Goal: Task Accomplishment & Management: Use online tool/utility

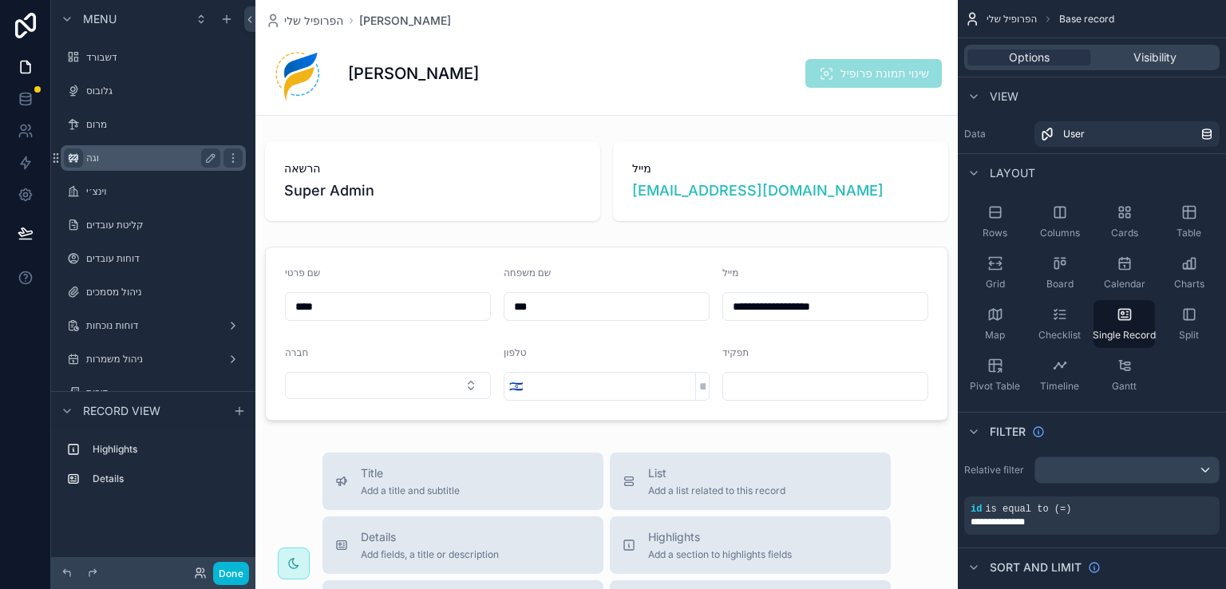
click at [82, 157] on div "scrollable content" at bounding box center [73, 157] width 19 height 19
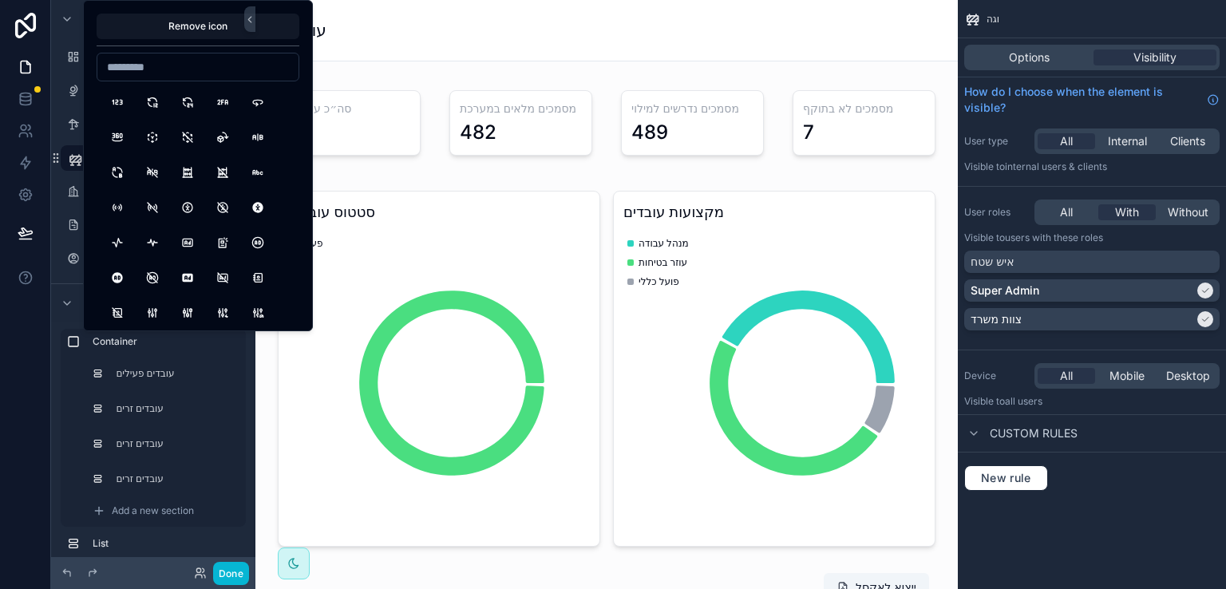
click at [519, 38] on div "עובדי וגה" at bounding box center [606, 30] width 683 height 22
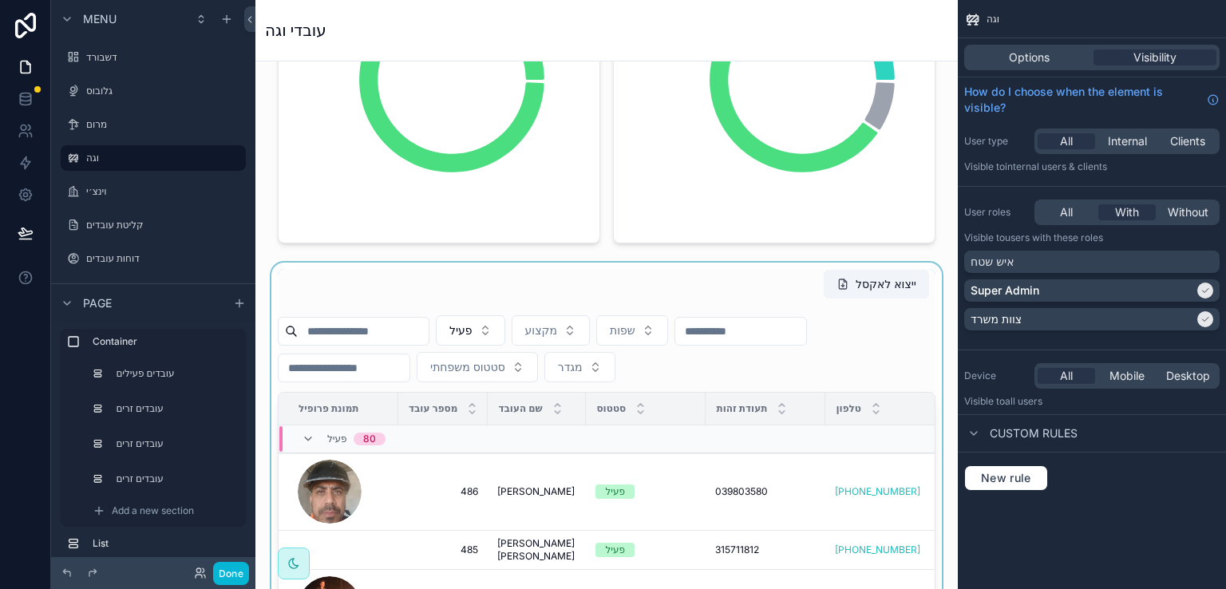
scroll to position [319, 0]
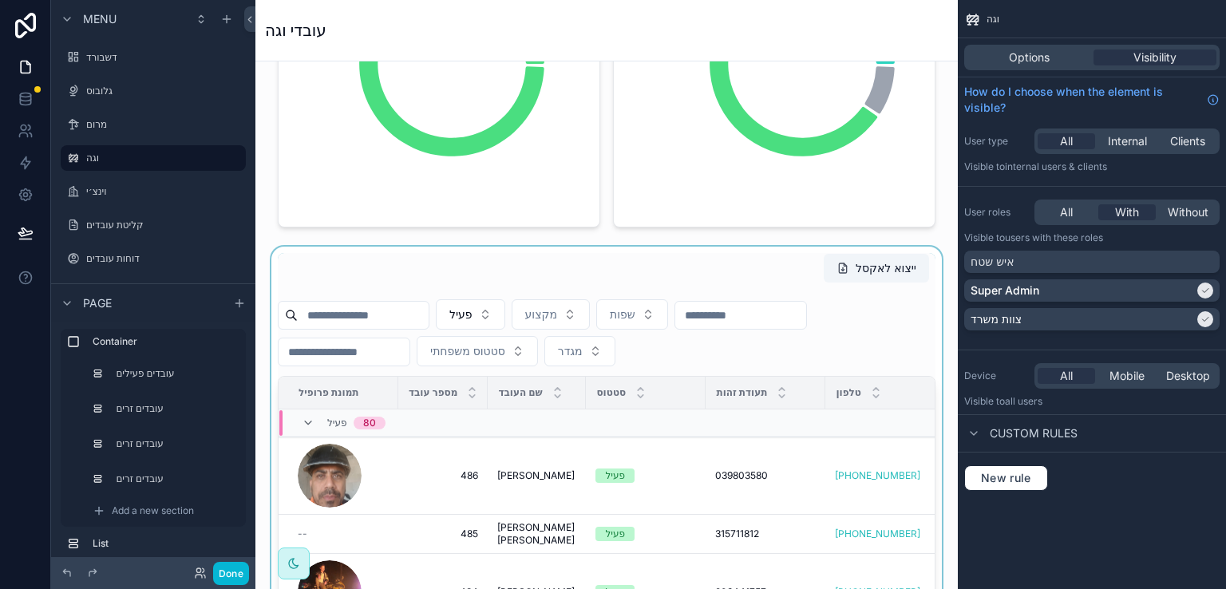
click at [370, 317] on div "scrollable content" at bounding box center [606, 536] width 677 height 579
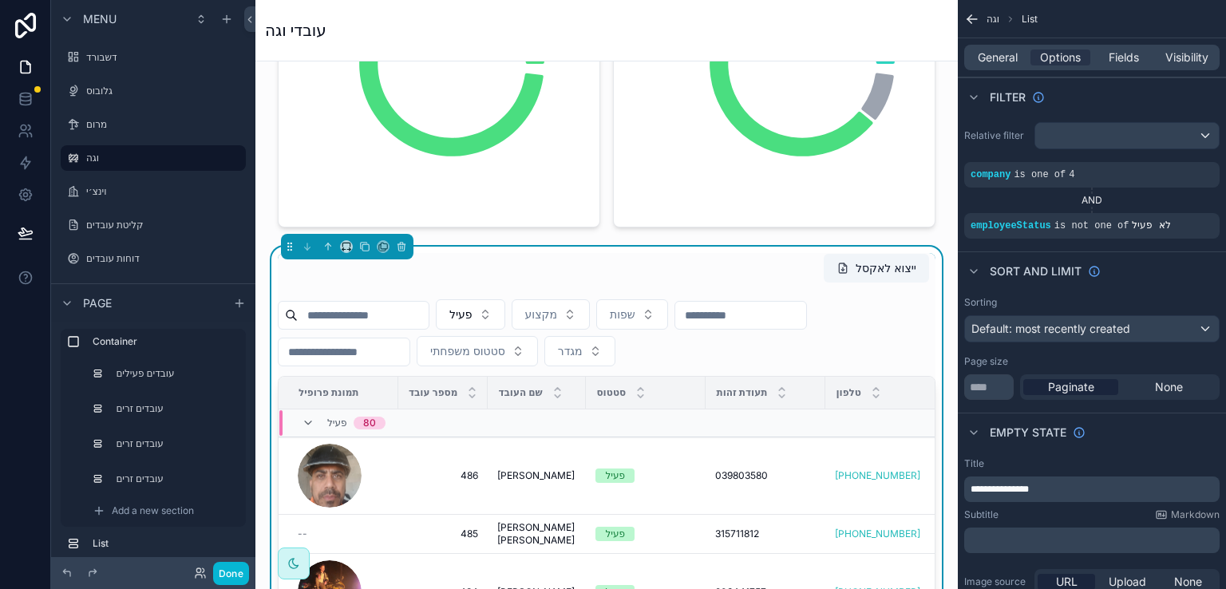
click at [425, 321] on input "scrollable content" at bounding box center [363, 315] width 131 height 22
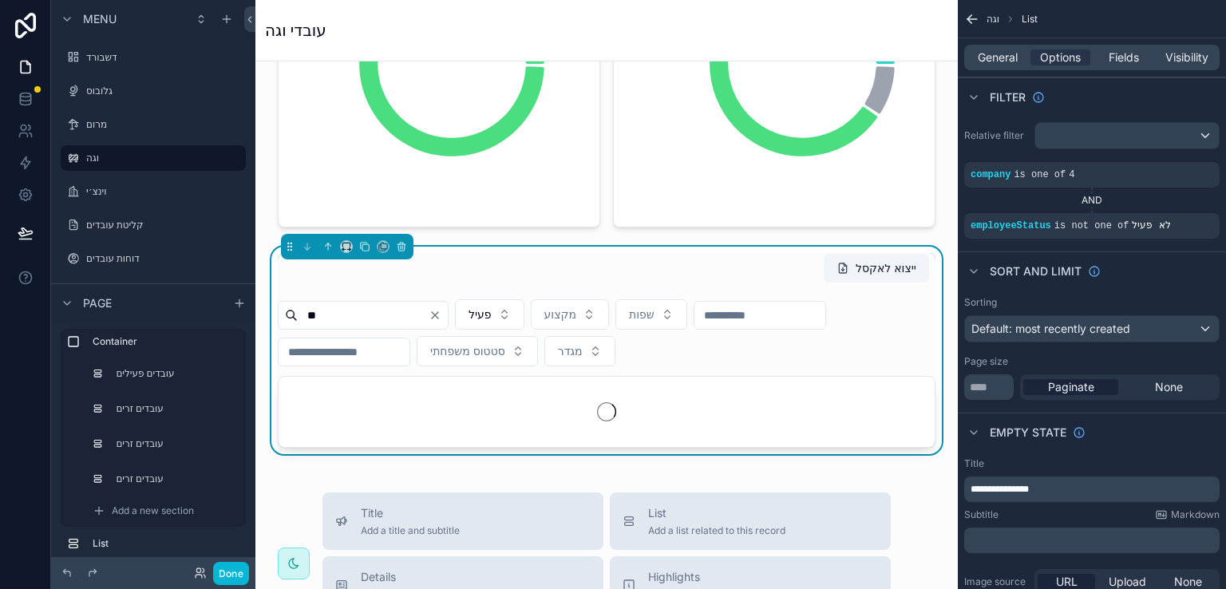
type input "*"
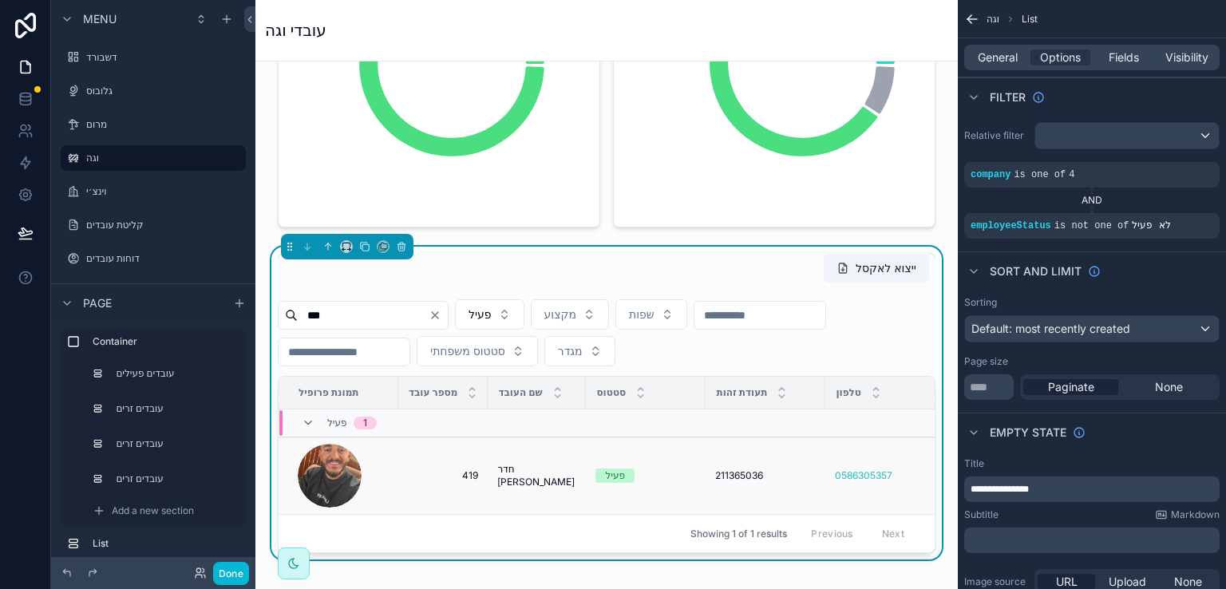
type input "***"
click at [365, 488] on div "scrollable content" at bounding box center [343, 476] width 91 height 64
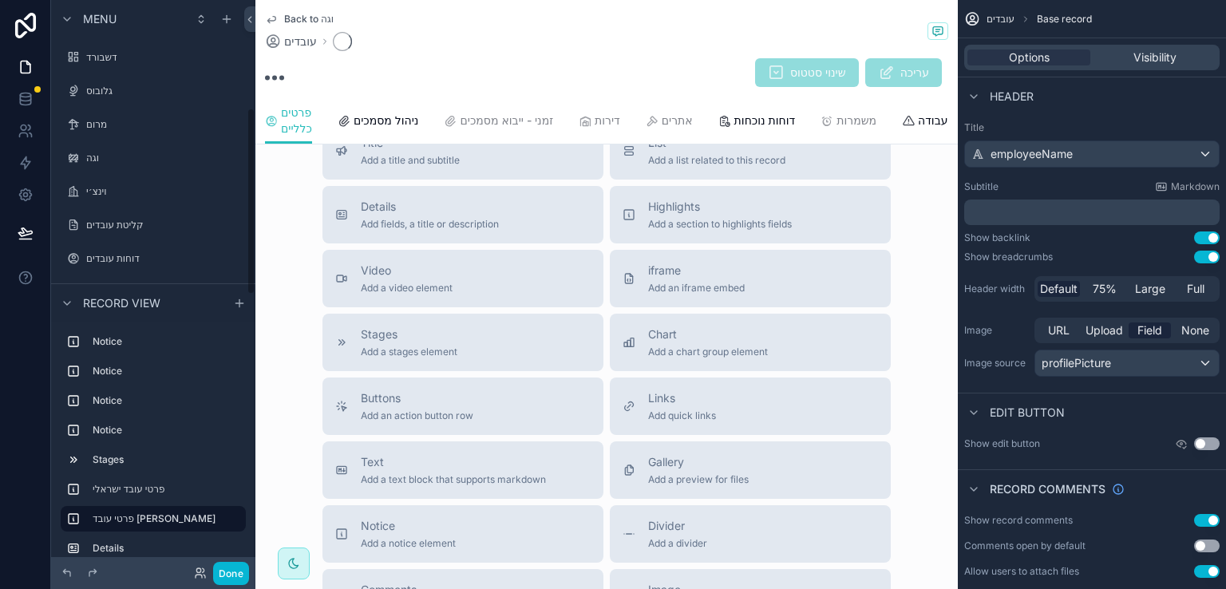
scroll to position [328, 0]
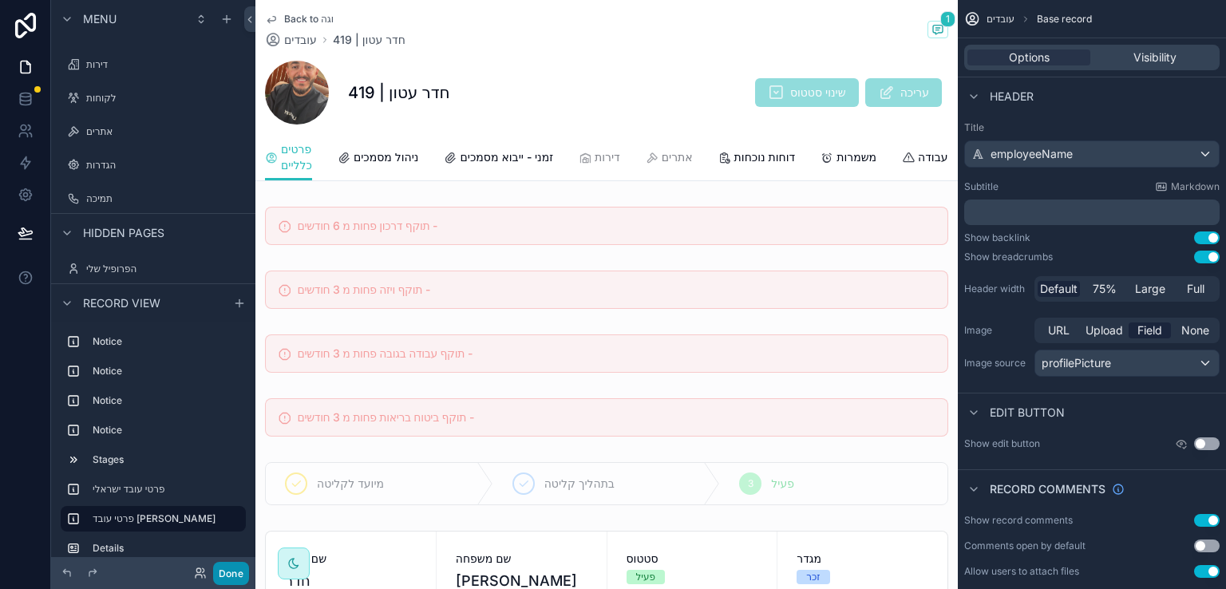
click at [220, 565] on button "Done" at bounding box center [231, 573] width 36 height 23
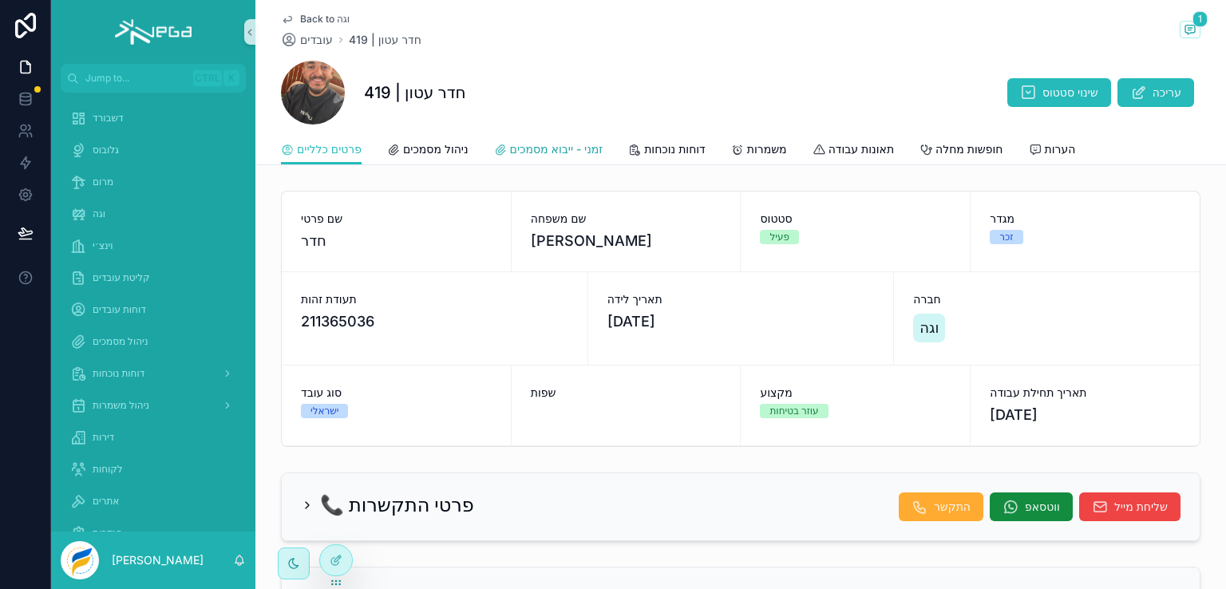
click at [535, 150] on span "זמני - ייבוא מסמכים" at bounding box center [556, 149] width 93 height 16
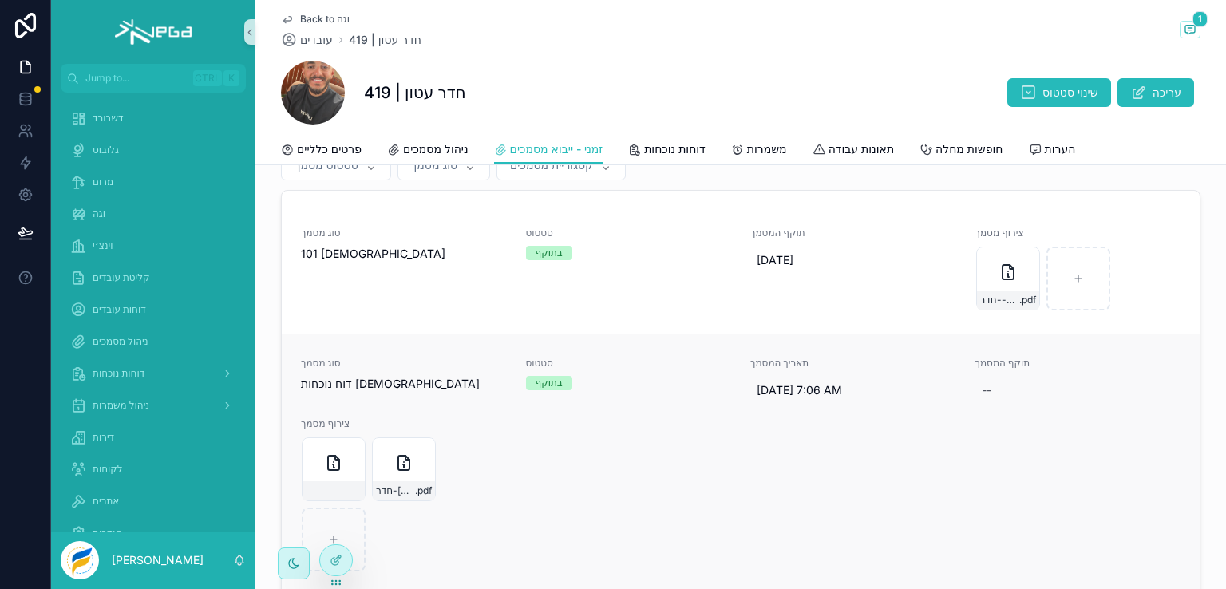
scroll to position [80, 0]
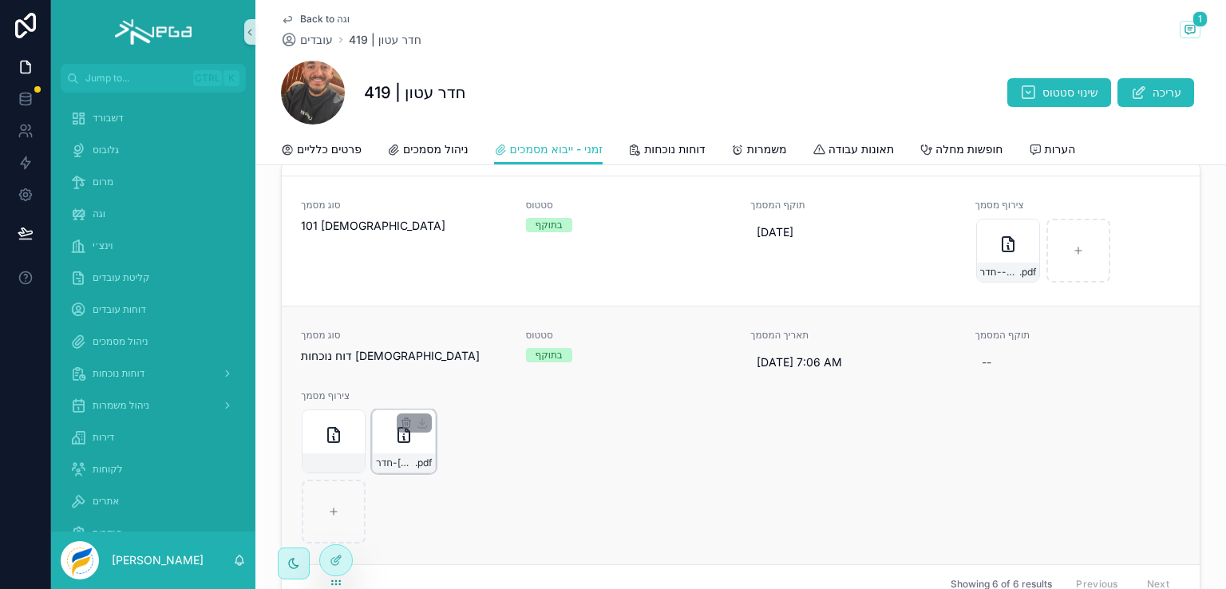
click at [394, 433] on icon "scrollable content" at bounding box center [403, 434] width 19 height 19
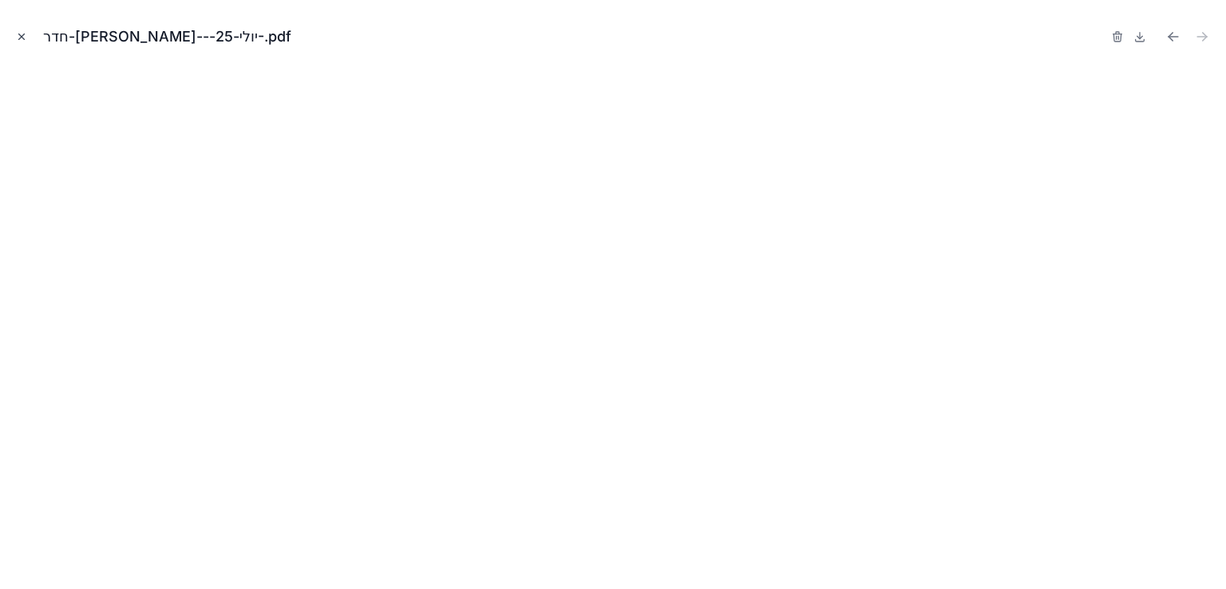
click at [17, 36] on icon "Close modal" at bounding box center [21, 36] width 11 height 11
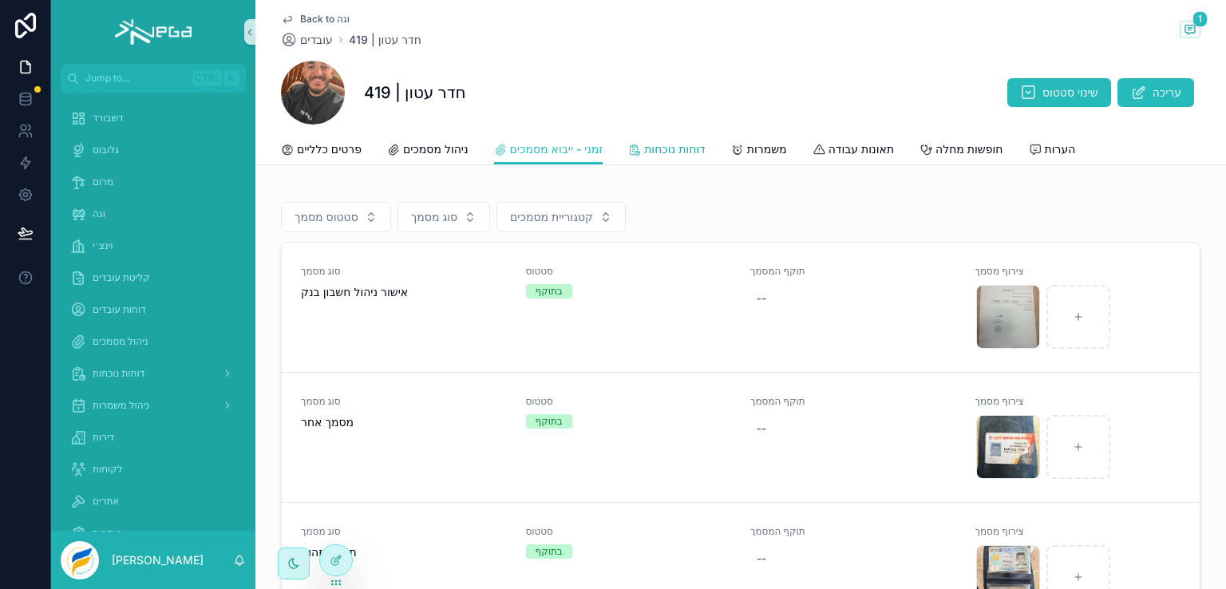
click at [694, 147] on span "דוחות נוכחות" at bounding box center [674, 149] width 61 height 16
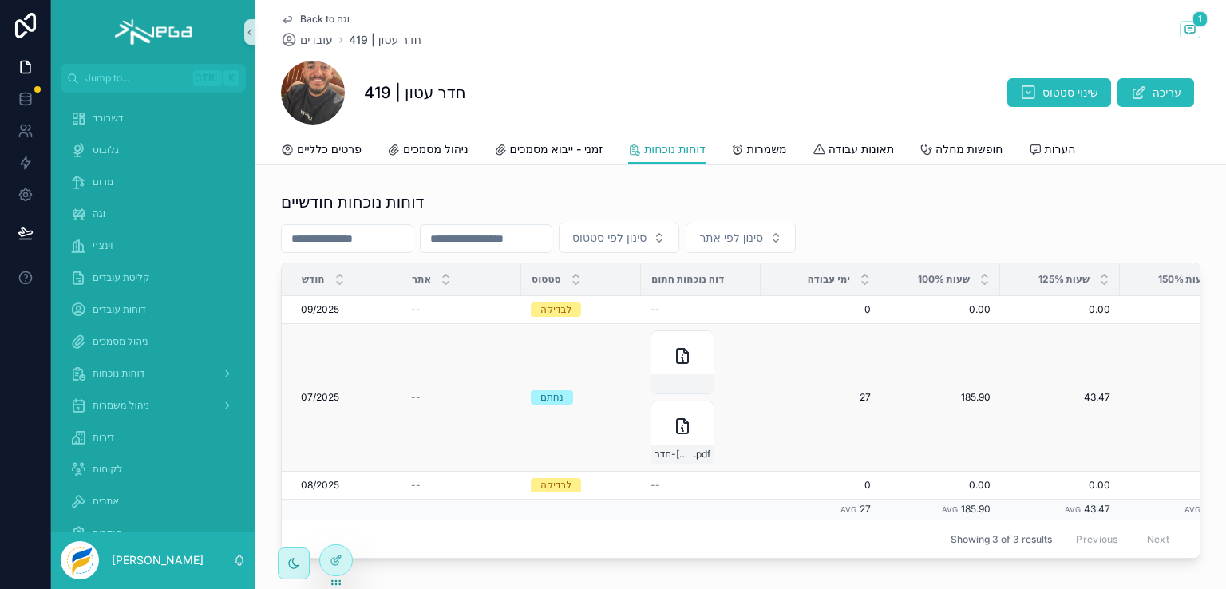
scroll to position [80, 0]
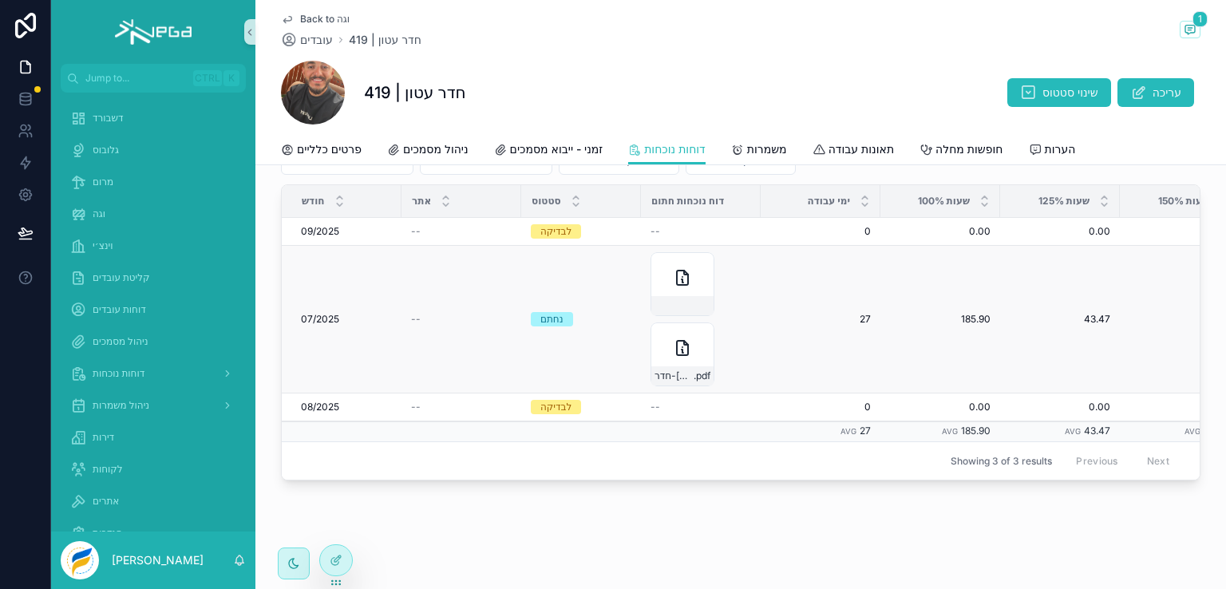
click at [318, 314] on span "07/2025" at bounding box center [320, 319] width 38 height 13
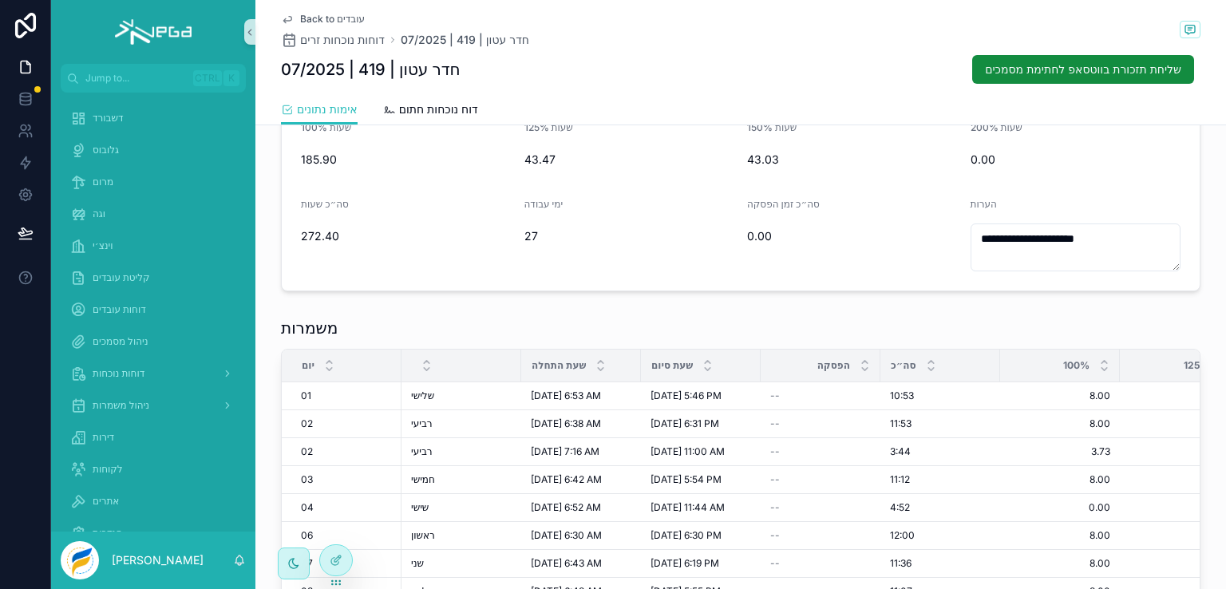
scroll to position [239, 0]
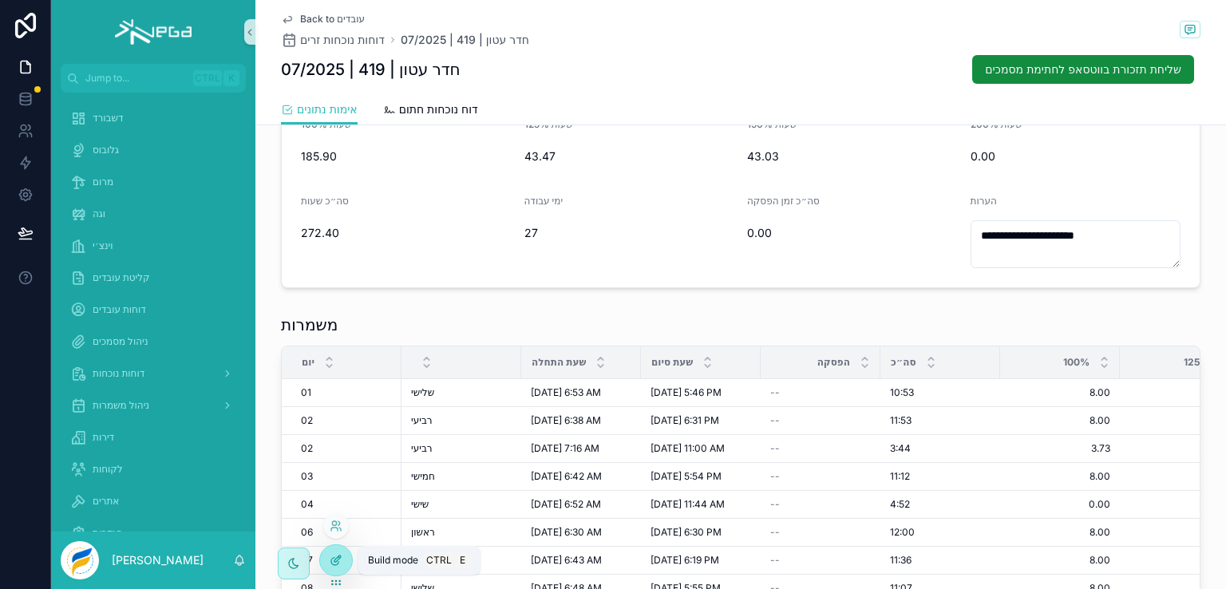
click at [335, 565] on icon at bounding box center [334, 561] width 7 height 7
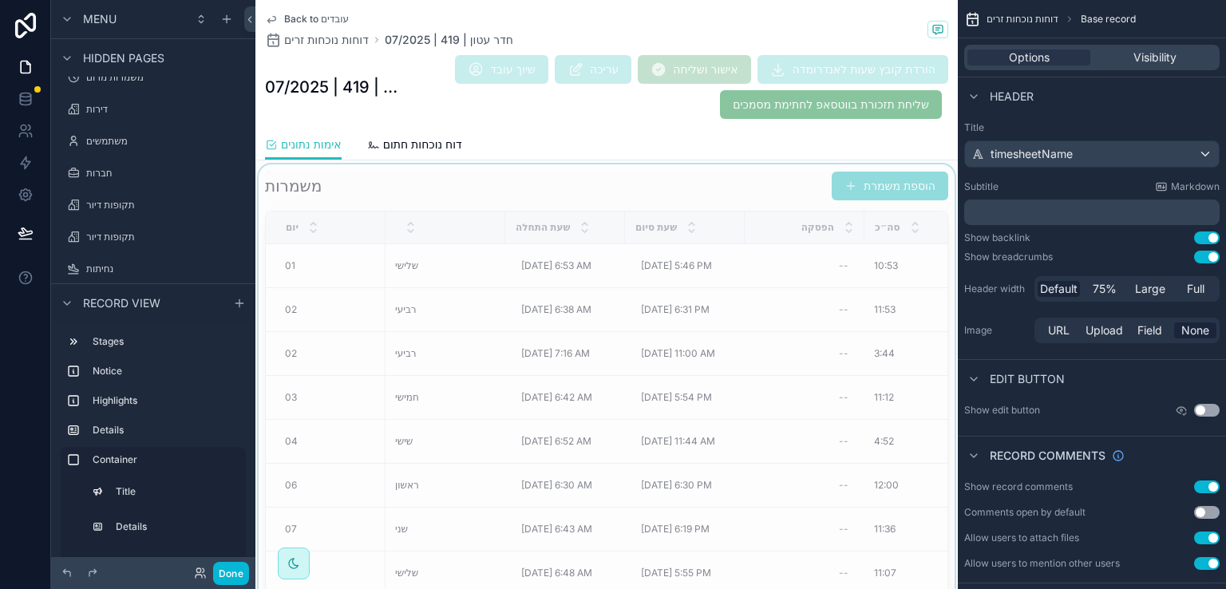
scroll to position [1117, 0]
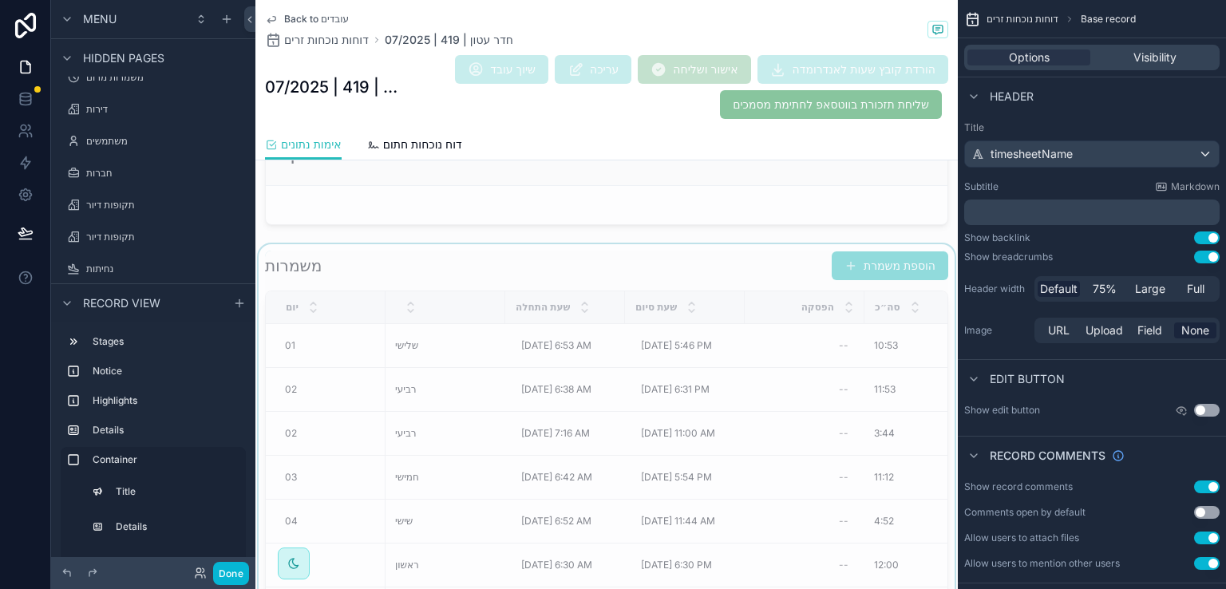
click at [750, 251] on div "scrollable content" at bounding box center [606, 492] width 702 height 496
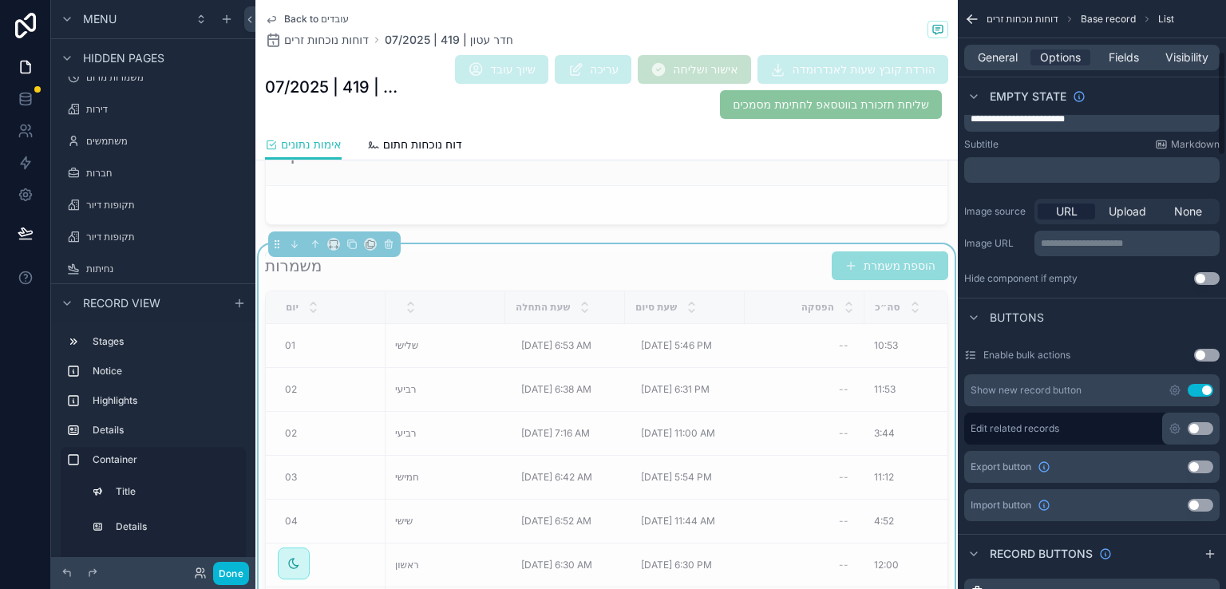
scroll to position [239, 0]
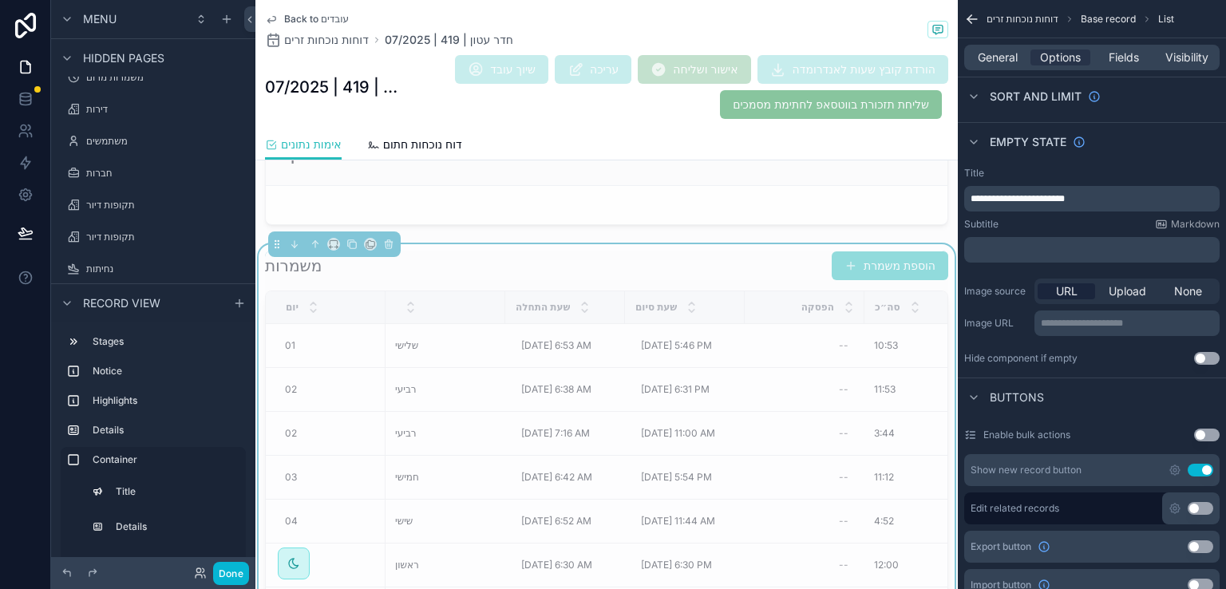
click at [689, 254] on div "משמרות הוספת משמרת" at bounding box center [606, 266] width 683 height 30
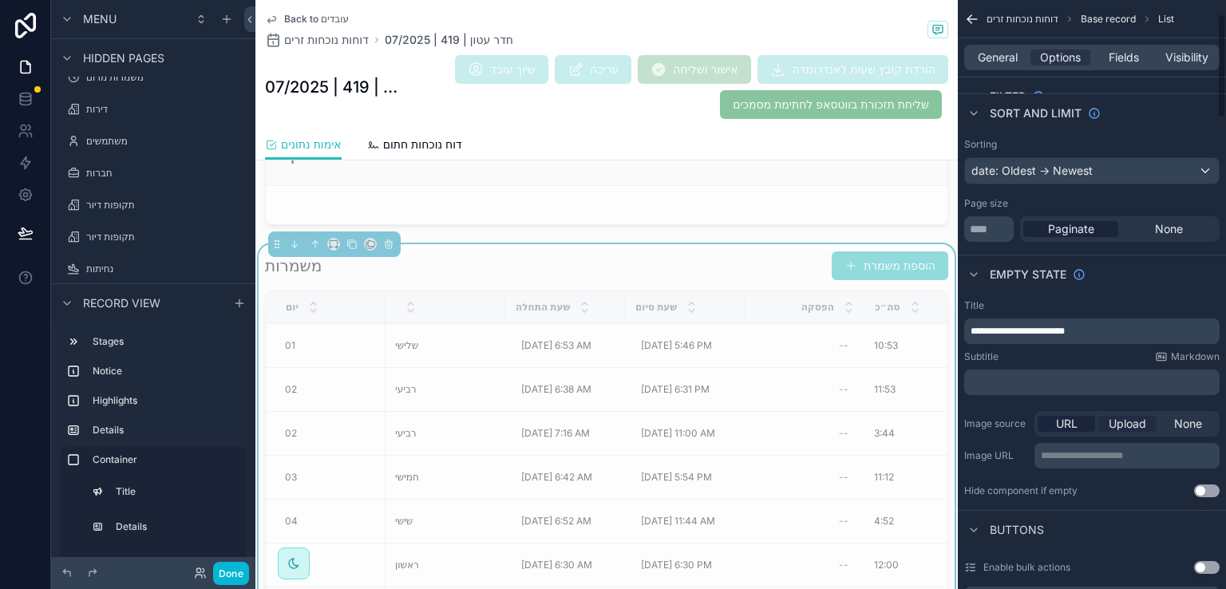
scroll to position [80, 0]
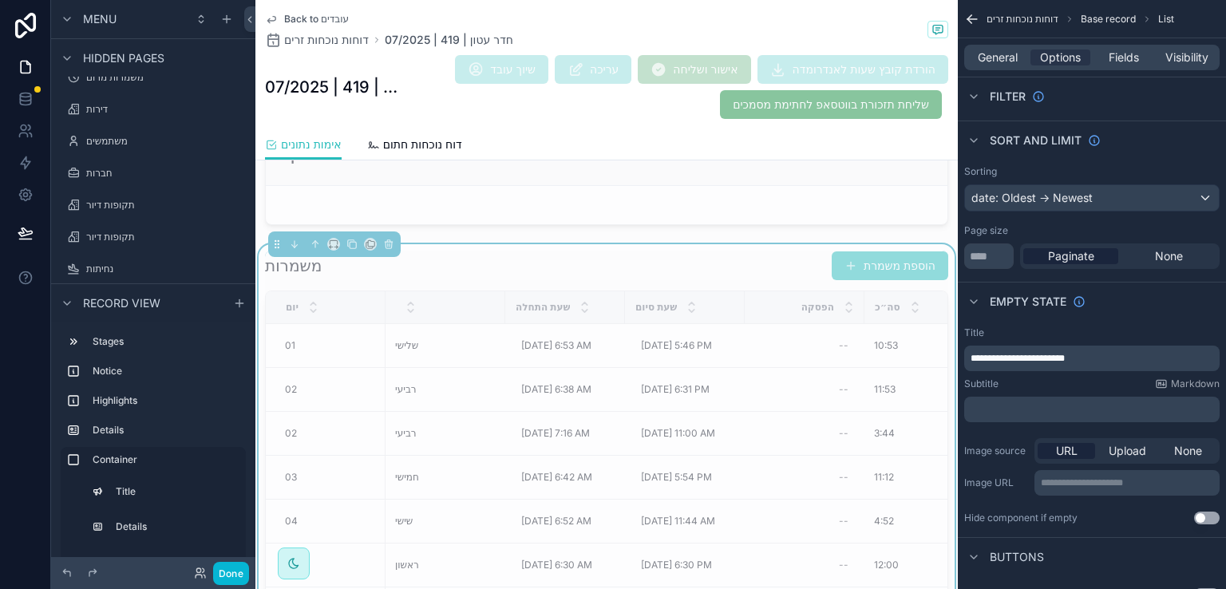
click at [520, 255] on div "משמרות הוספת משמרת" at bounding box center [606, 266] width 683 height 30
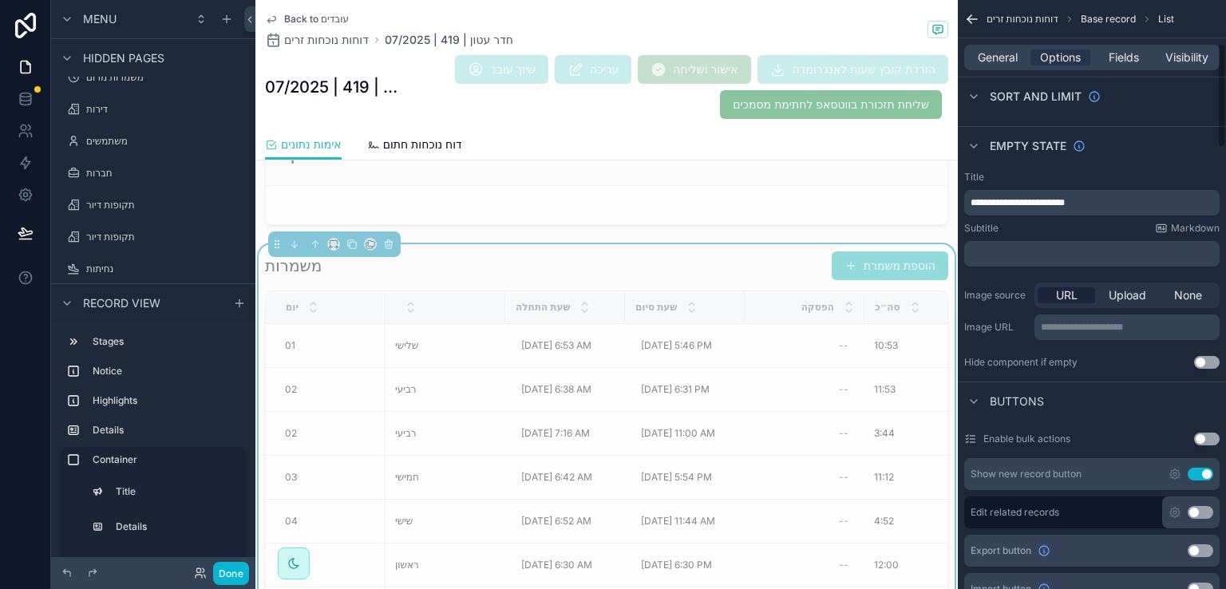
scroll to position [319, 0]
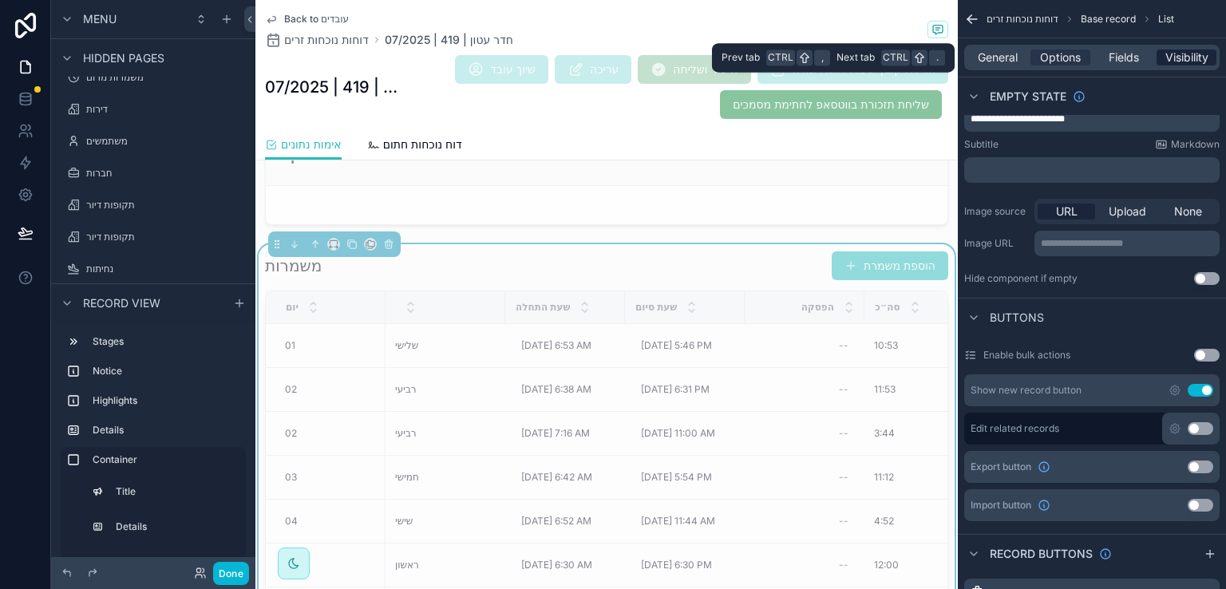
click at [1181, 53] on span "Visibility" at bounding box center [1186, 57] width 43 height 16
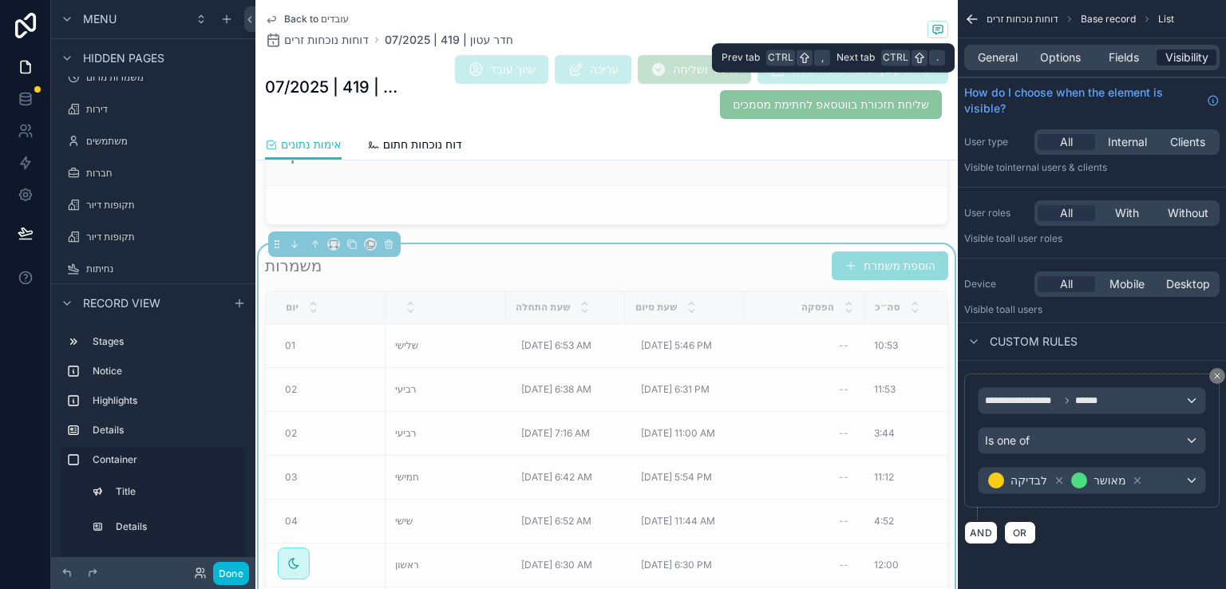
scroll to position [0, 0]
click at [1128, 58] on span "Fields" at bounding box center [1123, 57] width 30 height 16
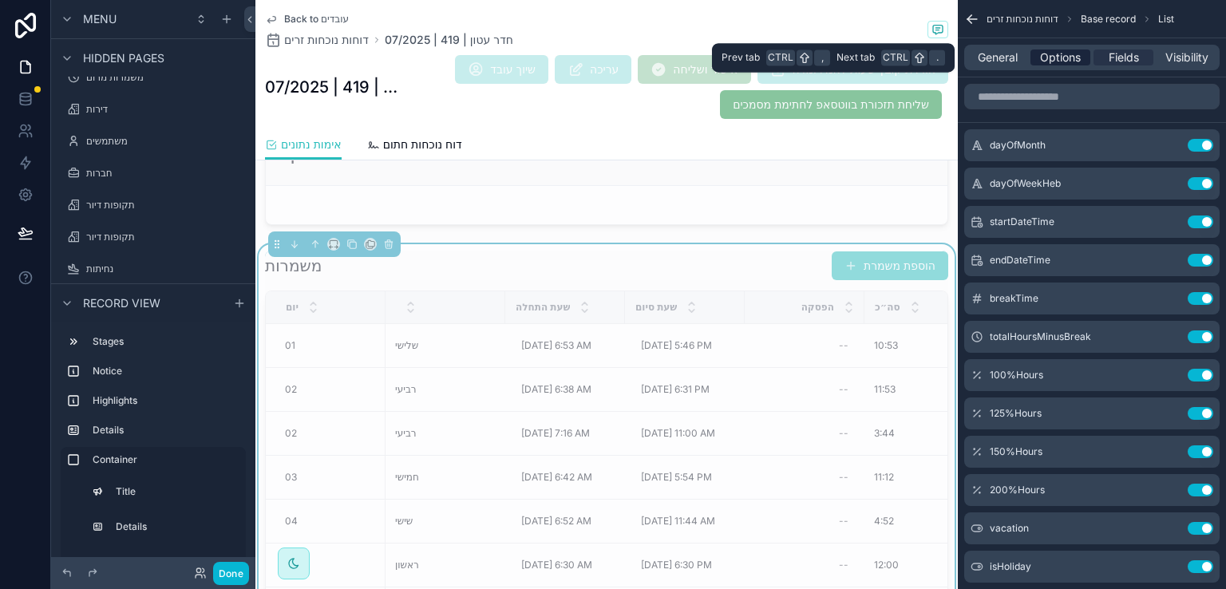
click at [1061, 57] on span "Options" at bounding box center [1060, 57] width 41 height 16
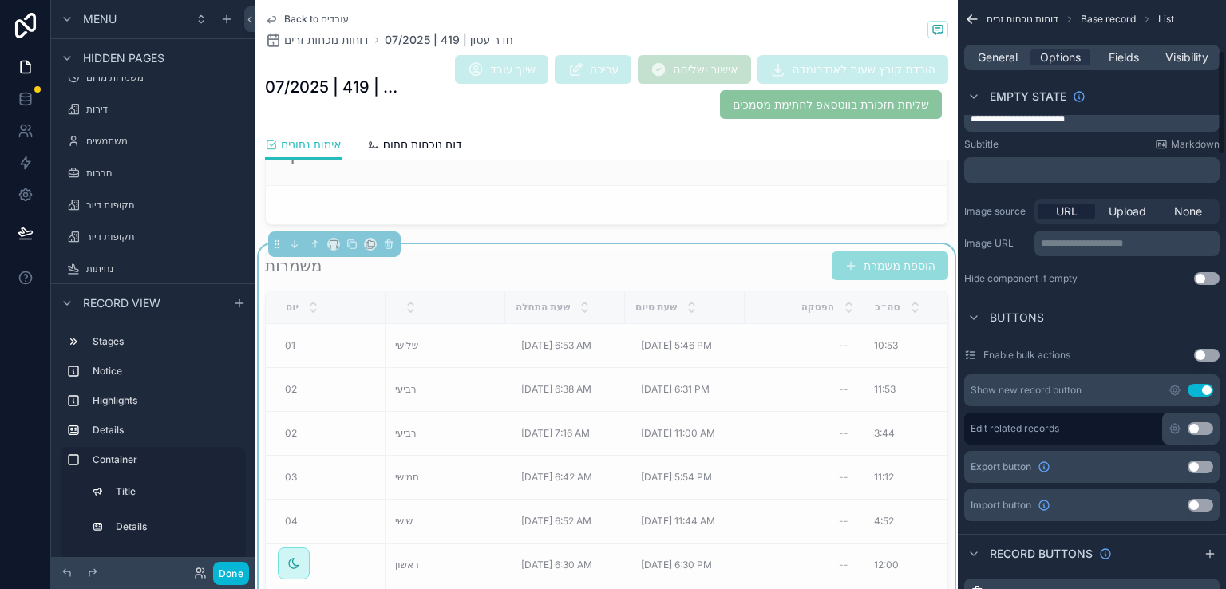
scroll to position [160, 0]
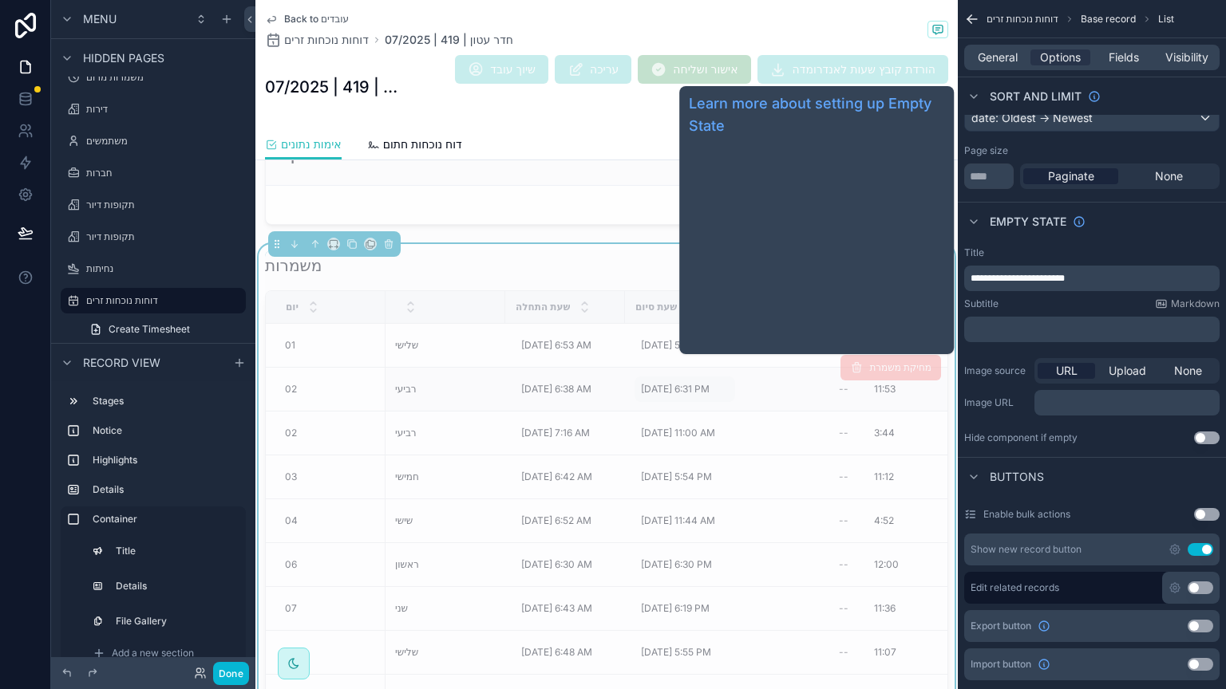
click at [650, 452] on td "7/2/2025 11:00 AM 7/2/2025 11:00 AM" at bounding box center [685, 434] width 120 height 44
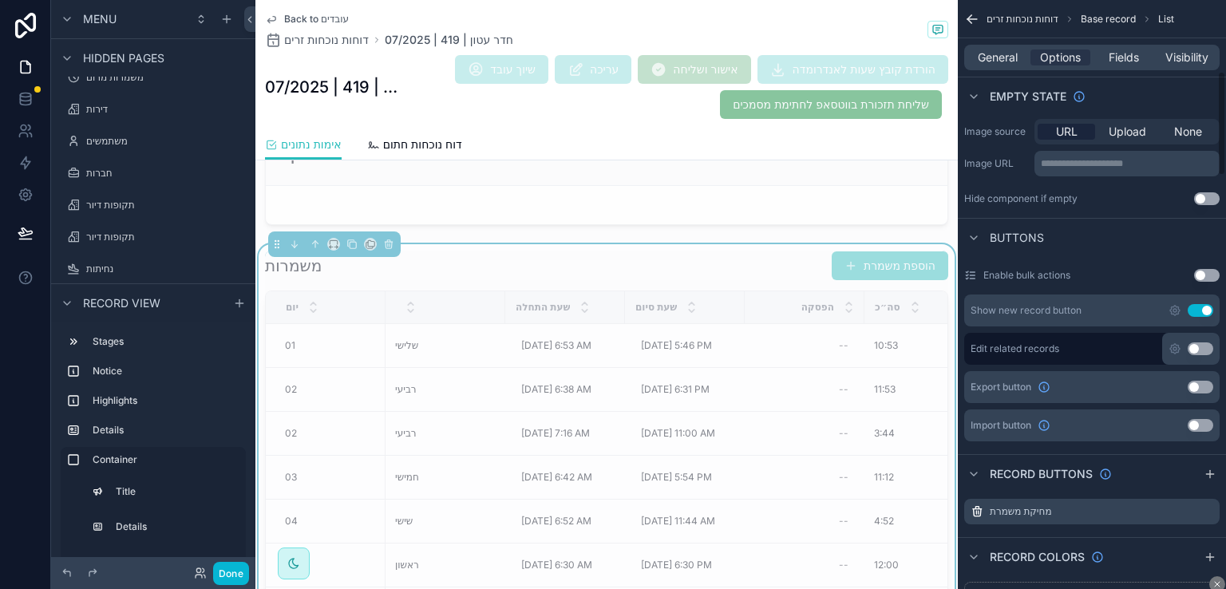
scroll to position [399, 0]
click at [840, 254] on button "הוספת משמרת" at bounding box center [890, 265] width 117 height 29
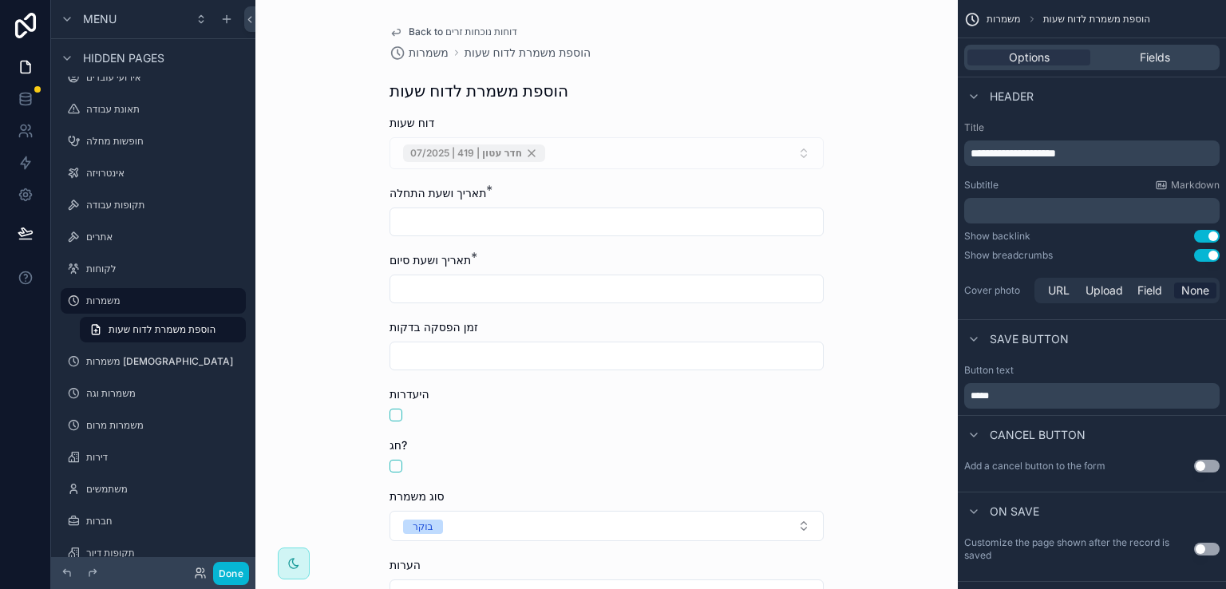
click at [417, 30] on span "Back to דוחות נוכחות זרים" at bounding box center [463, 32] width 109 height 13
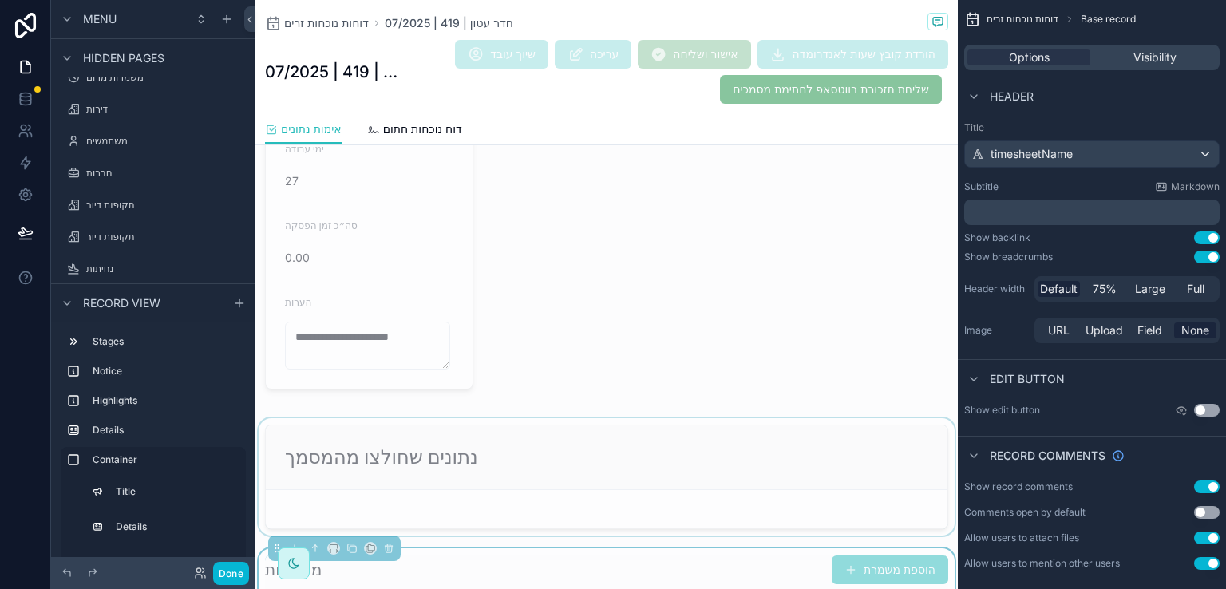
scroll to position [958, 0]
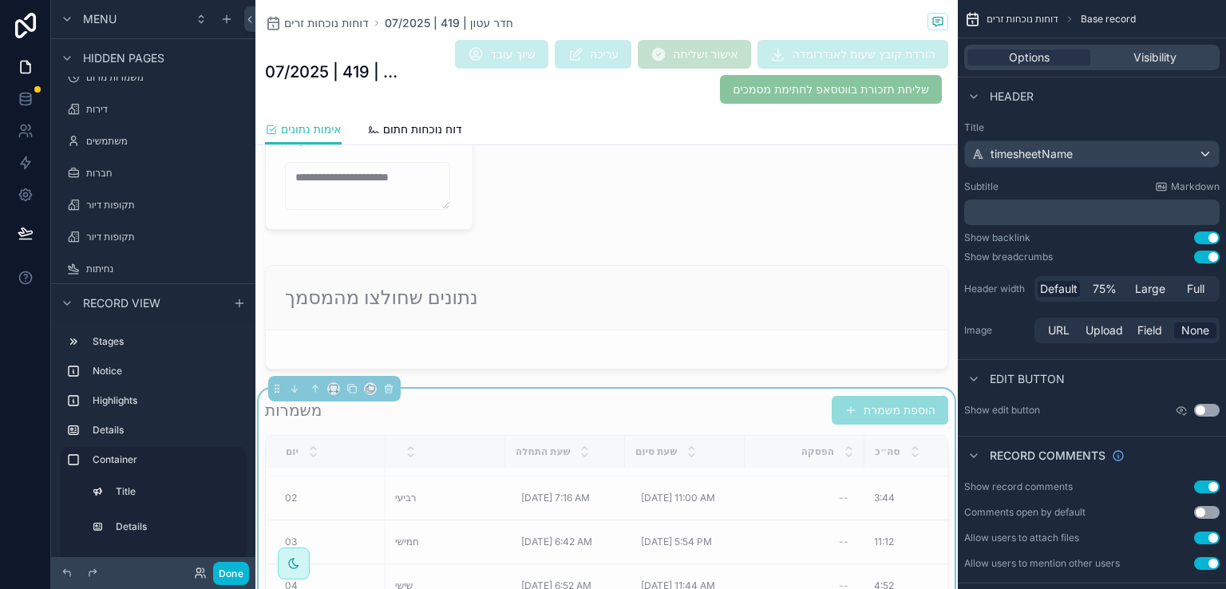
click at [697, 408] on div "משמרות הוספת משמרת" at bounding box center [606, 410] width 683 height 30
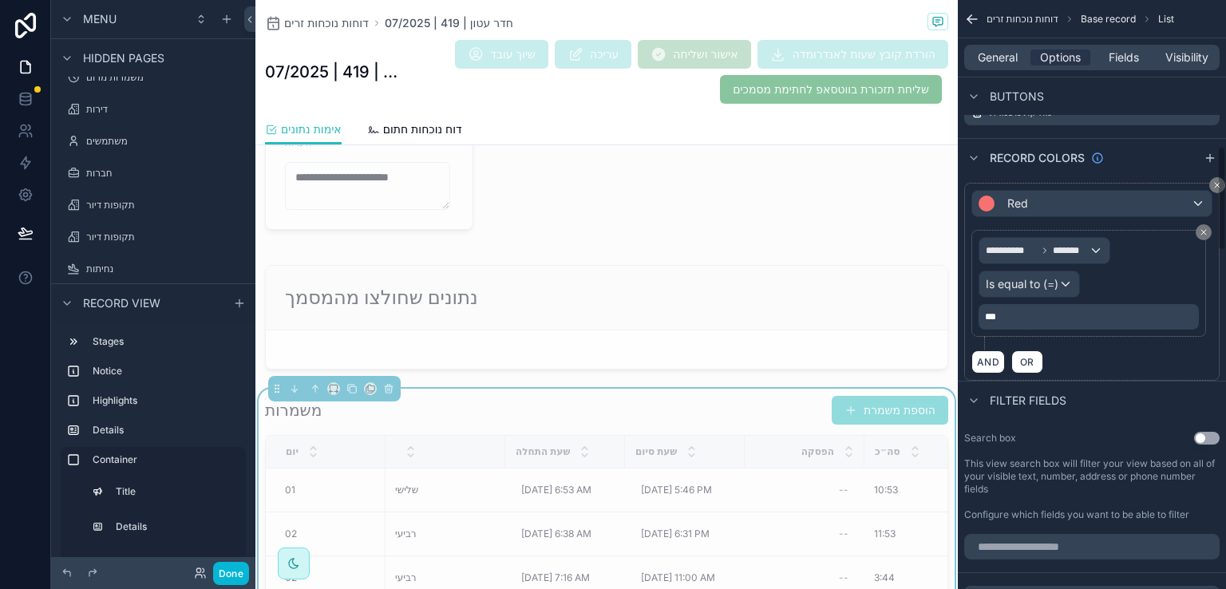
scroll to position [878, 0]
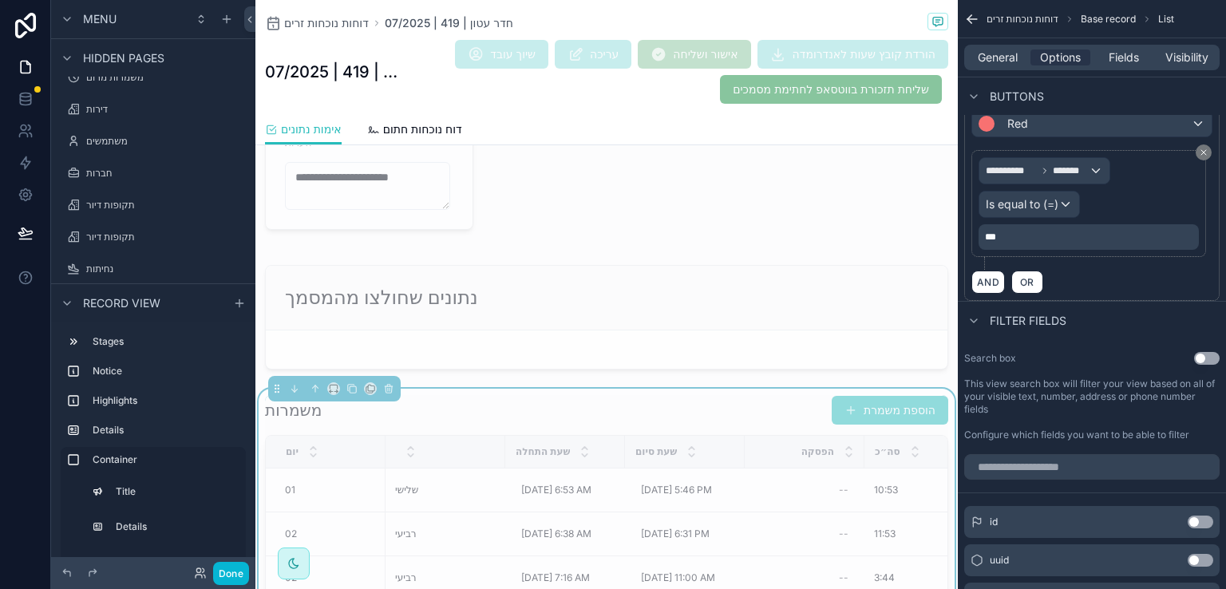
click at [768, 397] on div "משמרות הוספת משמרת" at bounding box center [606, 410] width 683 height 30
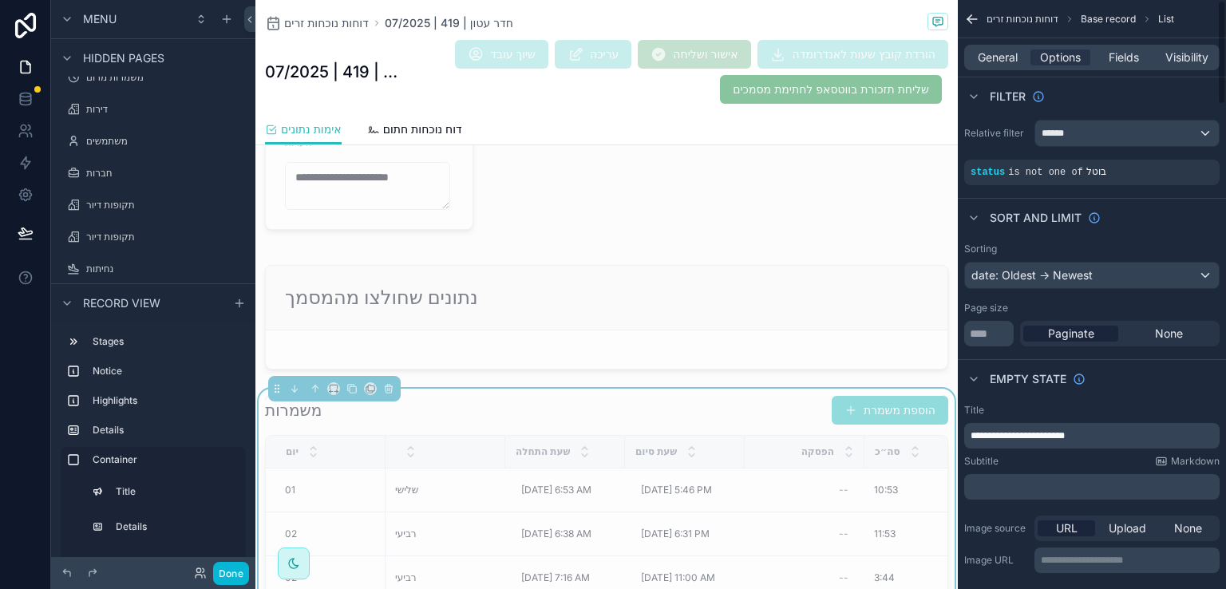
scroll to position [0, 0]
click at [987, 60] on span "General" at bounding box center [998, 57] width 40 height 16
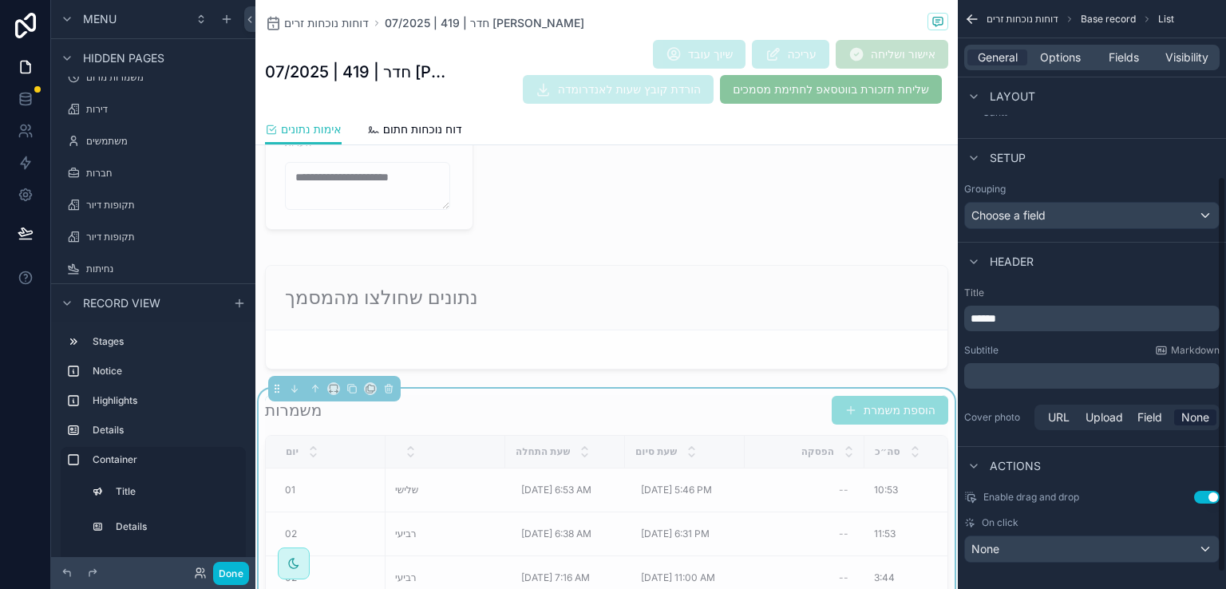
scroll to position [287, 0]
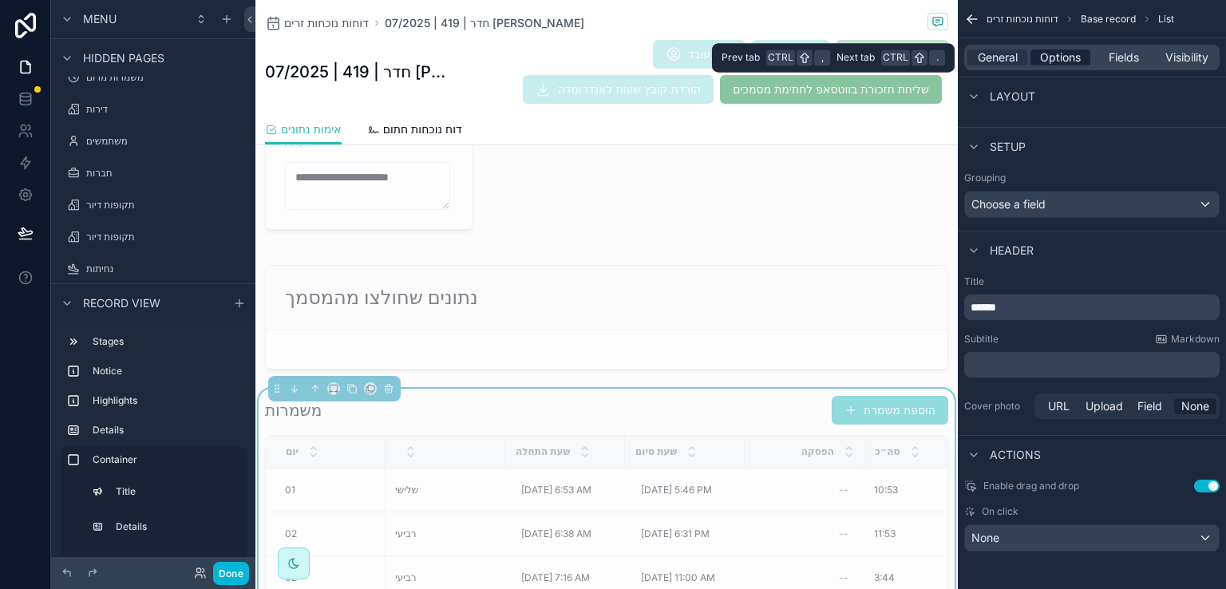
click at [1062, 58] on span "Options" at bounding box center [1060, 57] width 41 height 16
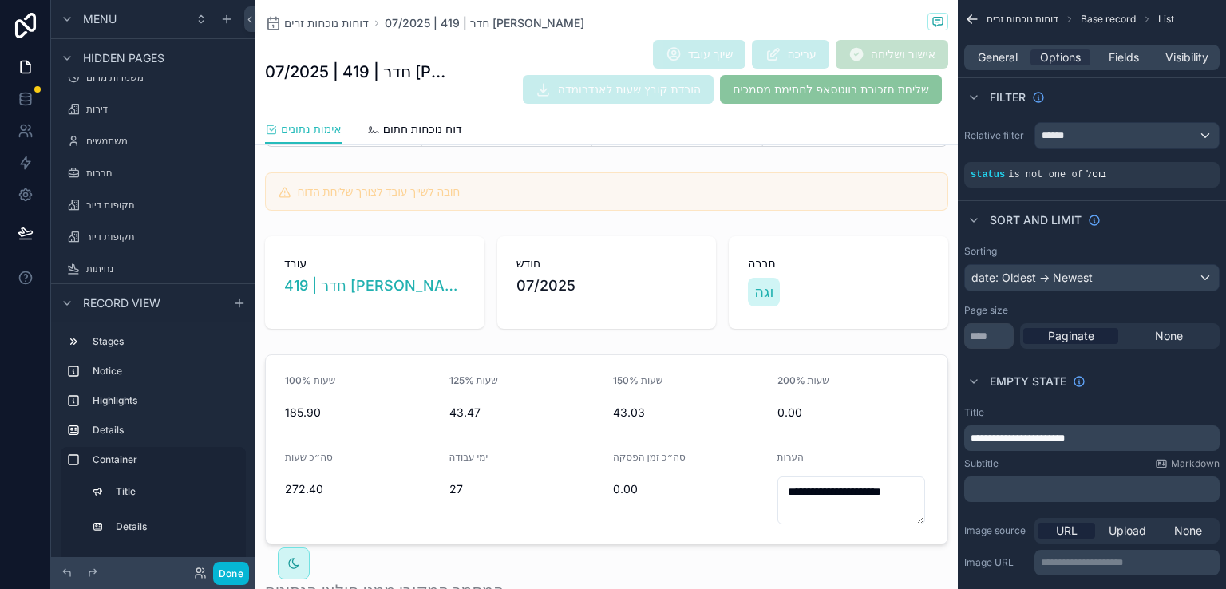
scroll to position [0, 0]
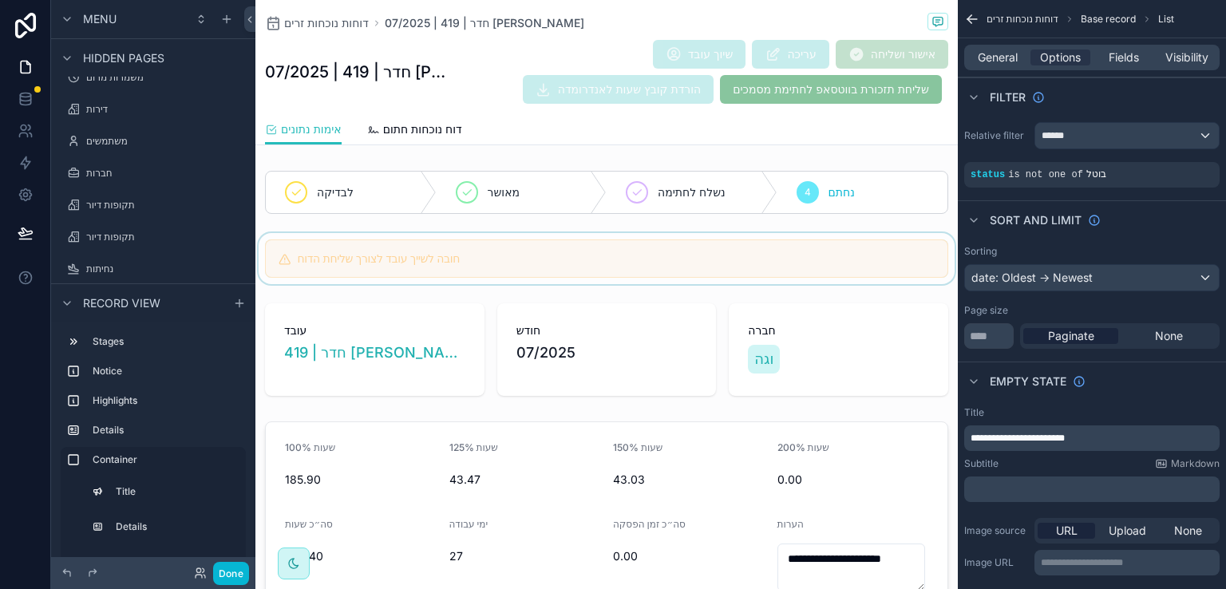
click at [370, 257] on div "scrollable content" at bounding box center [606, 258] width 702 height 51
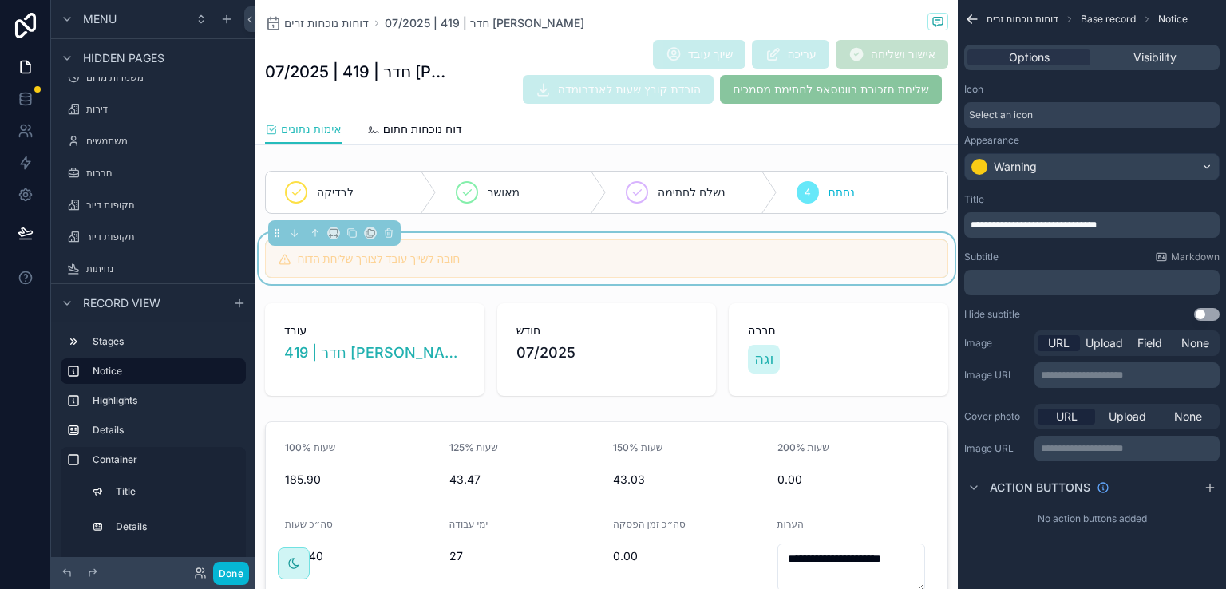
click at [664, 241] on div "חובה לשייך עובד לצורך שליחת הדוח" at bounding box center [606, 258] width 683 height 38
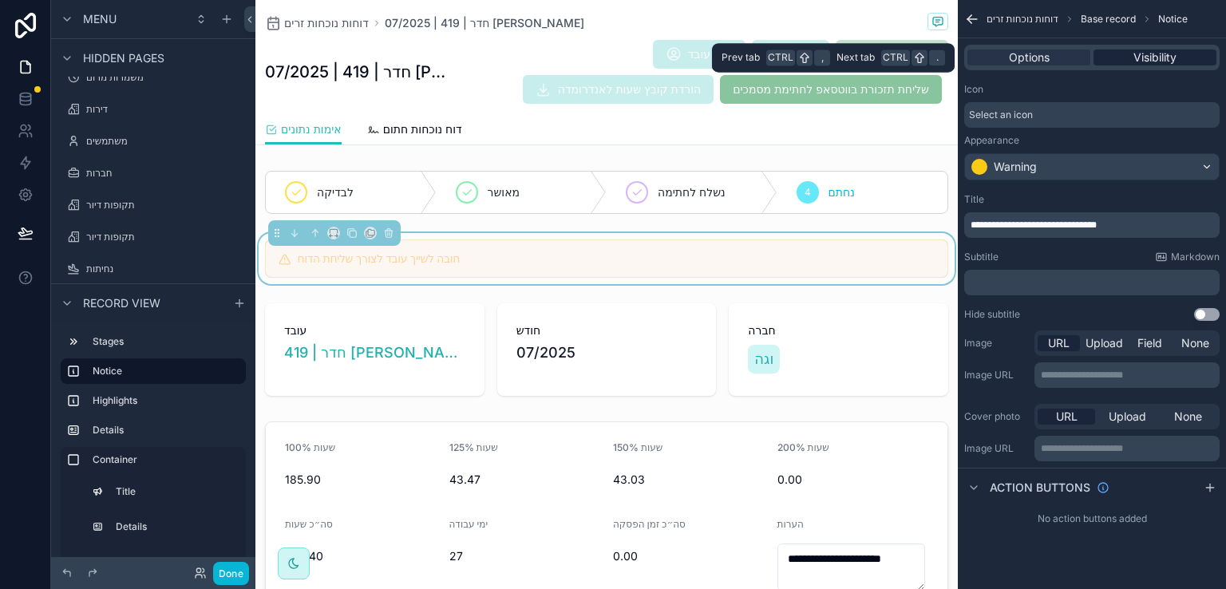
click at [1152, 57] on span "Visibility" at bounding box center [1154, 57] width 43 height 16
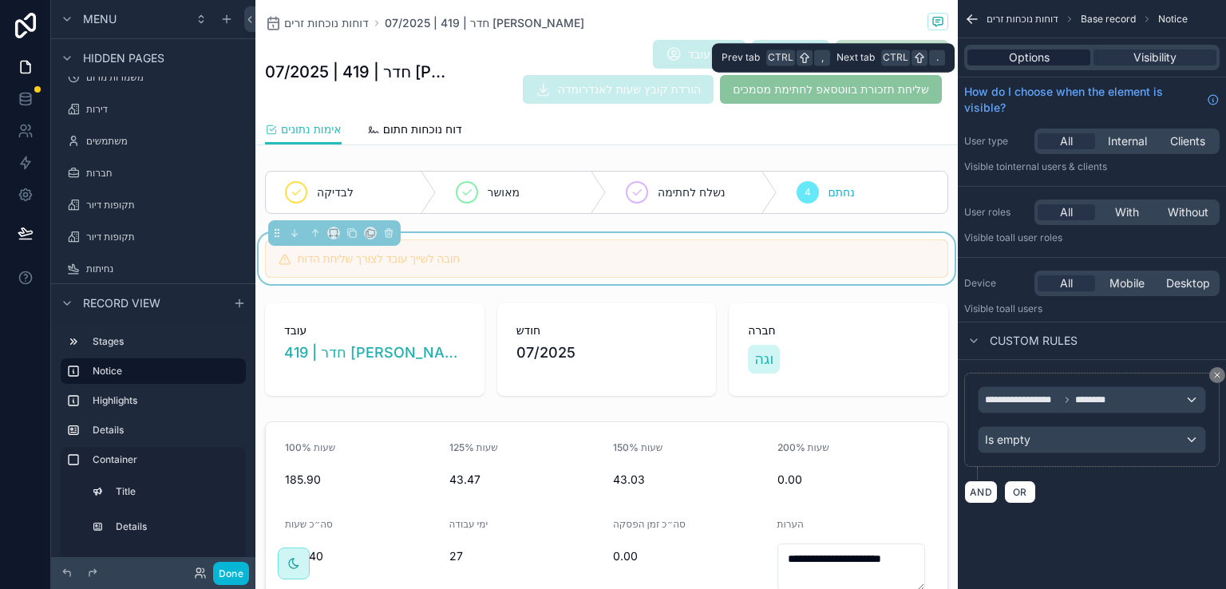
click at [1028, 55] on span "Options" at bounding box center [1029, 57] width 41 height 16
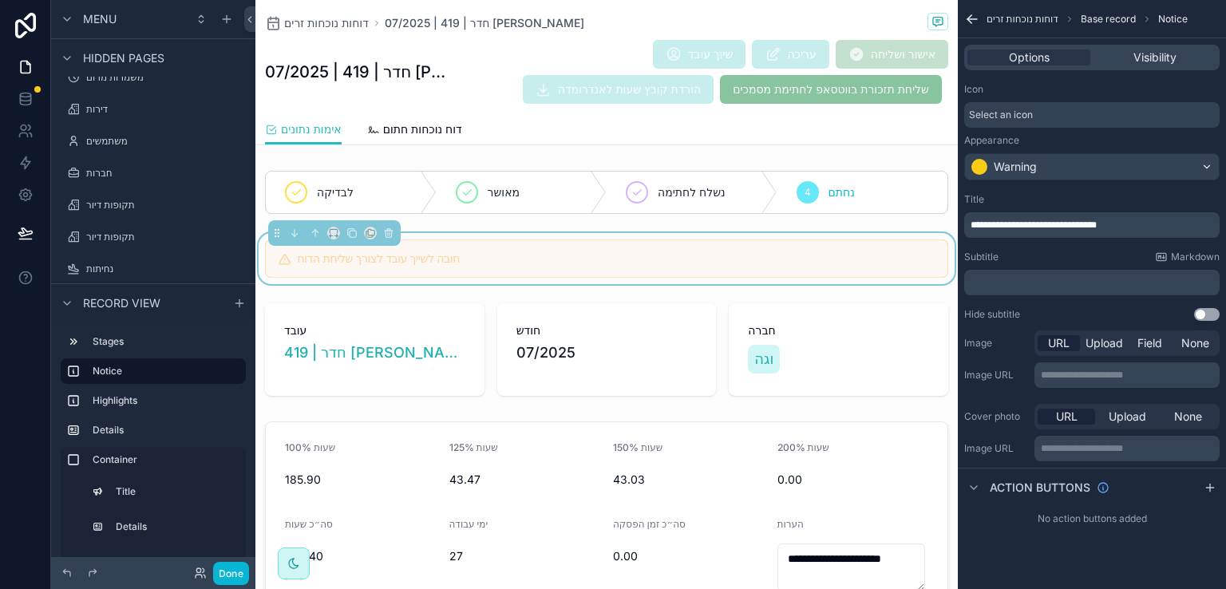
click at [514, 241] on div "חובה לשייך עובד לצורך שליחת הדוח" at bounding box center [606, 258] width 683 height 38
click at [351, 231] on icon "scrollable content" at bounding box center [351, 232] width 11 height 11
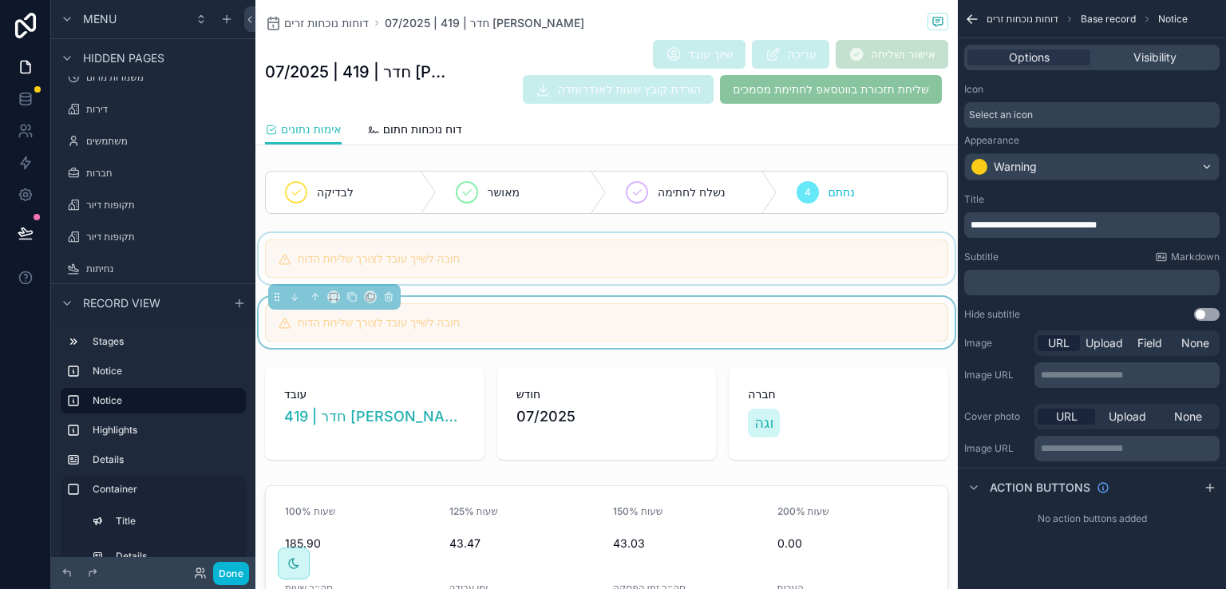
click at [275, 265] on div "scrollable content" at bounding box center [606, 258] width 702 height 51
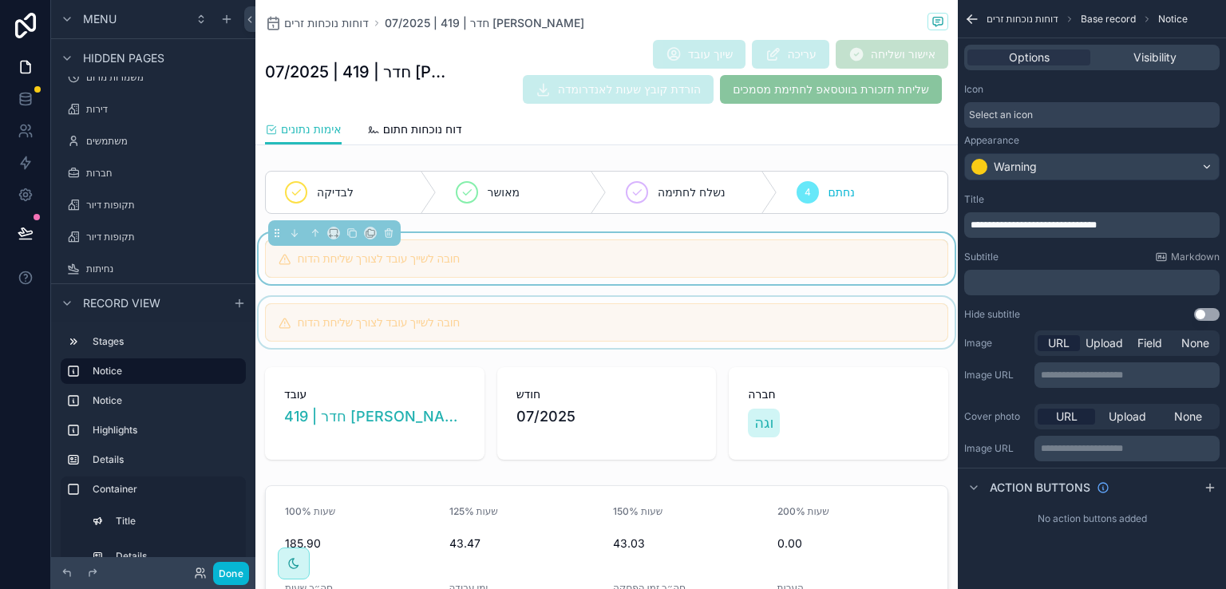
click at [276, 330] on div "scrollable content" at bounding box center [606, 322] width 702 height 51
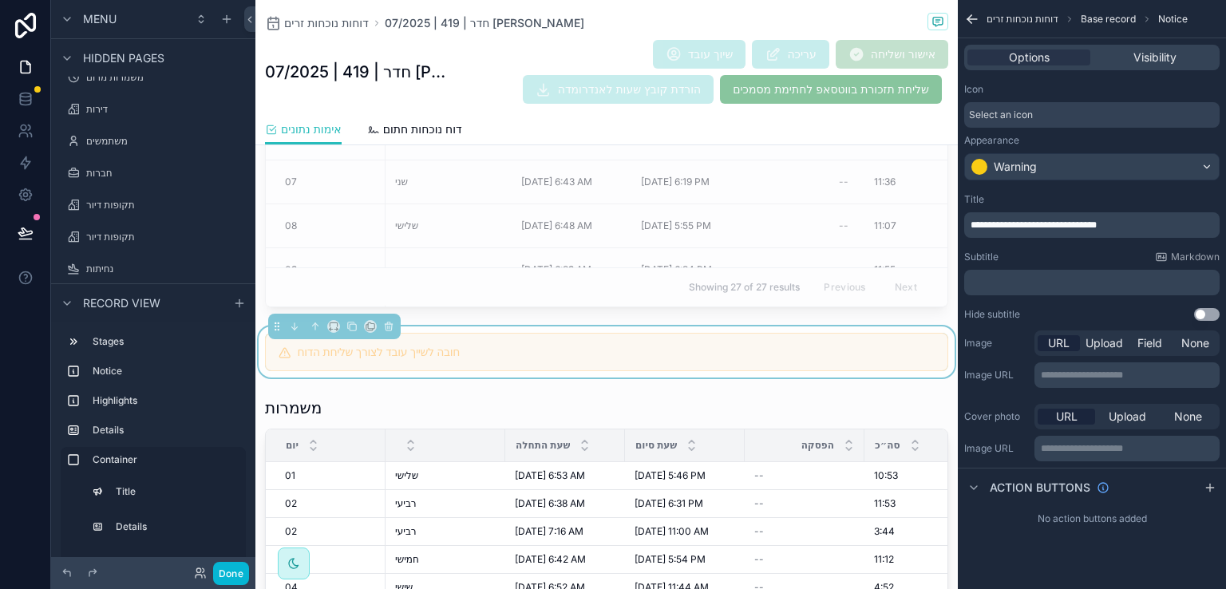
scroll to position [1533, 0]
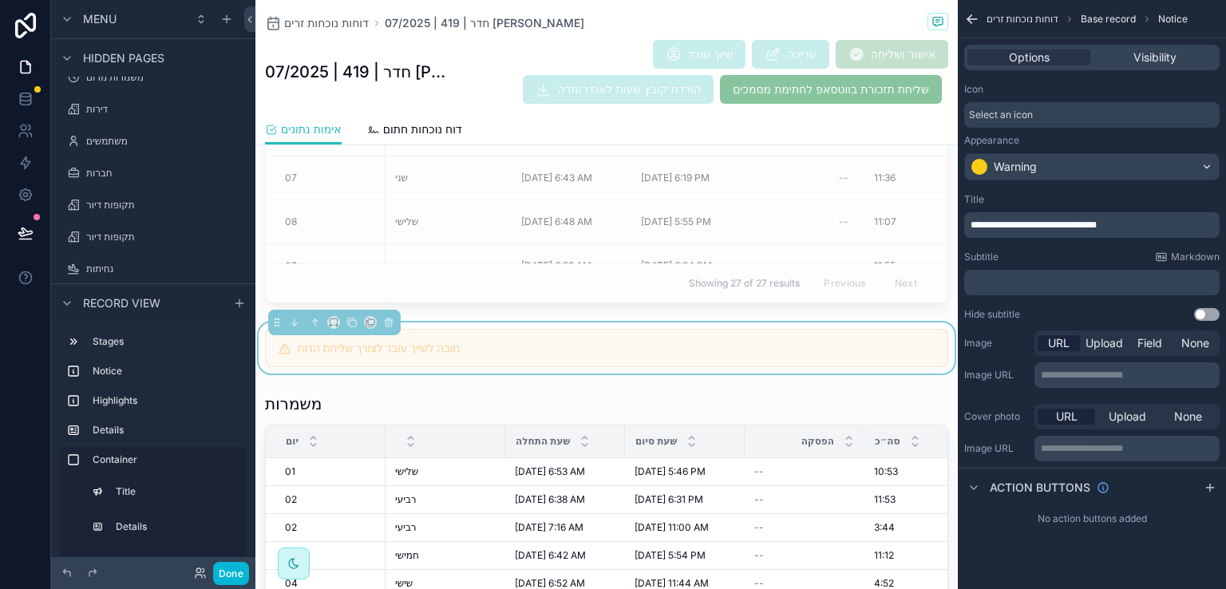
click at [442, 346] on h5 "חובה לשייך עובד לצורך שליחת הדוח" at bounding box center [616, 347] width 637 height 11
click at [1096, 224] on span "**********" at bounding box center [1033, 225] width 126 height 10
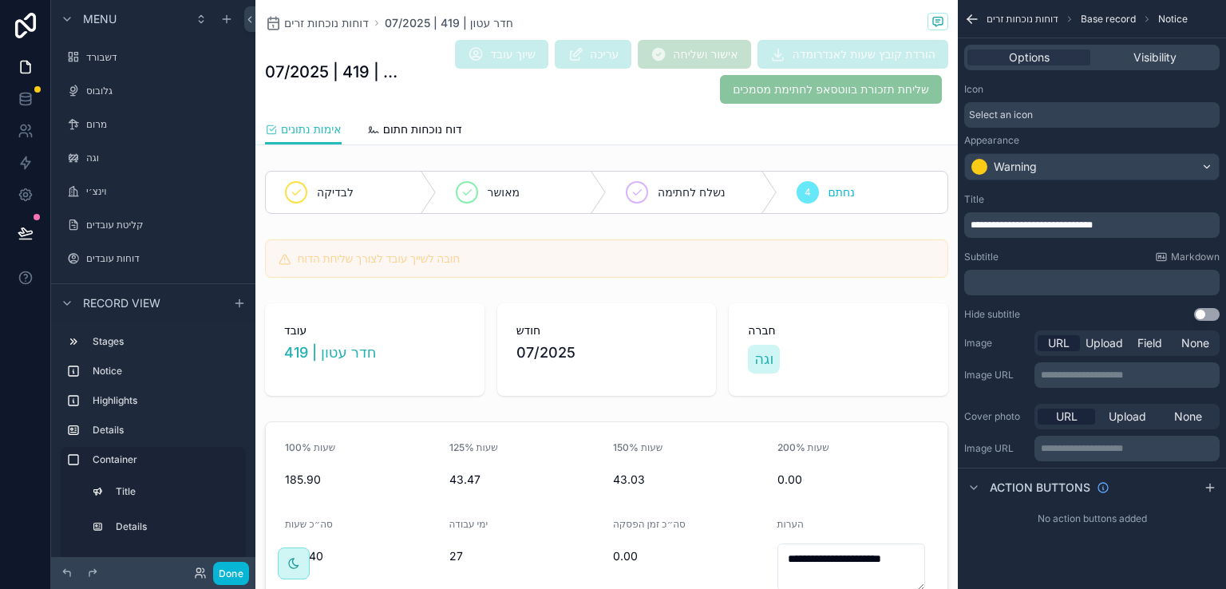
scroll to position [1533, 0]
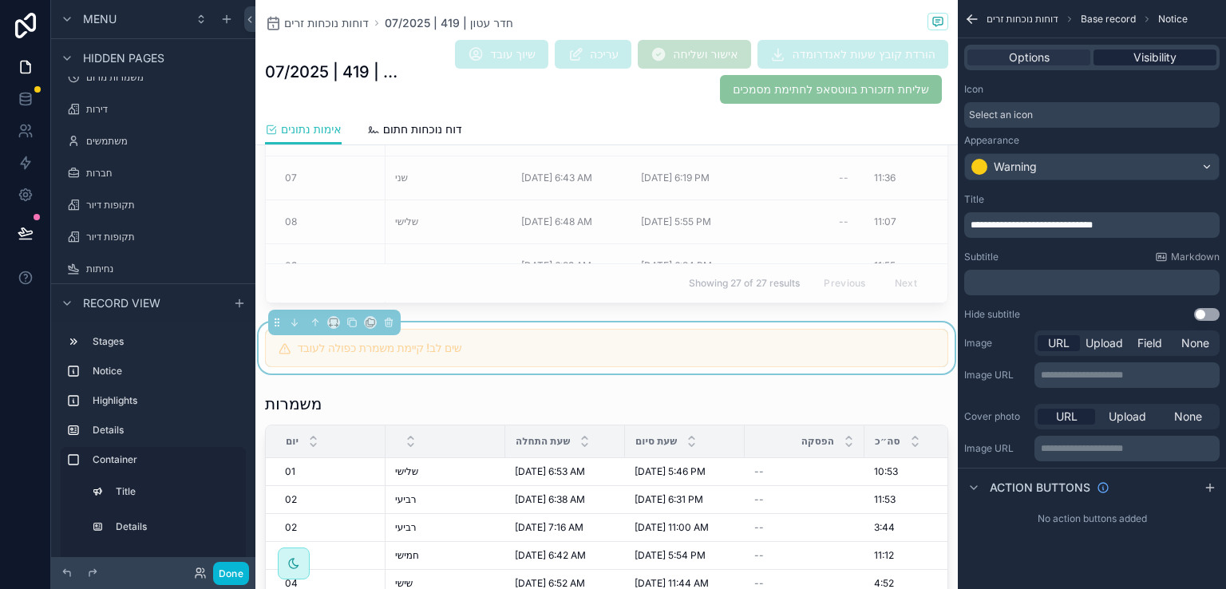
click at [1148, 55] on span "Visibility" at bounding box center [1154, 57] width 43 height 16
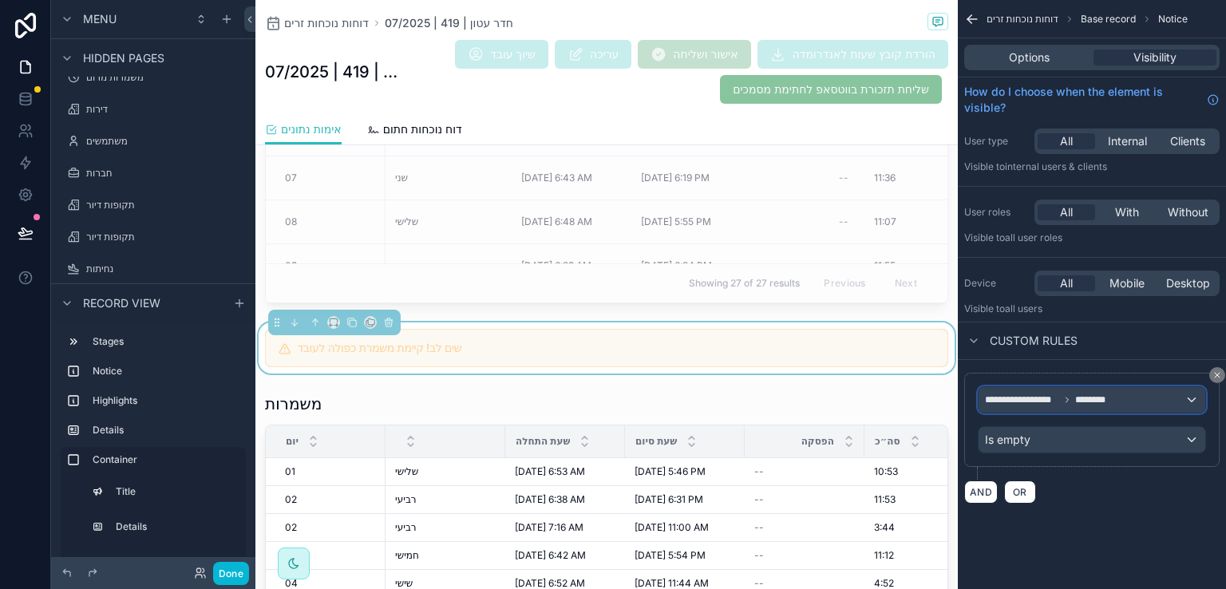
click at [1191, 397] on div "**********" at bounding box center [1091, 400] width 227 height 26
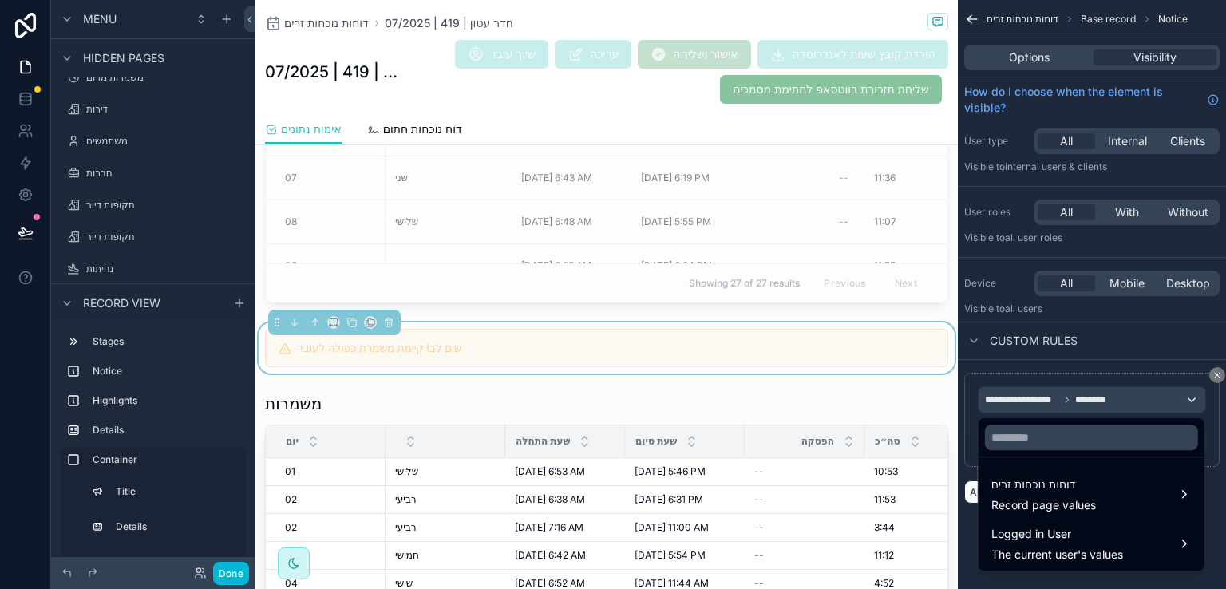
click at [1191, 396] on div "scrollable content" at bounding box center [613, 294] width 1226 height 589
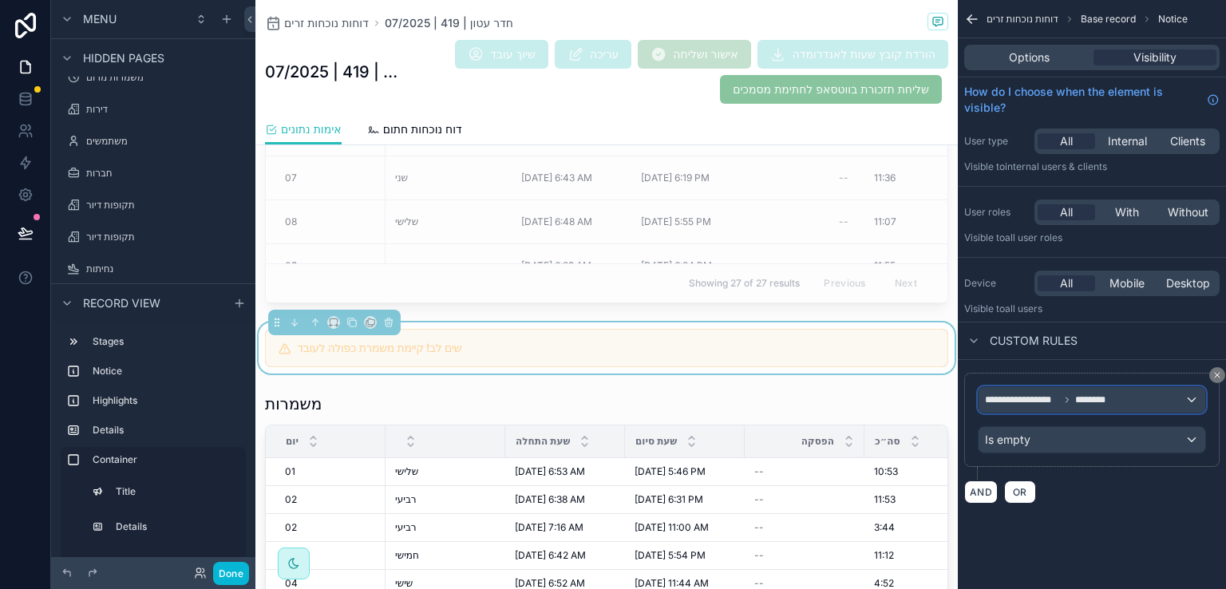
click at [1144, 400] on div "**********" at bounding box center [1091, 400] width 227 height 26
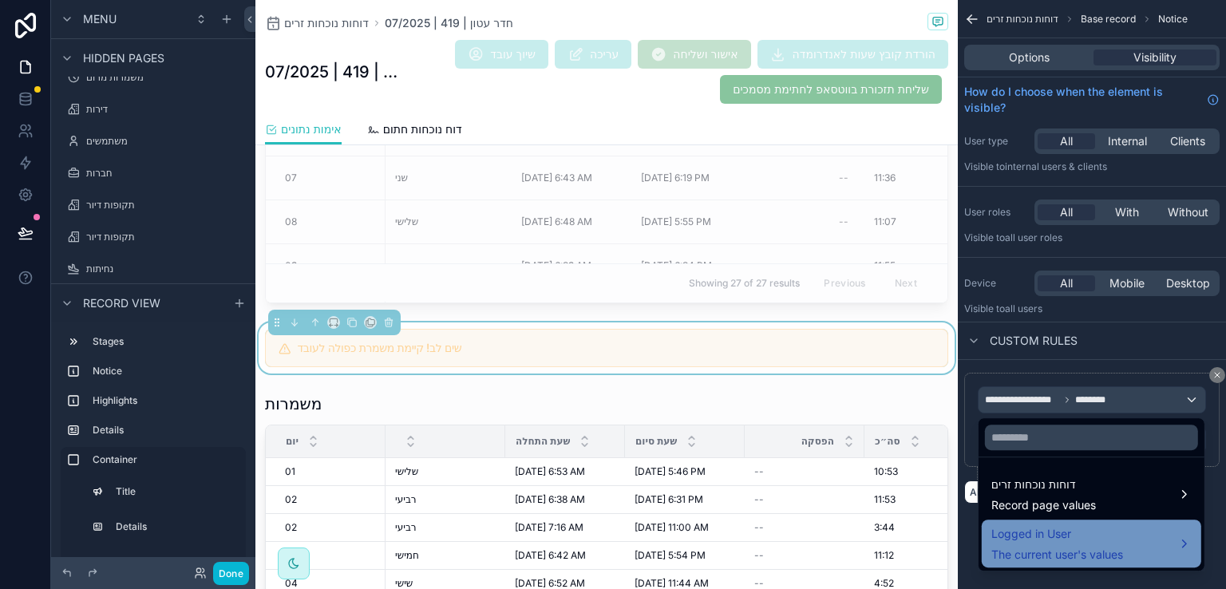
click at [1063, 537] on span "Logged in User" at bounding box center [1057, 533] width 132 height 19
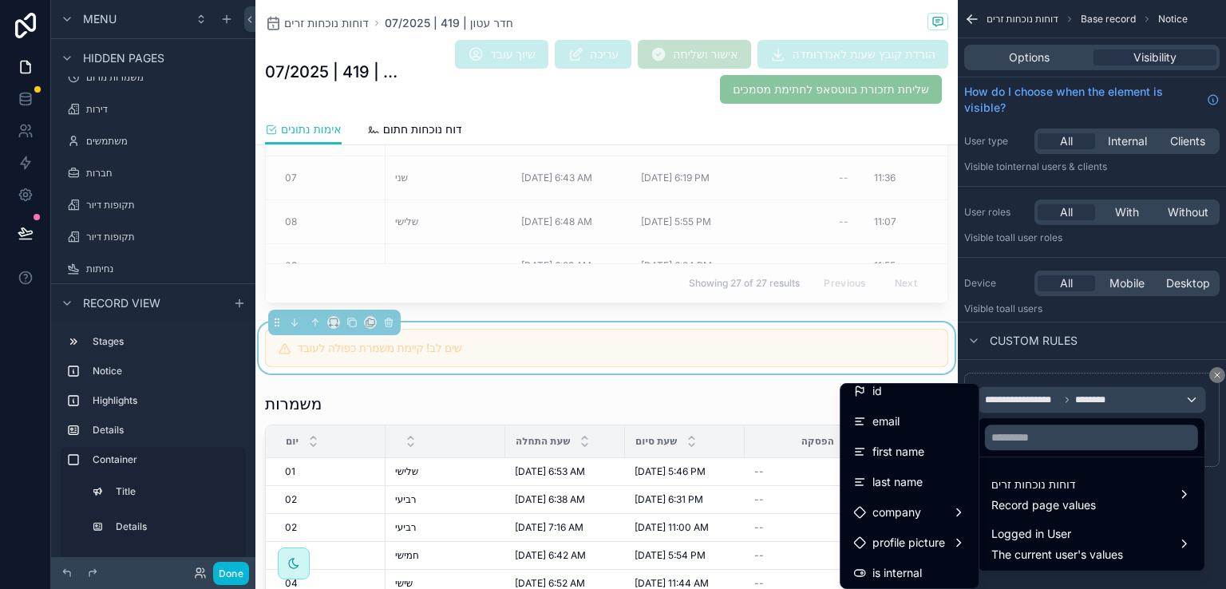
scroll to position [0, 0]
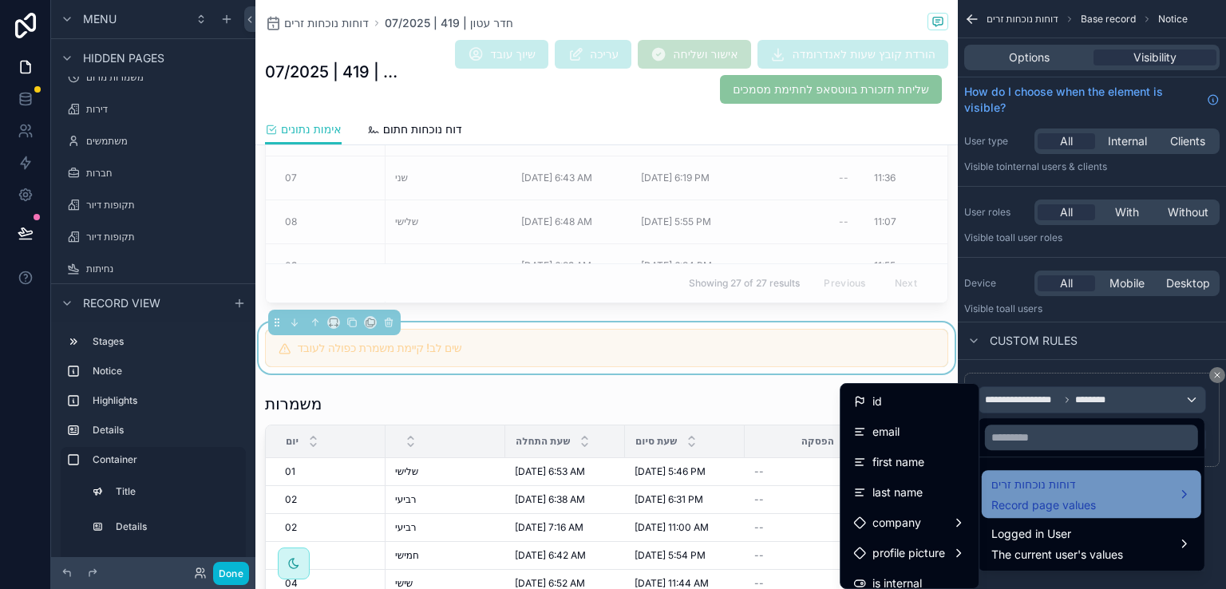
click at [1051, 484] on span "דוחות נוכחות זרים" at bounding box center [1043, 484] width 105 height 19
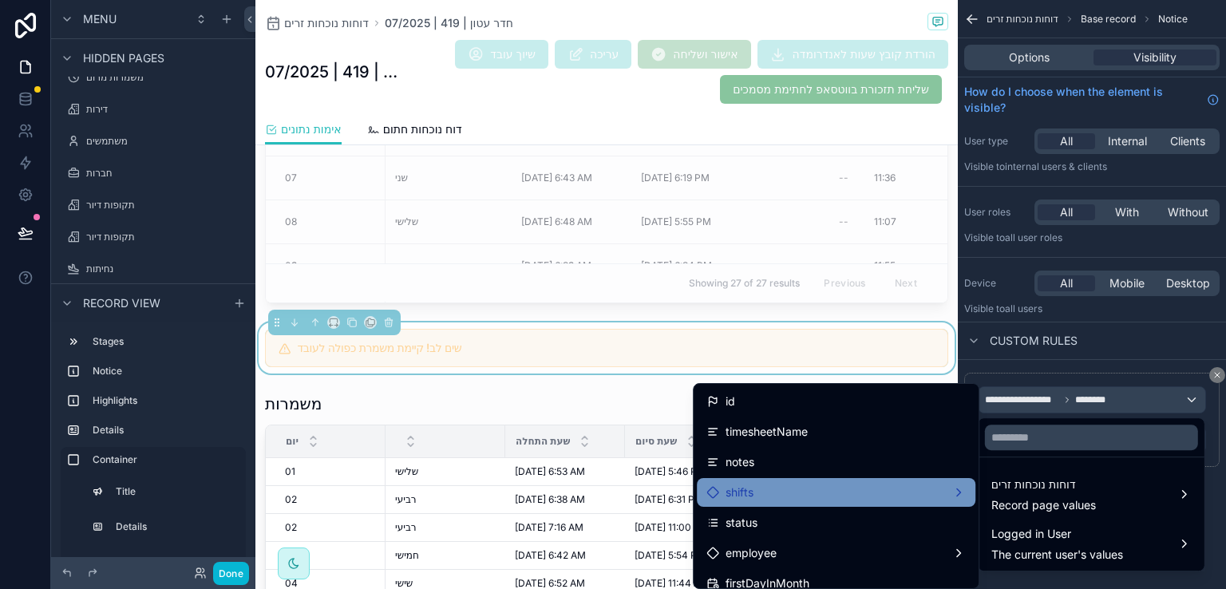
click at [875, 493] on div "shifts" at bounding box center [835, 492] width 259 height 19
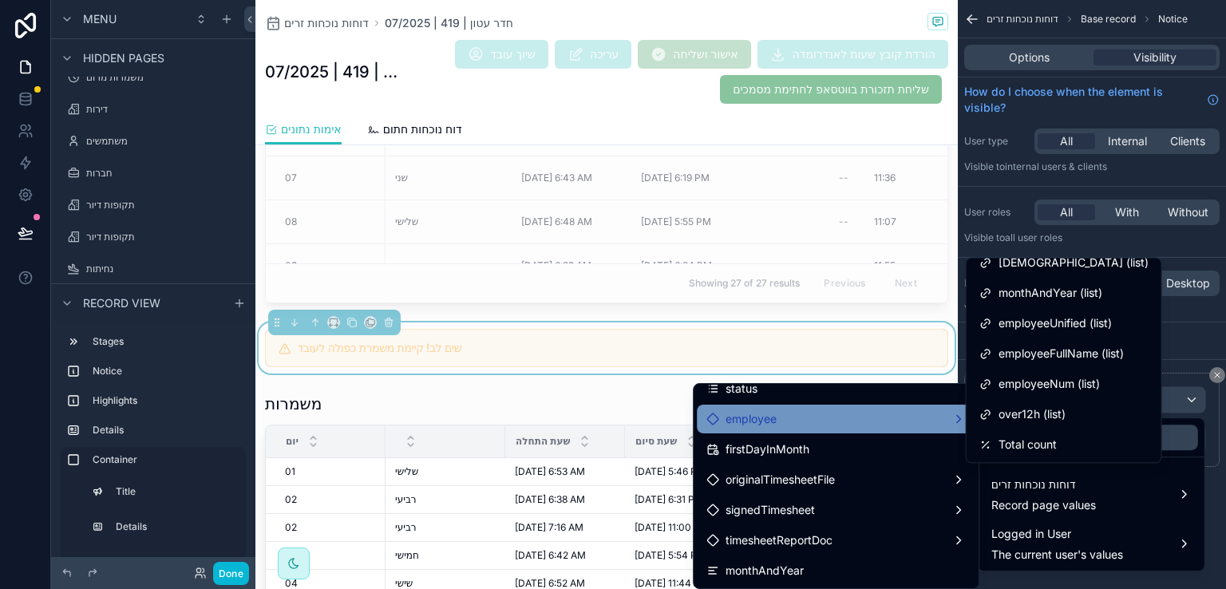
scroll to position [160, 0]
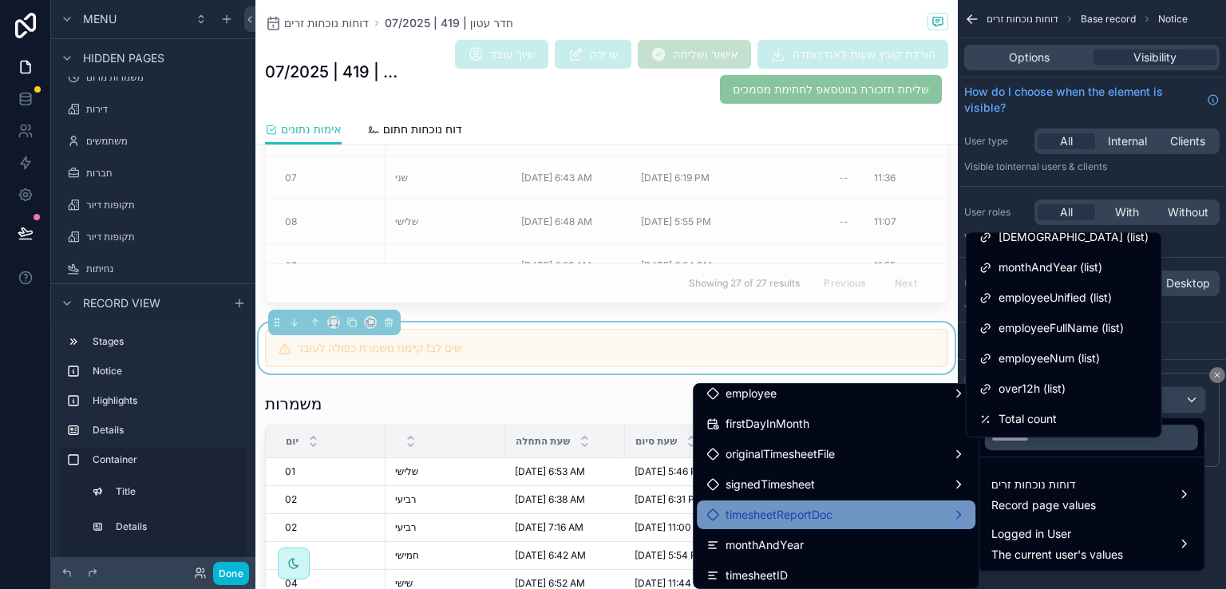
click at [947, 516] on div "timesheetReportDoc" at bounding box center [835, 514] width 259 height 19
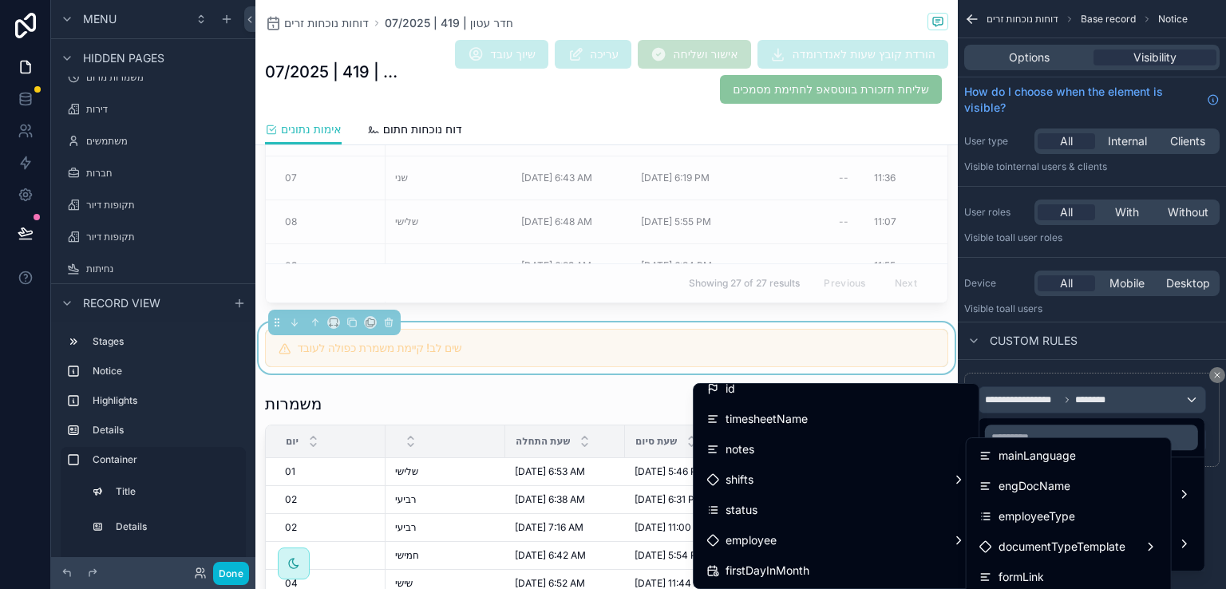
scroll to position [0, 0]
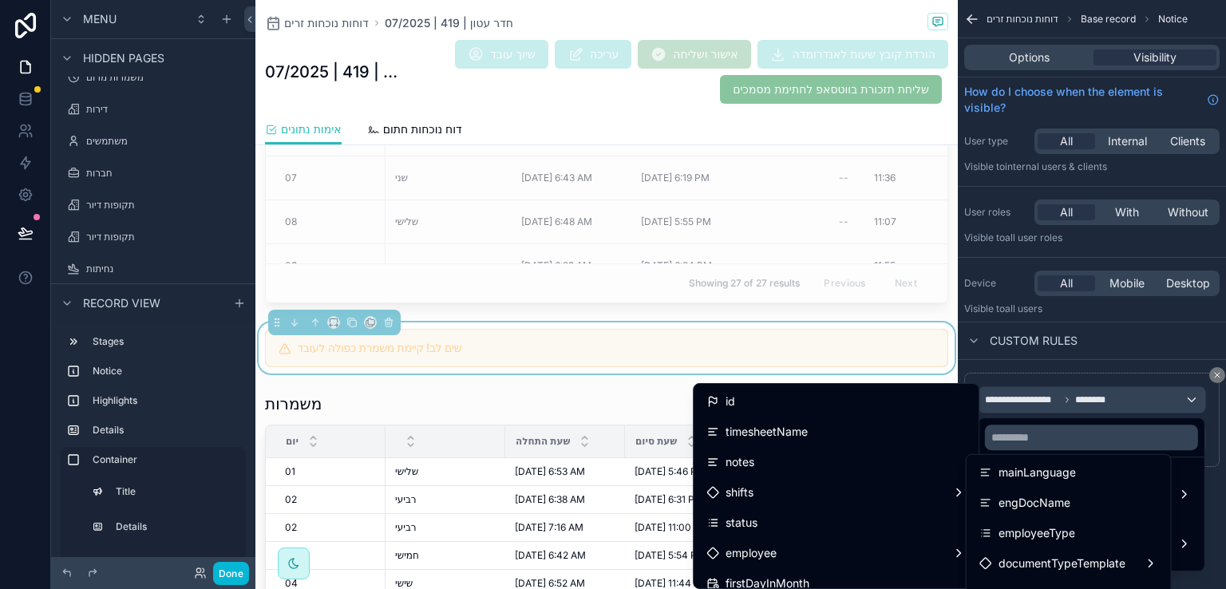
click at [895, 322] on div "שים לב! קיימת משמרת כפולה לעובד" at bounding box center [606, 347] width 702 height 51
click at [910, 329] on div "שים לב! קיימת משמרת כפולה לעובד" at bounding box center [606, 348] width 683 height 38
click at [1216, 374] on div "scrollable content" at bounding box center [613, 294] width 1226 height 589
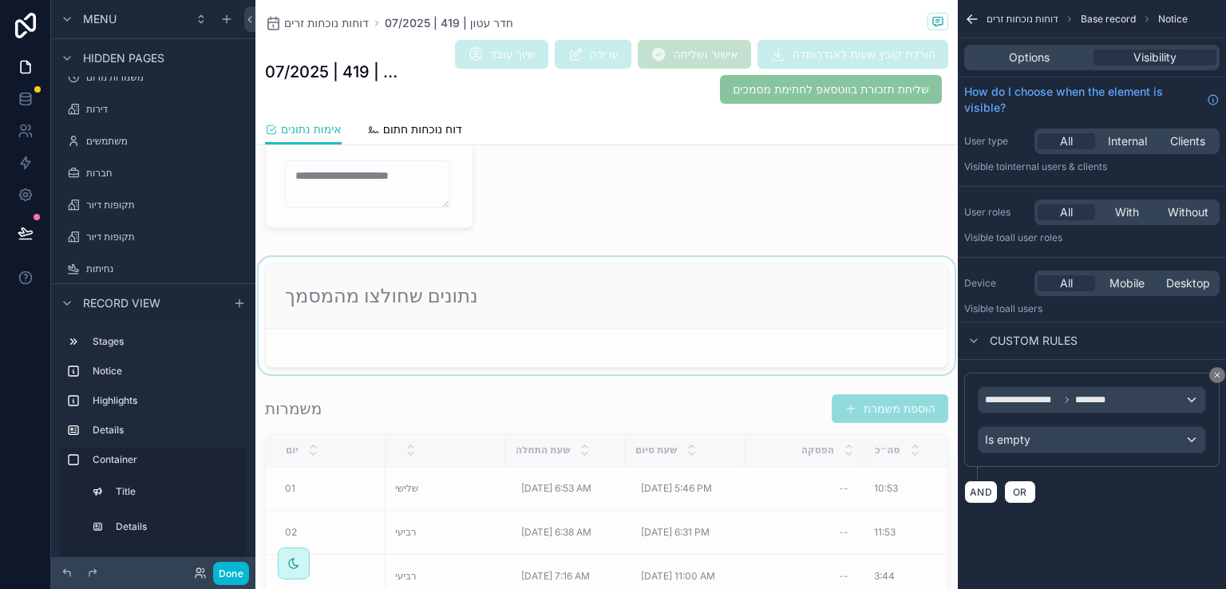
scroll to position [974, 0]
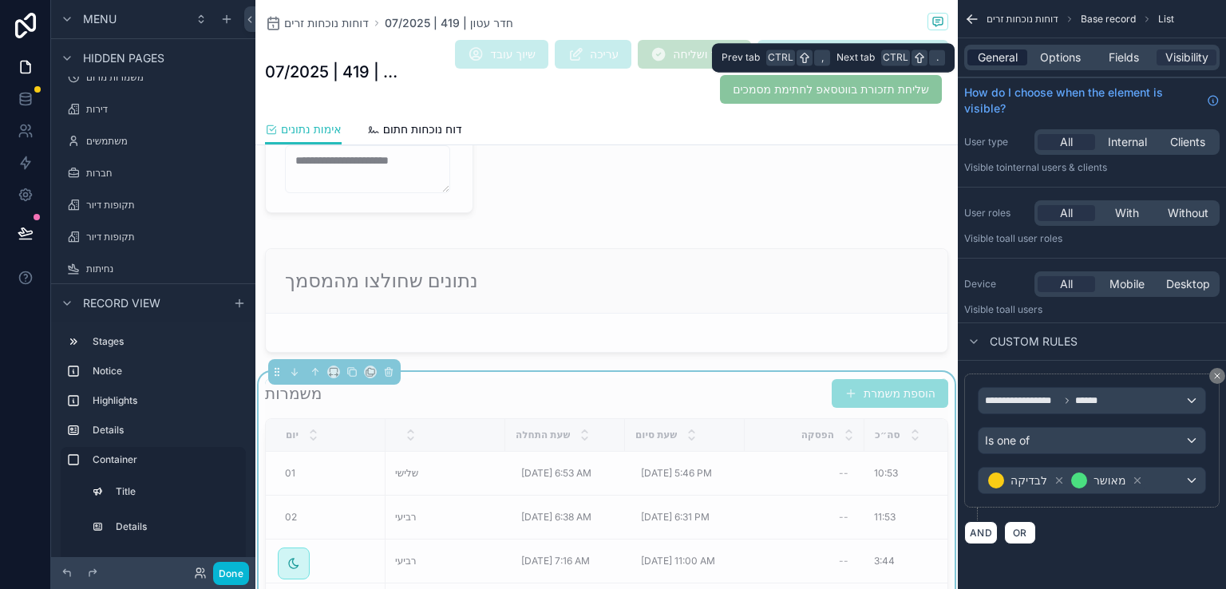
click at [1011, 56] on span "General" at bounding box center [998, 57] width 40 height 16
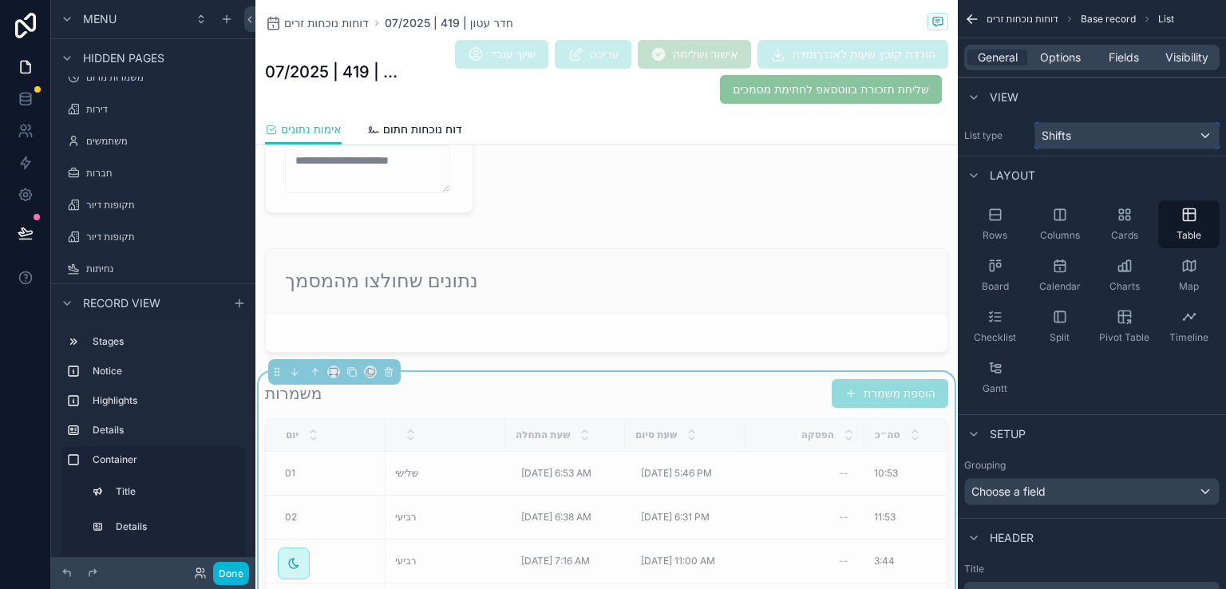
click at [1203, 132] on div "Shifts" at bounding box center [1127, 136] width 184 height 26
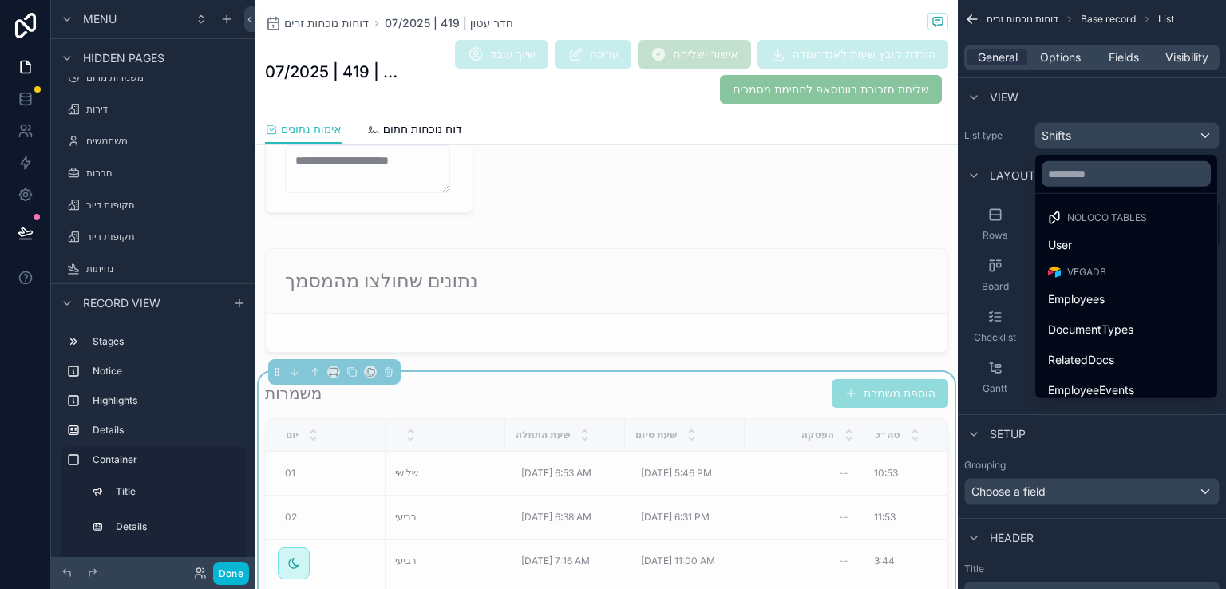
click at [935, 132] on div "דוחות נוכחות זרים 07/2025 | 419 | חדר עטון 07/2025 | 419 | חדר עטון שיוך עובד ע…" at bounding box center [606, 72] width 702 height 145
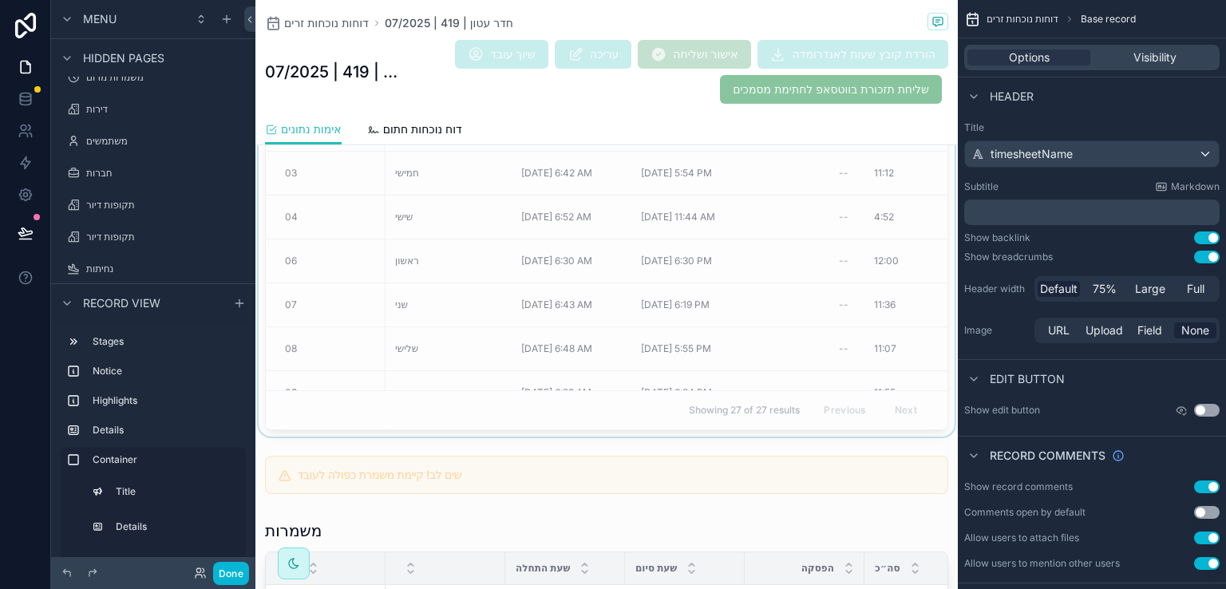
scroll to position [1453, 0]
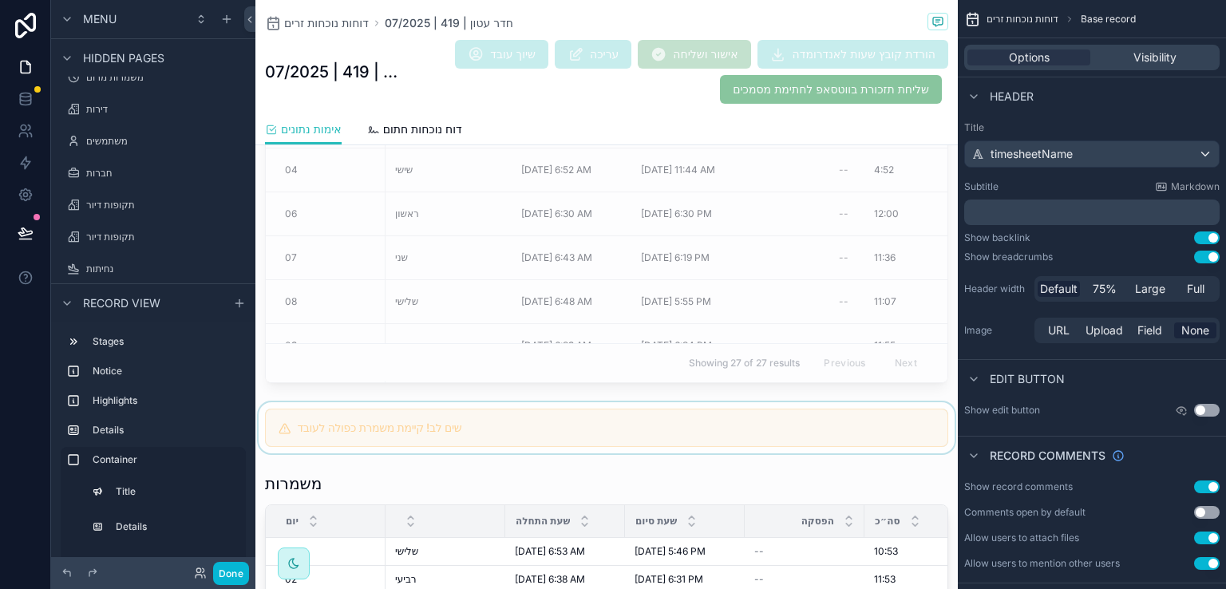
click at [637, 422] on div "scrollable content" at bounding box center [606, 427] width 702 height 51
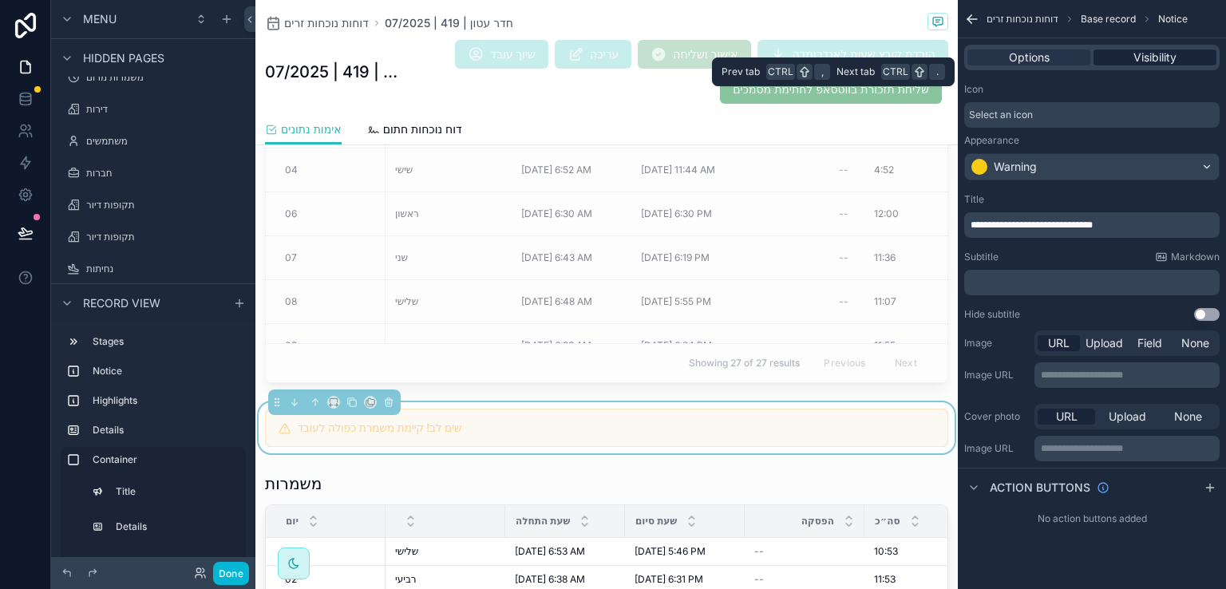
click at [1136, 55] on span "Visibility" at bounding box center [1154, 57] width 43 height 16
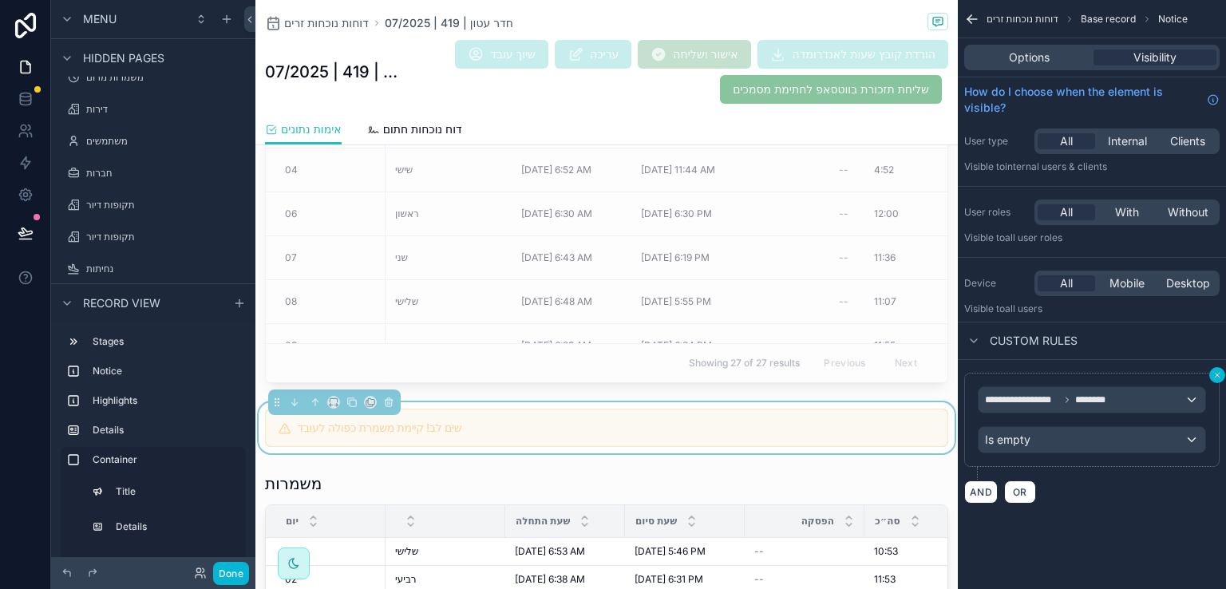
click at [1219, 374] on icon "scrollable content" at bounding box center [1217, 375] width 10 height 10
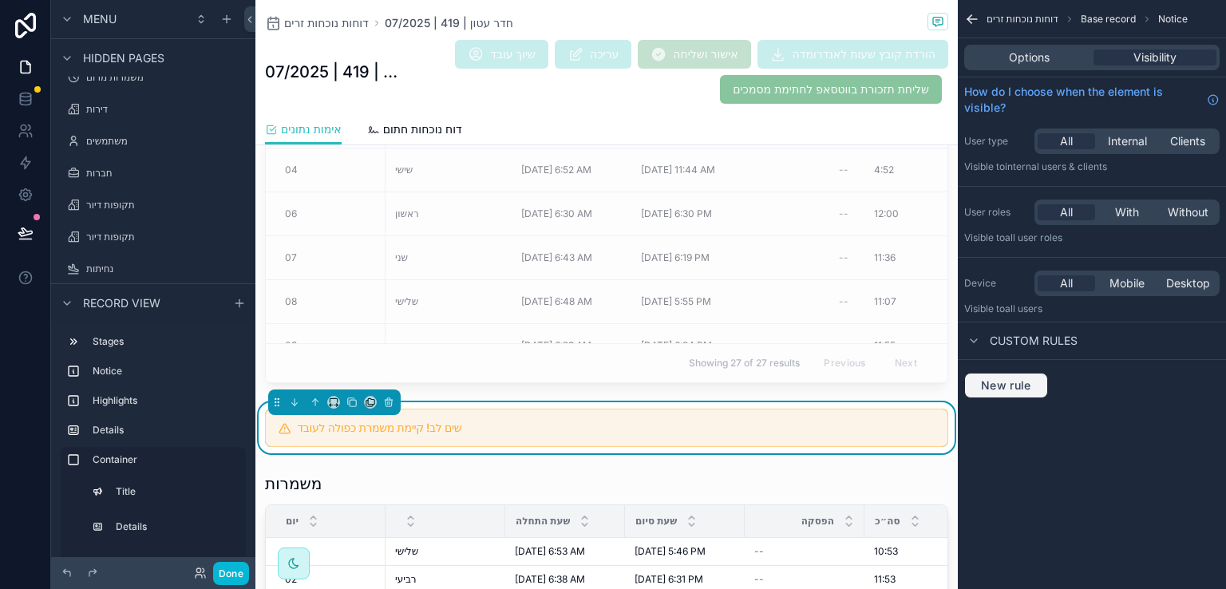
click at [1025, 381] on span "New rule" at bounding box center [1005, 385] width 63 height 14
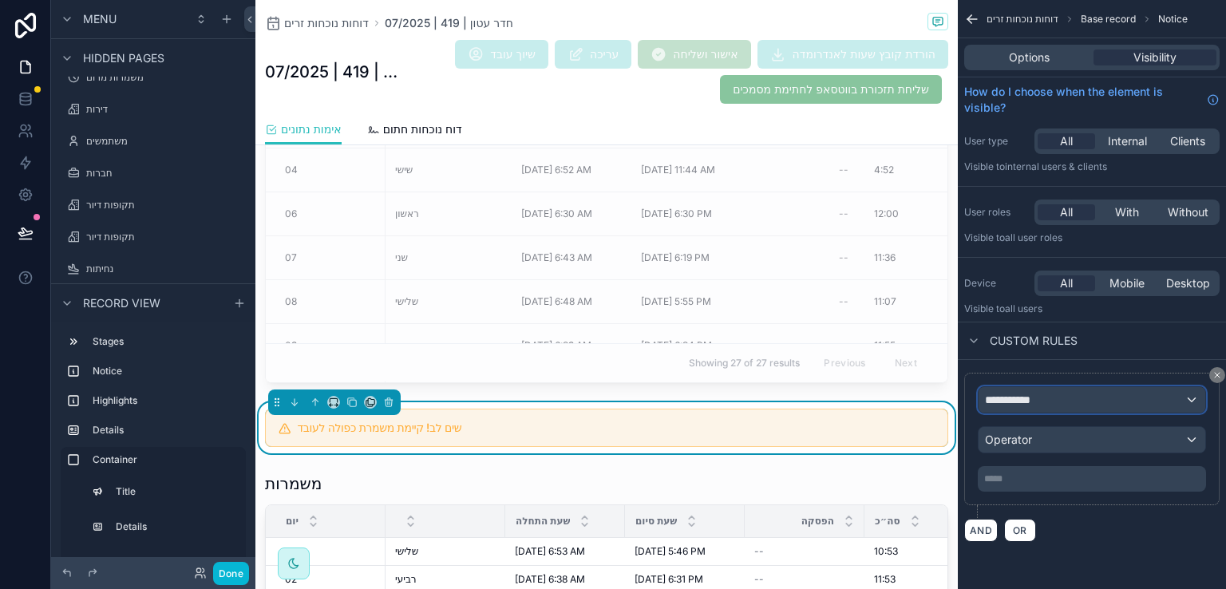
click at [1073, 393] on div "**********" at bounding box center [1091, 400] width 227 height 26
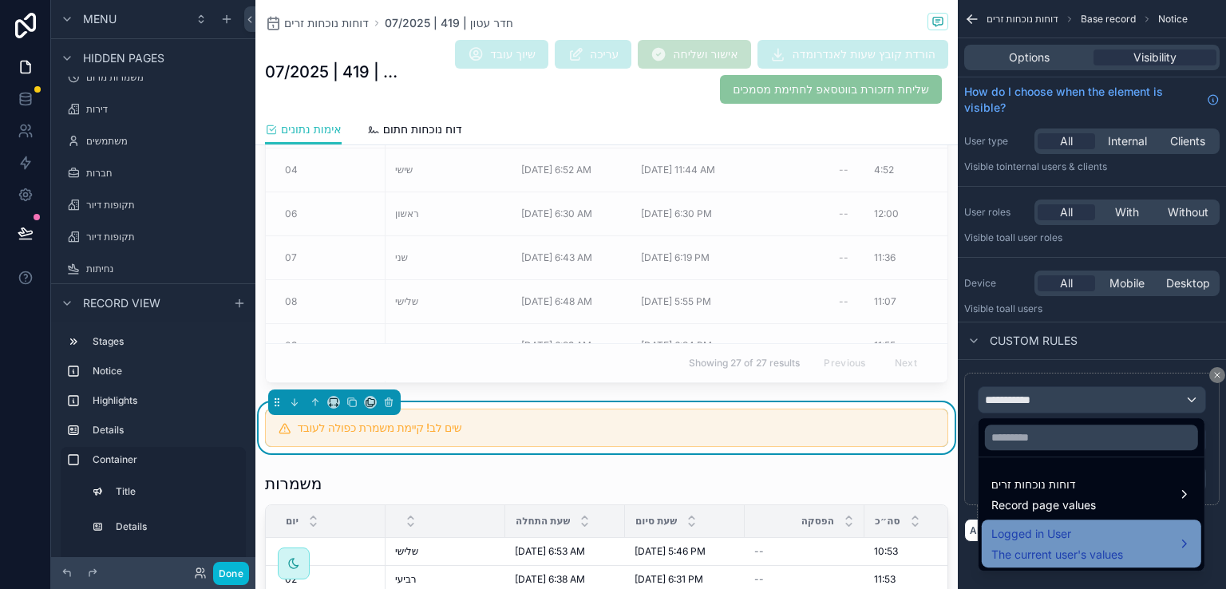
click at [1045, 531] on span "Logged in User" at bounding box center [1057, 533] width 132 height 19
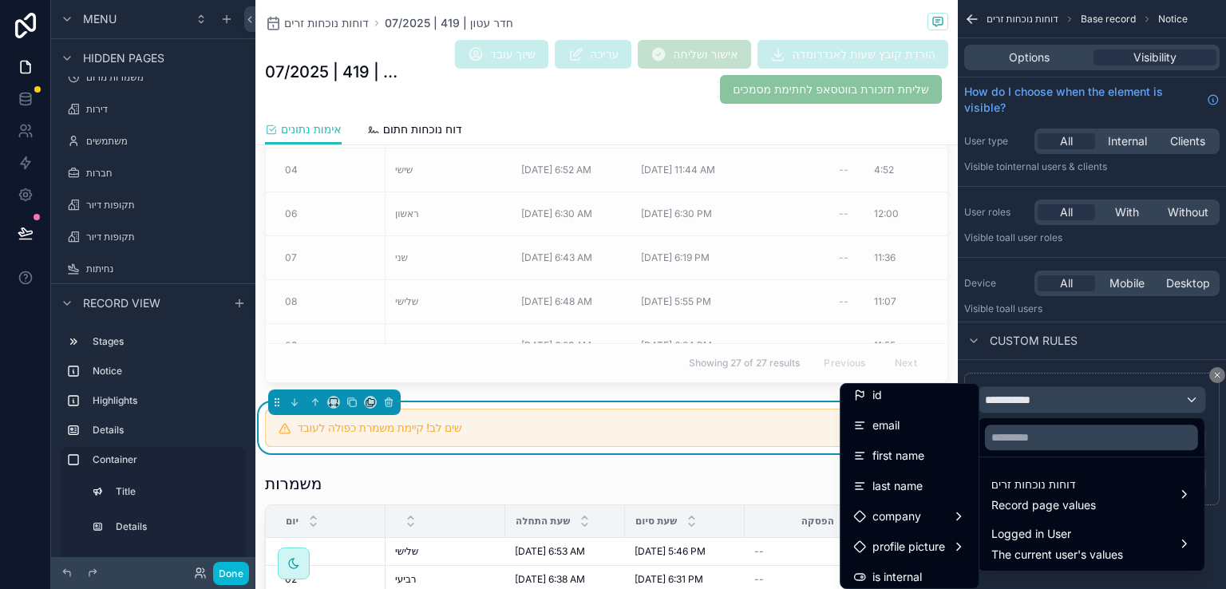
scroll to position [0, 0]
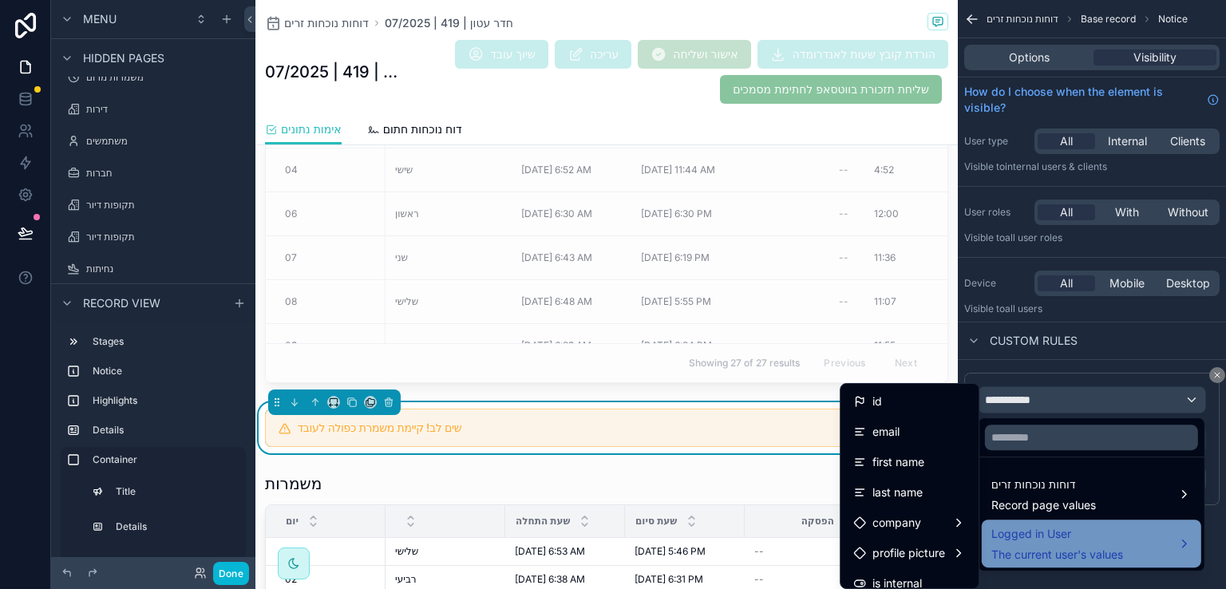
click at [1063, 550] on span "The current user's values" at bounding box center [1057, 555] width 132 height 16
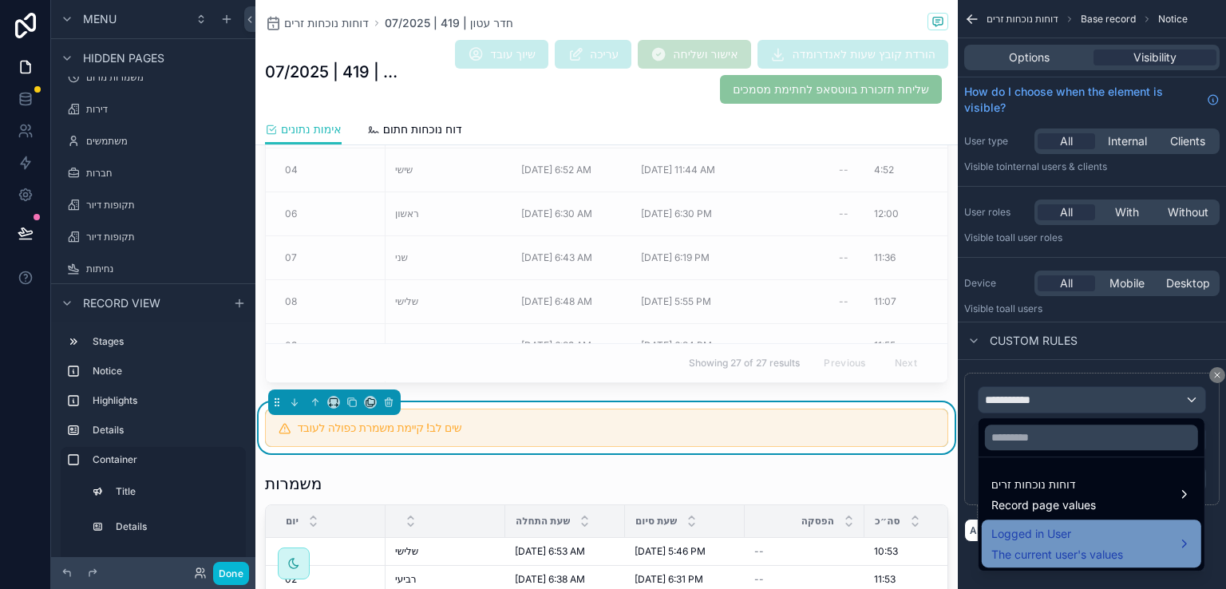
click at [1063, 550] on span "The current user's values" at bounding box center [1057, 555] width 132 height 16
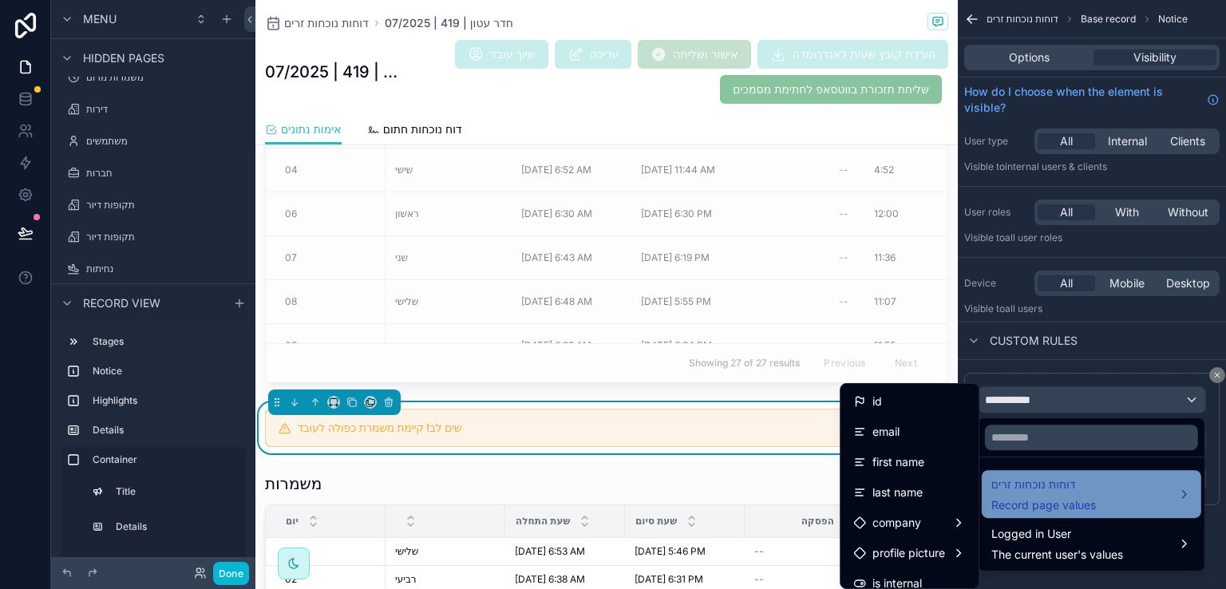
click at [1057, 488] on span "דוחות נוכחות זרים" at bounding box center [1043, 484] width 105 height 19
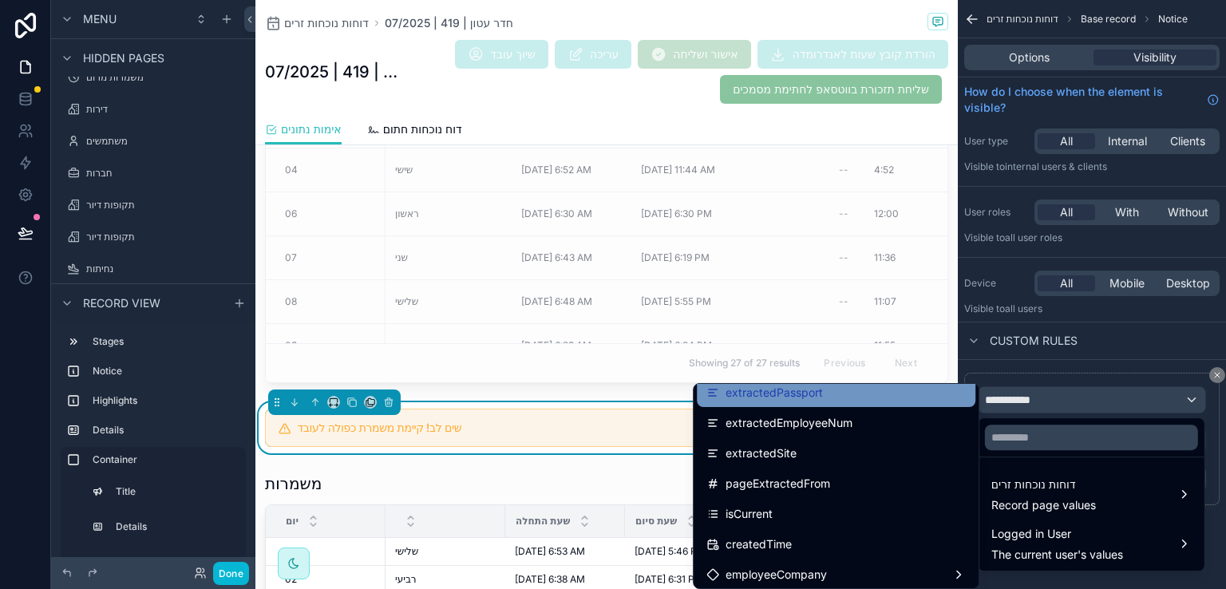
scroll to position [718, 0]
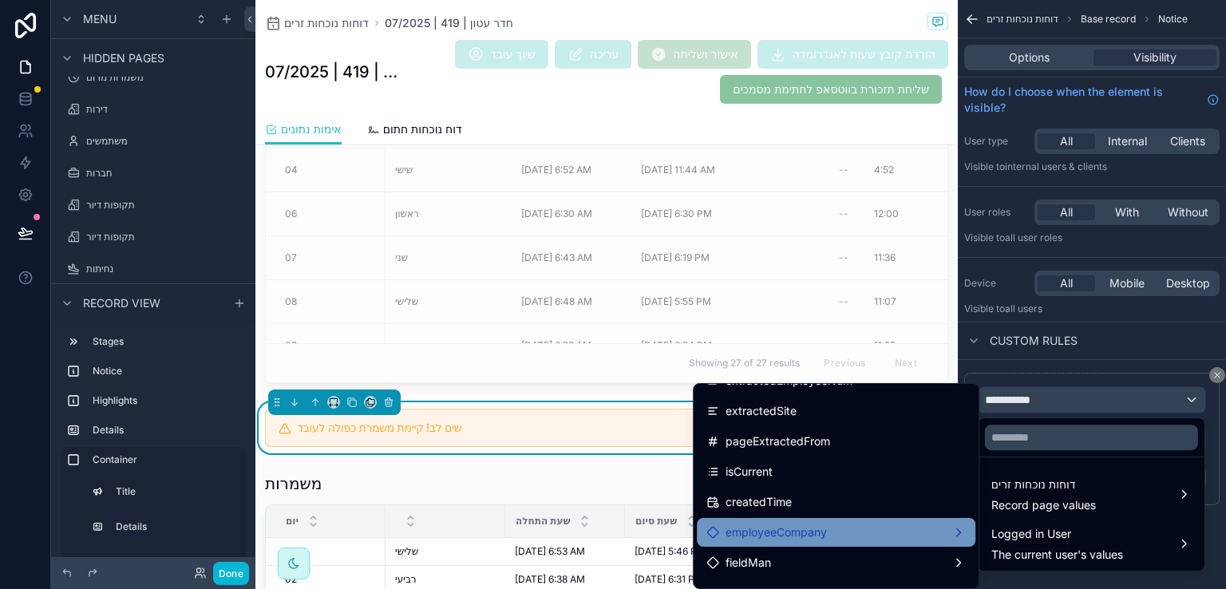
click at [951, 527] on div "employeeCompany" at bounding box center [835, 532] width 259 height 19
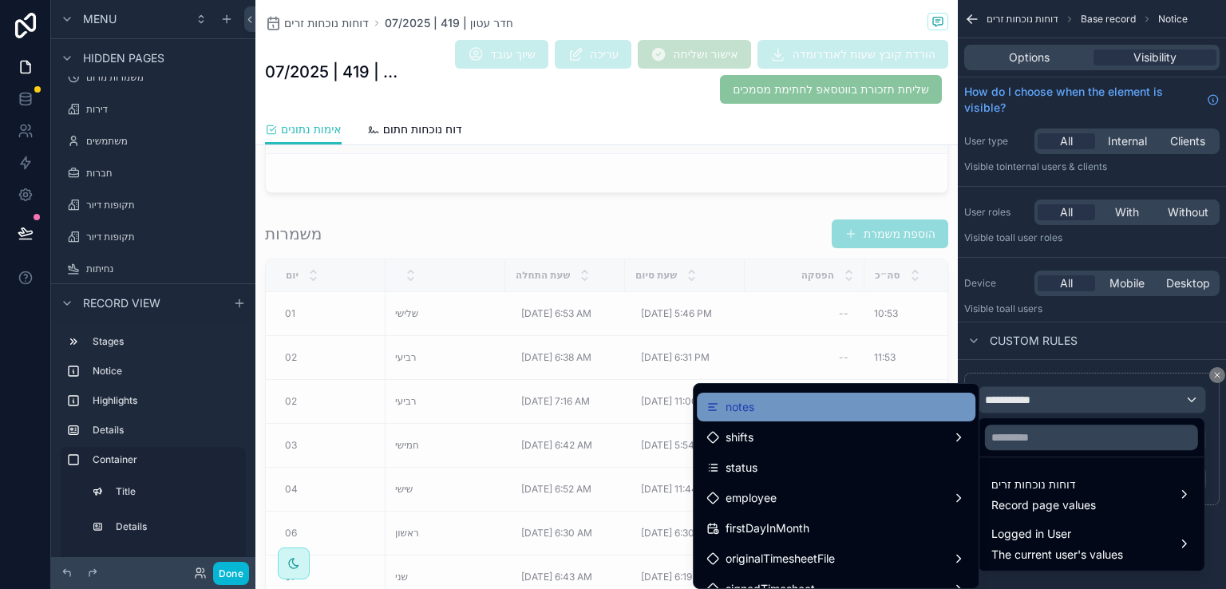
scroll to position [0, 0]
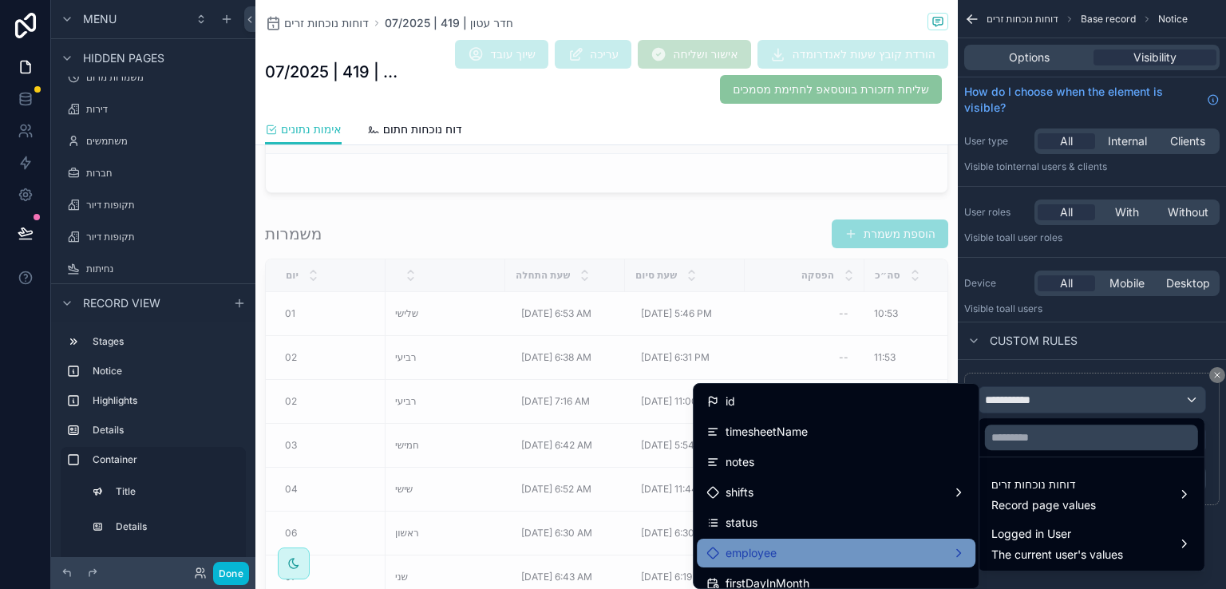
click at [839, 548] on div "employee" at bounding box center [835, 552] width 259 height 19
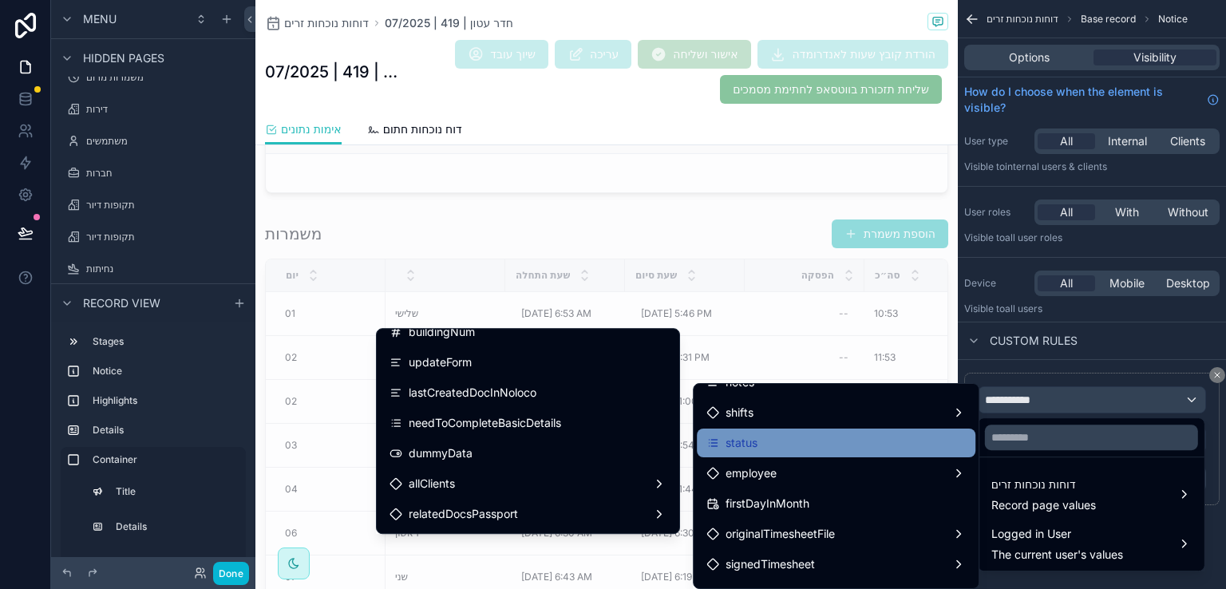
scroll to position [160, 0]
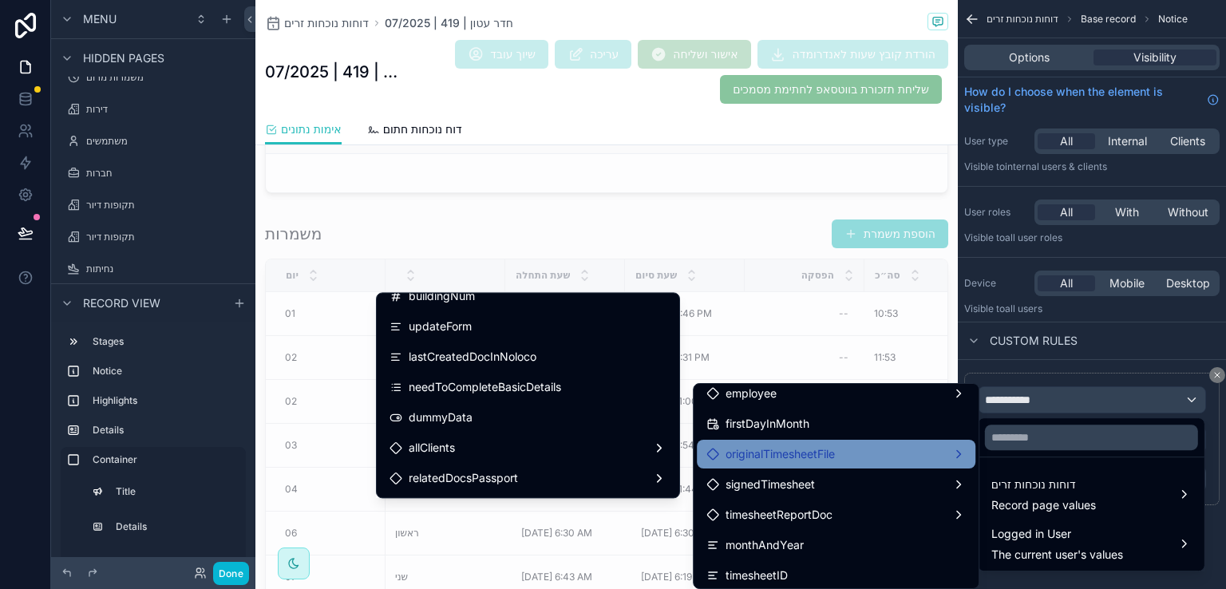
click at [951, 451] on div "originalTimesheetFile" at bounding box center [835, 453] width 259 height 19
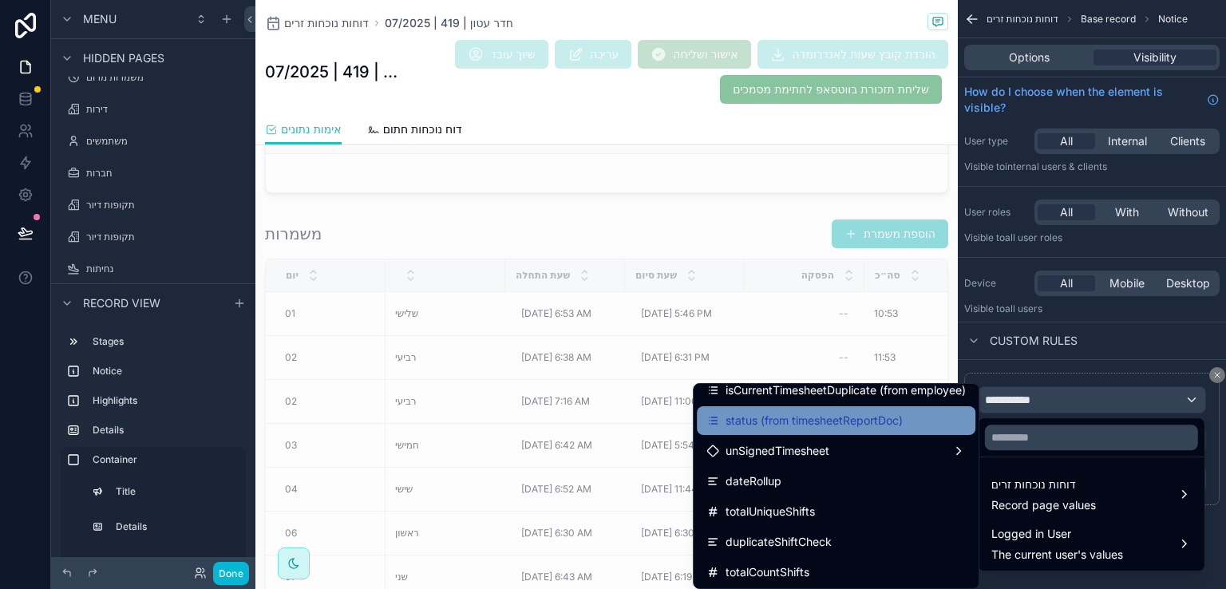
scroll to position [1037, 0]
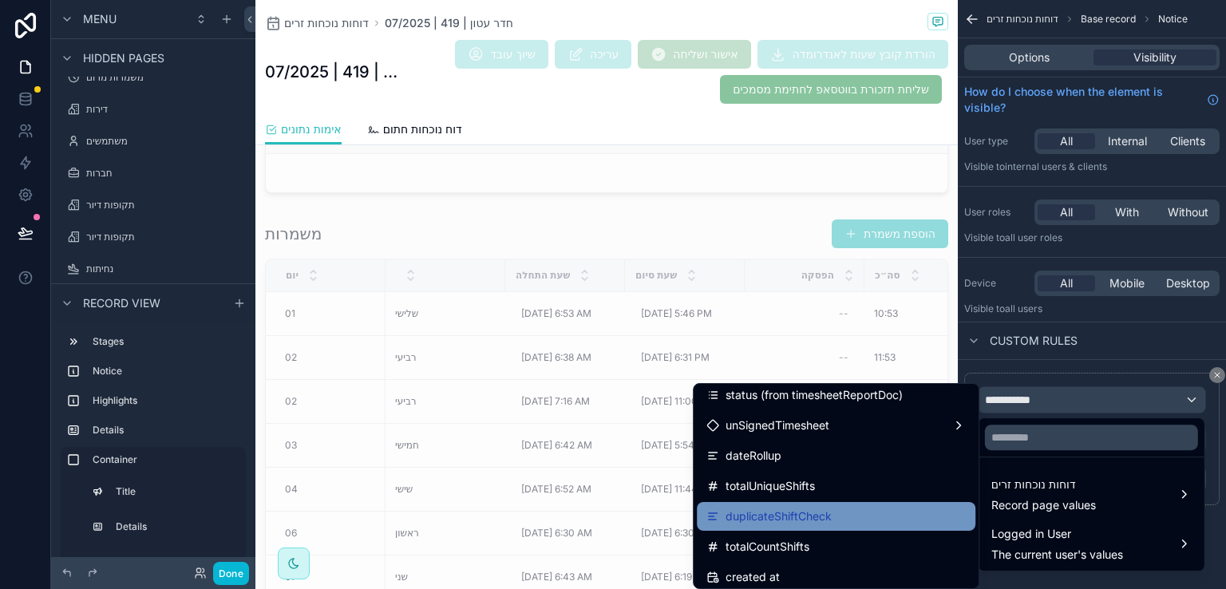
click at [798, 512] on span "duplicateShiftCheck" at bounding box center [778, 516] width 106 height 19
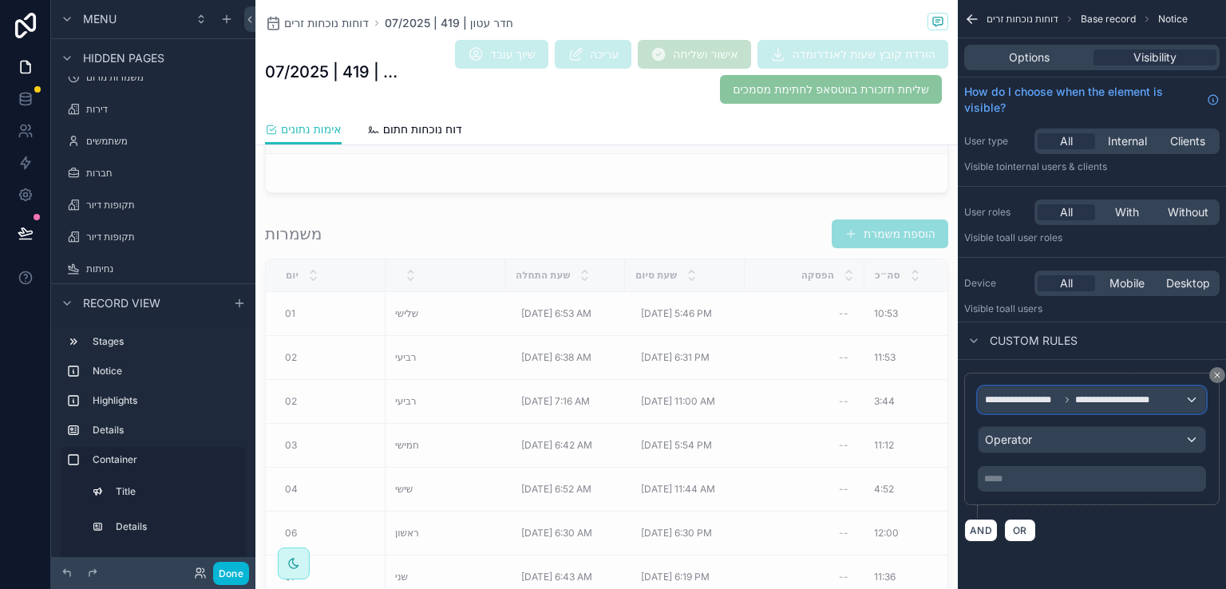
click at [1191, 400] on div "**********" at bounding box center [1091, 400] width 227 height 26
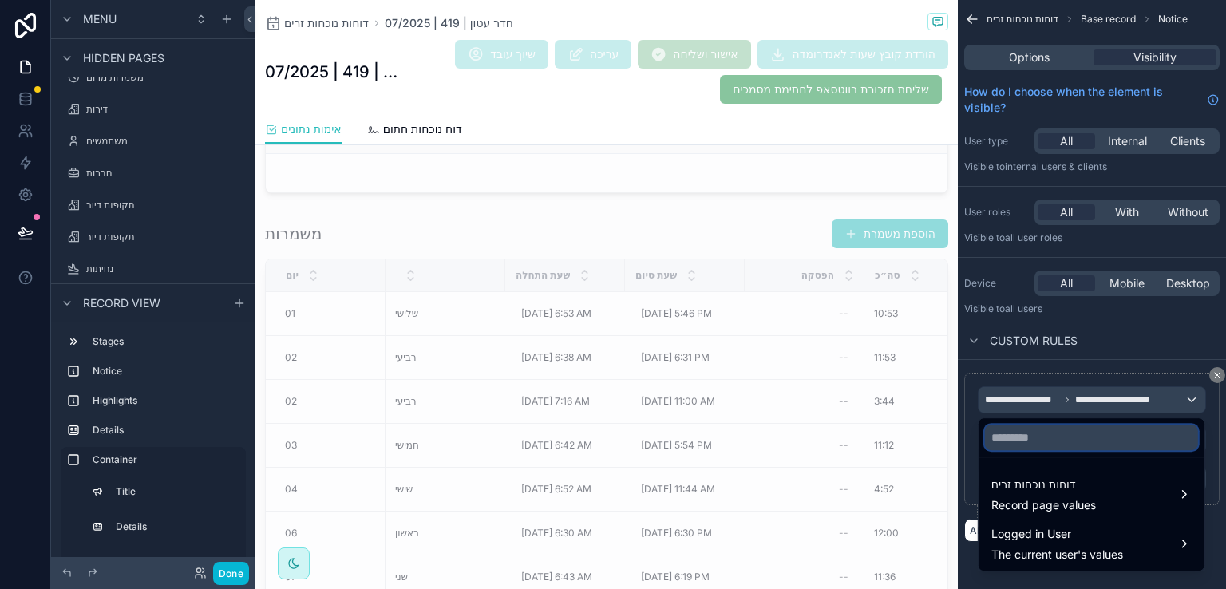
click at [1092, 448] on input "text" at bounding box center [1091, 438] width 213 height 26
click at [1215, 431] on div "scrollable content" at bounding box center [613, 294] width 1226 height 589
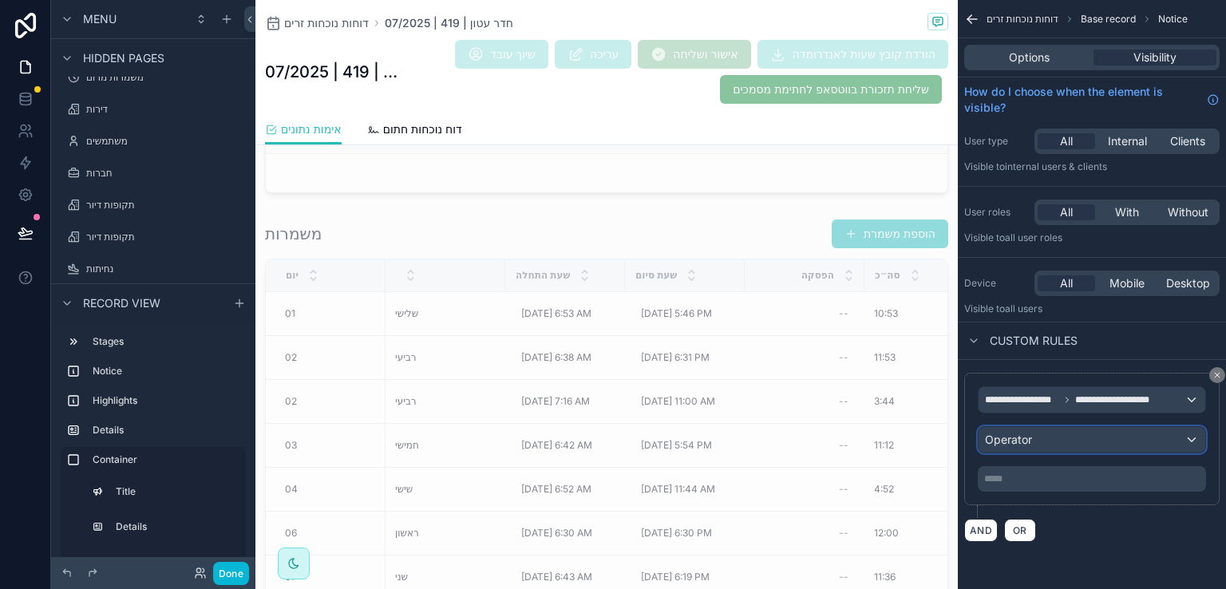
click at [1171, 441] on div "Operator" at bounding box center [1091, 440] width 227 height 26
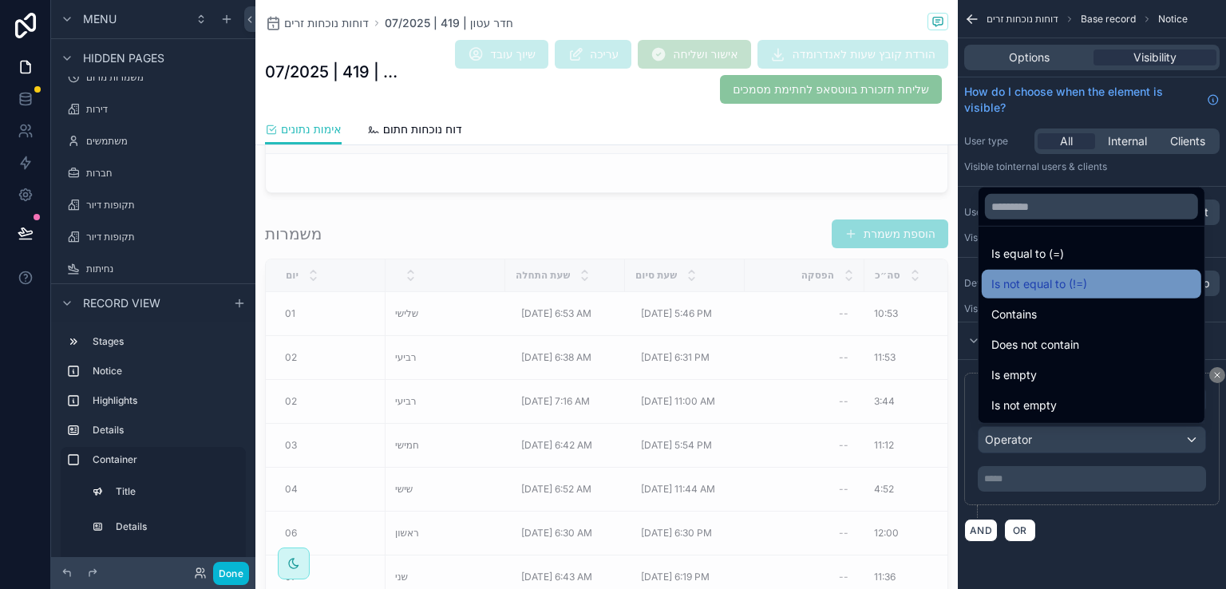
click at [1046, 282] on span "Is not equal to (!=)" at bounding box center [1039, 284] width 96 height 19
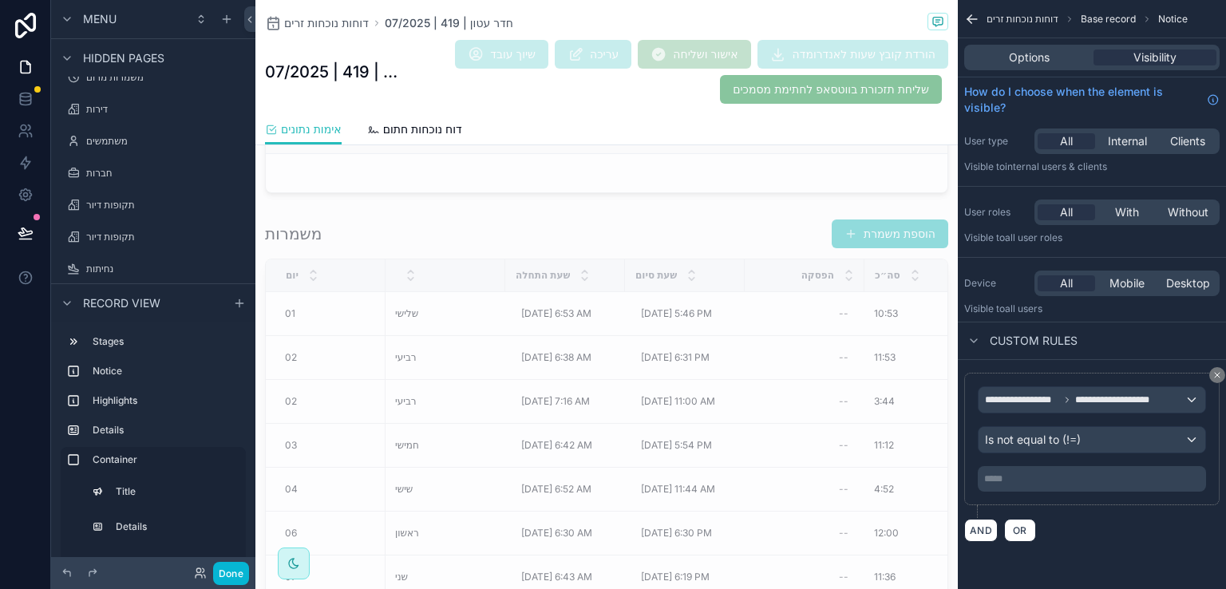
click at [1057, 479] on p "***** ﻿" at bounding box center [1093, 478] width 219 height 13
click at [1010, 480] on p "***** ﻿" at bounding box center [1093, 478] width 219 height 13
click at [1073, 536] on div "AND OR" at bounding box center [1091, 530] width 255 height 24
click at [231, 574] on button "Done" at bounding box center [231, 573] width 36 height 23
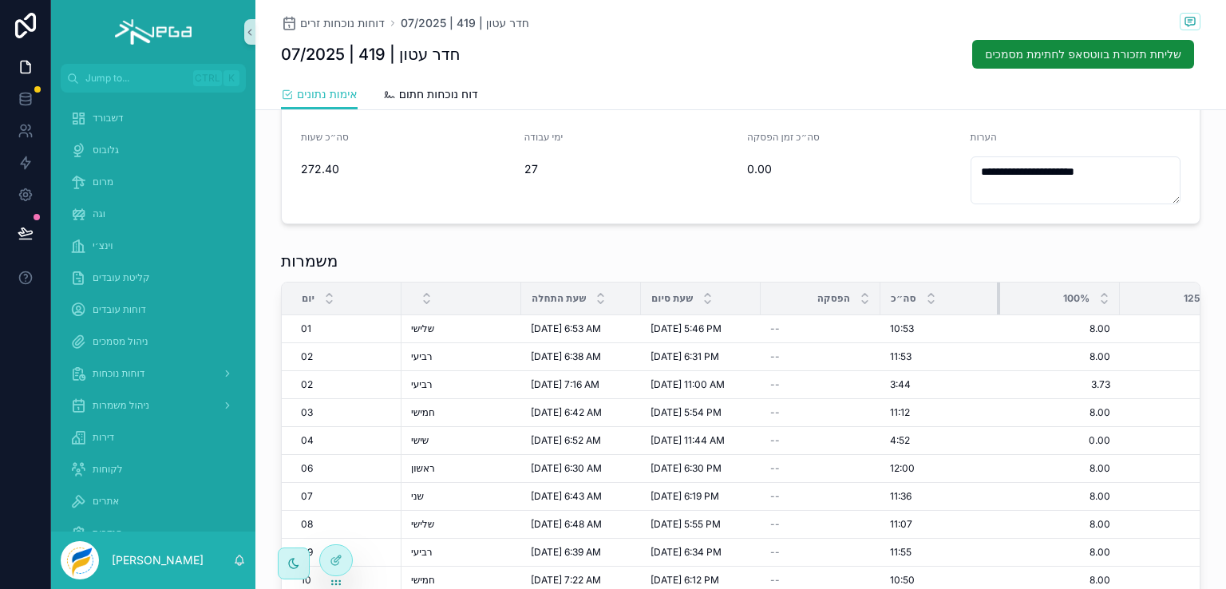
scroll to position [319, 0]
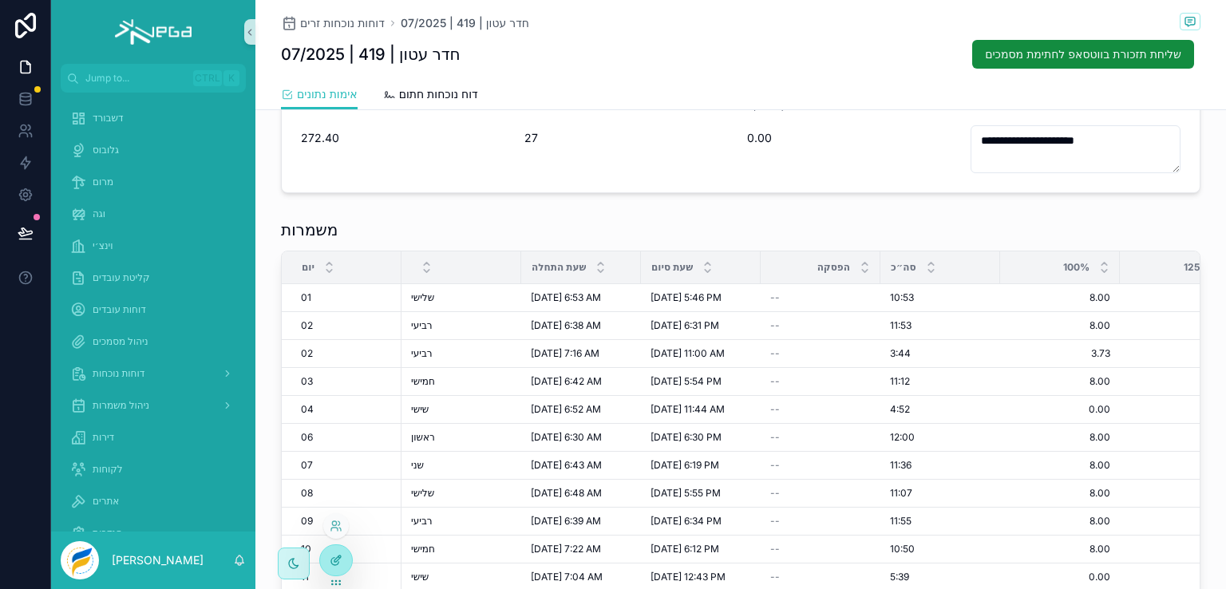
click at [330, 553] on div at bounding box center [336, 560] width 32 height 30
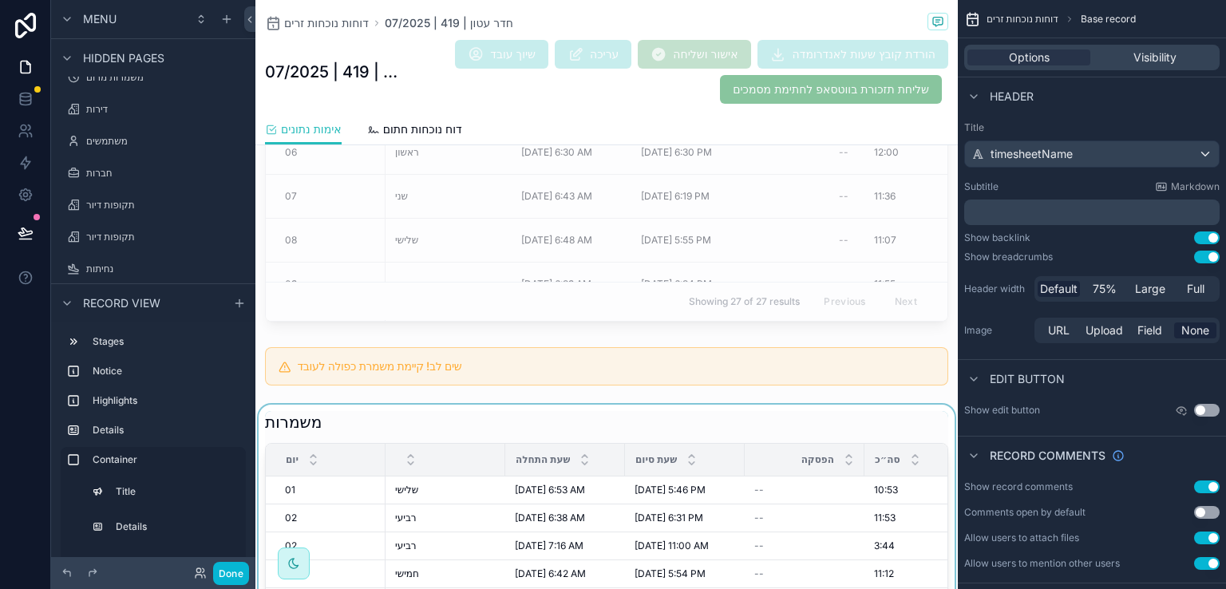
scroll to position [1516, 0]
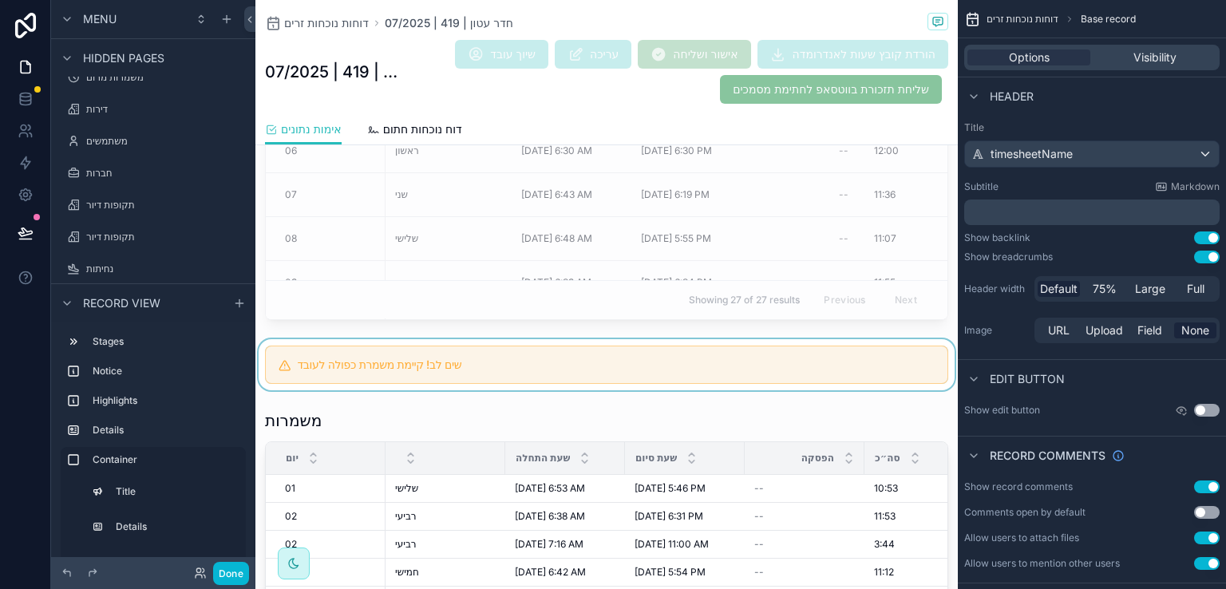
click at [606, 365] on div "scrollable content" at bounding box center [606, 364] width 702 height 51
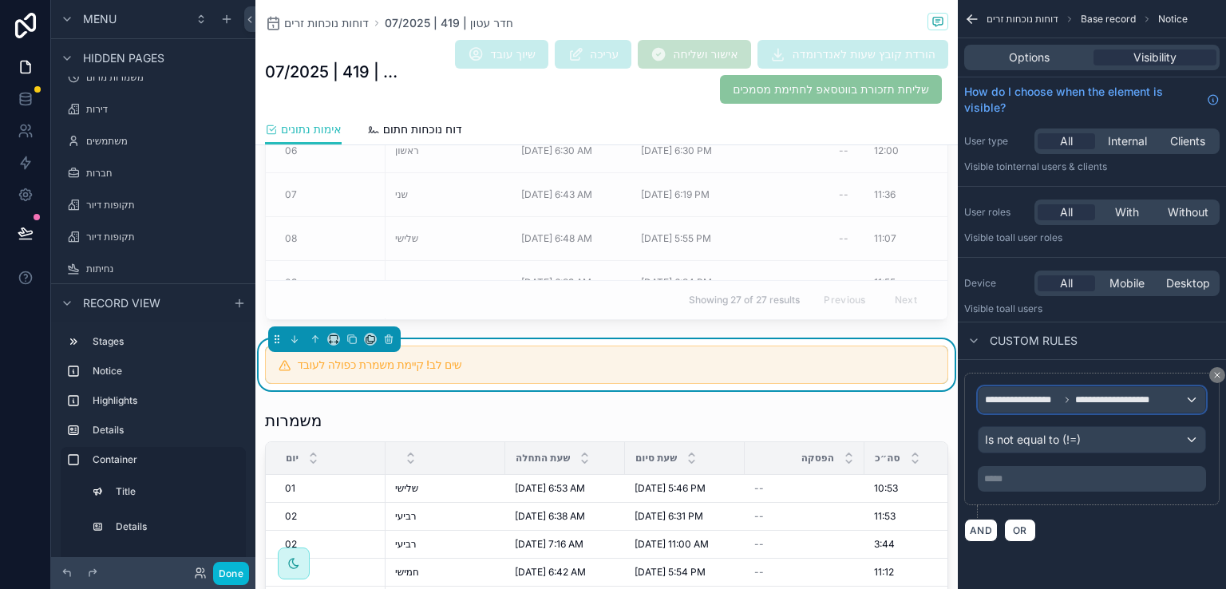
click at [1060, 397] on span "**********" at bounding box center [1075, 399] width 181 height 13
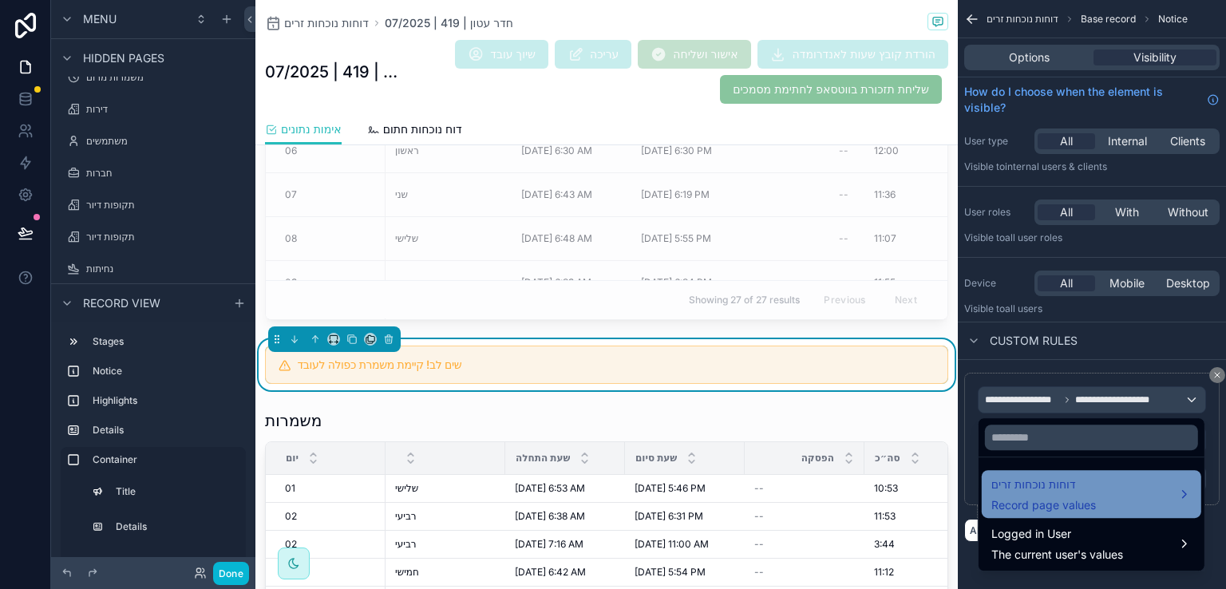
click at [1069, 498] on span "Record page values" at bounding box center [1043, 505] width 105 height 16
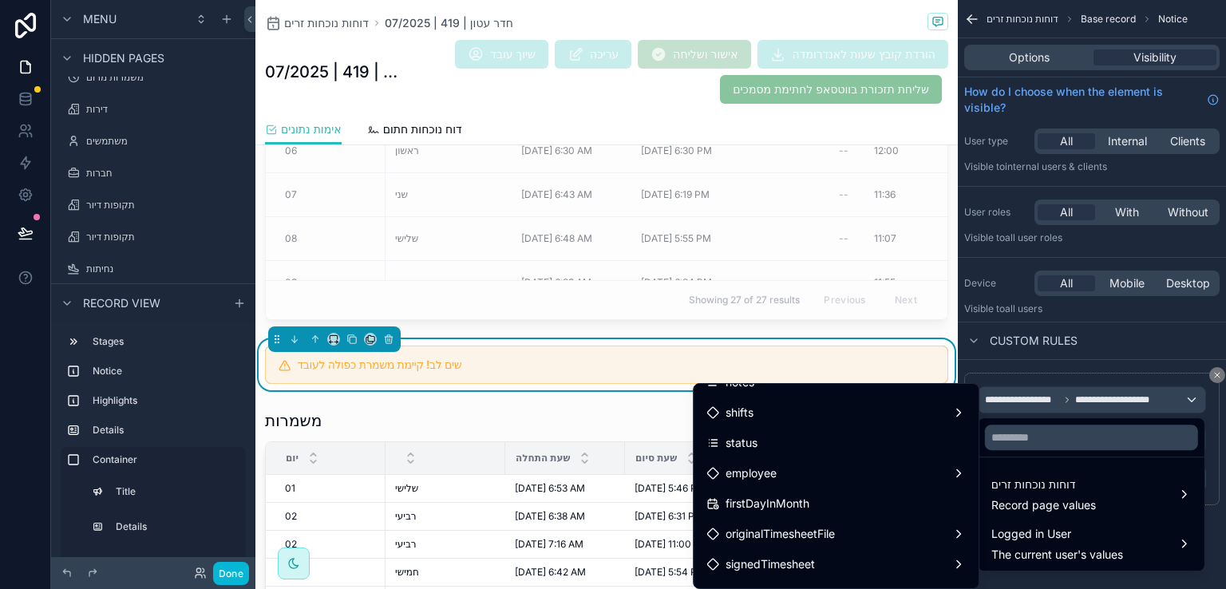
scroll to position [0, 0]
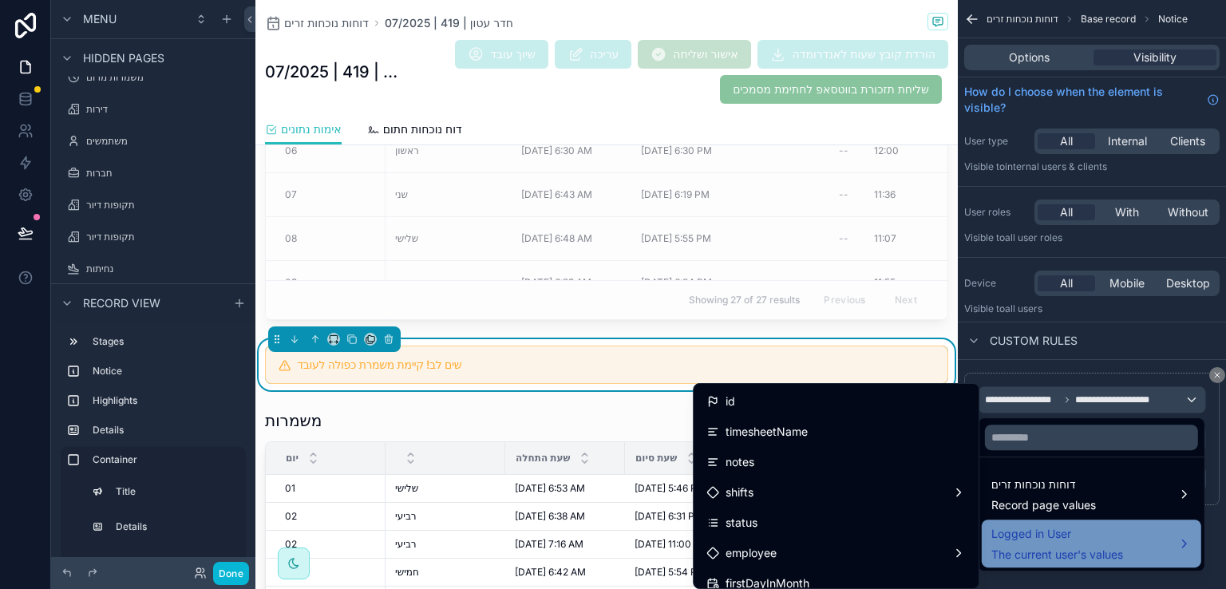
click at [1046, 532] on span "Logged in User" at bounding box center [1057, 533] width 132 height 19
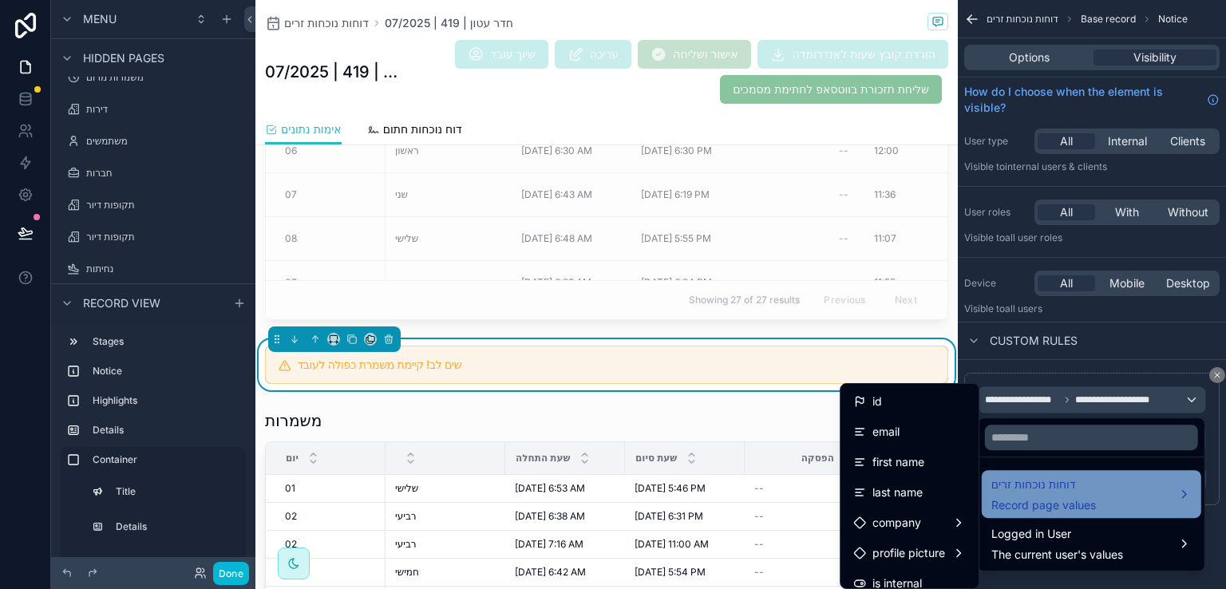
click at [1009, 484] on span "דוחות נוכחות זרים" at bounding box center [1043, 484] width 105 height 19
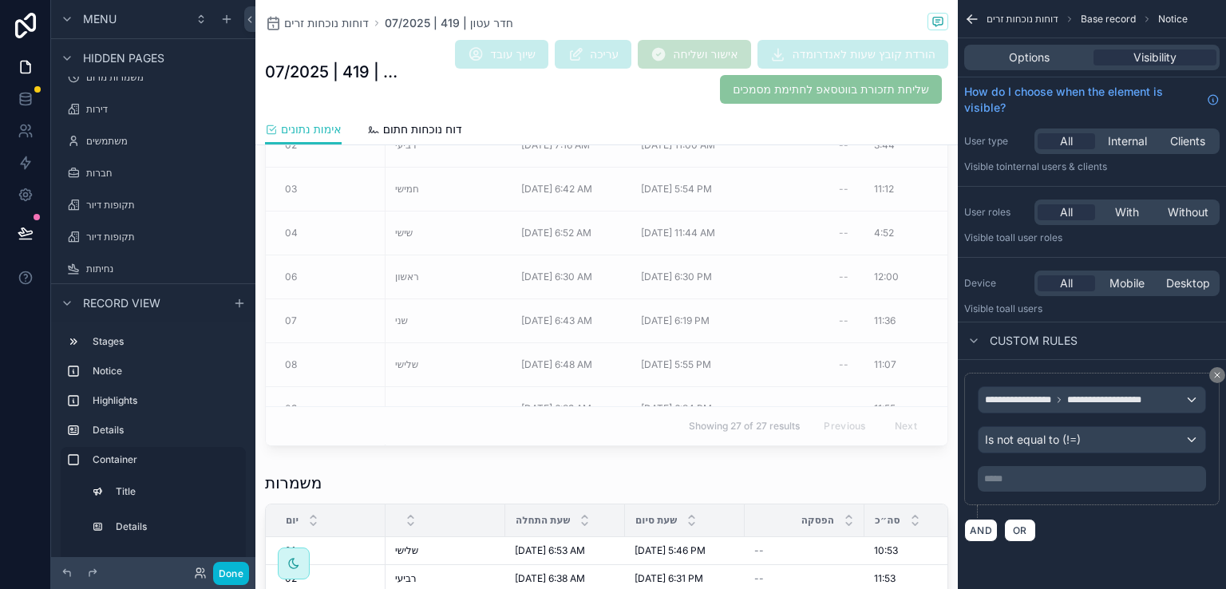
scroll to position [1135, 0]
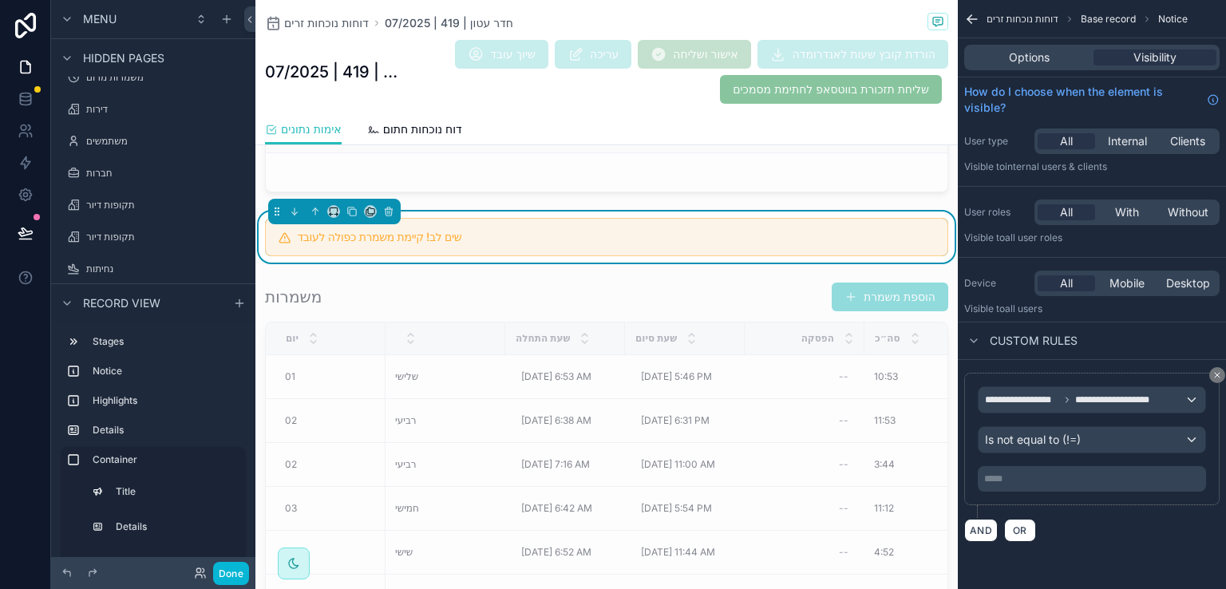
click at [1024, 472] on p "***** ﻿" at bounding box center [1093, 478] width 219 height 13
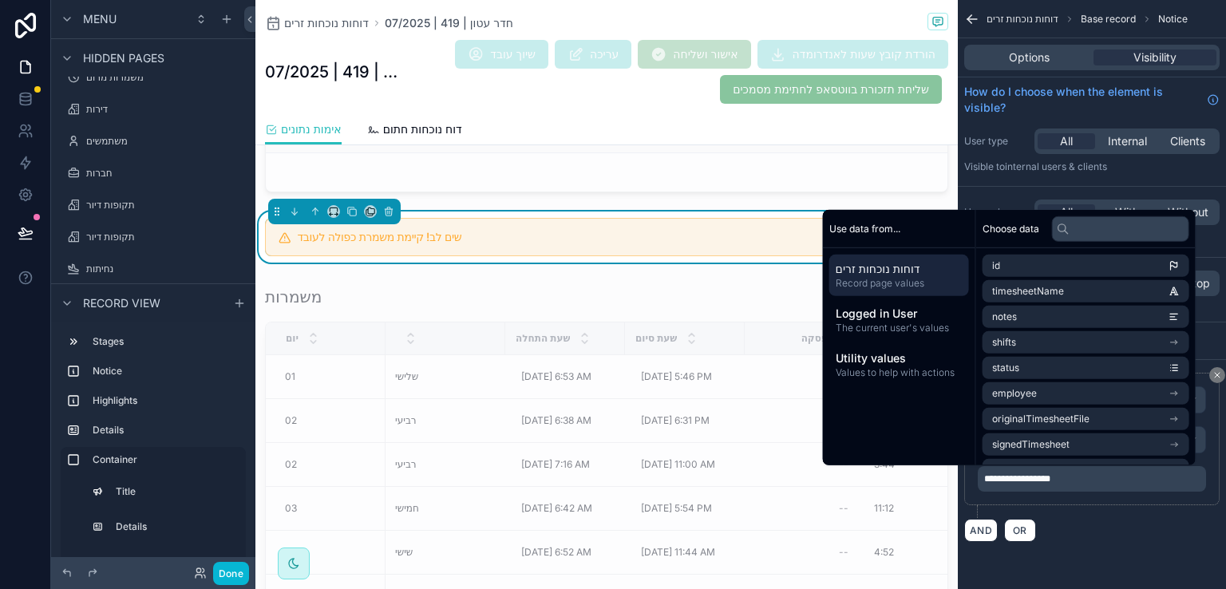
click at [1087, 531] on div "AND OR" at bounding box center [1091, 530] width 255 height 24
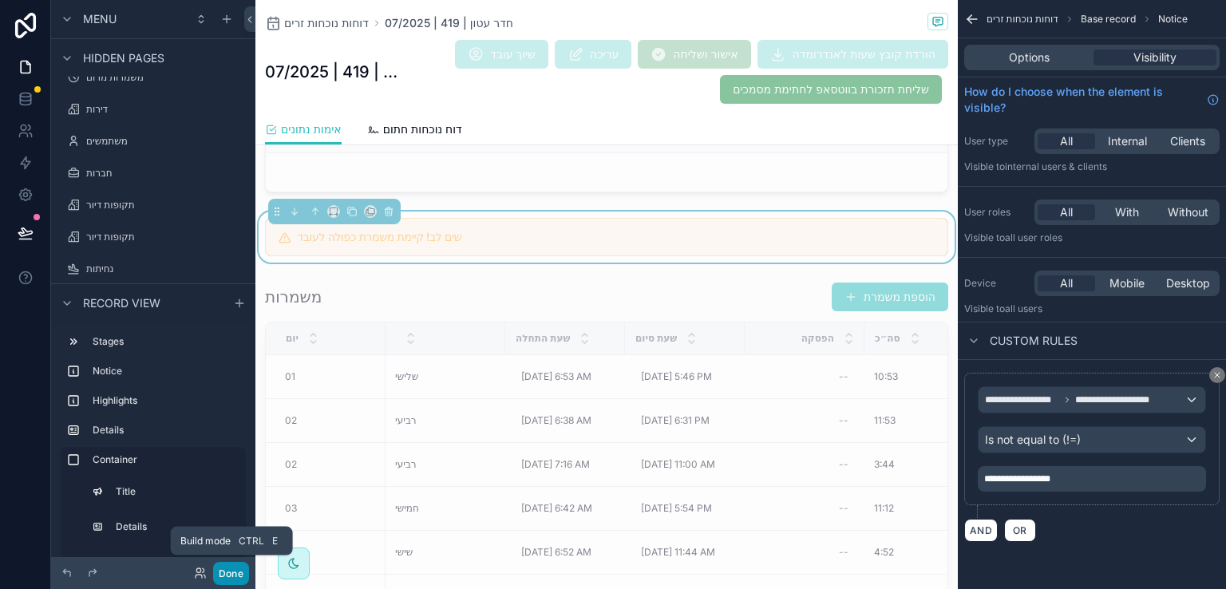
click at [229, 570] on button "Done" at bounding box center [231, 573] width 36 height 23
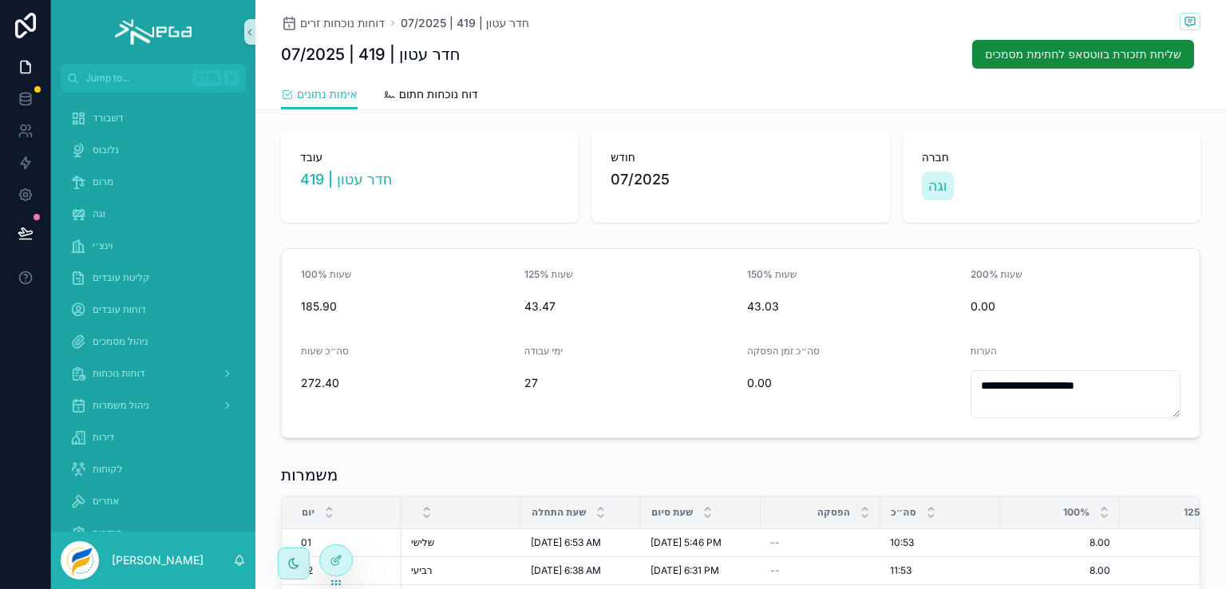
scroll to position [160, 0]
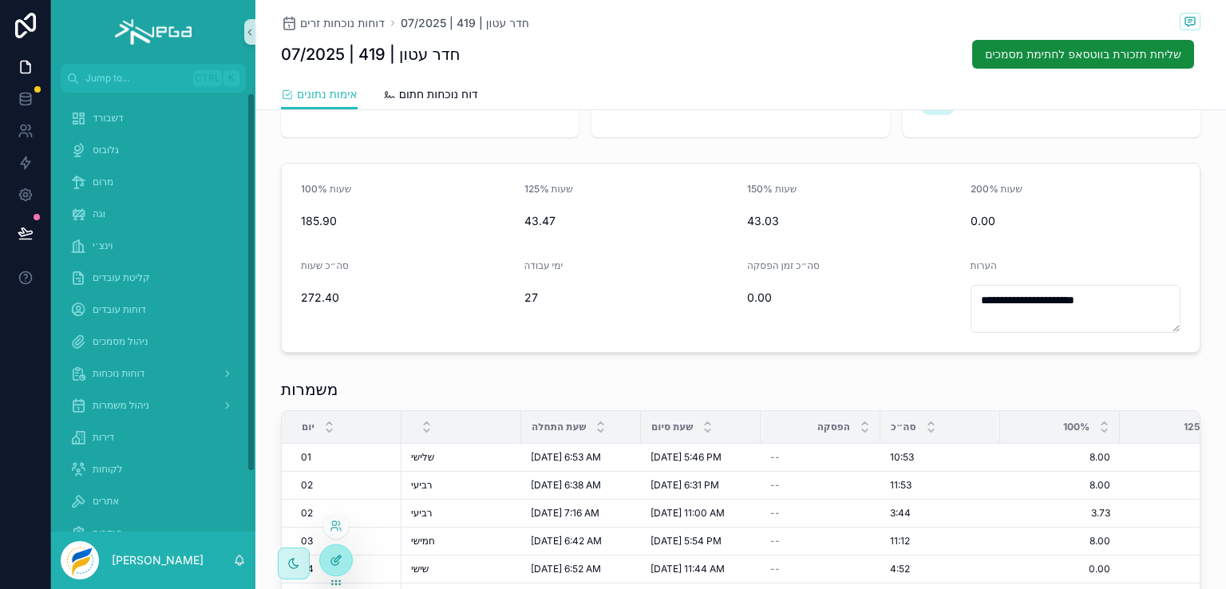
click at [334, 563] on icon at bounding box center [336, 560] width 13 height 13
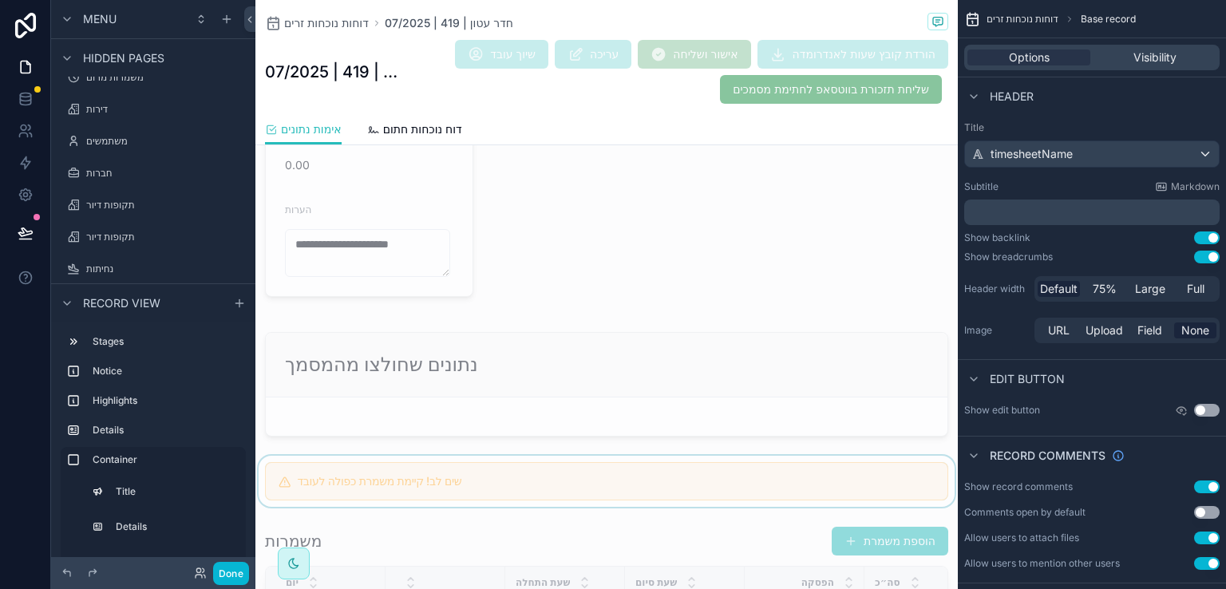
scroll to position [958, 0]
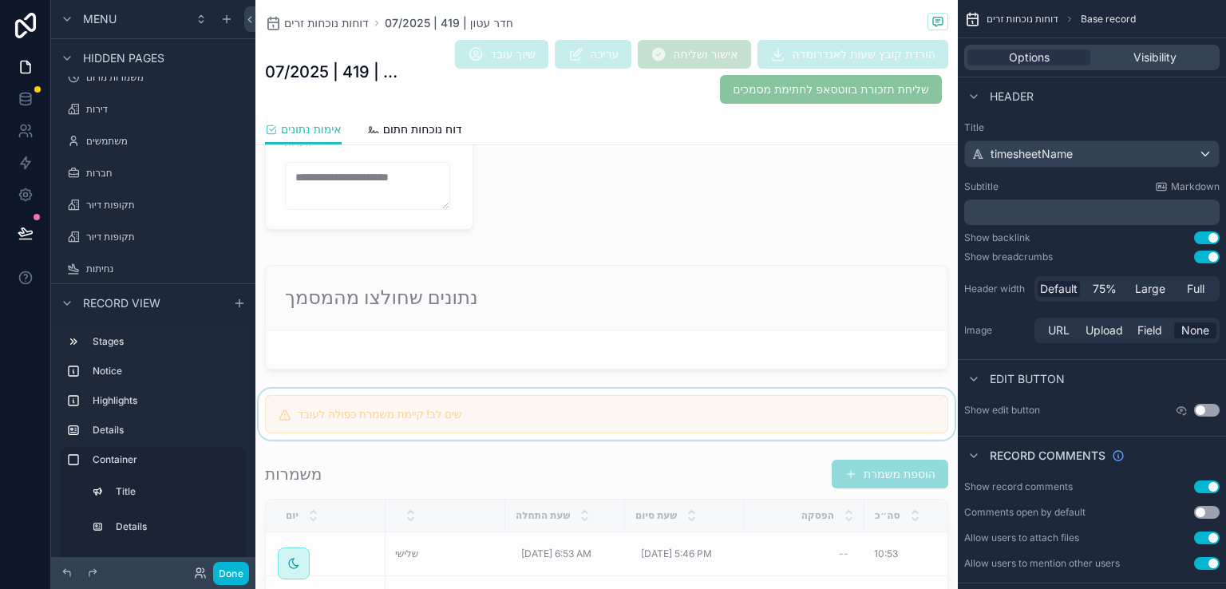
click at [685, 411] on div "scrollable content" at bounding box center [606, 414] width 702 height 51
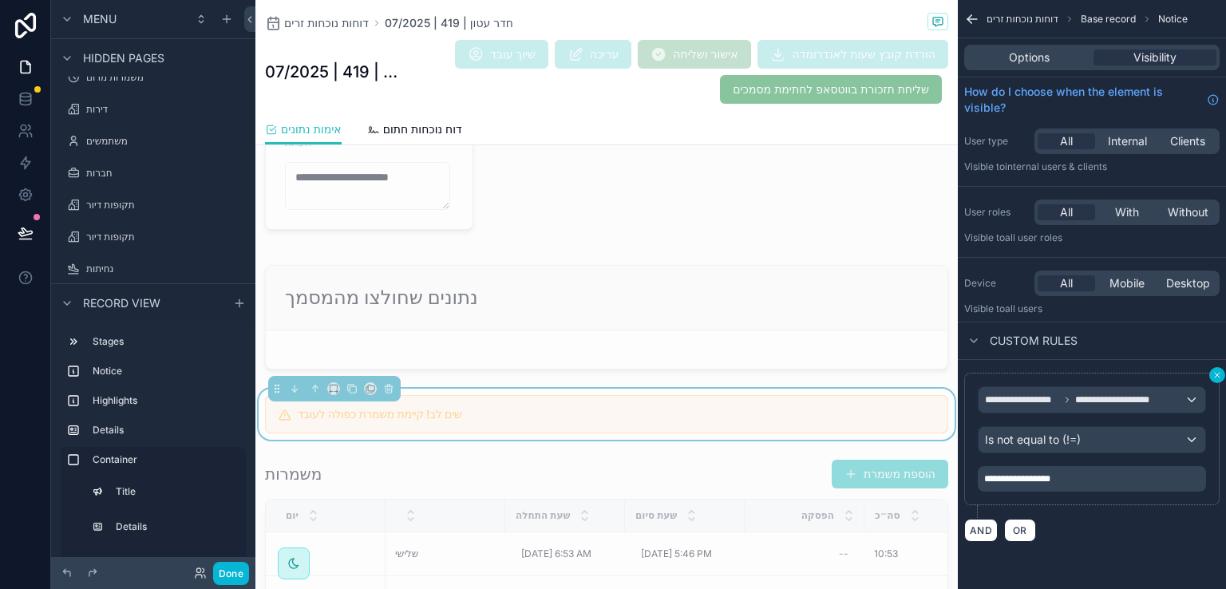
click at [1213, 374] on icon "scrollable content" at bounding box center [1217, 375] width 10 height 10
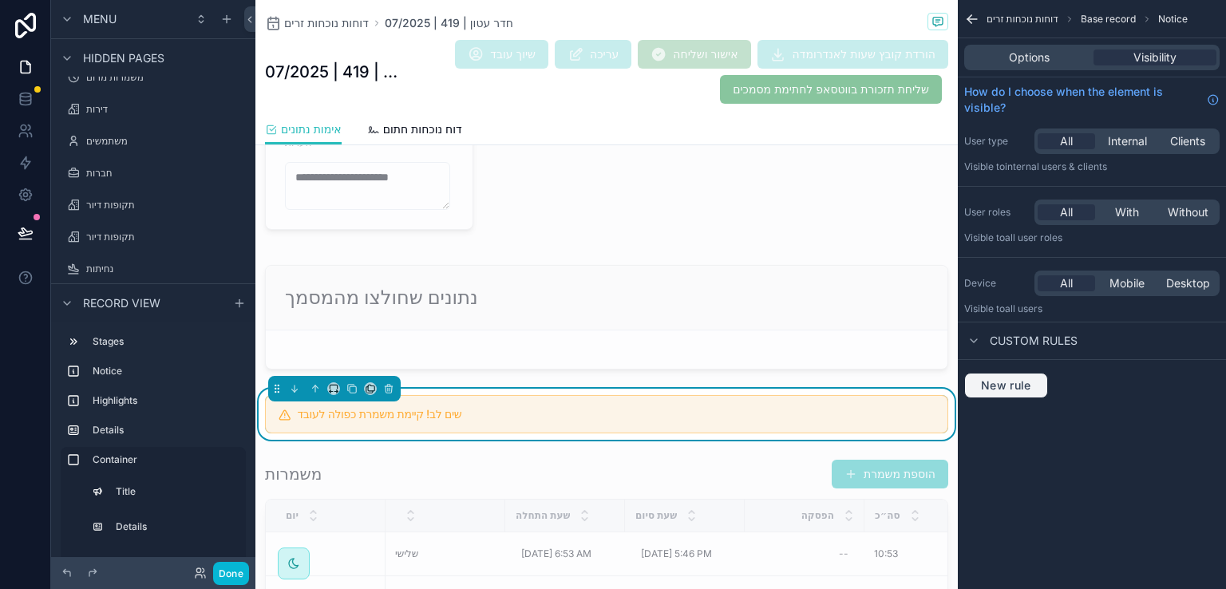
click at [1022, 381] on span "New rule" at bounding box center [1005, 385] width 63 height 14
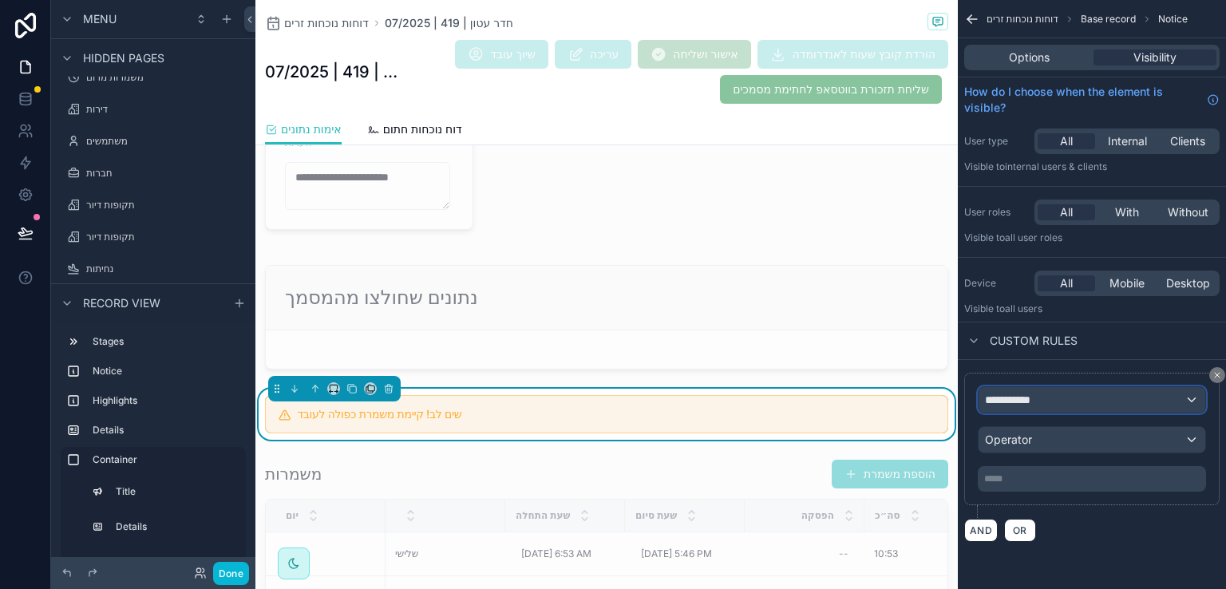
click at [1034, 398] on span "**********" at bounding box center [1014, 400] width 59 height 16
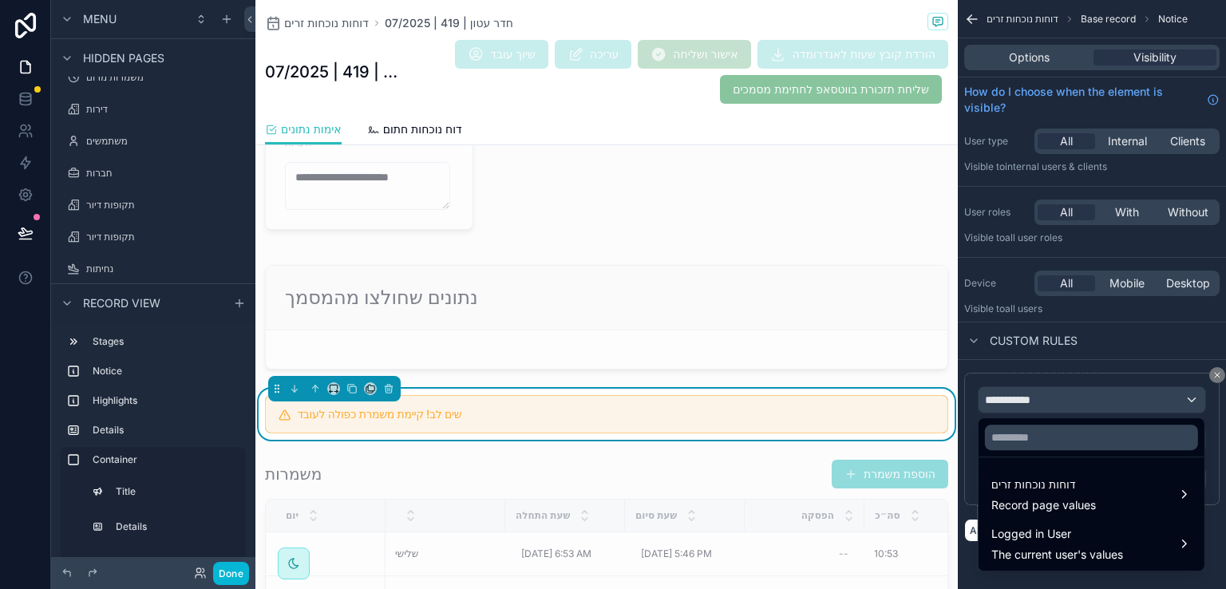
click at [1031, 389] on div "scrollable content" at bounding box center [613, 294] width 1226 height 589
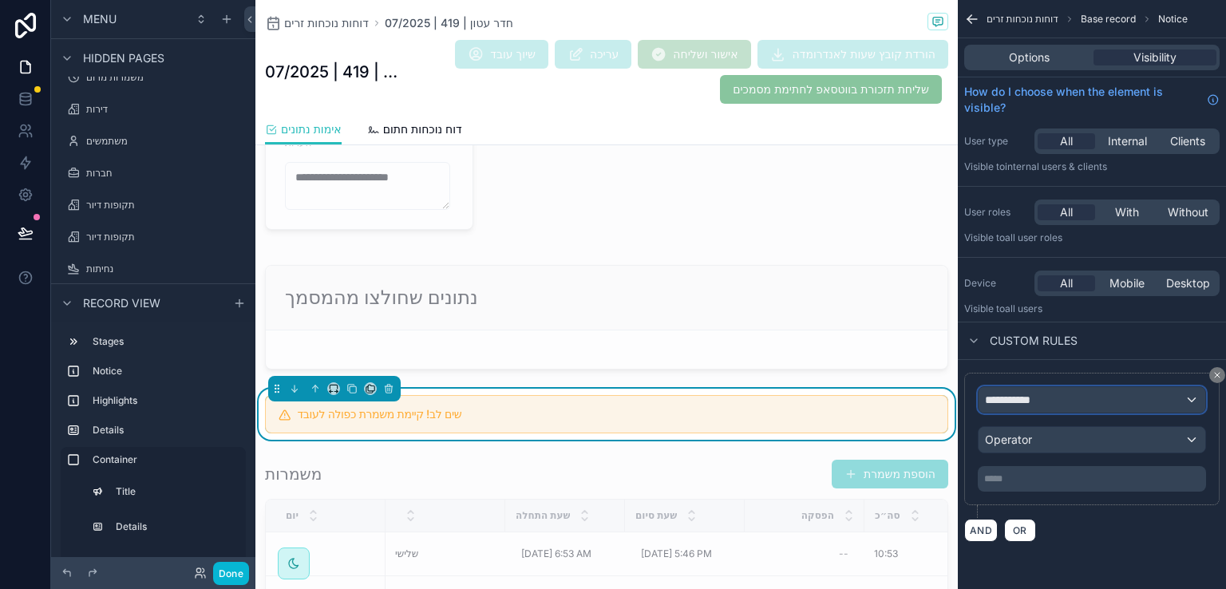
click at [1031, 410] on div "**********" at bounding box center [1091, 400] width 227 height 26
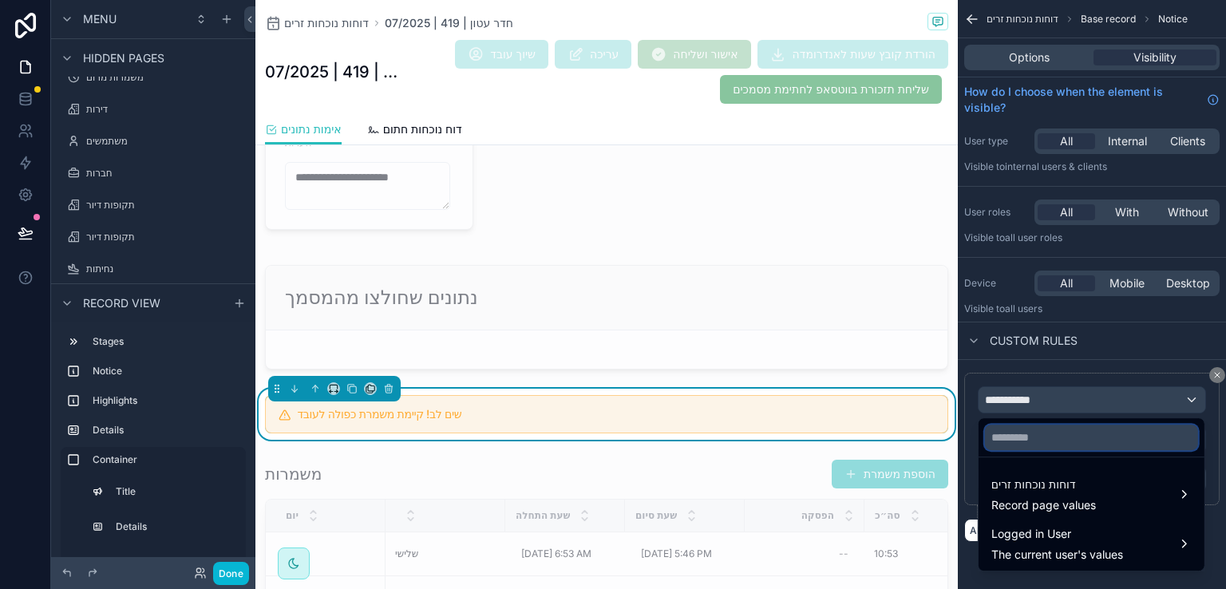
click at [1029, 437] on input "text" at bounding box center [1091, 438] width 213 height 26
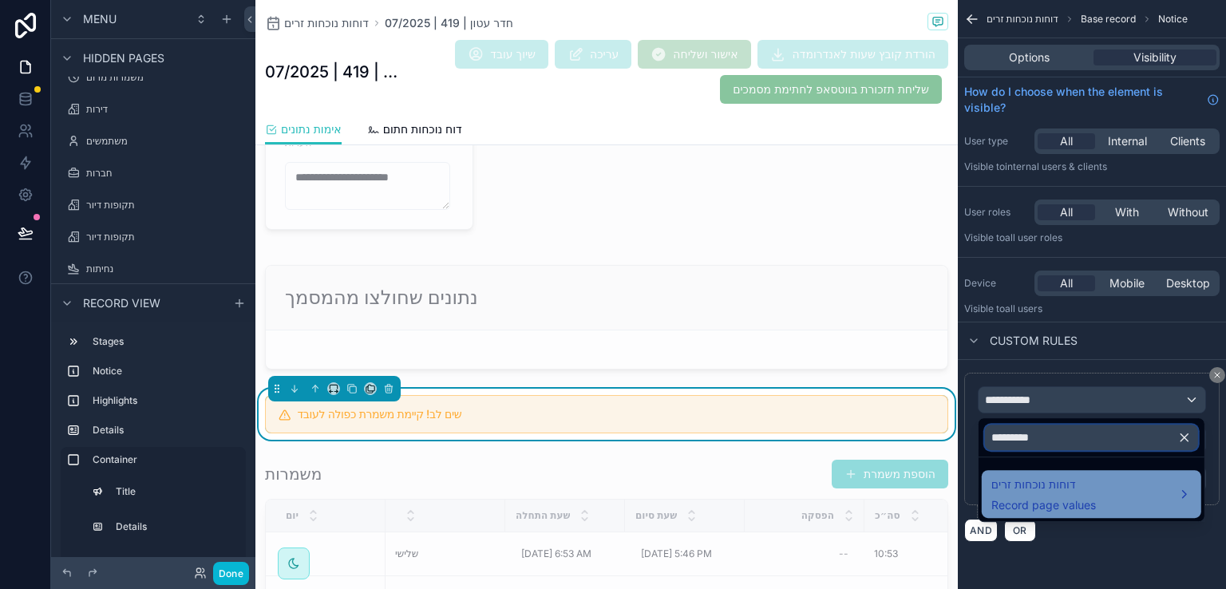
type input "*********"
click at [1088, 501] on span "Record page values" at bounding box center [1043, 505] width 105 height 16
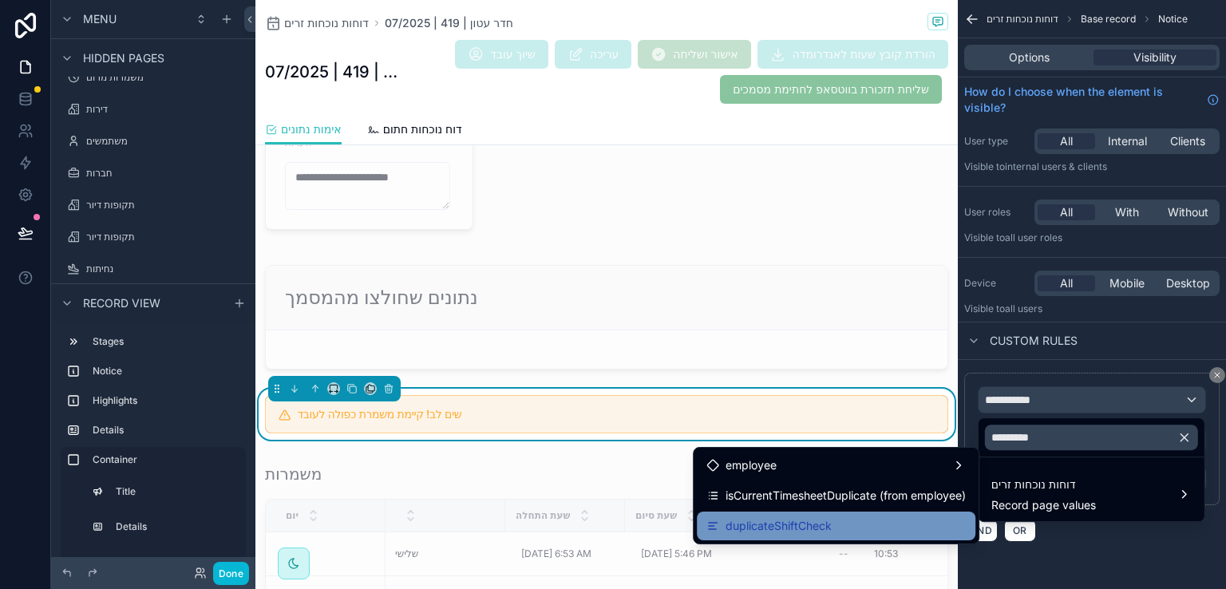
click at [779, 526] on span "duplicateShiftCheck" at bounding box center [778, 525] width 106 height 19
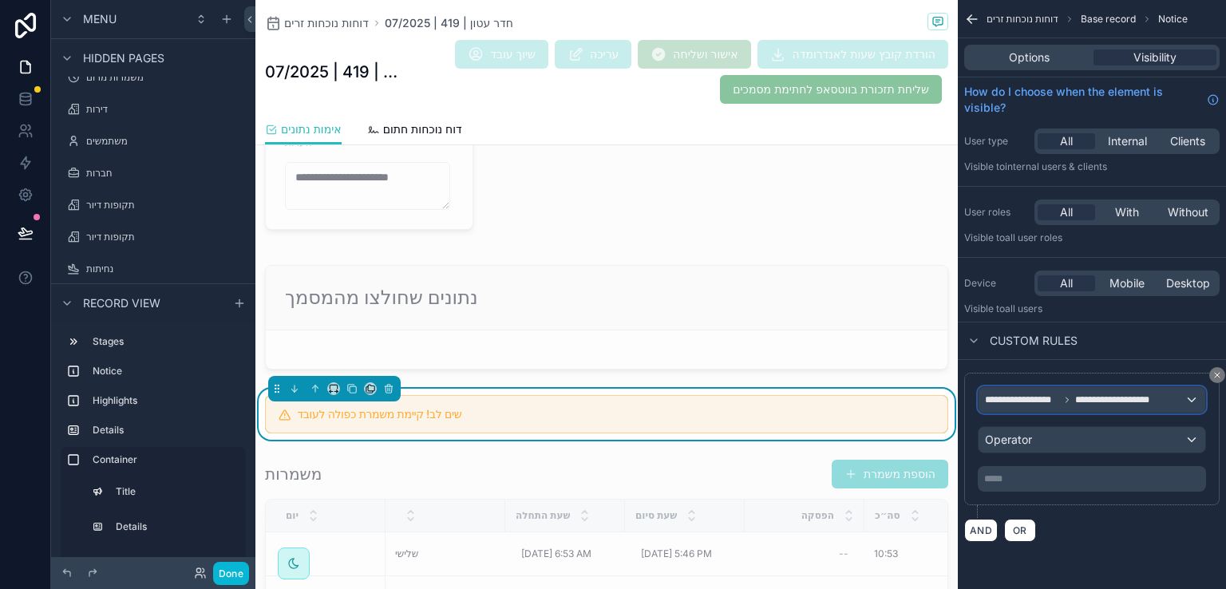
click at [1127, 394] on span "**********" at bounding box center [1120, 399] width 91 height 13
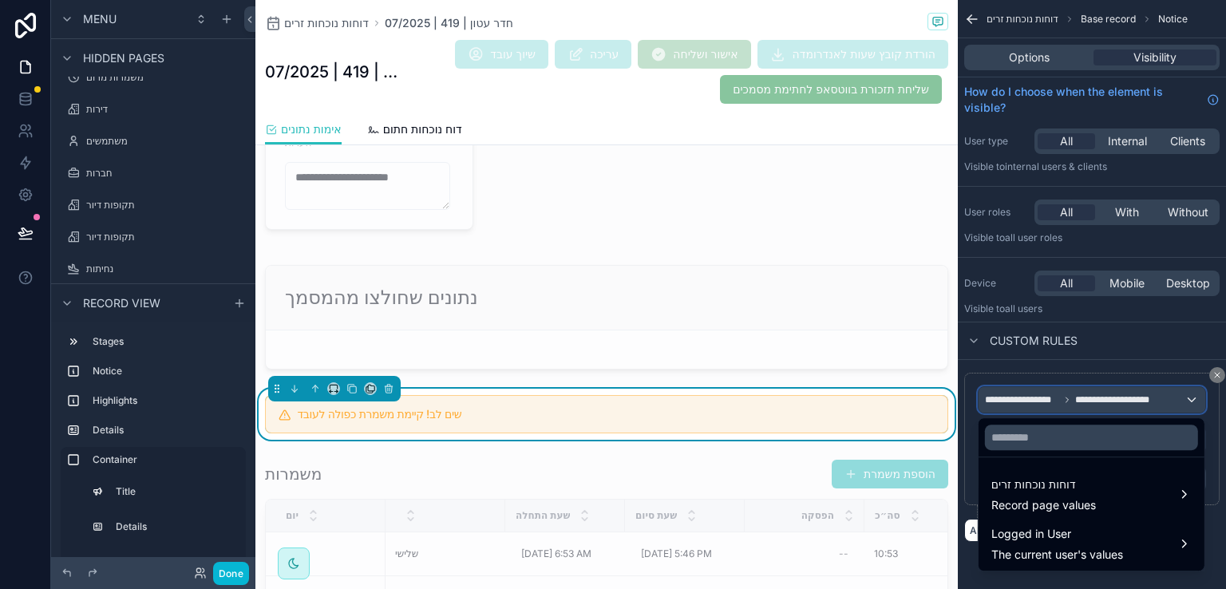
scroll to position [1037, 0]
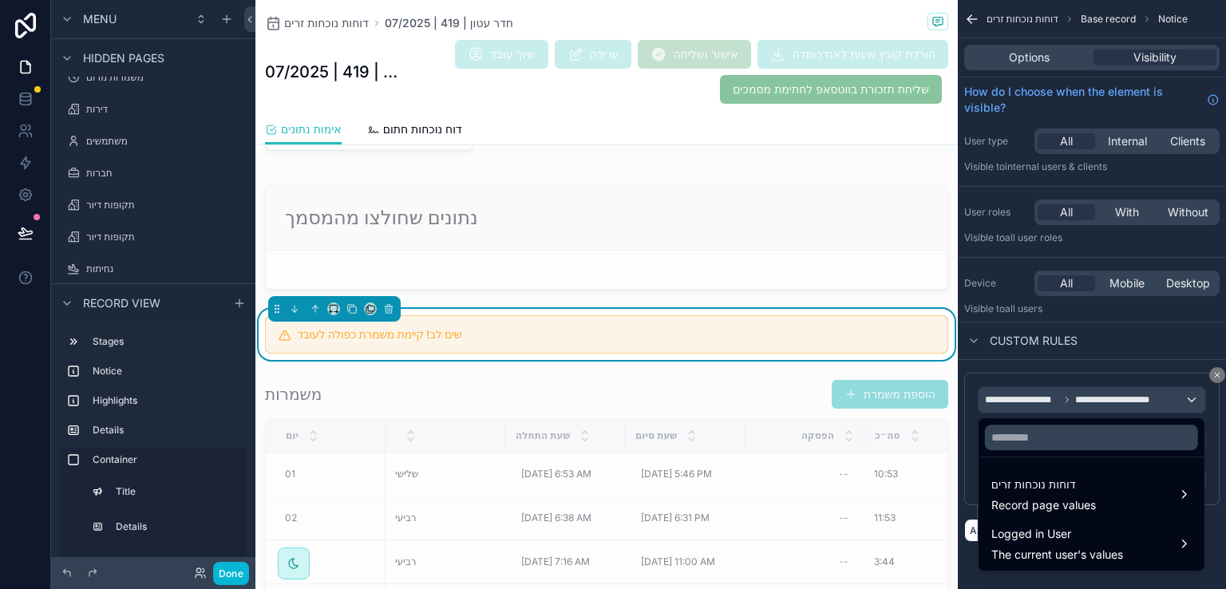
click at [1218, 377] on div "scrollable content" at bounding box center [613, 294] width 1226 height 589
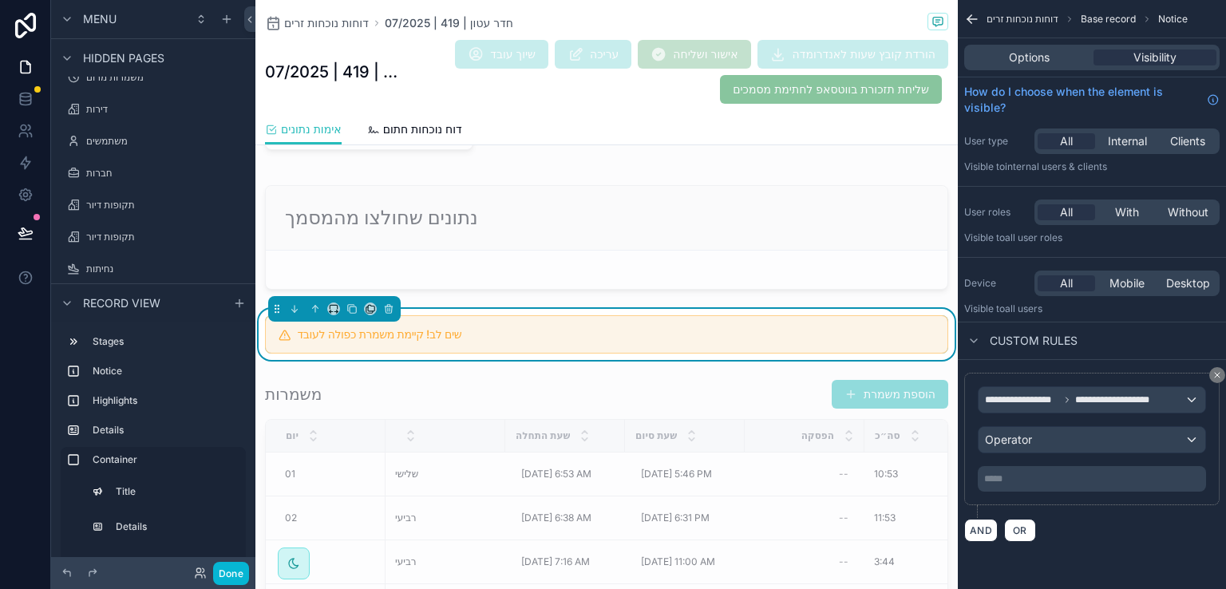
click at [1218, 377] on icon "scrollable content" at bounding box center [1217, 375] width 10 height 10
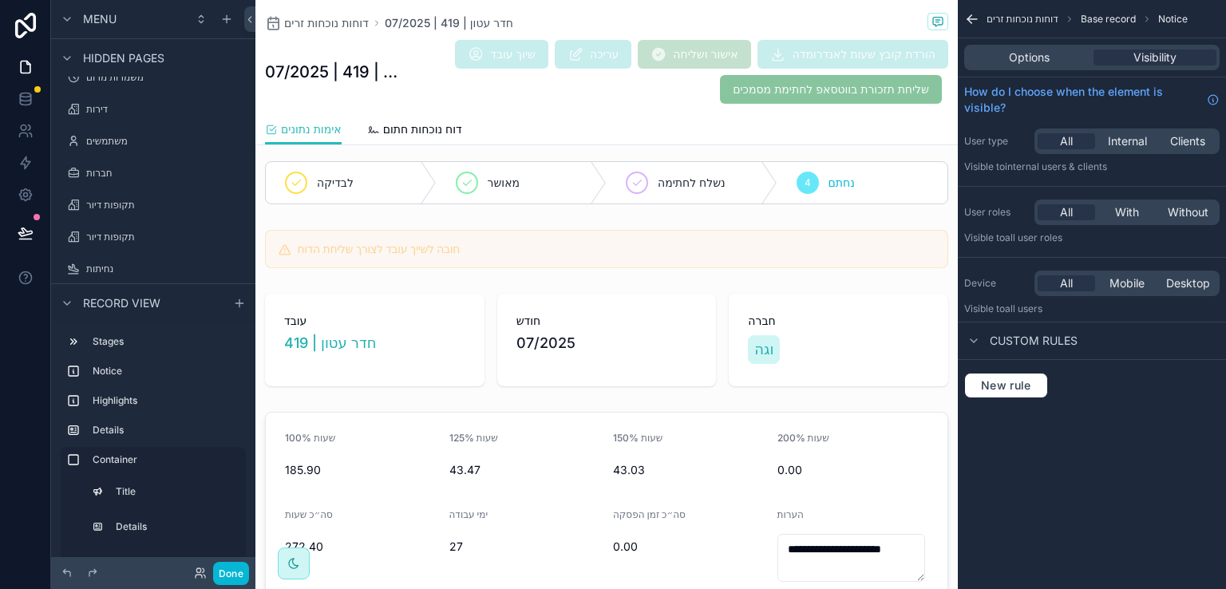
scroll to position [0, 0]
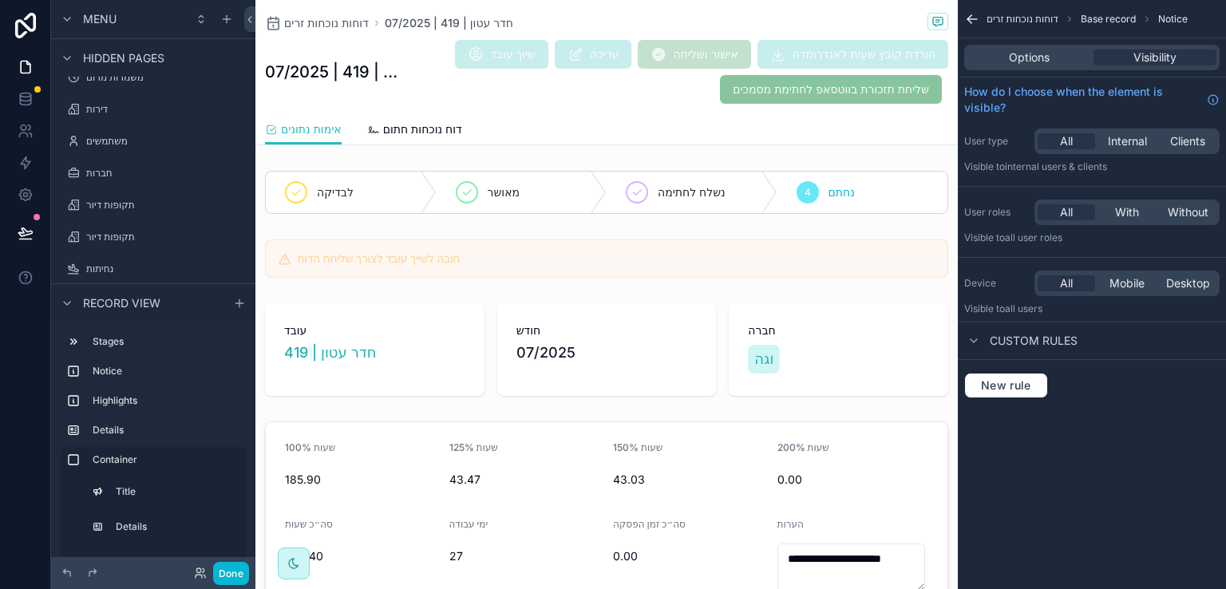
click at [966, 14] on icon "scrollable content" at bounding box center [972, 19] width 16 height 16
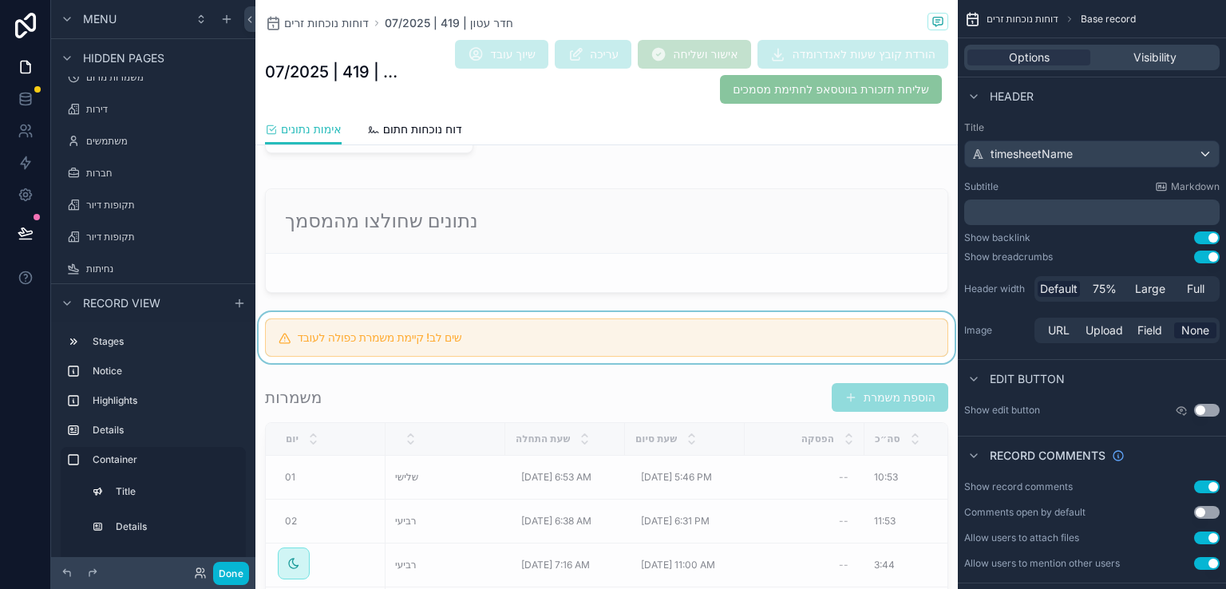
scroll to position [1037, 0]
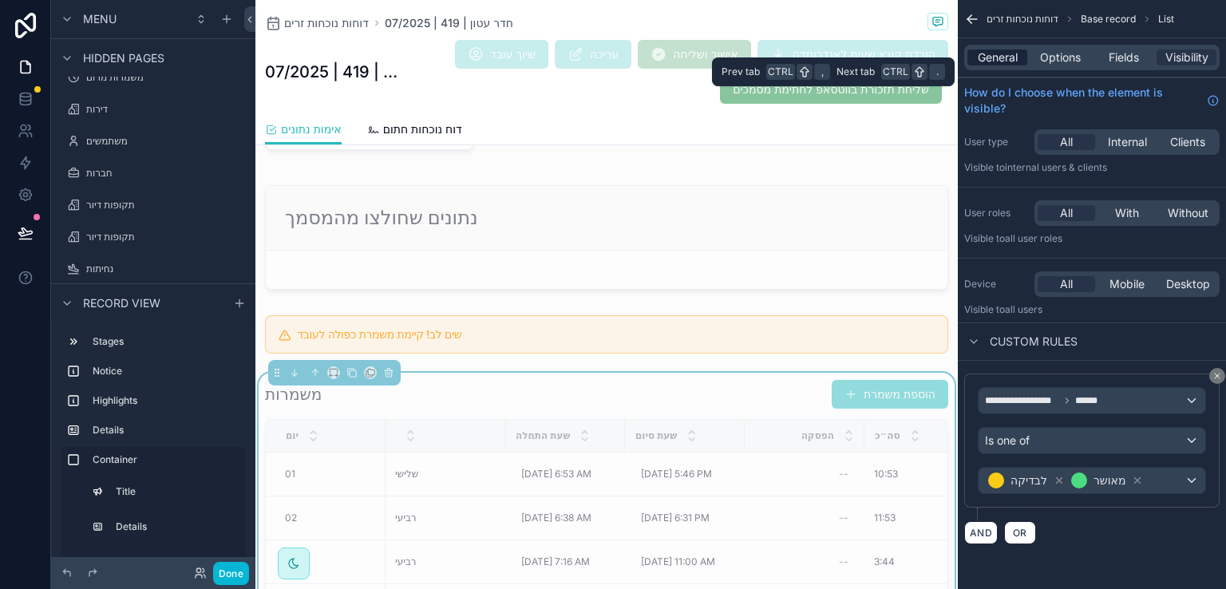
click at [990, 61] on span "General" at bounding box center [998, 57] width 40 height 16
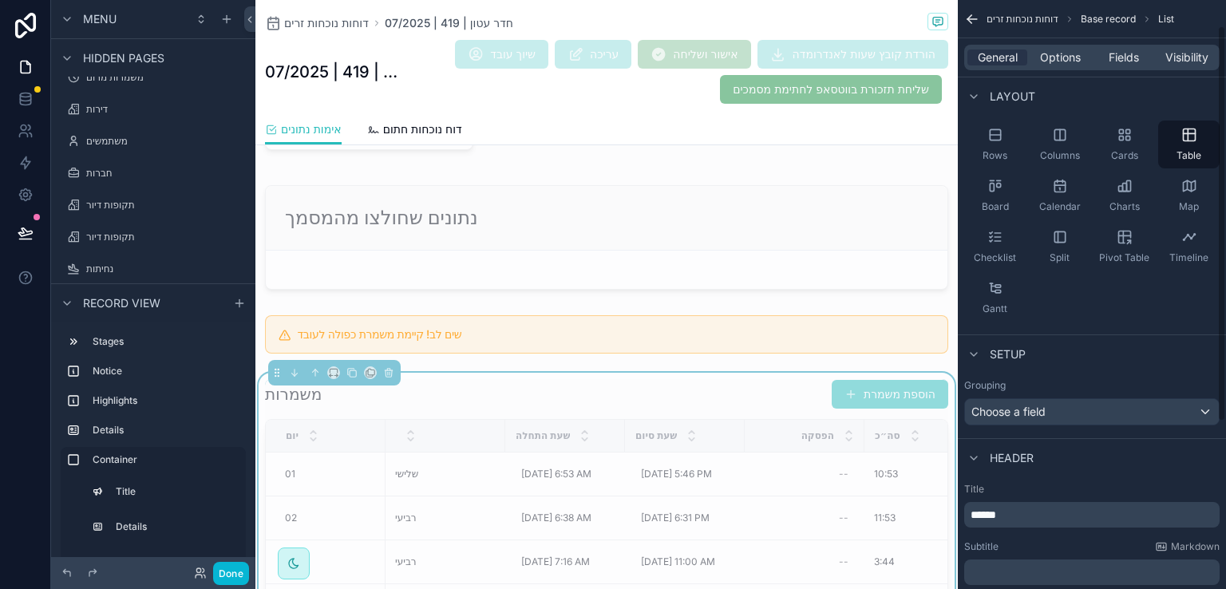
scroll to position [0, 0]
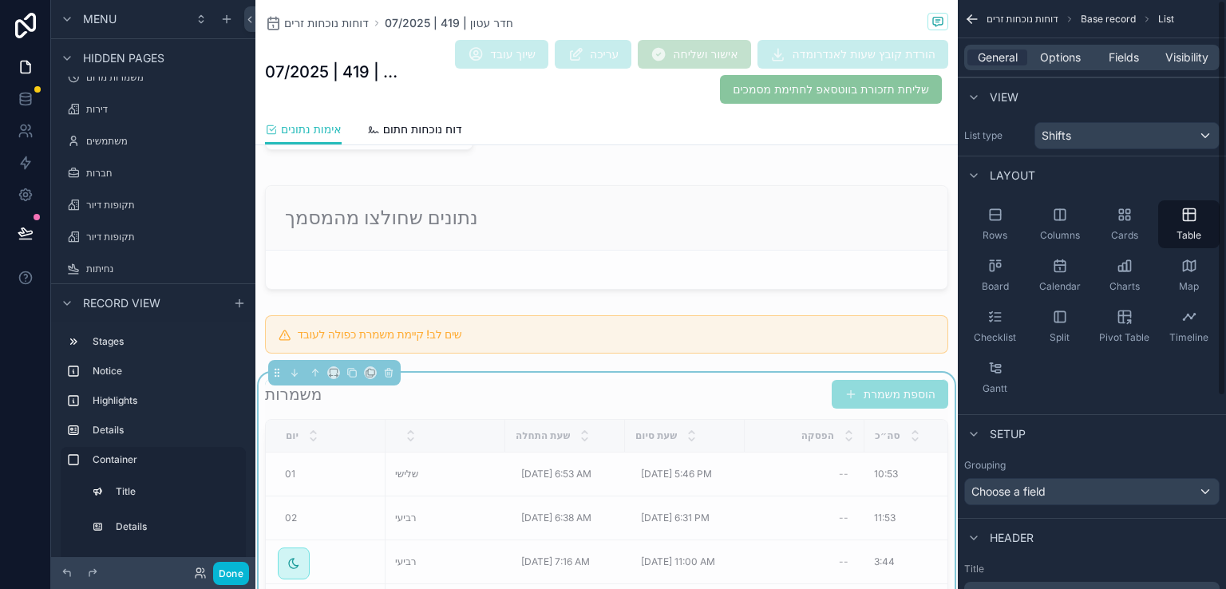
click at [970, 15] on icon "scrollable content" at bounding box center [969, 17] width 4 height 4
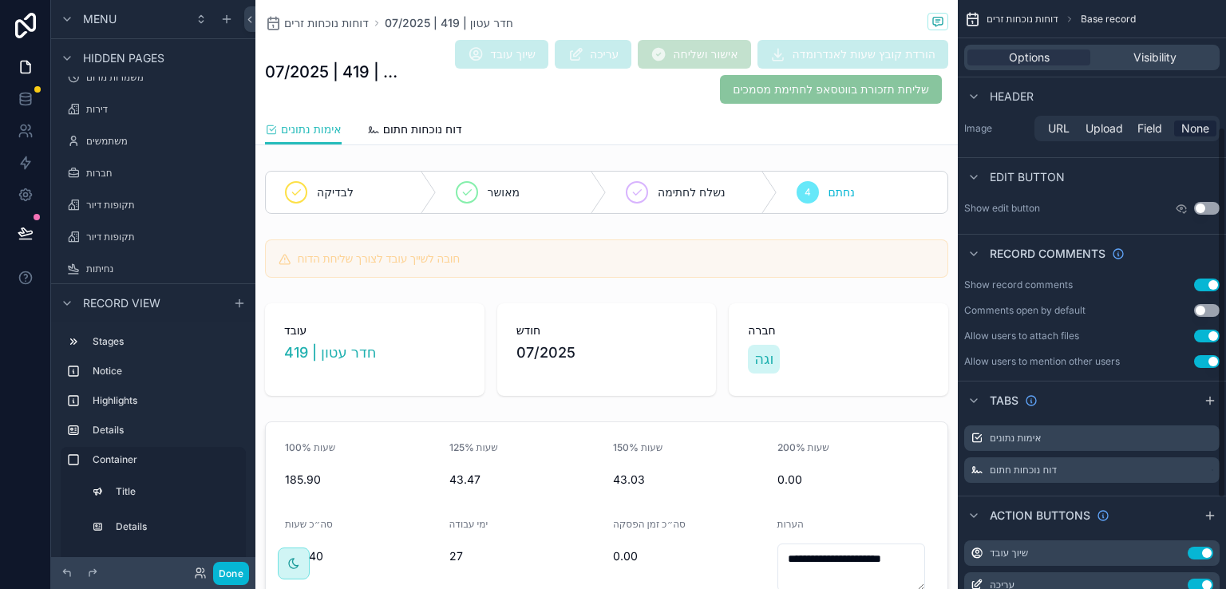
scroll to position [185, 0]
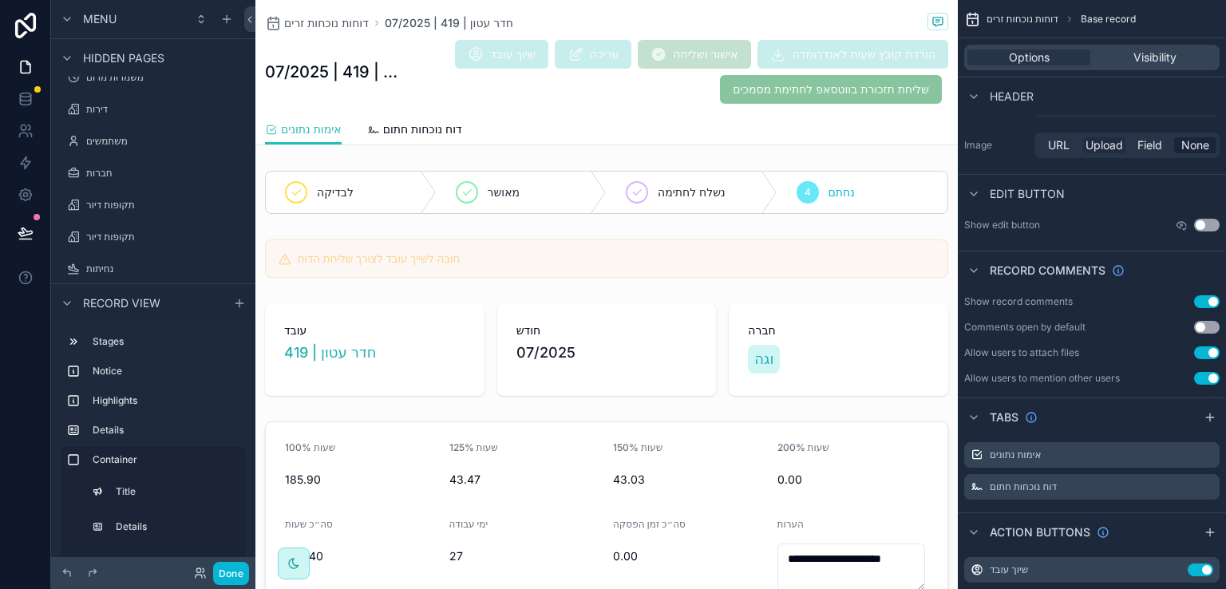
click at [1098, 142] on span "Upload" at bounding box center [1104, 145] width 38 height 16
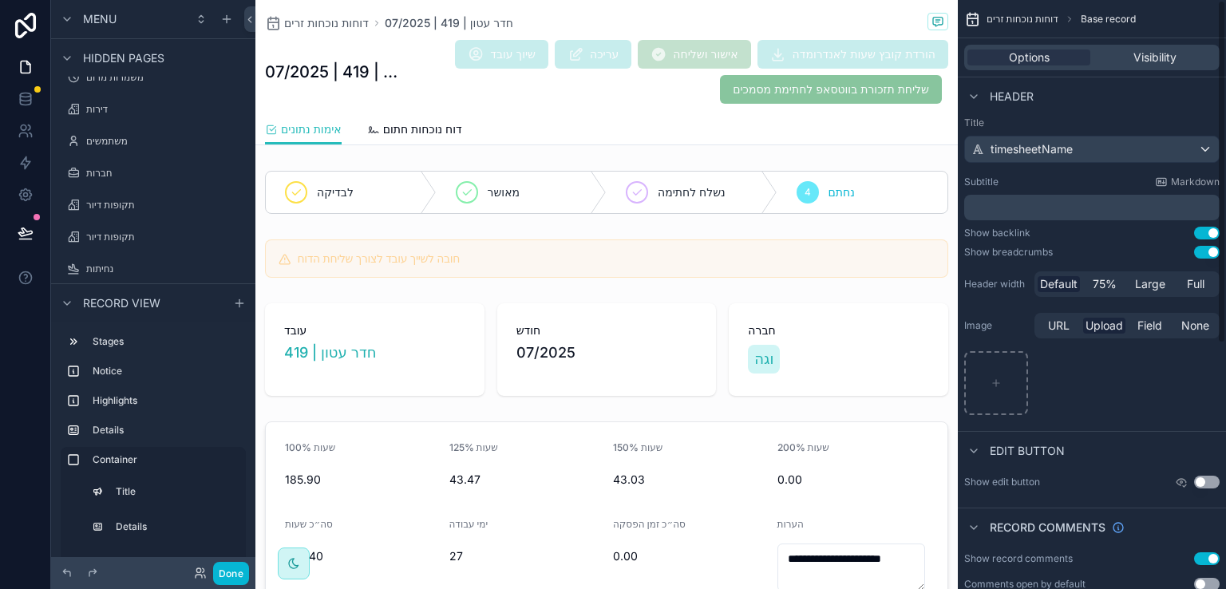
scroll to position [0, 0]
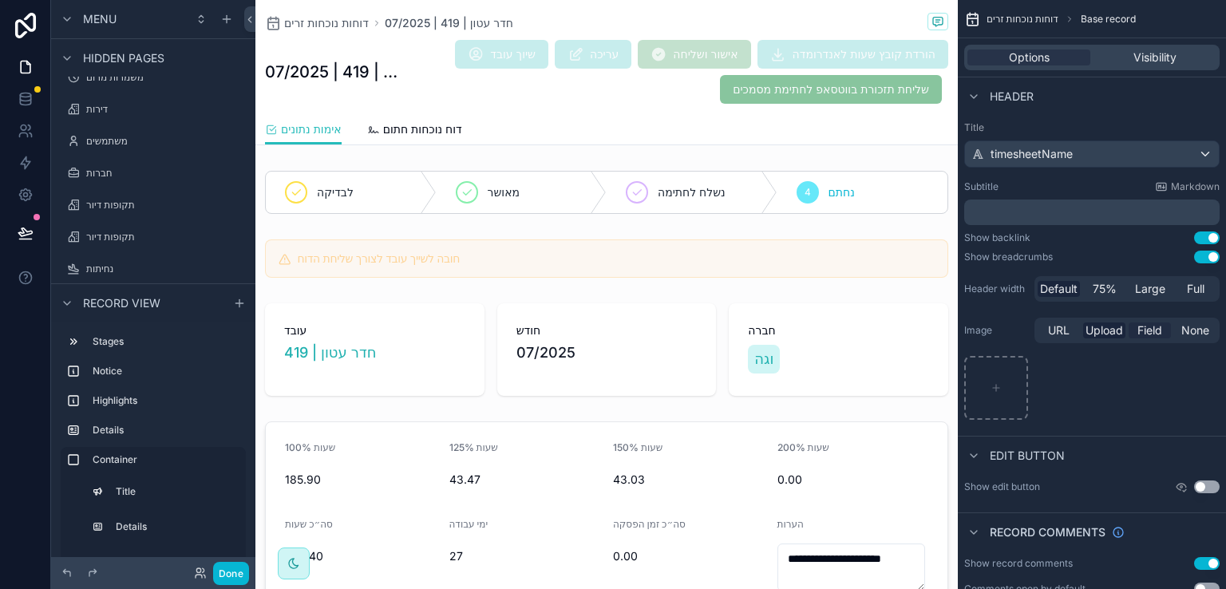
click at [1146, 330] on span "Field" at bounding box center [1149, 330] width 25 height 16
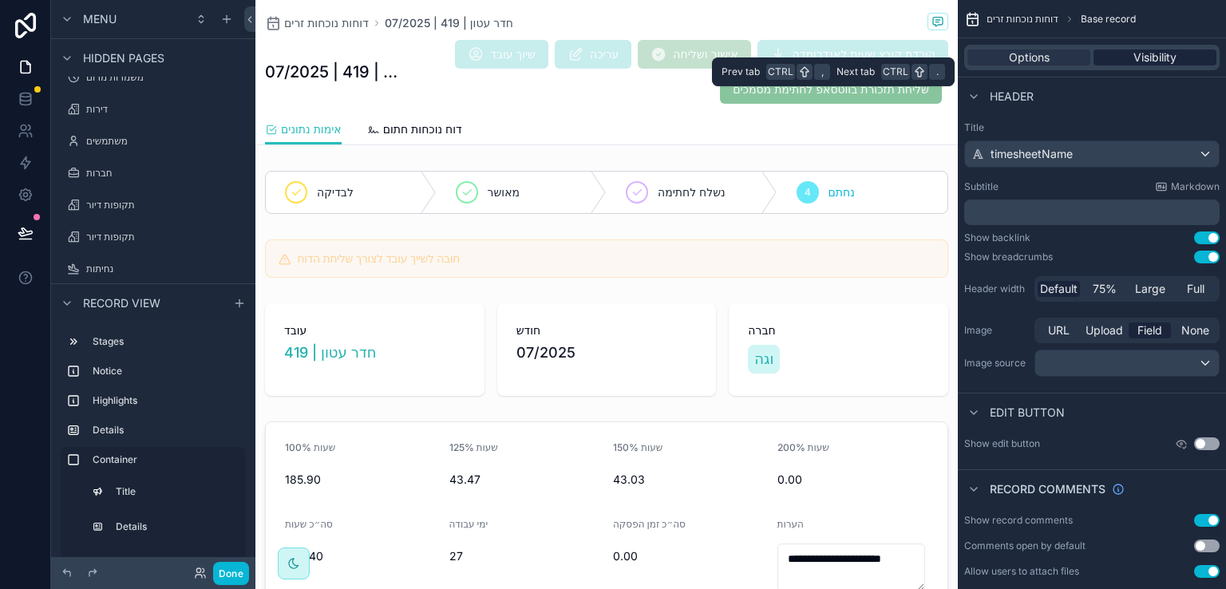
click at [1163, 49] on span "Visibility" at bounding box center [1154, 57] width 43 height 16
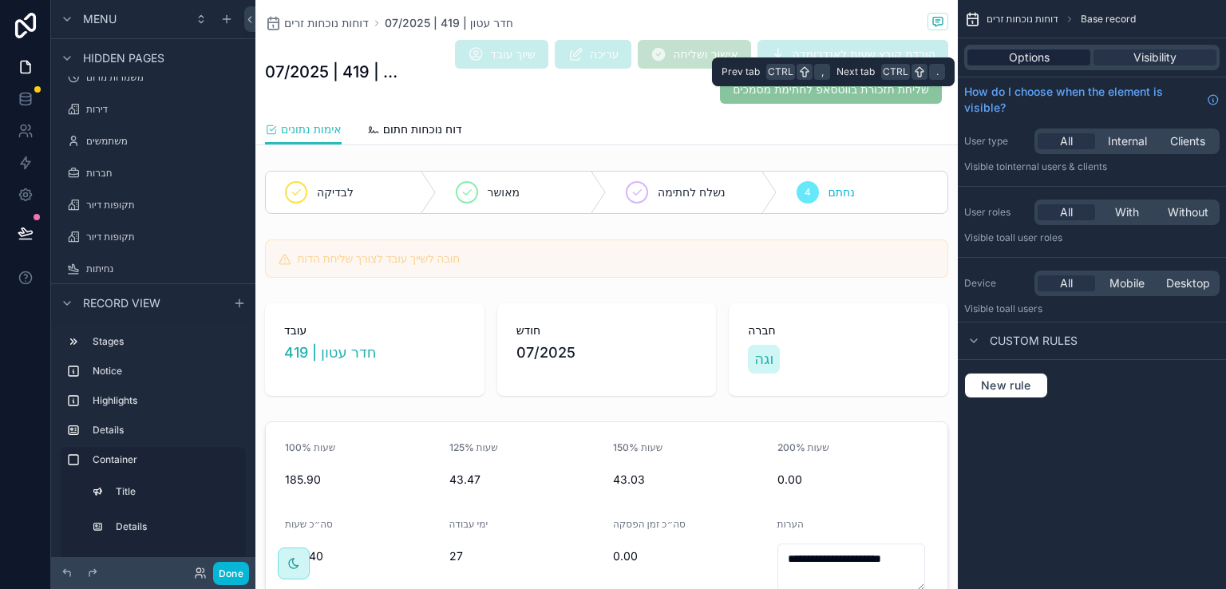
click at [1049, 55] on div "Options" at bounding box center [1028, 57] width 123 height 16
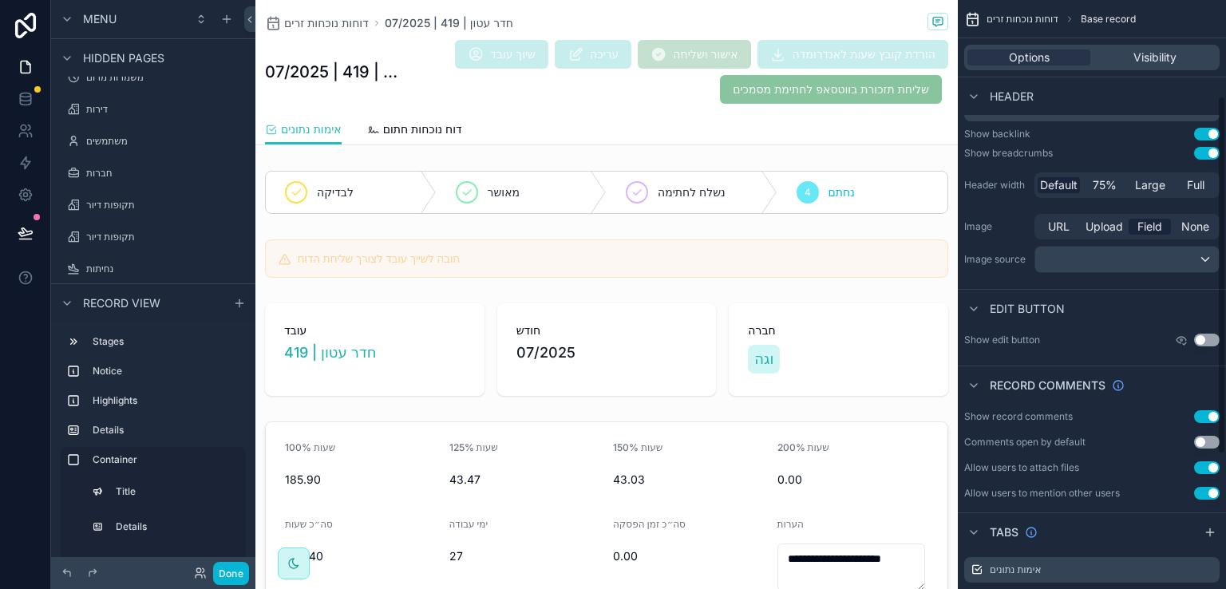
scroll to position [160, 0]
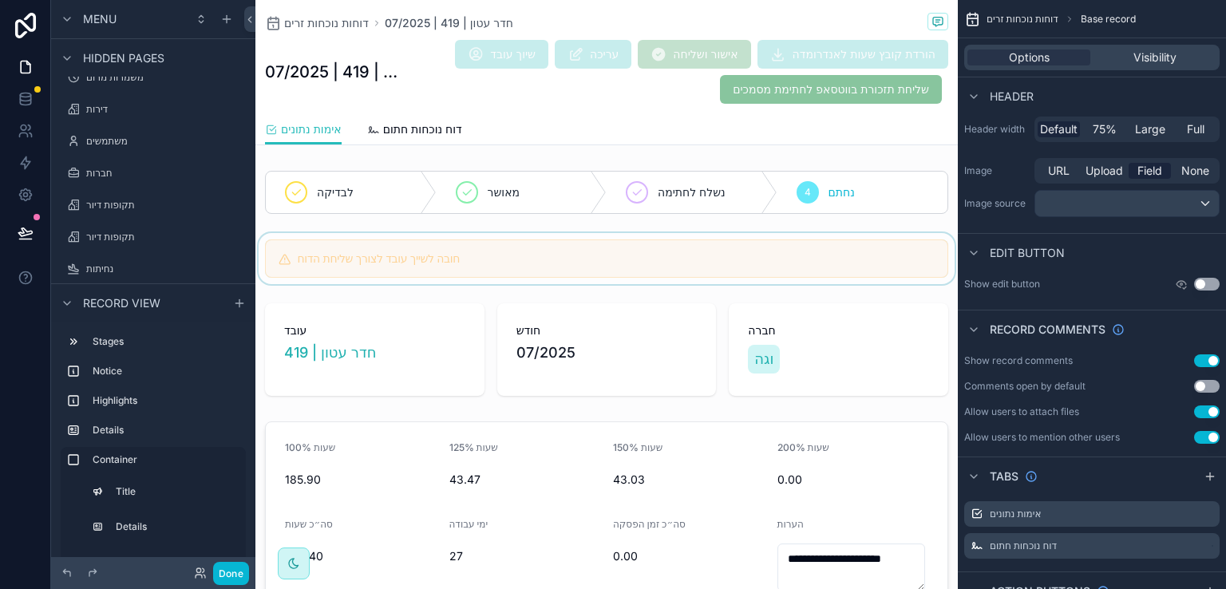
click at [642, 254] on div "scrollable content" at bounding box center [606, 258] width 702 height 51
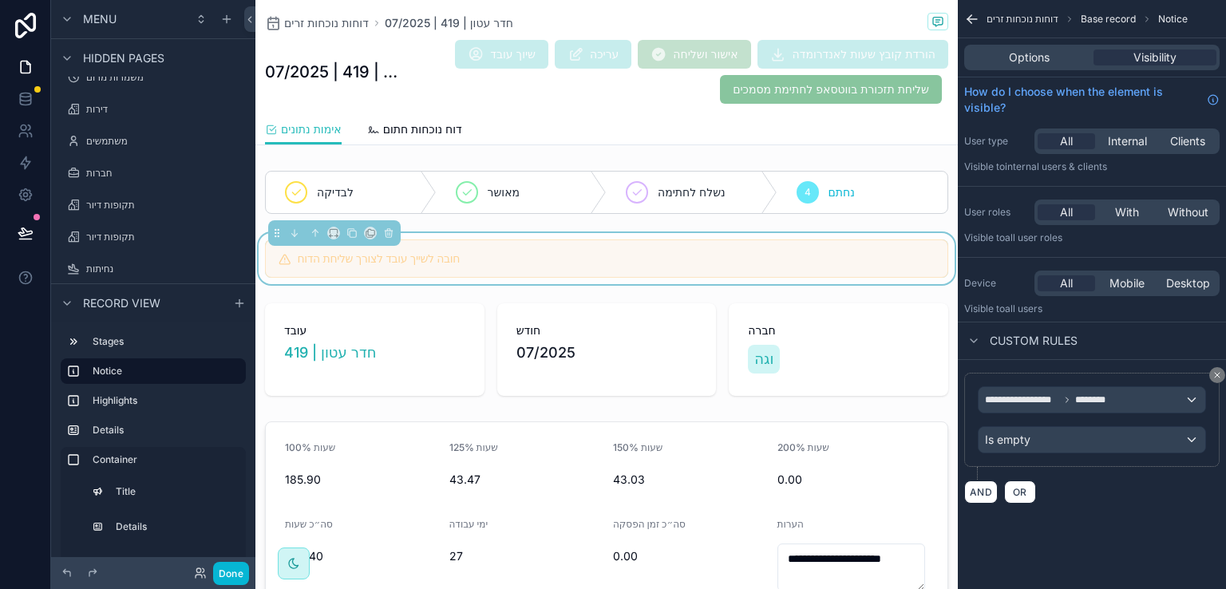
scroll to position [0, 0]
click at [642, 254] on h5 "חובה לשייך עובד לצורך שליחת הדוח" at bounding box center [616, 258] width 637 height 11
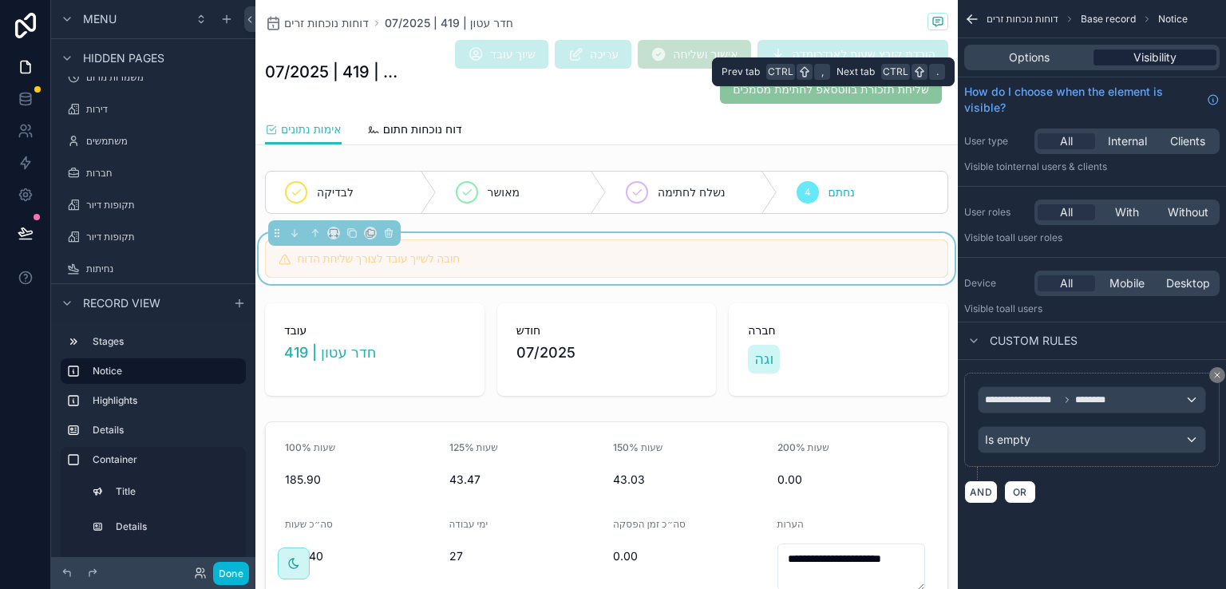
click at [1127, 56] on div "Visibility" at bounding box center [1154, 57] width 123 height 16
click at [1031, 53] on span "Options" at bounding box center [1029, 57] width 41 height 16
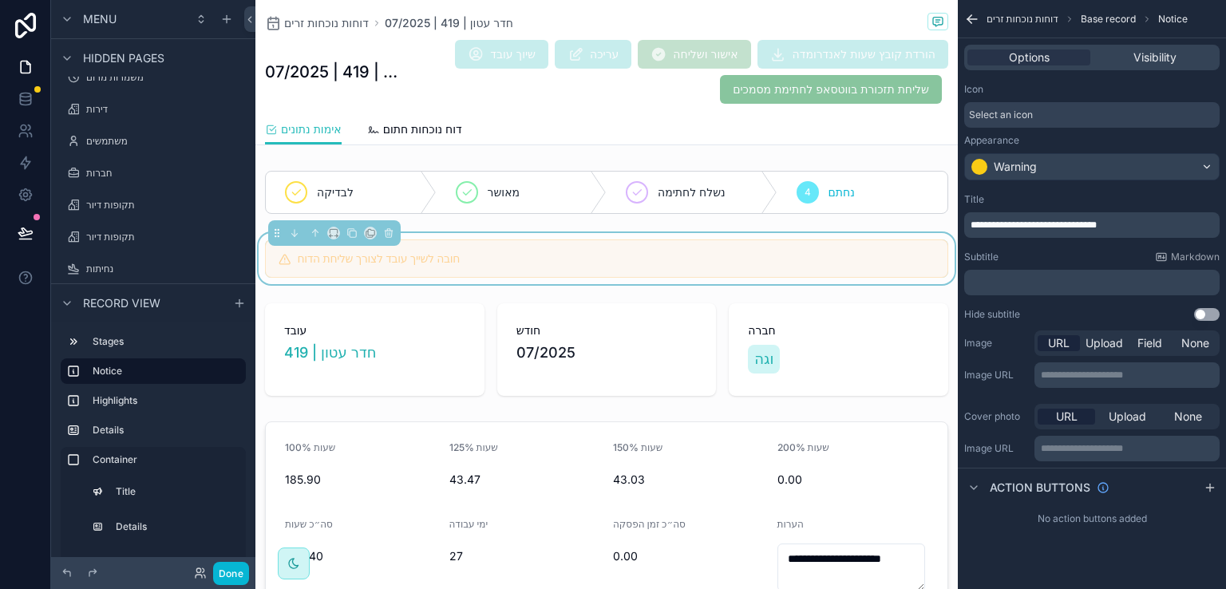
click at [967, 18] on icon "scrollable content" at bounding box center [969, 17] width 4 height 4
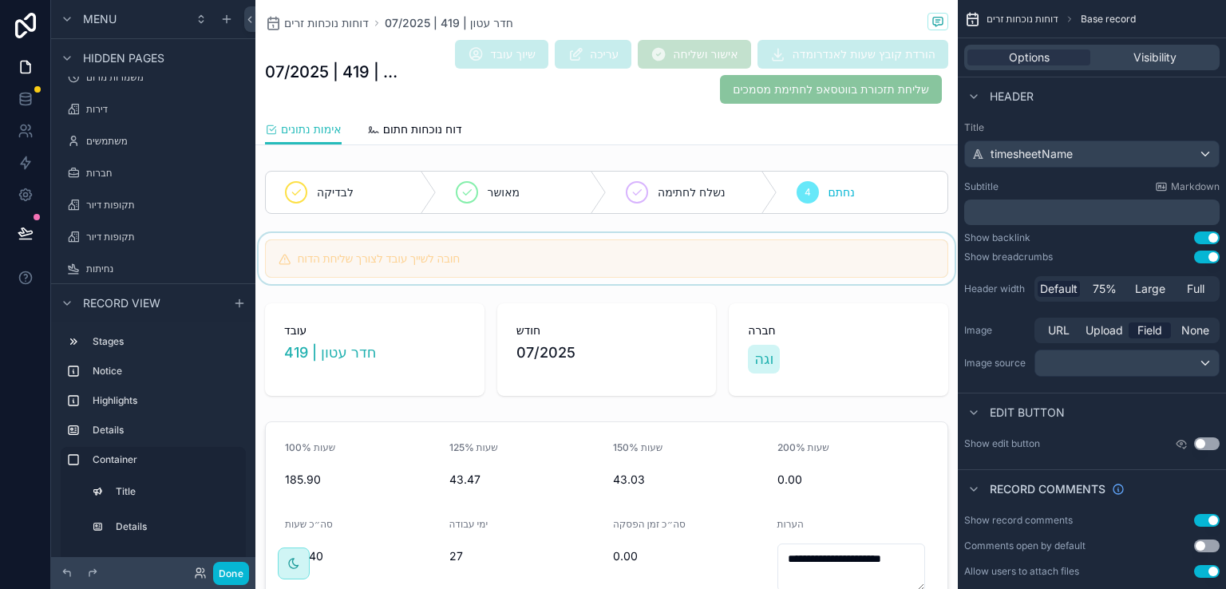
click at [811, 258] on div "scrollable content" at bounding box center [606, 258] width 702 height 51
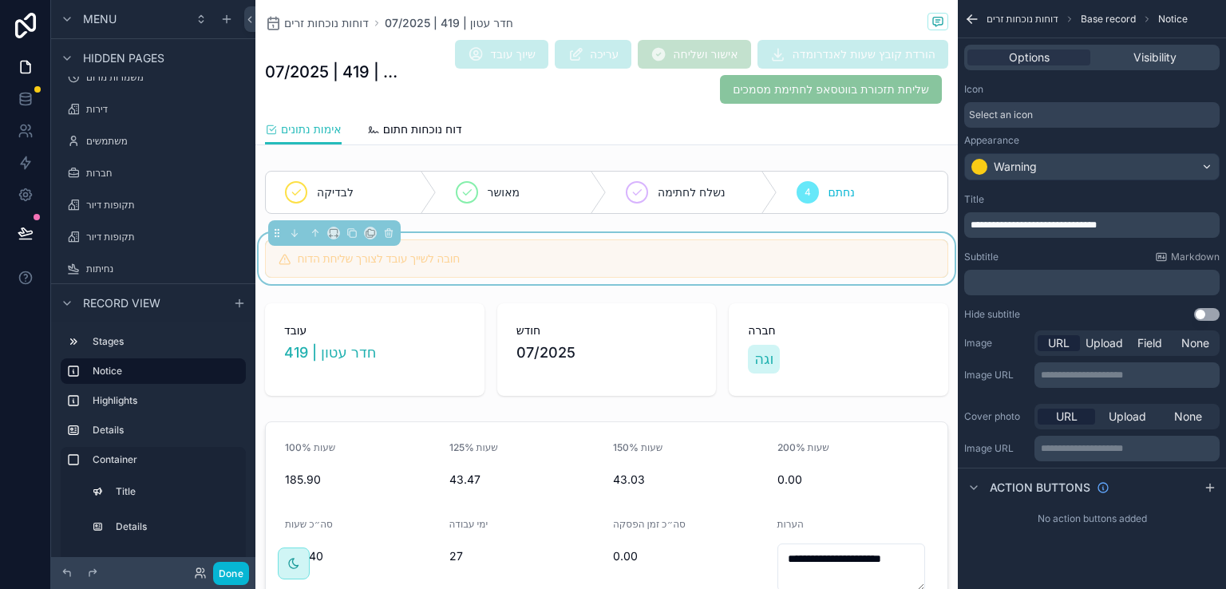
click at [969, 18] on icon "scrollable content" at bounding box center [972, 19] width 16 height 16
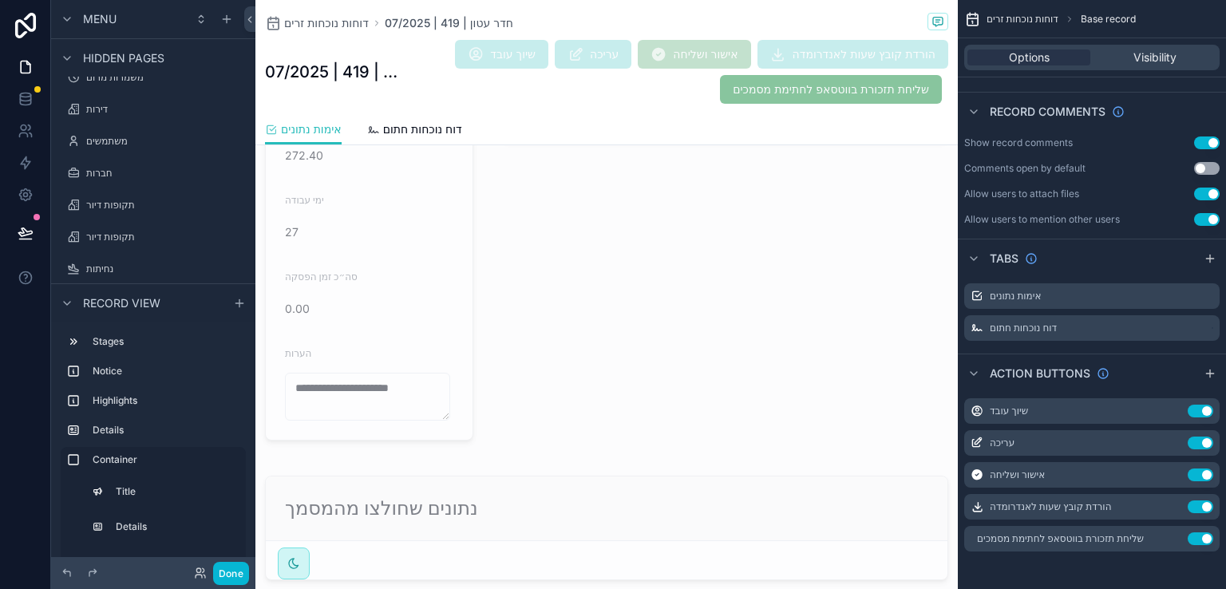
scroll to position [958, 0]
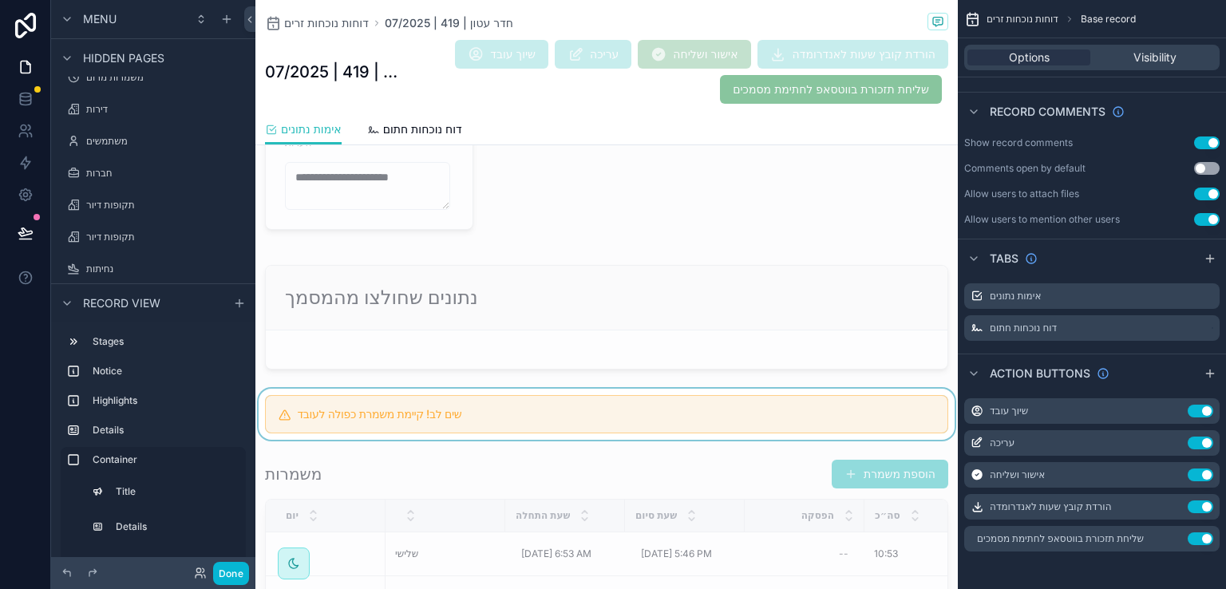
click at [855, 403] on div "scrollable content" at bounding box center [606, 414] width 702 height 51
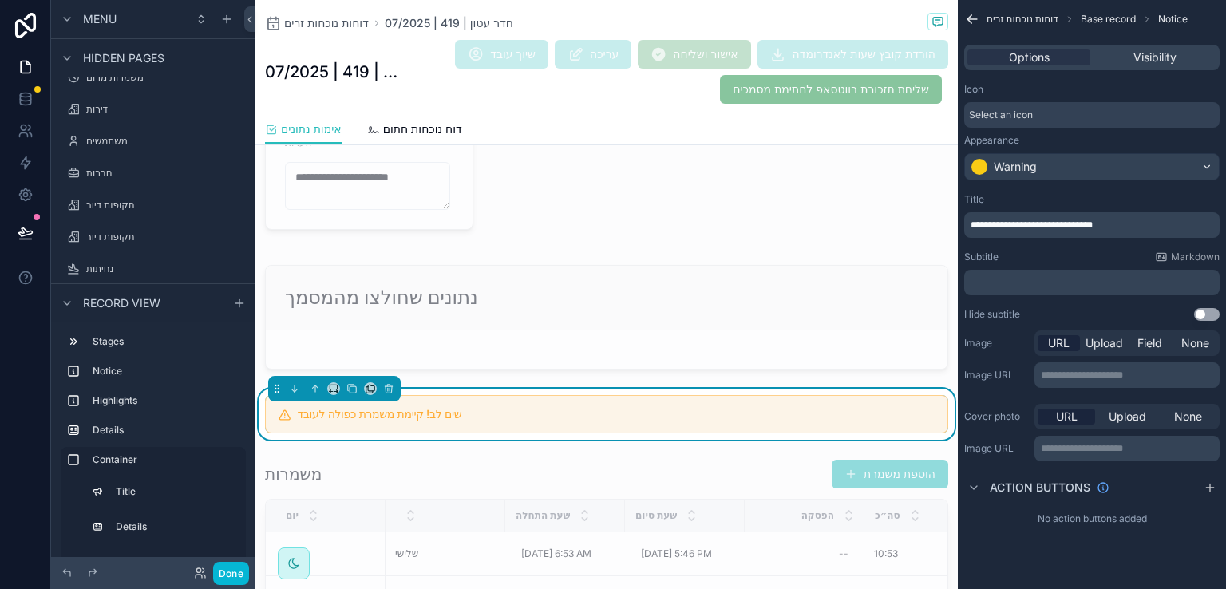
scroll to position [0, 0]
click at [1160, 57] on span "Visibility" at bounding box center [1154, 57] width 43 height 16
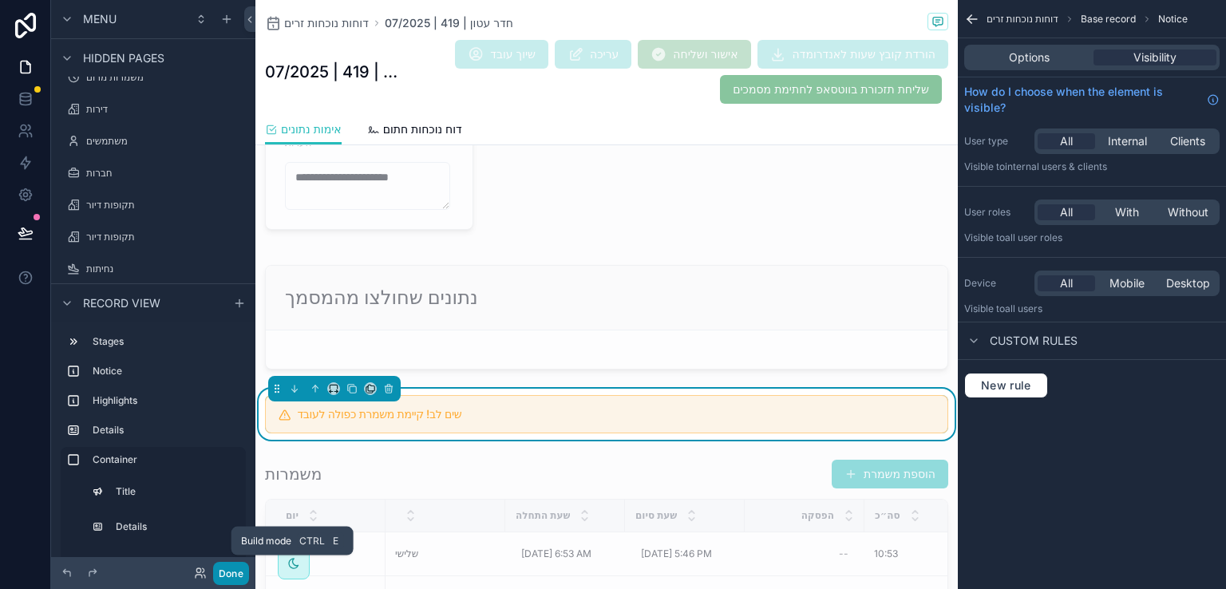
click at [241, 569] on button "Done" at bounding box center [231, 573] width 36 height 23
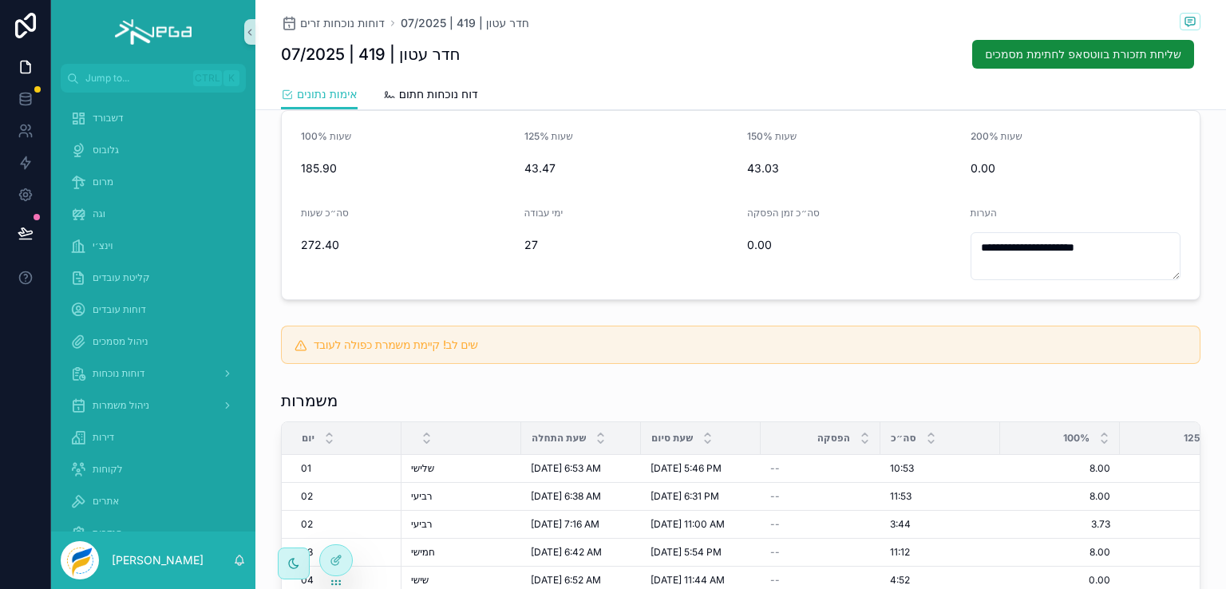
scroll to position [160, 0]
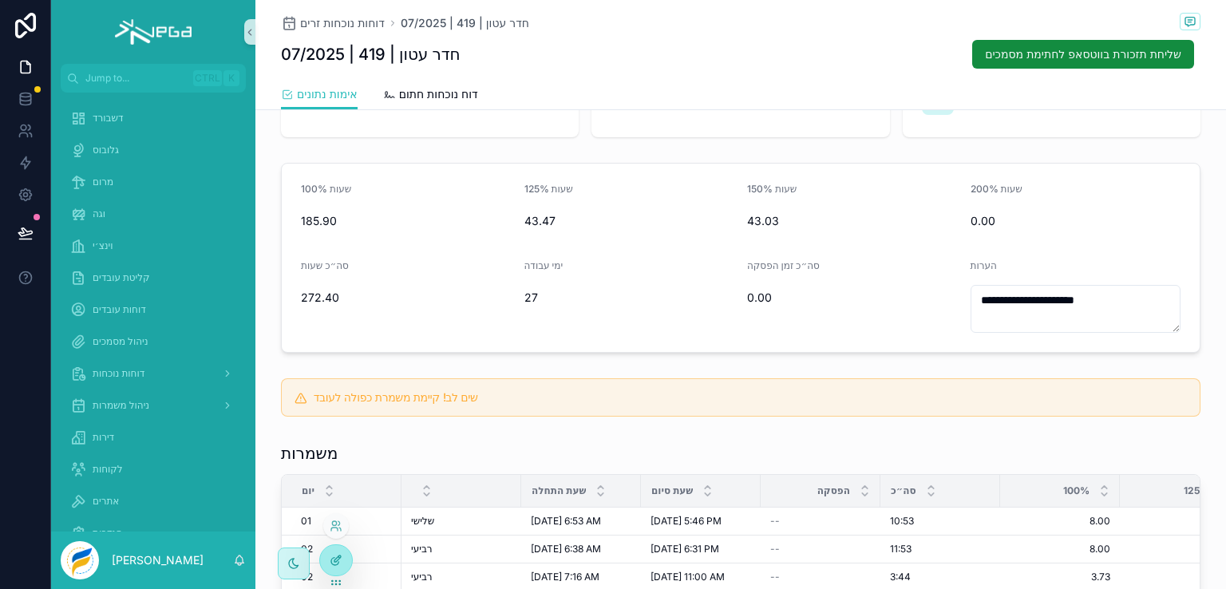
click at [331, 558] on icon at bounding box center [336, 560] width 13 height 13
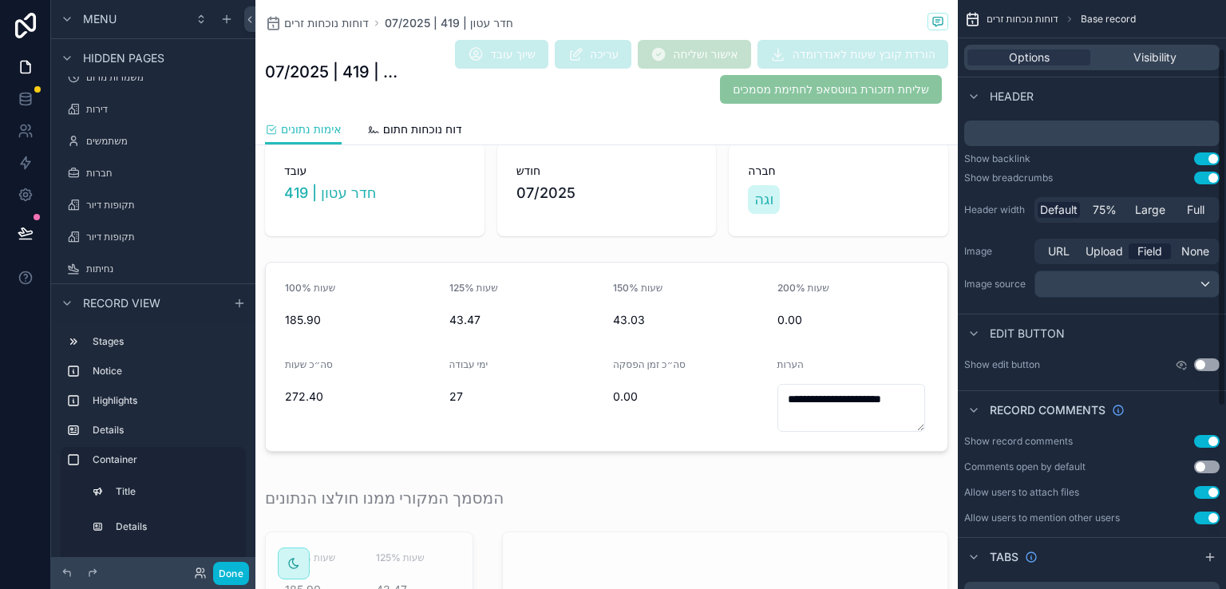
scroll to position [80, 0]
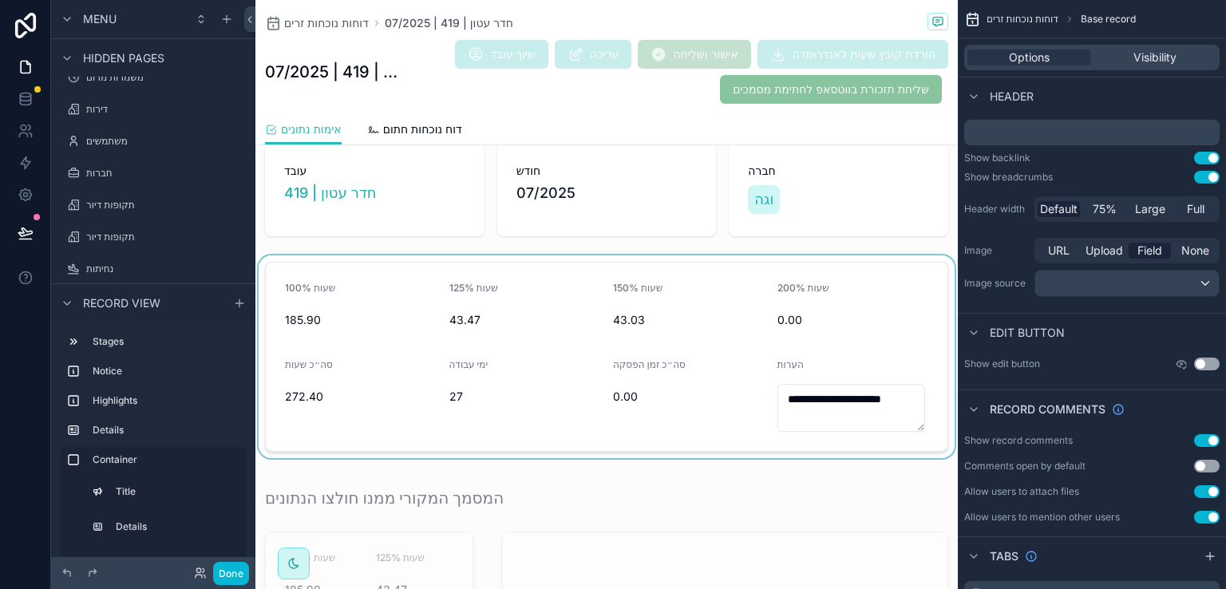
click at [874, 265] on div "scrollable content" at bounding box center [606, 356] width 702 height 203
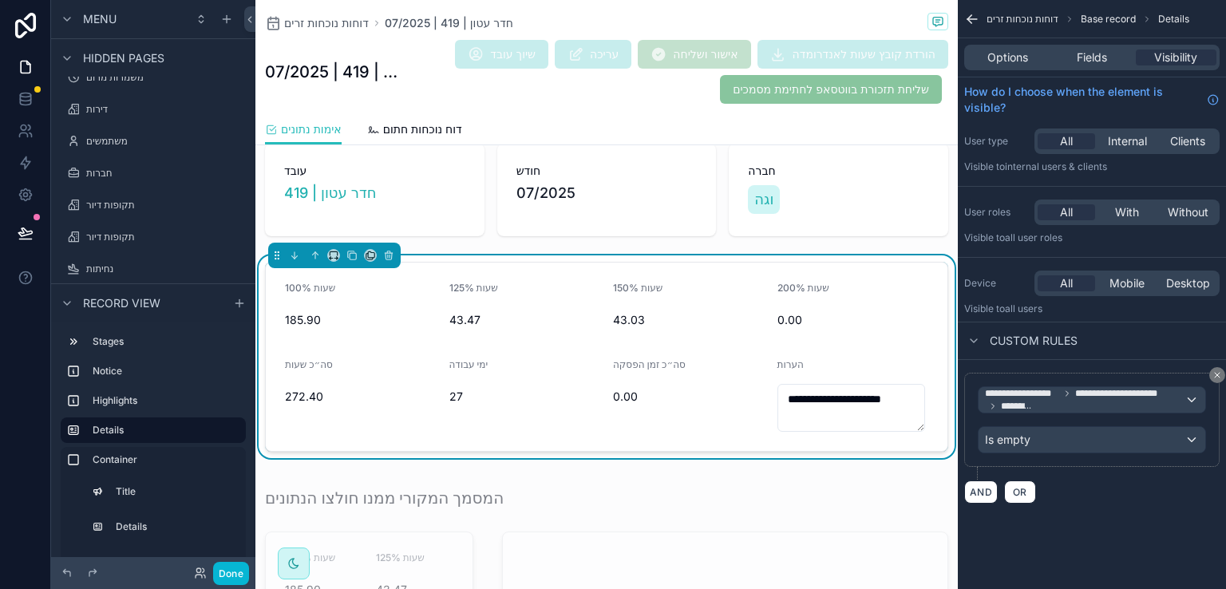
scroll to position [0, 0]
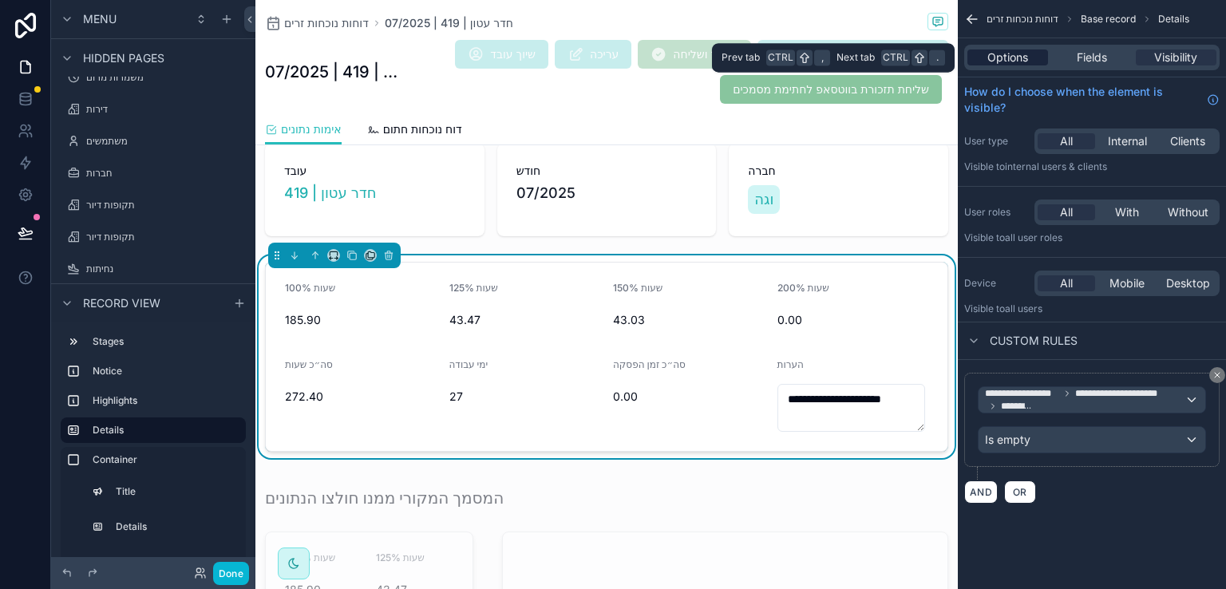
click at [993, 62] on span "Options" at bounding box center [1007, 57] width 41 height 16
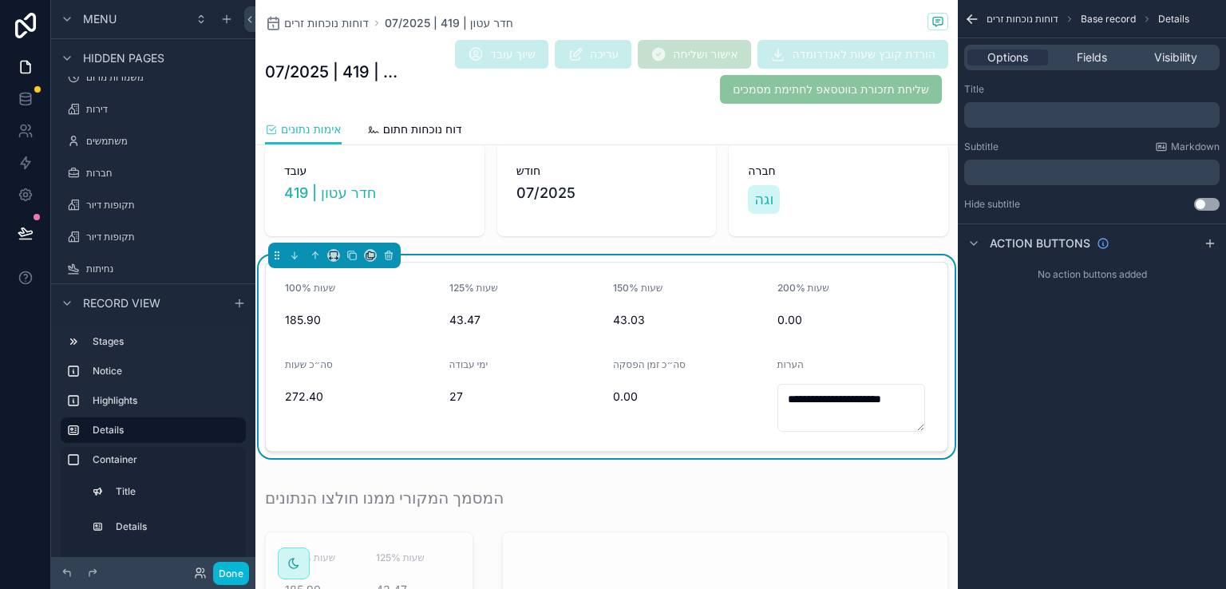
click at [972, 17] on icon "scrollable content" at bounding box center [972, 19] width 16 height 16
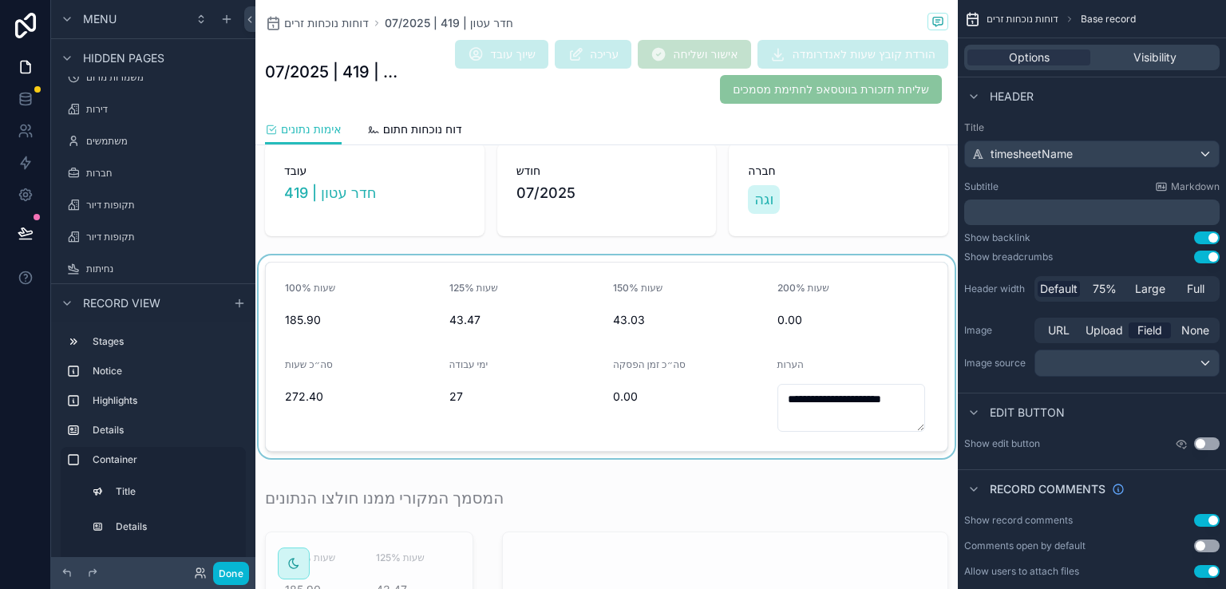
click at [892, 279] on div "scrollable content" at bounding box center [606, 356] width 702 height 203
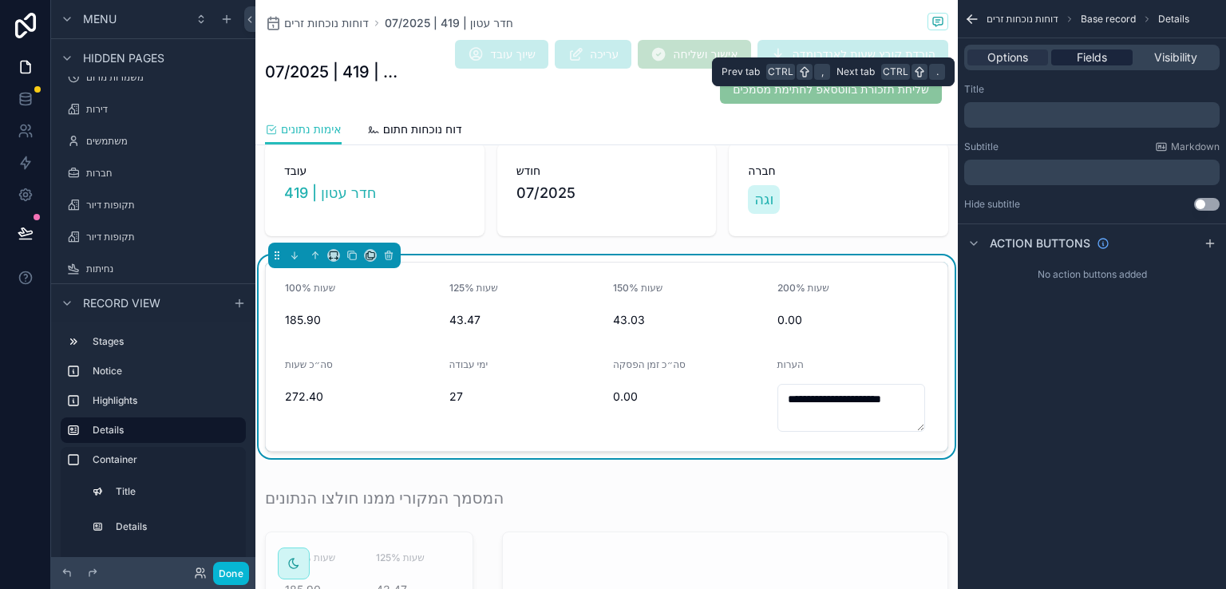
click at [1085, 57] on span "Fields" at bounding box center [1092, 57] width 30 height 16
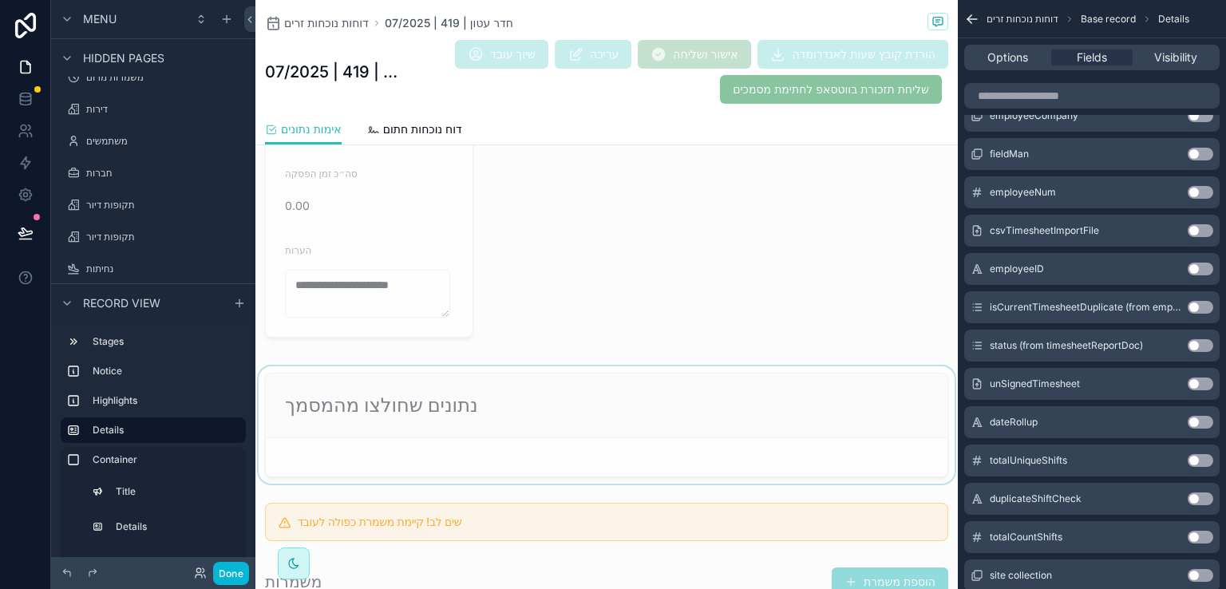
scroll to position [878, 0]
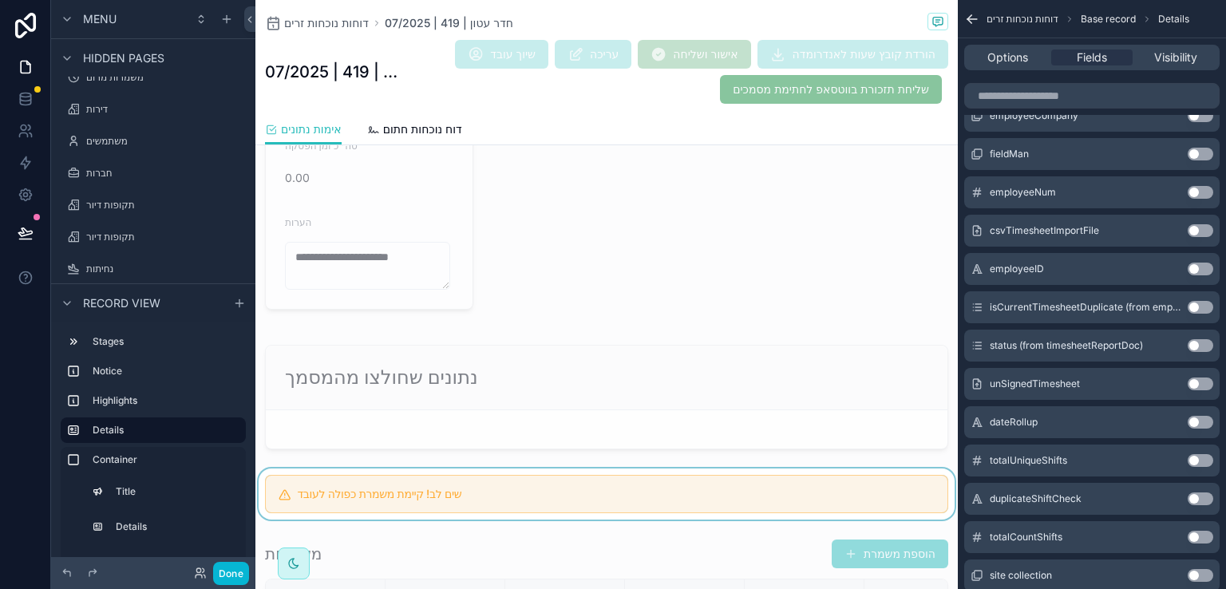
click at [763, 491] on div "scrollable content" at bounding box center [606, 493] width 702 height 51
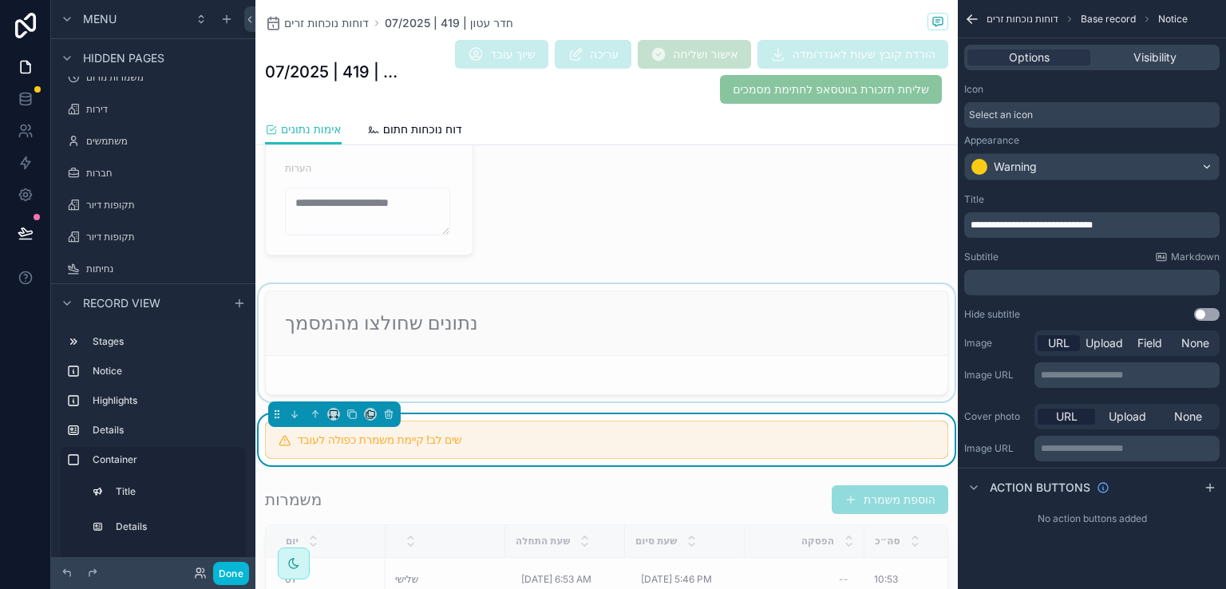
scroll to position [958, 0]
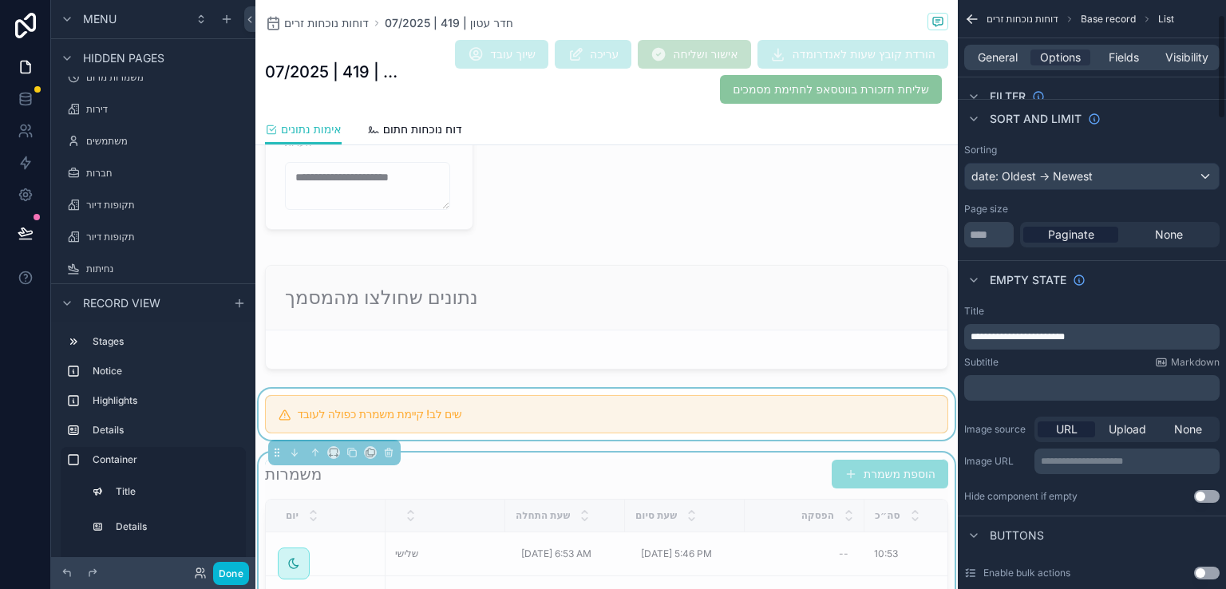
scroll to position [0, 0]
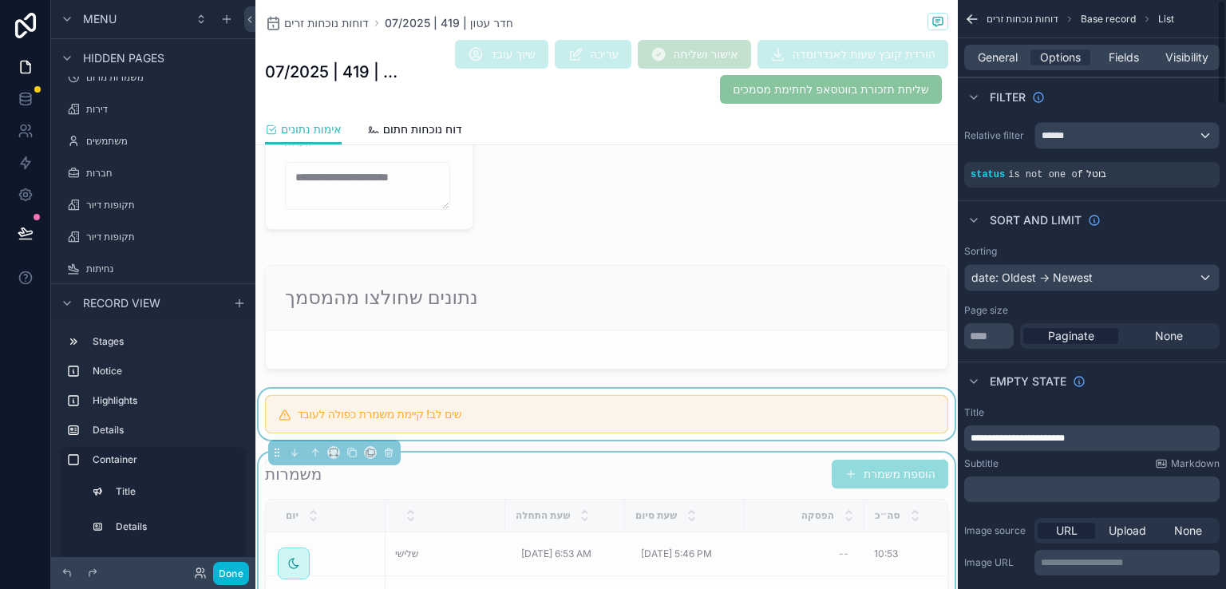
click at [1098, 20] on span "Base record" at bounding box center [1108, 19] width 55 height 13
click at [972, 20] on icon "scrollable content" at bounding box center [972, 19] width 16 height 16
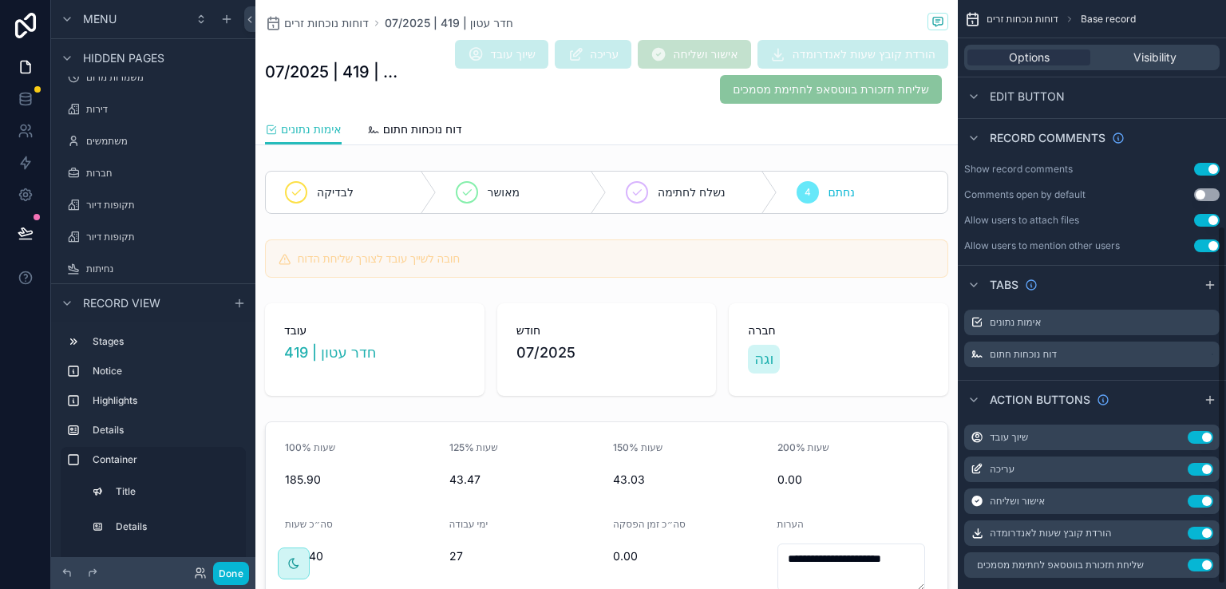
scroll to position [377, 0]
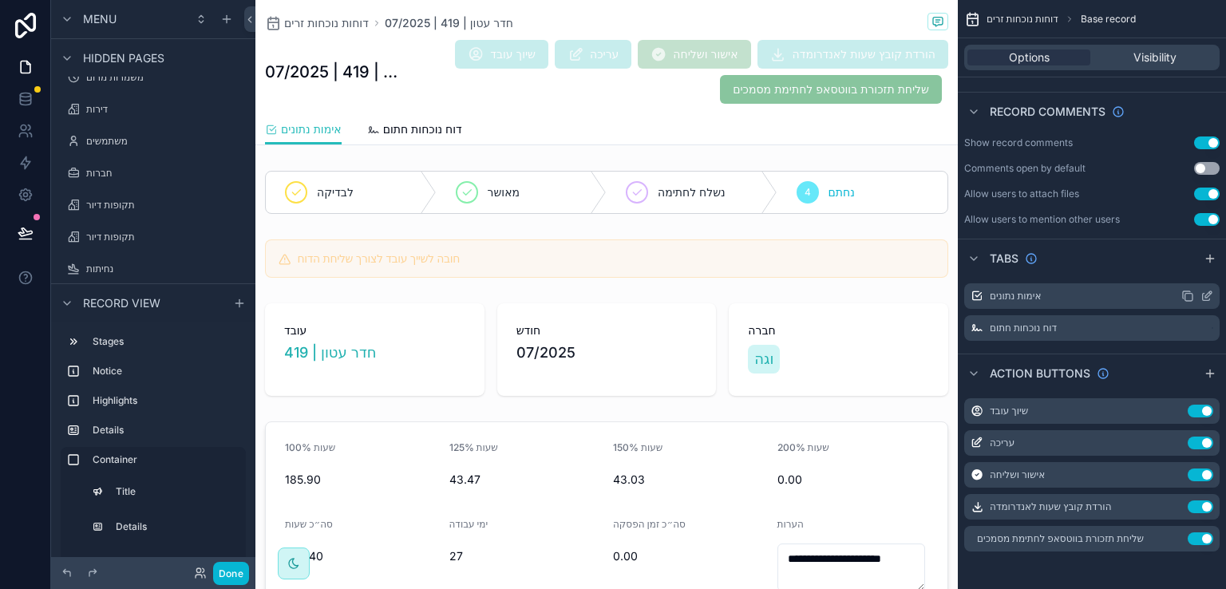
click at [1205, 293] on icon "scrollable content" at bounding box center [1206, 296] width 13 height 13
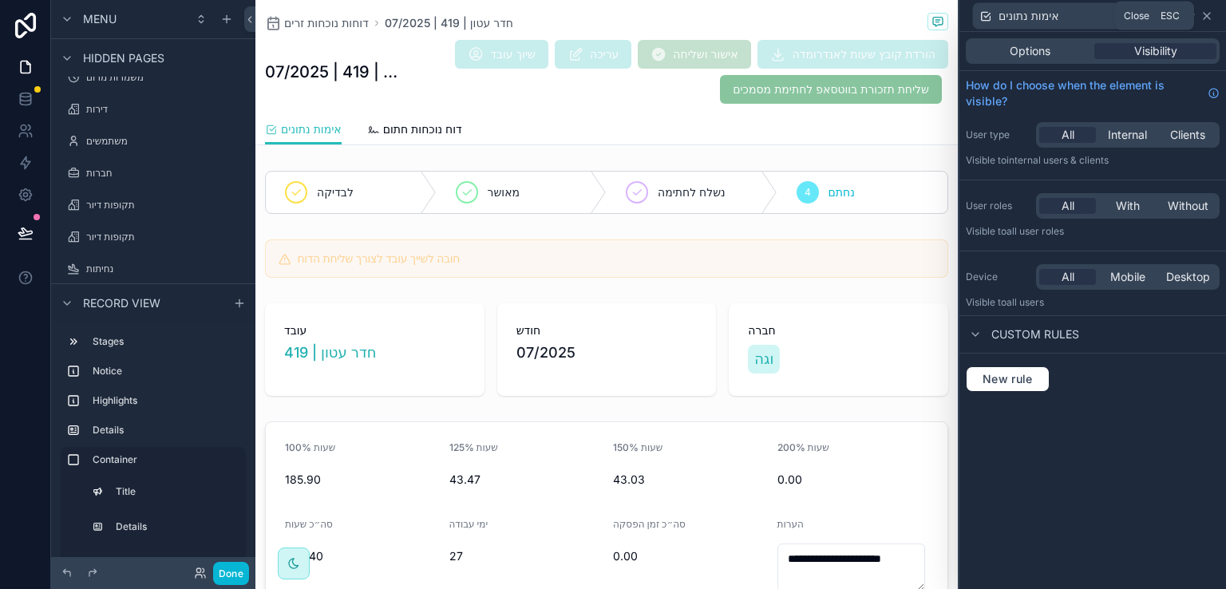
click at [1204, 14] on icon at bounding box center [1206, 16] width 6 height 6
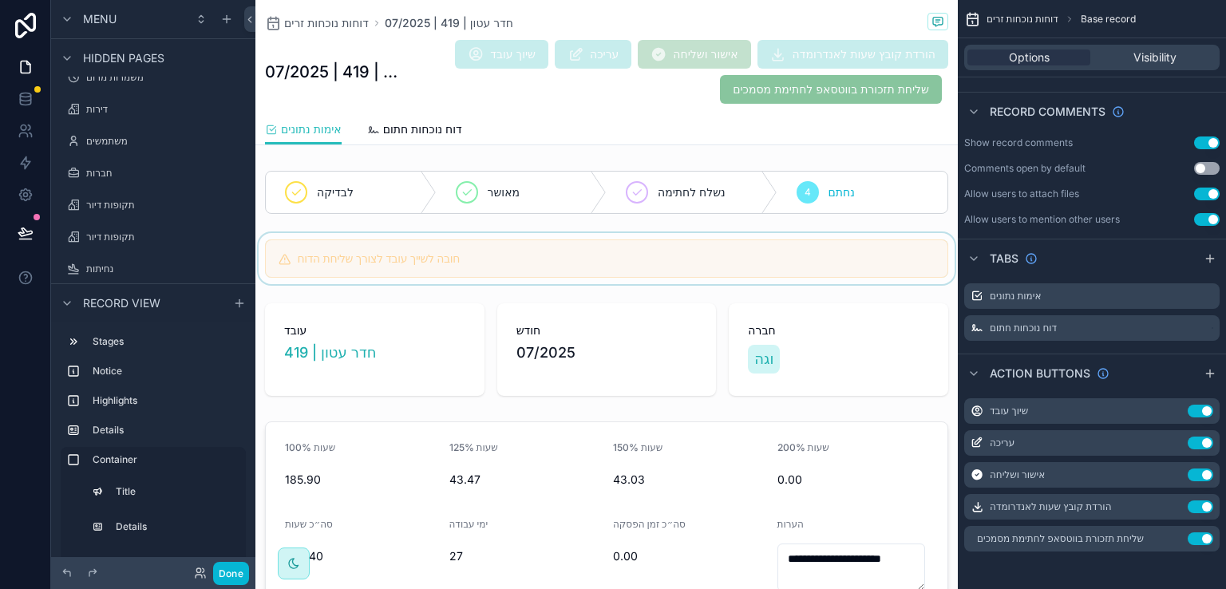
click at [429, 264] on div "scrollable content" at bounding box center [606, 258] width 702 height 51
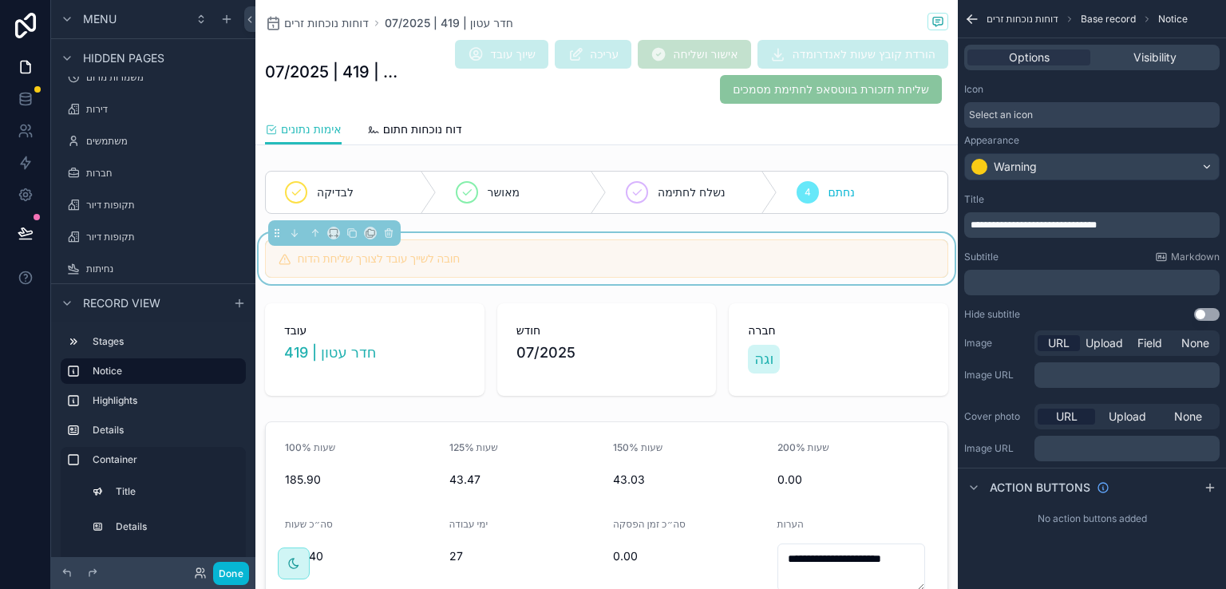
scroll to position [0, 0]
click at [976, 20] on icon "scrollable content" at bounding box center [972, 19] width 16 height 16
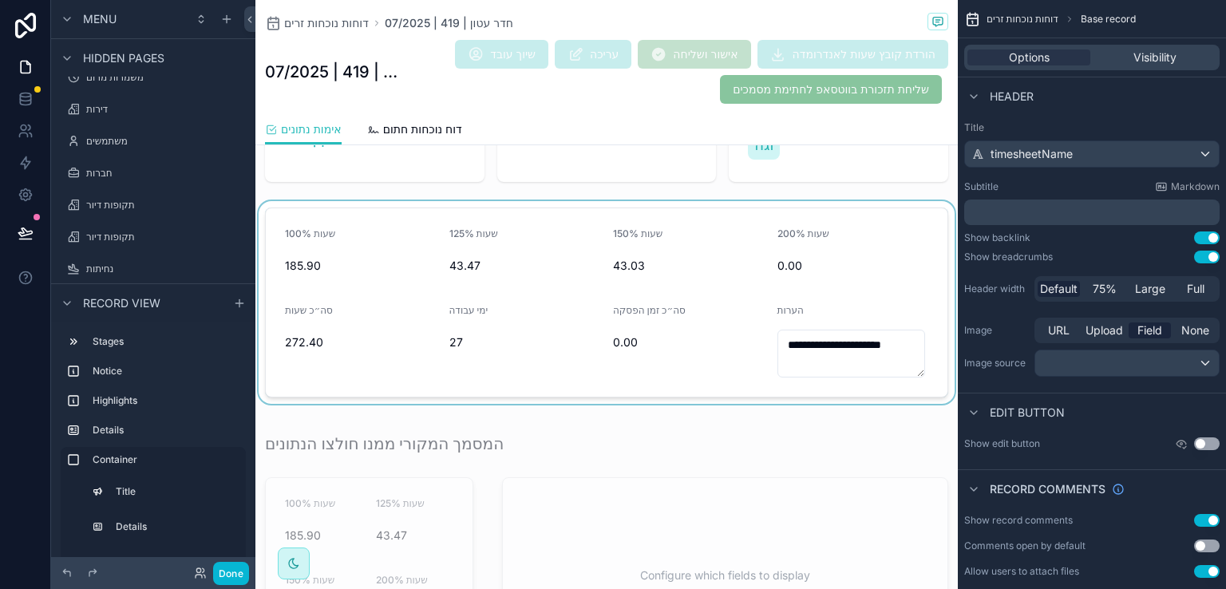
scroll to position [239, 0]
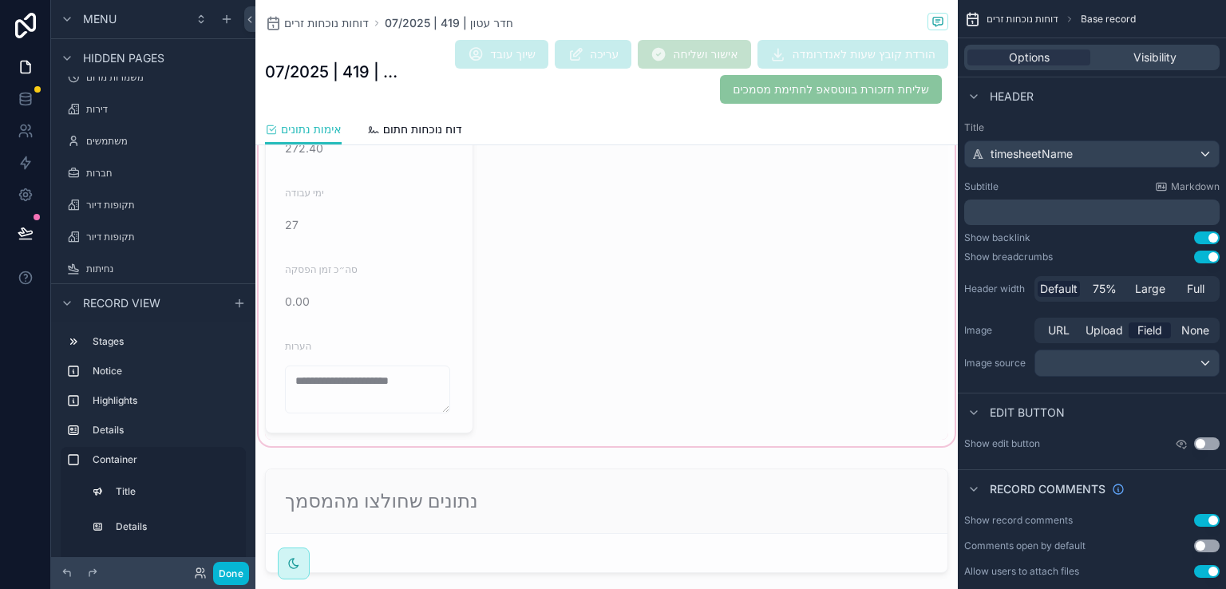
click at [820, 240] on div "scrollable content" at bounding box center [606, 162] width 702 height 573
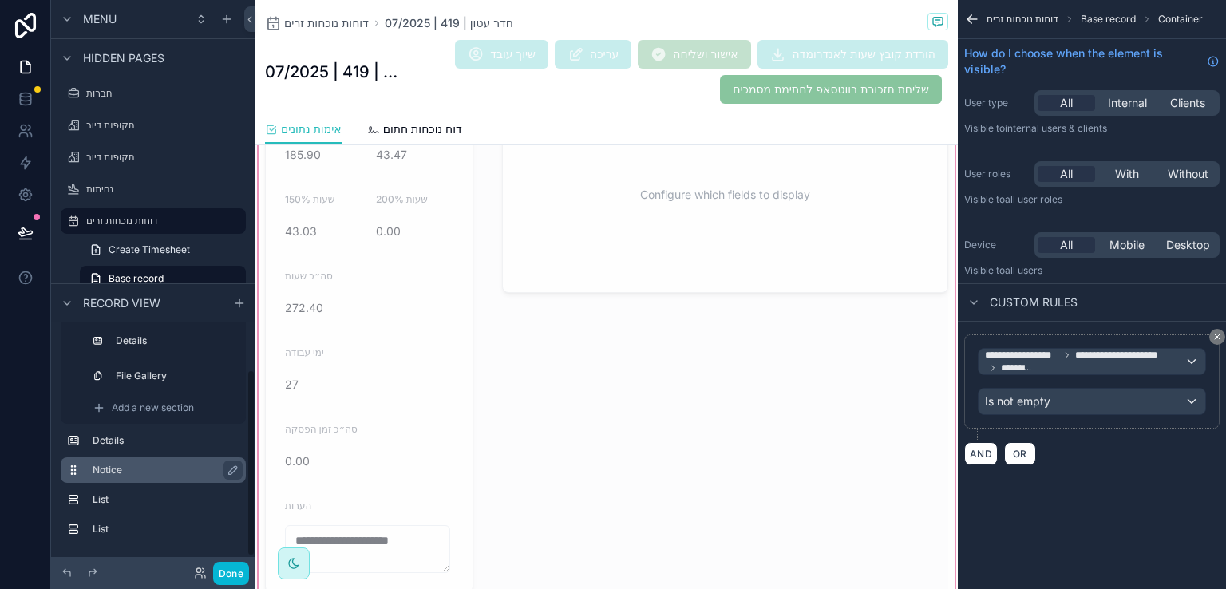
scroll to position [1126, 0]
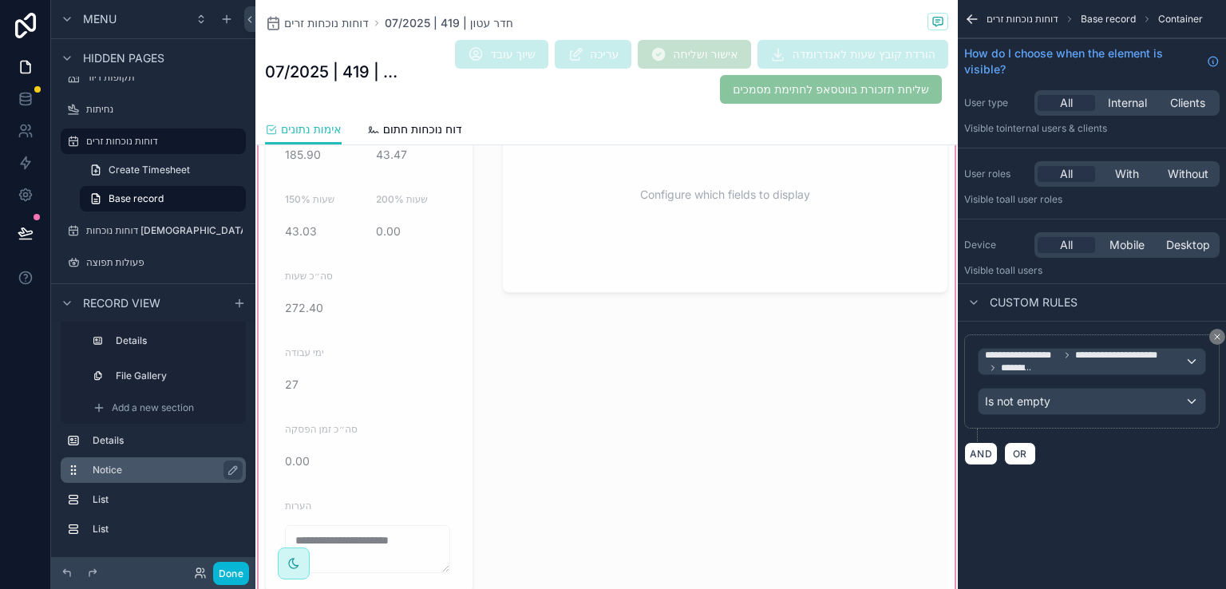
click at [102, 464] on label "Notice" at bounding box center [163, 470] width 140 height 13
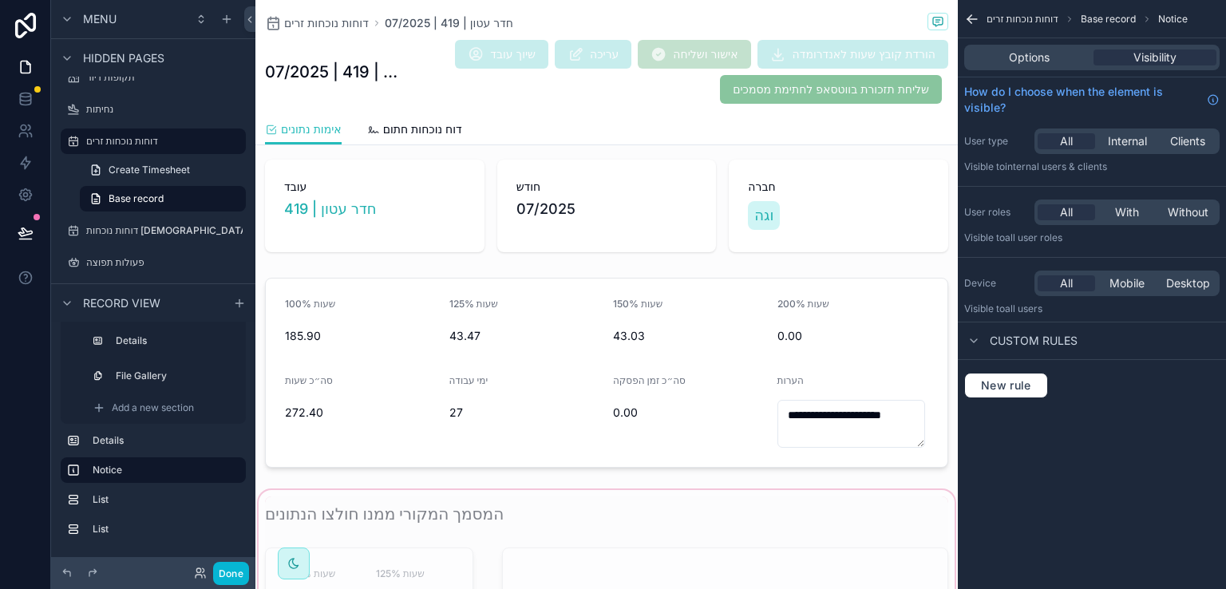
scroll to position [0, 0]
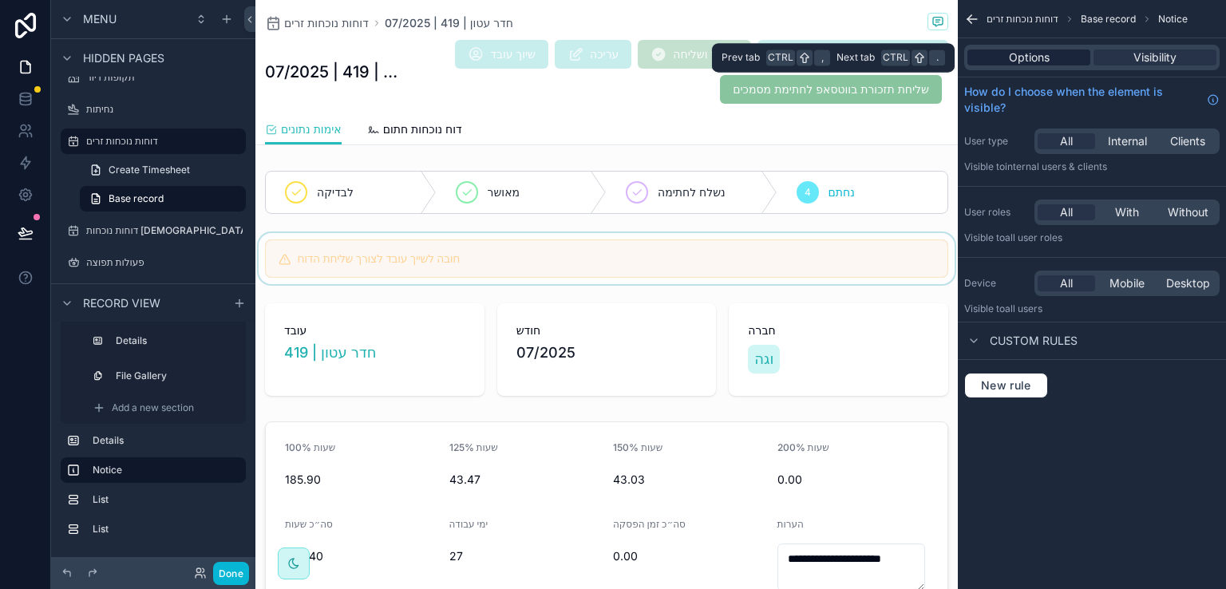
click at [1032, 54] on span "Options" at bounding box center [1029, 57] width 41 height 16
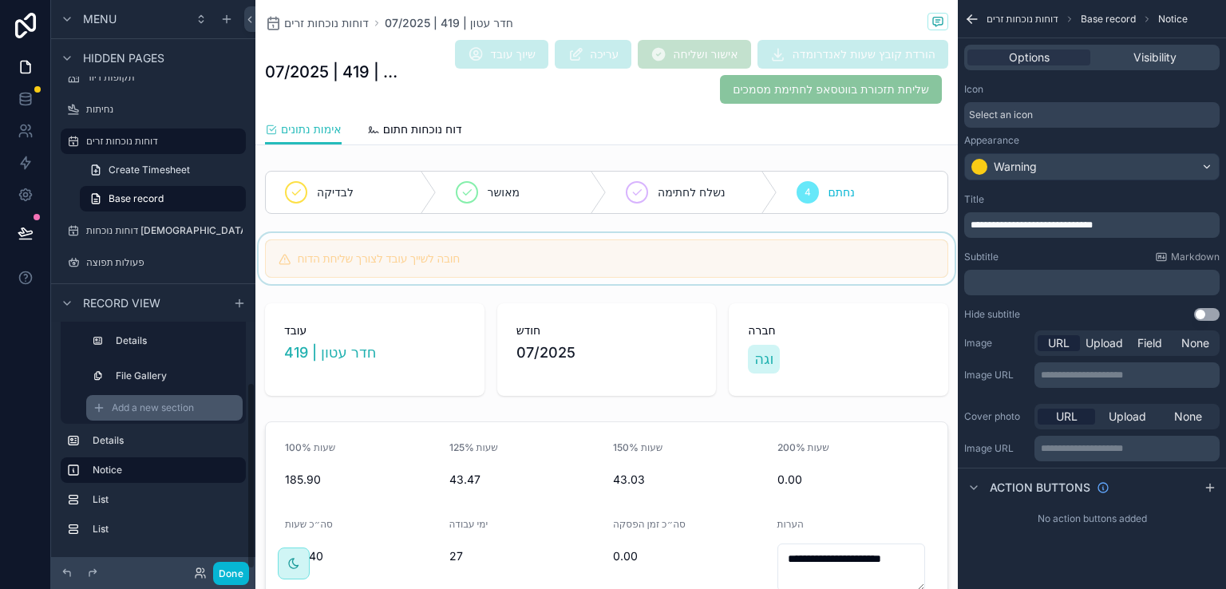
scroll to position [1164, 0]
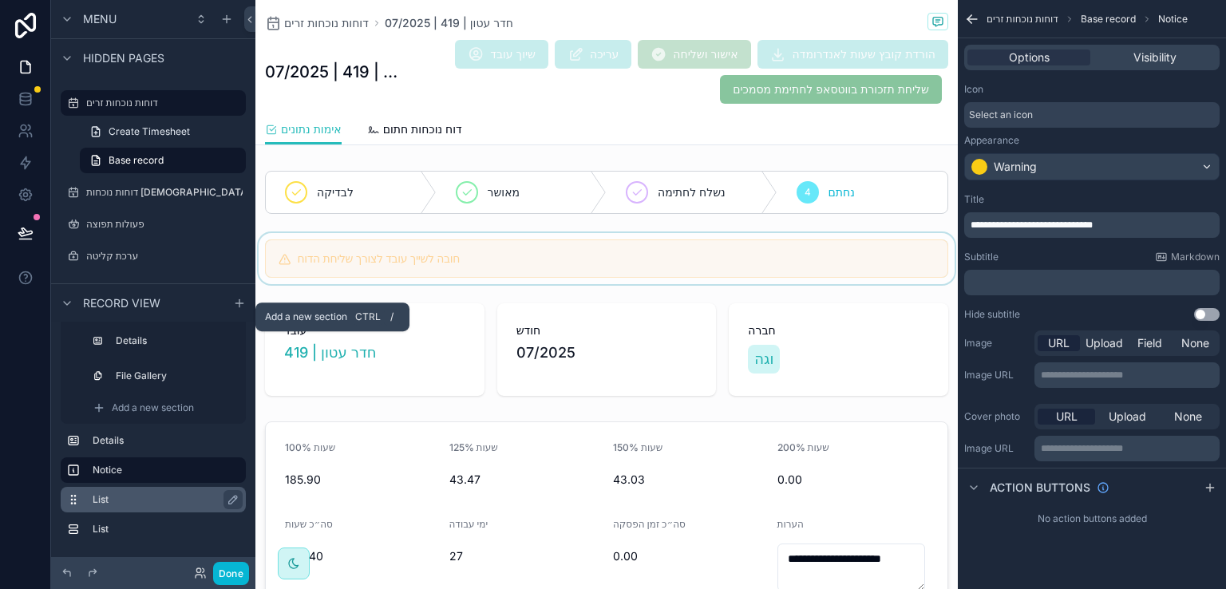
click at [100, 501] on label "List" at bounding box center [163, 499] width 140 height 13
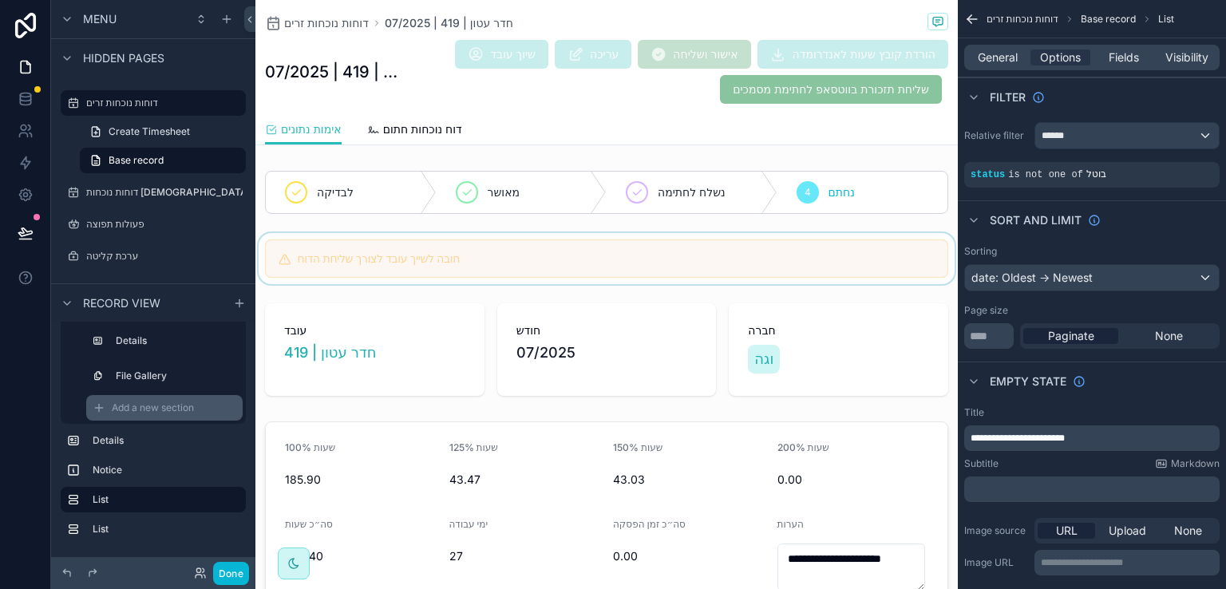
click at [101, 530] on label "List" at bounding box center [166, 529] width 147 height 13
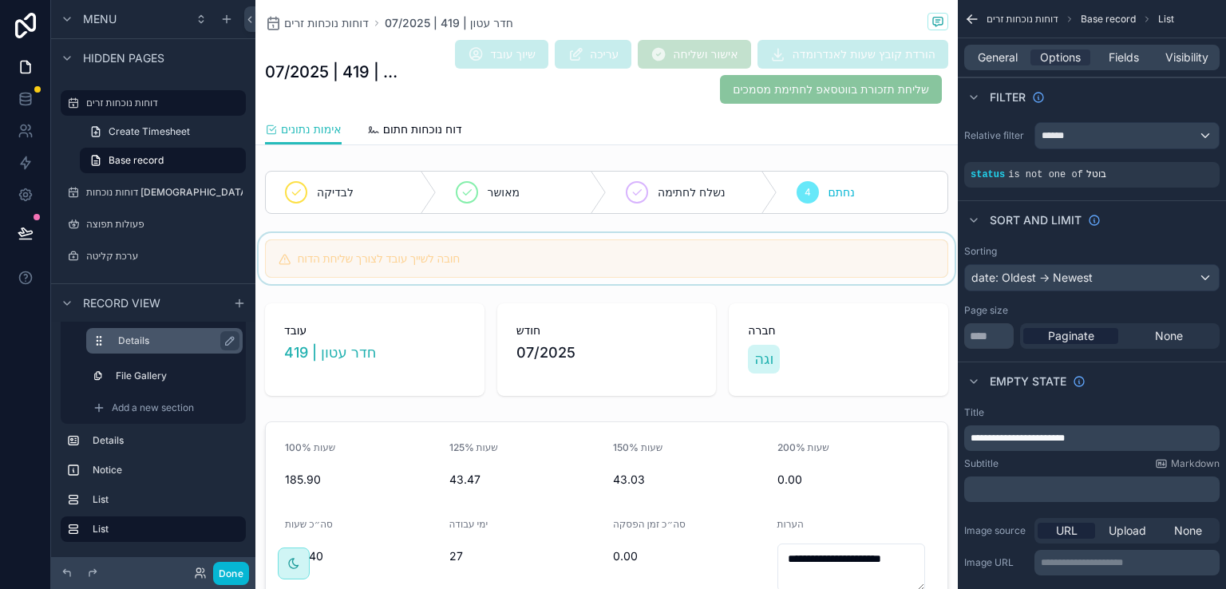
click at [118, 338] on label "Details" at bounding box center [174, 340] width 112 height 13
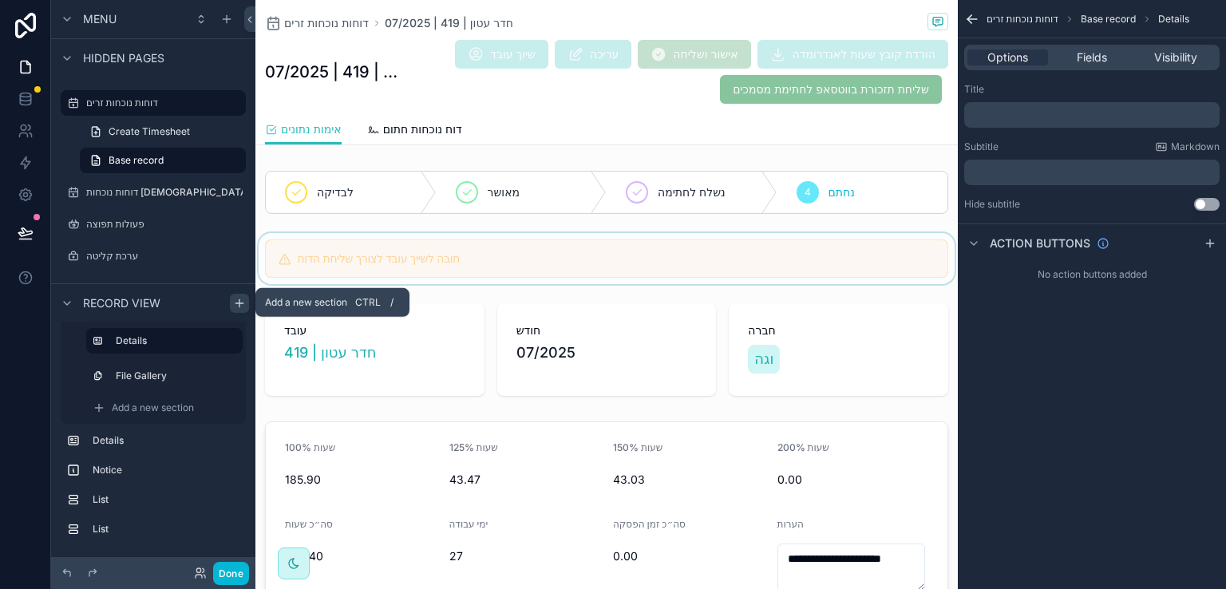
click at [236, 301] on icon "scrollable content" at bounding box center [239, 302] width 13 height 13
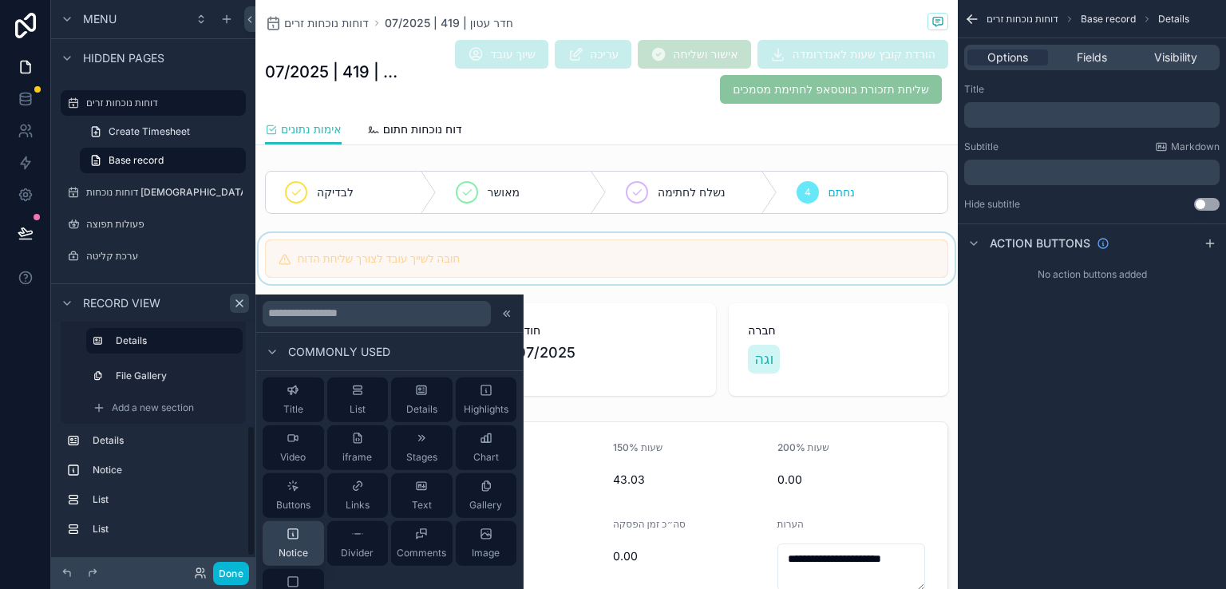
click at [292, 540] on div "Notice" at bounding box center [294, 543] width 30 height 32
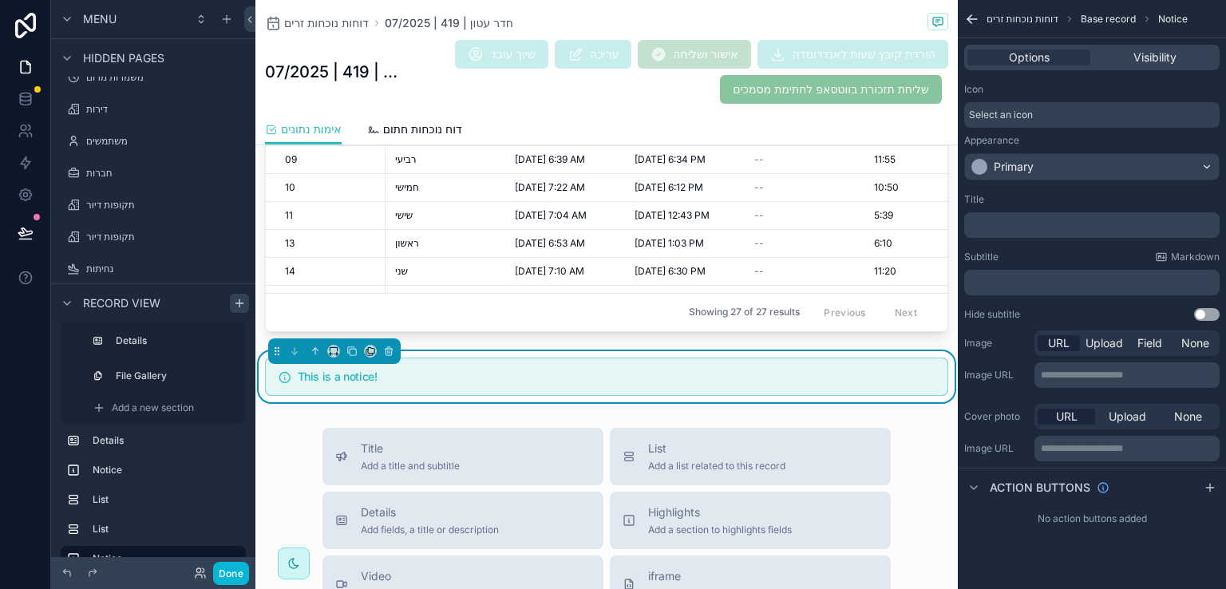
scroll to position [2147, 0]
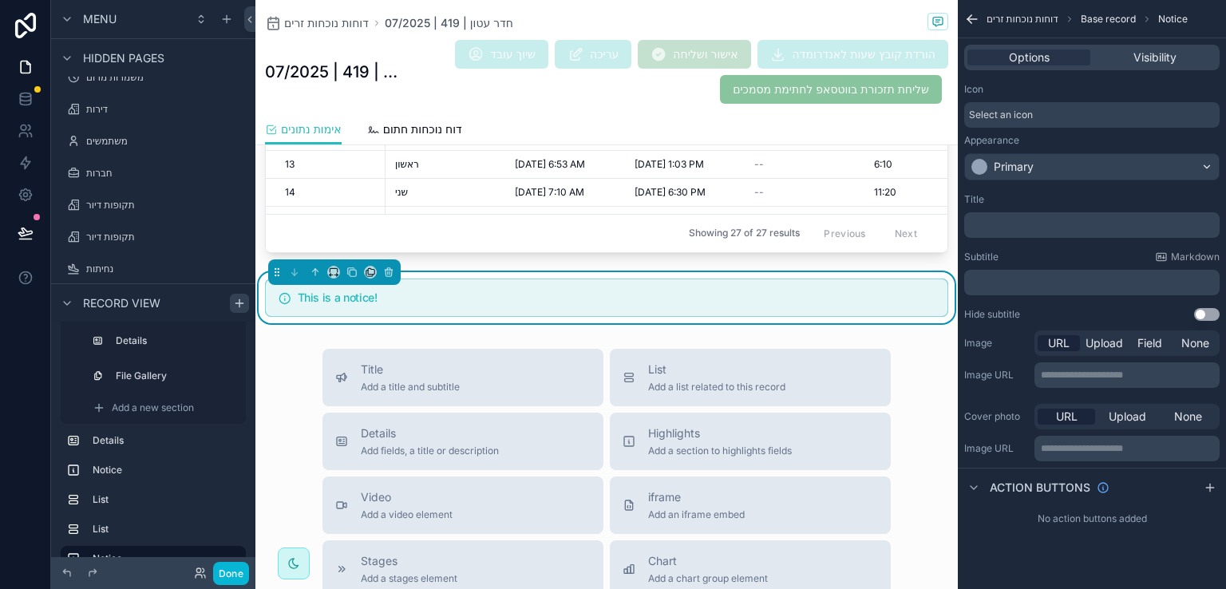
click at [642, 287] on div "This is a notice!" at bounding box center [606, 298] width 683 height 38
click at [1009, 220] on p "﻿" at bounding box center [1093, 225] width 246 height 13
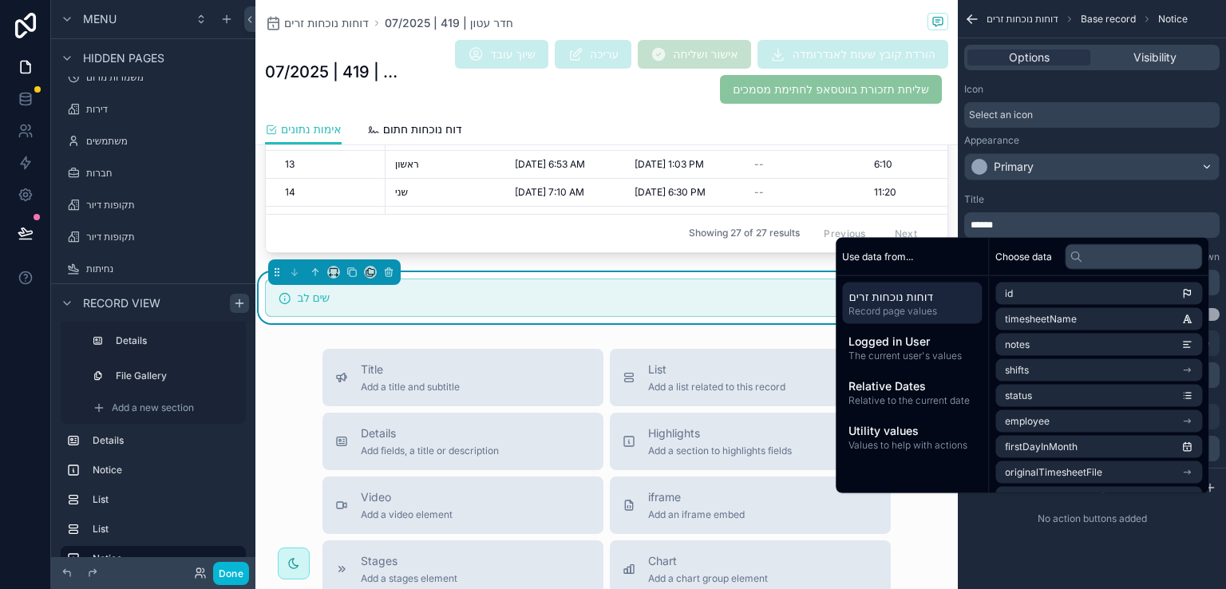
click at [1040, 198] on div "Title" at bounding box center [1091, 199] width 255 height 13
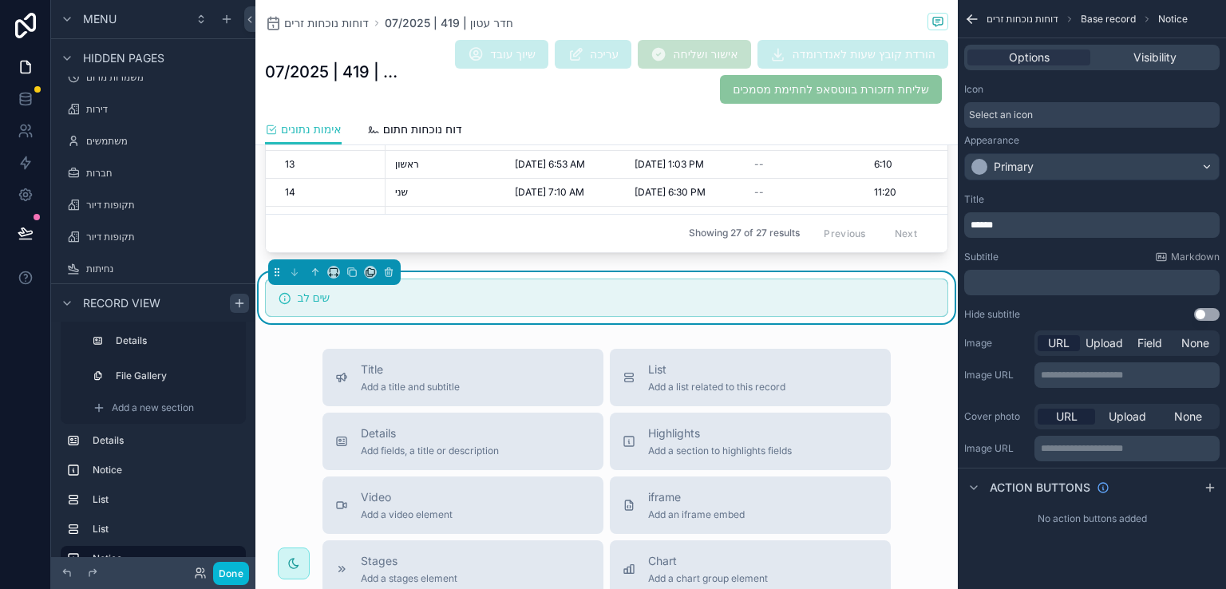
click at [1033, 223] on p "******" at bounding box center [1093, 225] width 246 height 13
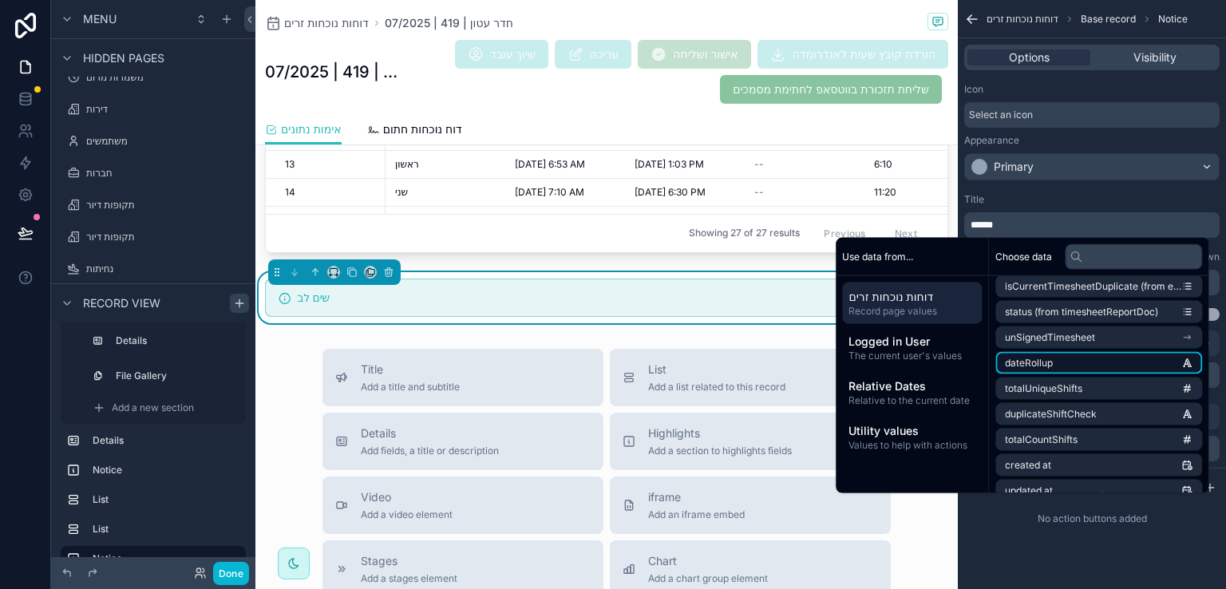
scroll to position [878, 0]
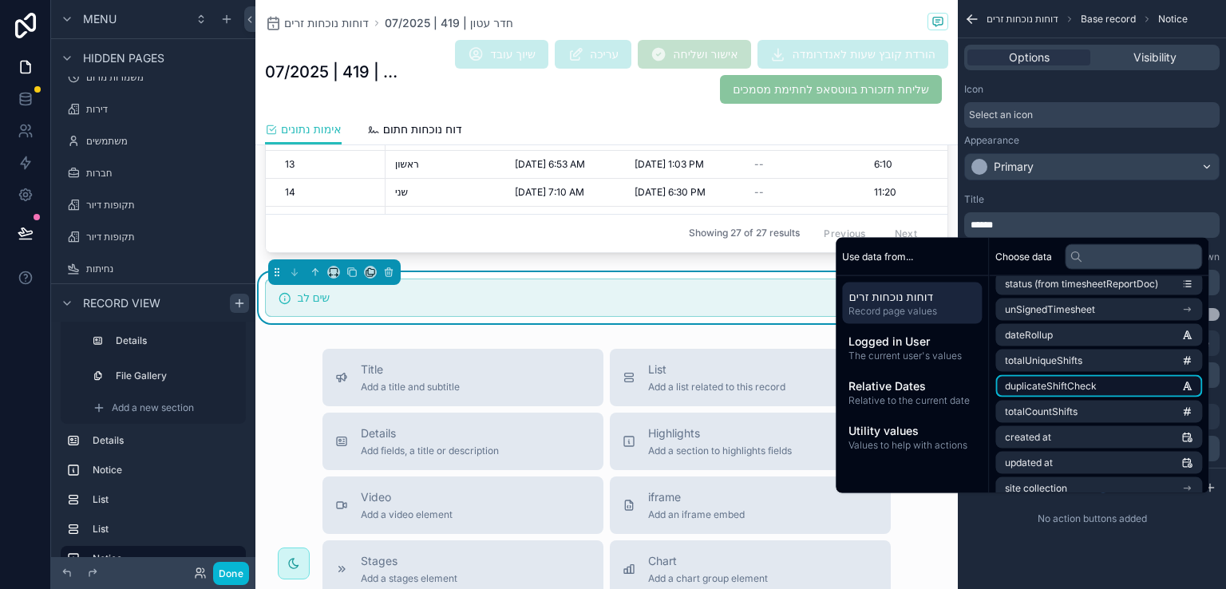
click at [1078, 380] on span "duplicateShiftCheck" at bounding box center [1051, 386] width 92 height 13
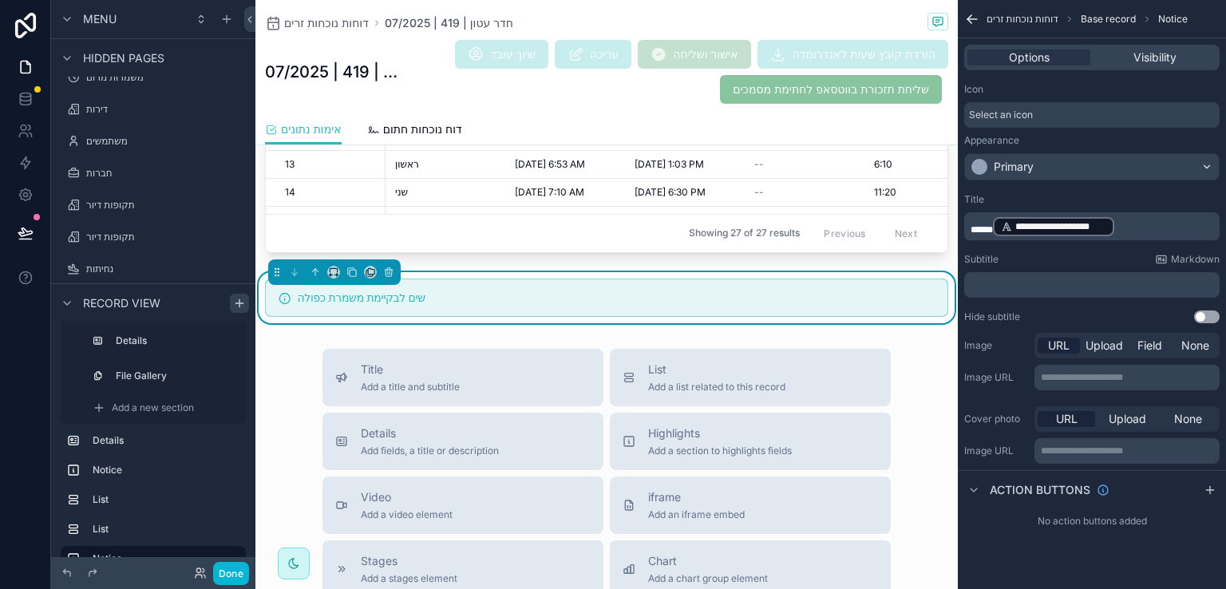
click at [1128, 224] on p "**********" at bounding box center [1093, 226] width 246 height 22
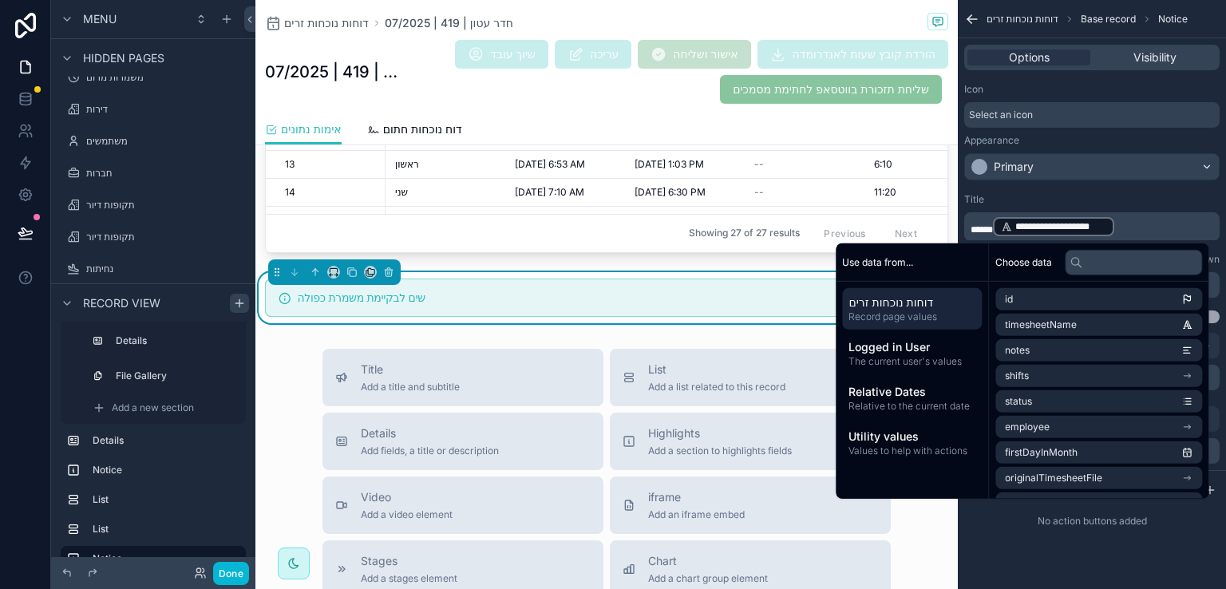
click at [1061, 223] on span "**********" at bounding box center [1060, 226] width 91 height 13
click at [1058, 203] on div "Title" at bounding box center [1091, 199] width 255 height 13
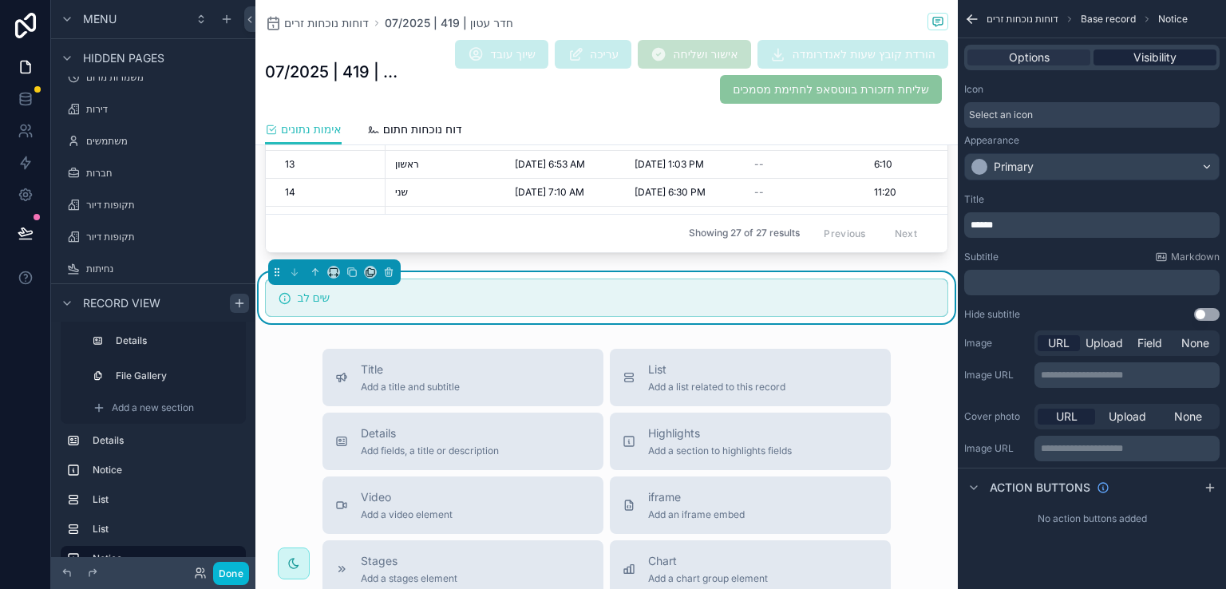
click at [1144, 57] on span "Visibility" at bounding box center [1154, 57] width 43 height 16
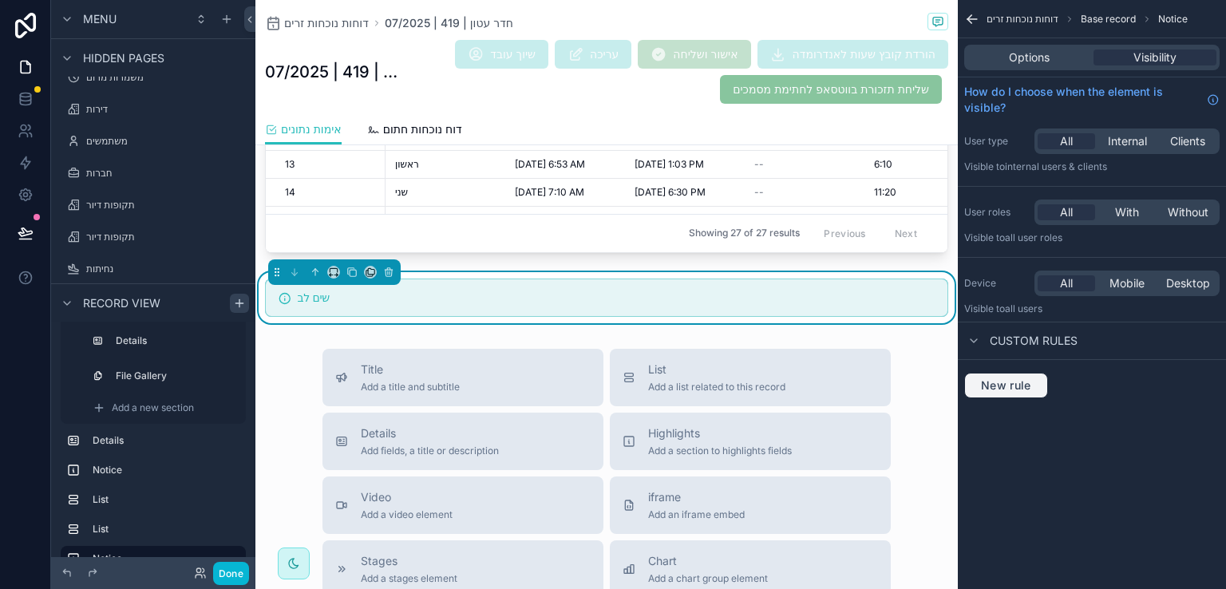
click at [1010, 381] on span "New rule" at bounding box center [1005, 385] width 63 height 14
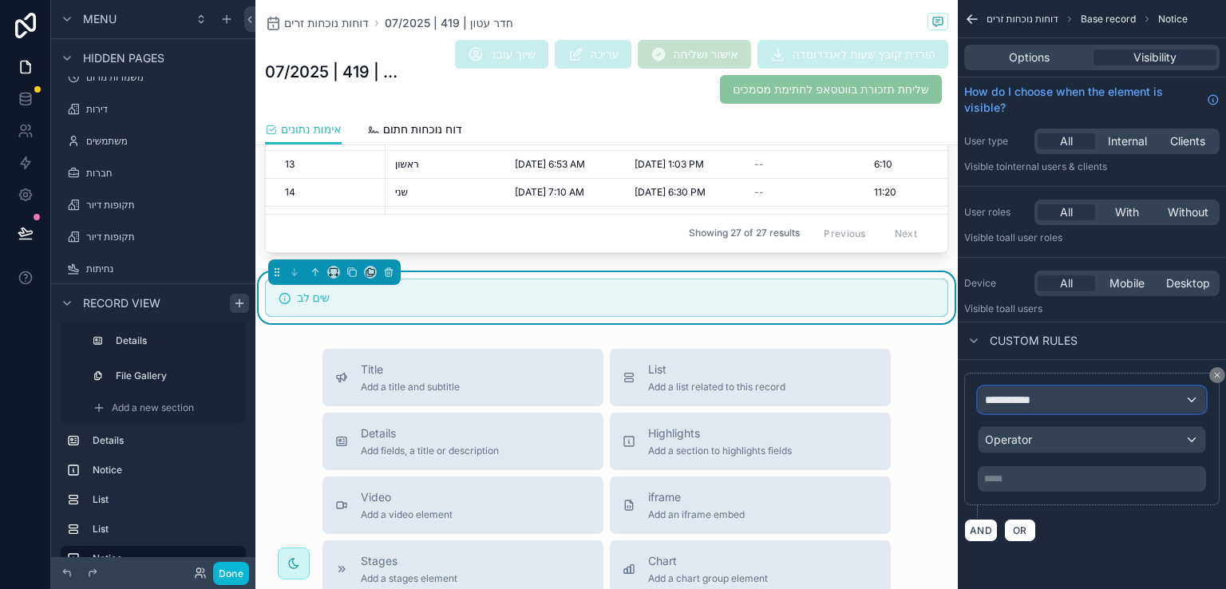
click at [1037, 405] on span "**********" at bounding box center [1014, 400] width 59 height 16
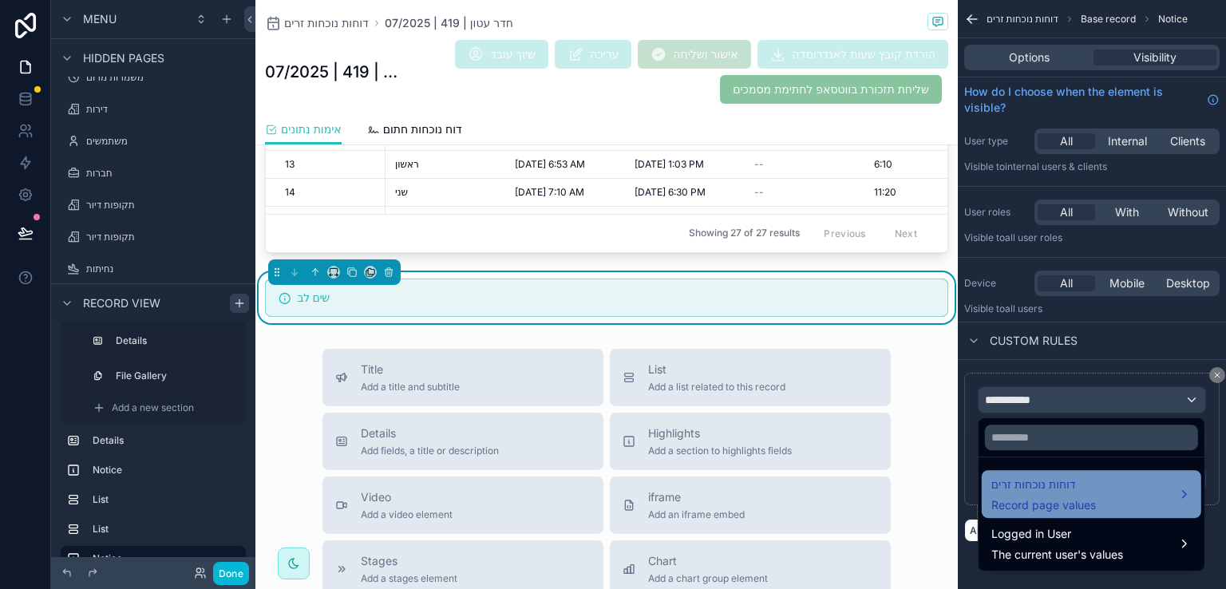
click at [1091, 489] on span "דוחות נוכחות זרים" at bounding box center [1043, 484] width 105 height 19
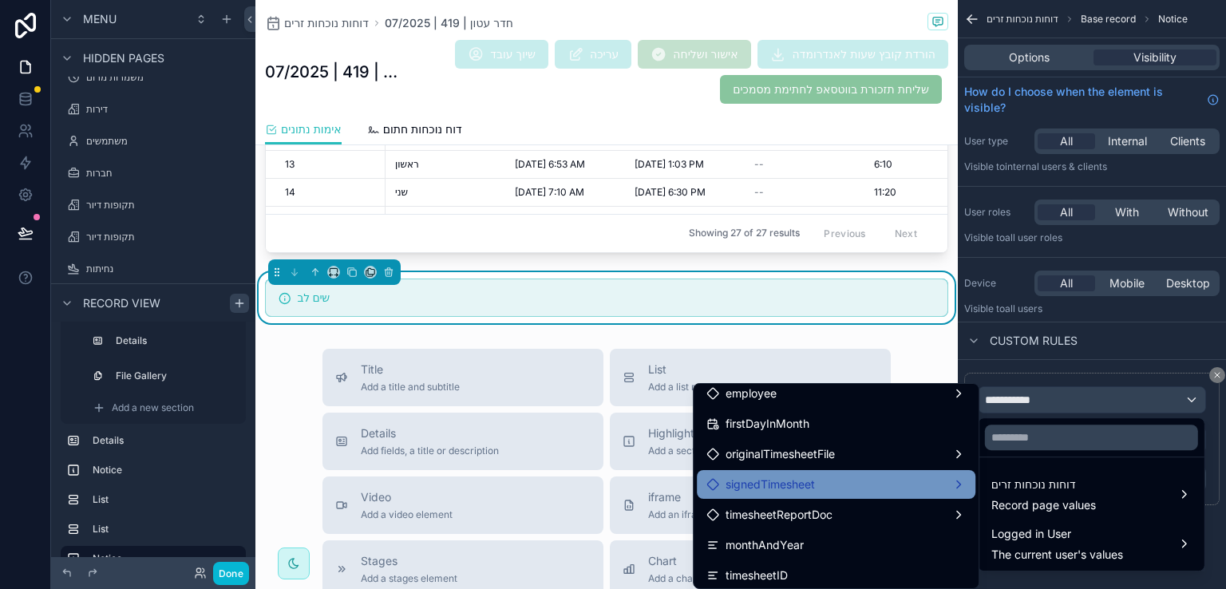
scroll to position [239, 0]
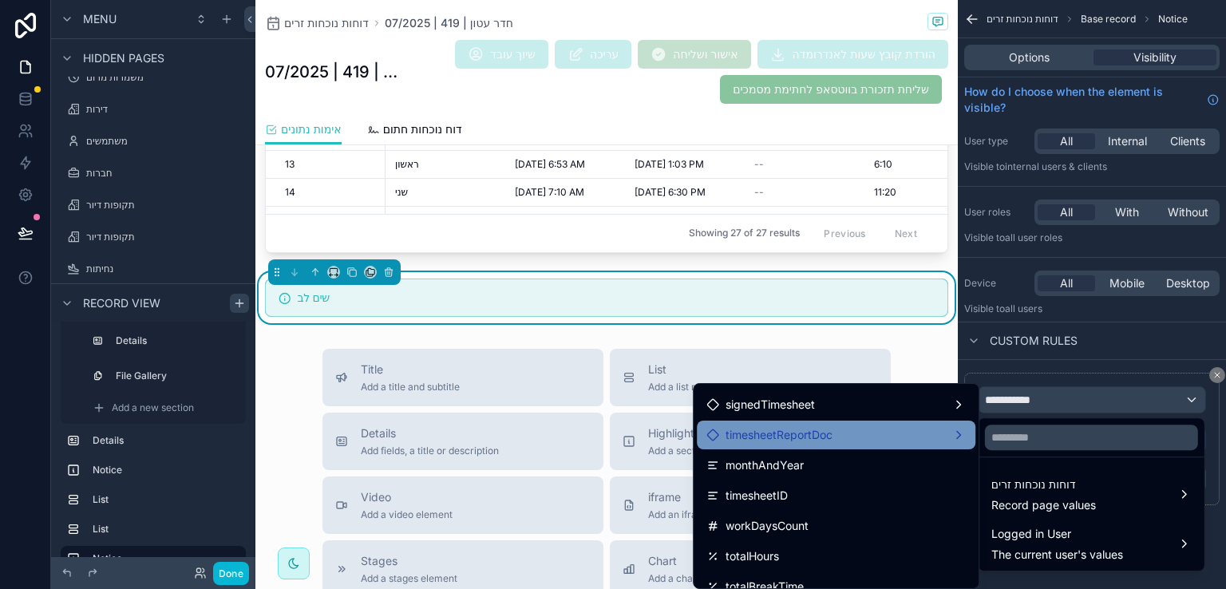
click at [889, 437] on div "timesheetReportDoc" at bounding box center [835, 434] width 259 height 19
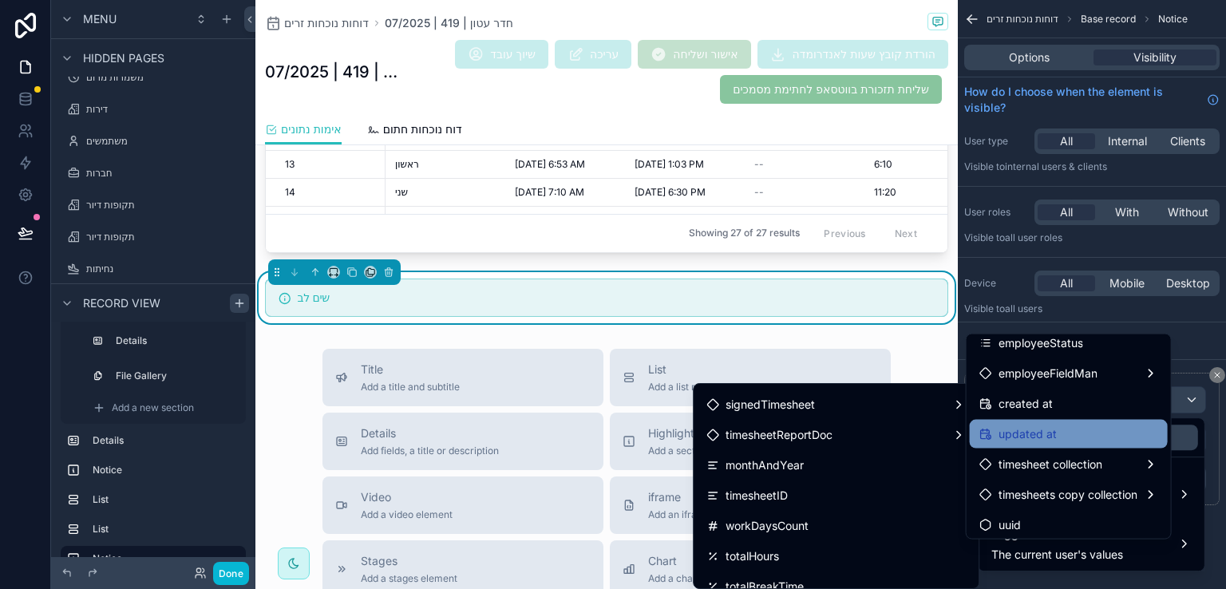
scroll to position [1135, 0]
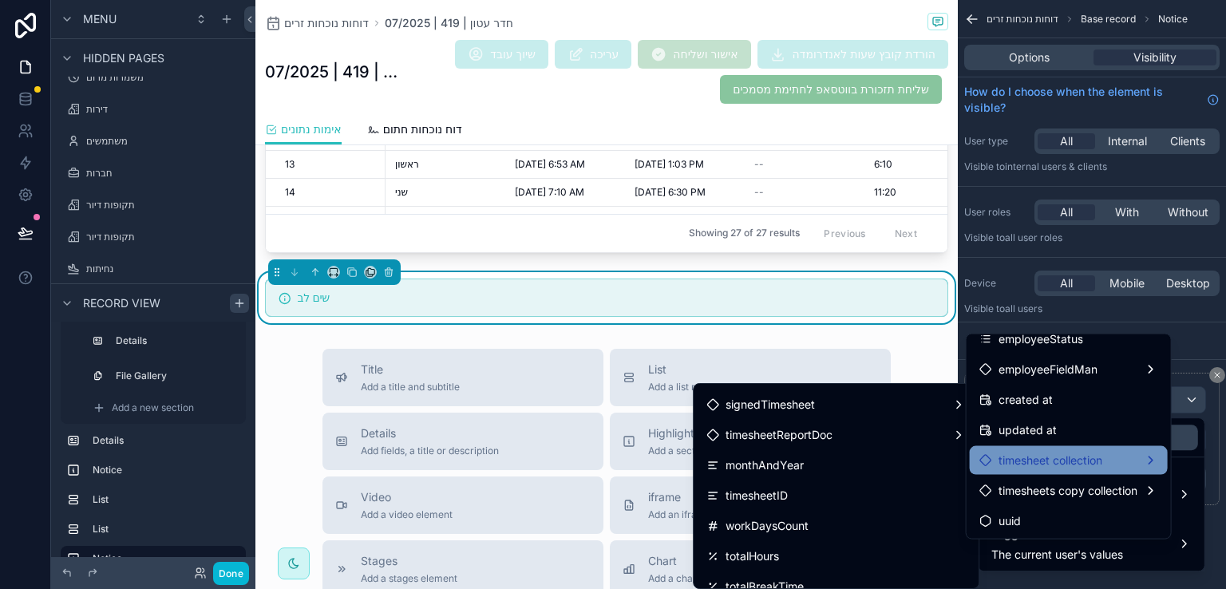
click at [1110, 457] on div "timesheet collection" at bounding box center [1068, 460] width 179 height 19
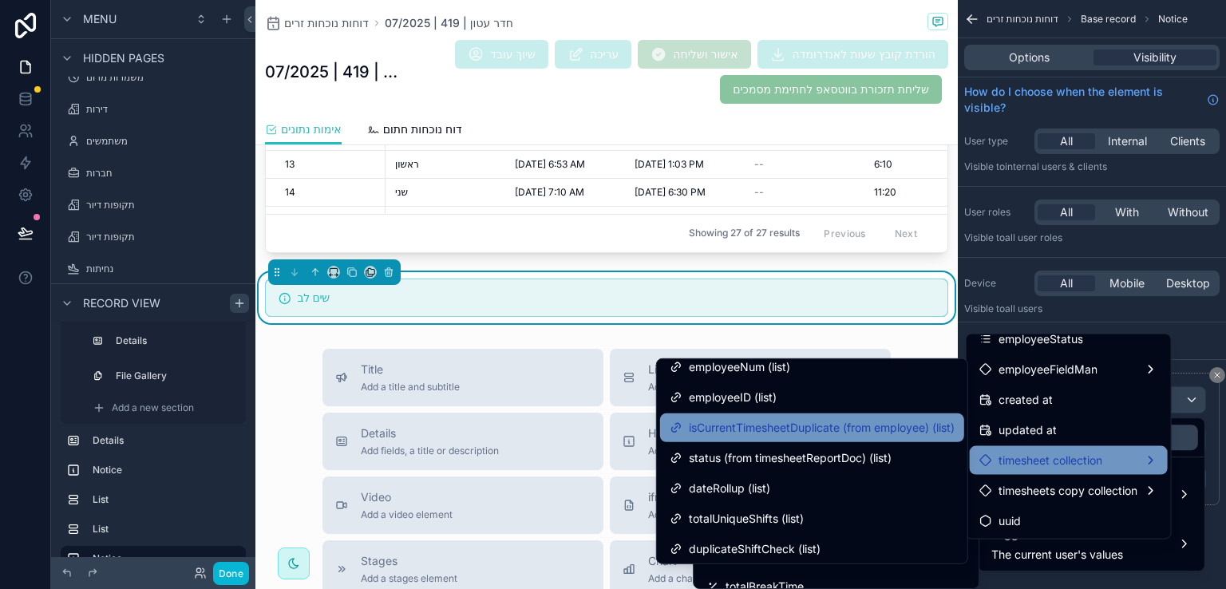
scroll to position [862, 0]
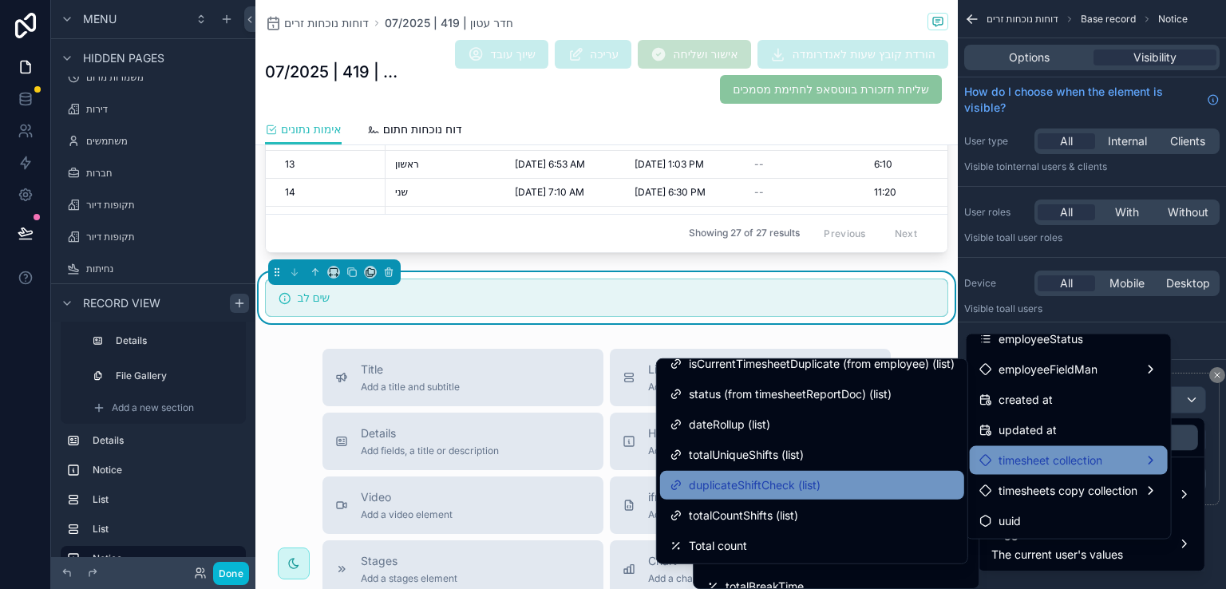
click at [769, 484] on span "duplicateShiftCheck (list)" at bounding box center [755, 485] width 132 height 19
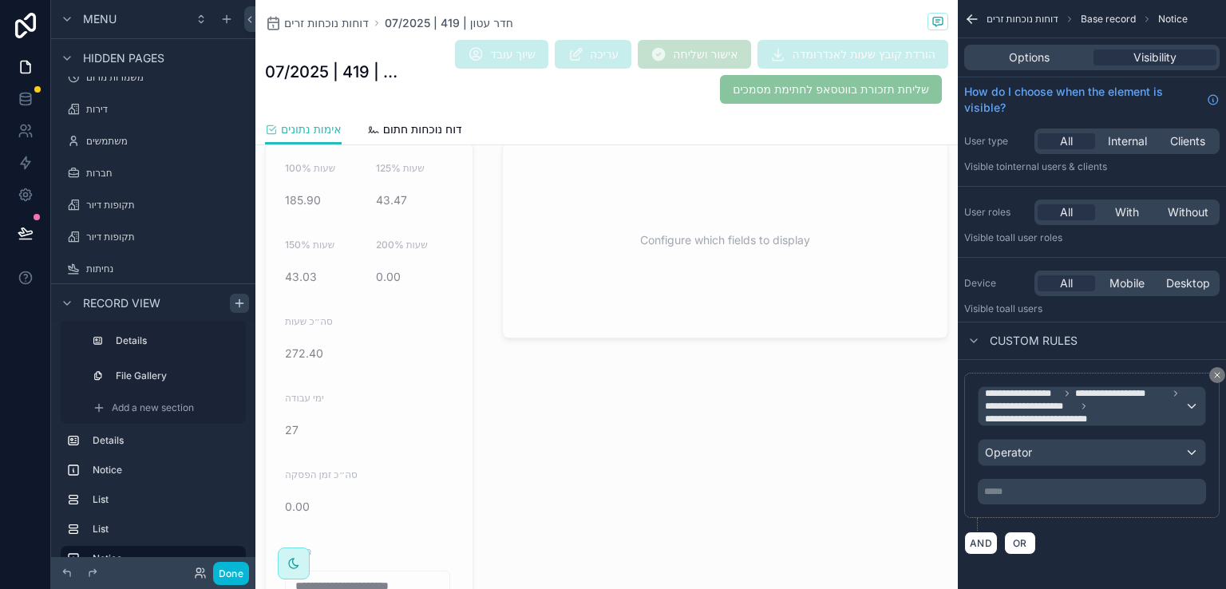
scroll to position [2147, 0]
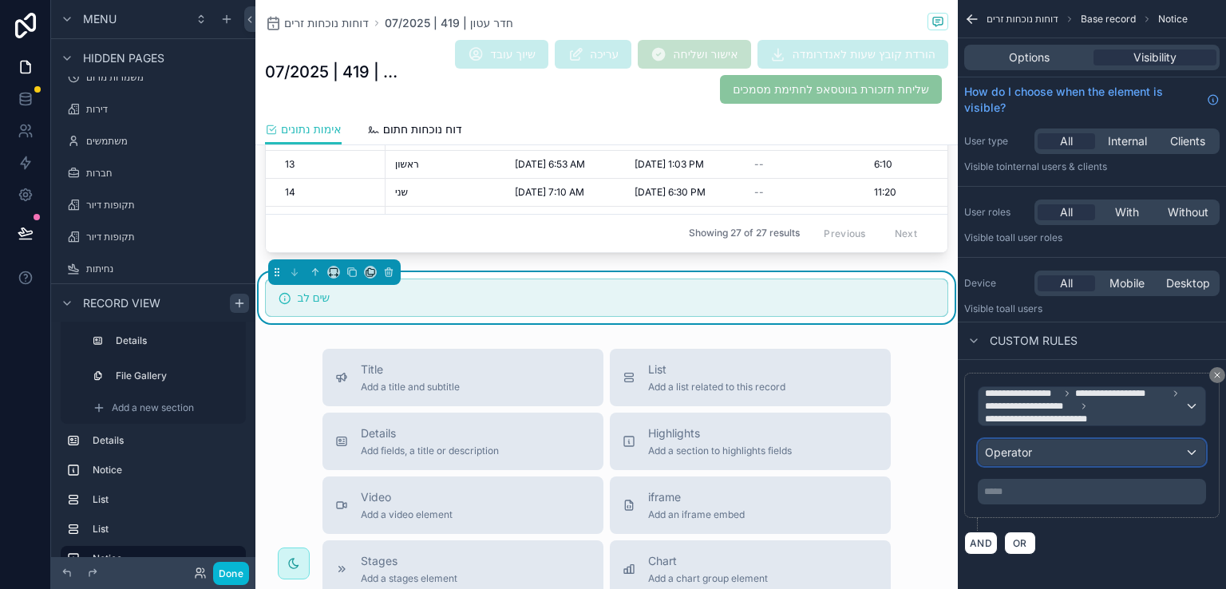
click at [1057, 454] on div "Operator" at bounding box center [1091, 453] width 227 height 26
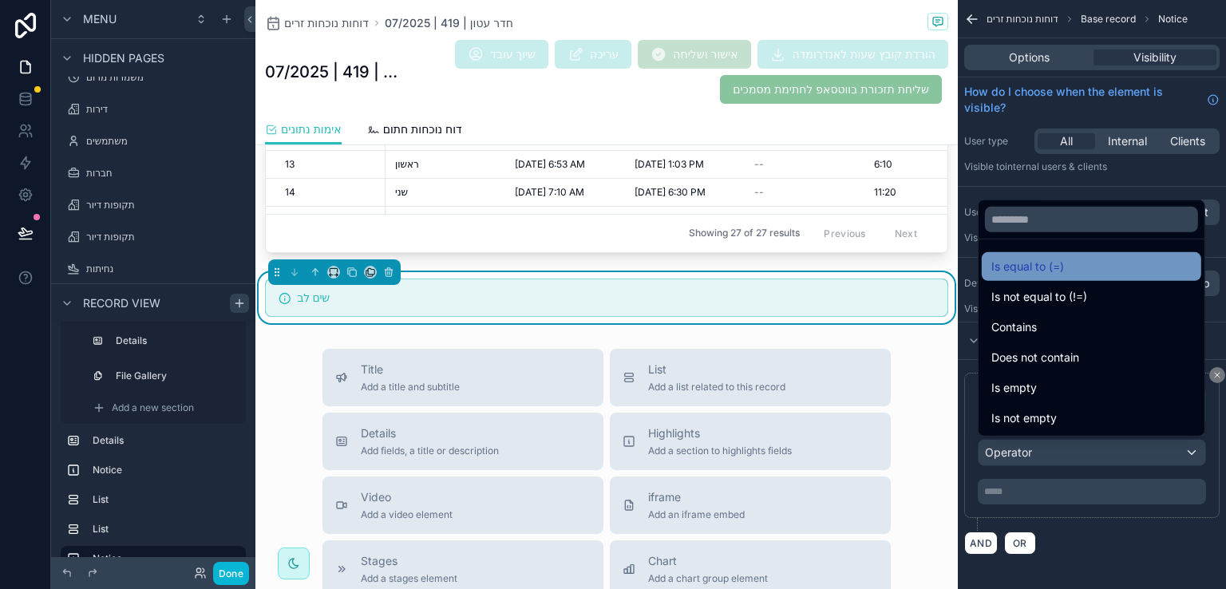
click at [1033, 266] on span "Is equal to (=)" at bounding box center [1027, 266] width 73 height 19
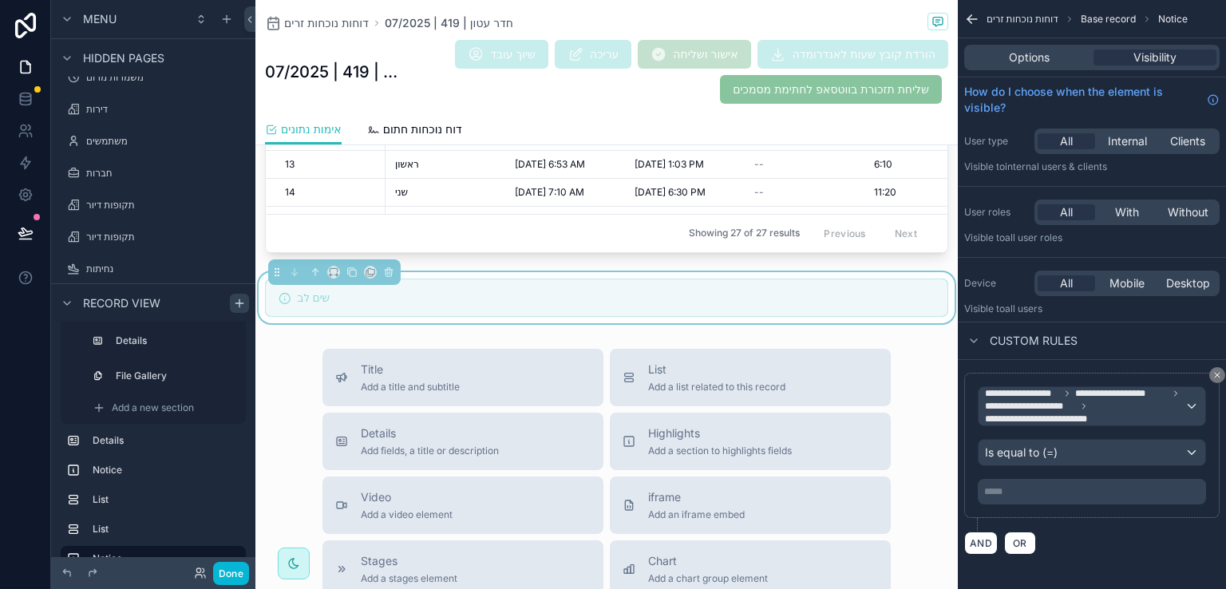
click at [1032, 486] on p "***** ﻿" at bounding box center [1093, 491] width 219 height 13
click at [1029, 494] on p "***** ﻿" at bounding box center [1093, 491] width 219 height 13
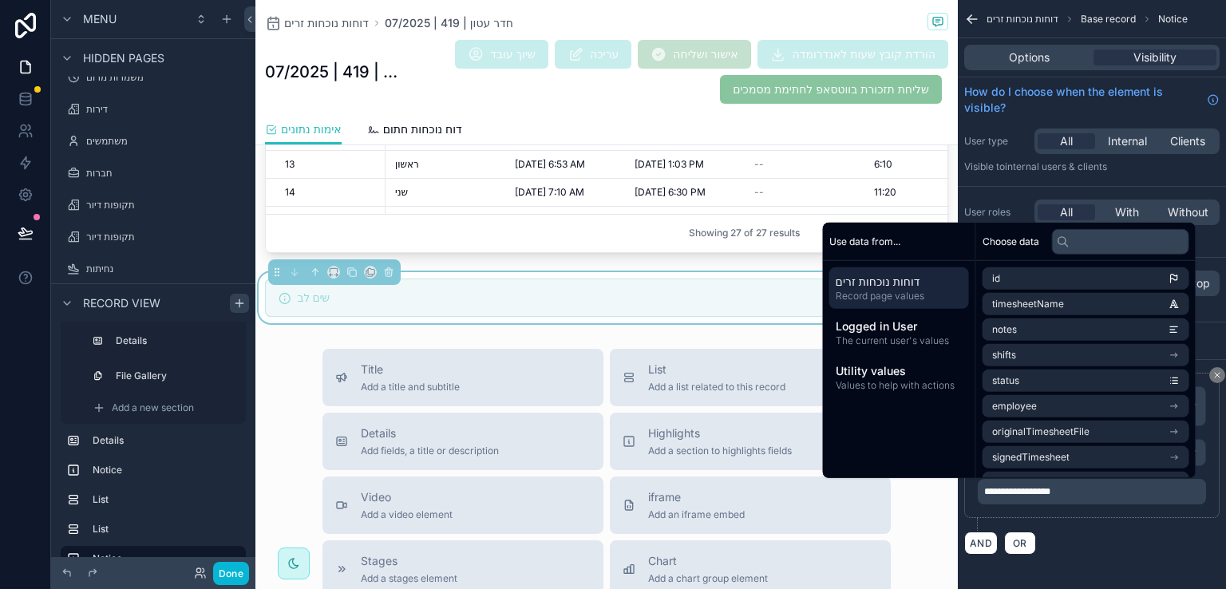
click at [1081, 537] on div "AND OR" at bounding box center [1091, 543] width 255 height 24
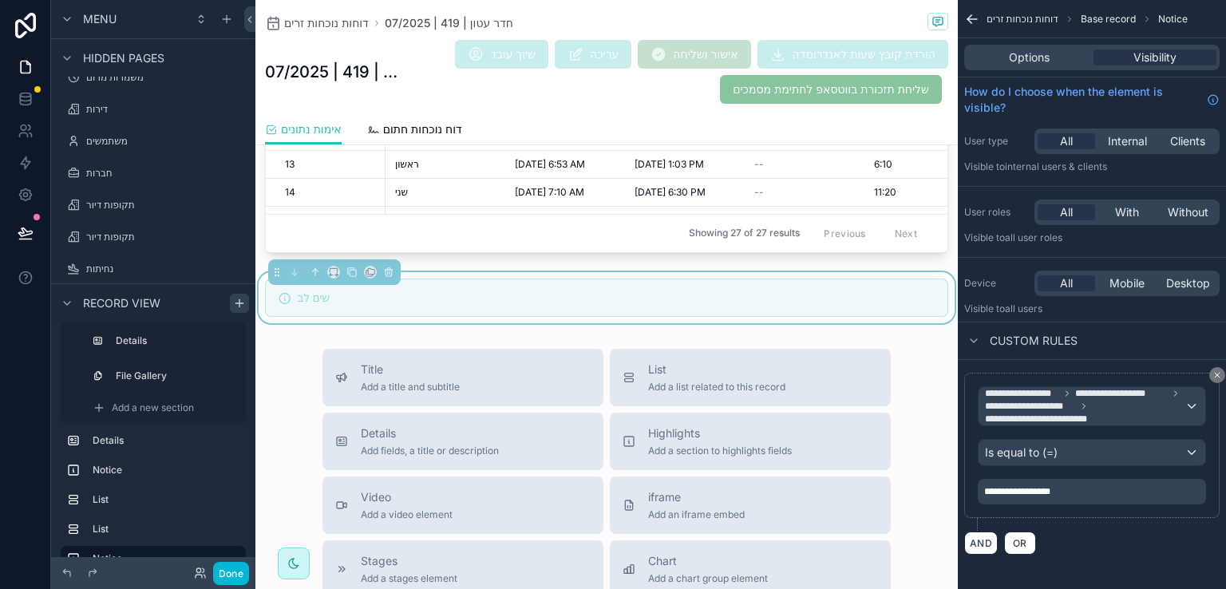
click at [228, 571] on button "Done" at bounding box center [231, 573] width 36 height 23
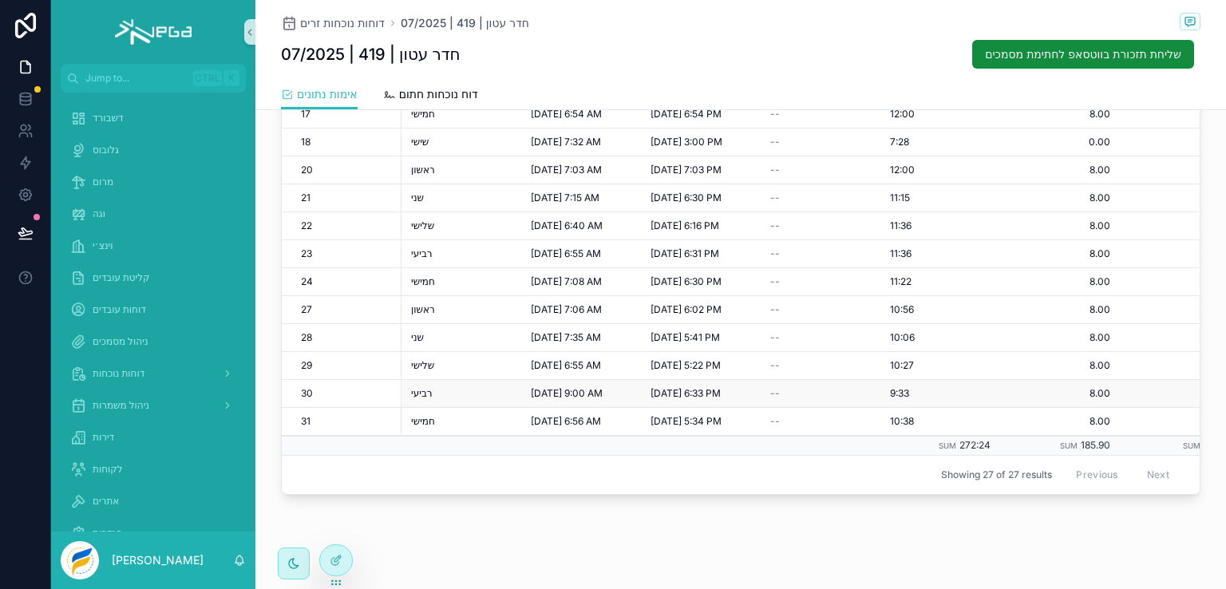
scroll to position [595, 0]
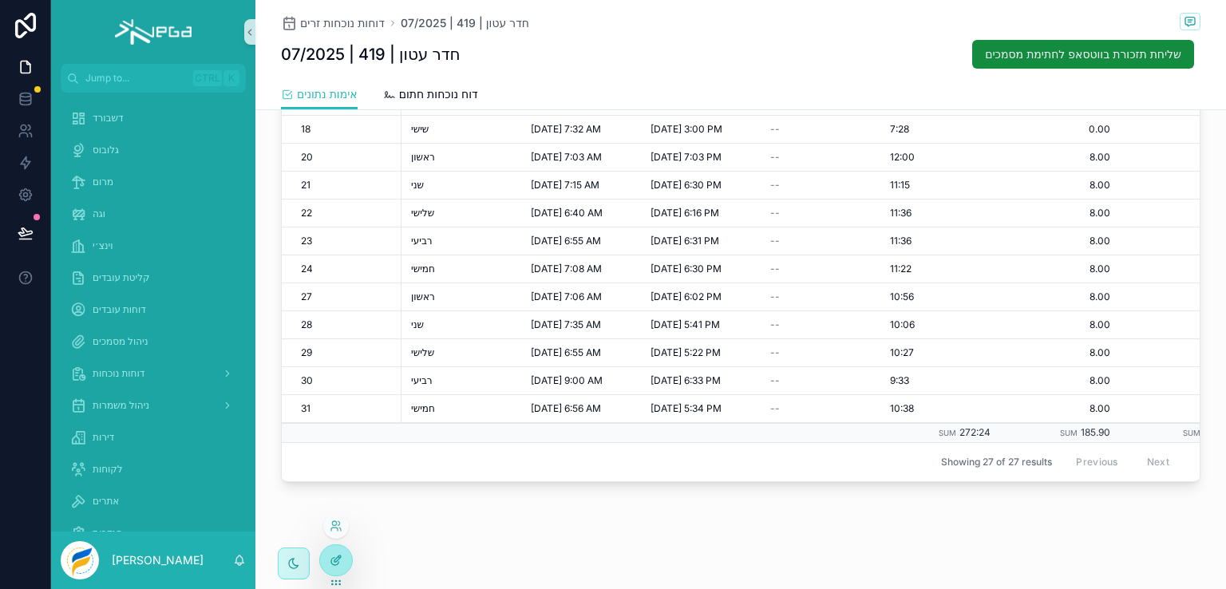
click at [335, 563] on icon at bounding box center [336, 560] width 13 height 13
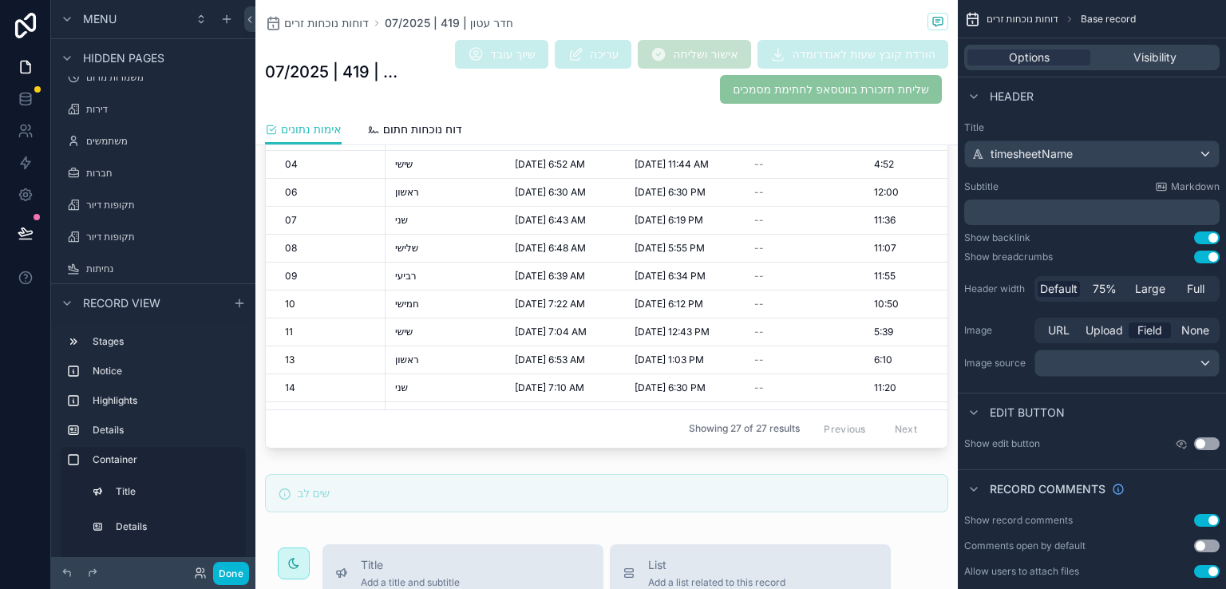
scroll to position [2191, 0]
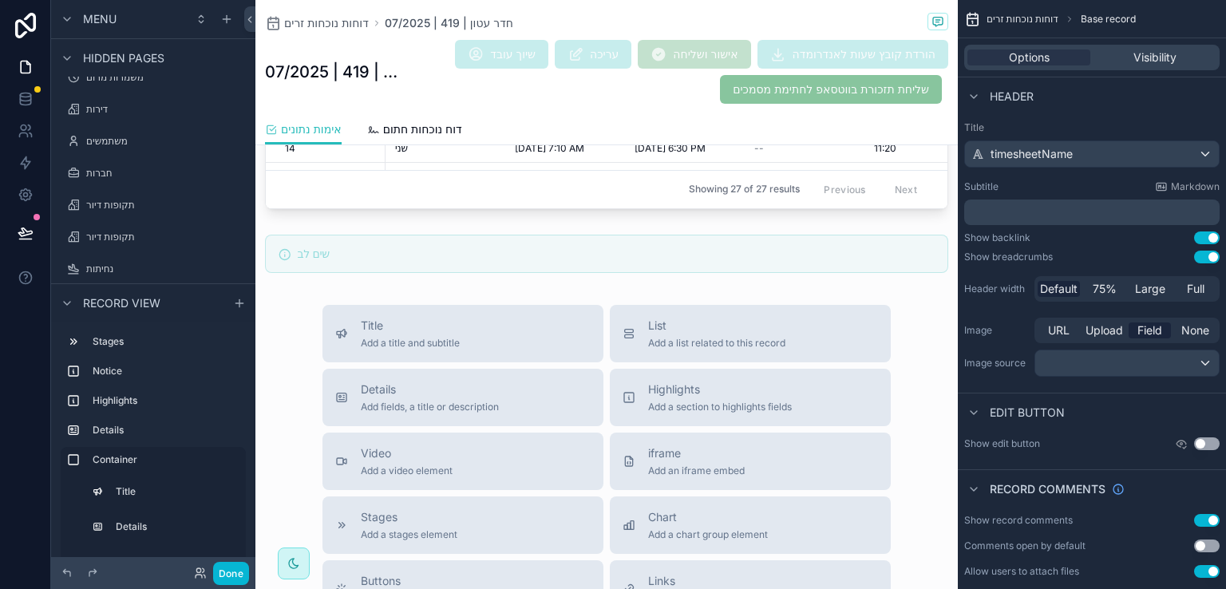
click at [731, 258] on div "scrollable content" at bounding box center [606, 253] width 702 height 51
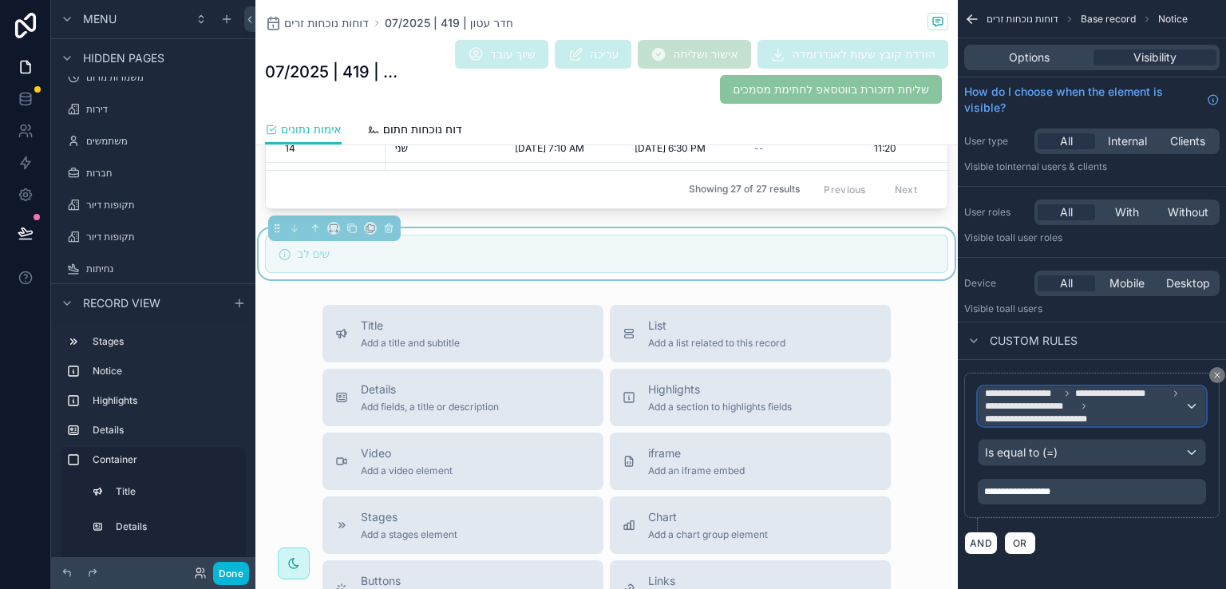
click at [1114, 401] on span "**********" at bounding box center [1085, 406] width 200 height 38
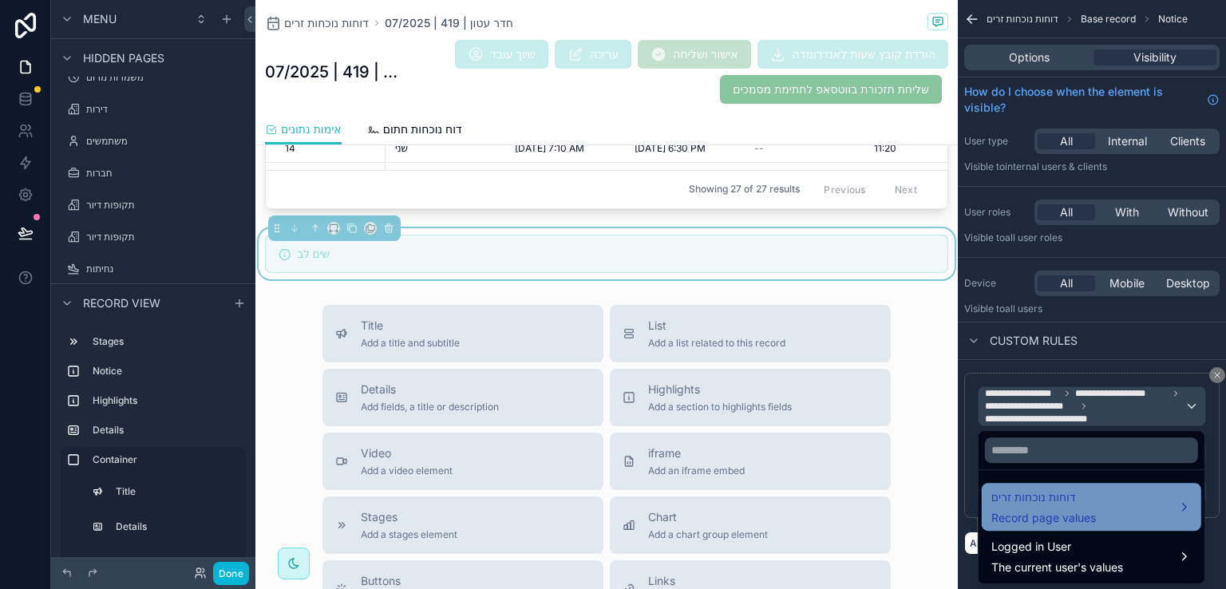
click at [1155, 496] on div "דוחות נוכחות זרים Record page values" at bounding box center [1091, 507] width 200 height 38
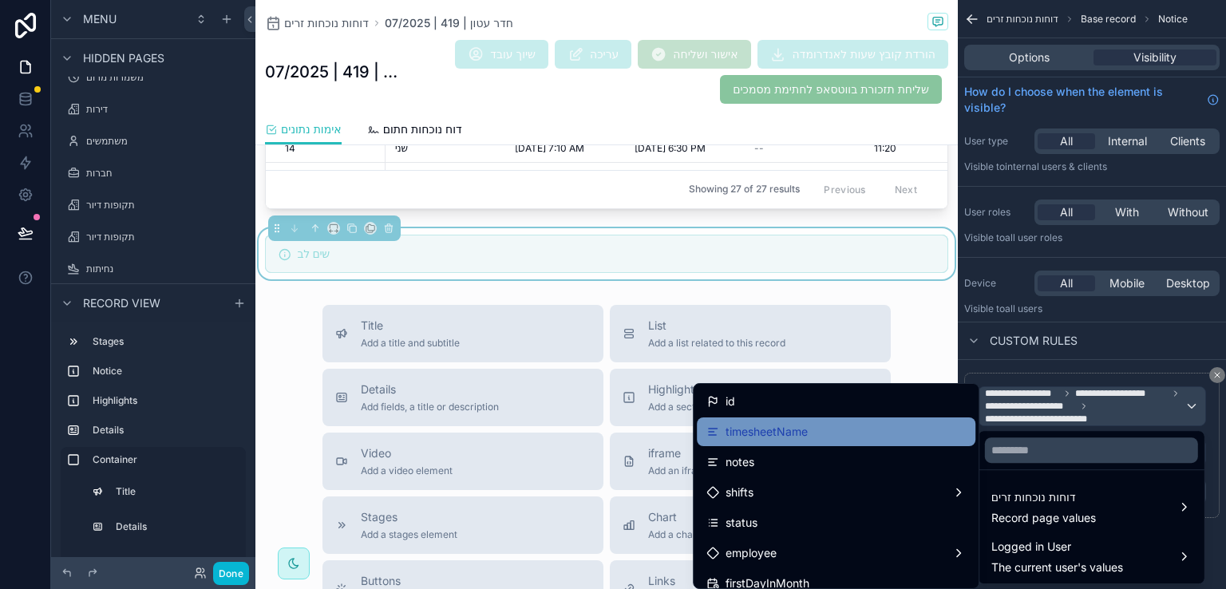
click at [907, 430] on div "timesheetName" at bounding box center [835, 431] width 259 height 19
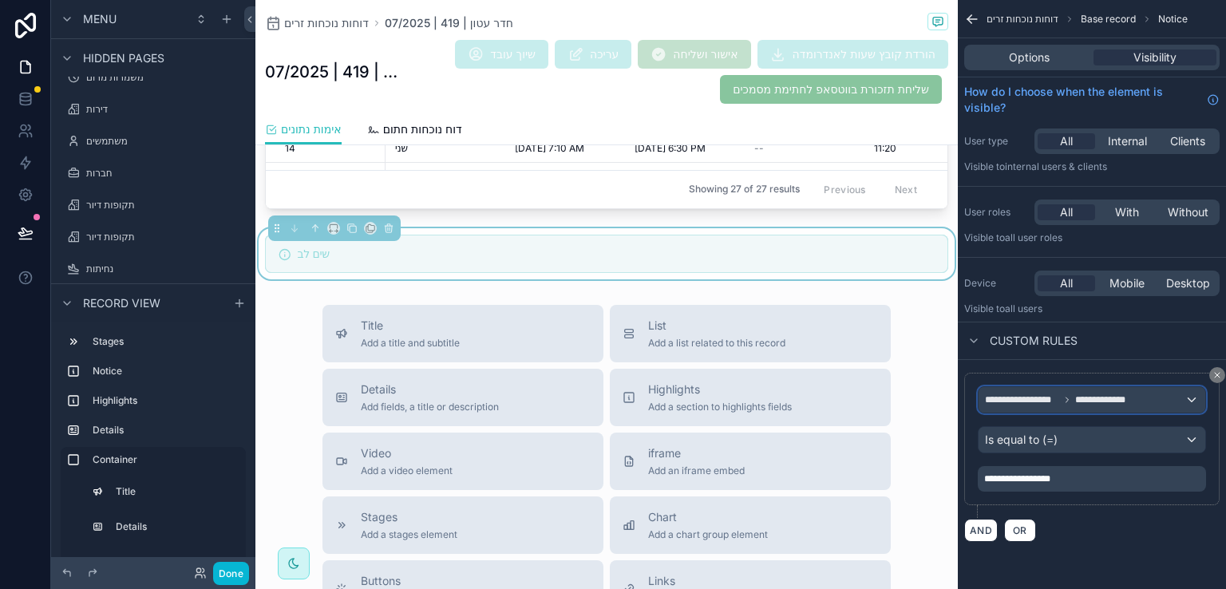
click at [1077, 401] on span "**********" at bounding box center [1110, 399] width 71 height 13
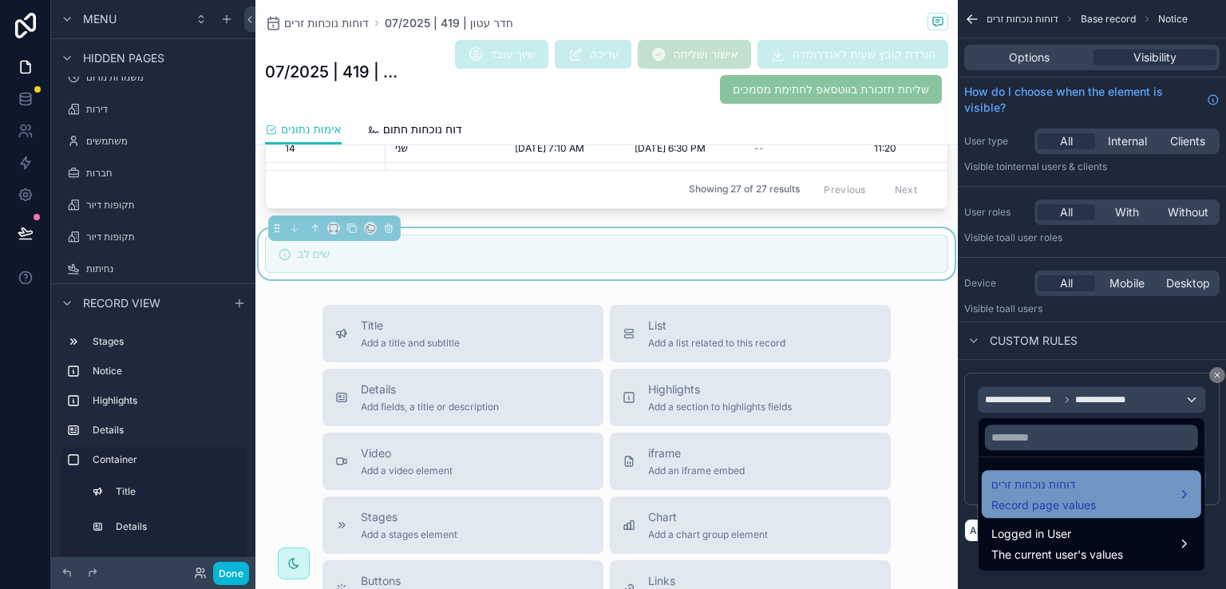
click at [1083, 489] on span "דוחות נוכחות זרים" at bounding box center [1043, 484] width 105 height 19
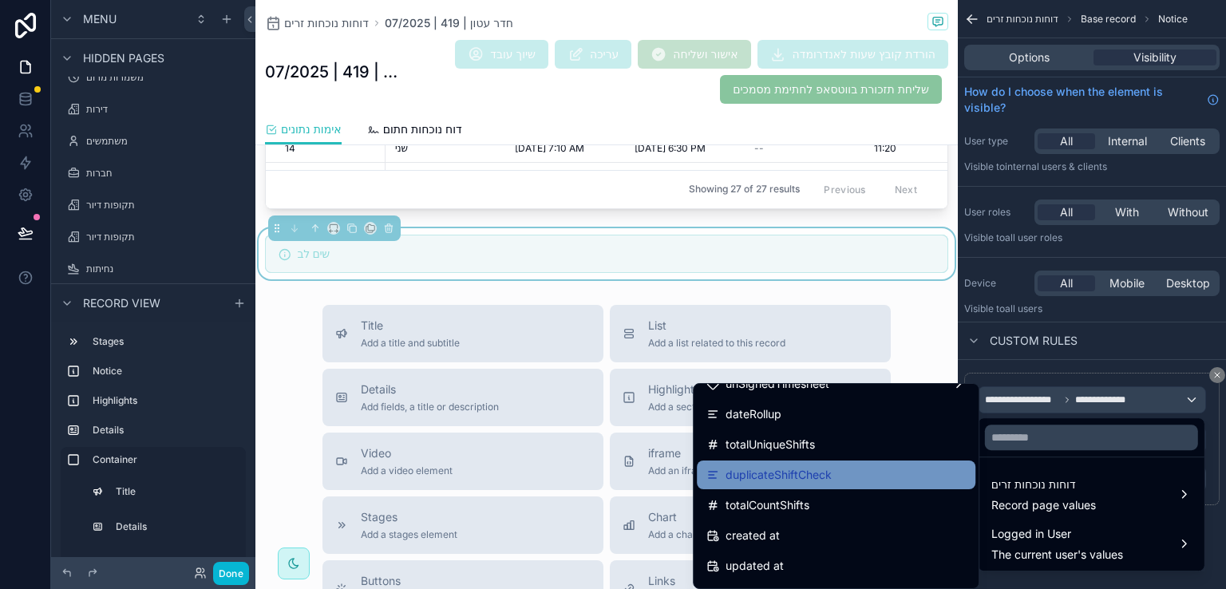
scroll to position [1117, 0]
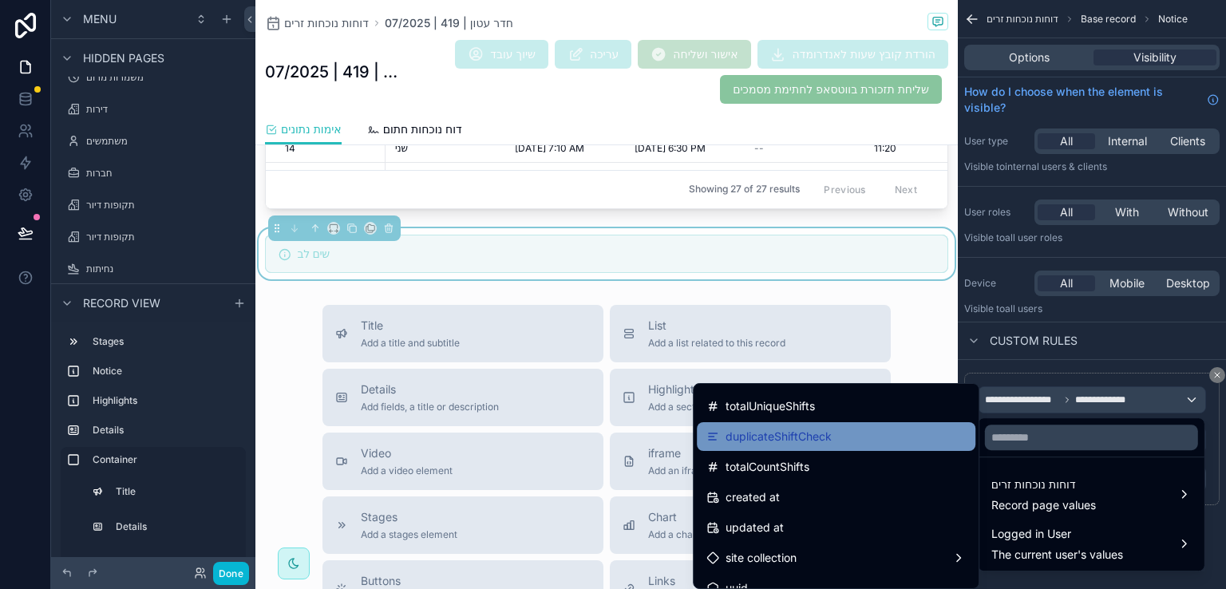
click at [780, 438] on span "duplicateShiftCheck" at bounding box center [778, 436] width 106 height 19
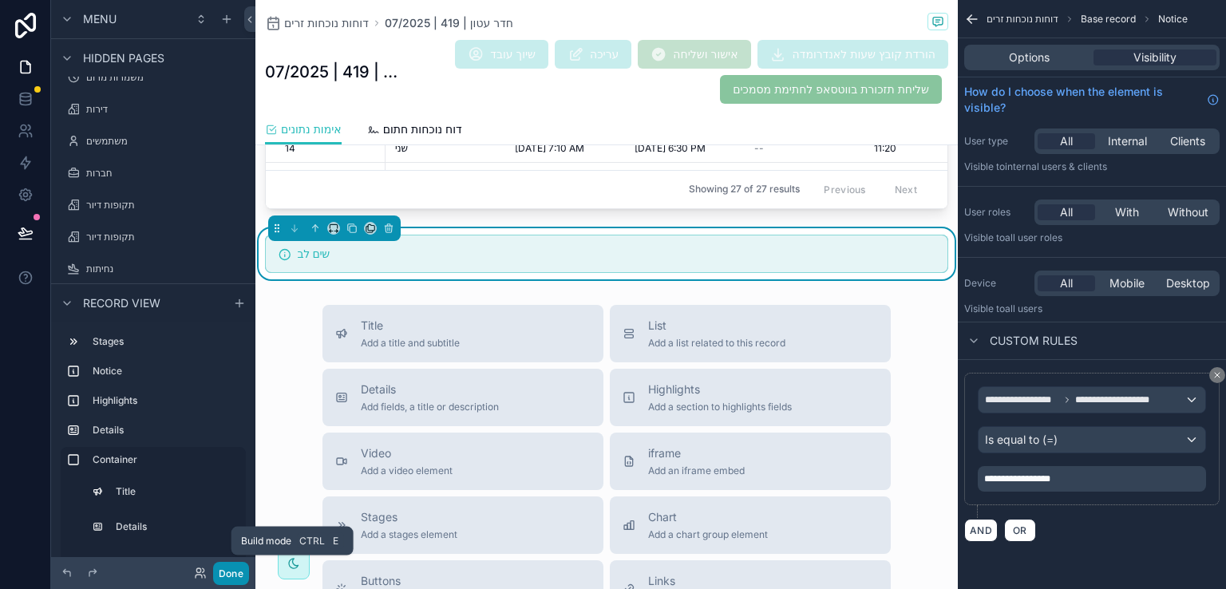
click at [230, 572] on button "Done" at bounding box center [231, 573] width 36 height 23
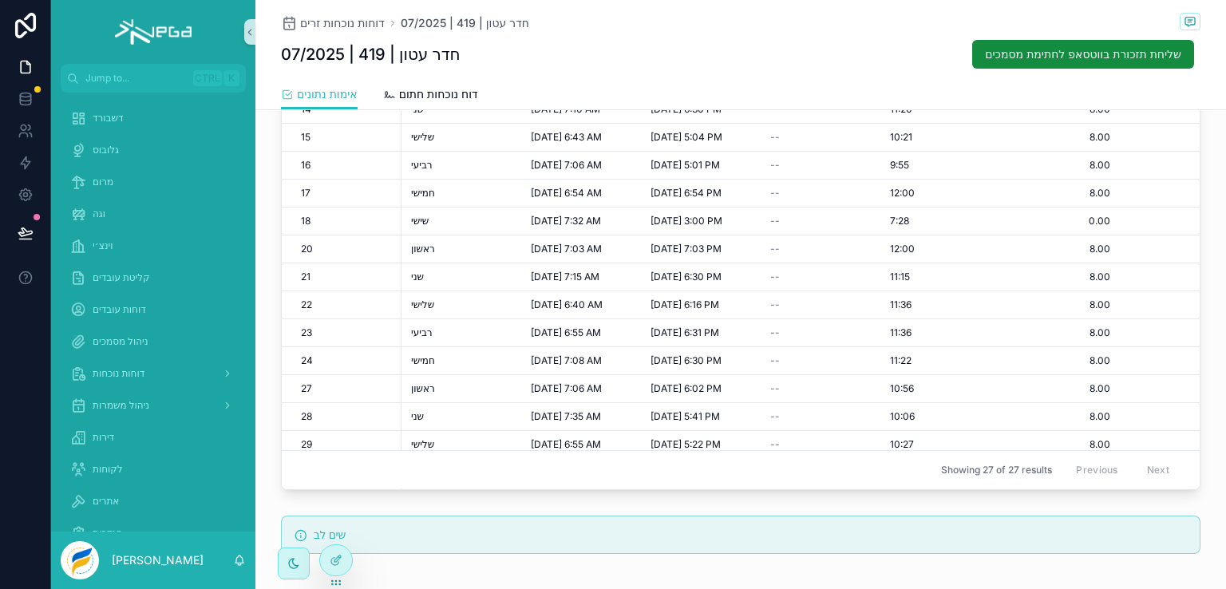
scroll to position [658, 0]
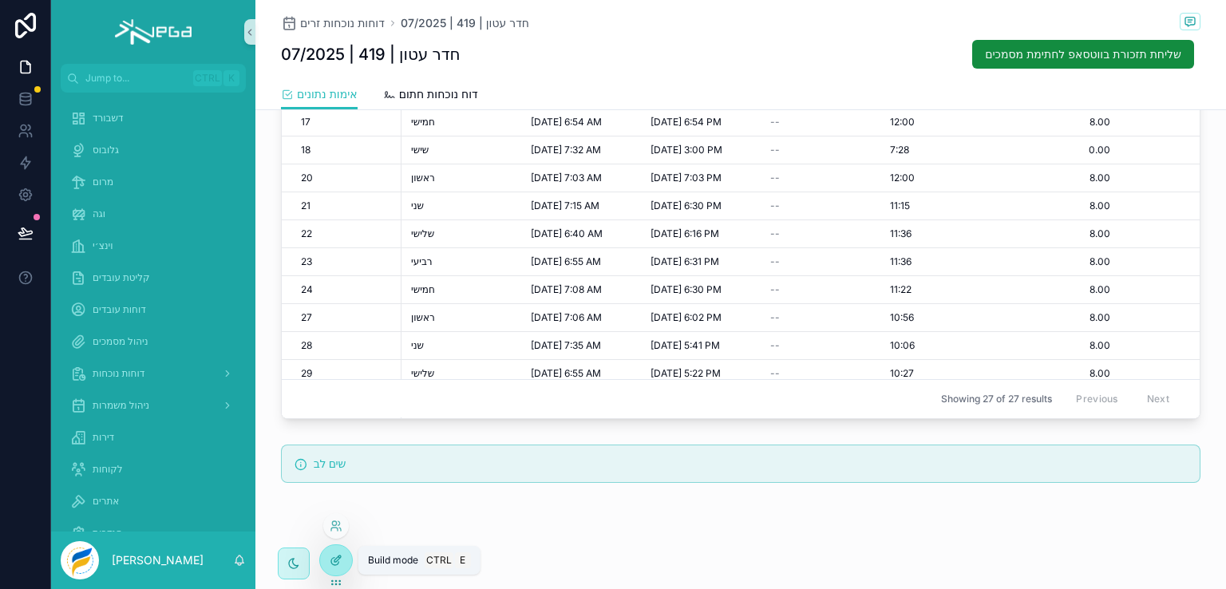
click at [332, 555] on icon at bounding box center [336, 560] width 13 height 13
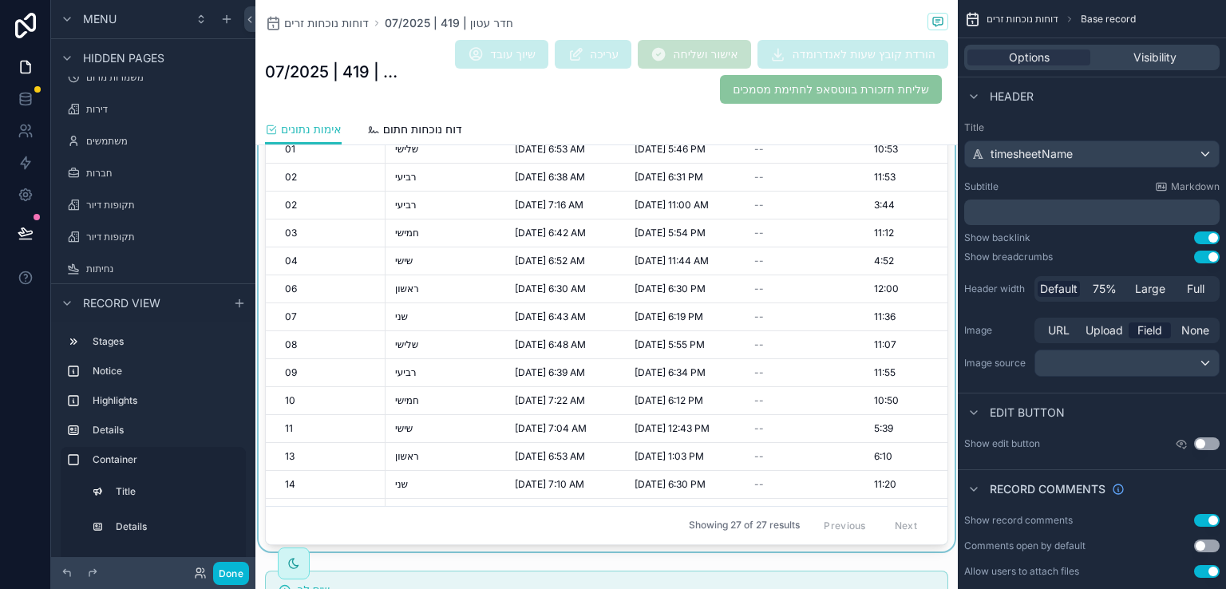
scroll to position [2015, 0]
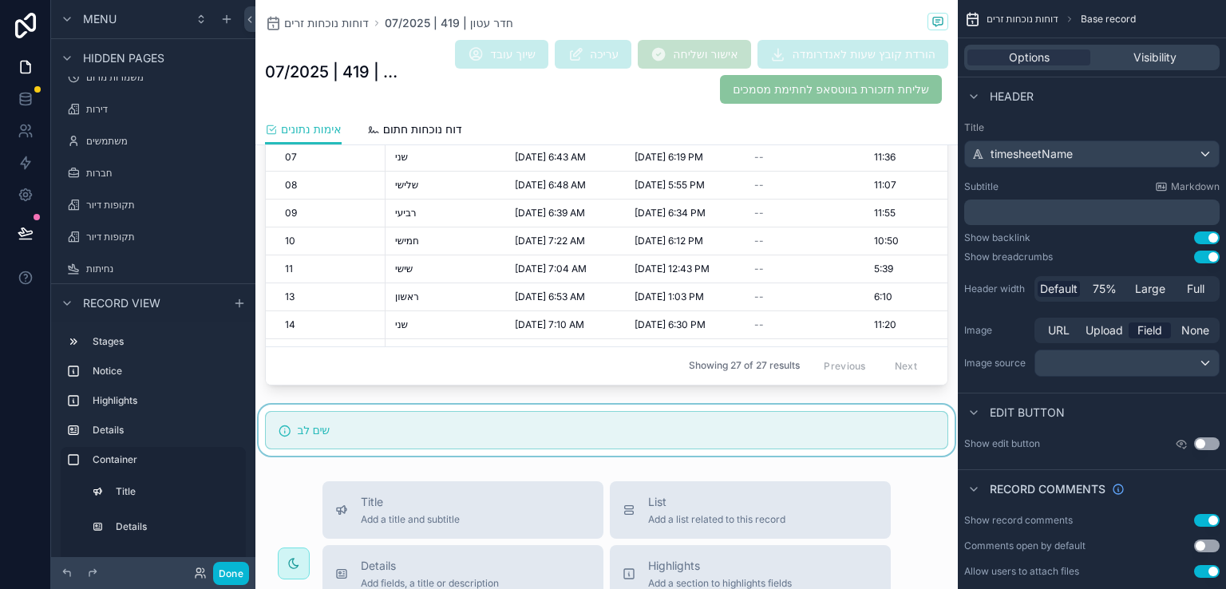
click at [530, 419] on div "scrollable content" at bounding box center [606, 430] width 702 height 51
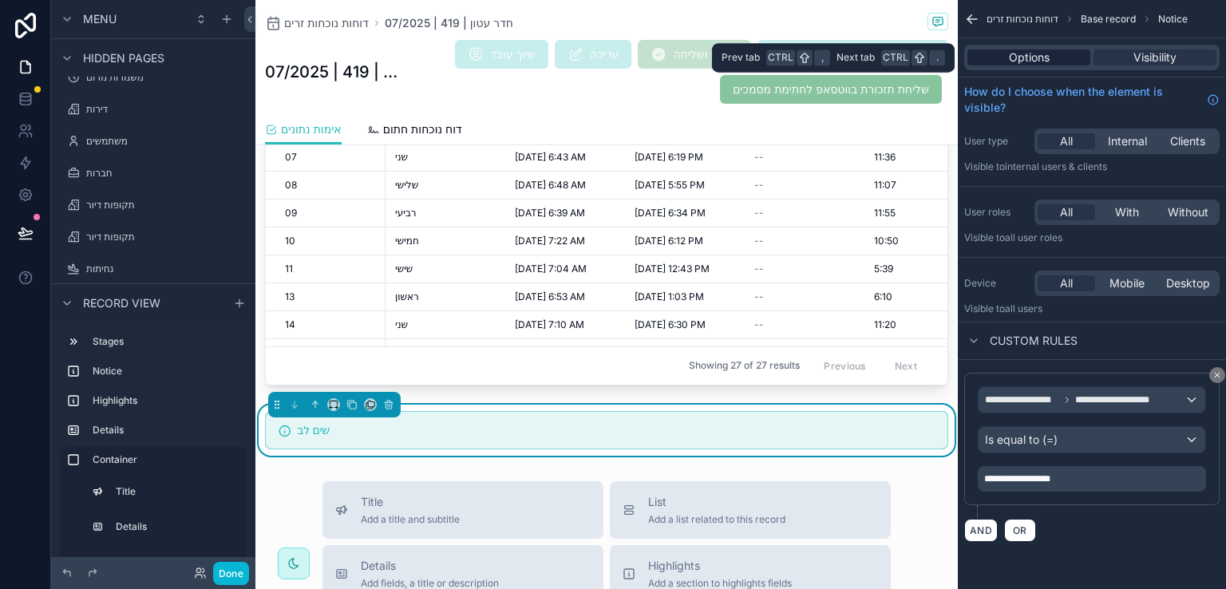
click at [1029, 61] on span "Options" at bounding box center [1029, 57] width 41 height 16
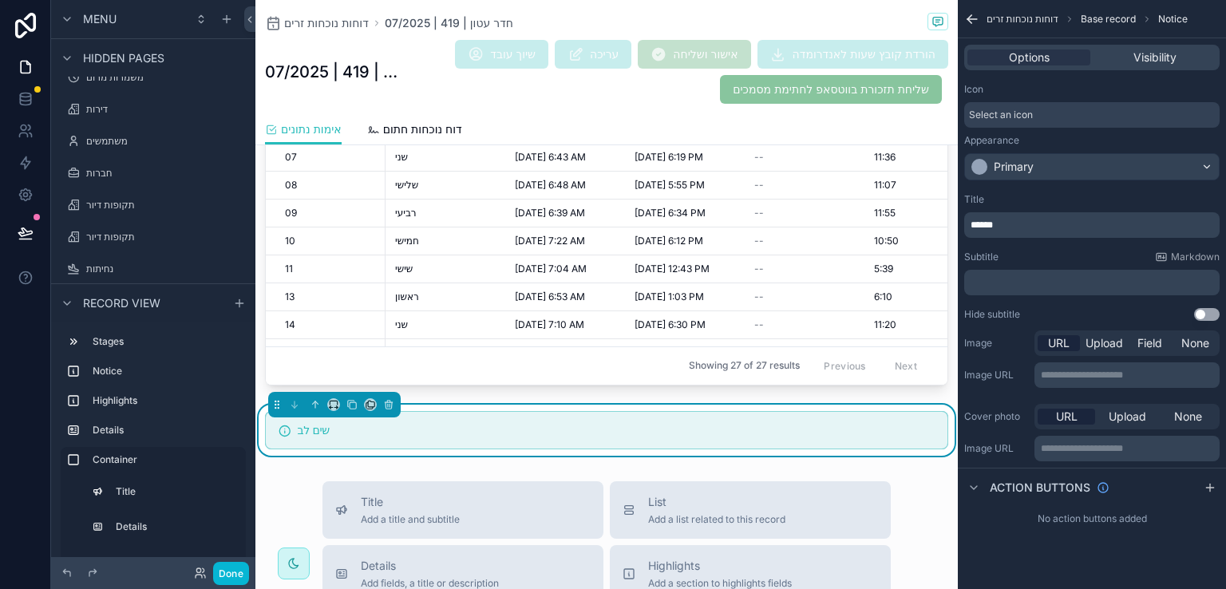
click at [993, 221] on span "******" at bounding box center [981, 225] width 22 height 10
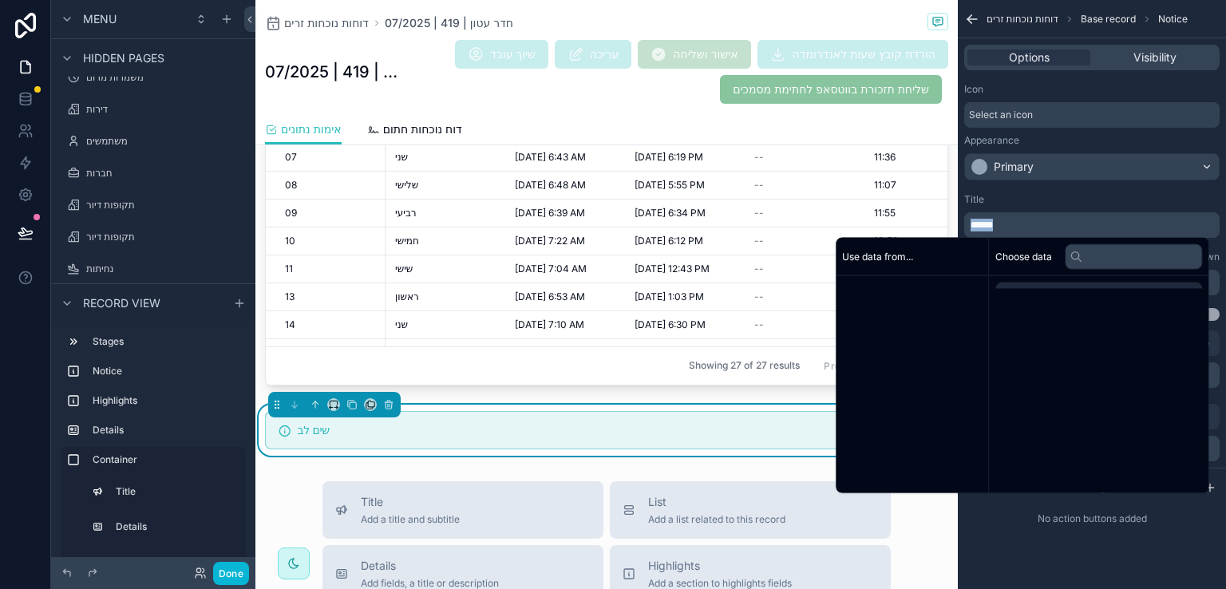
click at [993, 221] on span "******" at bounding box center [981, 225] width 22 height 10
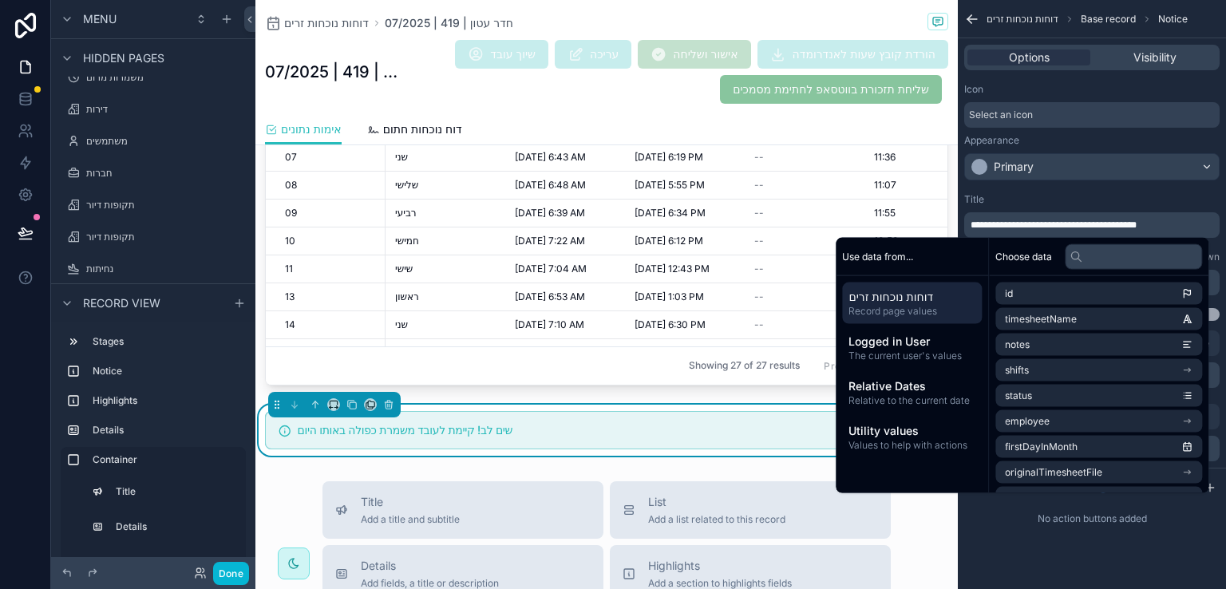
click at [1018, 117] on span "Select an icon" at bounding box center [1001, 115] width 64 height 13
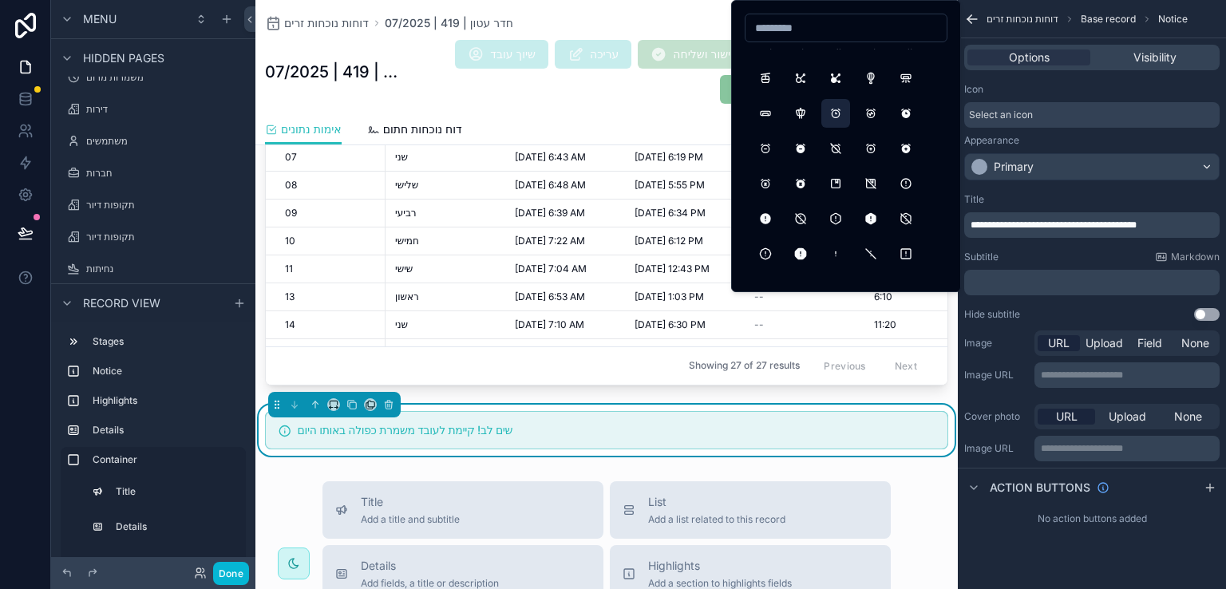
scroll to position [399, 0]
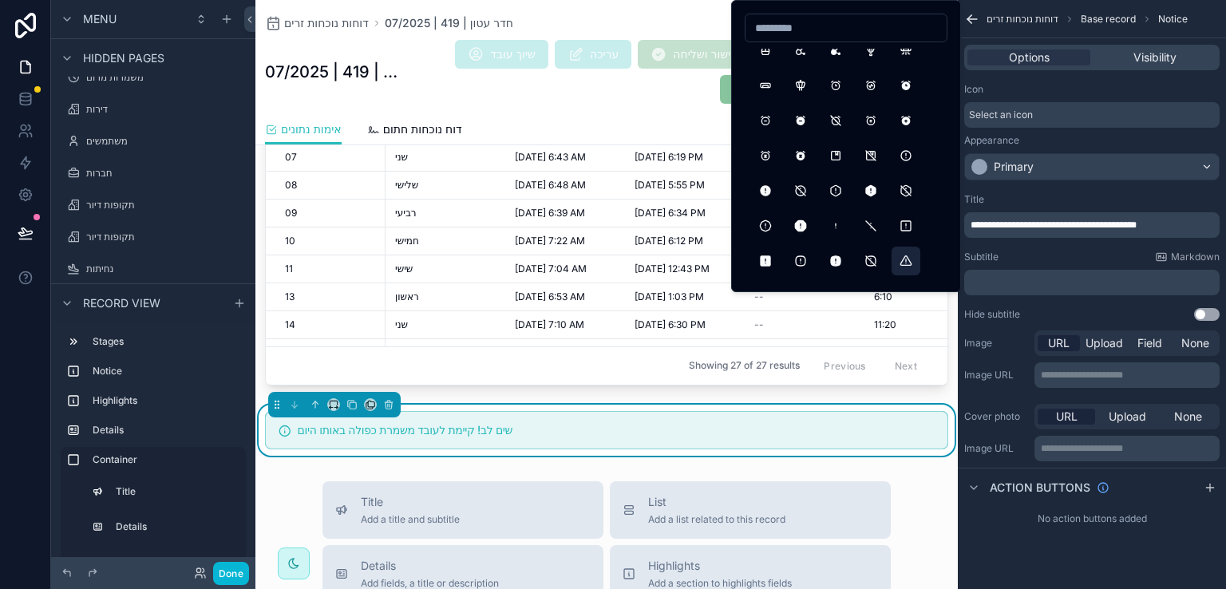
click at [901, 255] on button "AlertTriangle" at bounding box center [905, 261] width 29 height 29
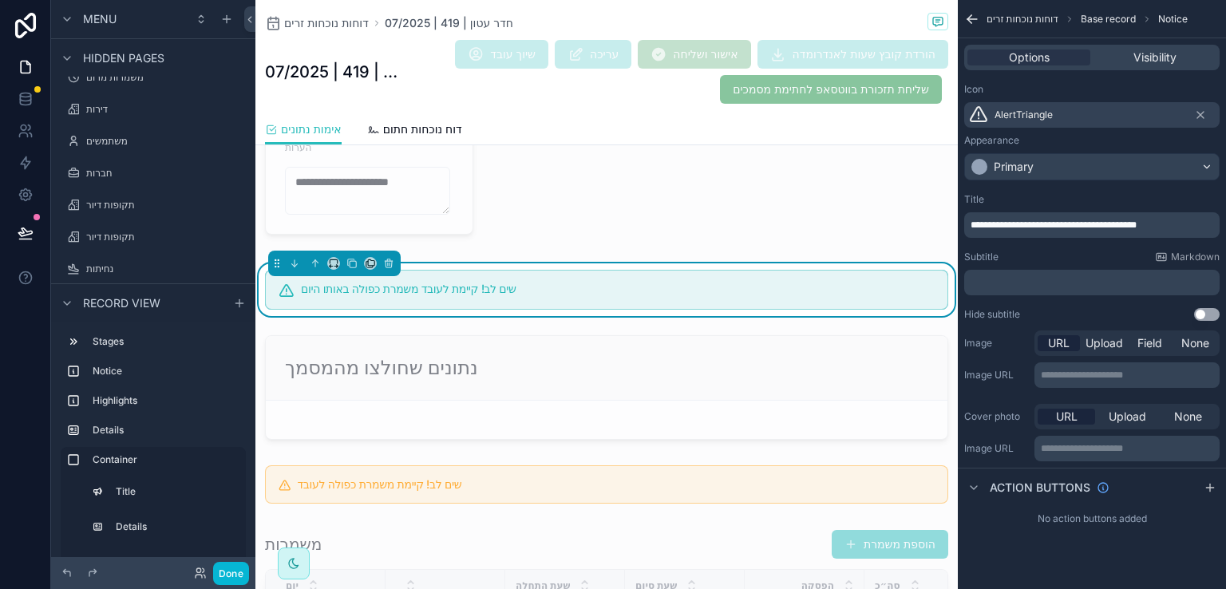
scroll to position [1033, 0]
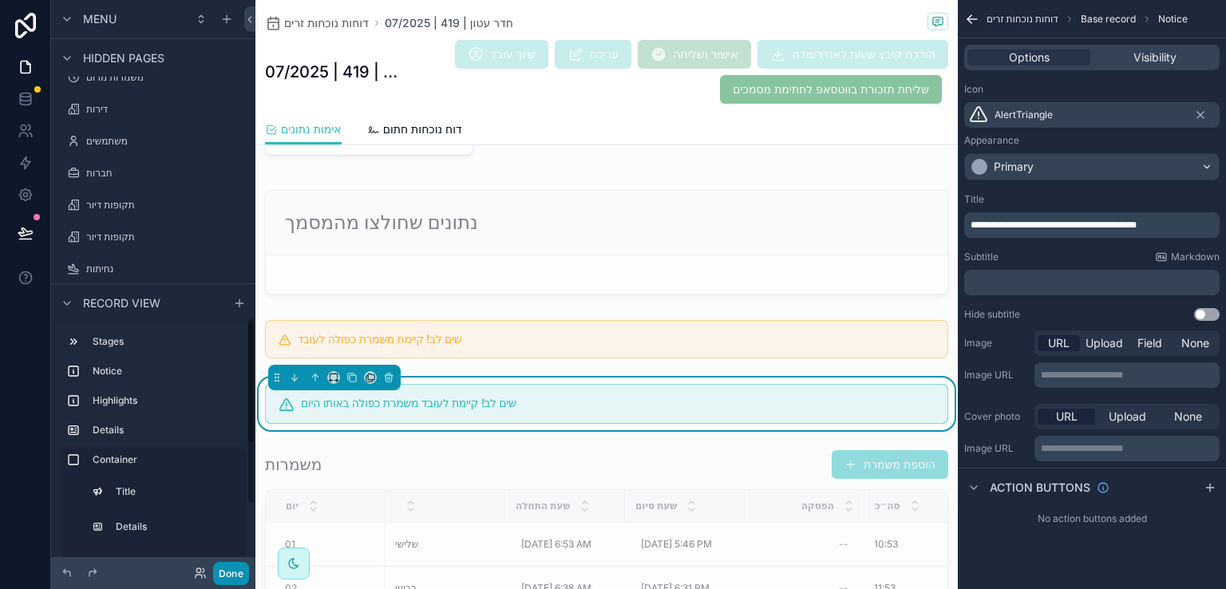
click at [222, 567] on button "Done" at bounding box center [231, 573] width 36 height 23
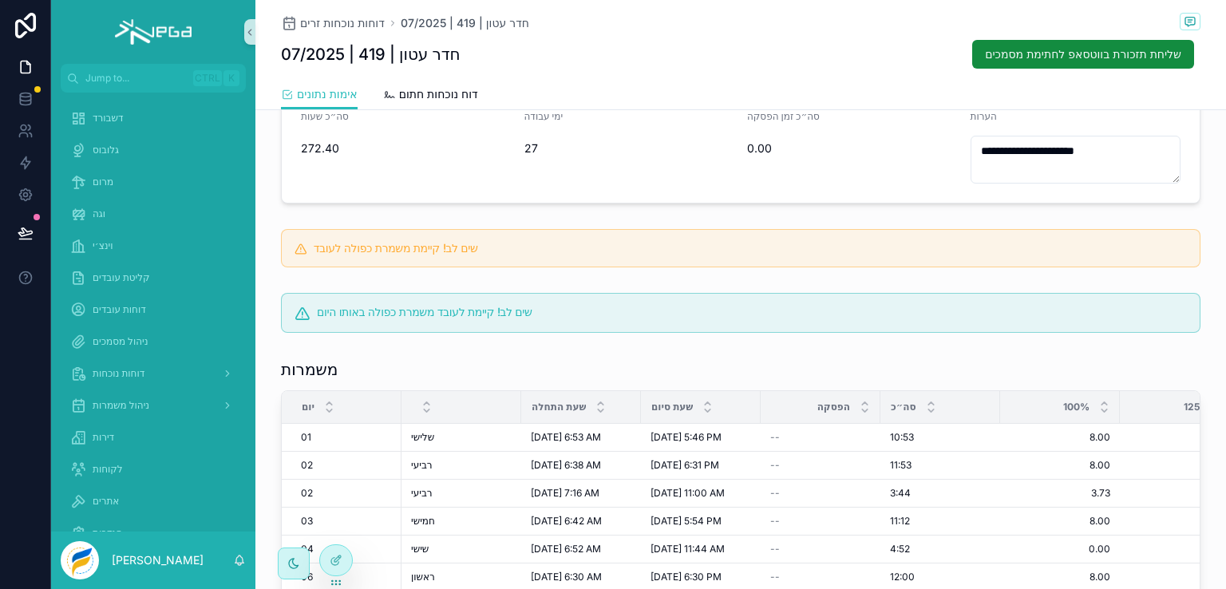
scroll to position [262, 0]
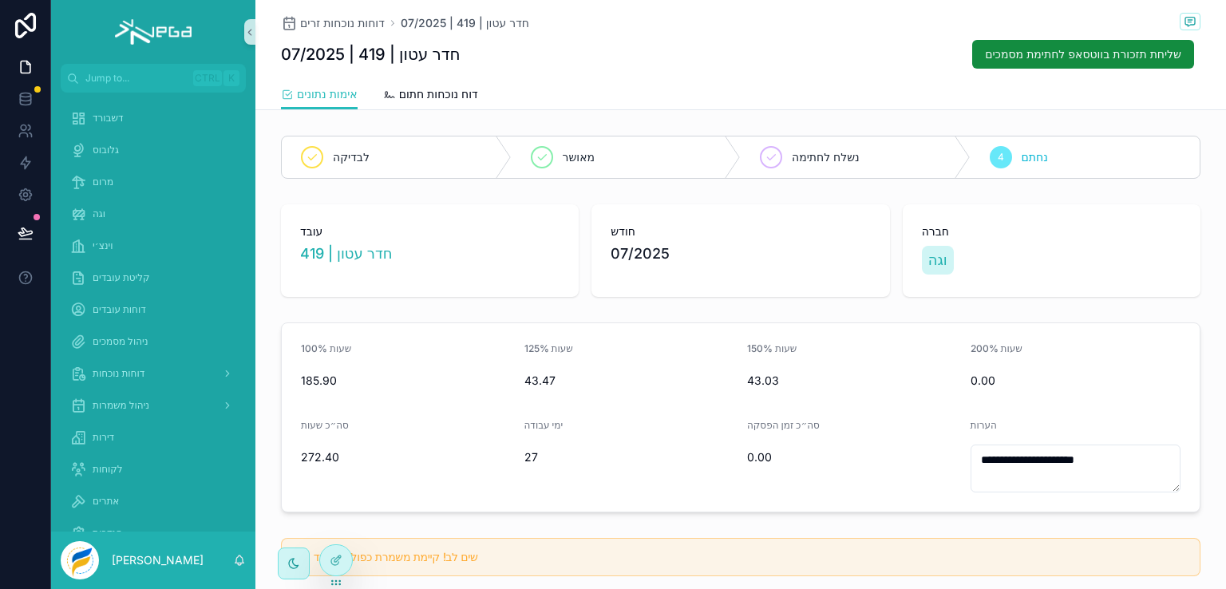
scroll to position [262, 0]
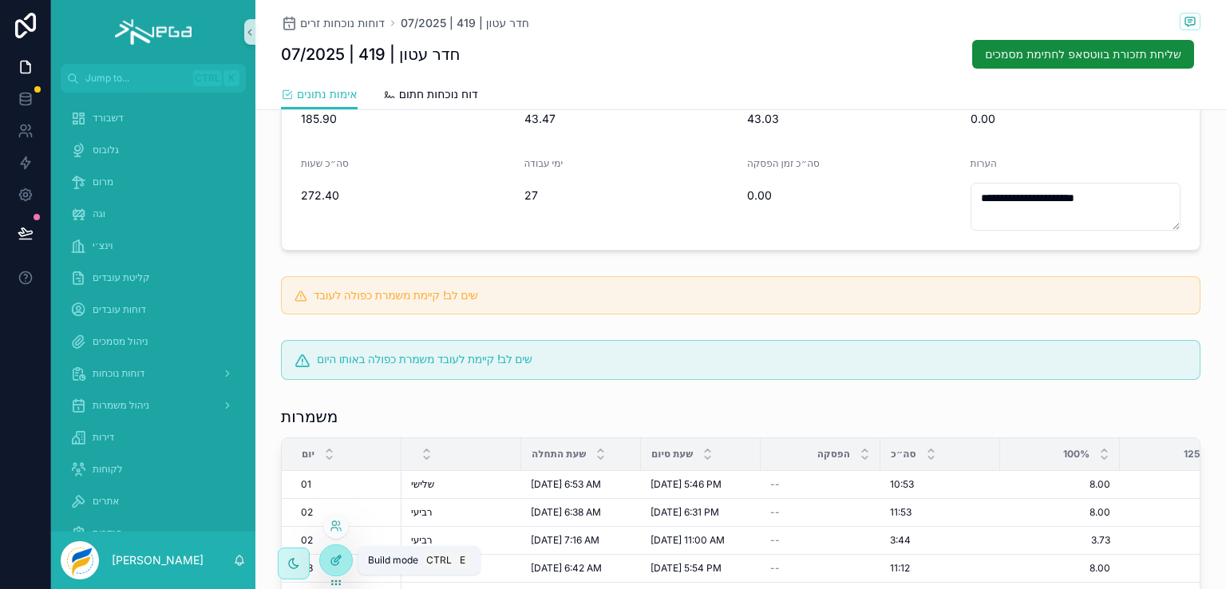
click at [336, 563] on icon at bounding box center [336, 560] width 13 height 13
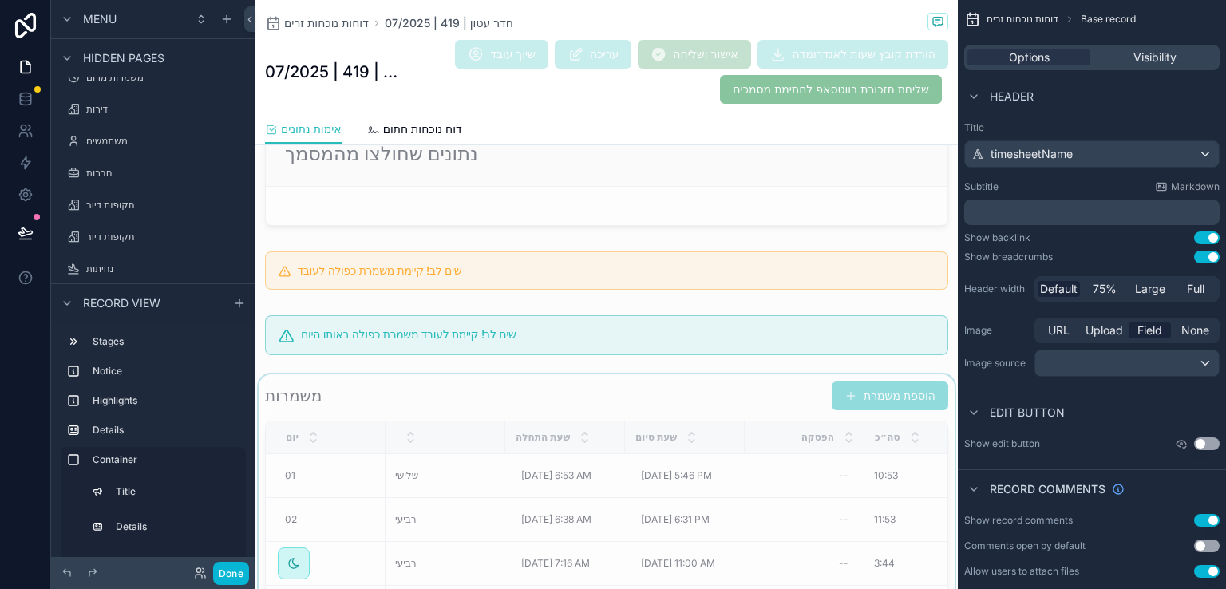
scroll to position [1117, 0]
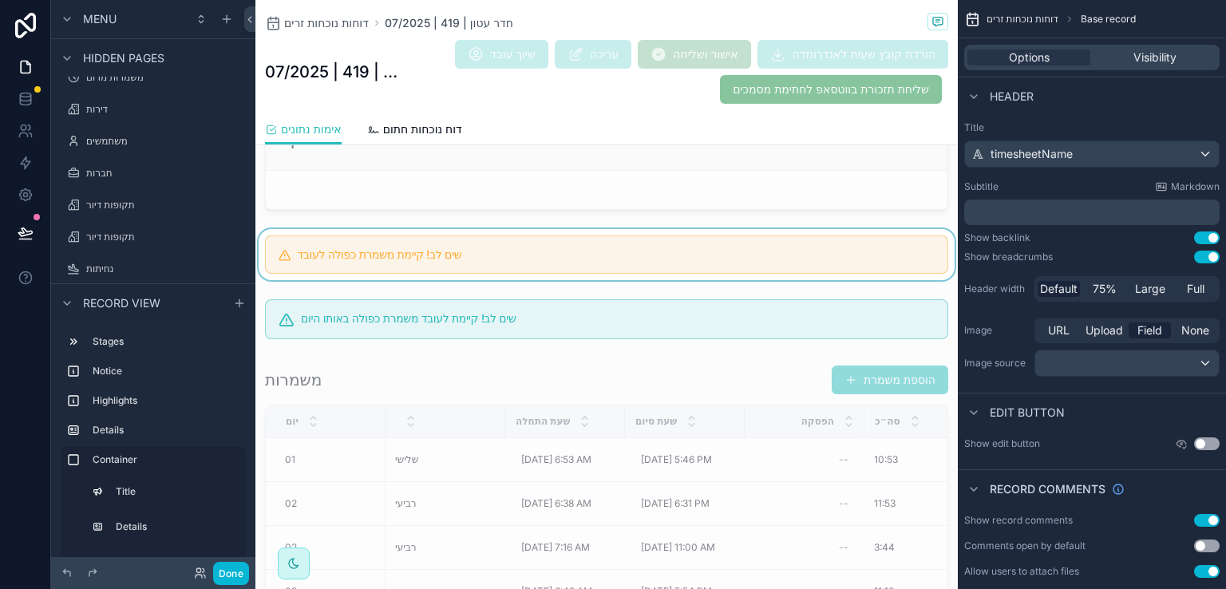
click at [812, 268] on div "scrollable content" at bounding box center [606, 254] width 702 height 51
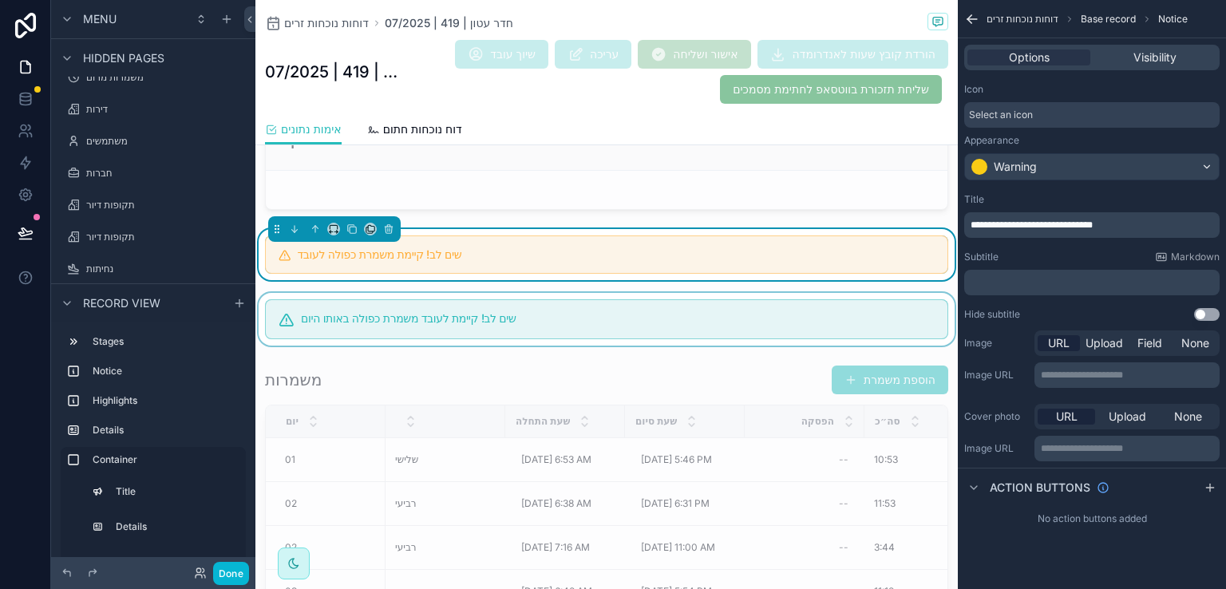
click at [777, 326] on div "scrollable content" at bounding box center [606, 319] width 702 height 53
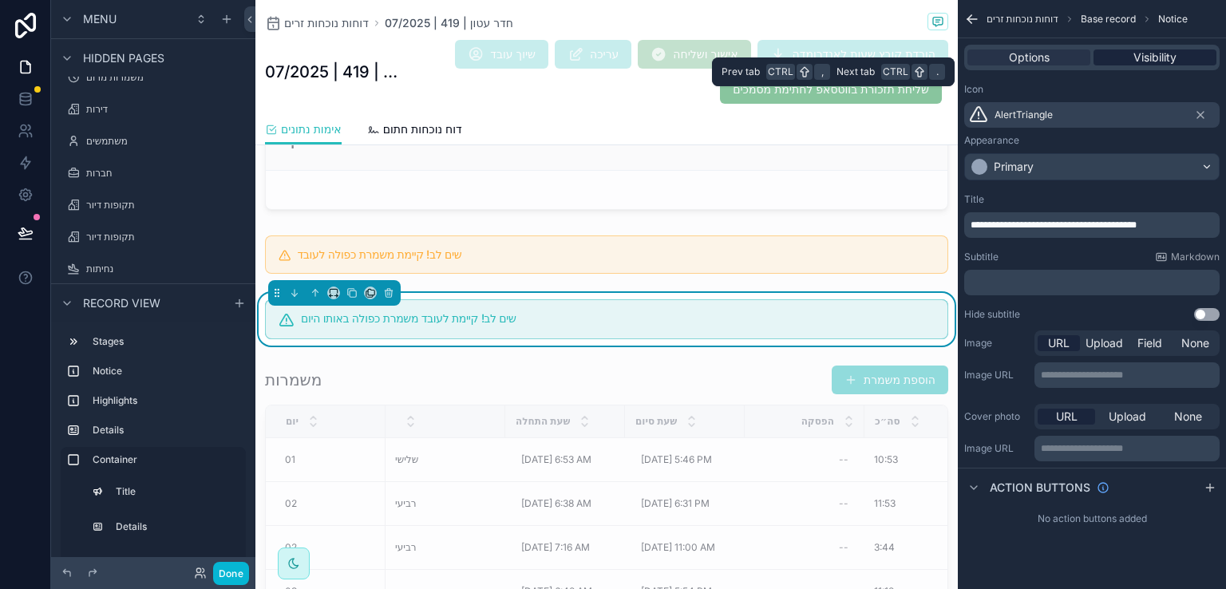
click at [1151, 61] on span "Visibility" at bounding box center [1154, 57] width 43 height 16
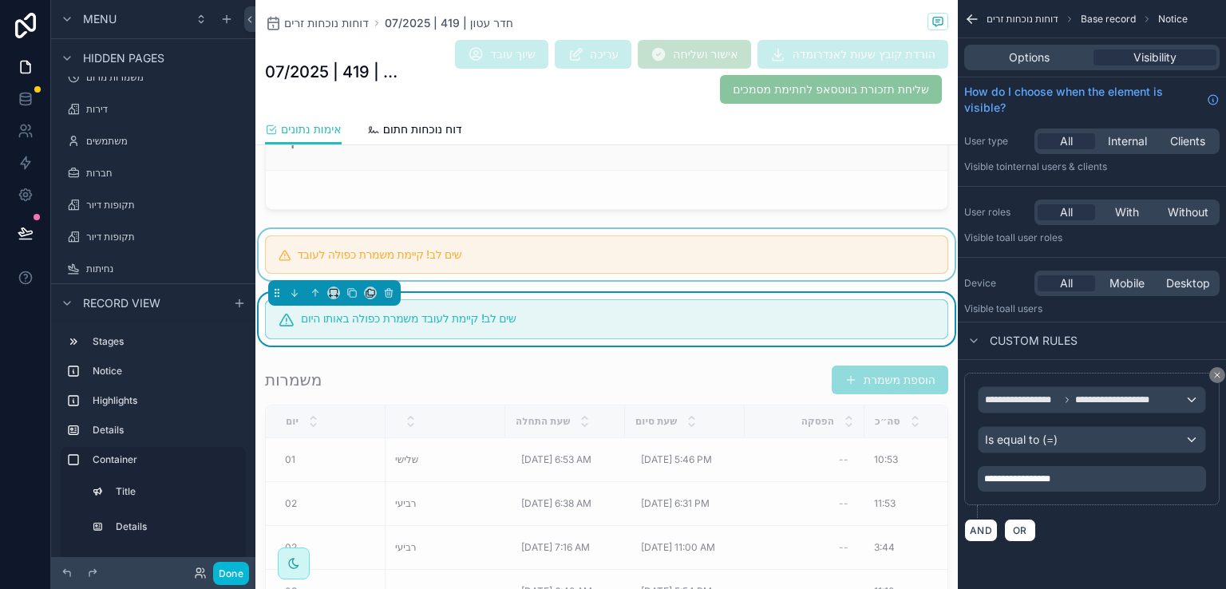
click at [599, 248] on div "scrollable content" at bounding box center [606, 254] width 702 height 51
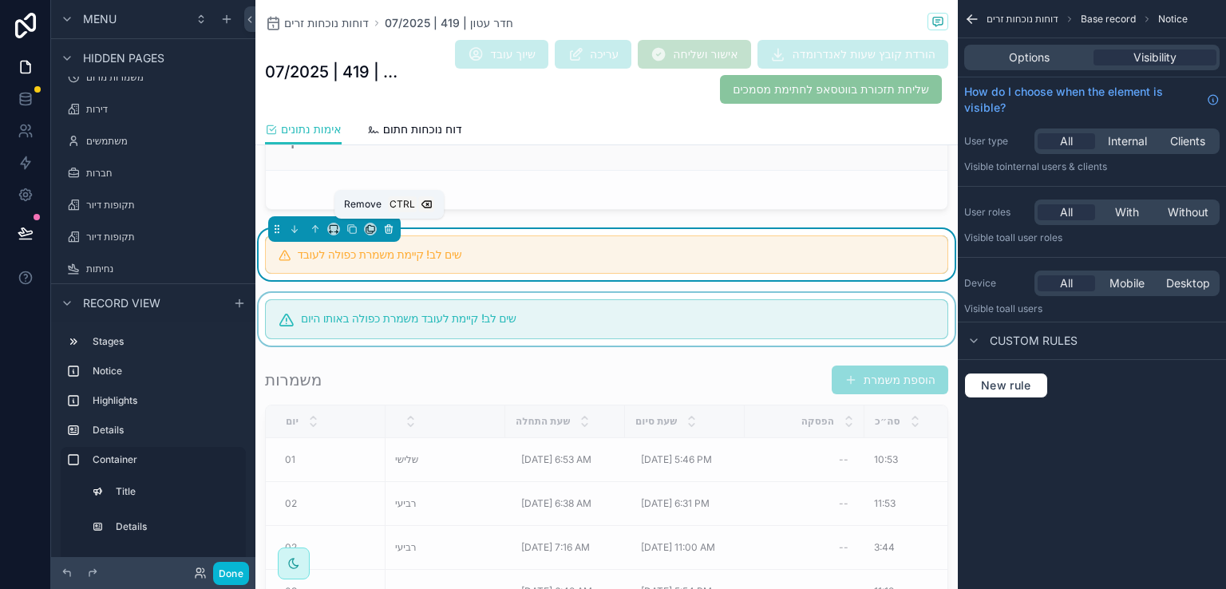
click at [385, 227] on icon "scrollable content" at bounding box center [388, 230] width 6 height 6
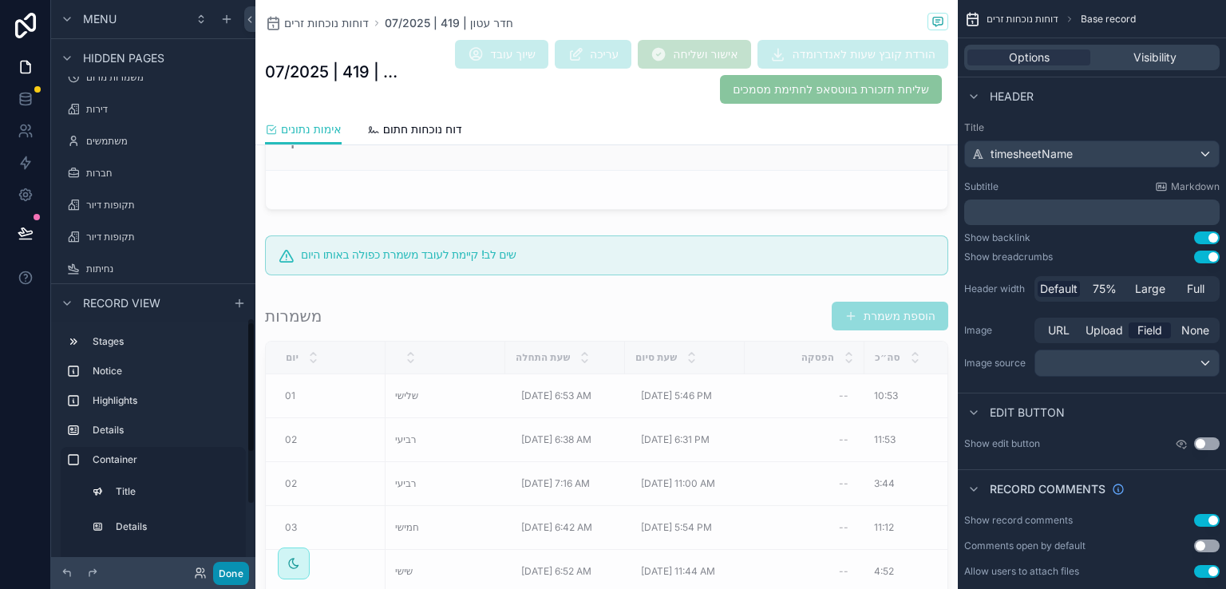
click at [227, 570] on button "Done" at bounding box center [231, 573] width 36 height 23
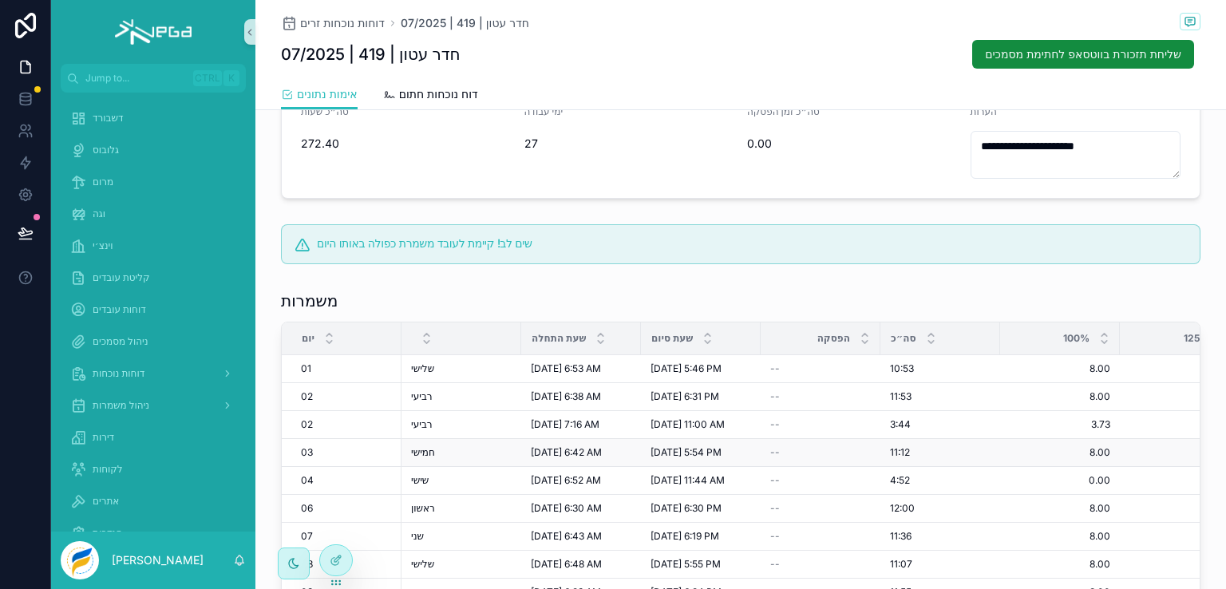
scroll to position [278, 0]
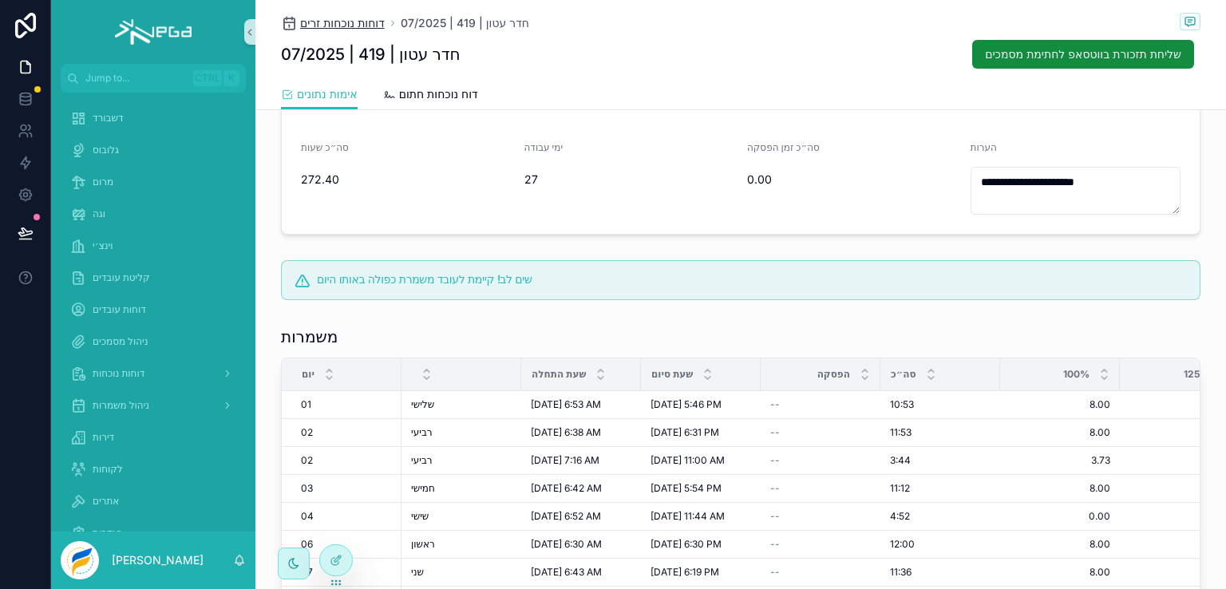
click at [358, 26] on span "דוחות נוכחות זרים" at bounding box center [342, 23] width 85 height 16
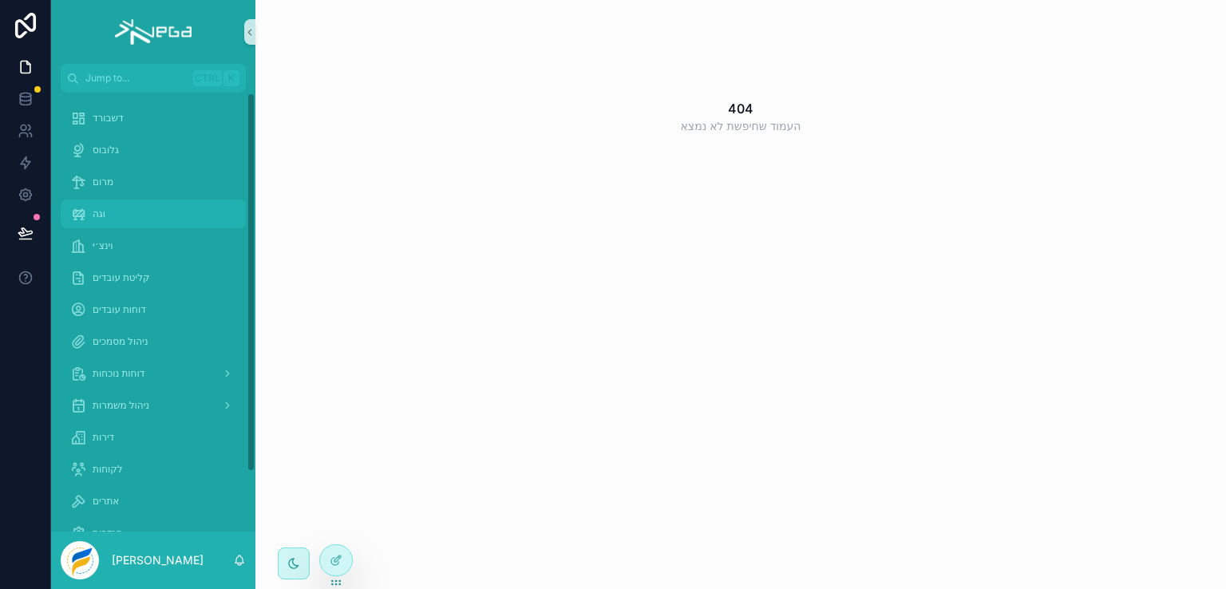
click at [99, 207] on span "וגה" at bounding box center [99, 213] width 13 height 13
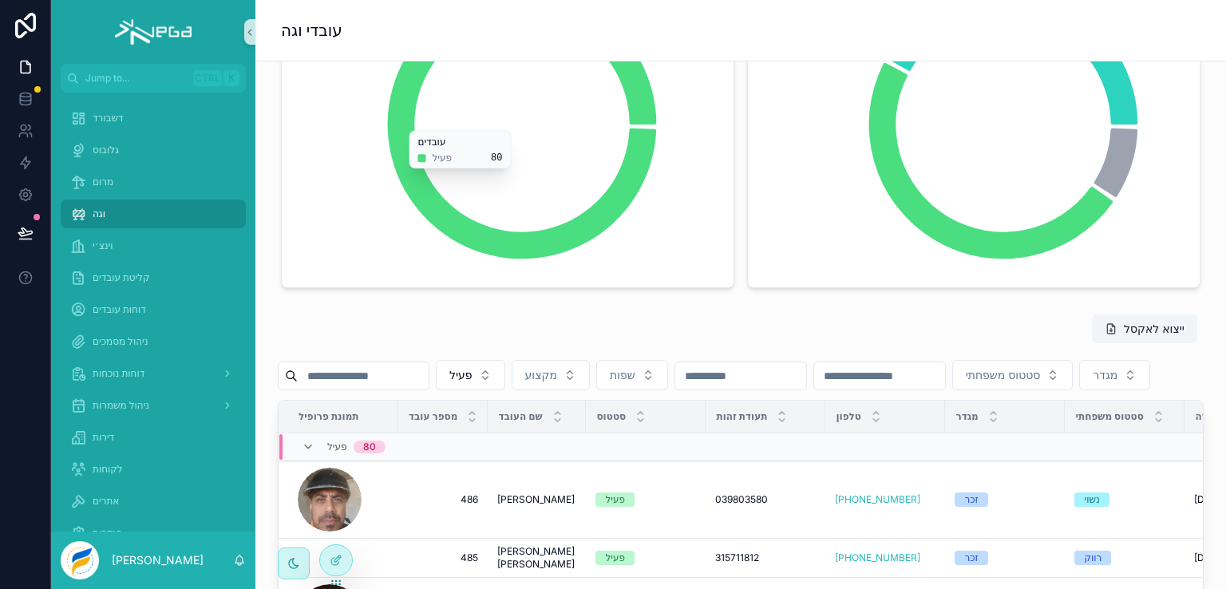
scroll to position [319, 0]
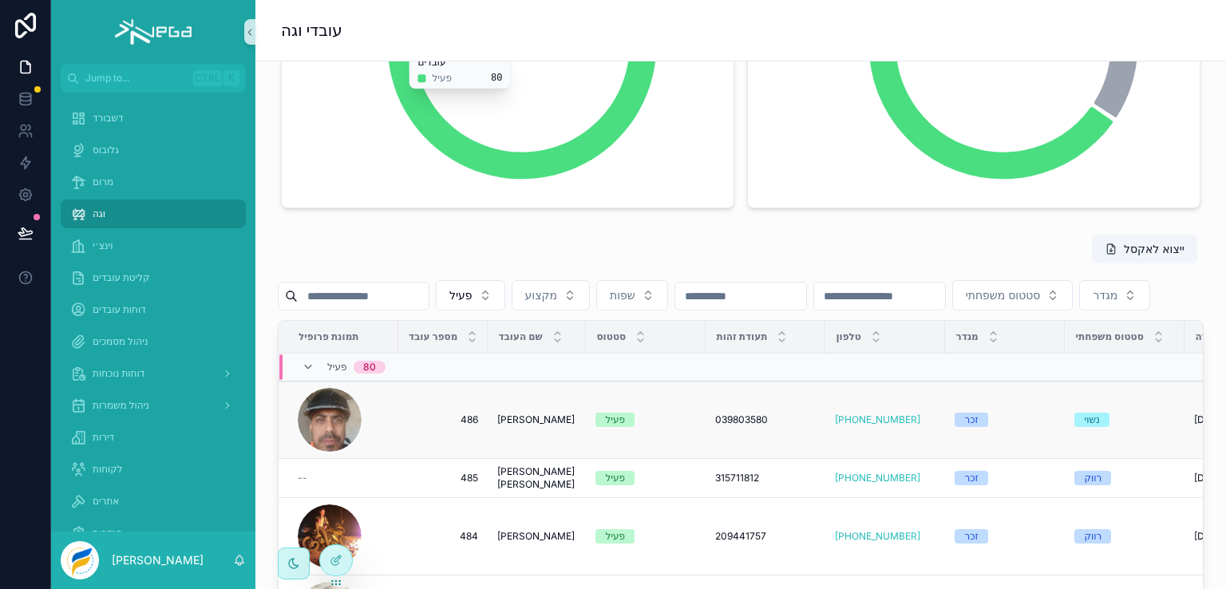
click at [504, 426] on span "[PERSON_NAME]" at bounding box center [535, 419] width 77 height 13
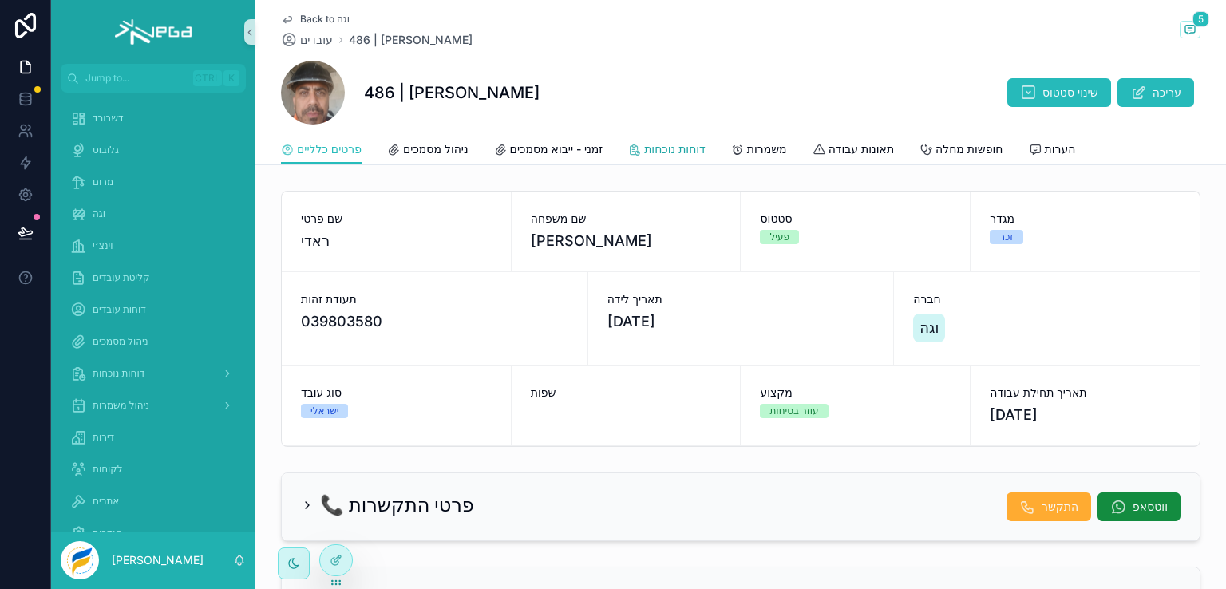
click at [670, 151] on span "דוחות נוכחות" at bounding box center [674, 149] width 61 height 16
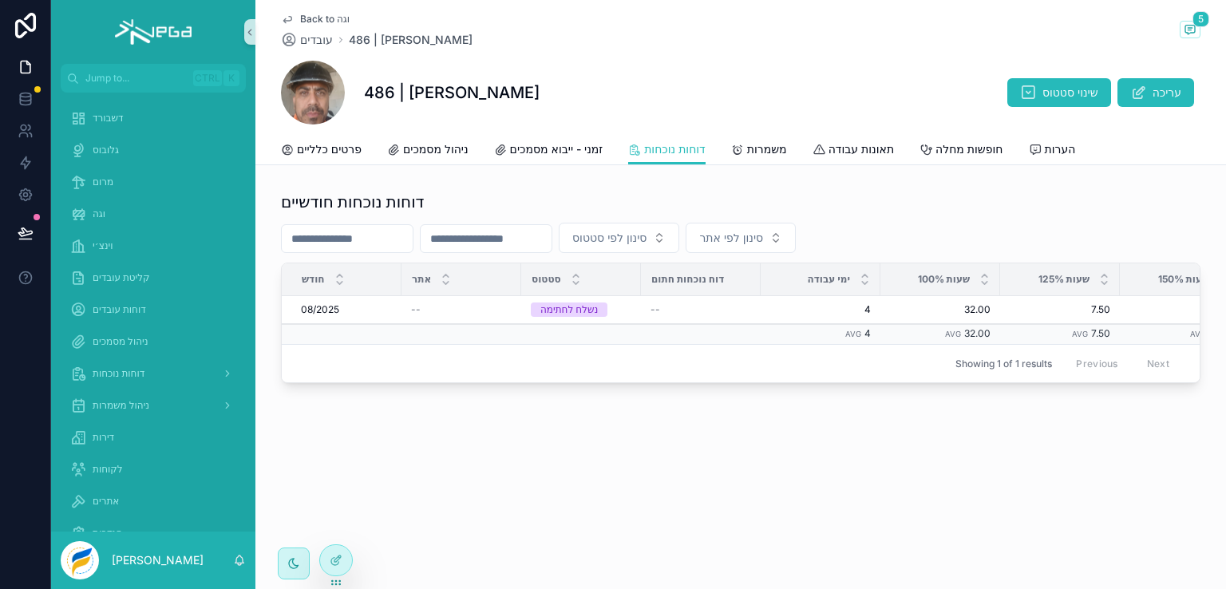
click at [305, 18] on span "Back to וגה" at bounding box center [324, 19] width 49 height 13
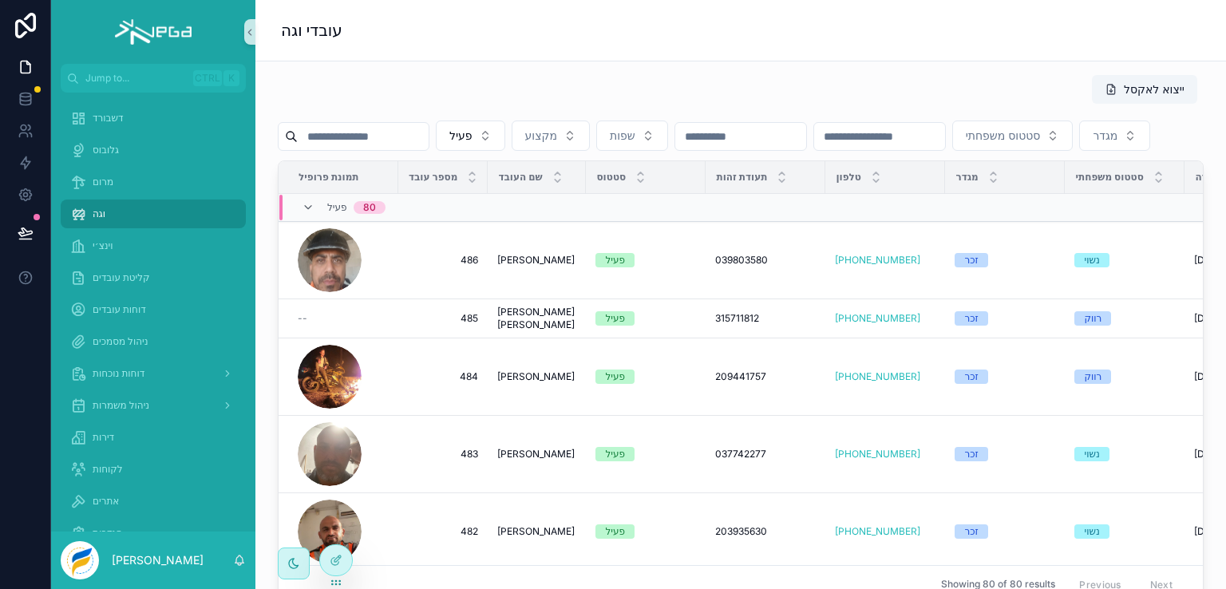
scroll to position [479, 0]
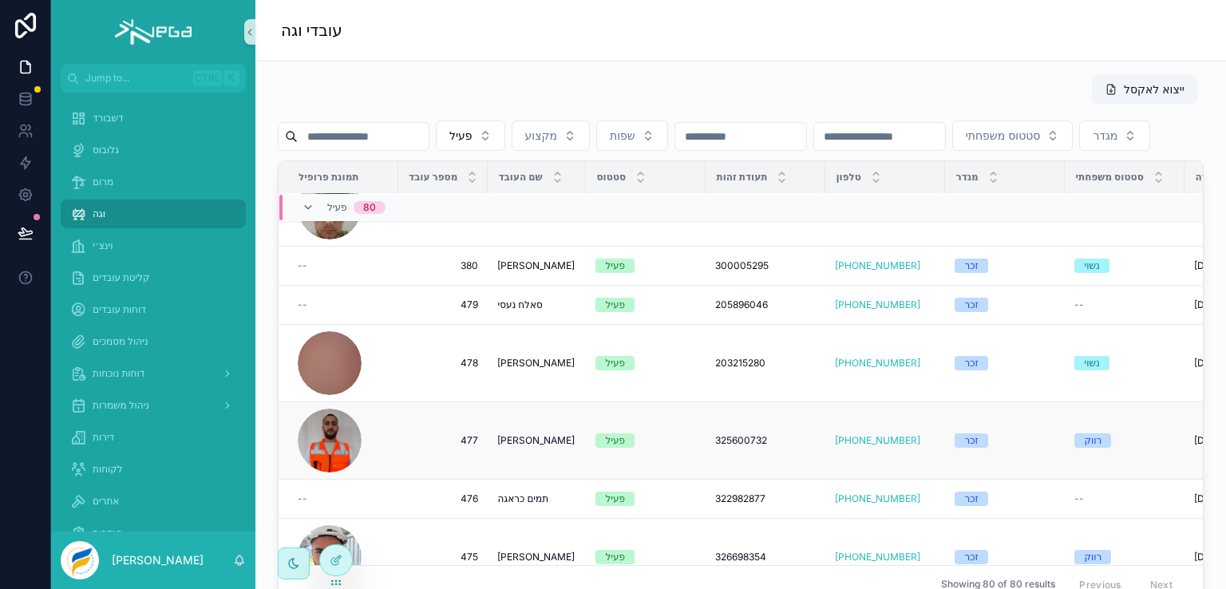
click at [525, 447] on span "[PERSON_NAME]" at bounding box center [535, 440] width 77 height 13
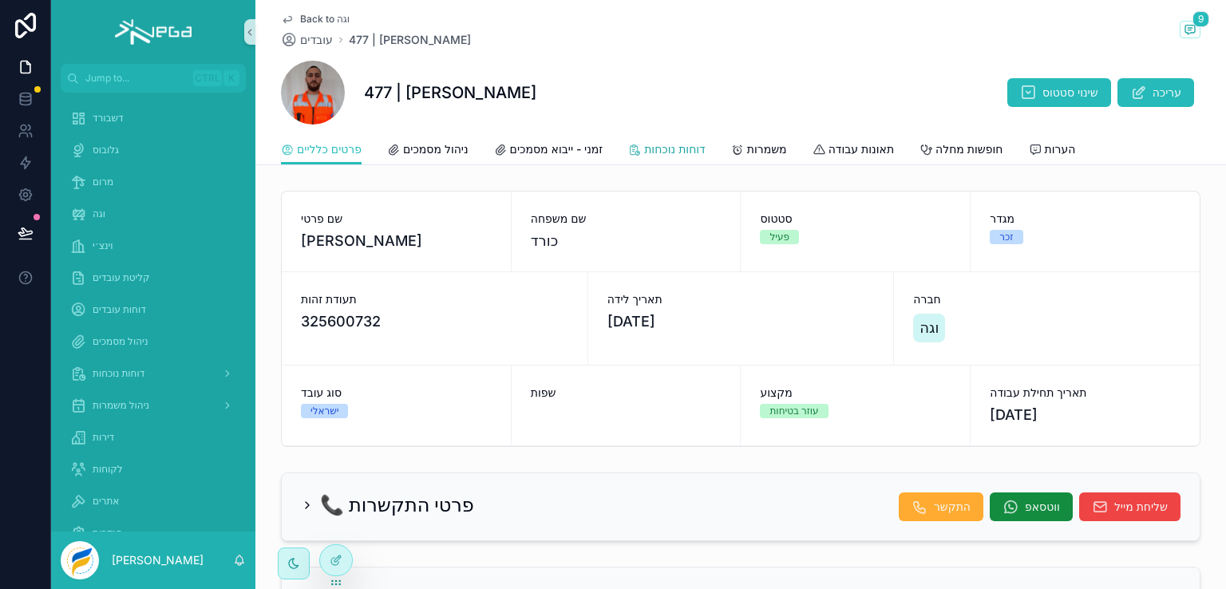
click at [666, 150] on span "דוחות נוכחות" at bounding box center [674, 149] width 61 height 16
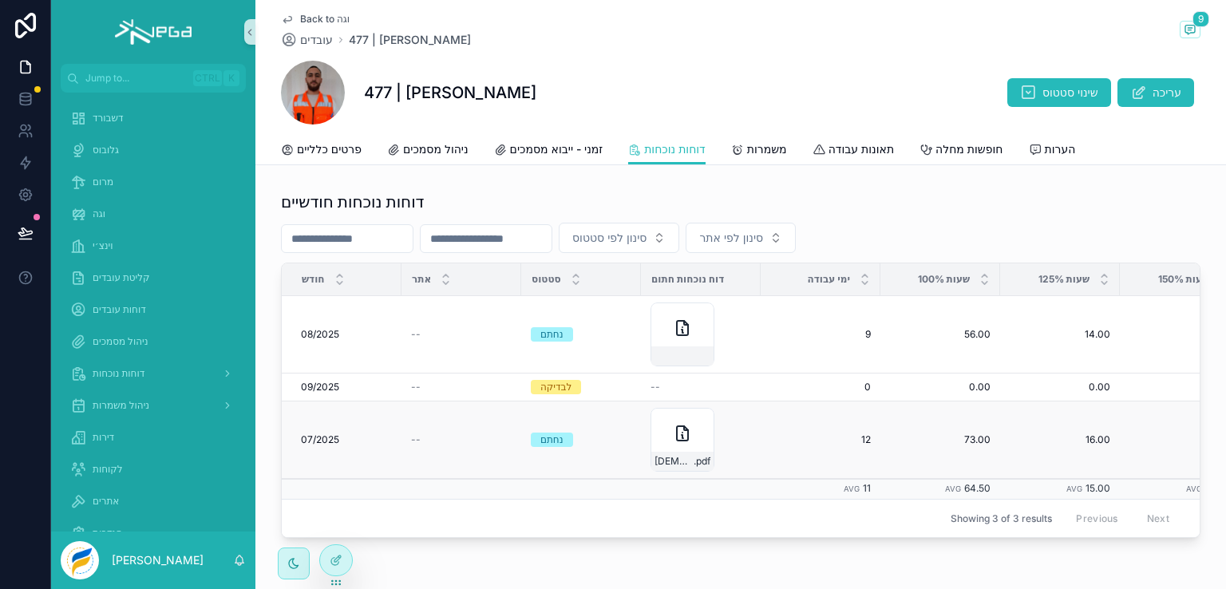
click at [320, 437] on span "07/2025" at bounding box center [320, 439] width 38 height 13
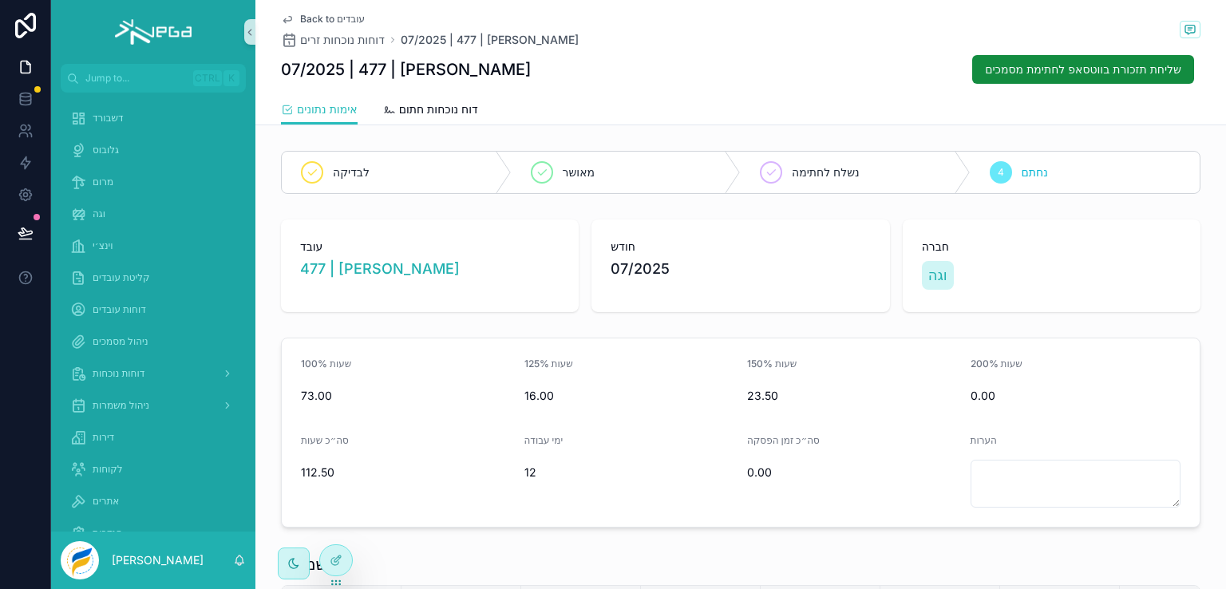
click at [283, 17] on icon "scrollable content" at bounding box center [287, 19] width 13 height 13
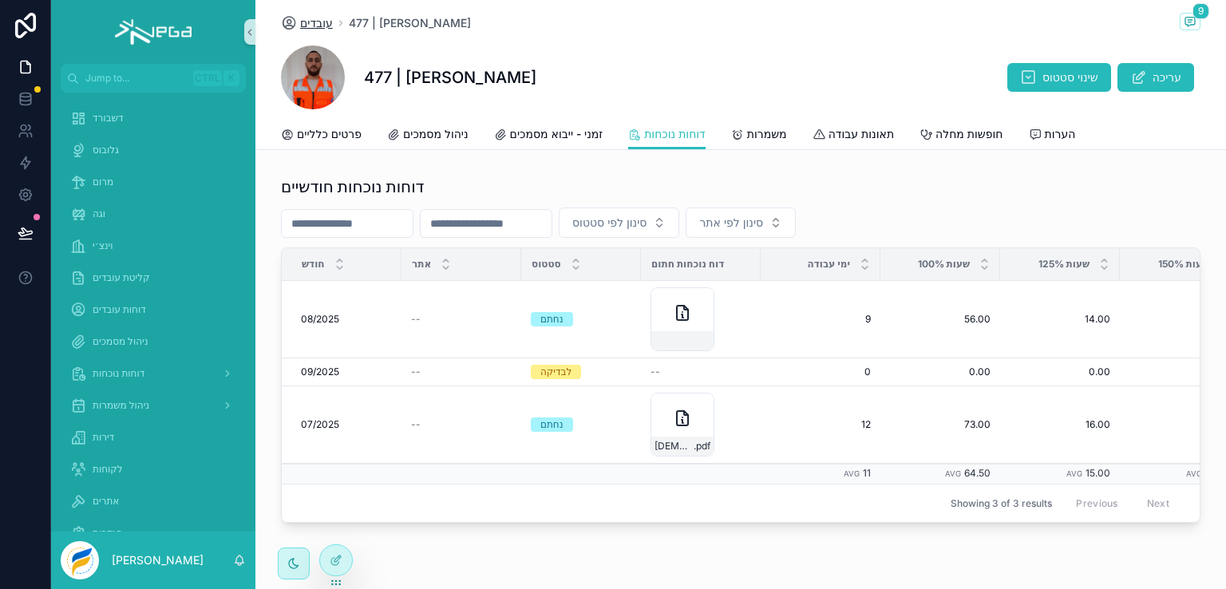
click at [315, 20] on span "עובדים" at bounding box center [316, 23] width 33 height 16
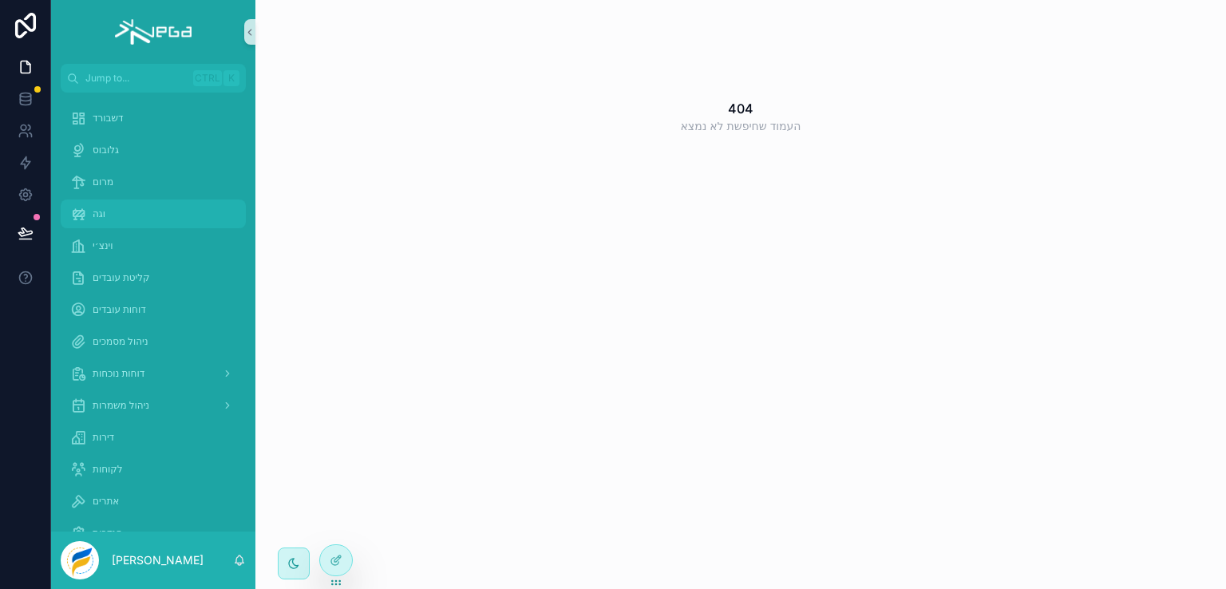
click at [95, 211] on span "וגה" at bounding box center [99, 213] width 13 height 13
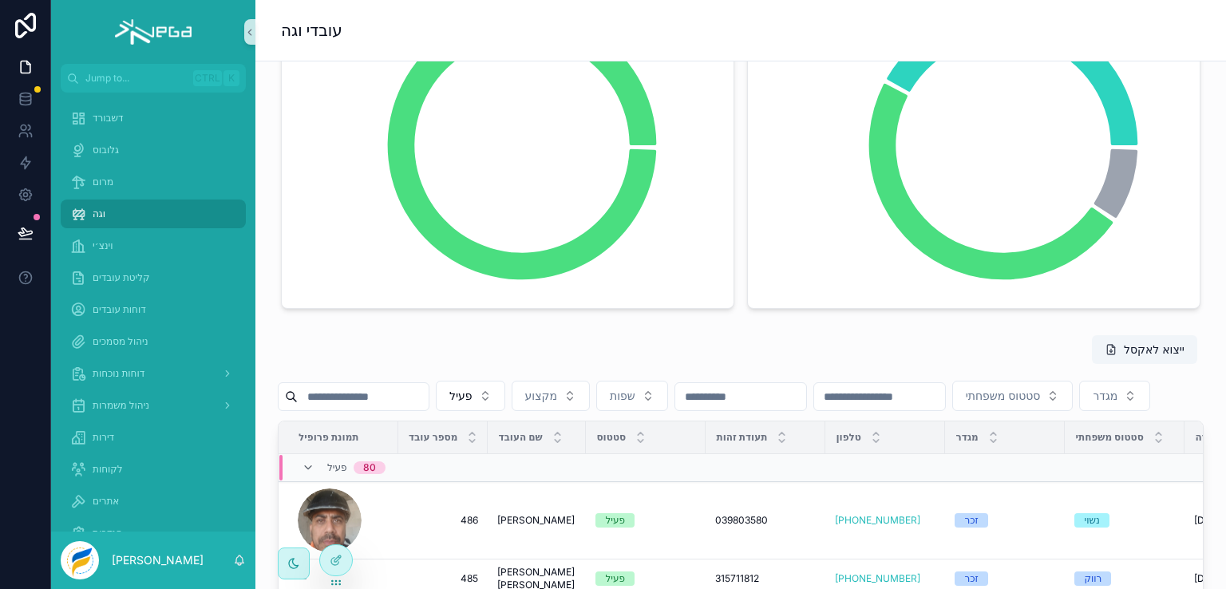
scroll to position [319, 0]
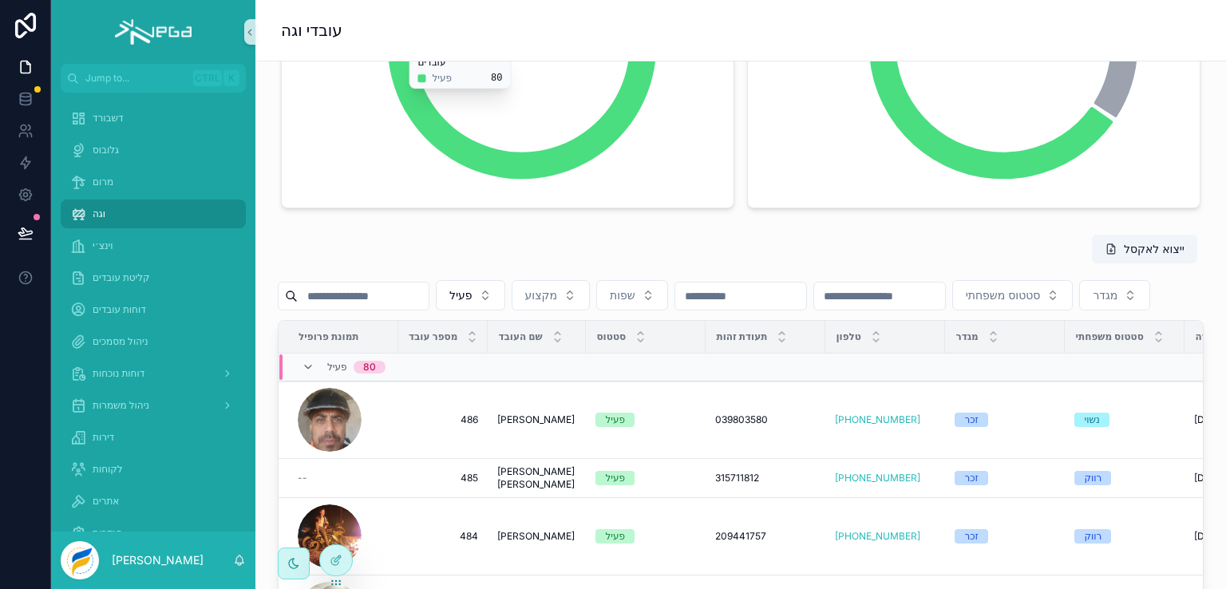
click at [393, 297] on input "scrollable content" at bounding box center [363, 296] width 131 height 22
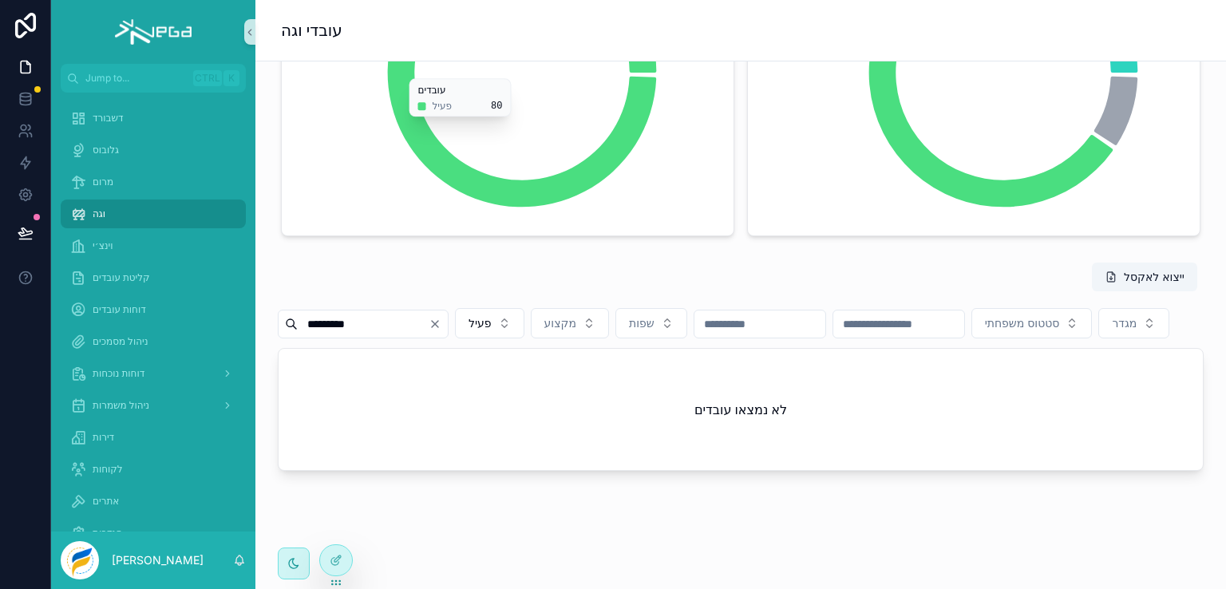
scroll to position [319, 0]
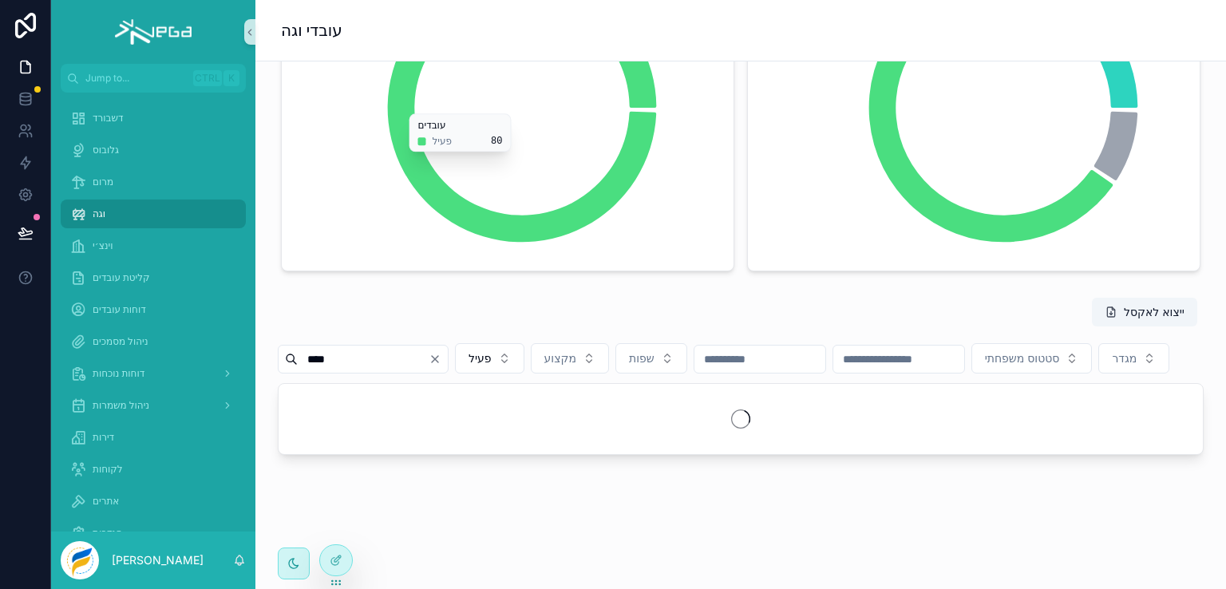
scroll to position [291, 0]
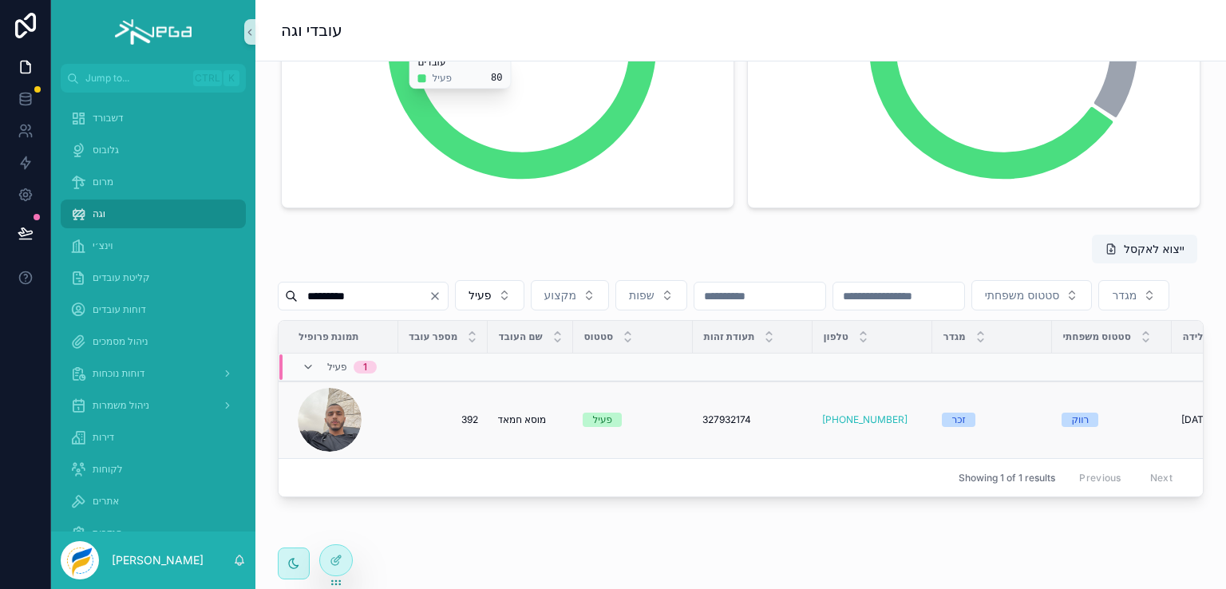
type input "*********"
click at [531, 426] on span "מוסא חמאד" at bounding box center [535, 419] width 77 height 13
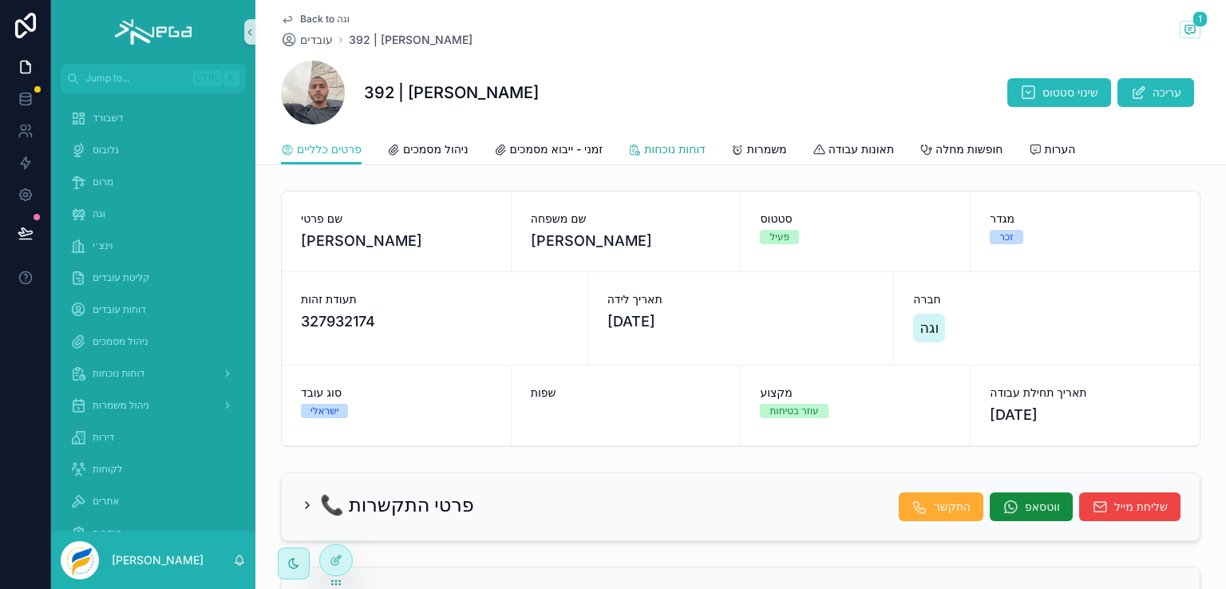
click at [683, 148] on span "דוחות נוכחות" at bounding box center [674, 149] width 61 height 16
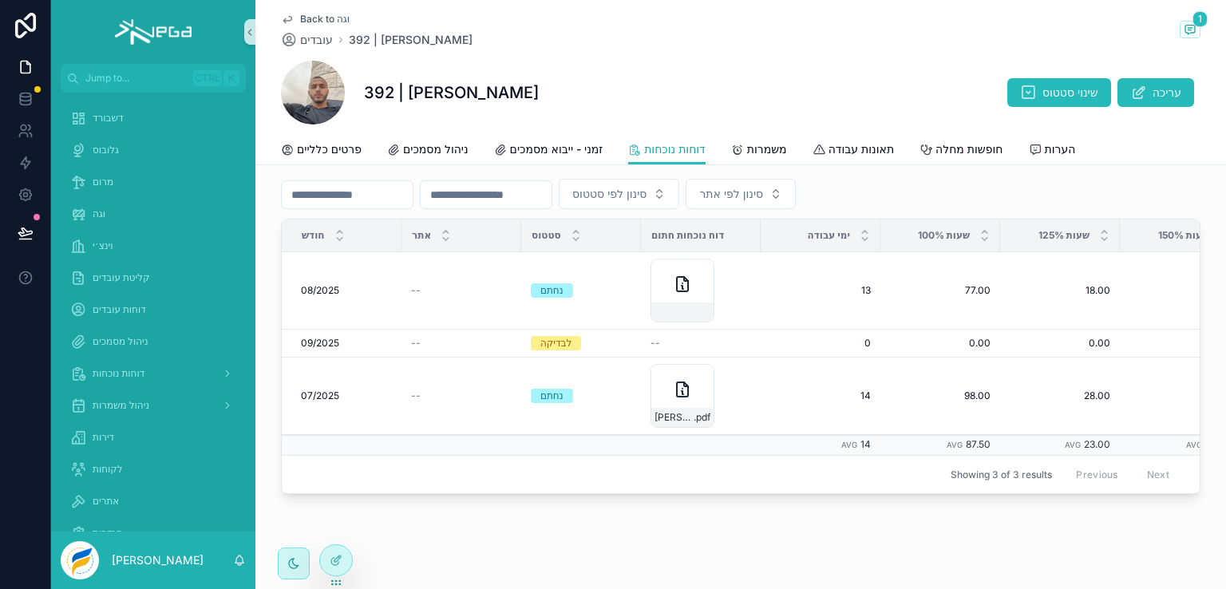
scroll to position [67, 0]
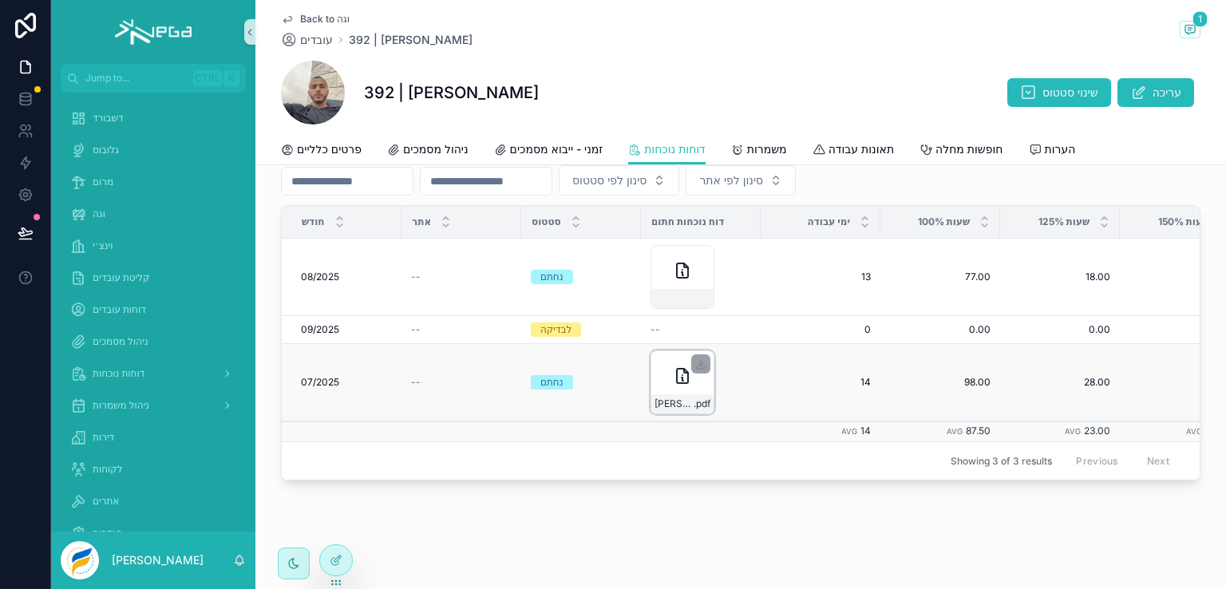
click at [673, 368] on icon "scrollable content" at bounding box center [682, 375] width 19 height 19
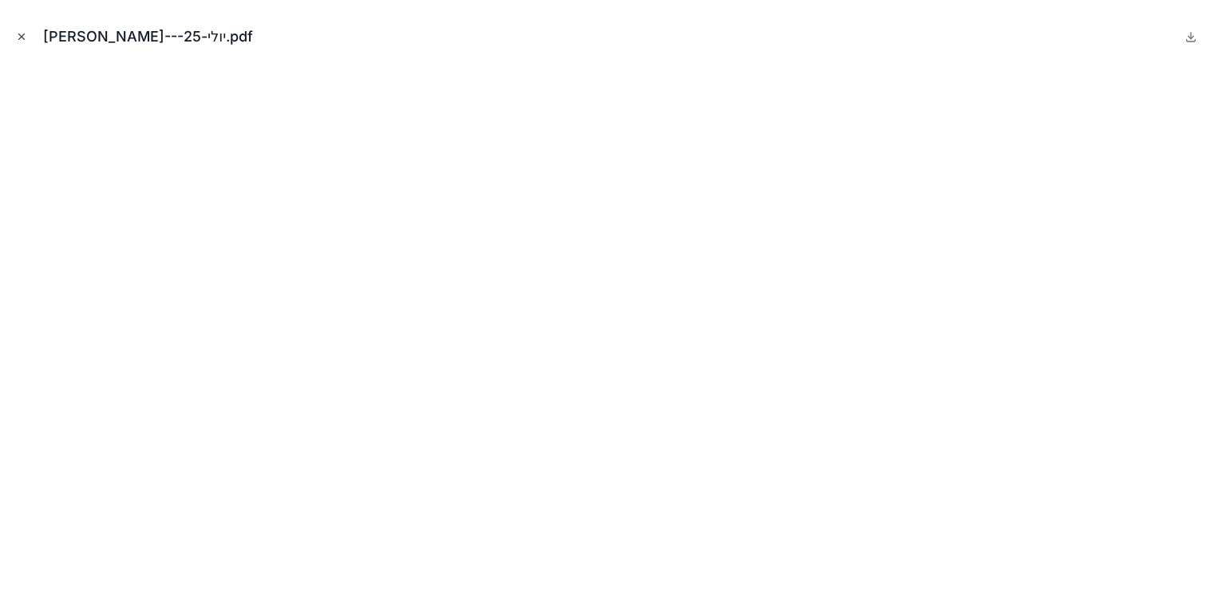
click at [22, 36] on icon "Close modal" at bounding box center [21, 36] width 11 height 11
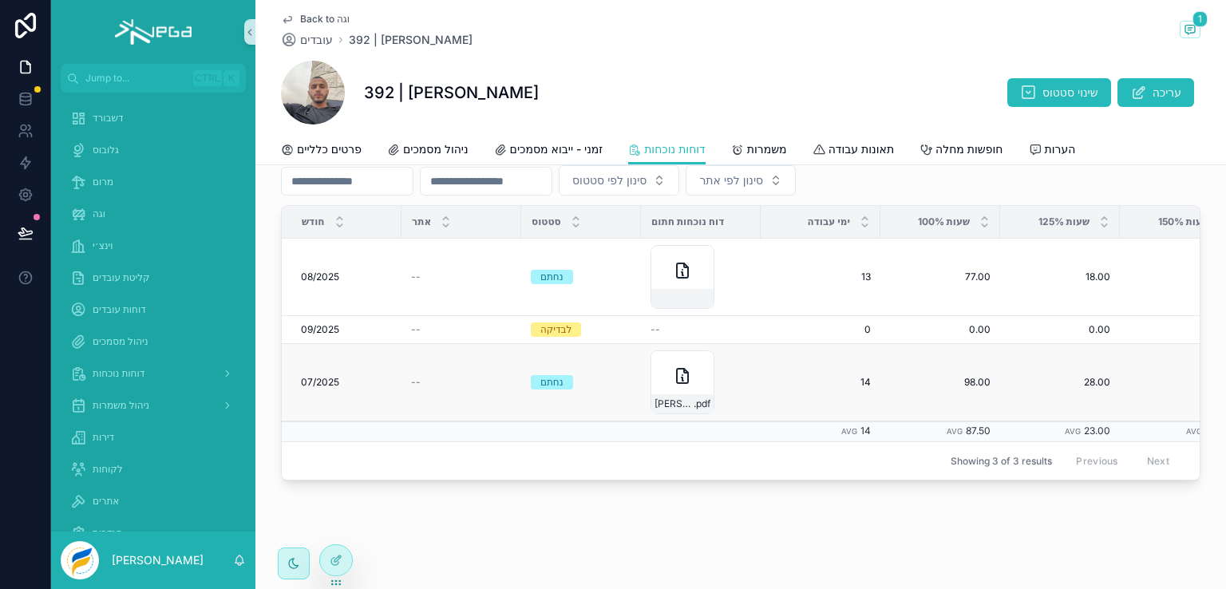
click at [313, 376] on span "07/2025" at bounding box center [320, 382] width 38 height 13
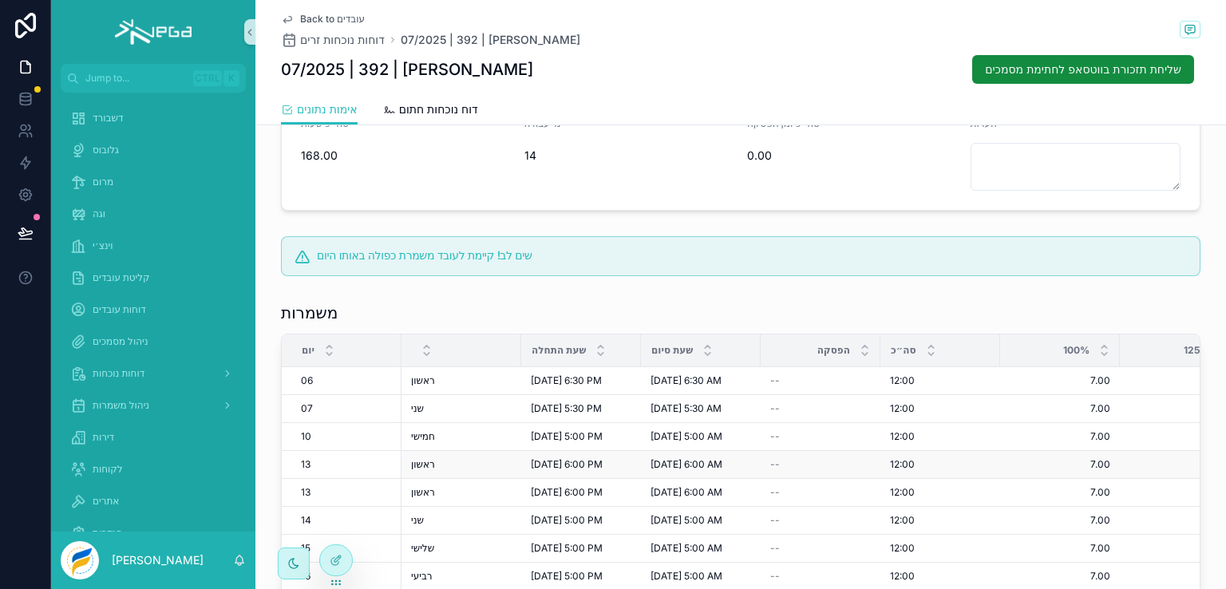
scroll to position [319, 0]
click at [336, 558] on icon at bounding box center [337, 558] width 6 height 6
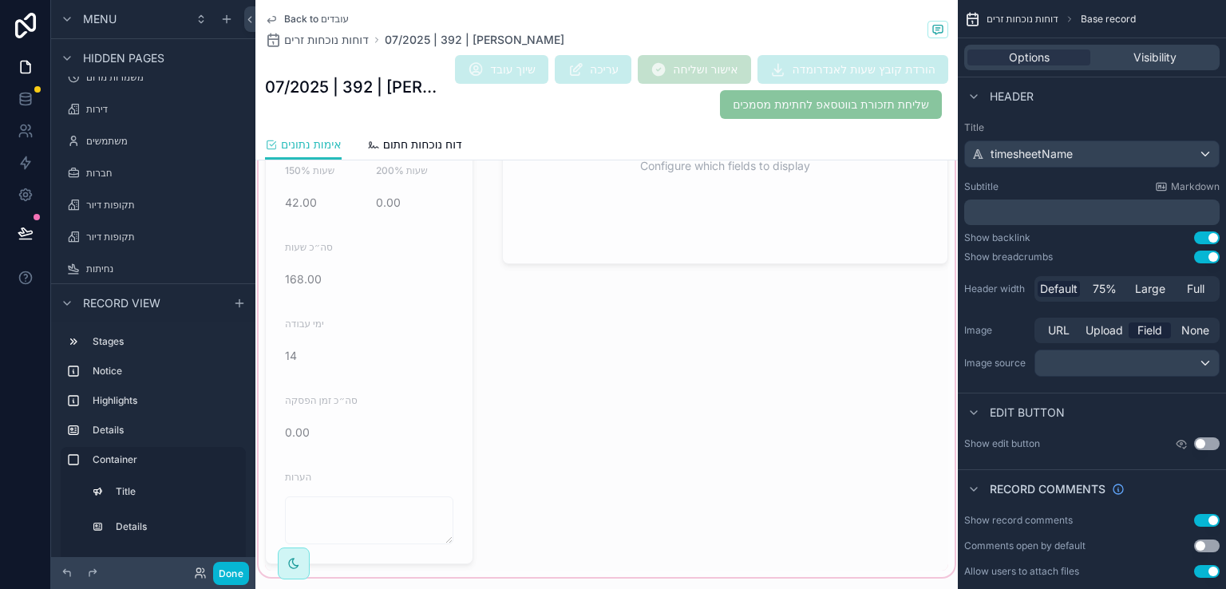
scroll to position [958, 0]
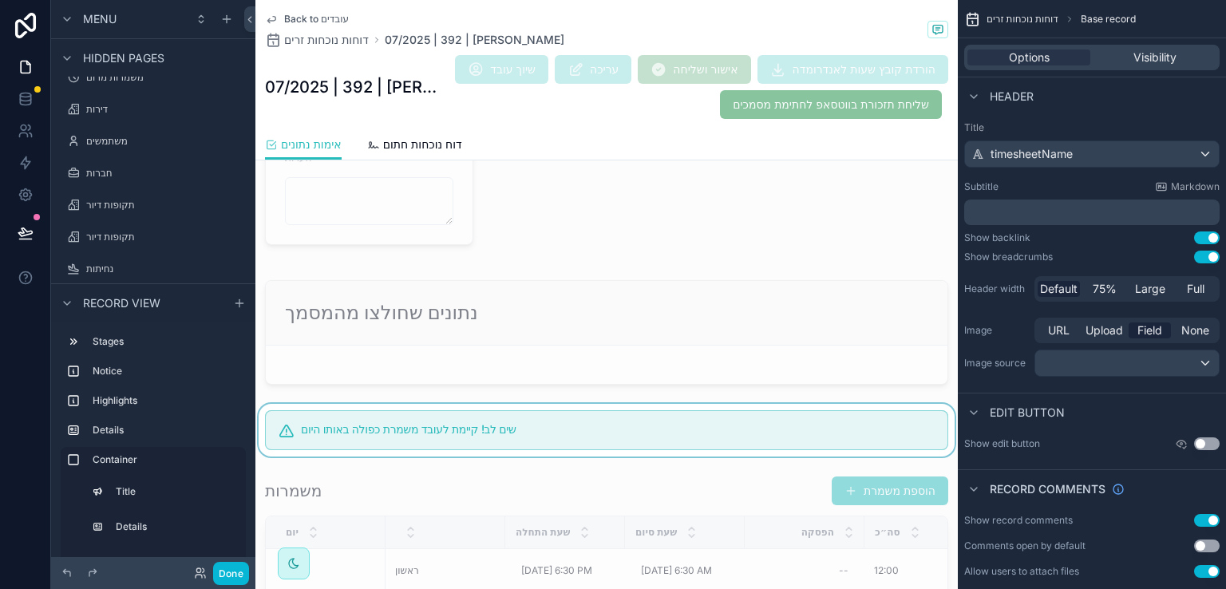
click at [569, 429] on div "scrollable content" at bounding box center [606, 430] width 702 height 53
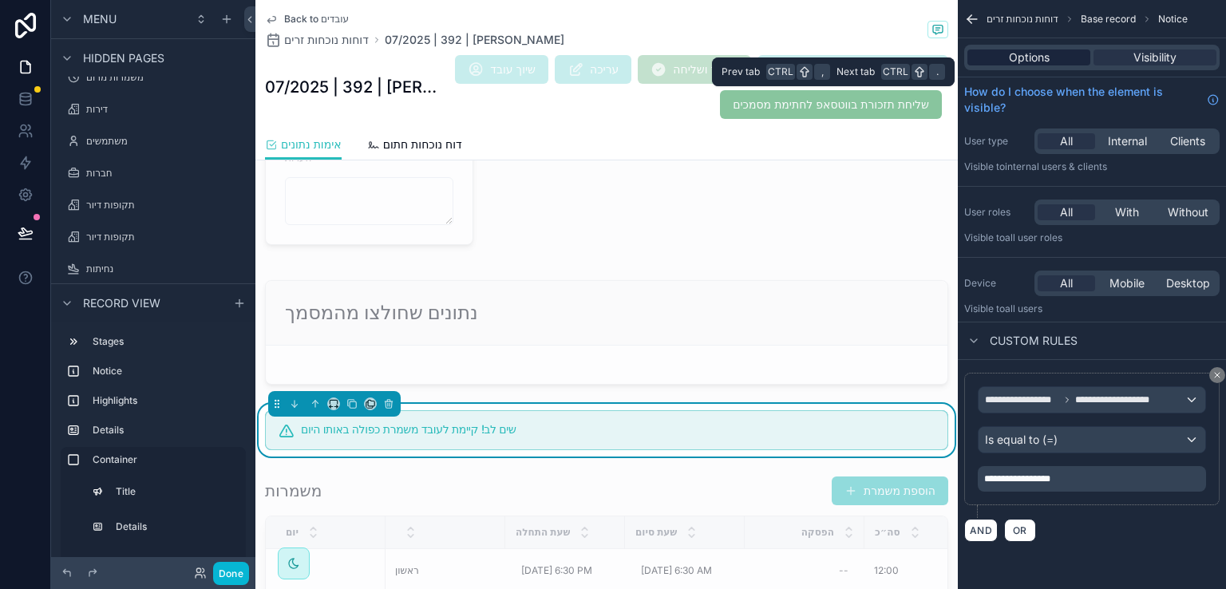
click at [1013, 61] on span "Options" at bounding box center [1029, 57] width 41 height 16
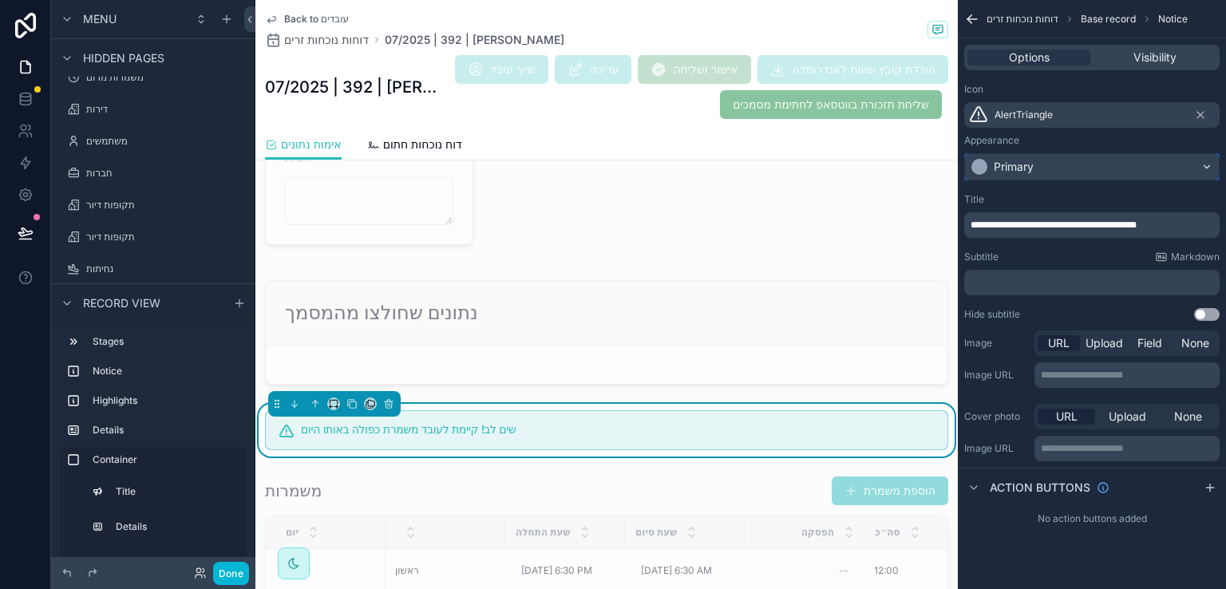
click at [1108, 167] on div "Primary" at bounding box center [1092, 167] width 254 height 26
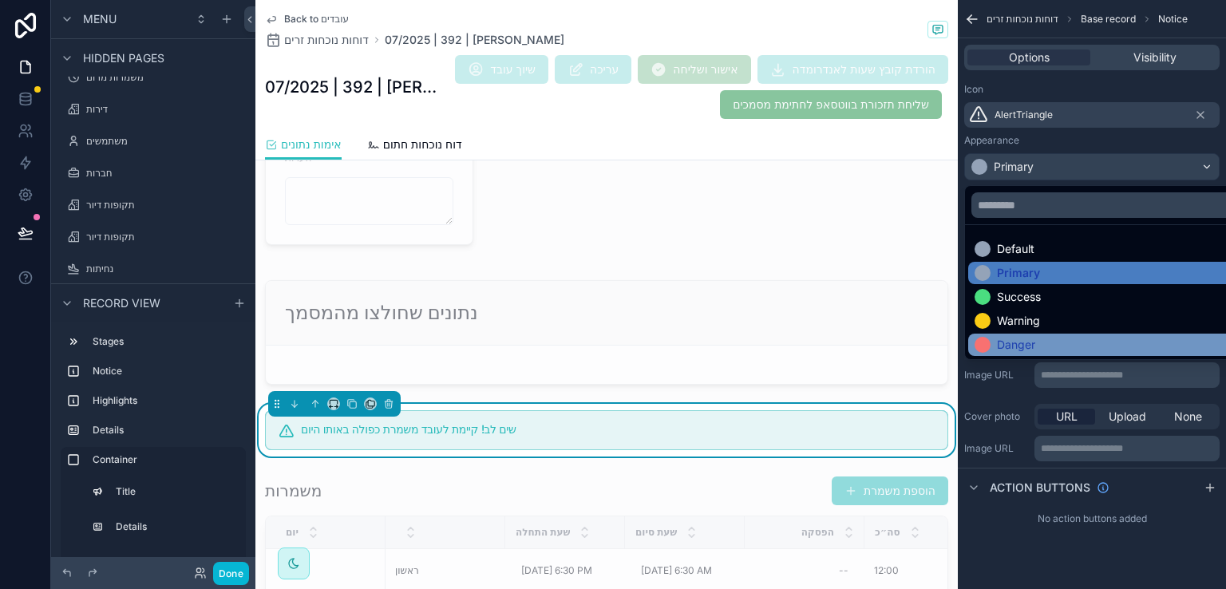
click at [1012, 341] on div "Danger" at bounding box center [1016, 345] width 38 height 16
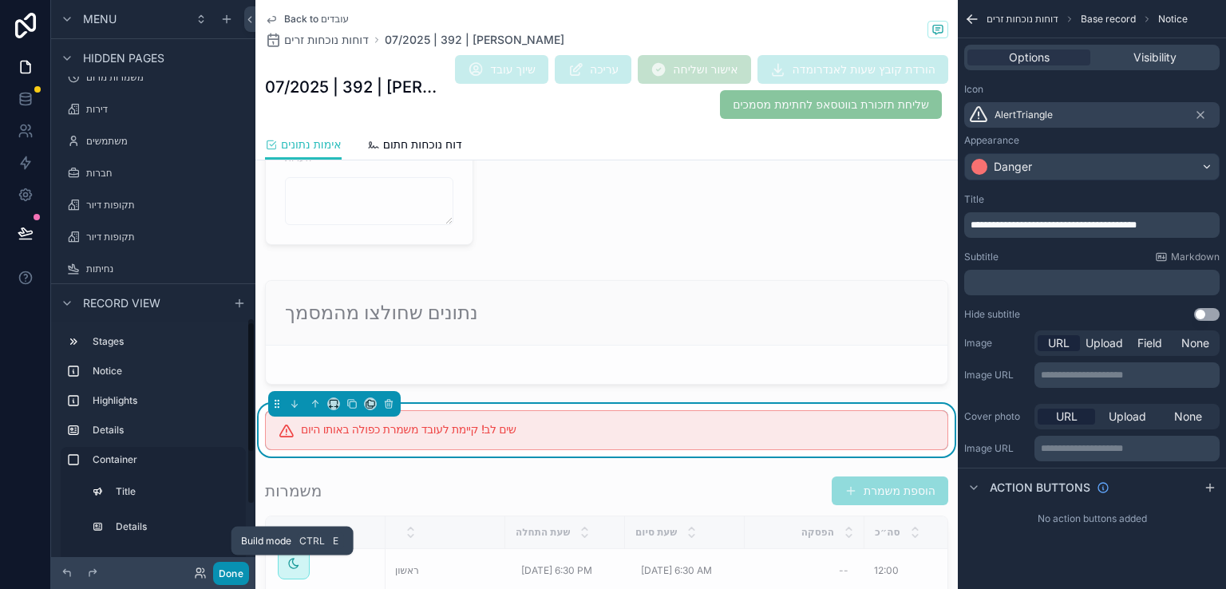
click at [223, 569] on button "Done" at bounding box center [231, 573] width 36 height 23
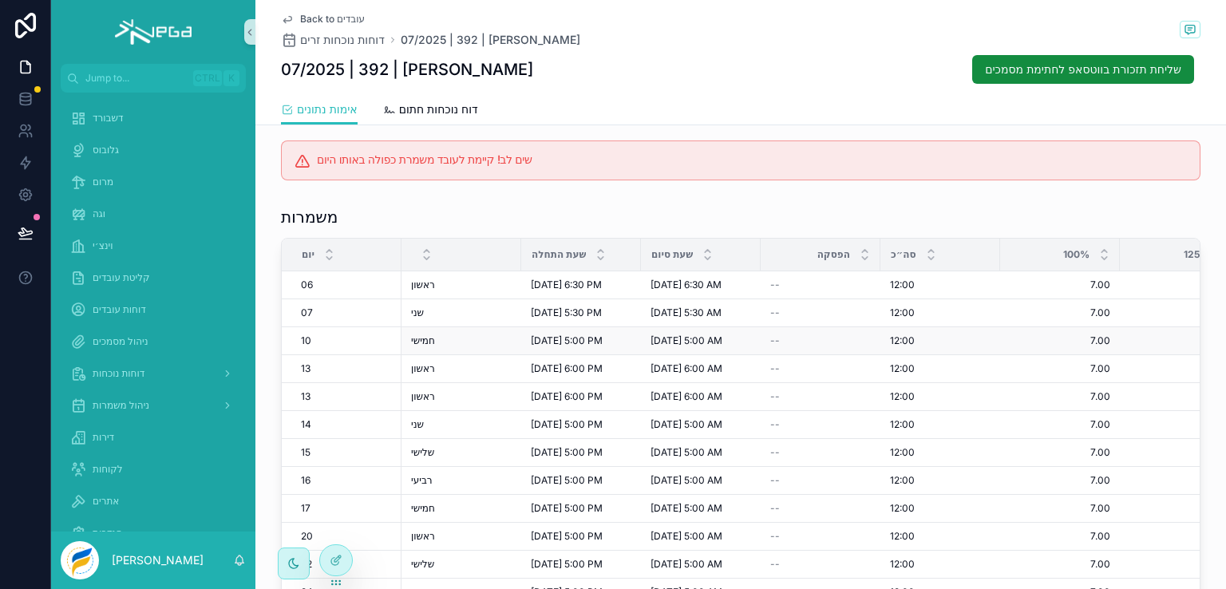
scroll to position [373, 0]
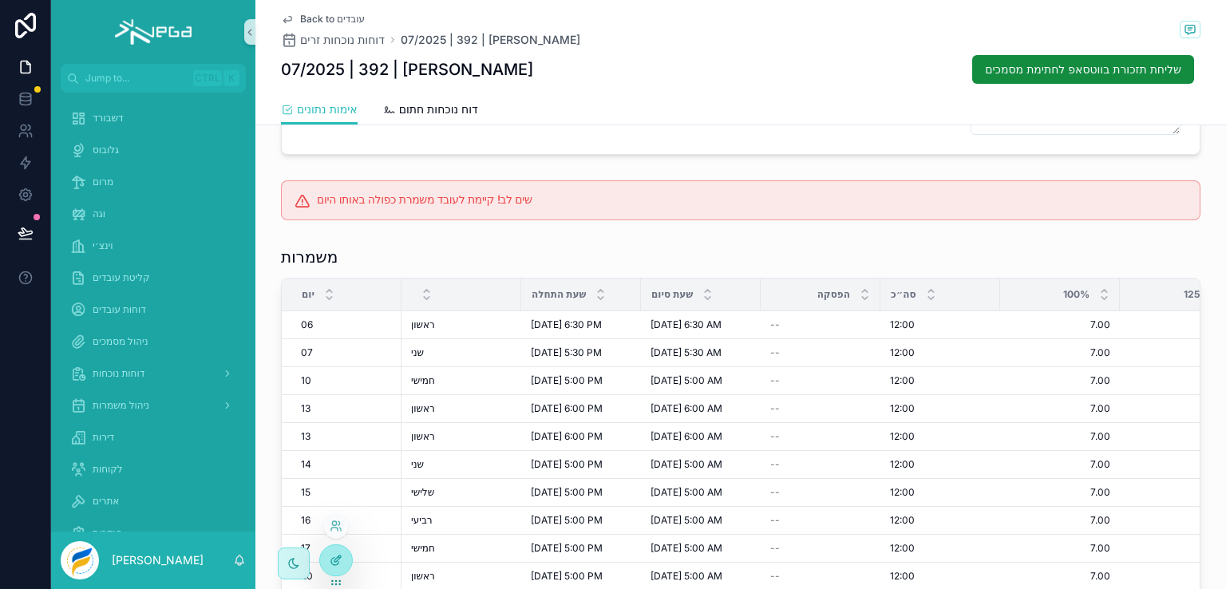
click at [327, 557] on div at bounding box center [336, 560] width 32 height 30
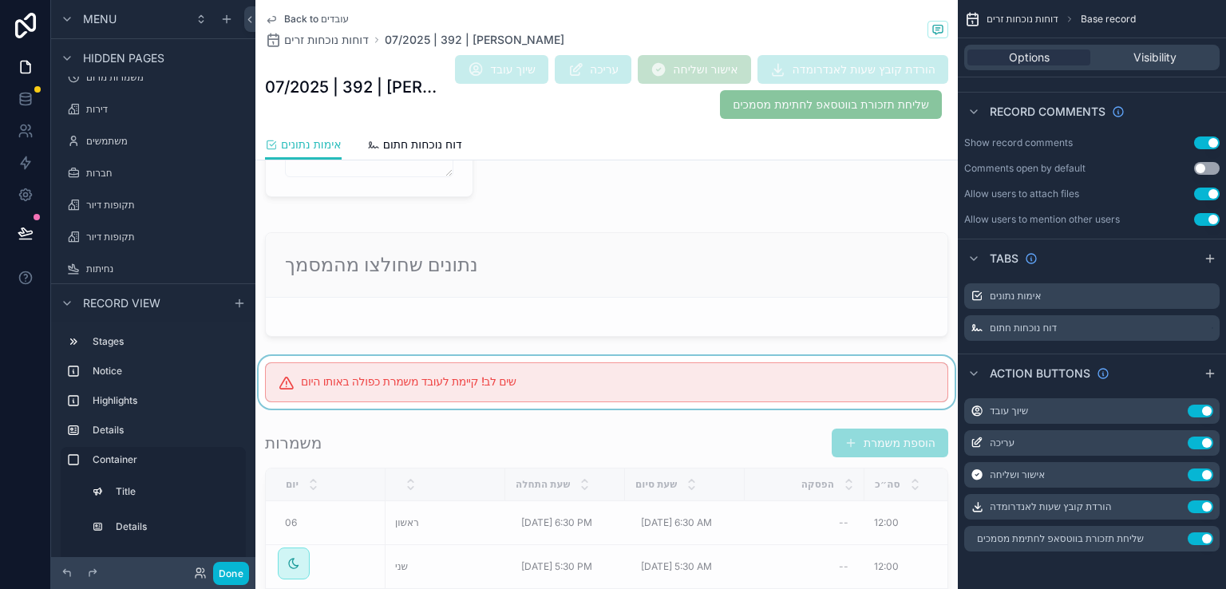
scroll to position [1011, 0]
click at [721, 374] on div "scrollable content" at bounding box center [606, 376] width 702 height 53
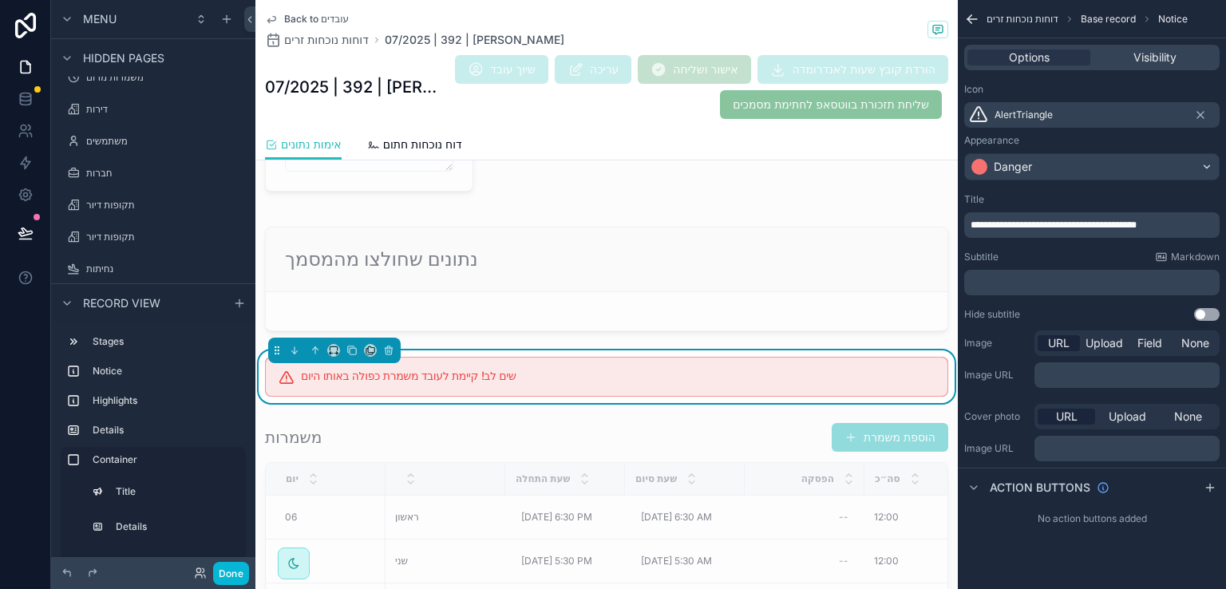
scroll to position [0, 0]
click at [1155, 55] on span "Visibility" at bounding box center [1154, 57] width 43 height 16
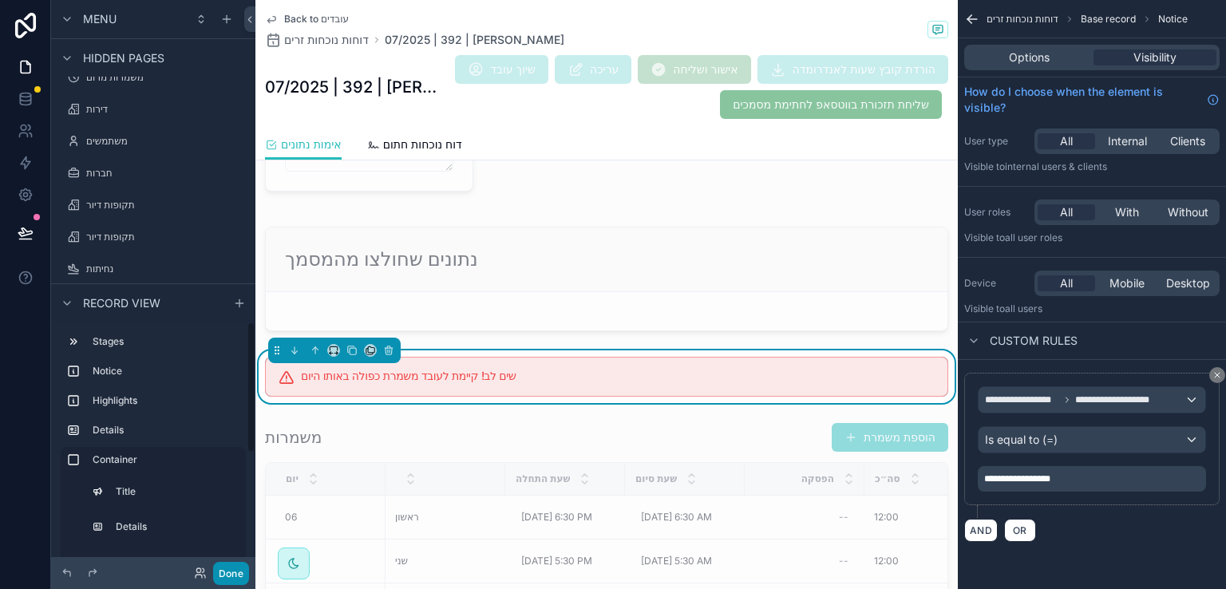
click at [228, 571] on button "Done" at bounding box center [231, 573] width 36 height 23
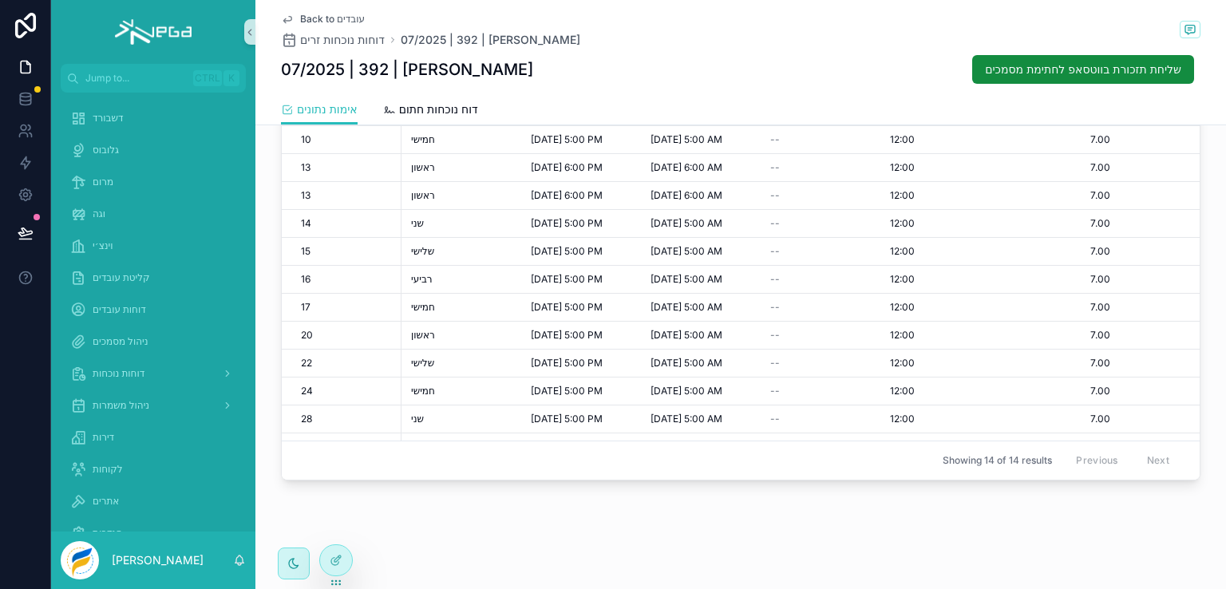
scroll to position [612, 0]
click at [109, 183] on span "מרום" at bounding box center [131, 182] width 77 height 13
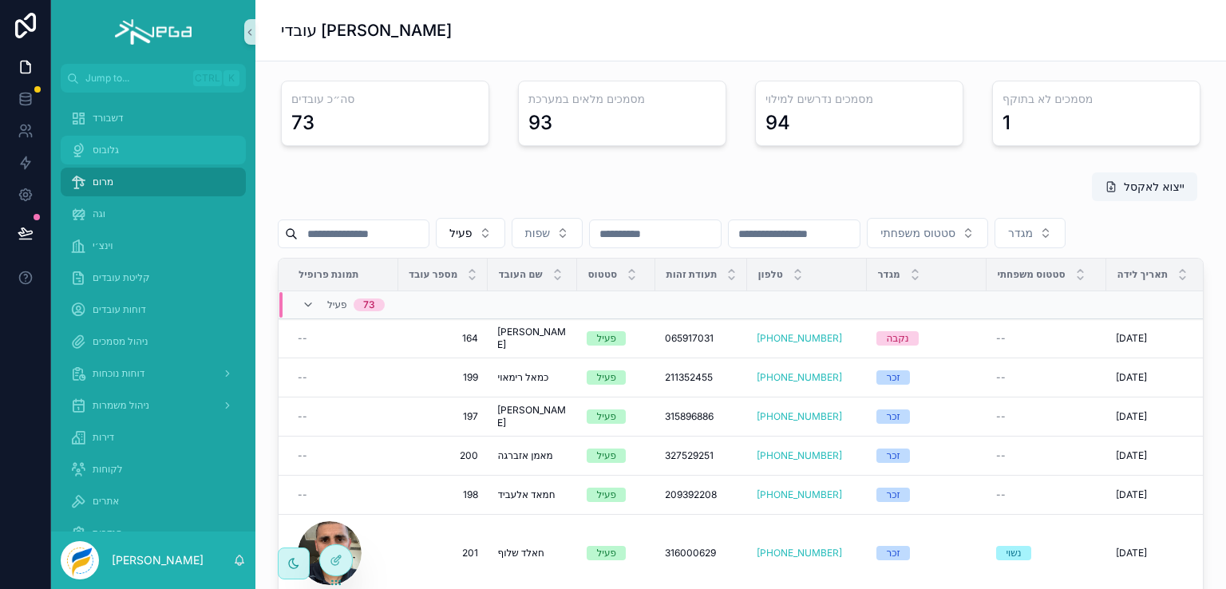
click at [105, 152] on span "גלובוס" at bounding box center [106, 150] width 26 height 13
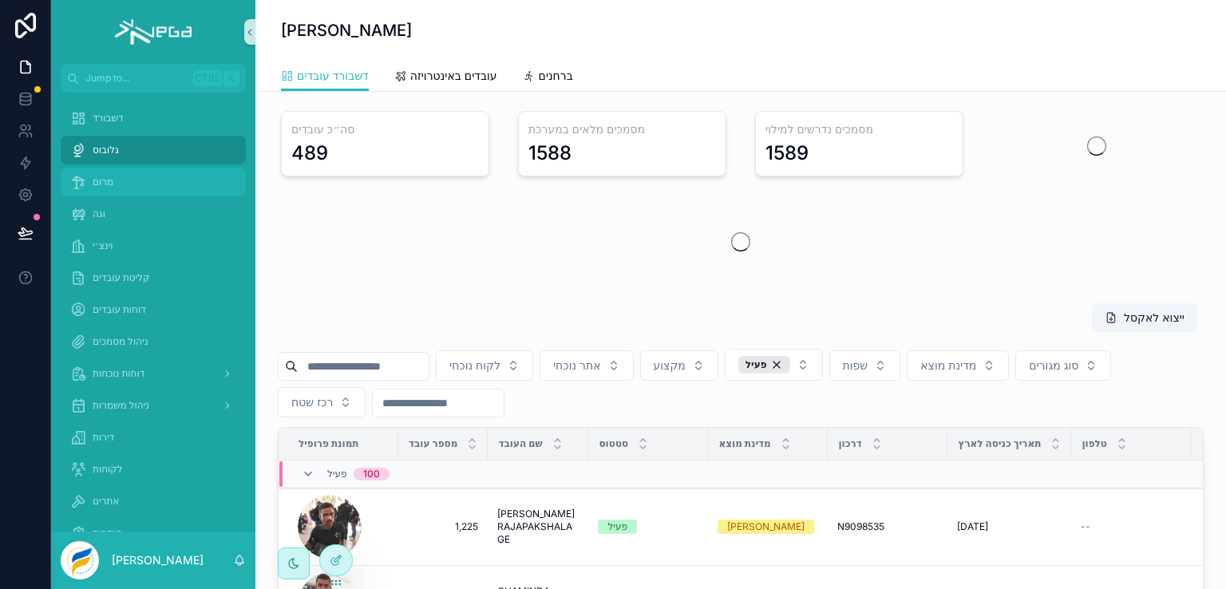
click at [105, 180] on span "מרום" at bounding box center [131, 182] width 77 height 13
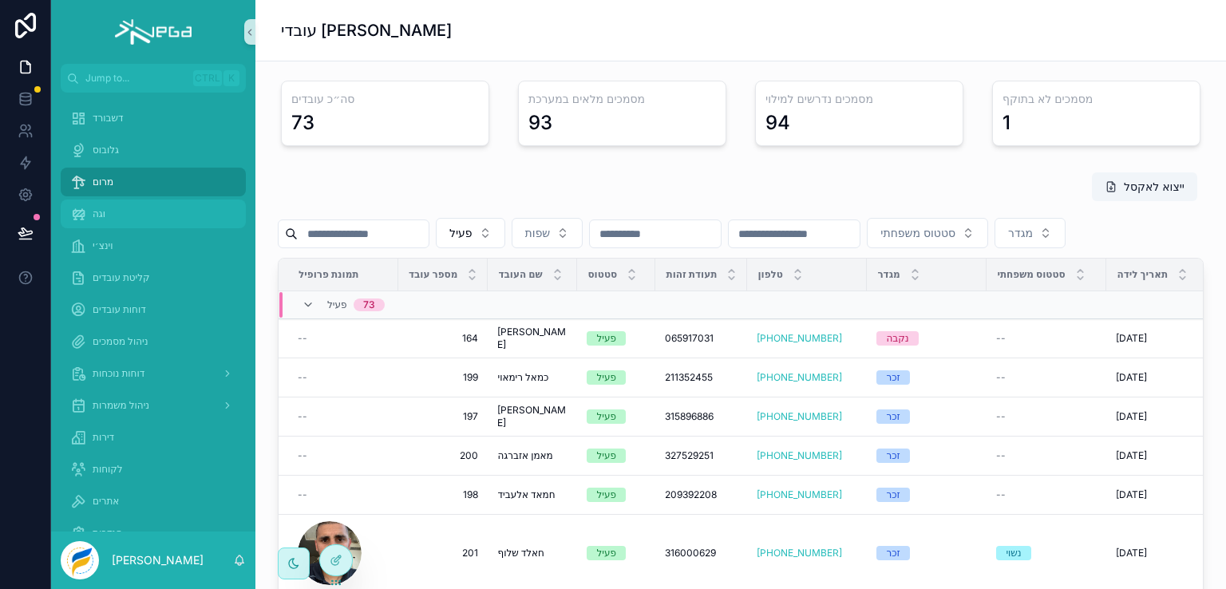
click at [98, 210] on span "וגה" at bounding box center [99, 213] width 13 height 13
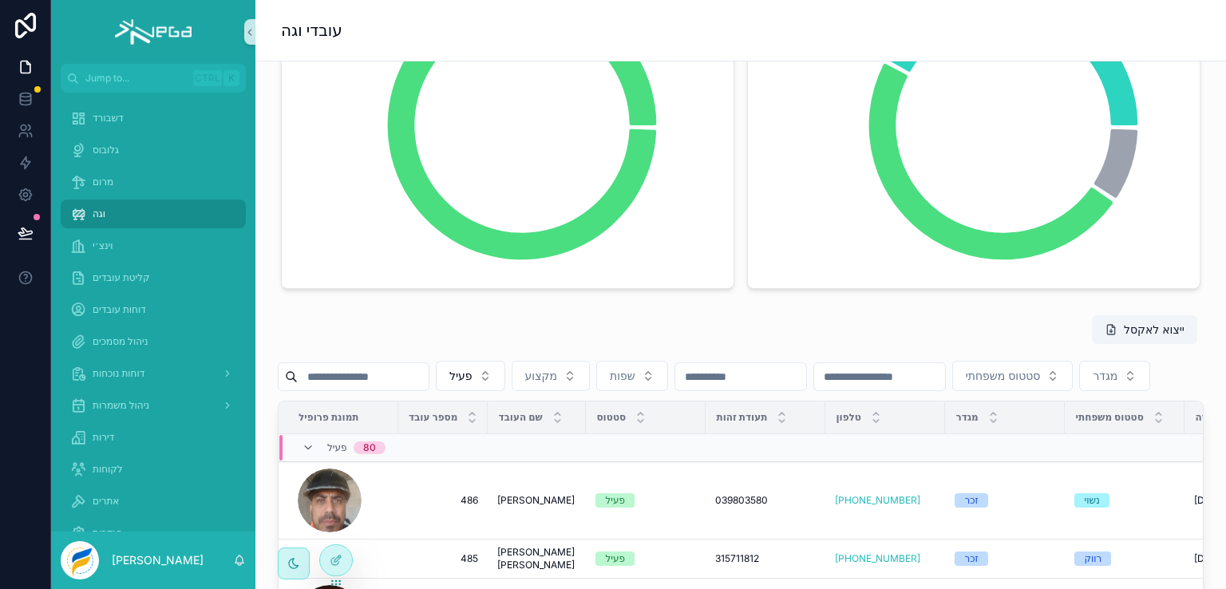
scroll to position [239, 0]
click at [375, 374] on input "scrollable content" at bounding box center [363, 376] width 131 height 22
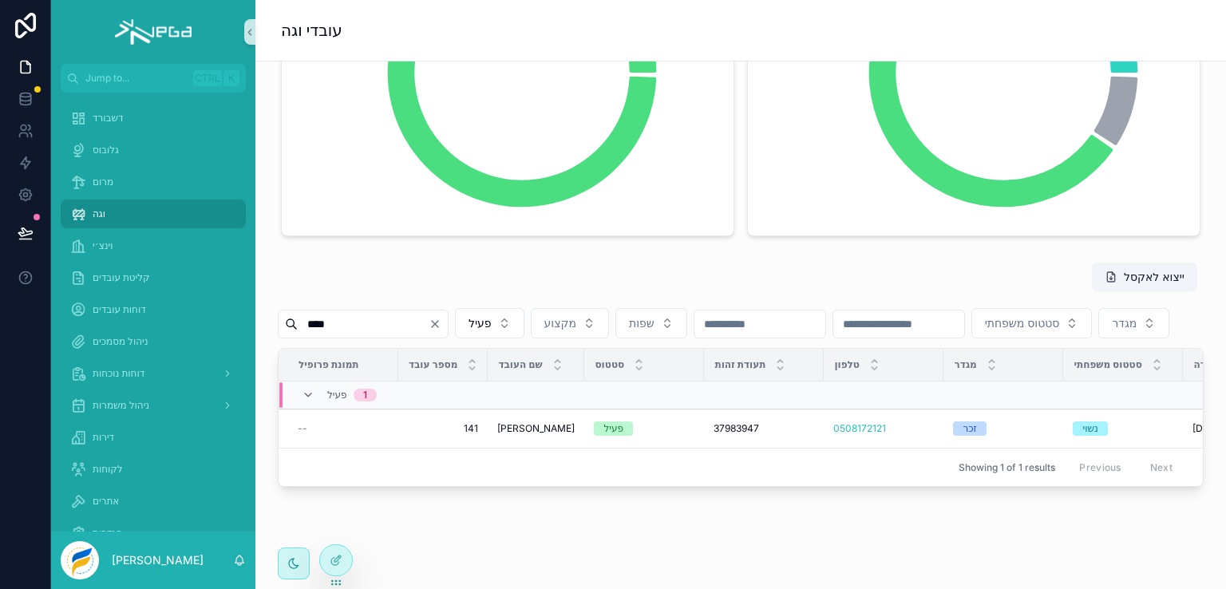
scroll to position [319, 0]
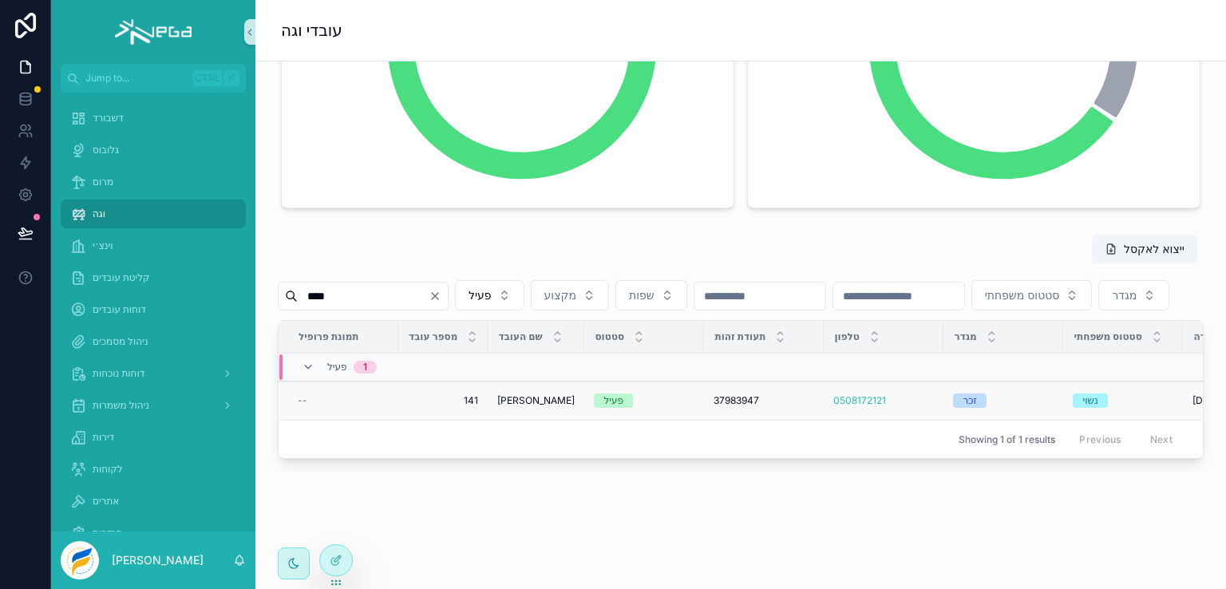
type input "****"
click at [538, 407] on span "[PERSON_NAME]" at bounding box center [535, 400] width 77 height 13
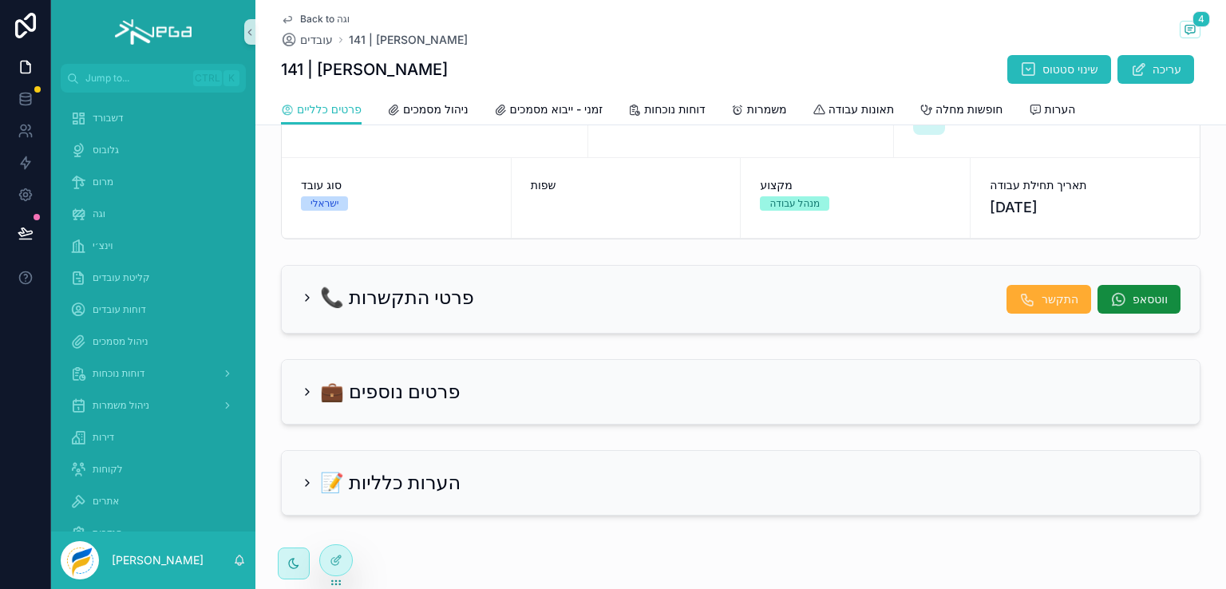
scroll to position [201, 0]
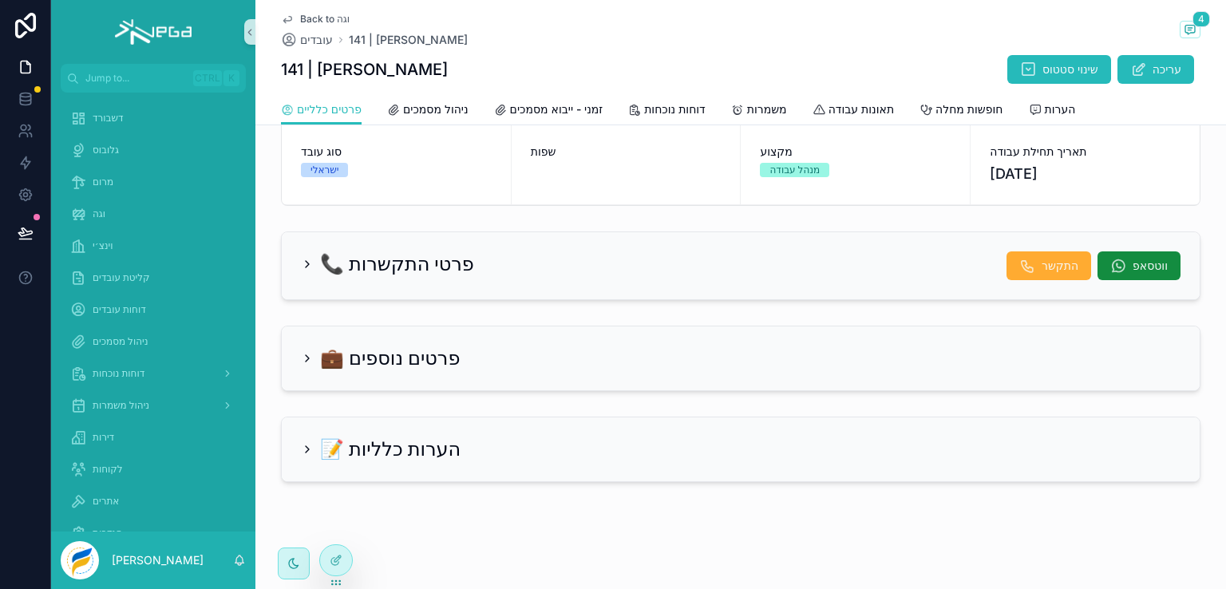
click at [379, 267] on h2 "📞 פרטי התקשרות" at bounding box center [397, 264] width 154 height 26
click at [302, 258] on icon "scrollable content" at bounding box center [307, 264] width 13 height 13
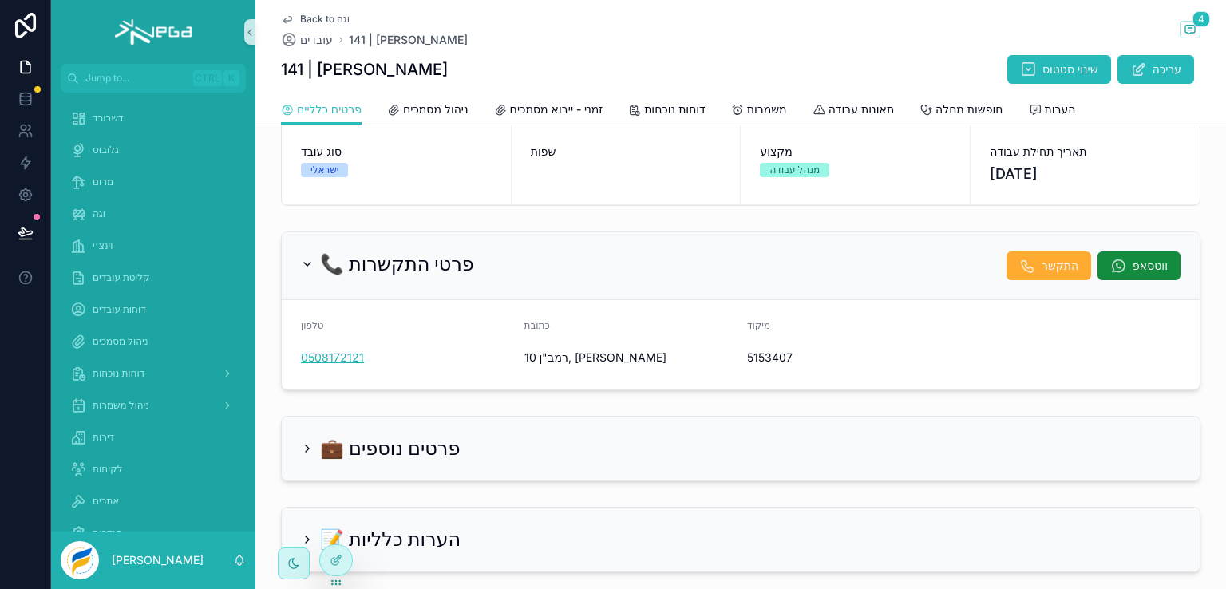
click at [320, 354] on link "0508172121" at bounding box center [332, 358] width 63 height 16
click at [1166, 63] on span "עריכה" at bounding box center [1166, 69] width 29 height 16
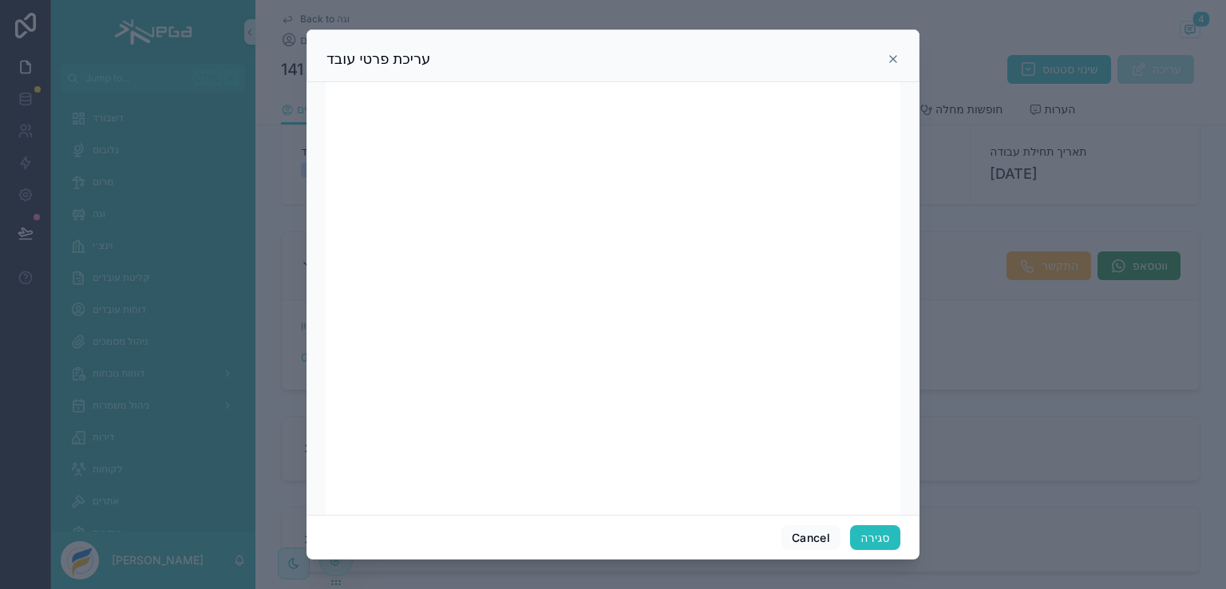
scroll to position [0, 0]
click at [873, 535] on button "סגירה" at bounding box center [875, 538] width 50 height 26
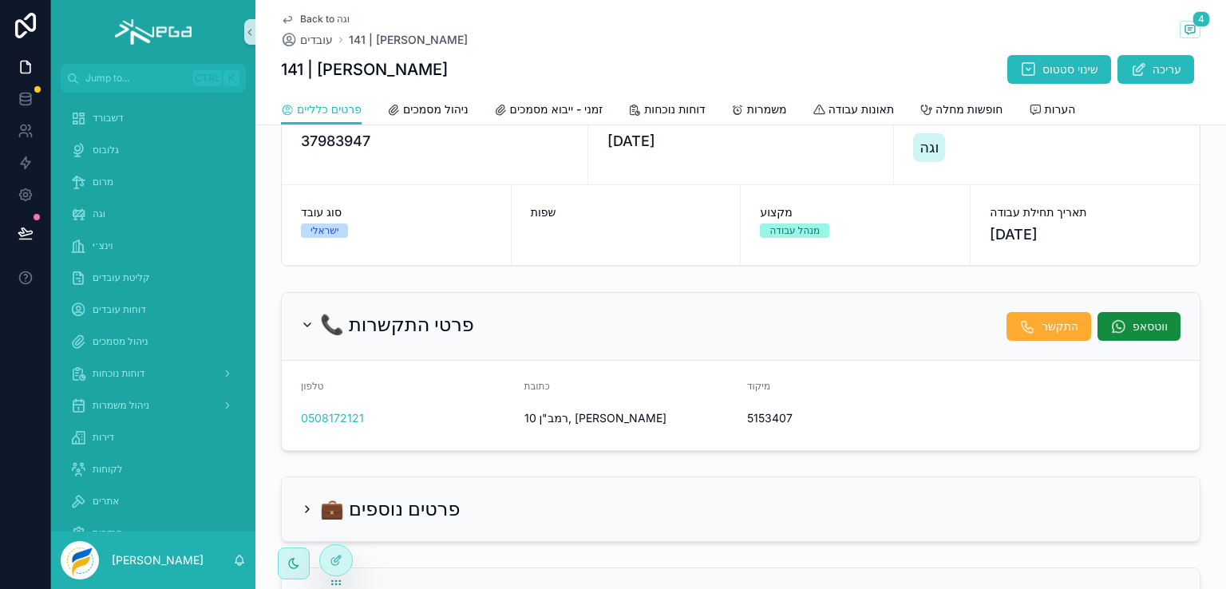
scroll to position [160, 0]
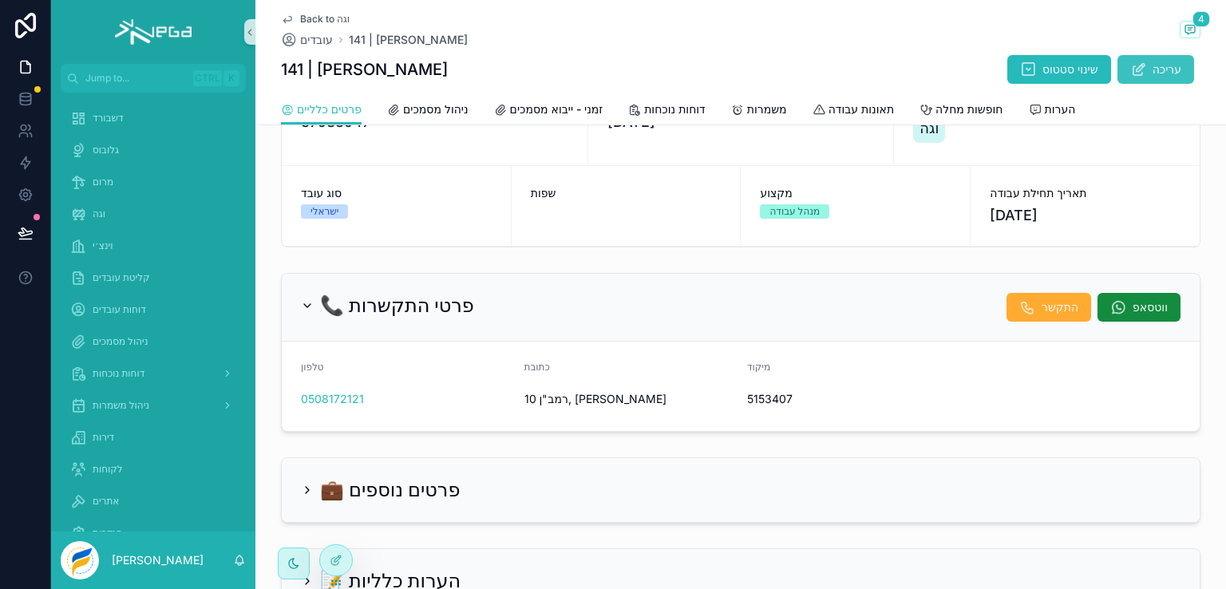
click at [1138, 64] on icon "scrollable content" at bounding box center [1138, 69] width 17 height 16
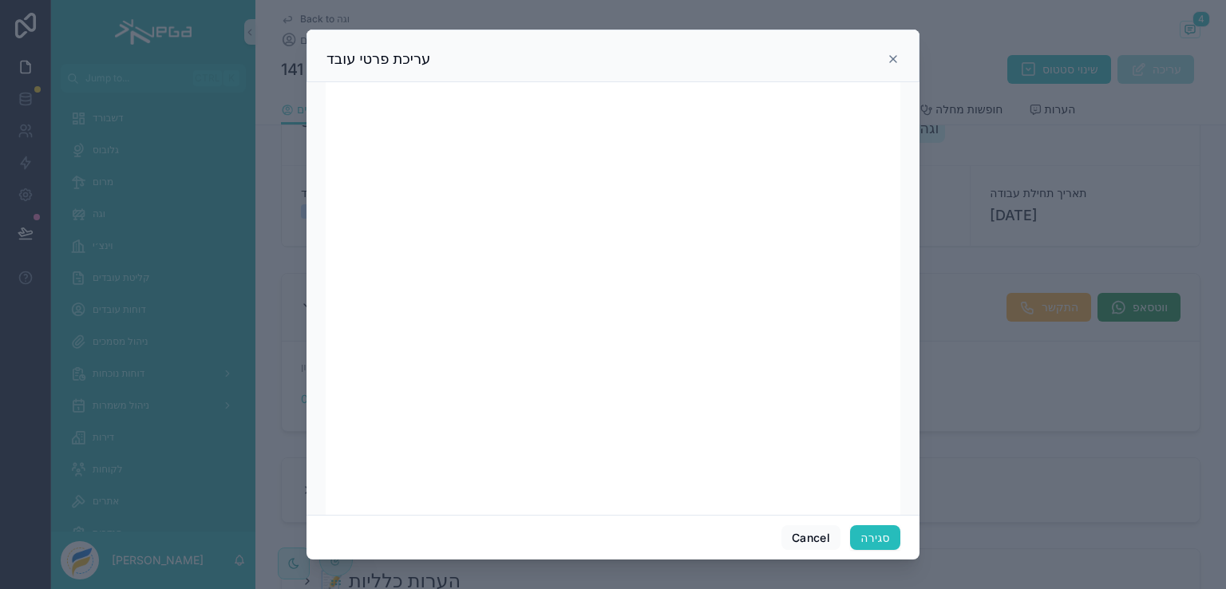
scroll to position [175, 0]
click at [877, 536] on button "סגירה" at bounding box center [875, 538] width 50 height 26
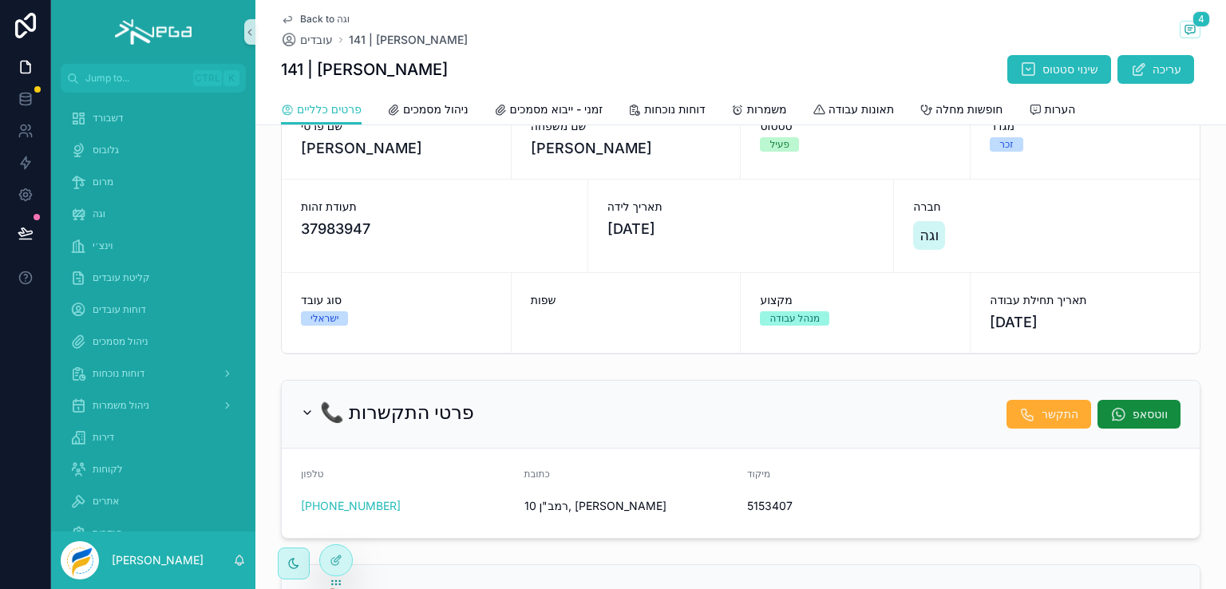
scroll to position [52, 0]
click at [93, 216] on span "וגה" at bounding box center [99, 213] width 13 height 13
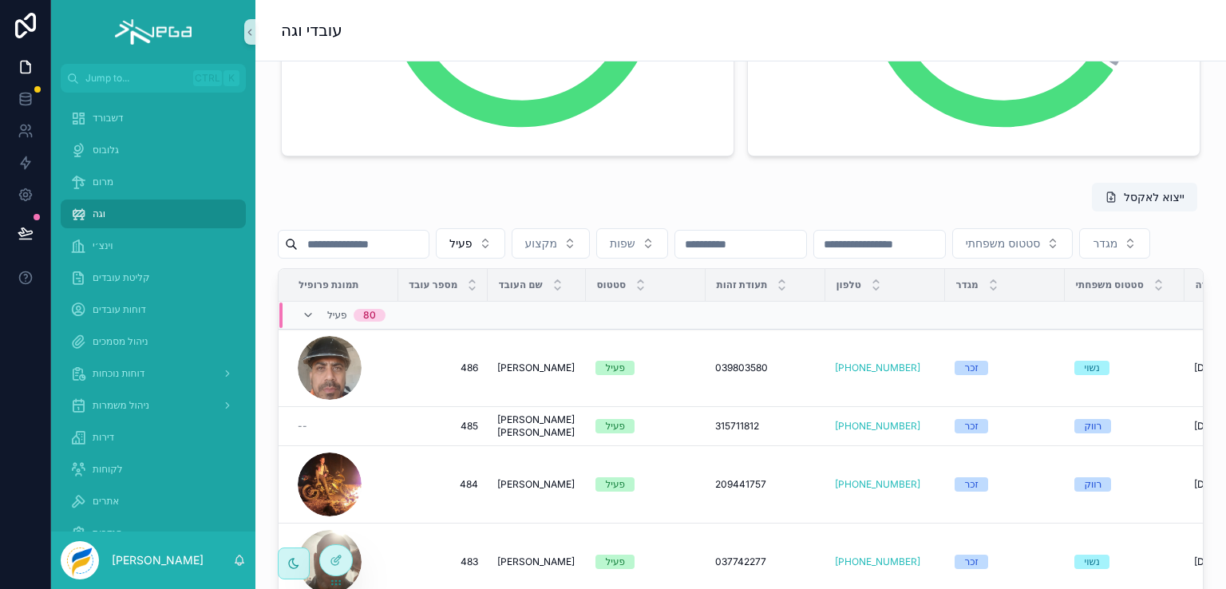
scroll to position [80, 0]
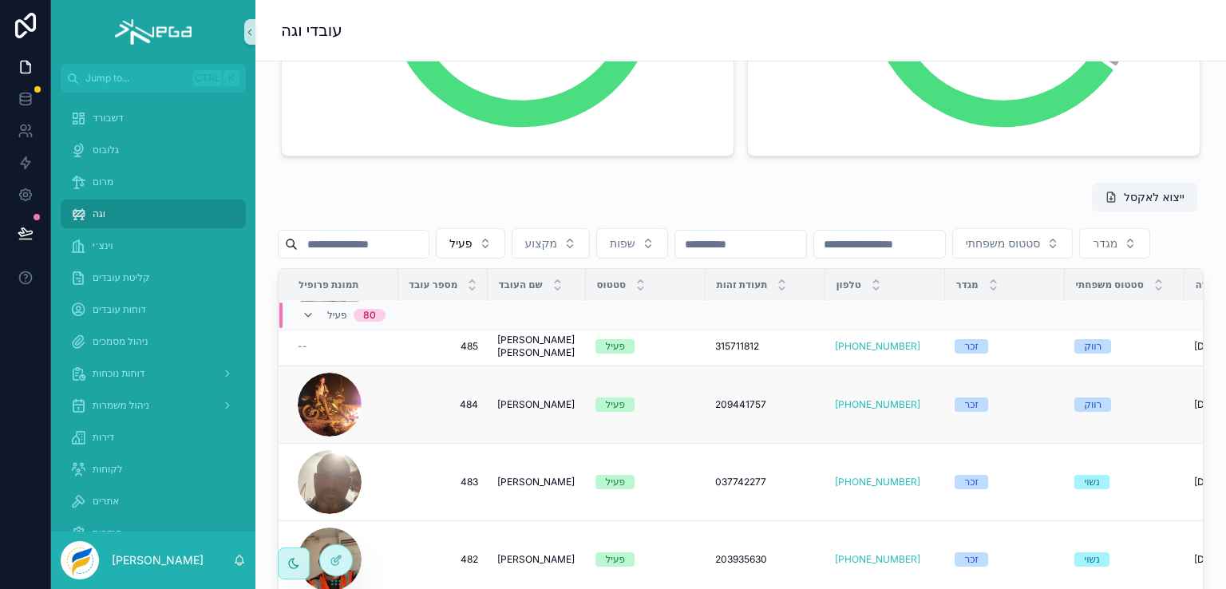
click at [530, 411] on span "[PERSON_NAME]" at bounding box center [535, 404] width 77 height 13
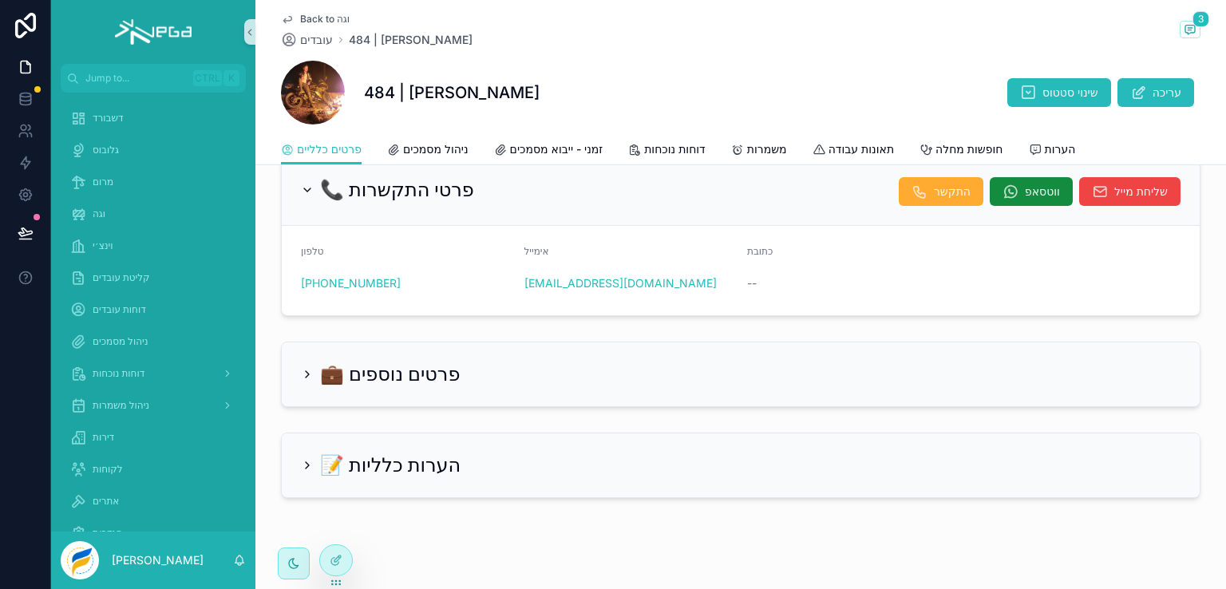
scroll to position [319, 0]
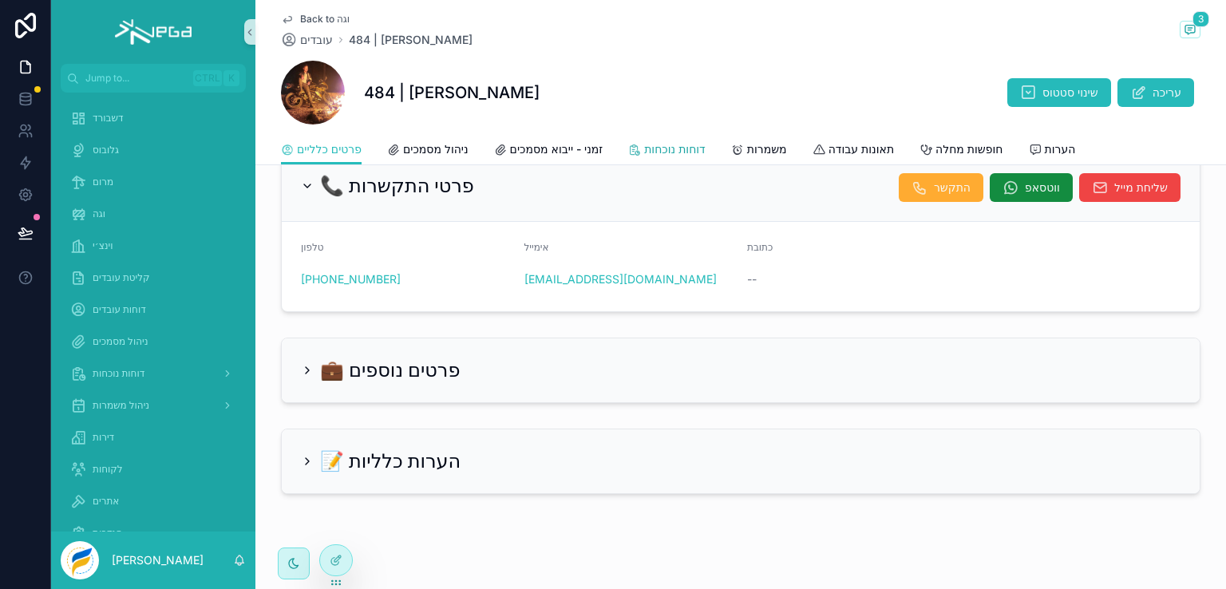
click at [665, 148] on span "דוחות נוכחות" at bounding box center [674, 149] width 61 height 16
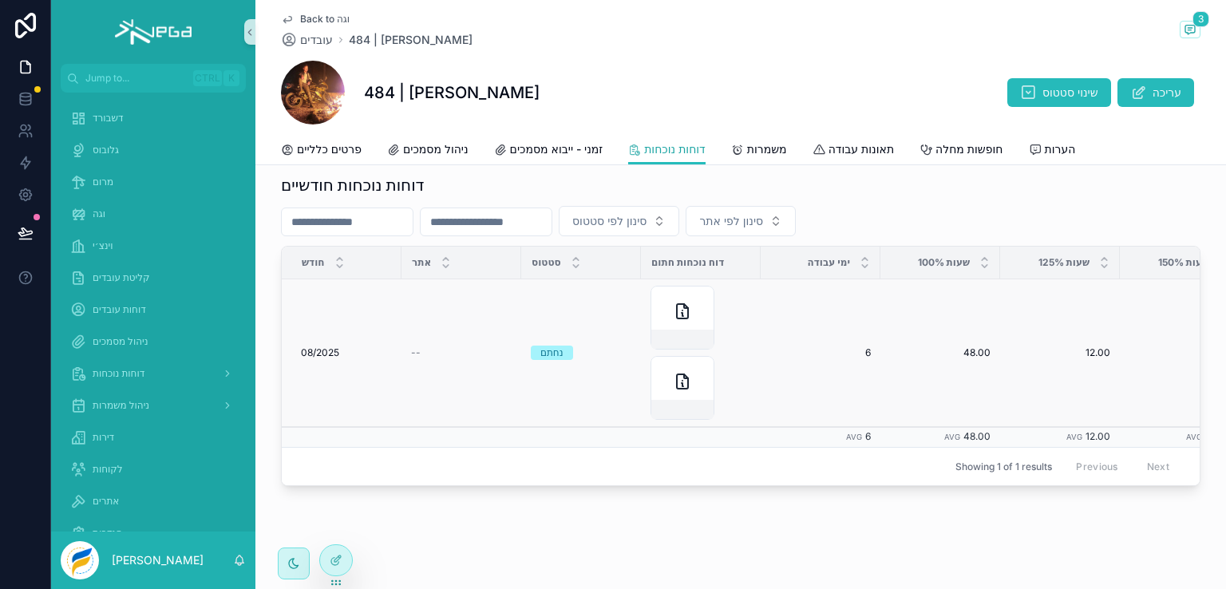
scroll to position [32, 0]
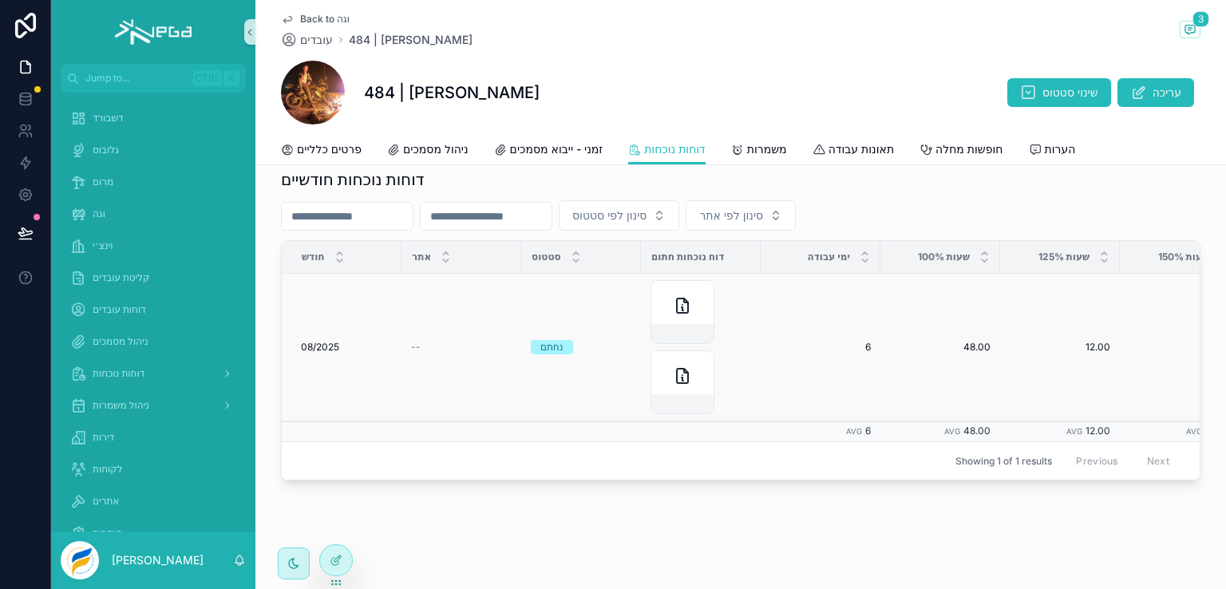
click at [301, 341] on span "08/2025" at bounding box center [320, 347] width 38 height 13
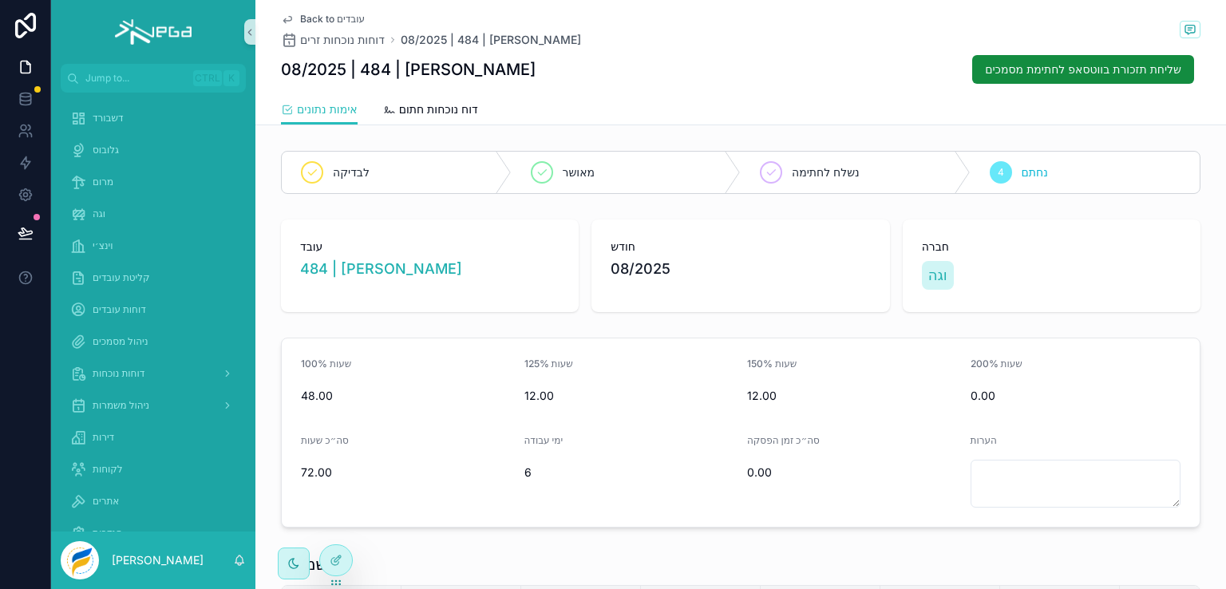
click at [841, 79] on div "08/2025 | 484 | [PERSON_NAME] חלף שליחת תזכורת בווטסאפ לחתימת מסמכים" at bounding box center [740, 69] width 919 height 30
click at [108, 374] on span "דוחות נוכחות" at bounding box center [119, 373] width 52 height 13
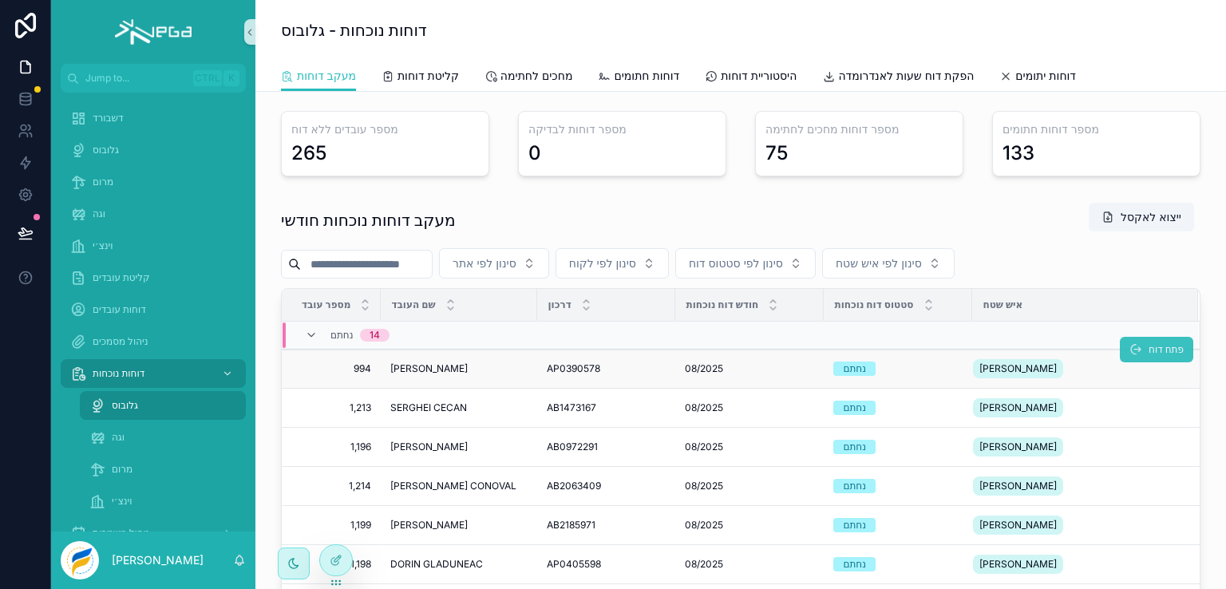
click at [1148, 343] on span "פתח דוח" at bounding box center [1165, 349] width 35 height 13
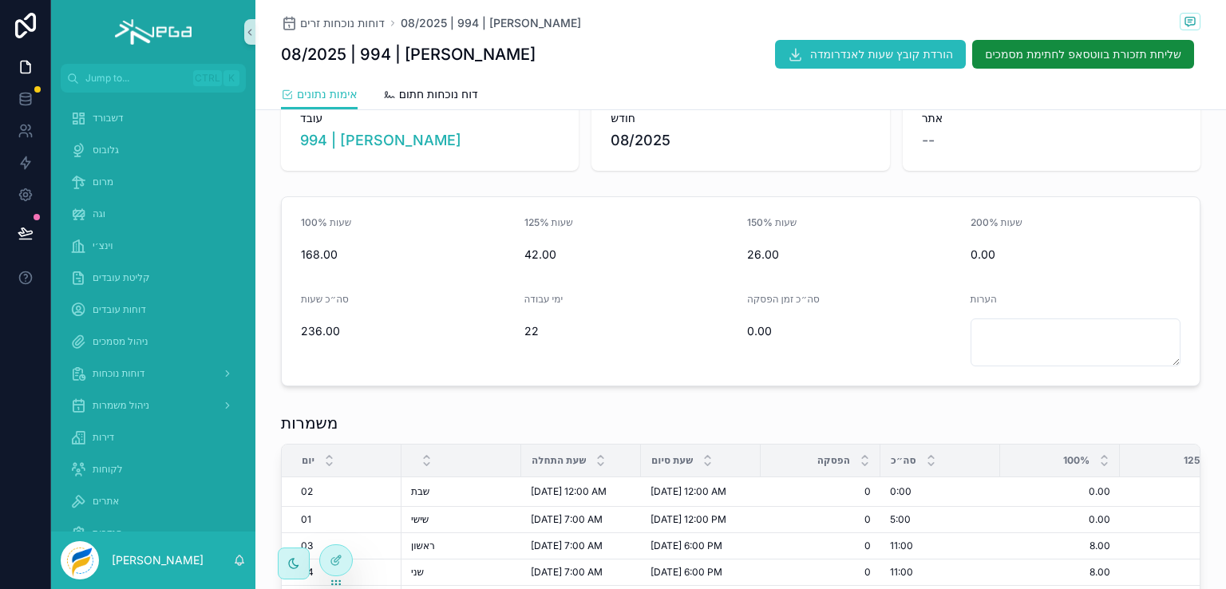
scroll to position [239, 0]
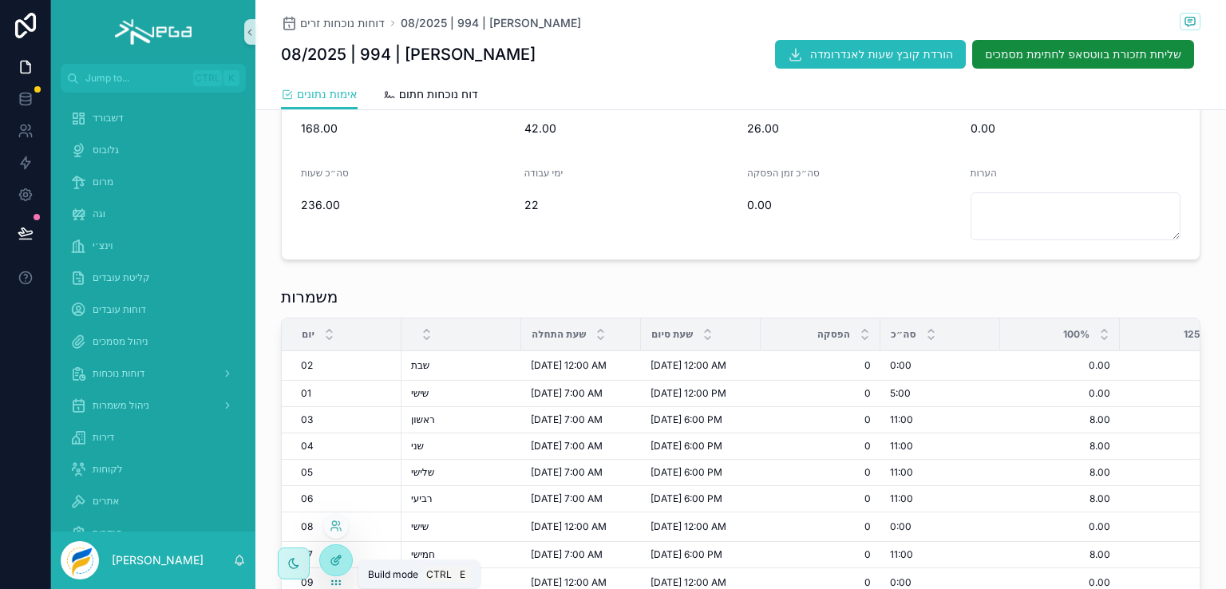
click at [337, 559] on icon at bounding box center [336, 560] width 13 height 13
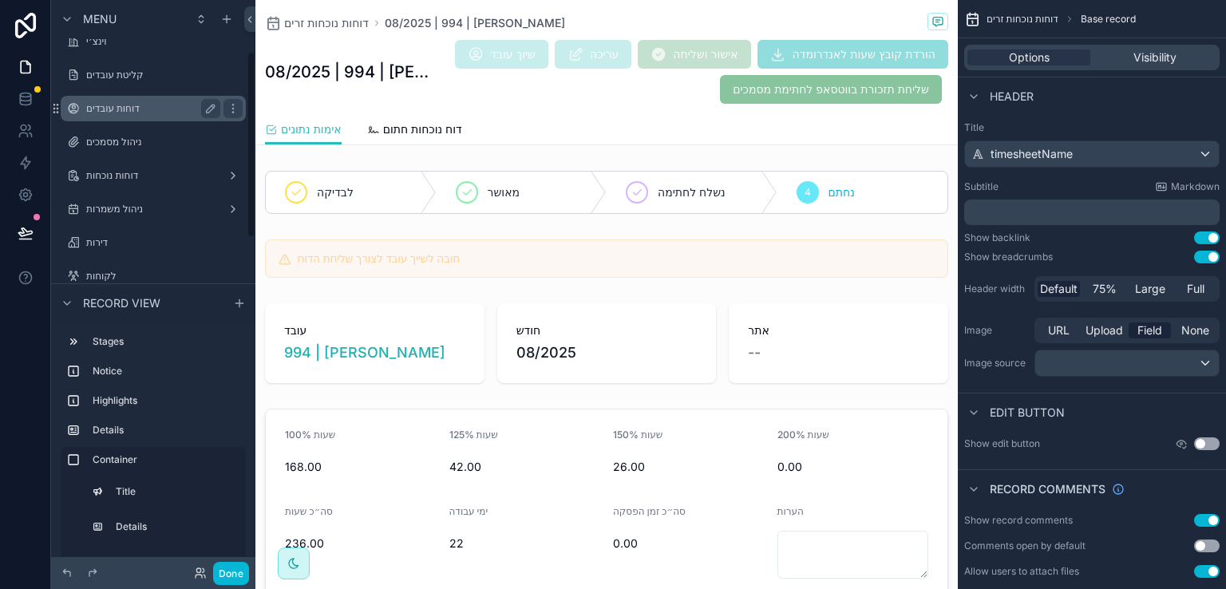
scroll to position [160, 0]
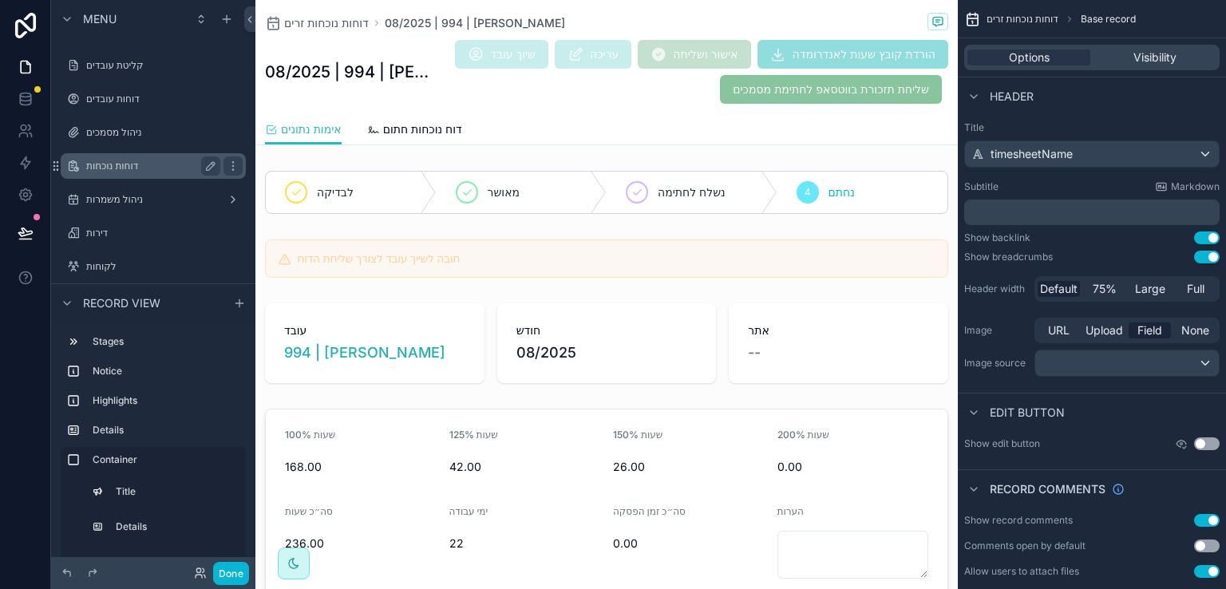
click at [121, 164] on label "דוחות נוכחות" at bounding box center [150, 166] width 128 height 13
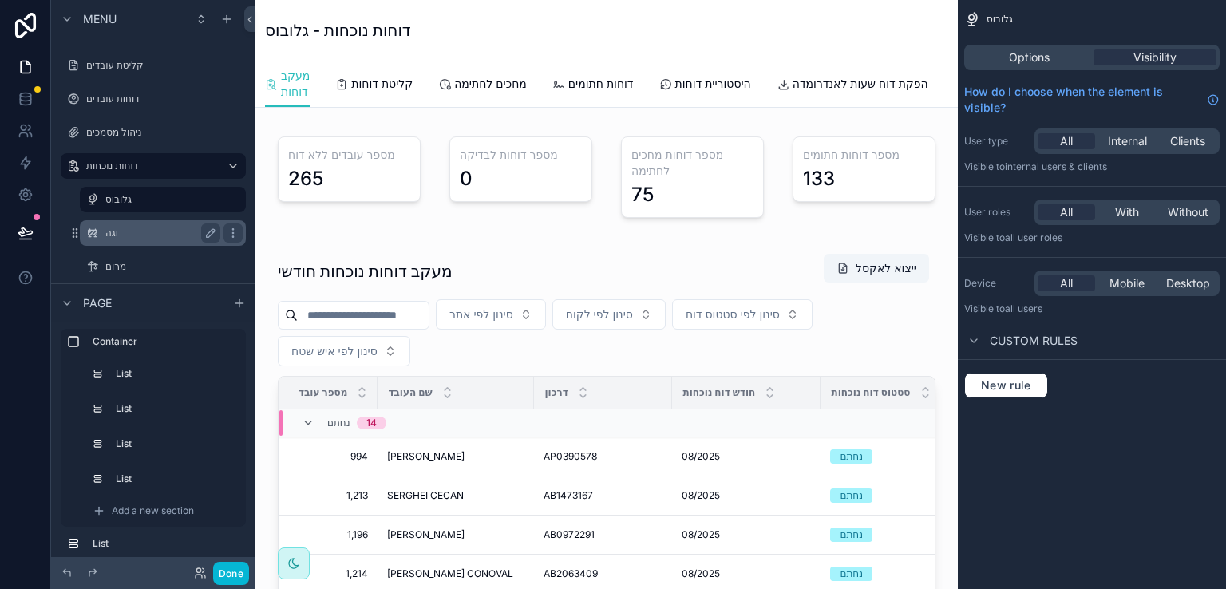
click at [104, 231] on div "וגה" at bounding box center [163, 233] width 160 height 26
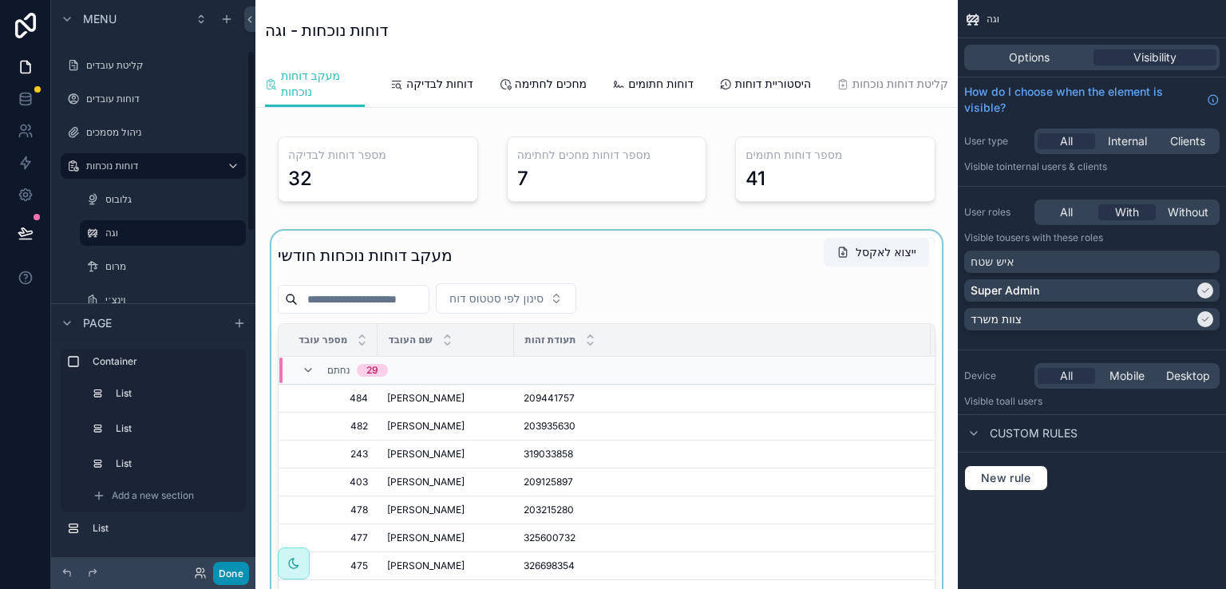
click at [231, 571] on button "Done" at bounding box center [231, 573] width 36 height 23
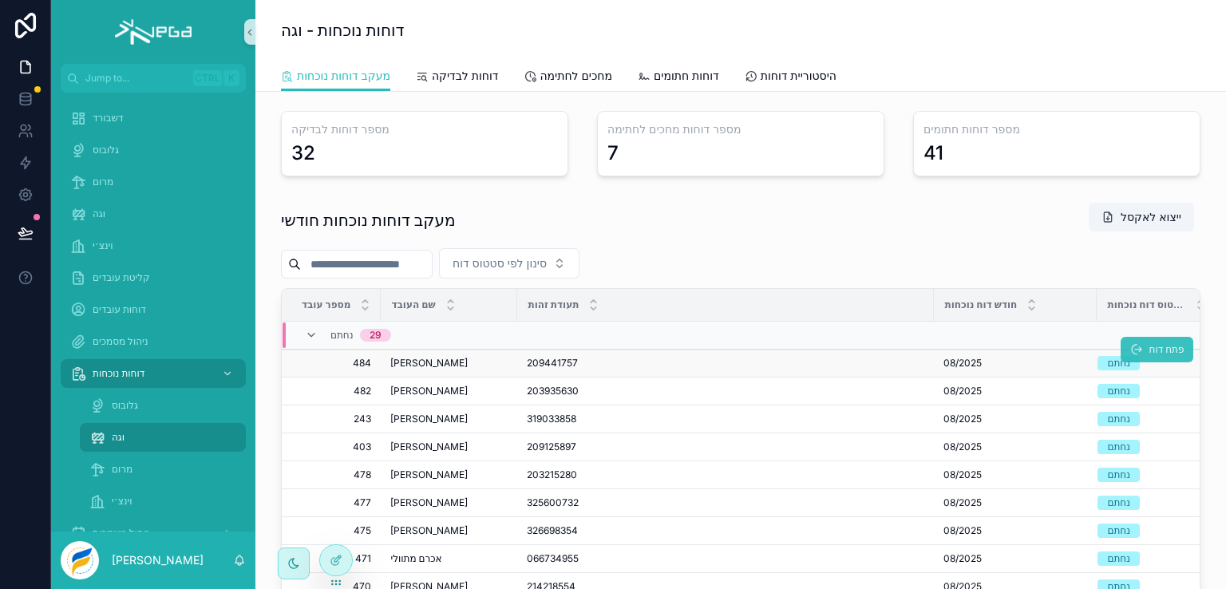
click at [1148, 350] on span "פתח דוח" at bounding box center [1165, 349] width 35 height 13
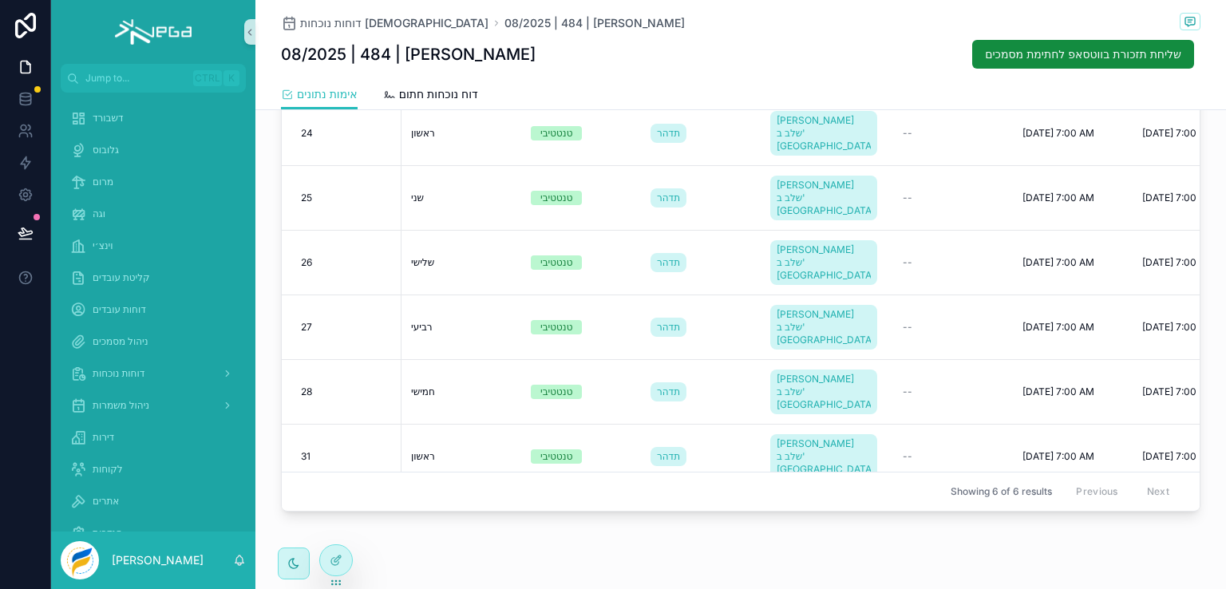
scroll to position [105, 0]
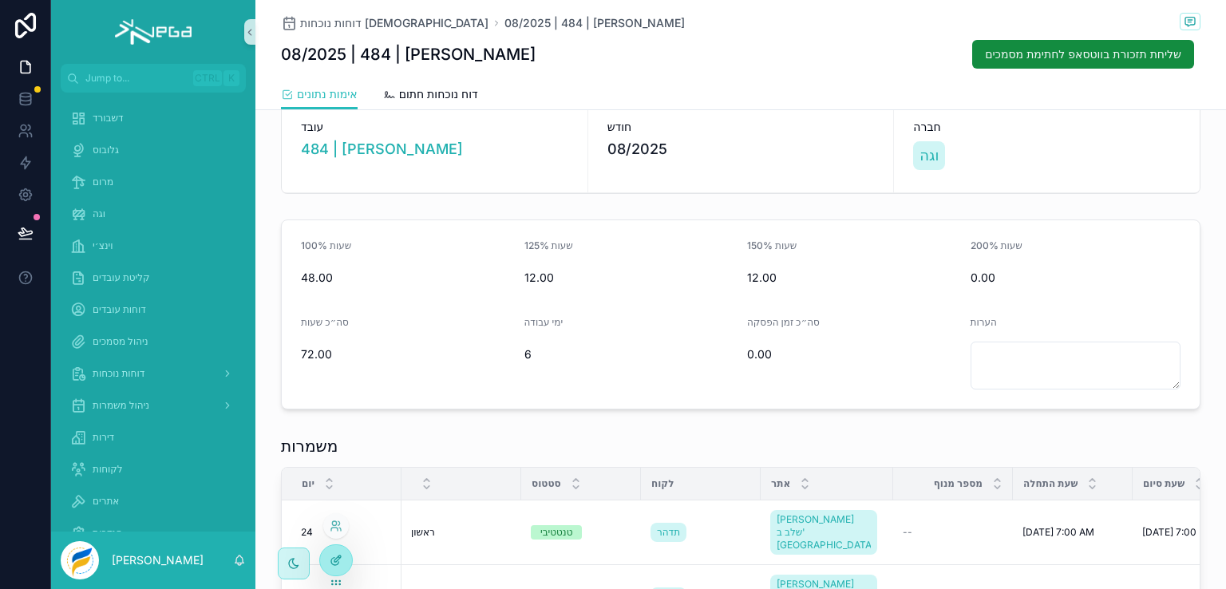
click at [338, 558] on icon at bounding box center [336, 560] width 13 height 13
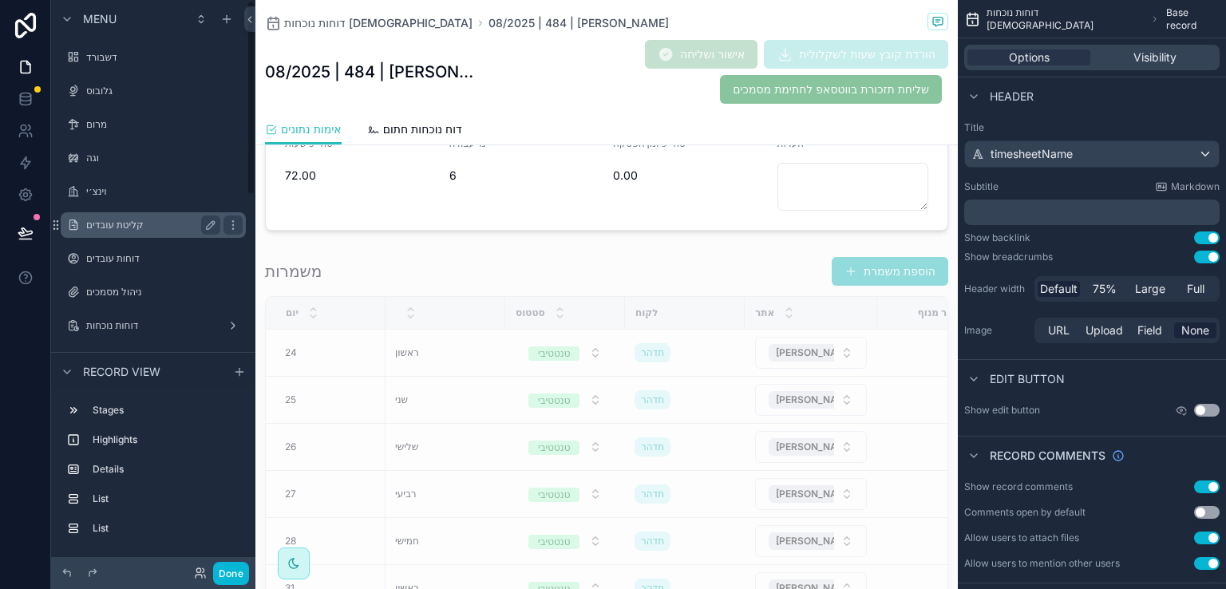
scroll to position [80, 0]
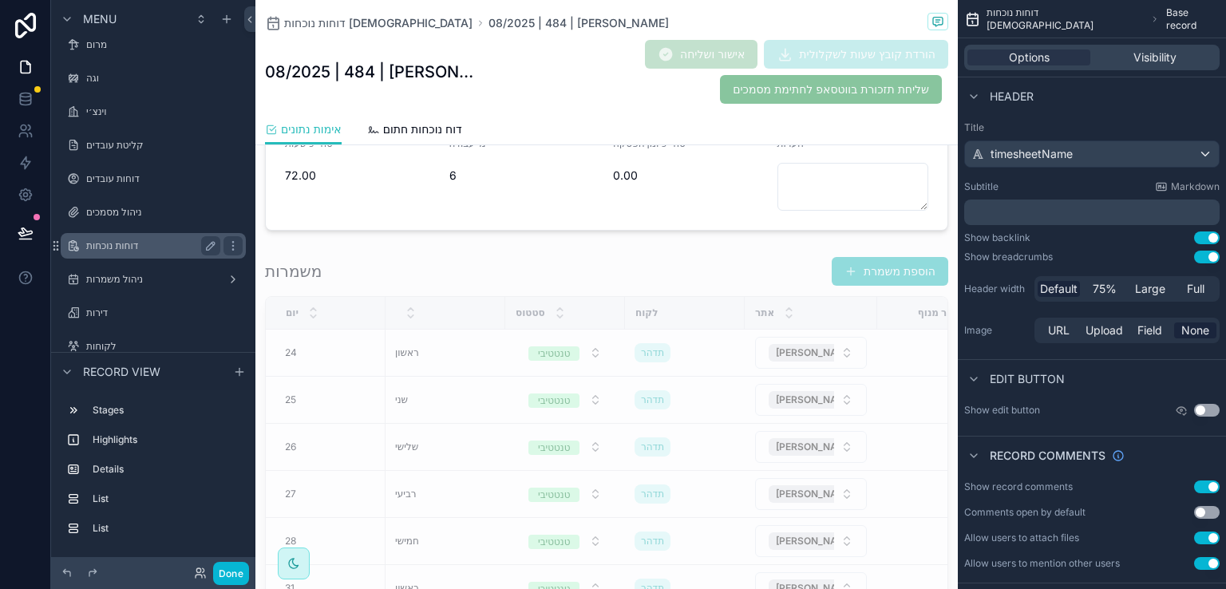
click at [121, 244] on label "דוחות נוכחות" at bounding box center [150, 245] width 128 height 13
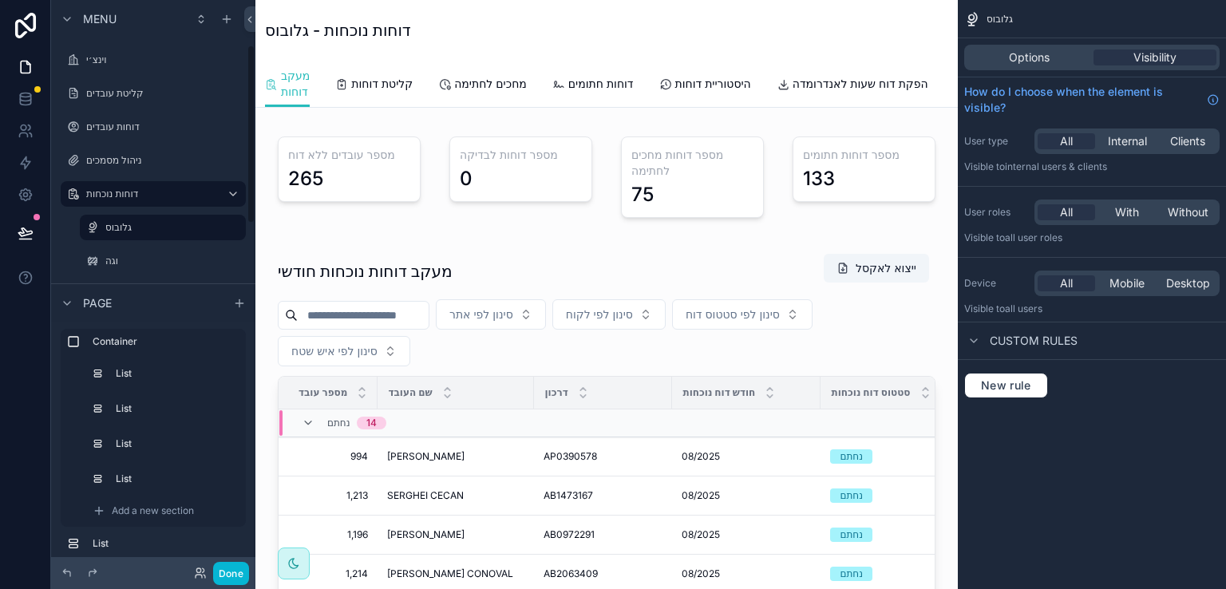
scroll to position [160, 0]
click at [229, 567] on button "Done" at bounding box center [231, 573] width 36 height 23
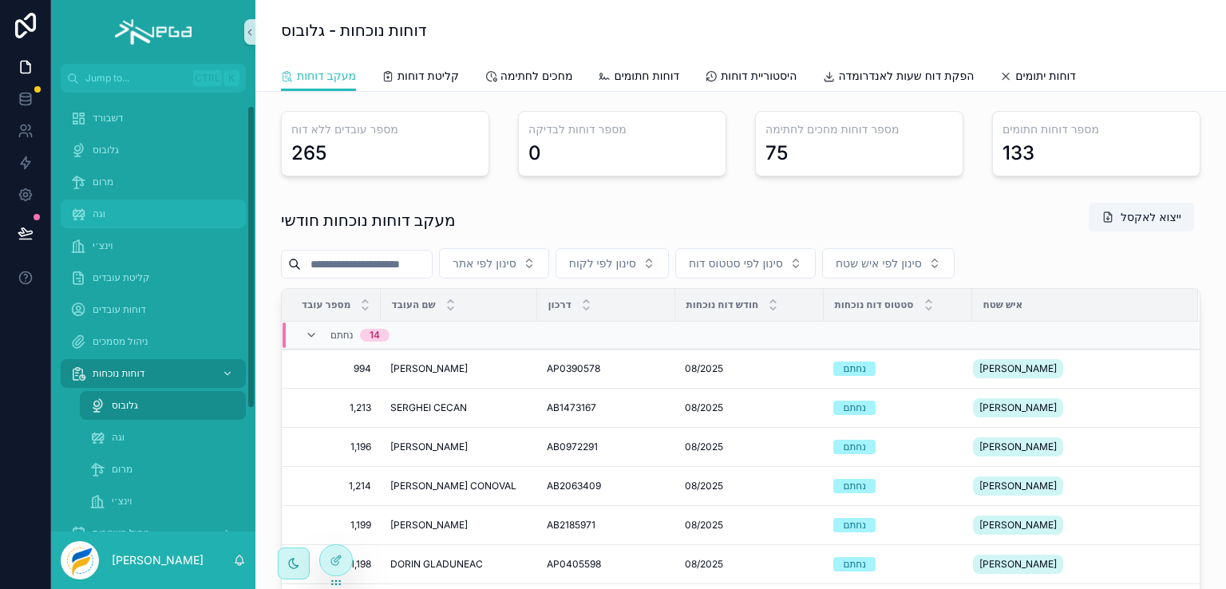
scroll to position [80, 0]
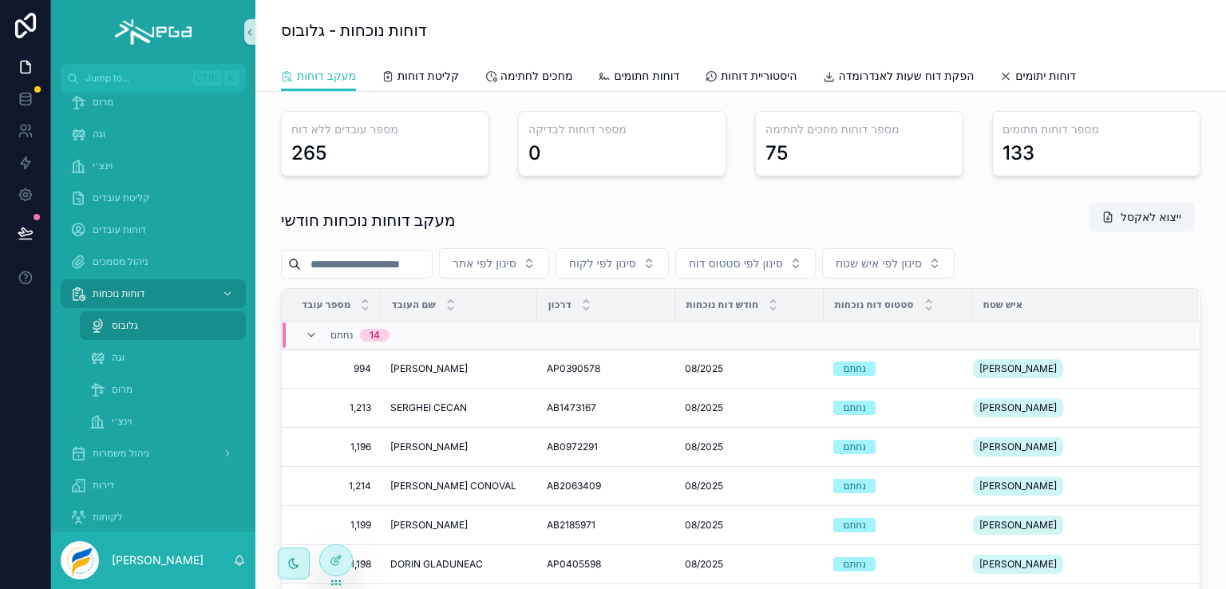
click at [128, 322] on span "גלובוס" at bounding box center [125, 325] width 26 height 13
click at [1148, 350] on span "פתח דוח" at bounding box center [1165, 349] width 35 height 13
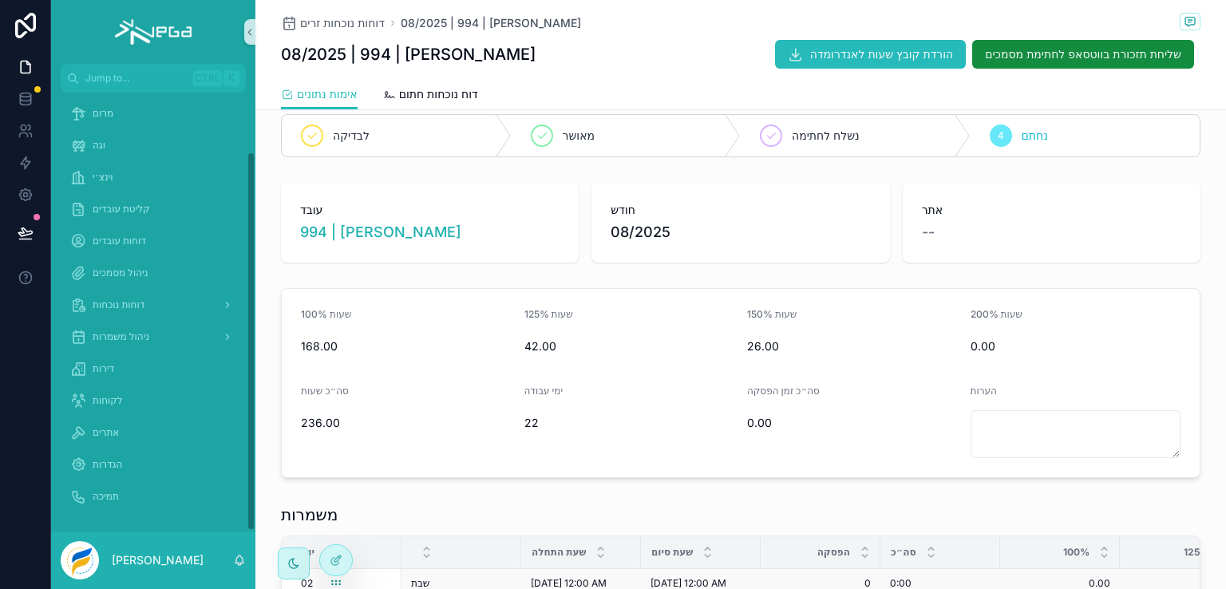
scroll to position [80, 0]
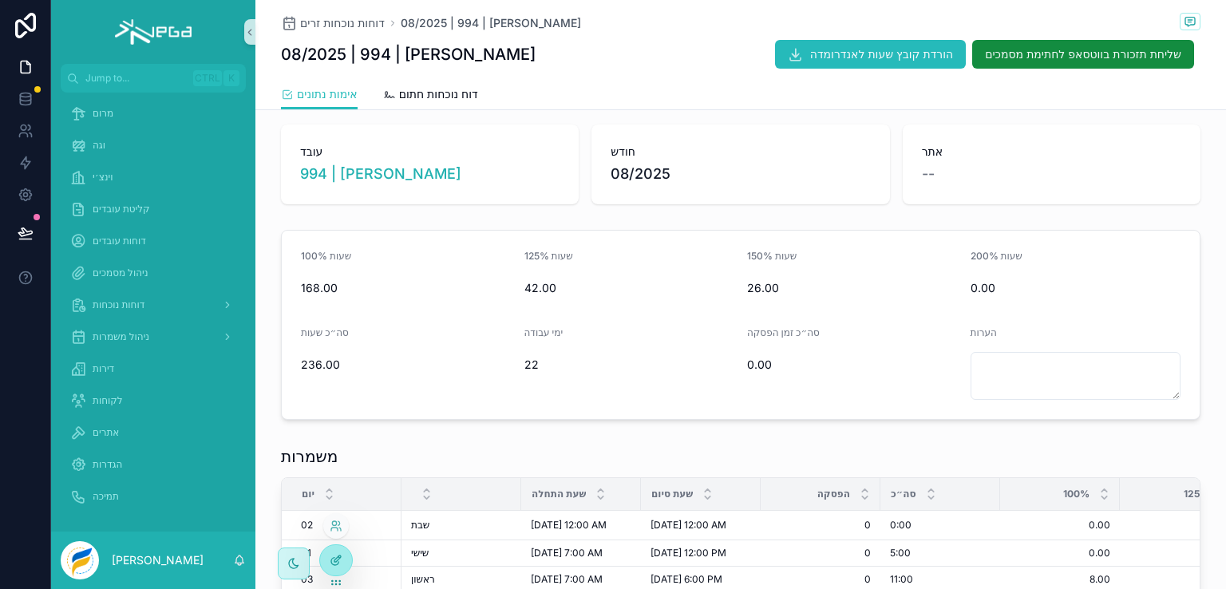
click at [332, 559] on icon at bounding box center [336, 560] width 13 height 13
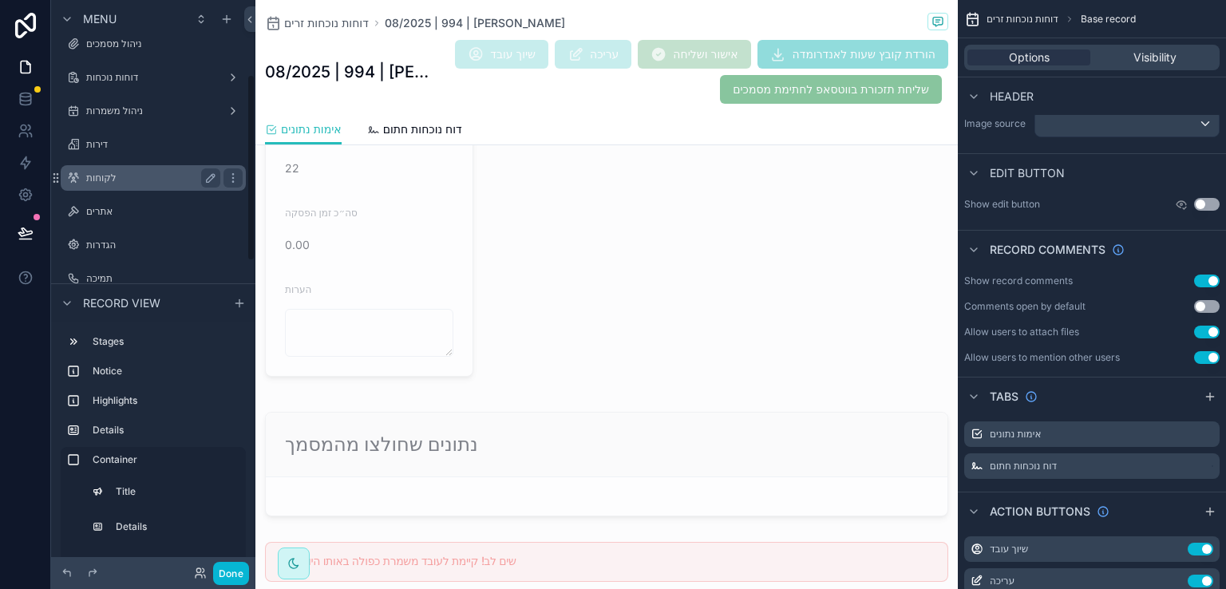
scroll to position [89, 0]
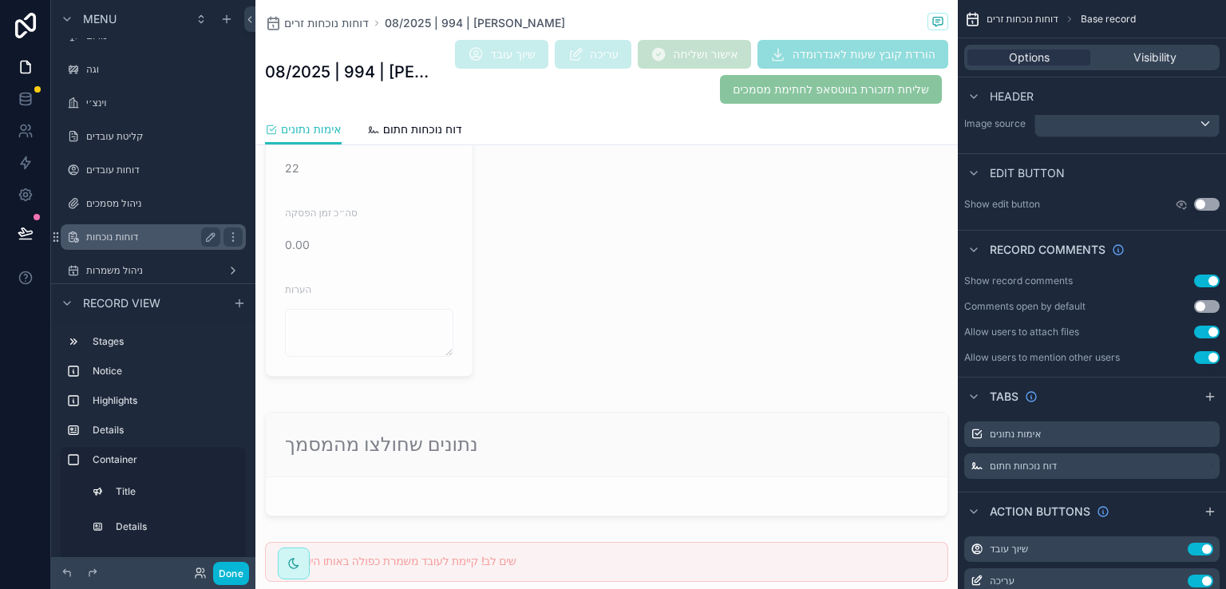
click at [121, 237] on label "דוחות נוכחות" at bounding box center [150, 237] width 128 height 13
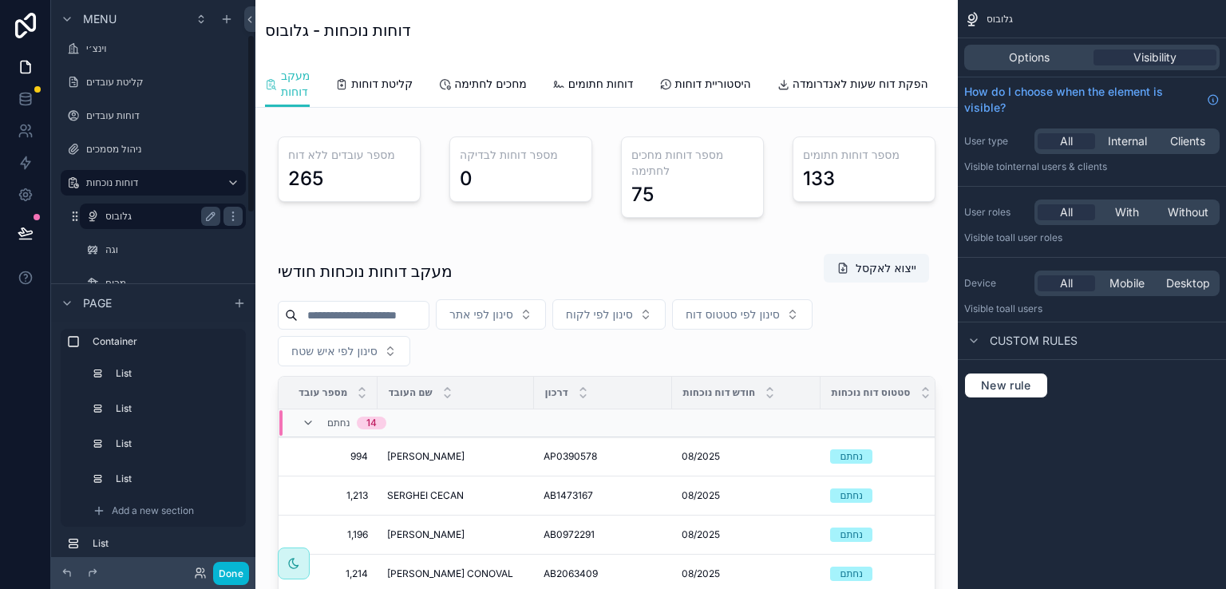
scroll to position [168, 0]
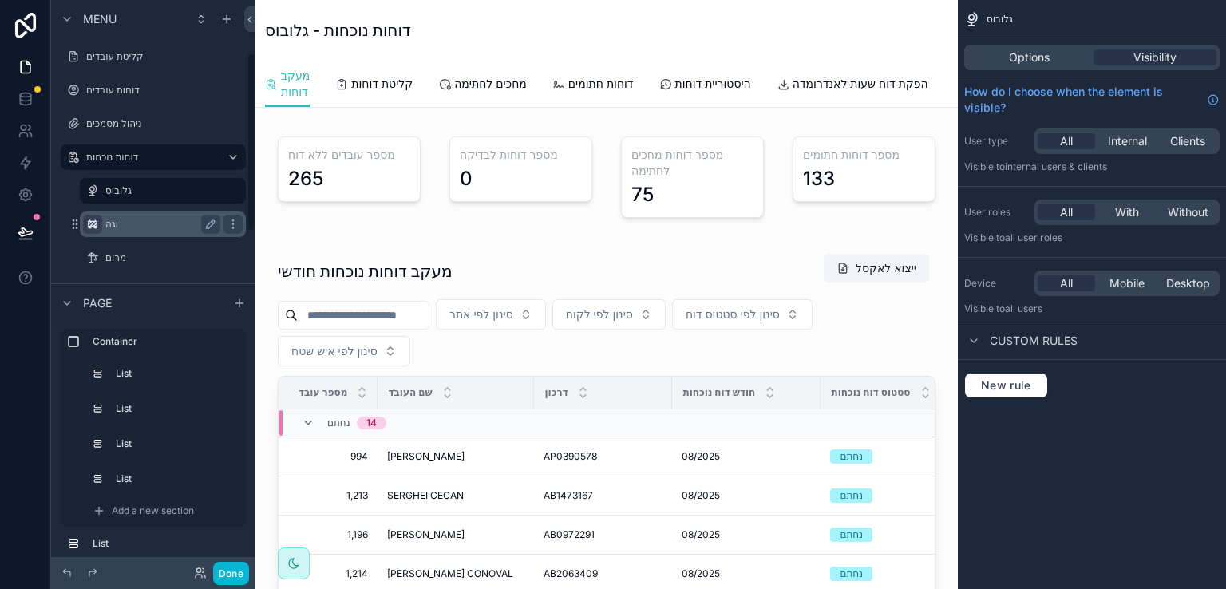
click at [93, 219] on icon "scrollable content" at bounding box center [92, 224] width 13 height 13
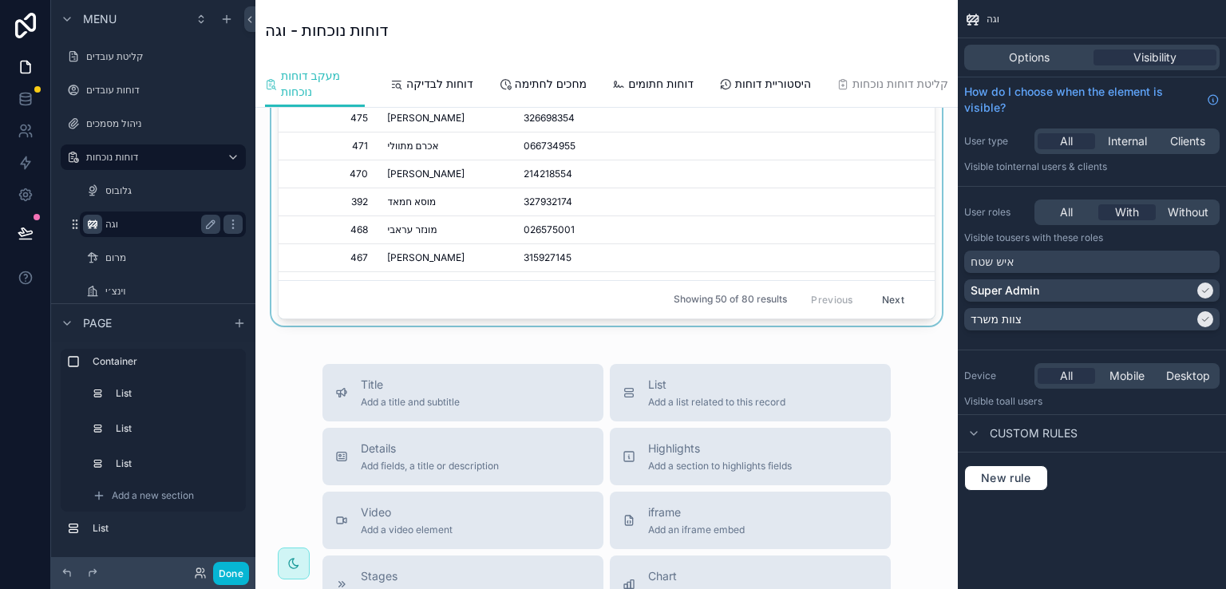
scroll to position [196, 0]
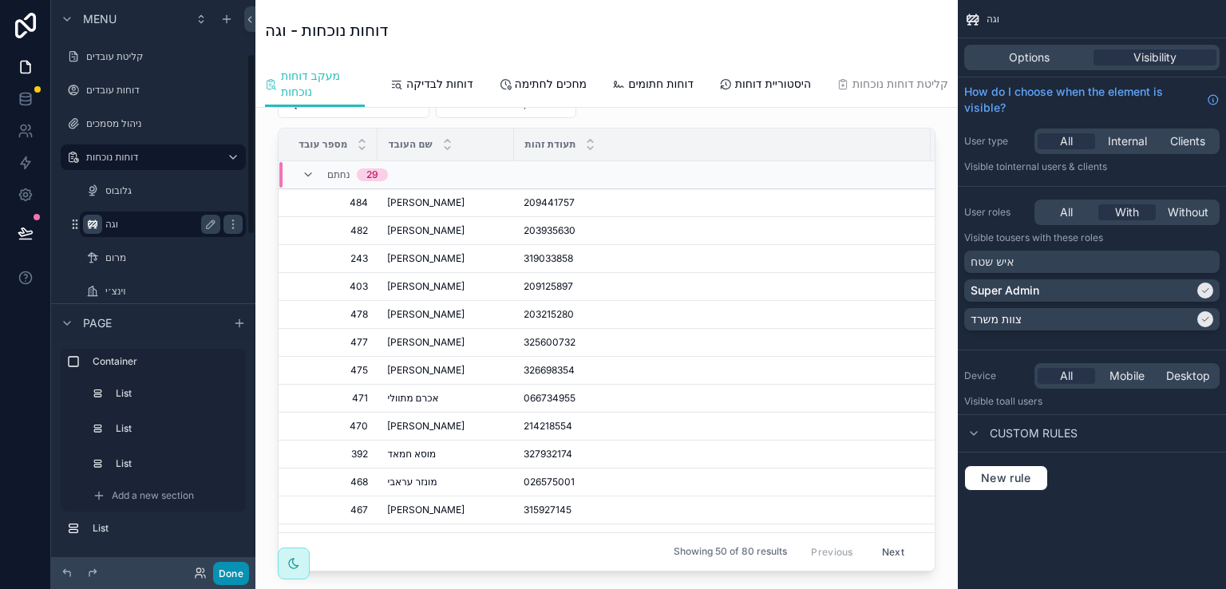
click at [224, 572] on button "Done" at bounding box center [231, 573] width 36 height 23
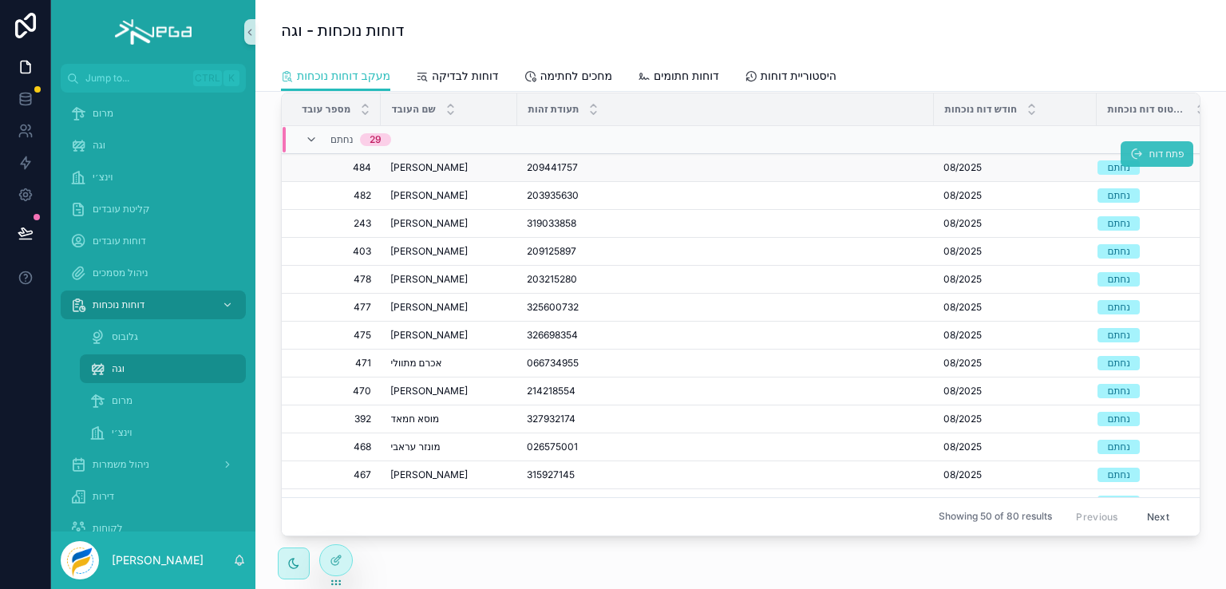
click at [1148, 152] on span "פתח דוח" at bounding box center [1165, 154] width 35 height 13
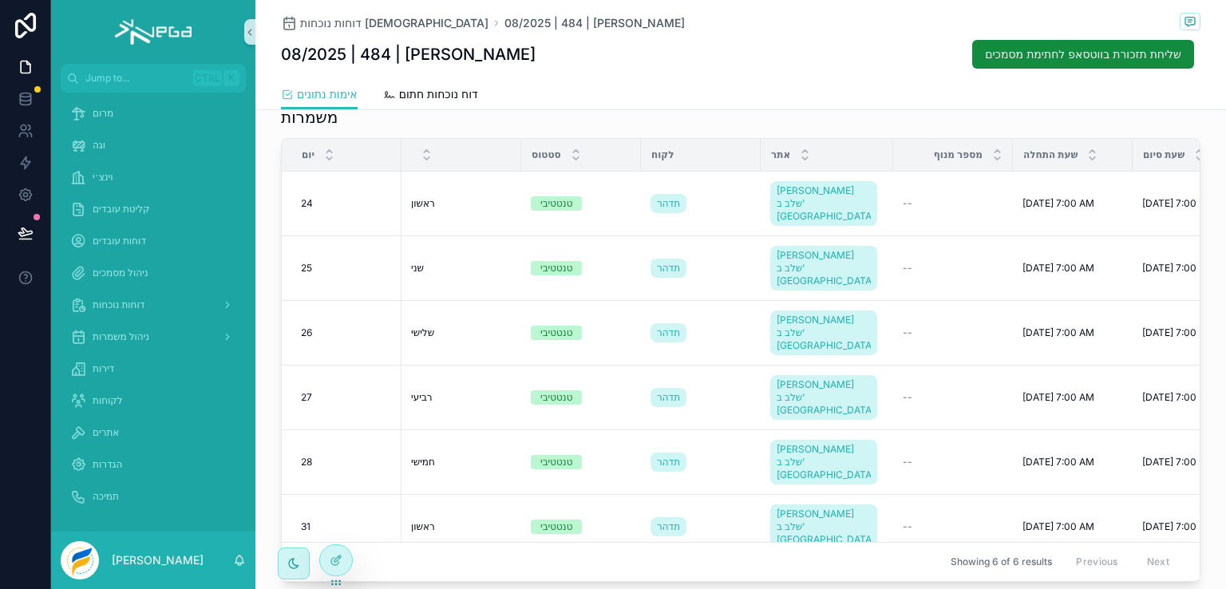
scroll to position [435, 0]
click at [334, 556] on icon at bounding box center [336, 560] width 13 height 13
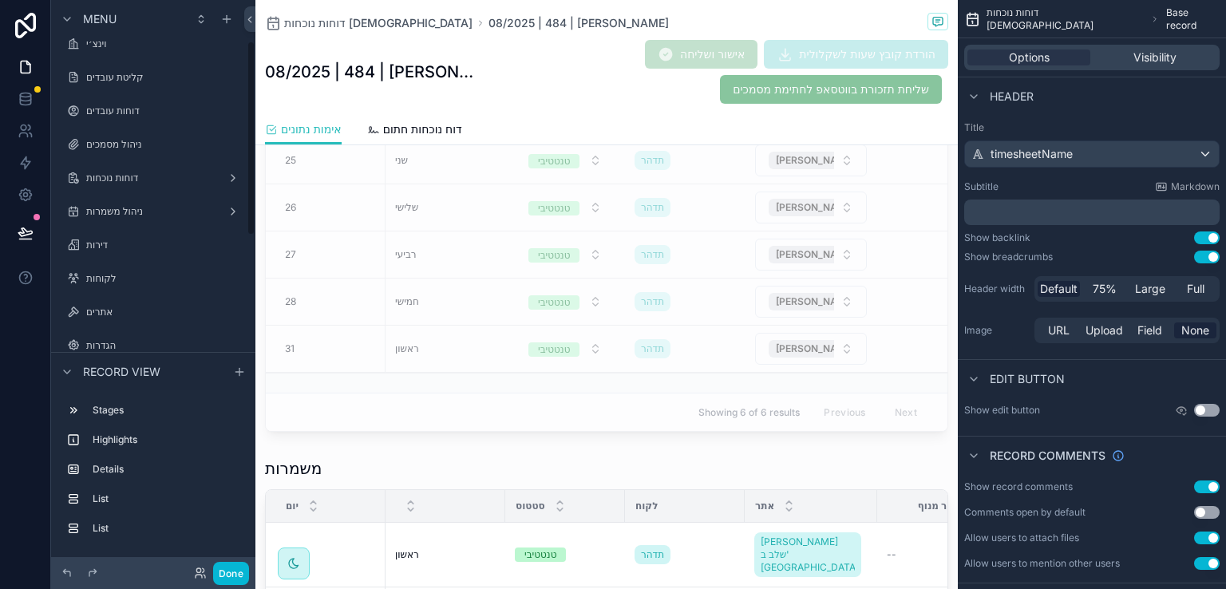
scroll to position [121, 0]
click at [124, 201] on label "דוחות נוכחות" at bounding box center [150, 205] width 128 height 13
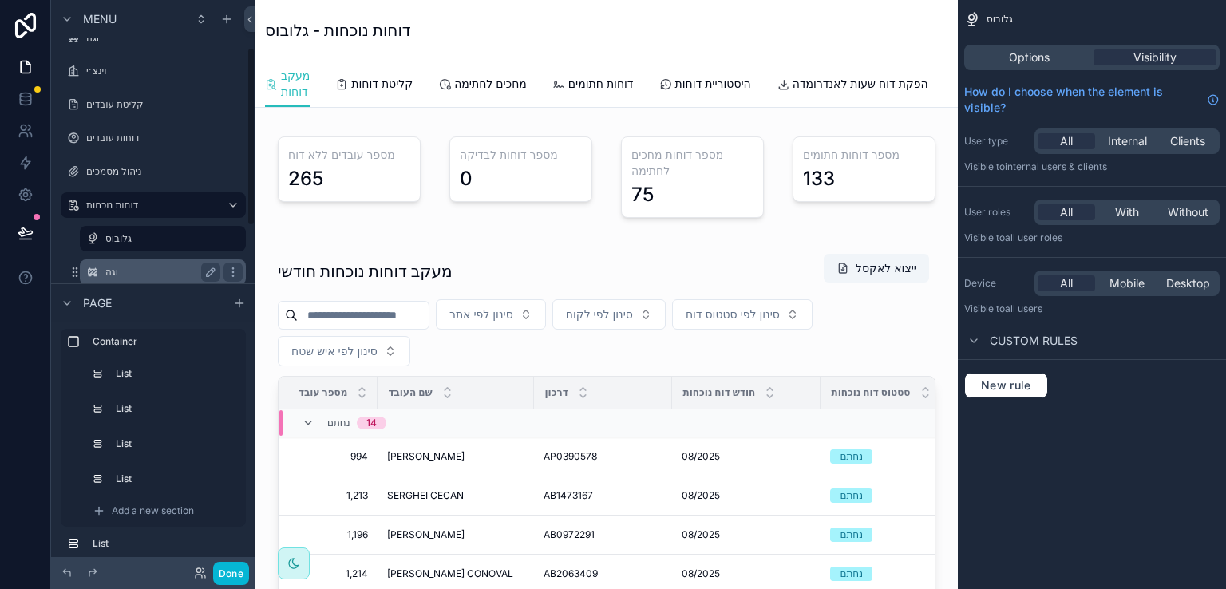
scroll to position [200, 0]
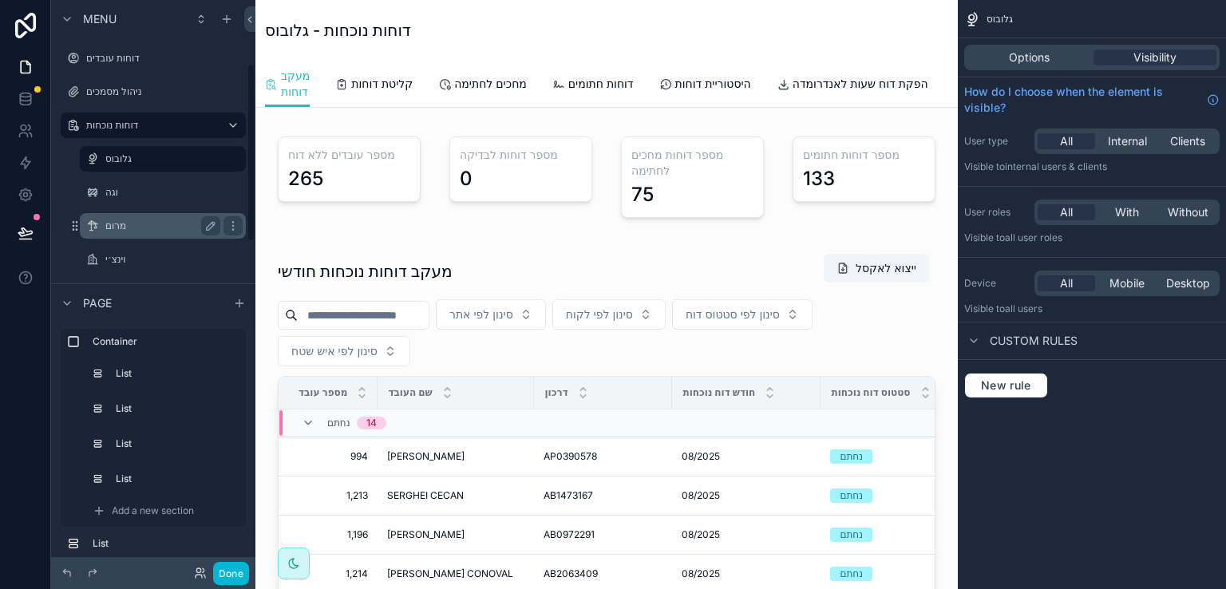
click at [115, 224] on label "מרום" at bounding box center [159, 225] width 109 height 13
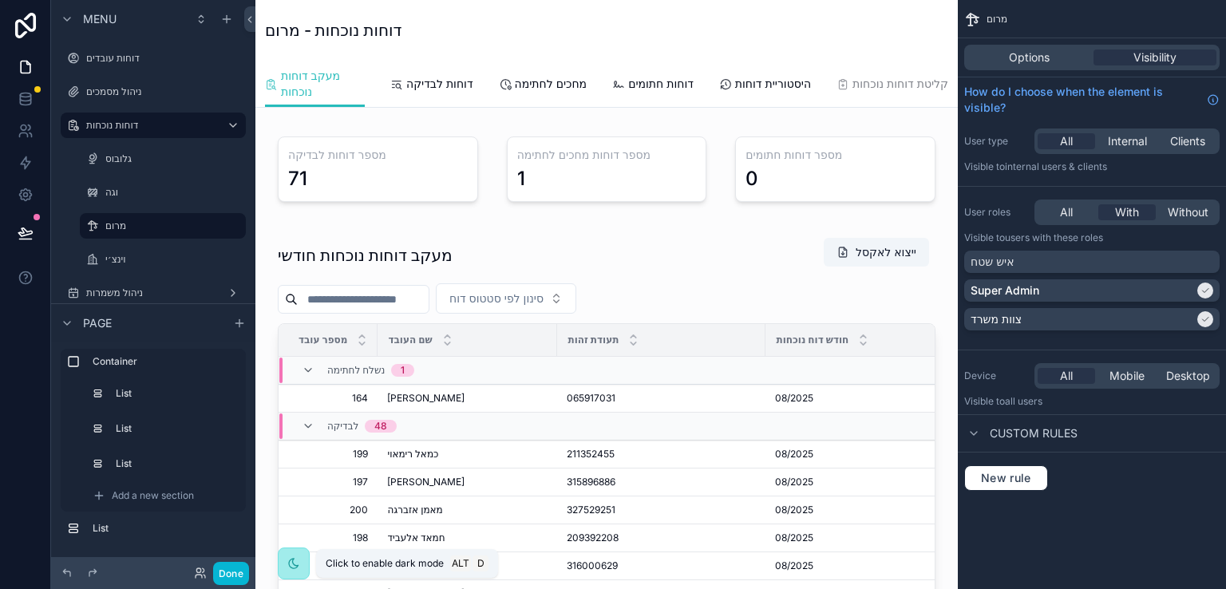
click at [300, 563] on div "scrollable content" at bounding box center [293, 563] width 14 height 14
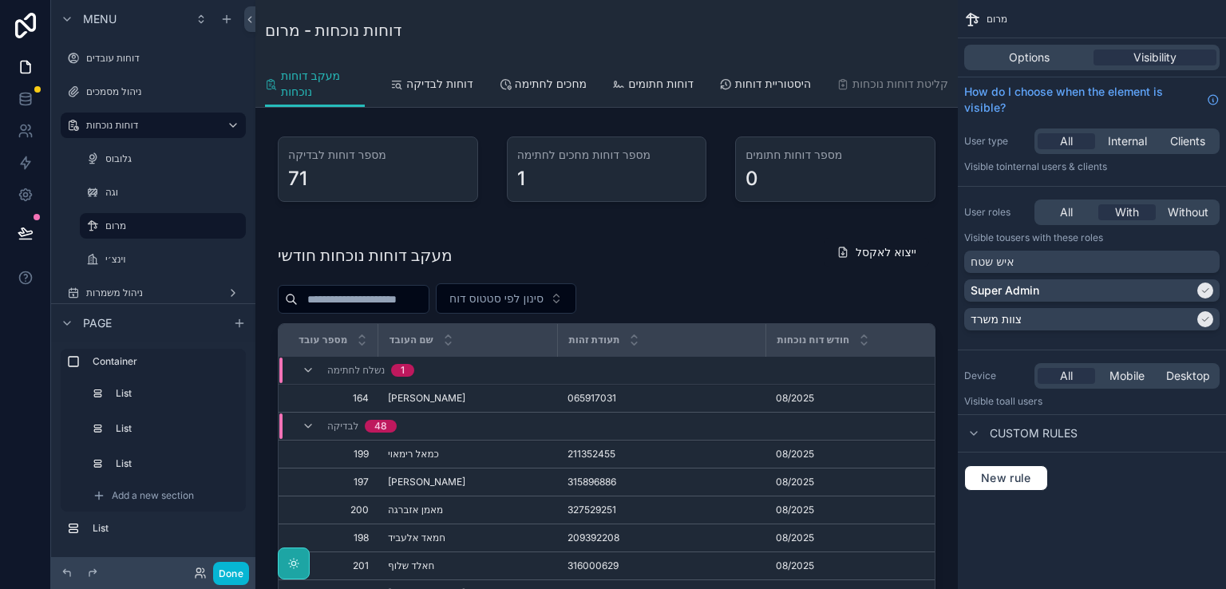
click at [294, 559] on icon "scrollable content" at bounding box center [293, 563] width 13 height 13
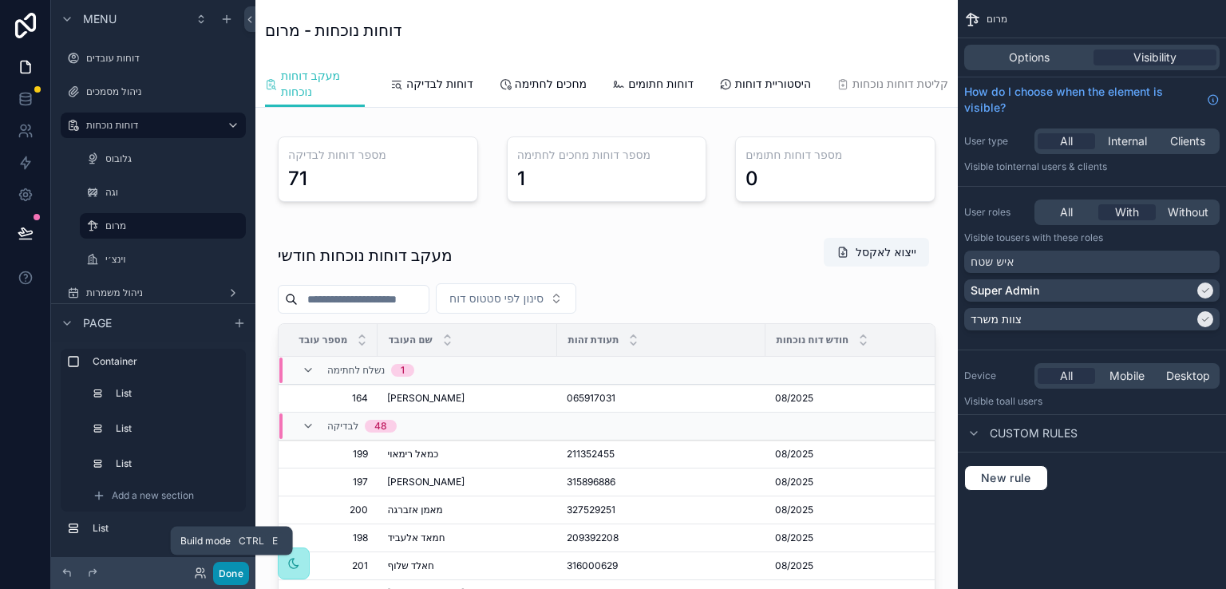
click at [227, 570] on button "Done" at bounding box center [231, 573] width 36 height 23
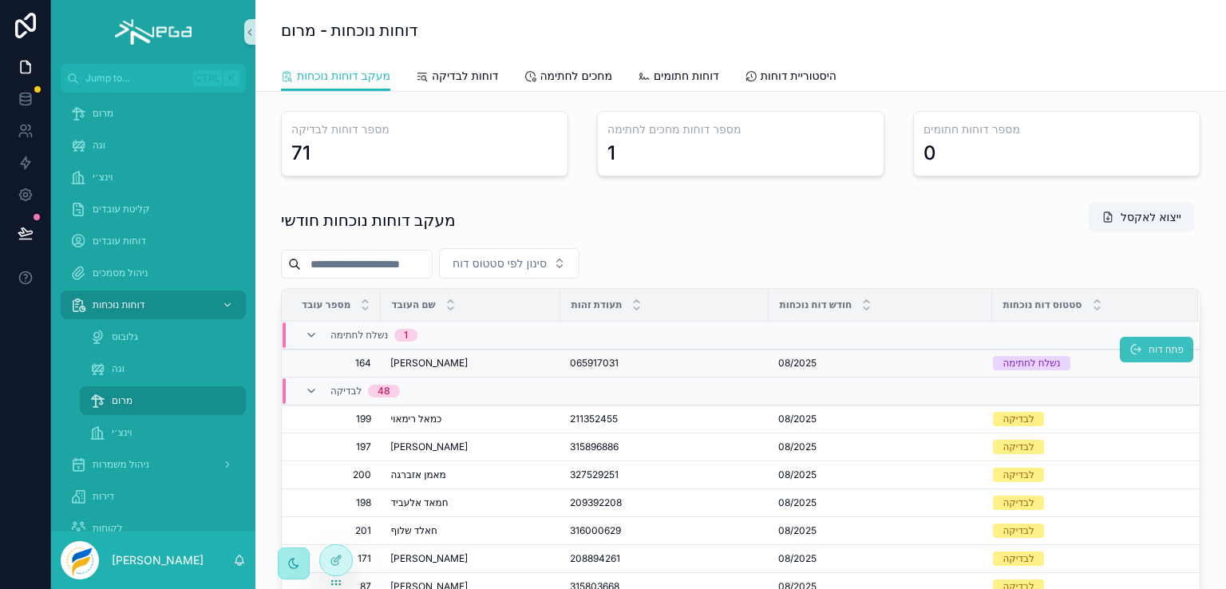
click at [1122, 349] on button "פתח דוח" at bounding box center [1156, 350] width 73 height 26
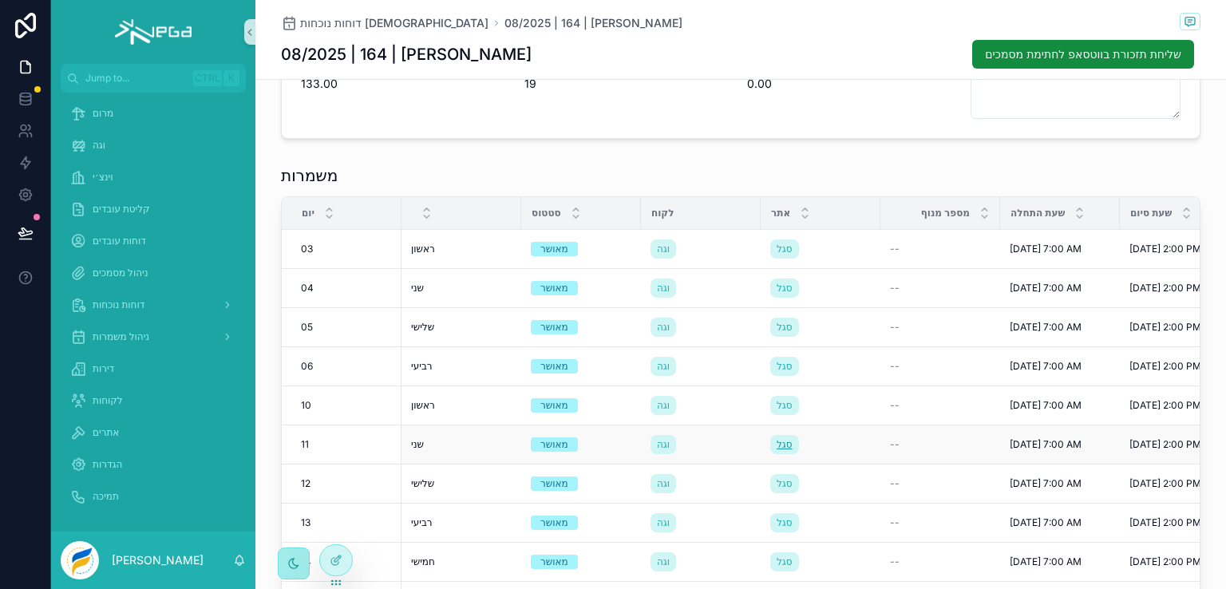
scroll to position [399, 0]
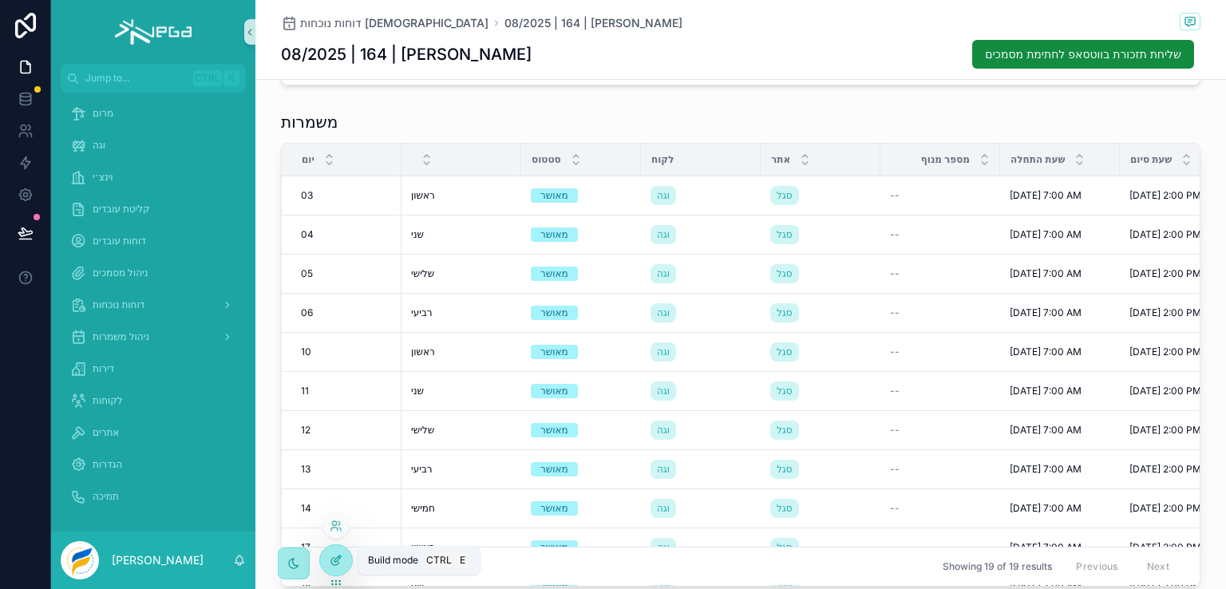
click at [335, 563] on icon at bounding box center [336, 560] width 13 height 13
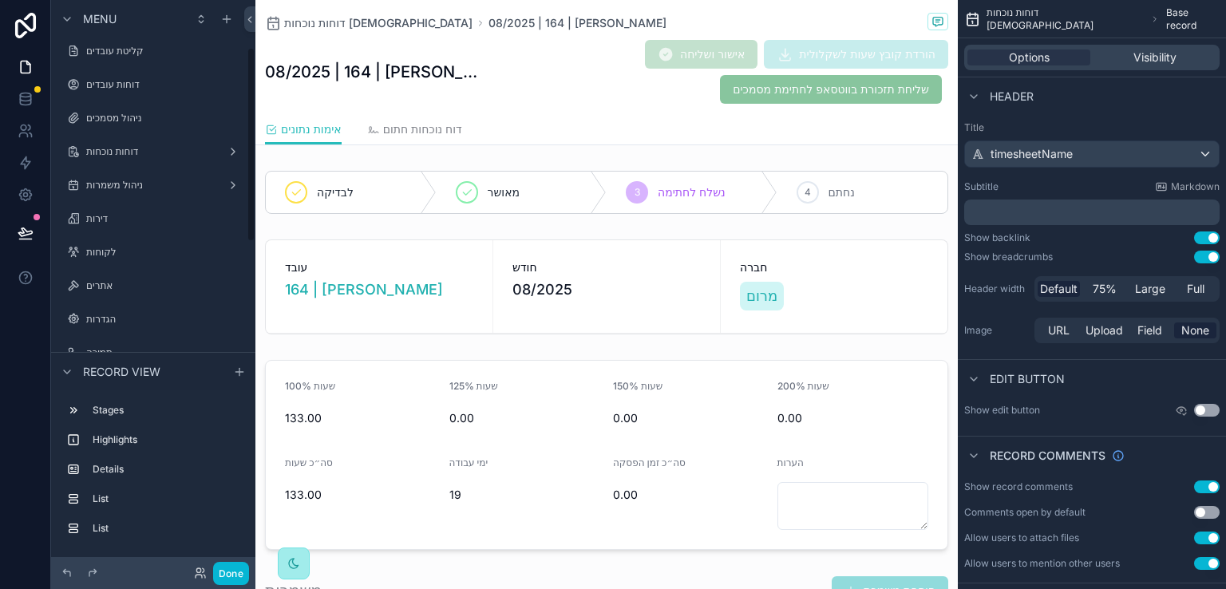
scroll to position [138, 0]
click at [132, 188] on label "דוחות נוכחות" at bounding box center [150, 187] width 128 height 13
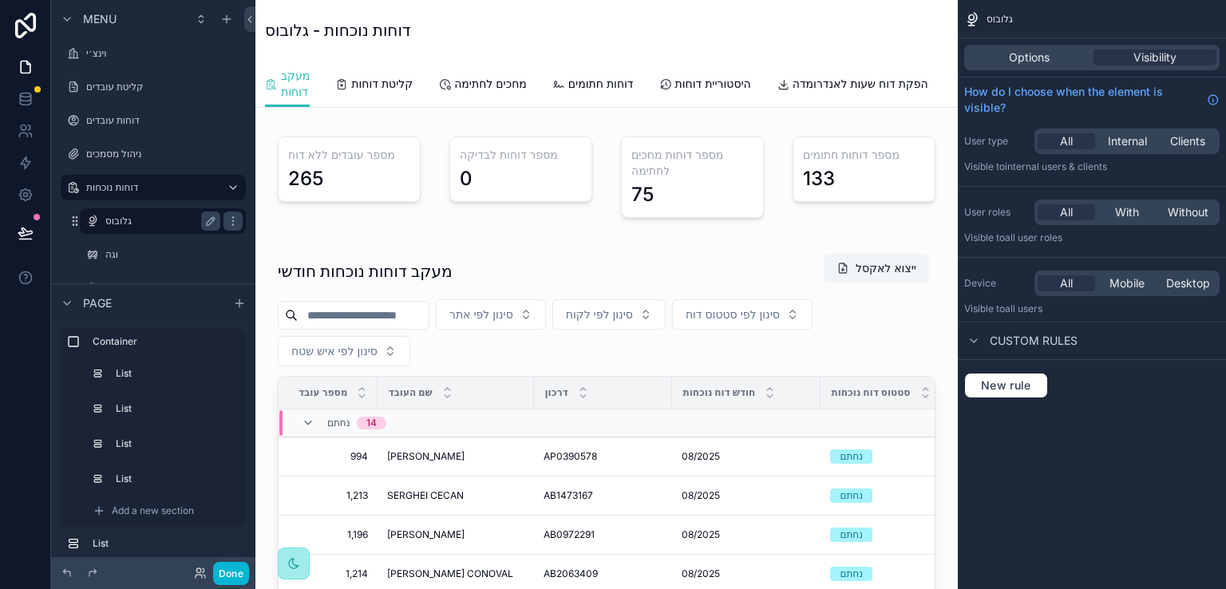
click at [114, 219] on label "גלובוס" at bounding box center [159, 221] width 109 height 13
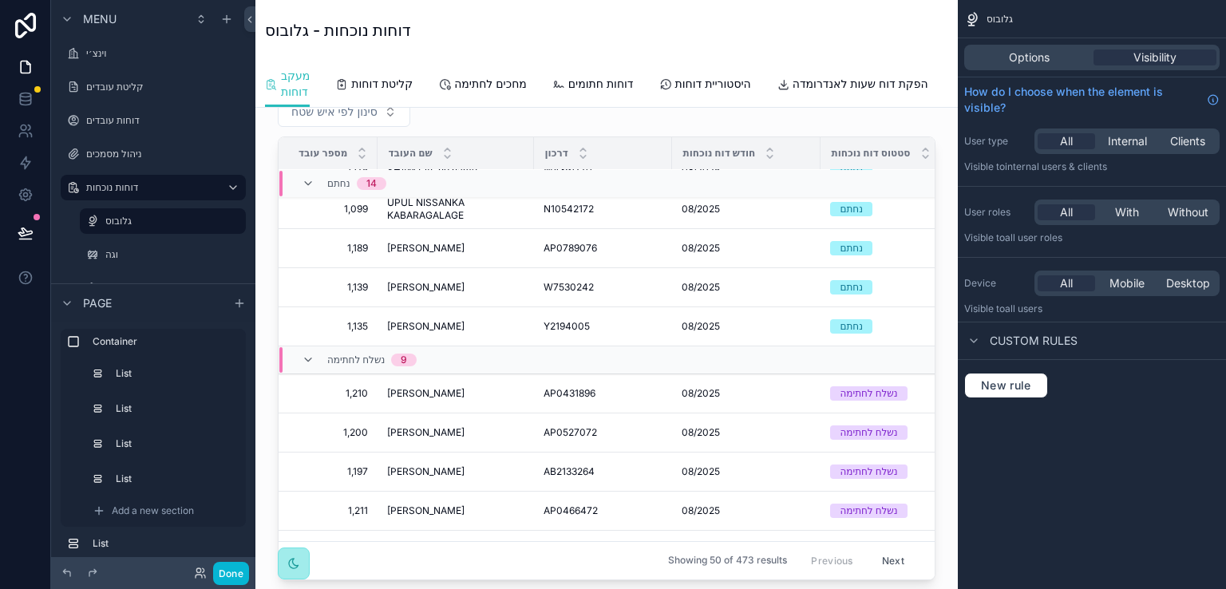
scroll to position [239, 0]
click at [220, 566] on button "Done" at bounding box center [231, 573] width 36 height 23
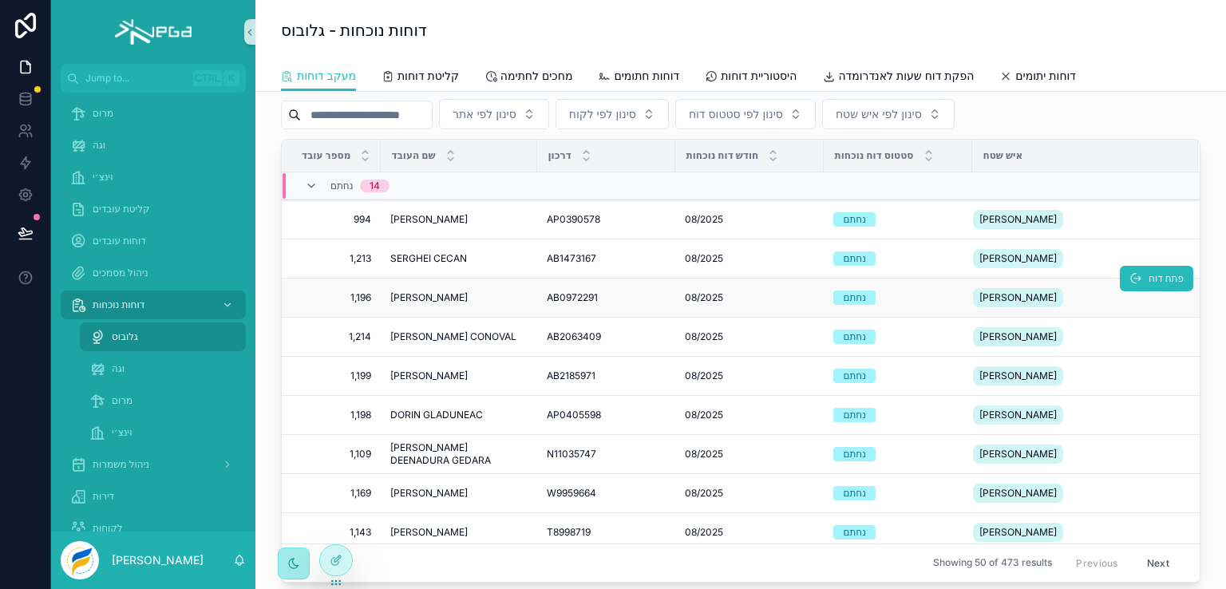
scroll to position [0, 0]
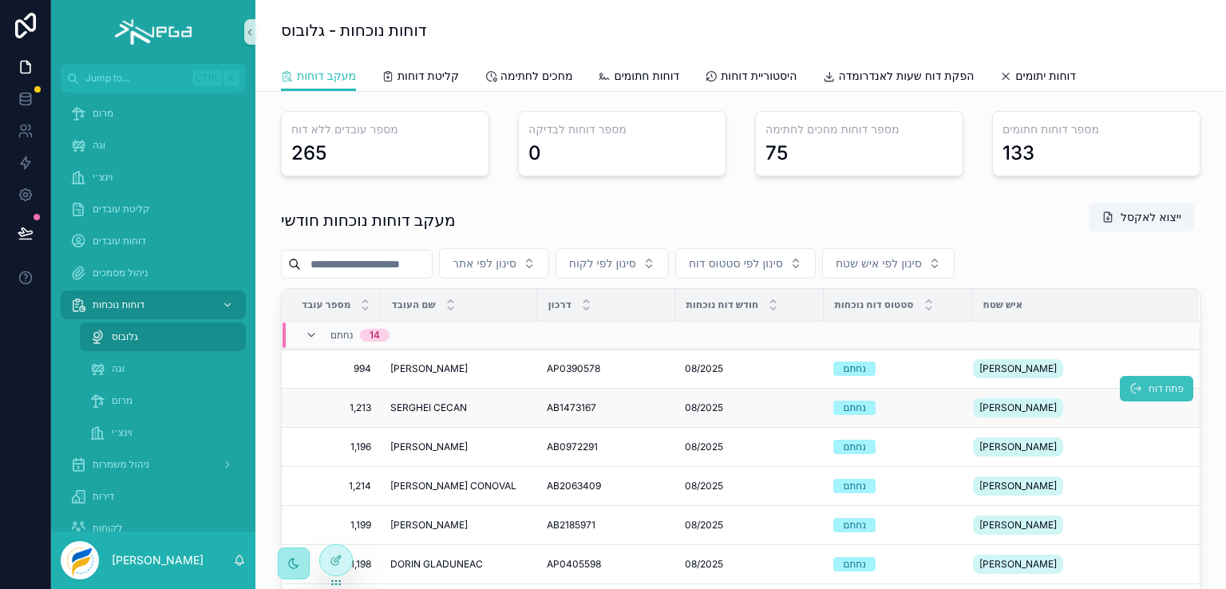
click at [1148, 383] on span "פתח דוח" at bounding box center [1165, 388] width 35 height 13
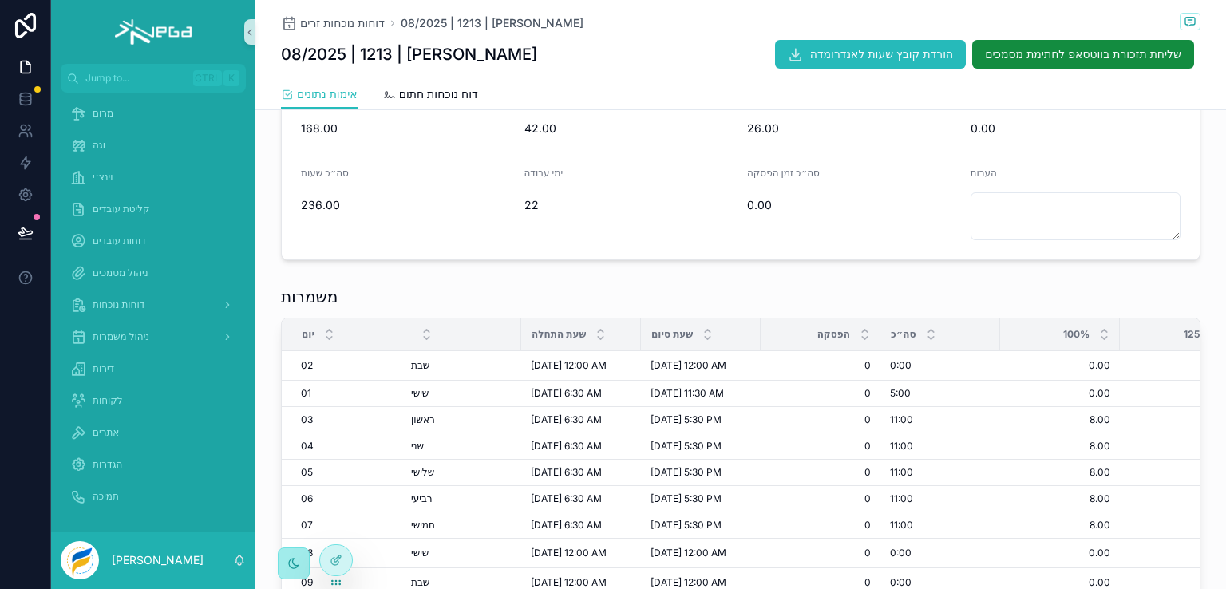
scroll to position [239, 0]
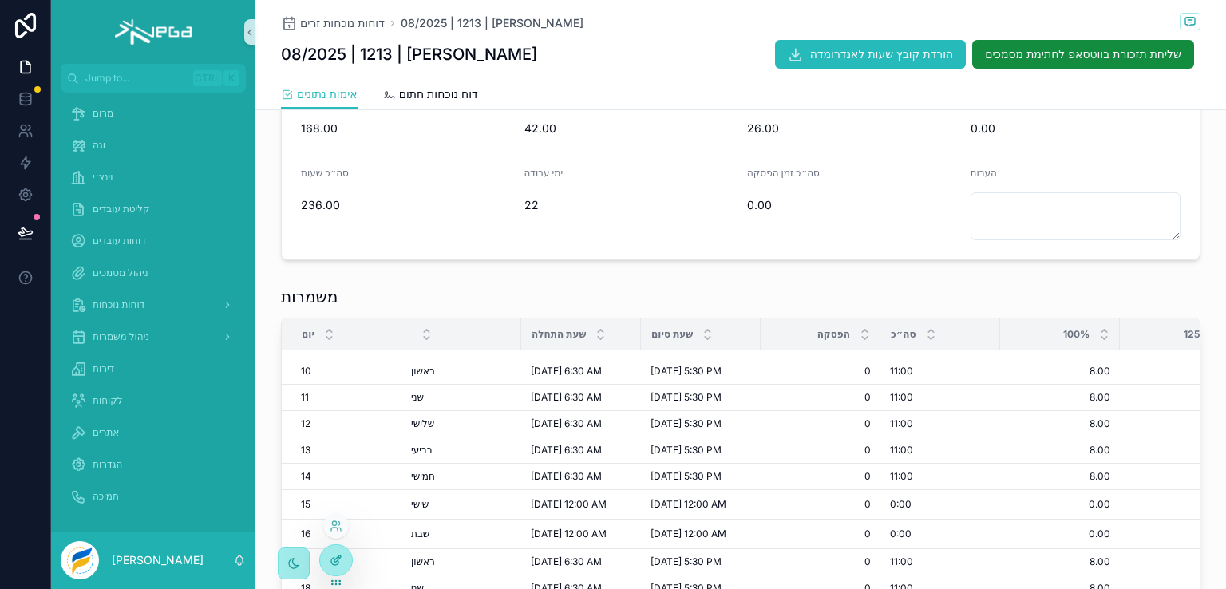
click at [332, 552] on div at bounding box center [336, 560] width 32 height 30
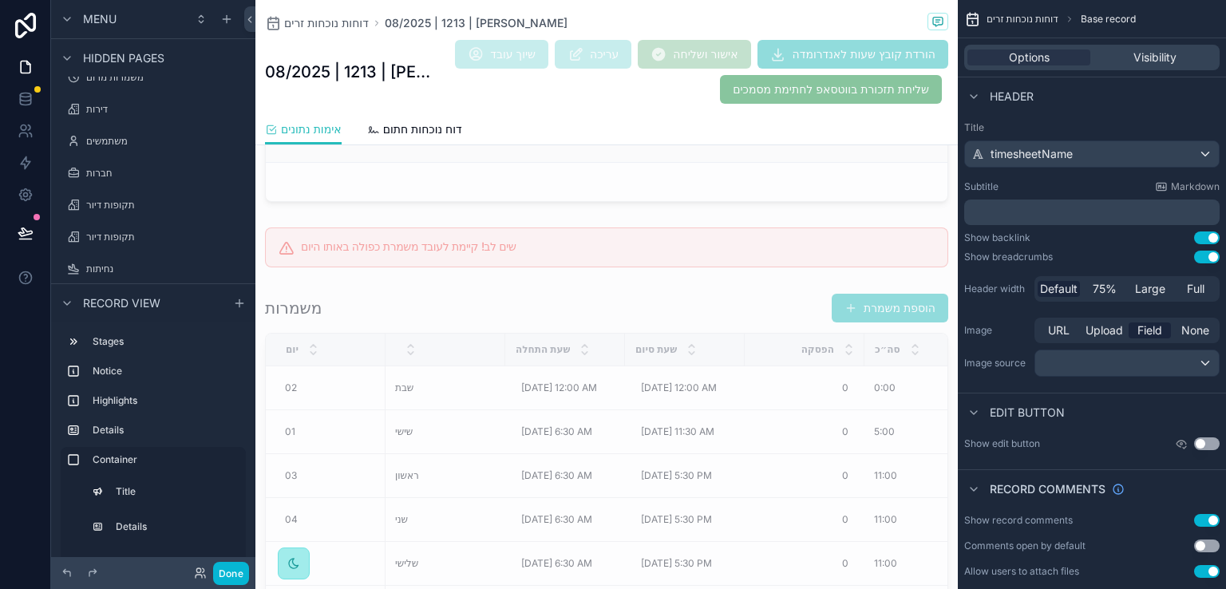
scroll to position [1117, 0]
click at [670, 243] on div "scrollable content" at bounding box center [606, 242] width 702 height 53
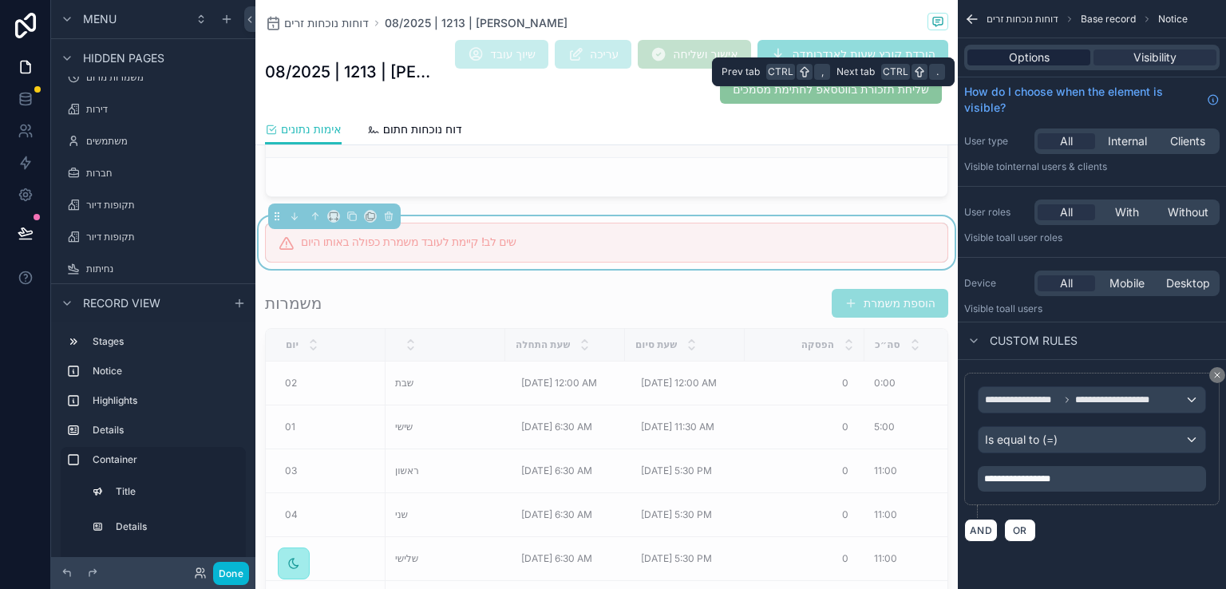
click at [1006, 59] on div "Options" at bounding box center [1028, 57] width 123 height 16
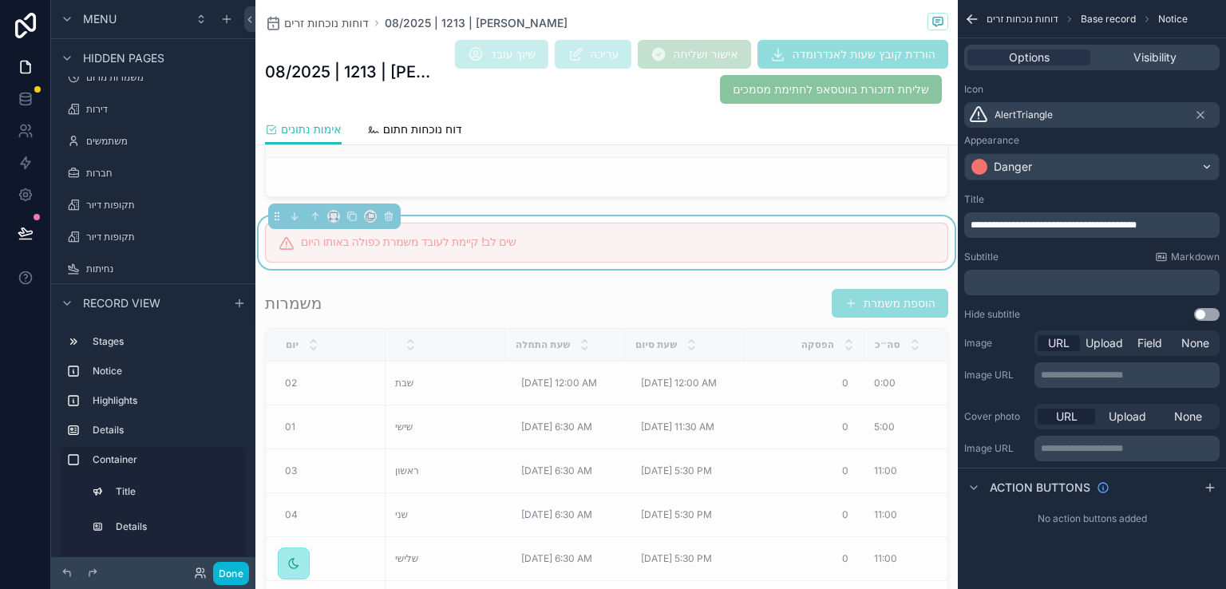
click at [1170, 225] on p "**********" at bounding box center [1093, 225] width 246 height 13
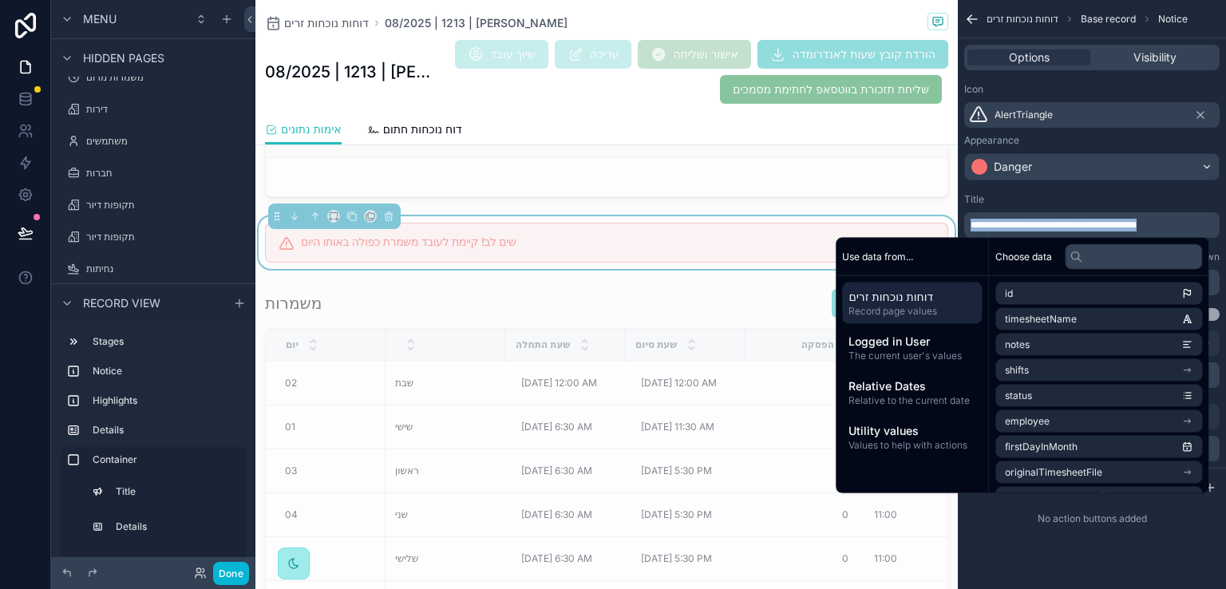
copy span "**********"
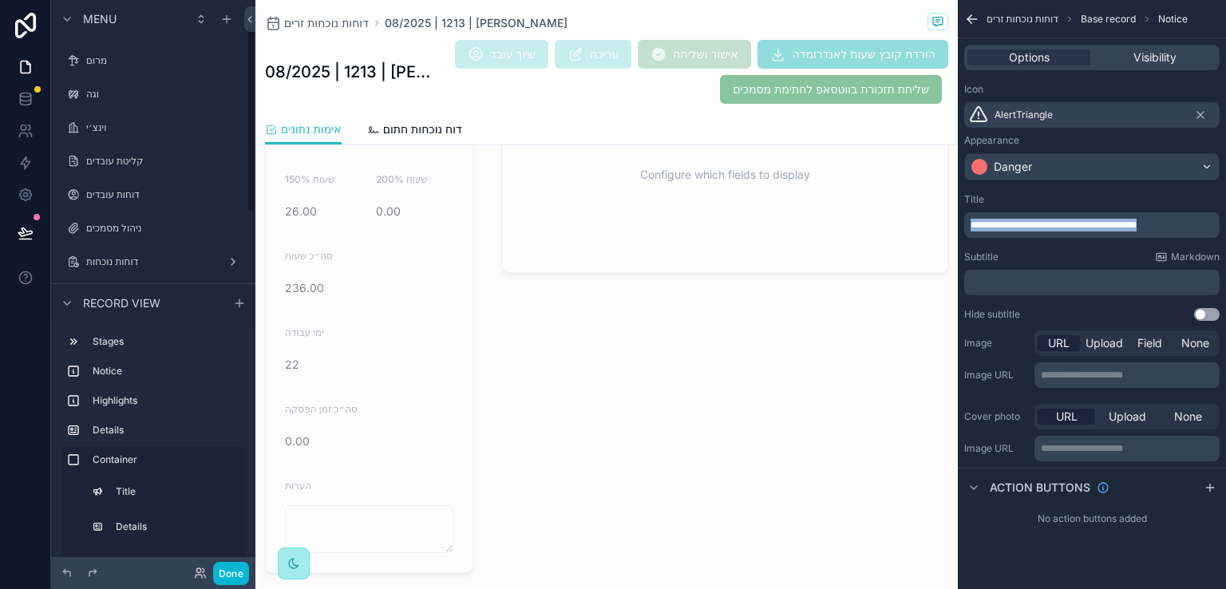
scroll to position [80, 0]
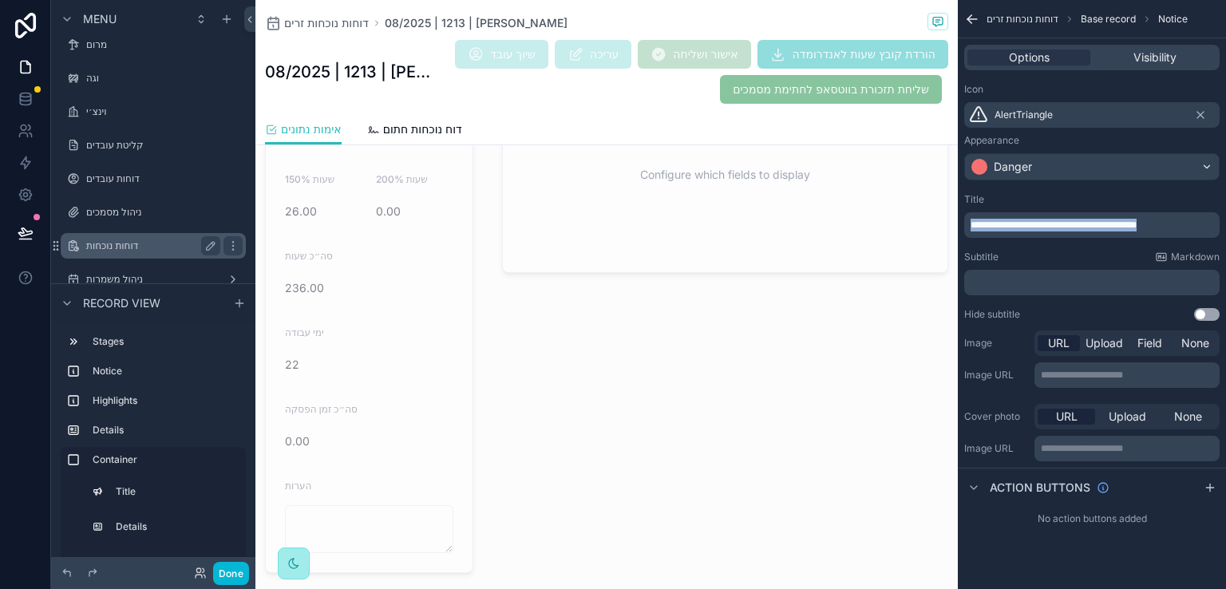
click at [111, 240] on label "דוחות נוכחות" at bounding box center [150, 245] width 128 height 13
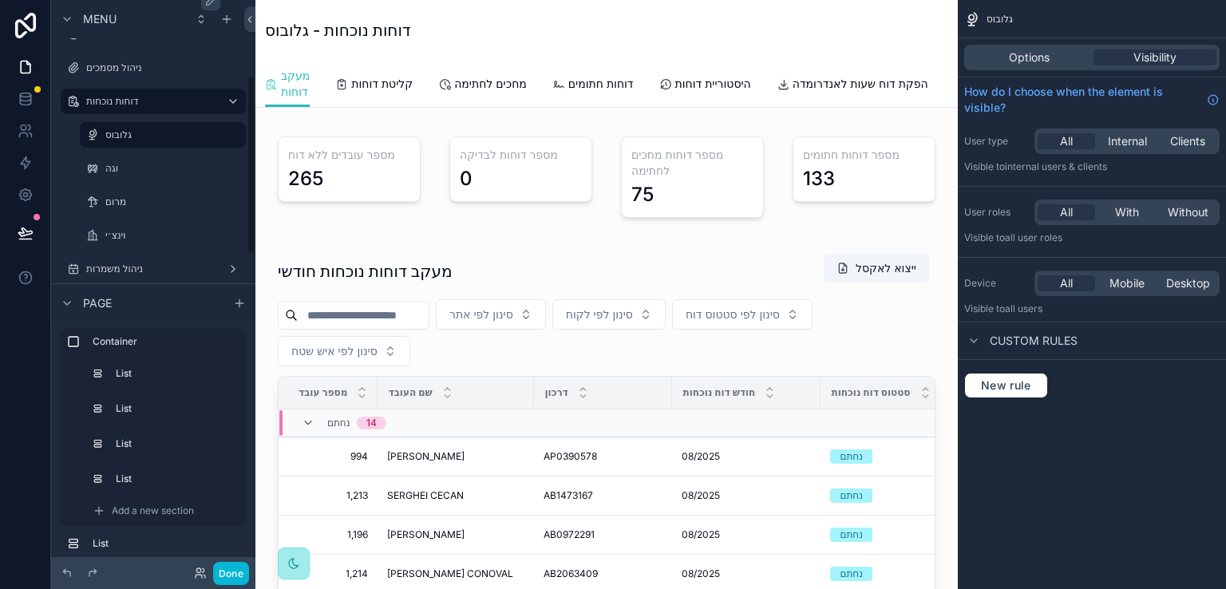
scroll to position [239, 0]
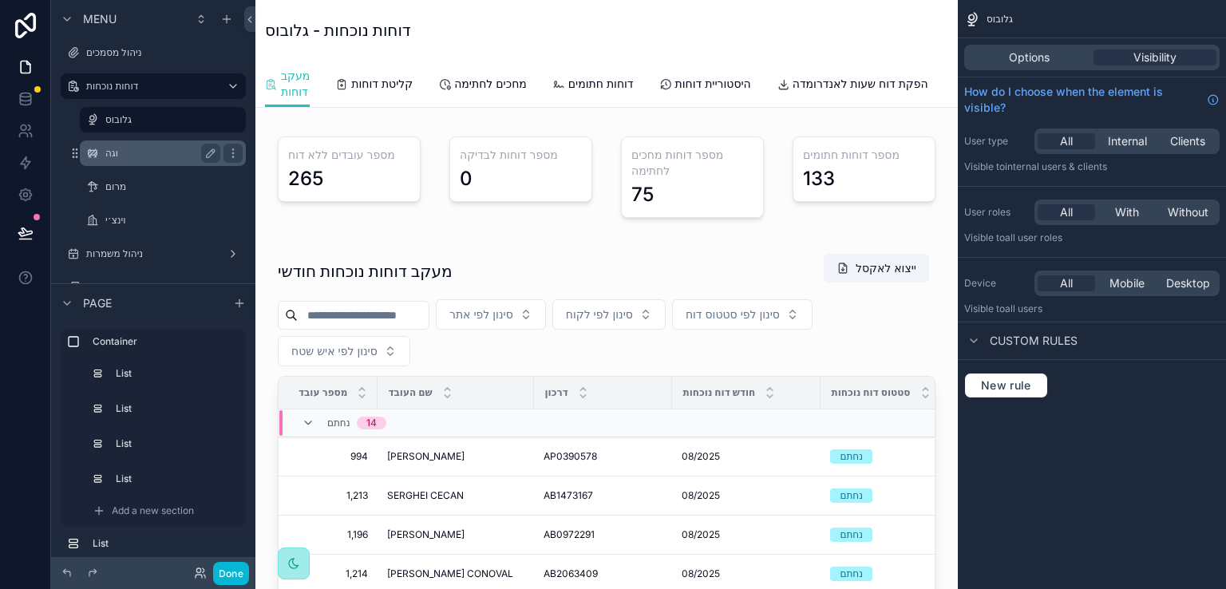
click at [111, 157] on label "וגה" at bounding box center [159, 153] width 109 height 13
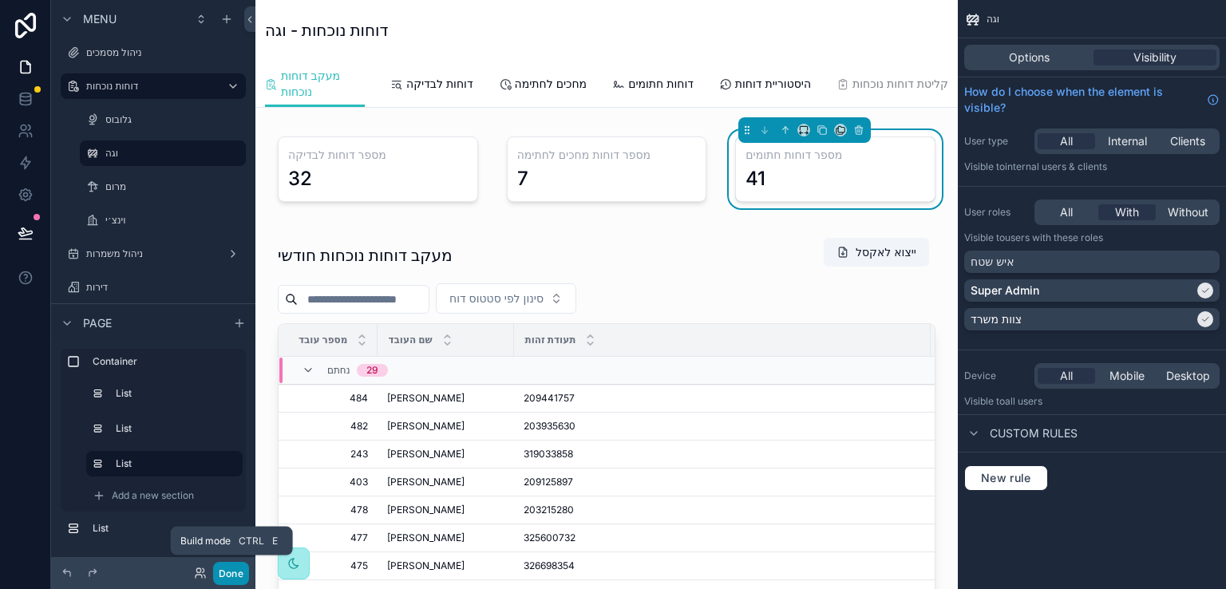
click at [232, 575] on button "Done" at bounding box center [231, 573] width 36 height 23
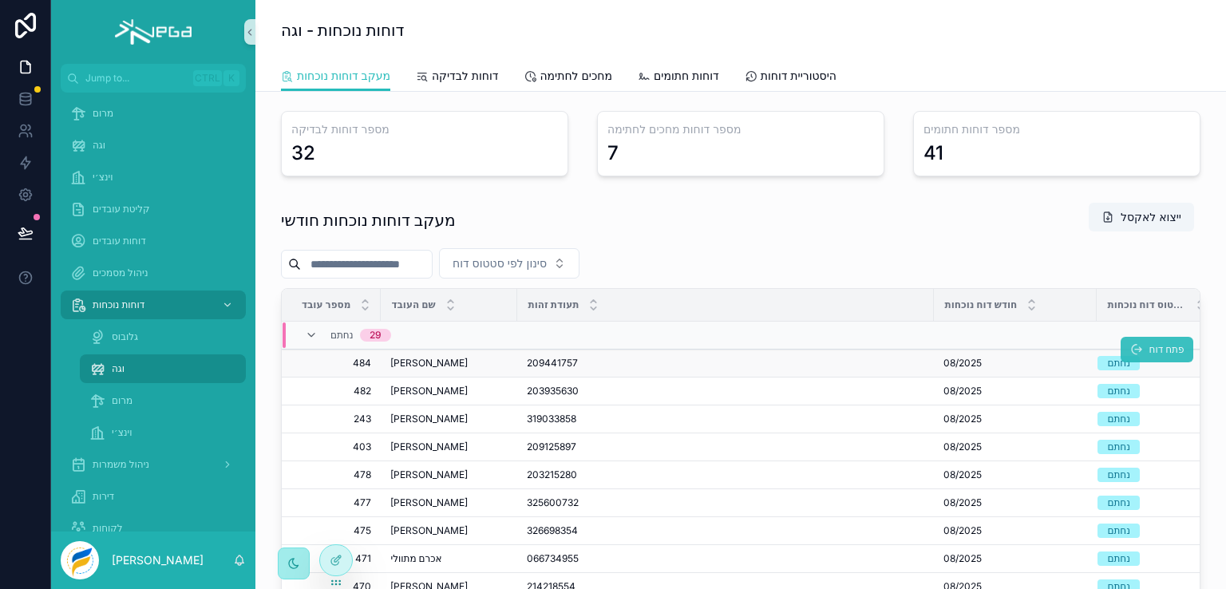
click at [1148, 349] on span "פתח דוח" at bounding box center [1165, 349] width 35 height 13
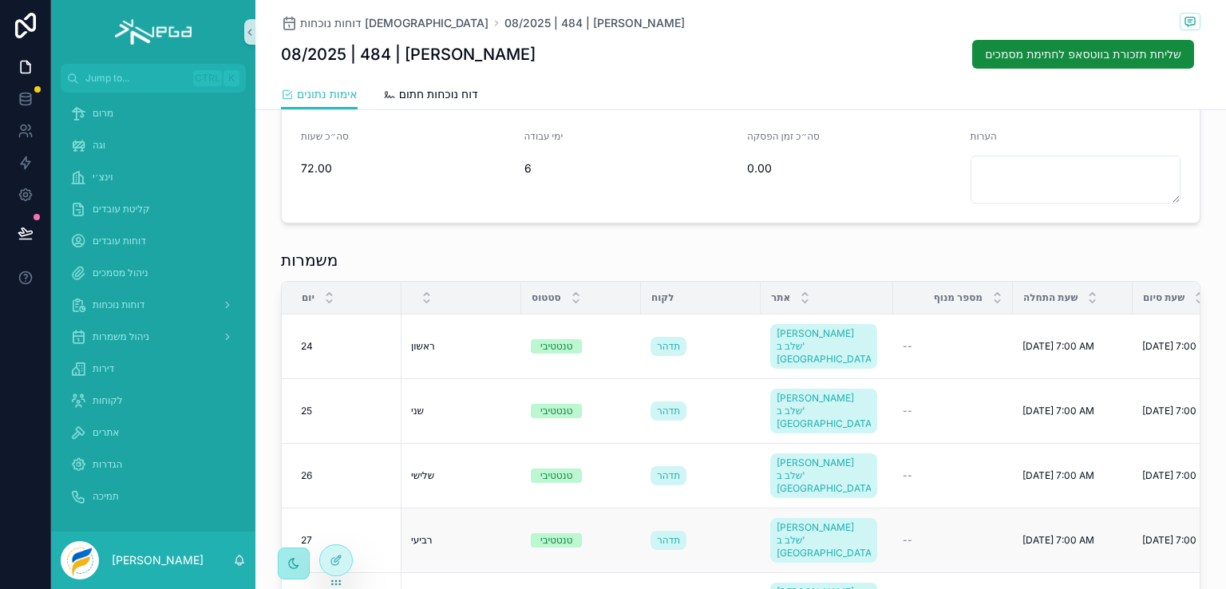
scroll to position [319, 0]
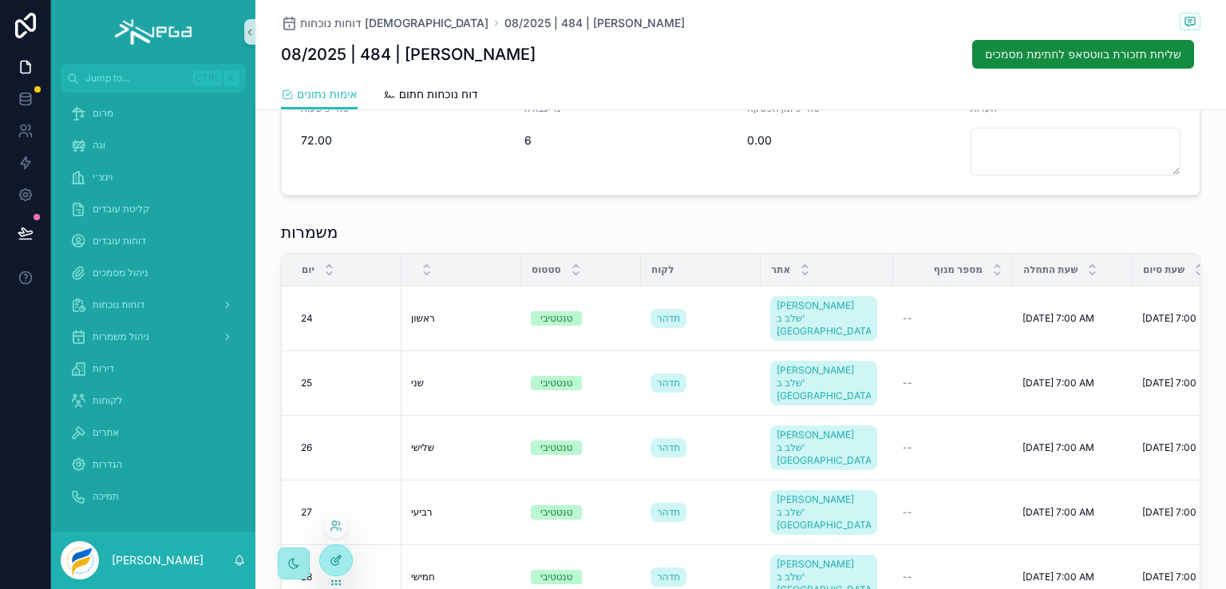
click at [335, 563] on icon at bounding box center [336, 560] width 13 height 13
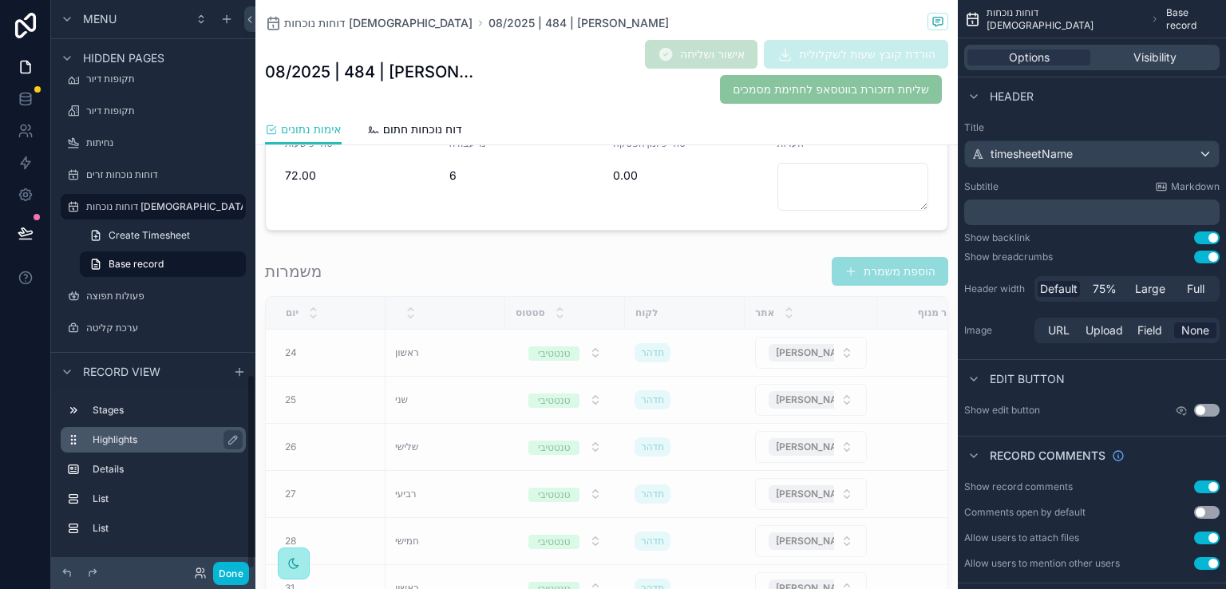
scroll to position [1096, 0]
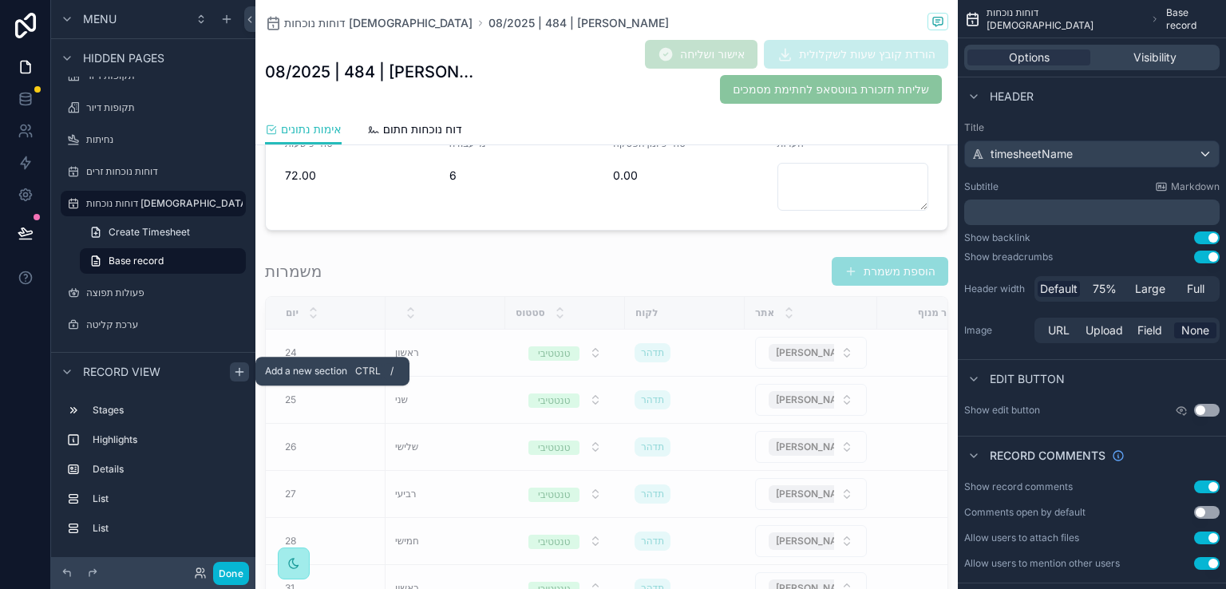
click at [237, 368] on icon "scrollable content" at bounding box center [239, 371] width 13 height 13
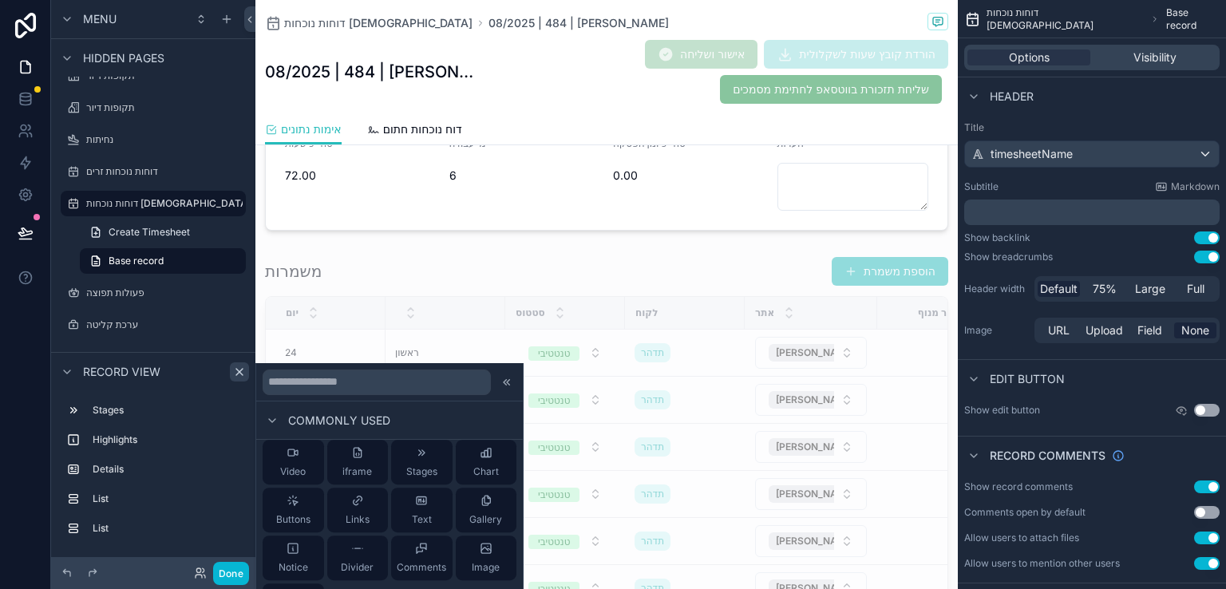
scroll to position [80, 0]
click at [293, 521] on icon at bounding box center [293, 521] width 0 height 0
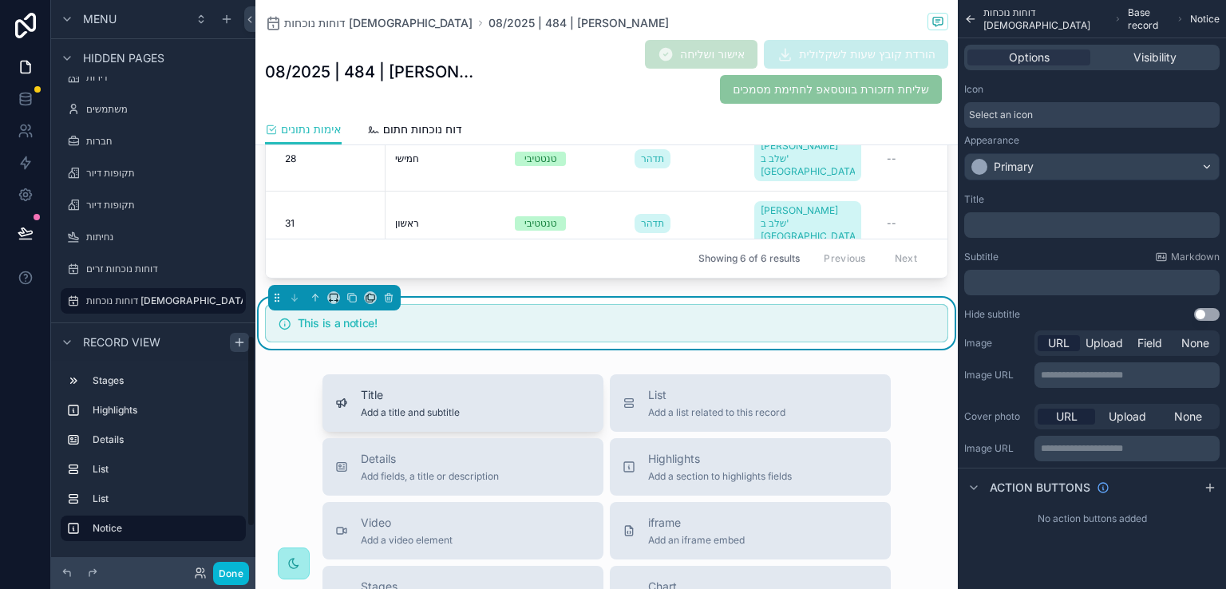
scroll to position [1219, 0]
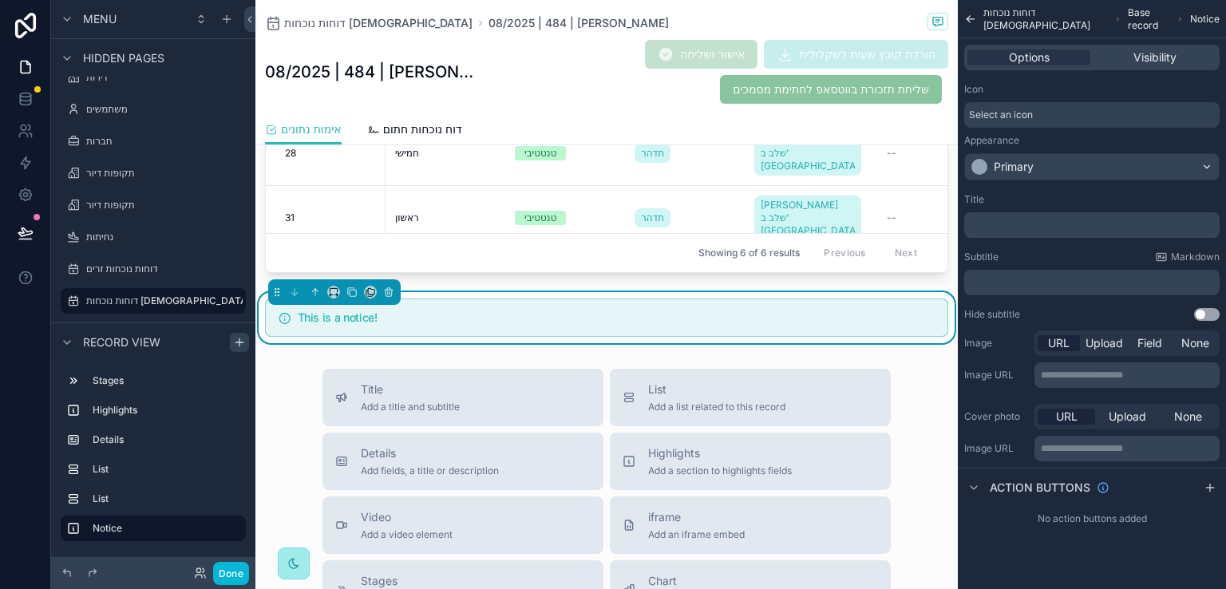
click at [383, 312] on h5 "This is a notice!" at bounding box center [616, 317] width 637 height 11
click at [1001, 223] on p "﻿" at bounding box center [1093, 225] width 246 height 13
click at [1056, 114] on div "Select an icon" at bounding box center [1091, 115] width 255 height 26
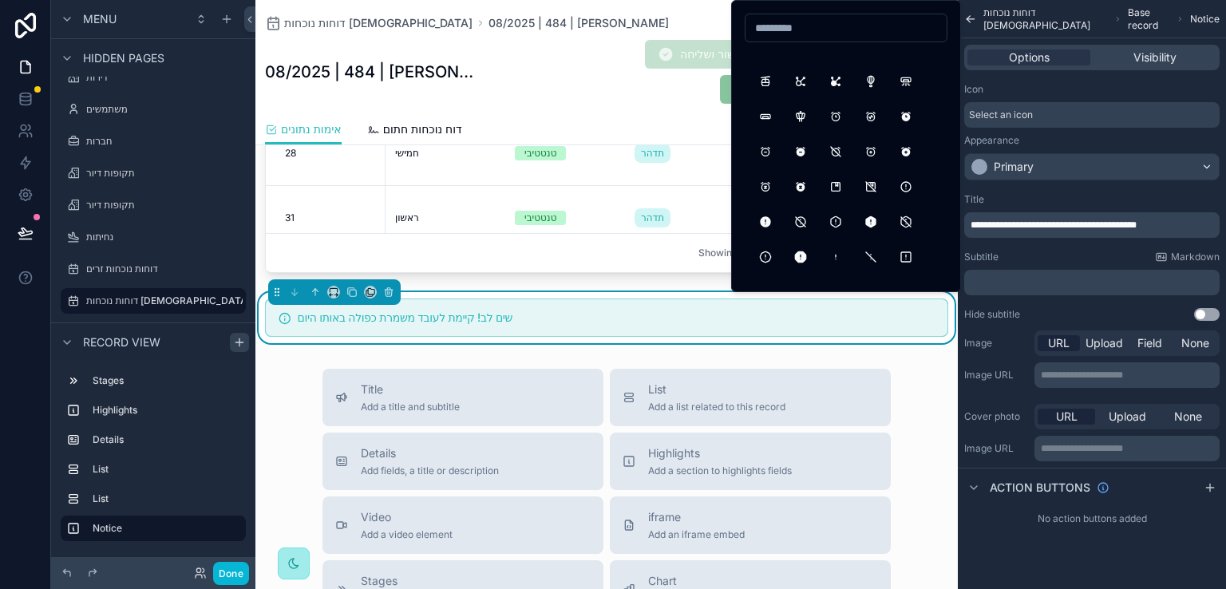
scroll to position [399, 0]
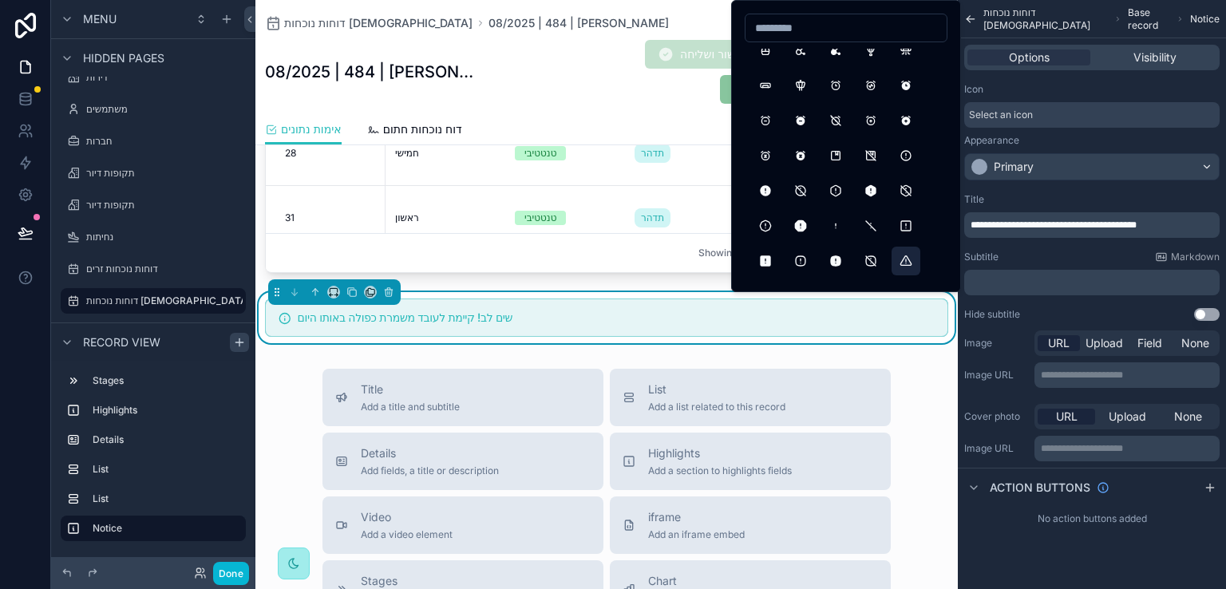
click at [903, 257] on button "AlertTriangle" at bounding box center [905, 261] width 29 height 29
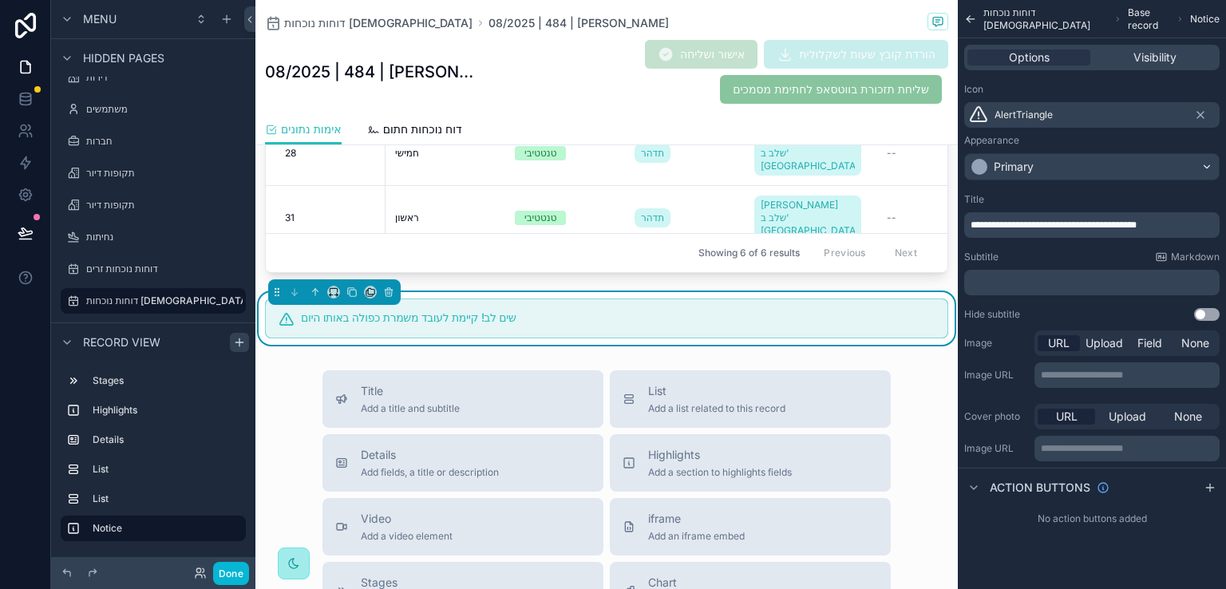
click at [1122, 193] on div "Title" at bounding box center [1091, 199] width 255 height 13
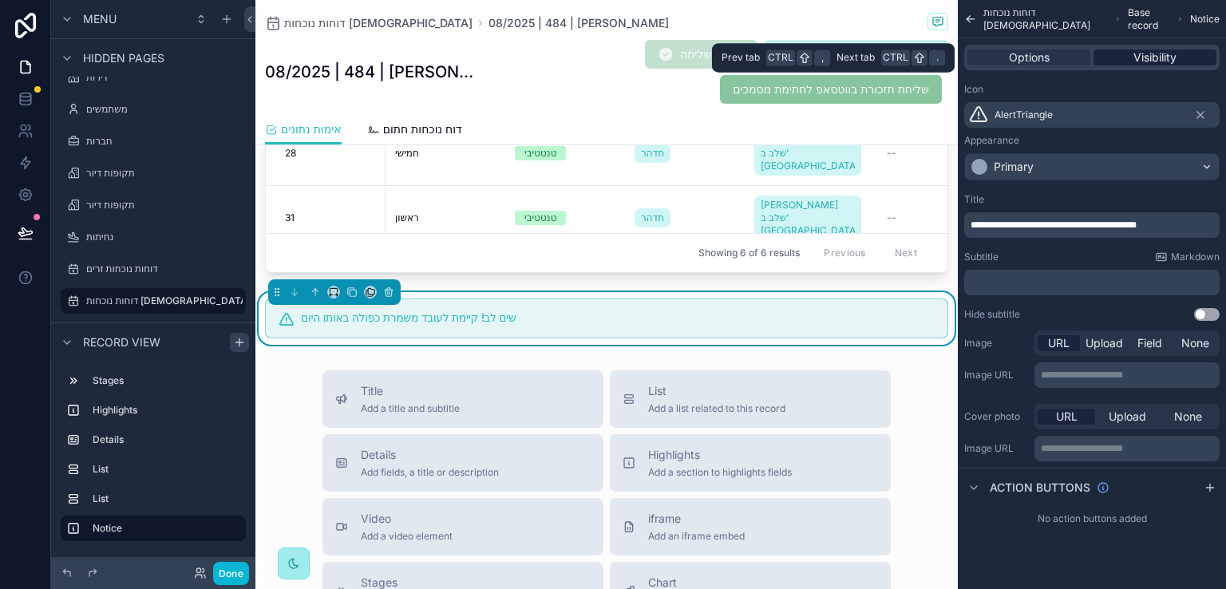
click at [1159, 56] on span "Visibility" at bounding box center [1154, 57] width 43 height 16
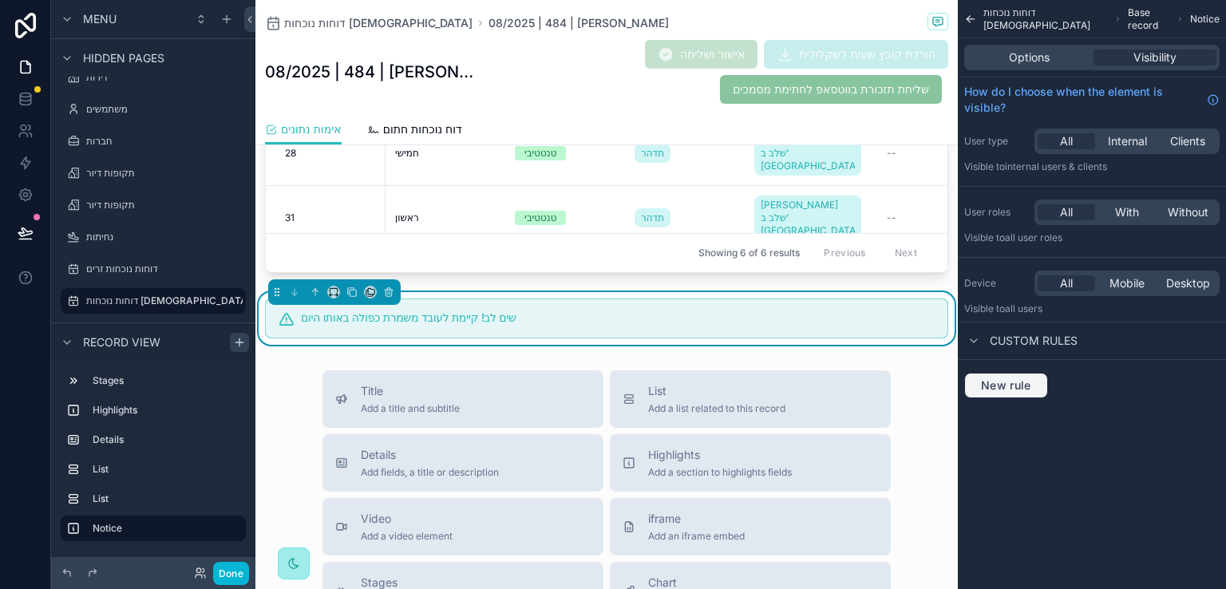
click at [987, 378] on span "New rule" at bounding box center [1005, 385] width 63 height 14
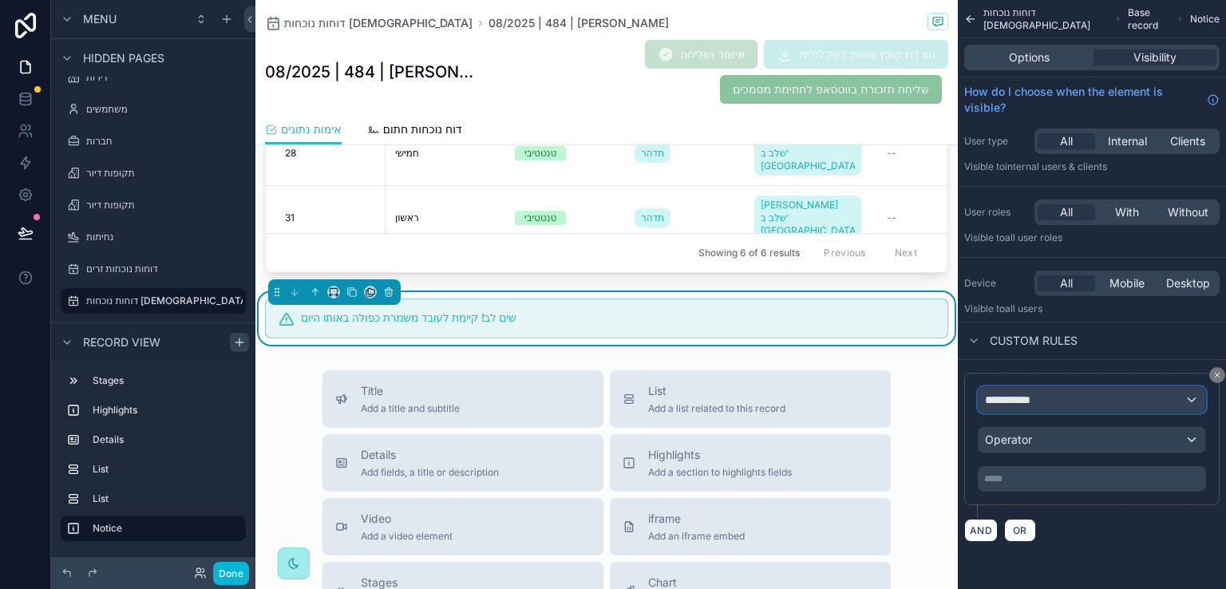
click at [1027, 403] on span "**********" at bounding box center [1014, 400] width 59 height 16
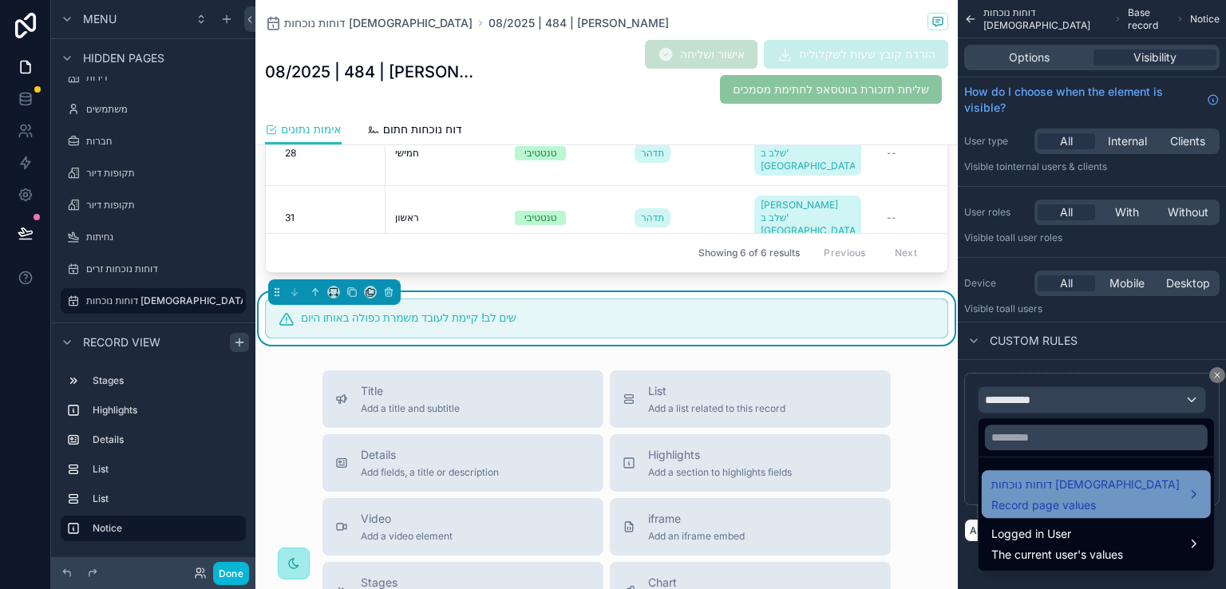
click at [1092, 496] on div "דוחות נוכחות ישראלים Record page values" at bounding box center [1085, 494] width 189 height 38
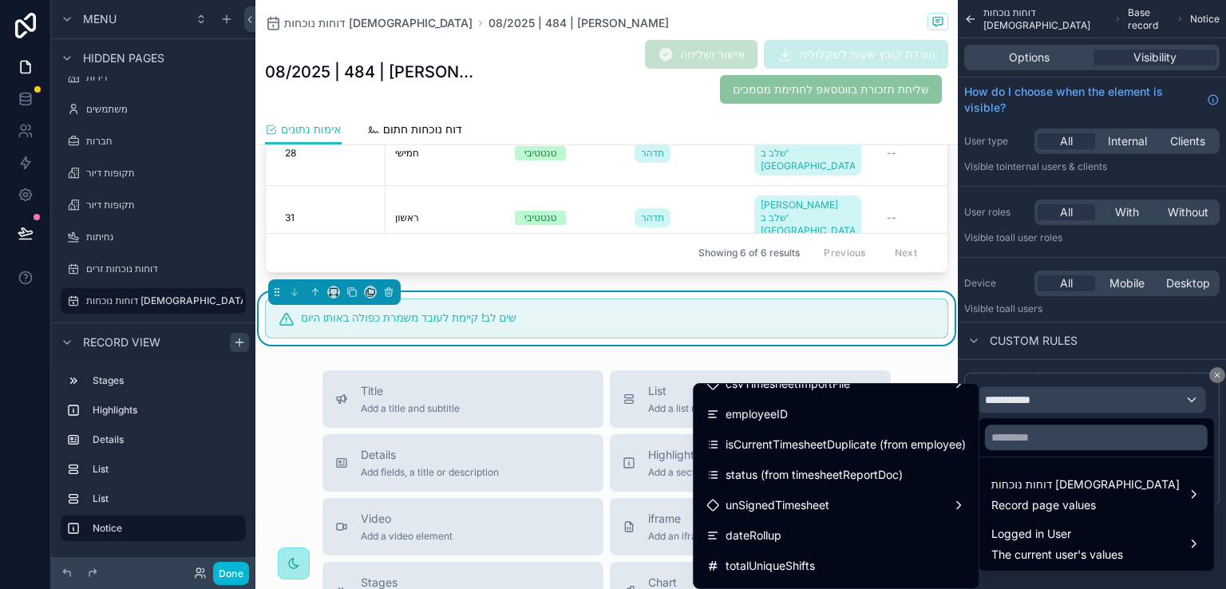
scroll to position [1037, 0]
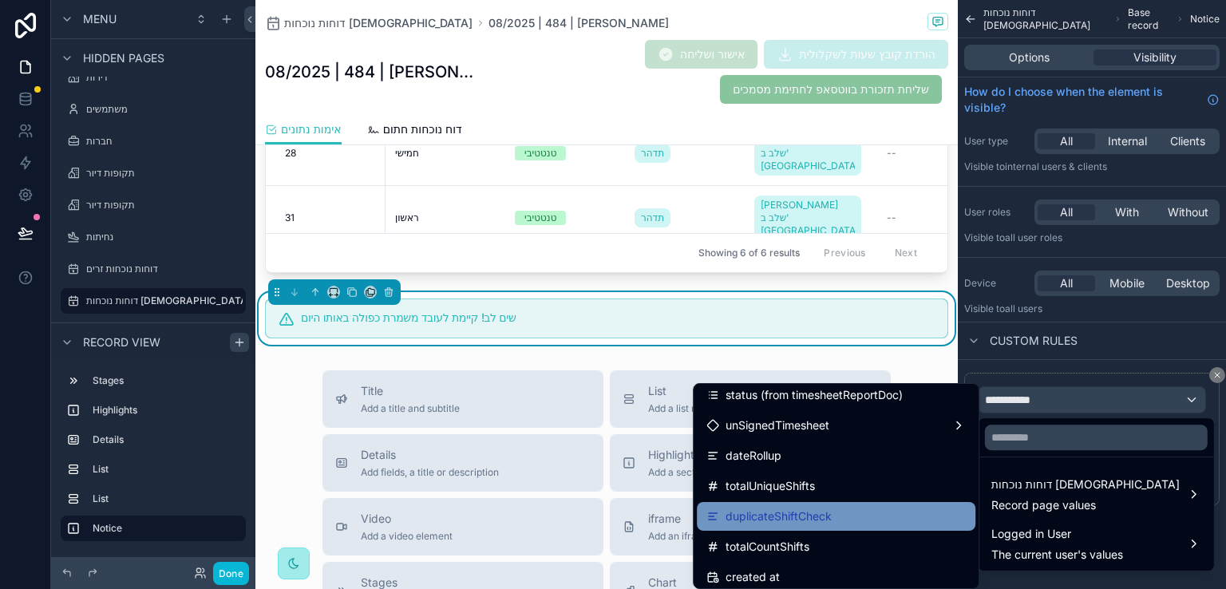
click at [806, 514] on span "duplicateShiftCheck" at bounding box center [778, 516] width 106 height 19
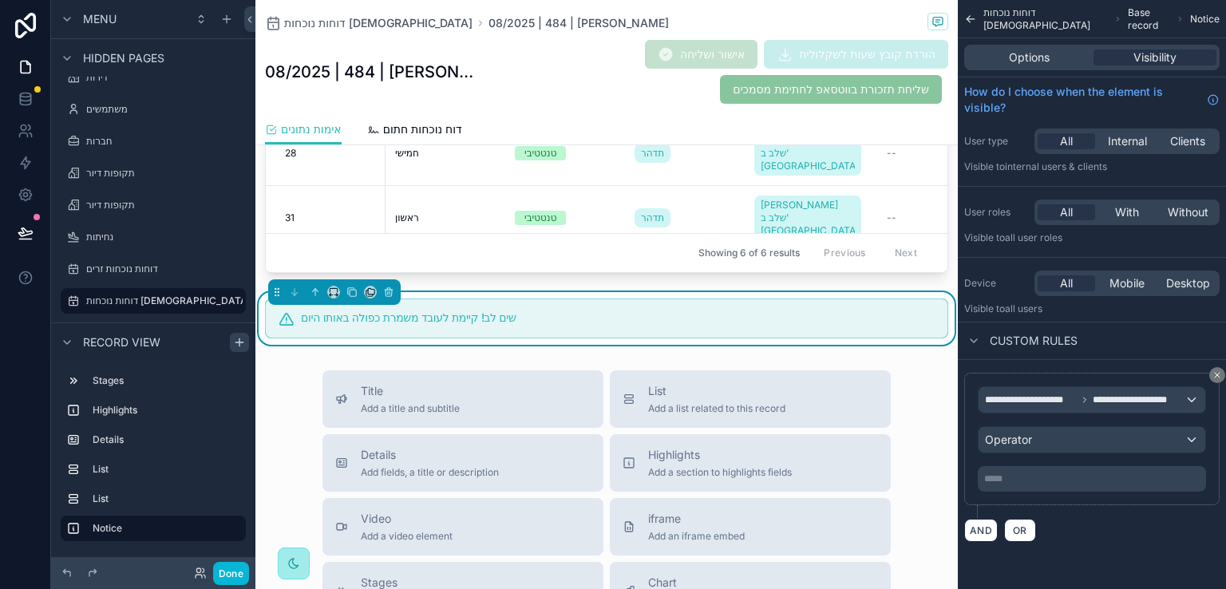
click at [1023, 479] on p "***** ﻿" at bounding box center [1093, 478] width 219 height 13
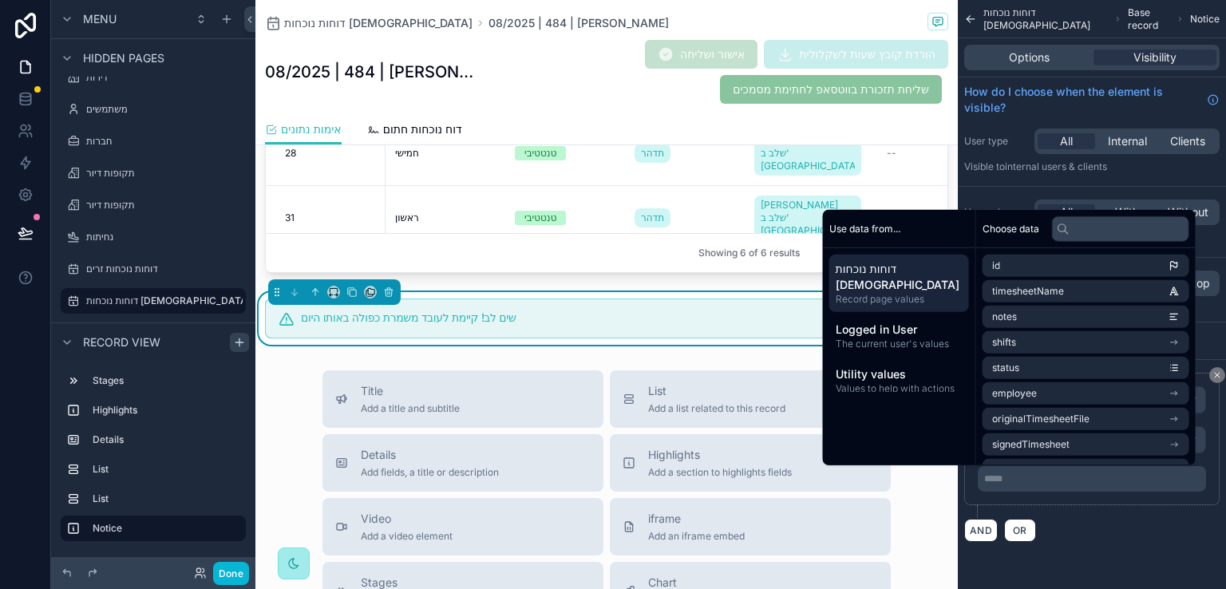
click at [1090, 539] on div "AND OR" at bounding box center [1091, 530] width 255 height 24
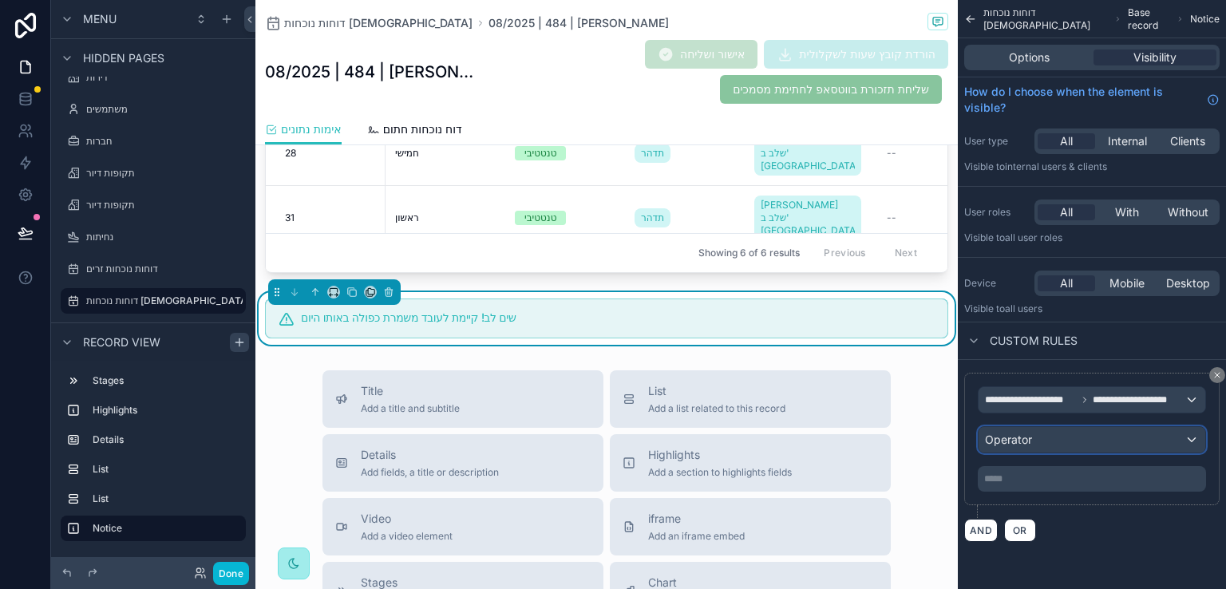
click at [1124, 437] on div "Operator" at bounding box center [1091, 440] width 227 height 26
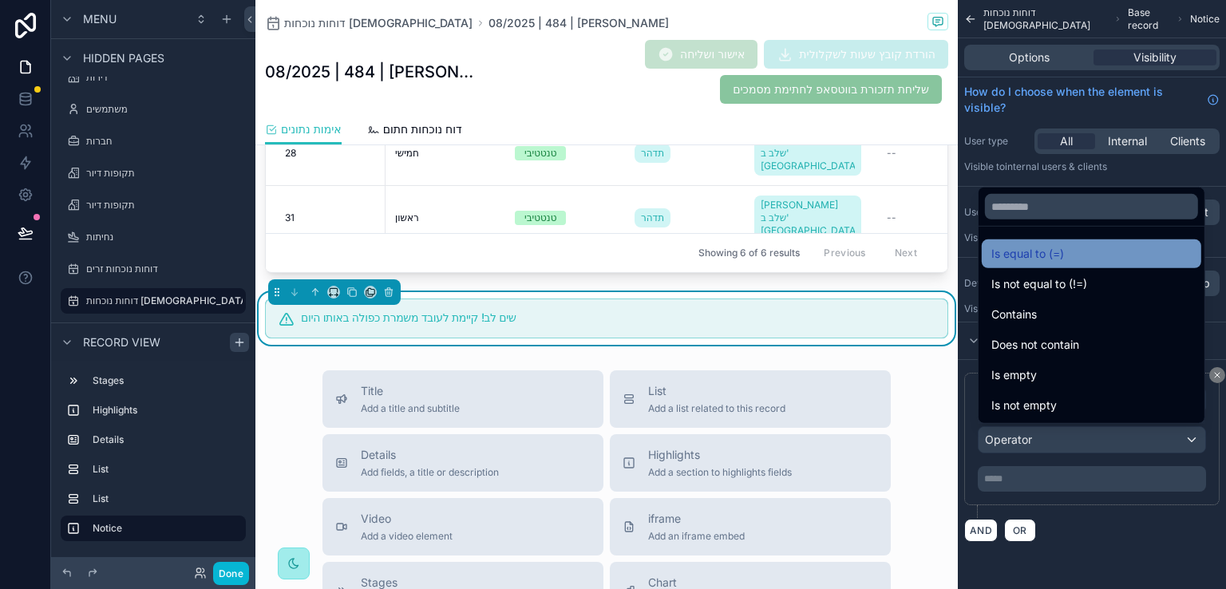
click at [1046, 247] on span "Is equal to (=)" at bounding box center [1027, 253] width 73 height 19
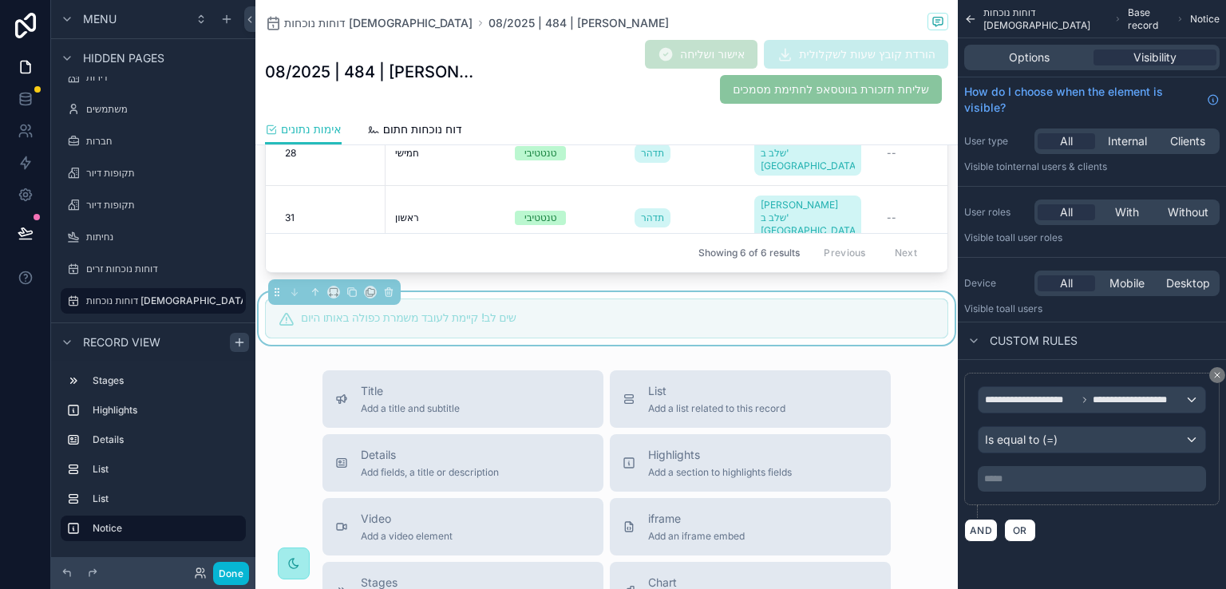
click at [1006, 476] on p "***** ﻿" at bounding box center [1093, 478] width 219 height 13
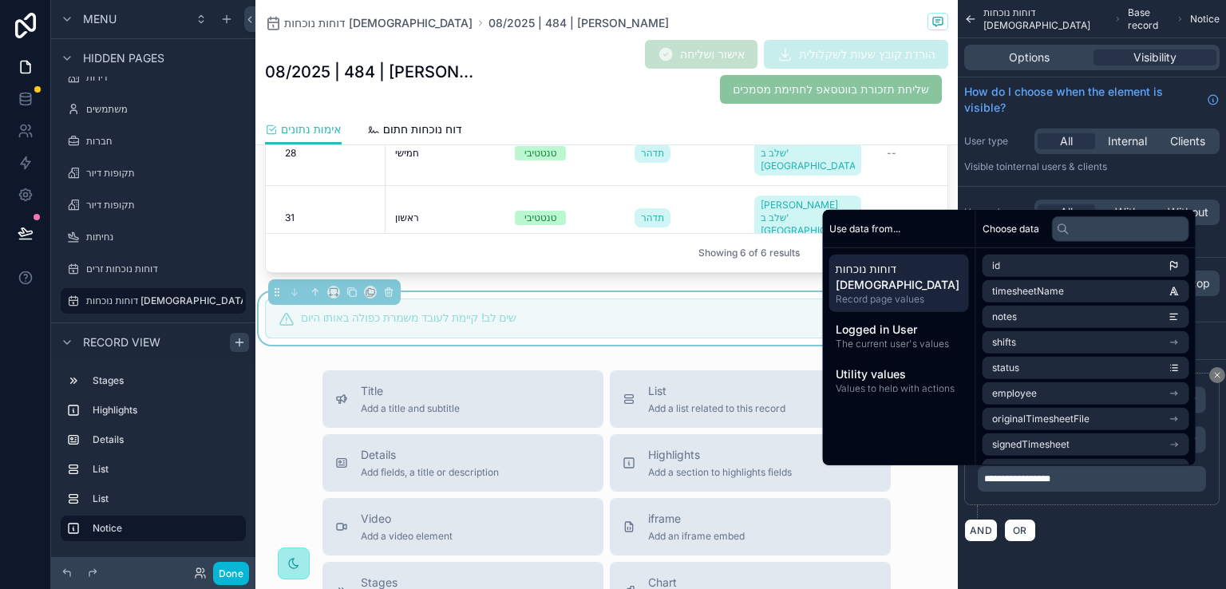
click at [1085, 520] on div "AND OR" at bounding box center [1091, 530] width 255 height 24
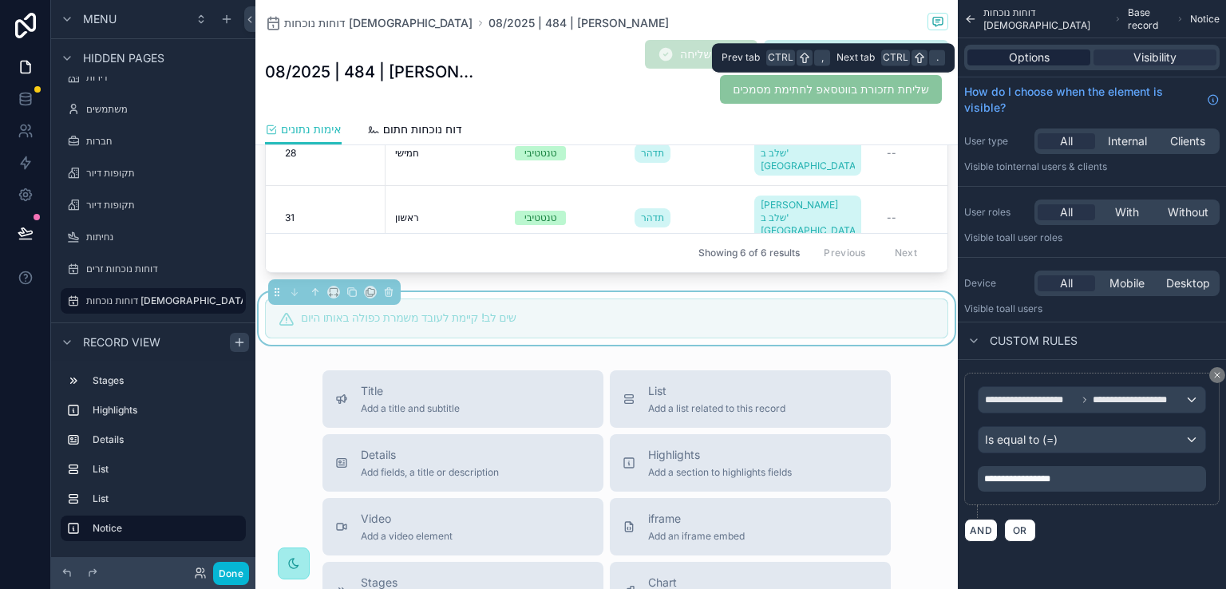
click at [1041, 61] on span "Options" at bounding box center [1029, 57] width 41 height 16
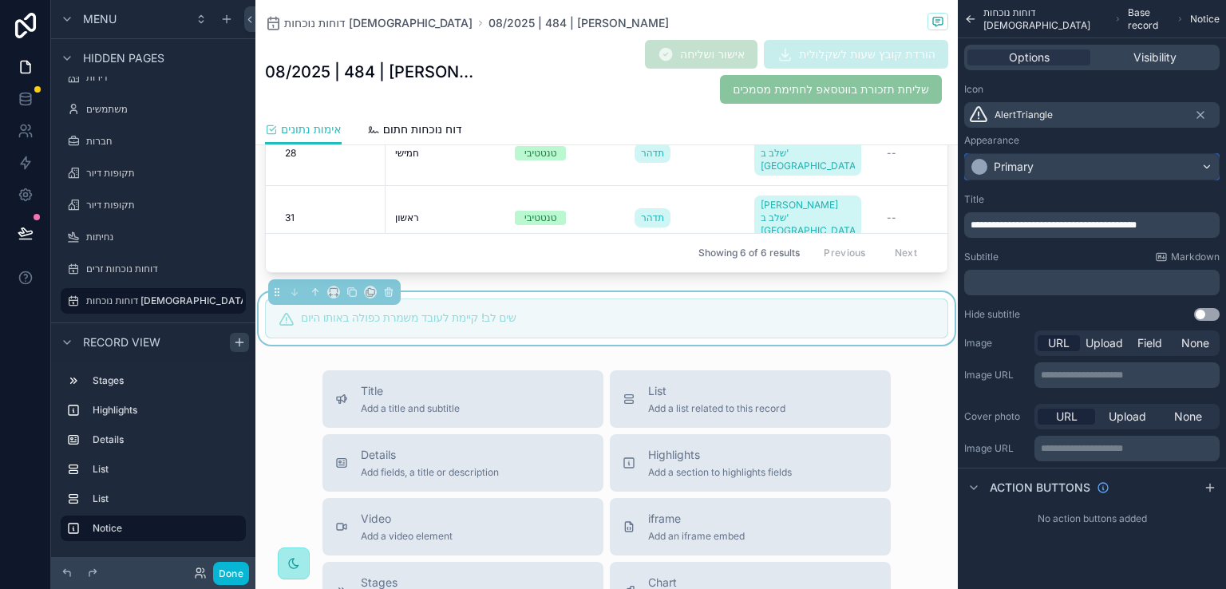
click at [1060, 163] on div "Primary" at bounding box center [1092, 167] width 254 height 26
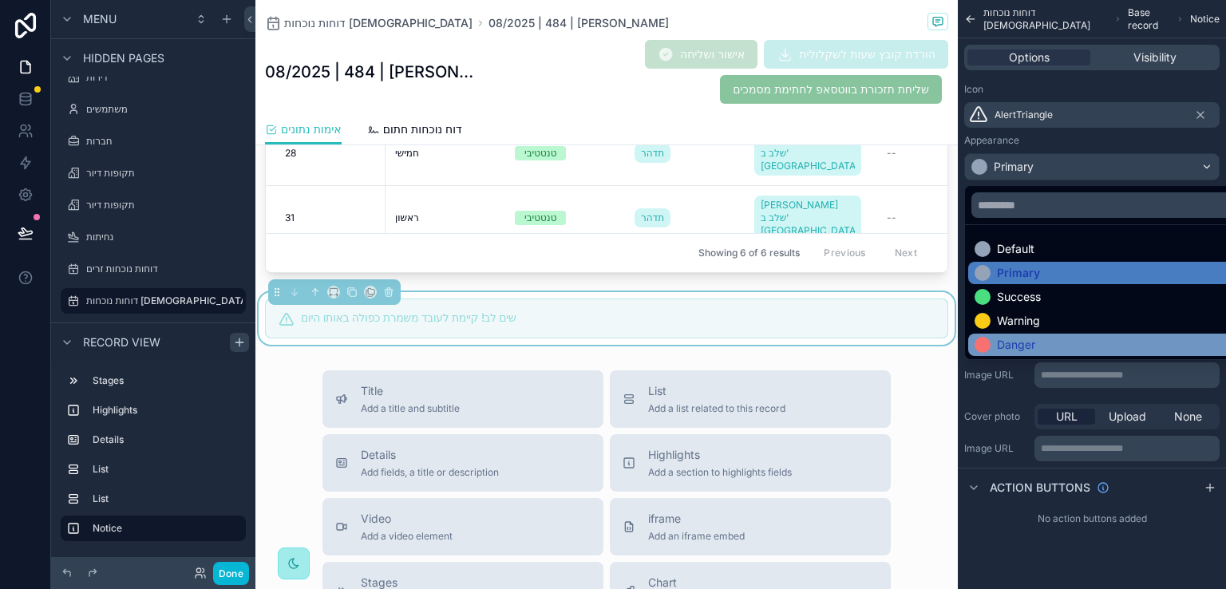
click at [1018, 346] on div "Danger" at bounding box center [1016, 345] width 38 height 16
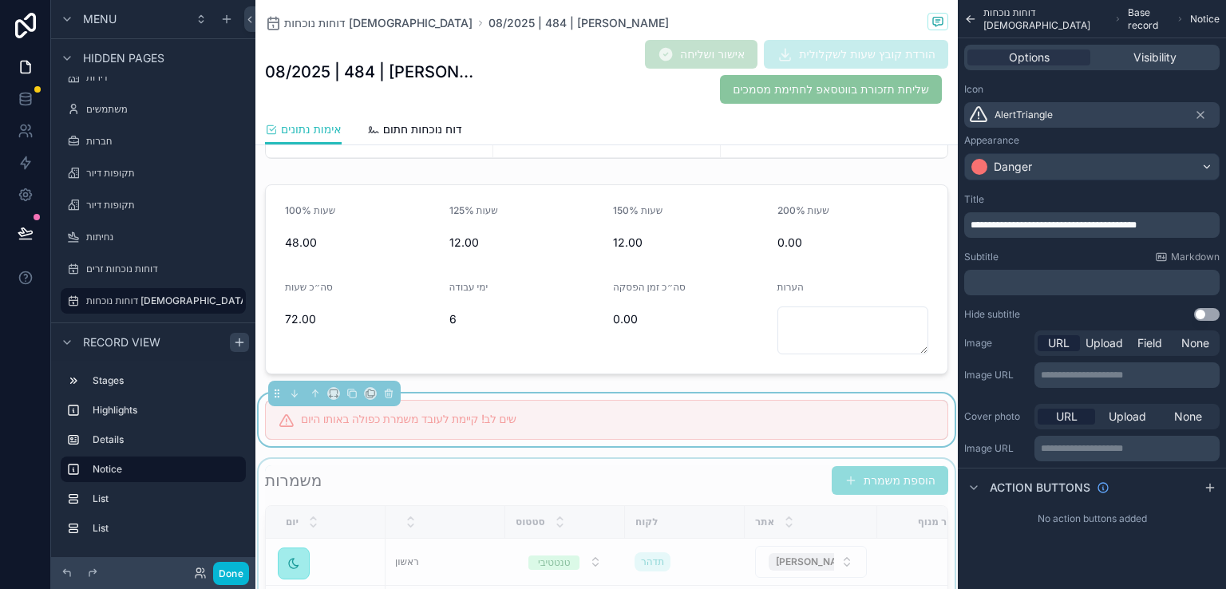
scroll to position [334, 0]
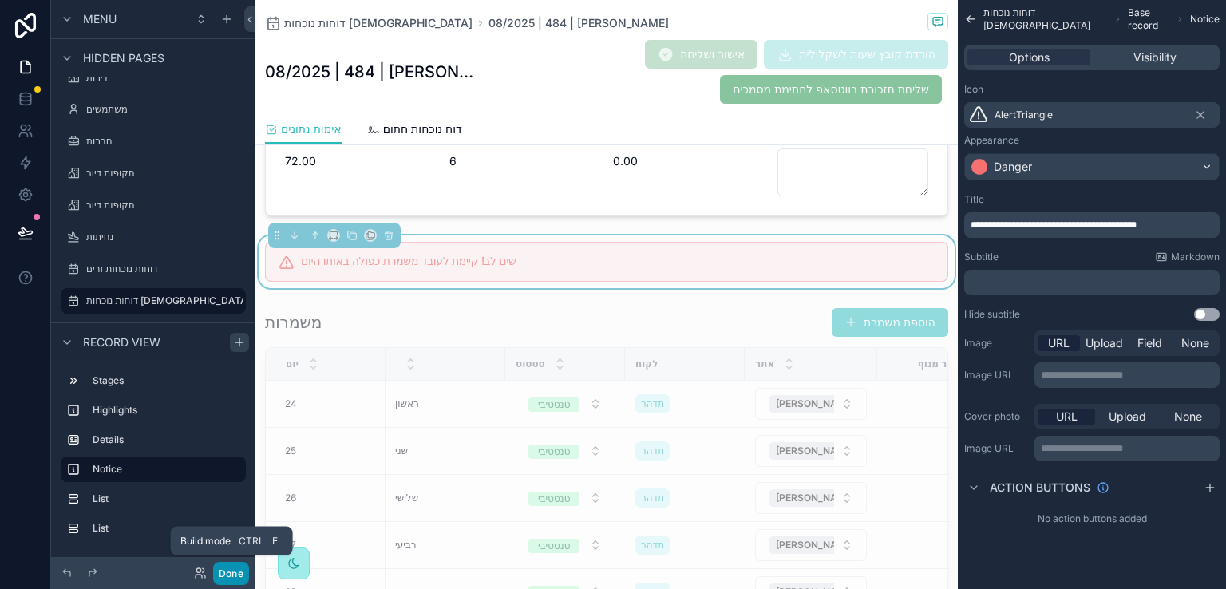
click at [236, 567] on button "Done" at bounding box center [231, 573] width 36 height 23
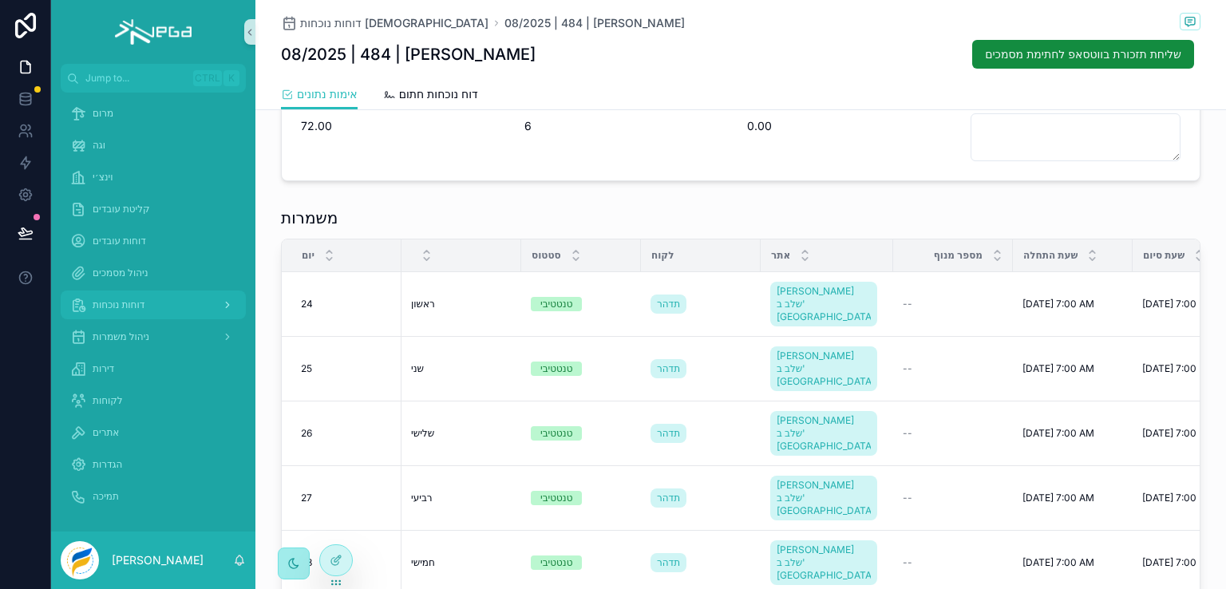
click at [126, 306] on span "דוחות נוכחות" at bounding box center [119, 304] width 52 height 13
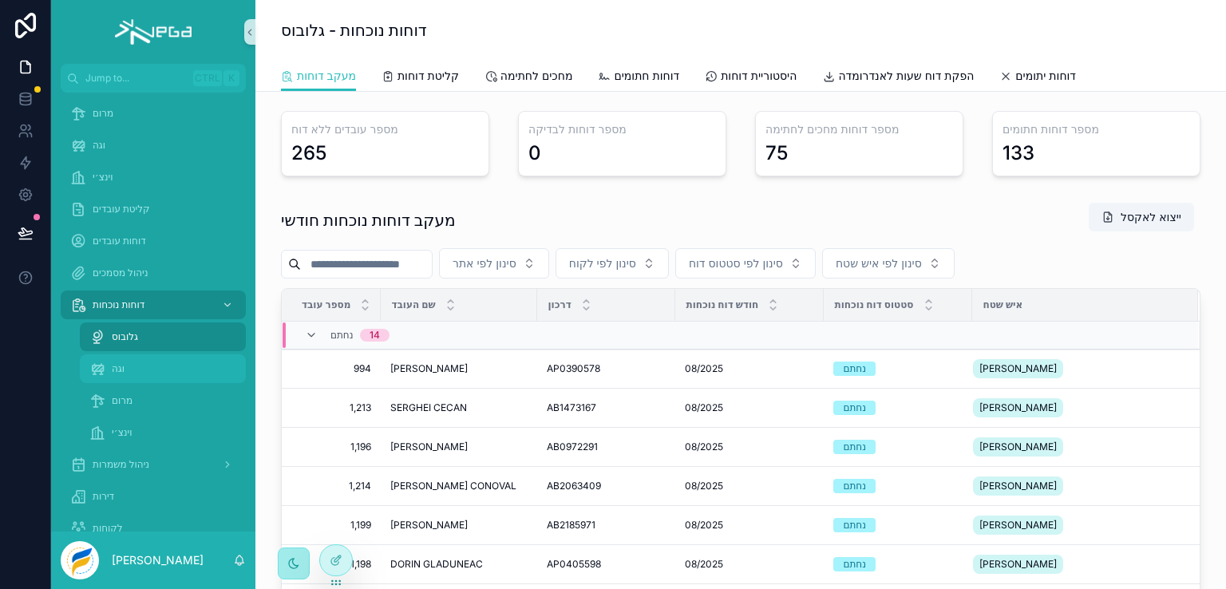
click at [106, 365] on div "וגה" at bounding box center [162, 369] width 147 height 26
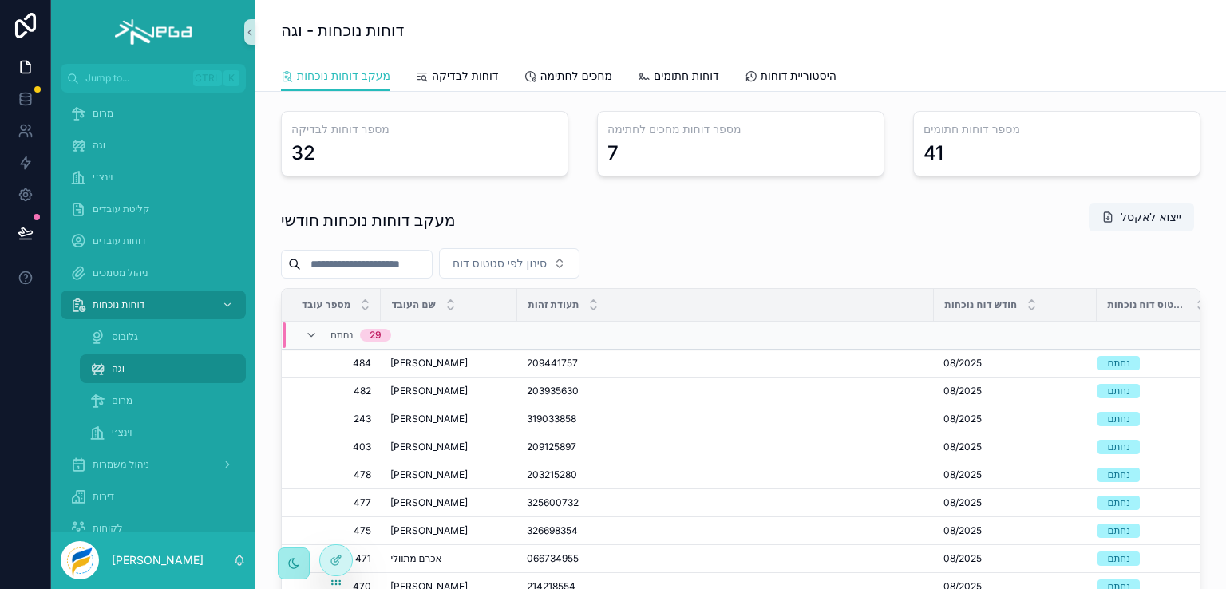
click at [337, 266] on input "scrollable content" at bounding box center [366, 264] width 131 height 22
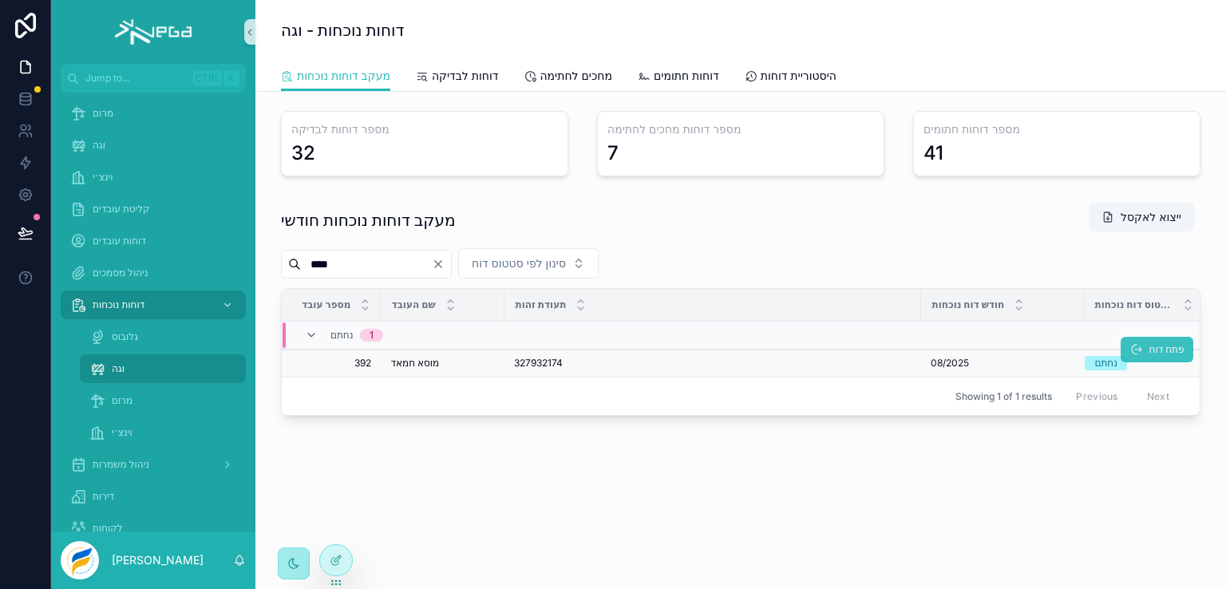
type input "****"
click at [1143, 346] on button "פתח דוח" at bounding box center [1156, 350] width 73 height 26
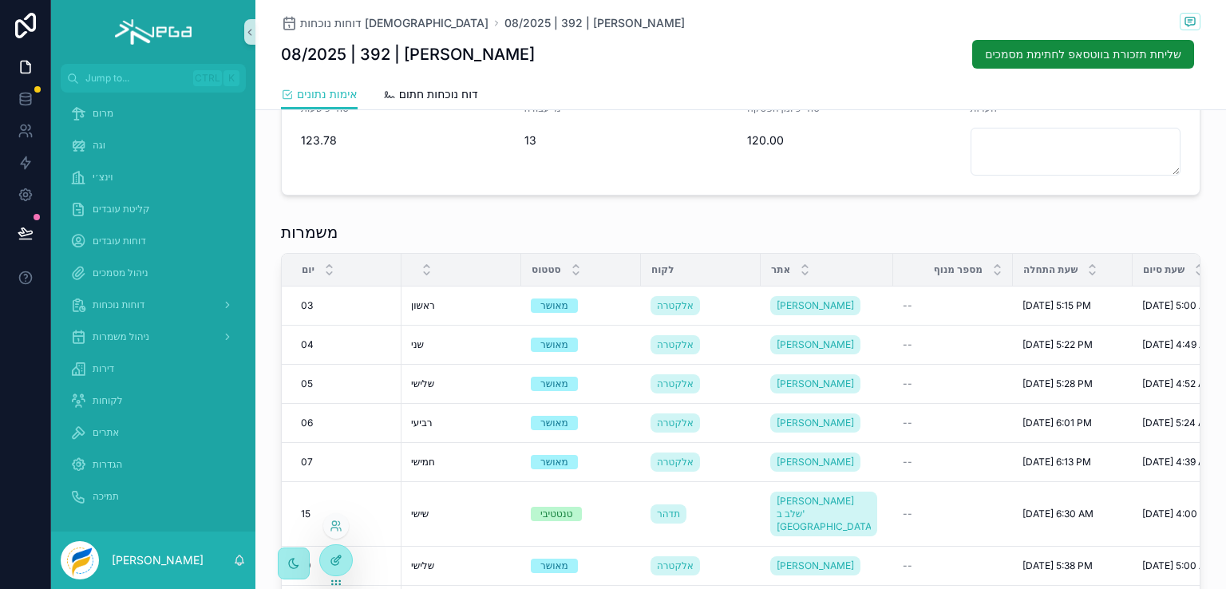
click at [334, 559] on icon at bounding box center [337, 558] width 6 height 6
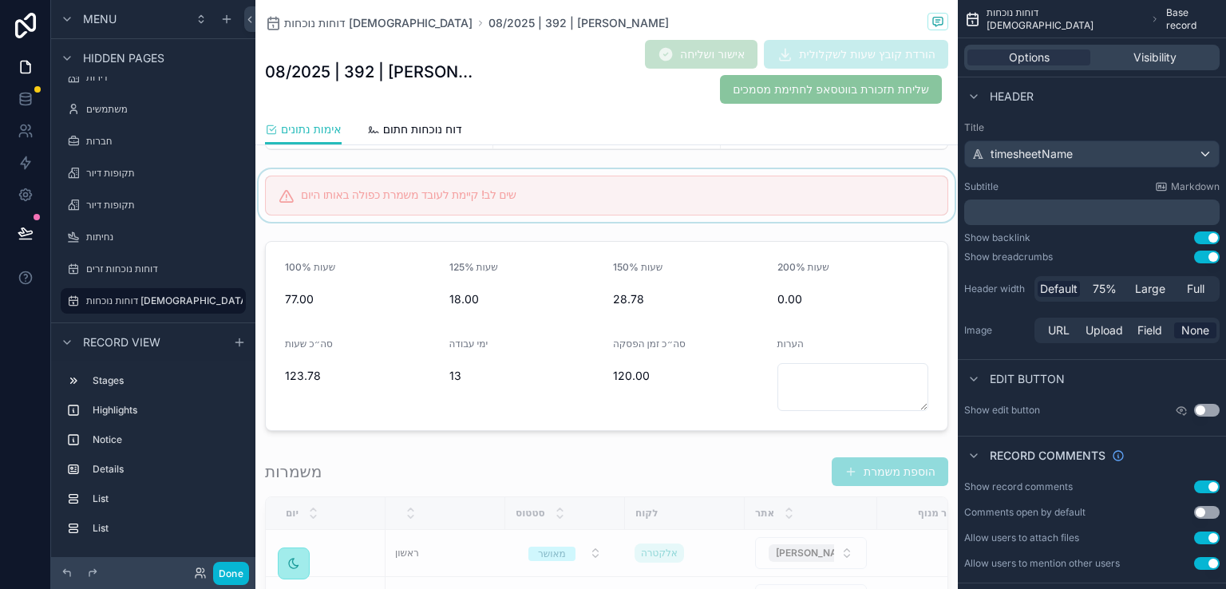
scroll to position [160, 0]
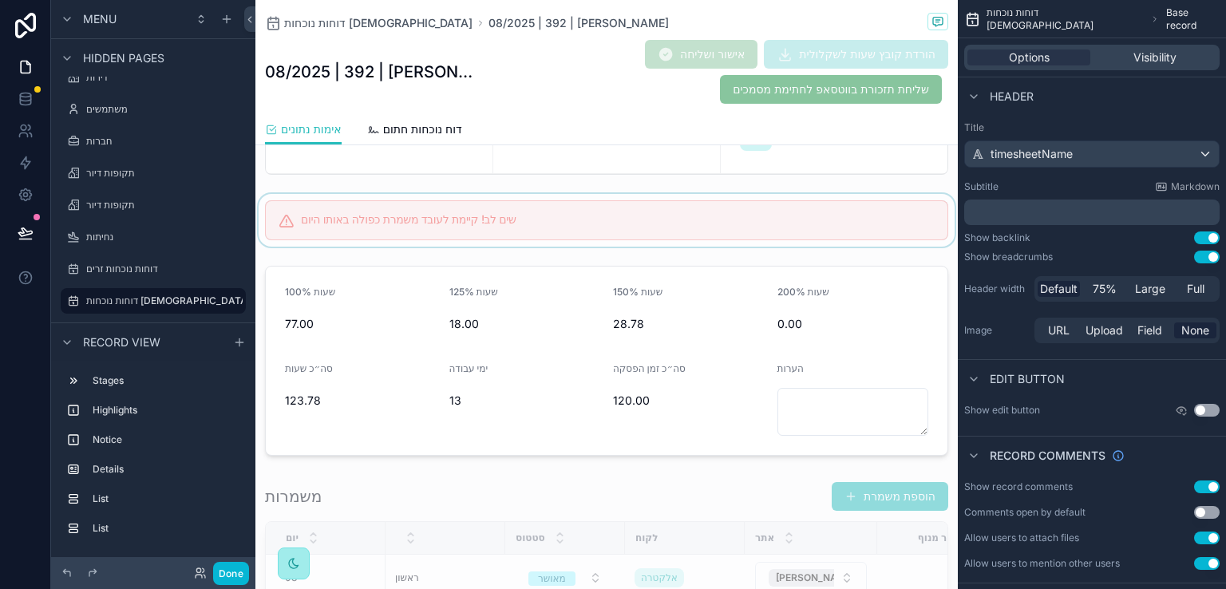
click at [759, 217] on div "scrollable content" at bounding box center [606, 220] width 702 height 53
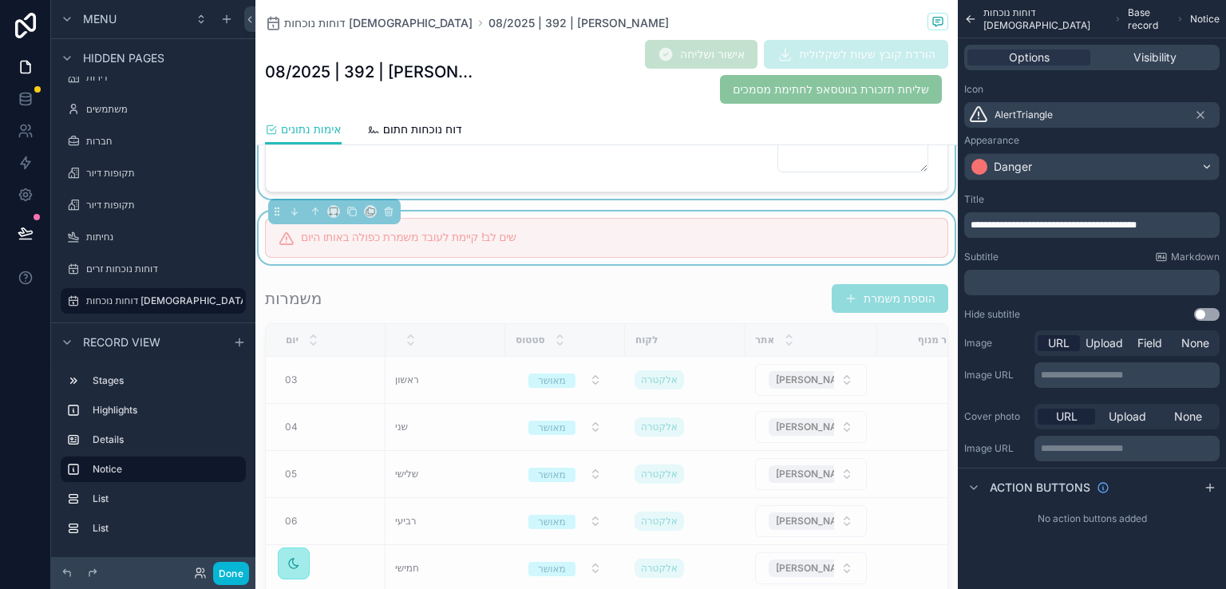
scroll to position [399, 0]
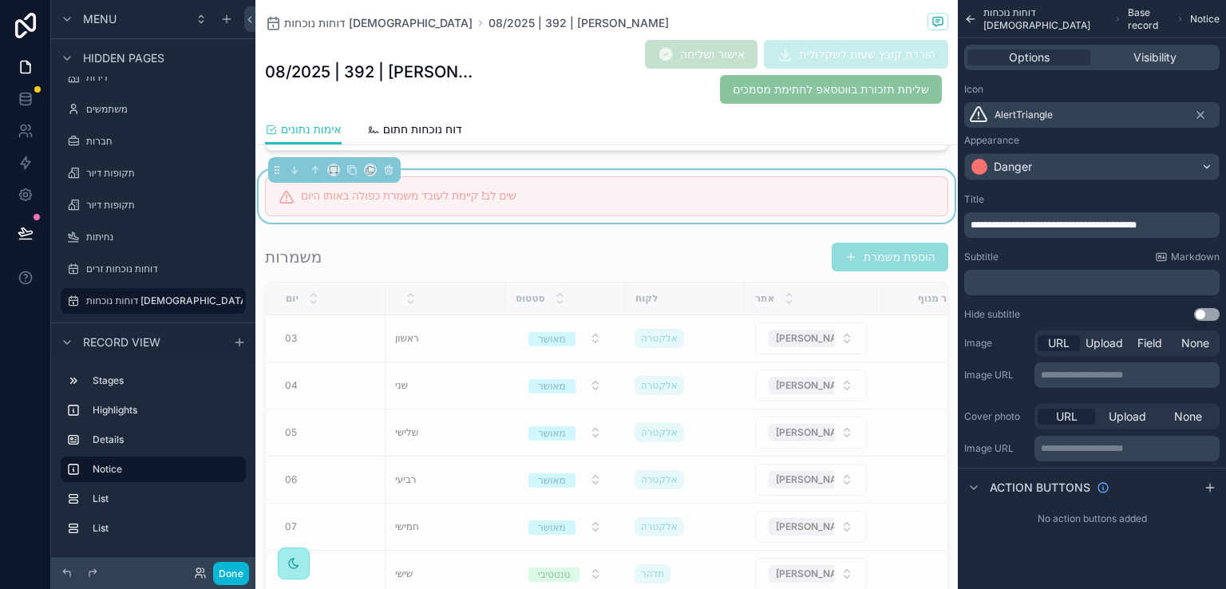
click at [974, 551] on div "**********" at bounding box center [1092, 278] width 268 height 557
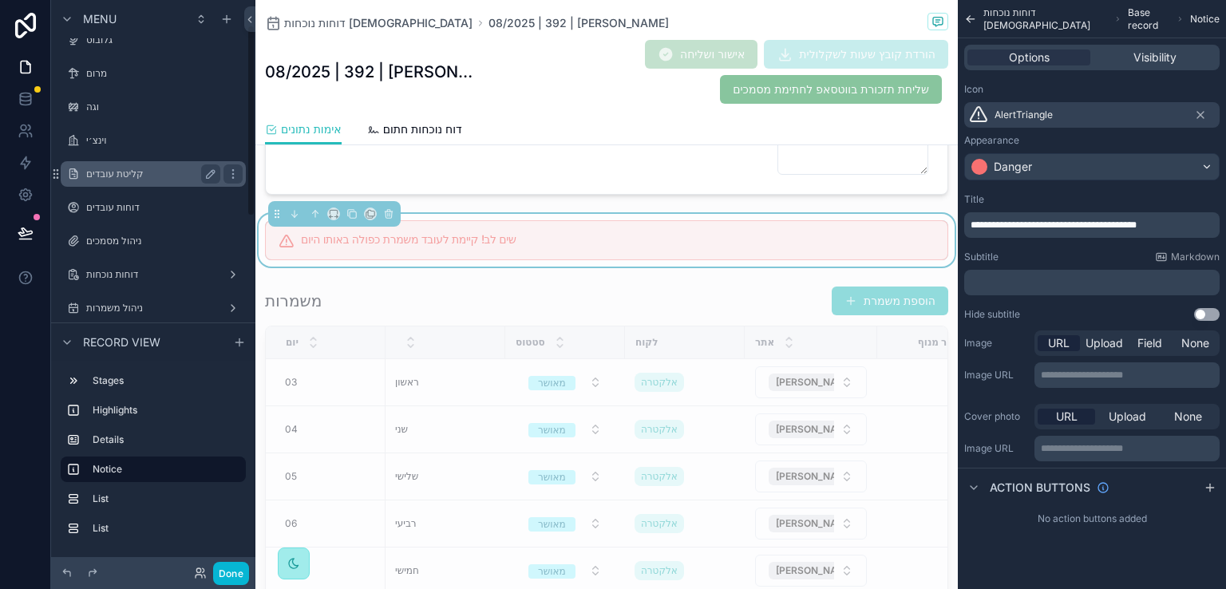
scroll to position [80, 0]
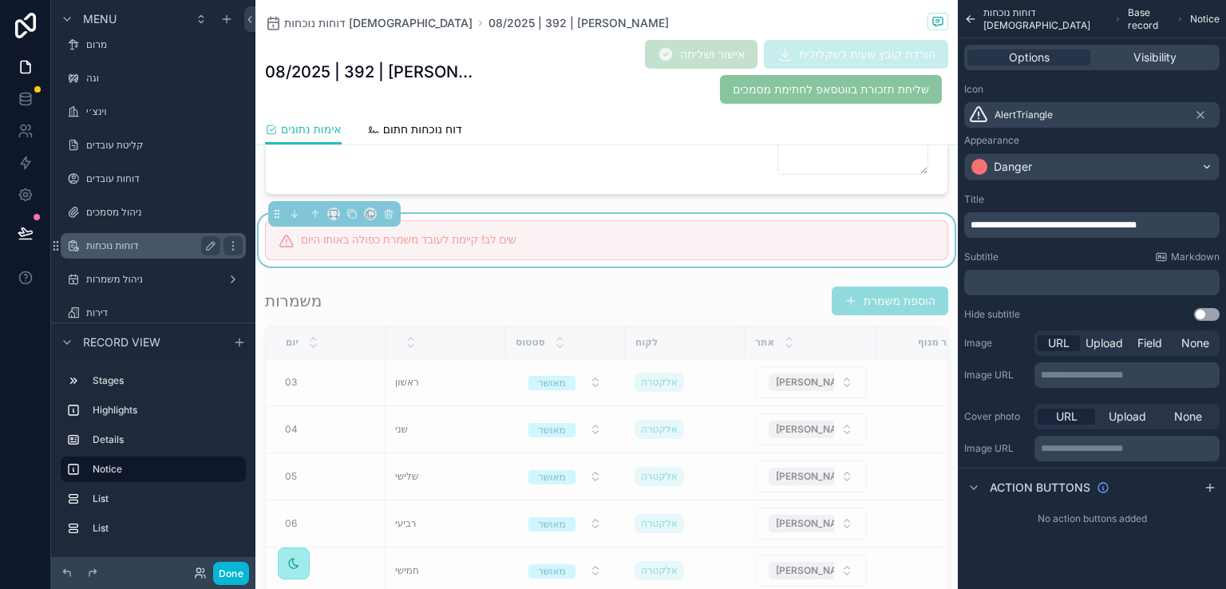
click at [128, 246] on label "דוחות נוכחות" at bounding box center [150, 245] width 128 height 13
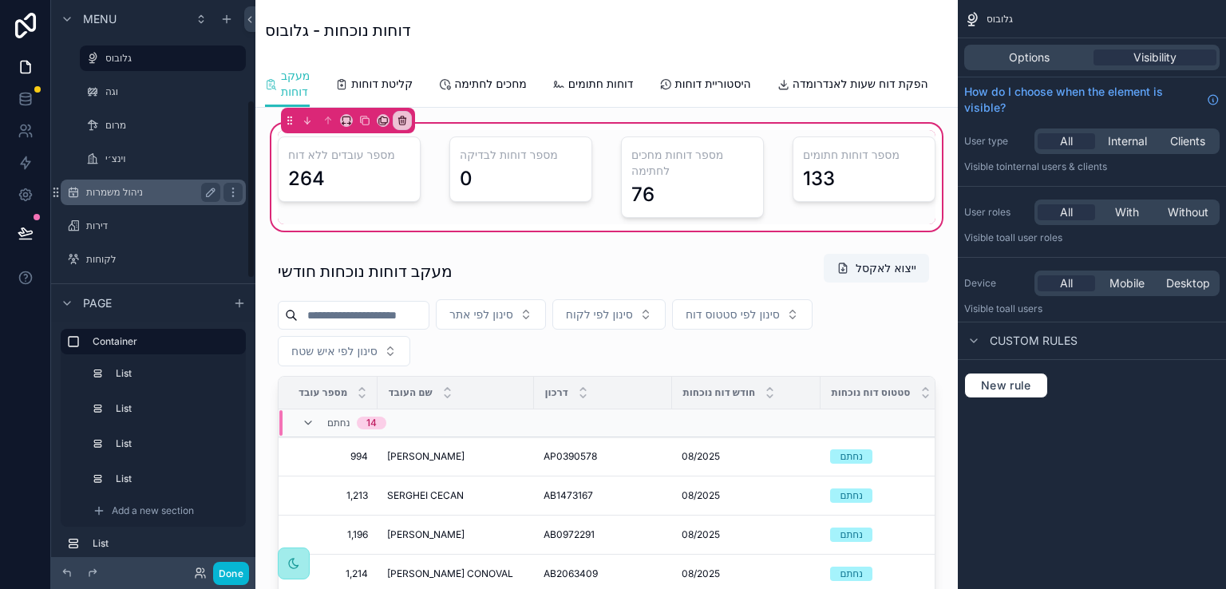
scroll to position [319, 0]
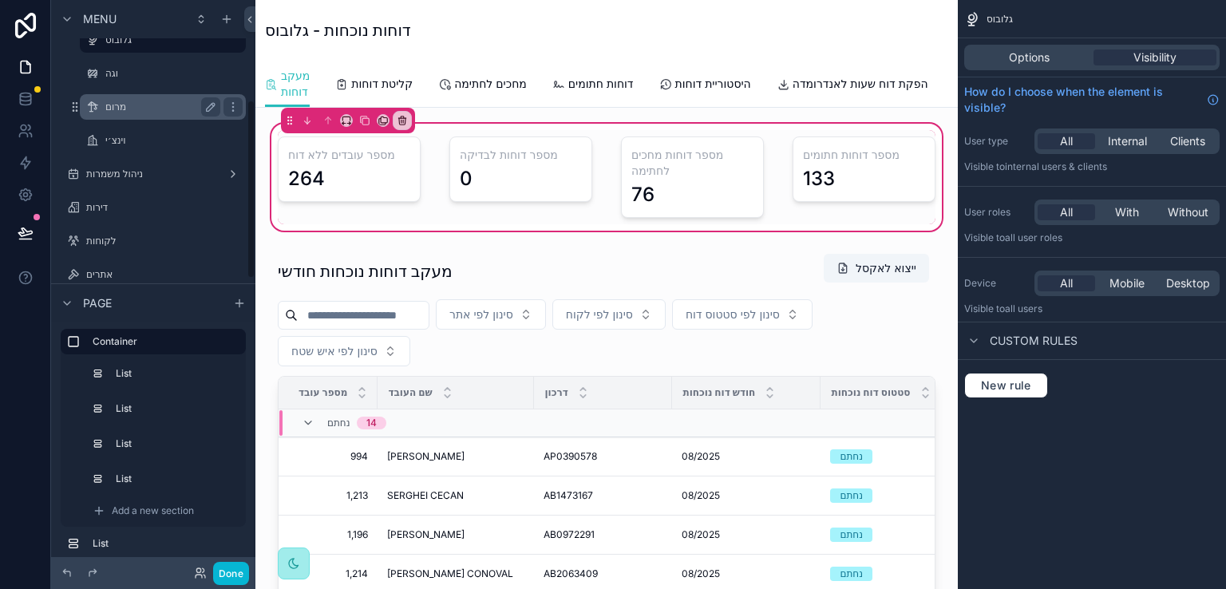
click at [114, 107] on label "מרום" at bounding box center [159, 107] width 109 height 13
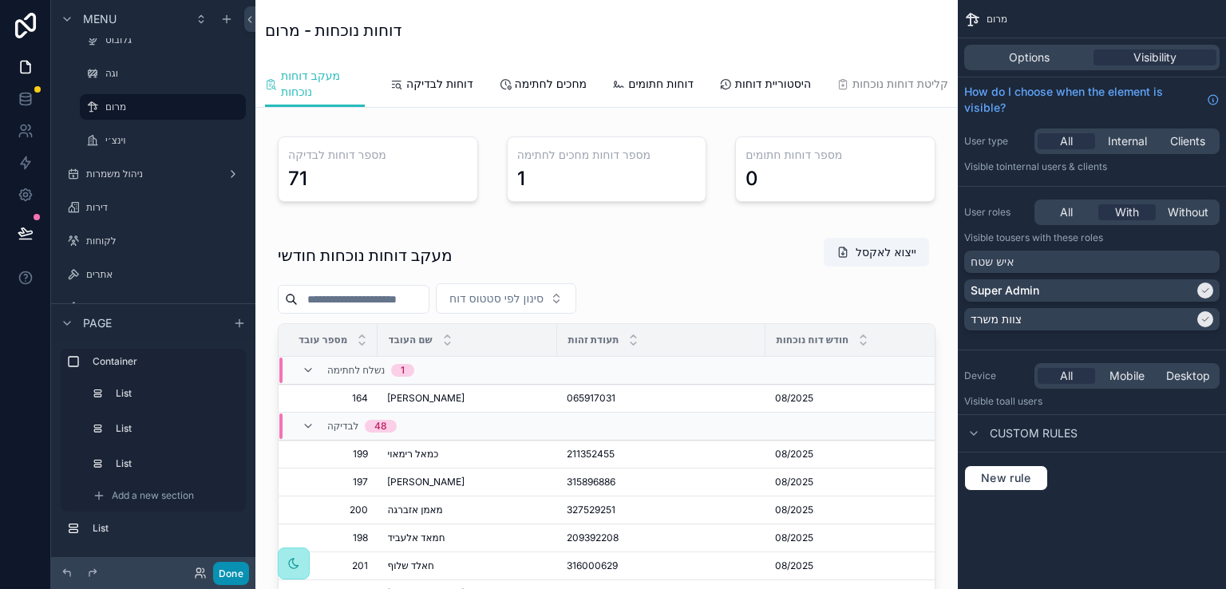
click at [223, 567] on button "Done" at bounding box center [231, 573] width 36 height 23
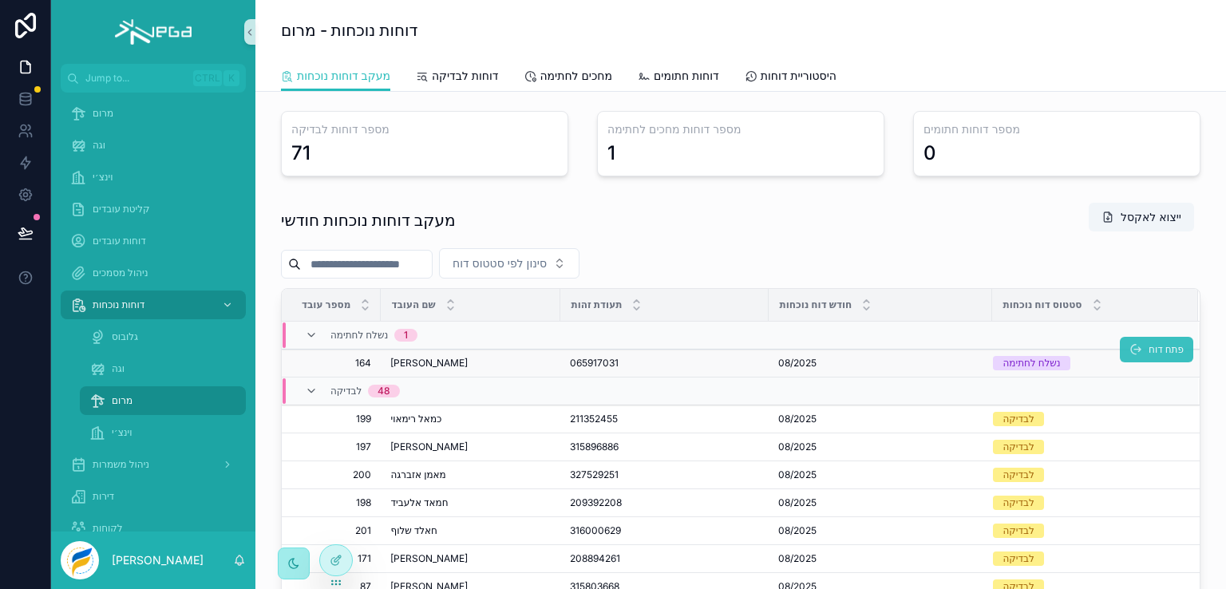
click at [1148, 346] on span "פתח דוח" at bounding box center [1165, 349] width 35 height 13
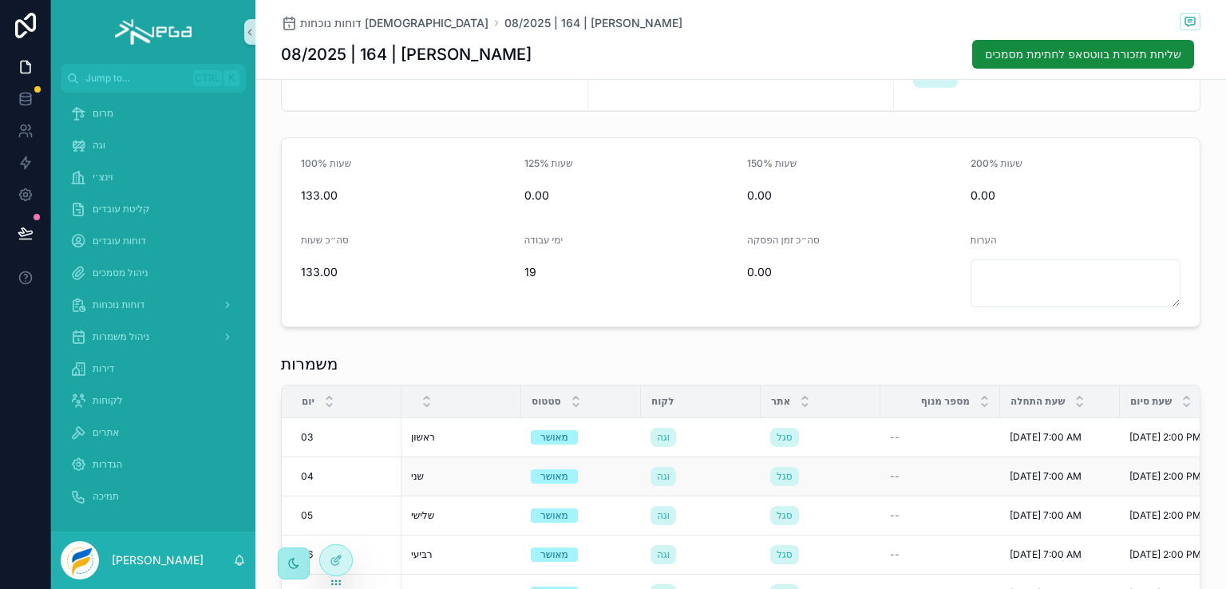
scroll to position [160, 0]
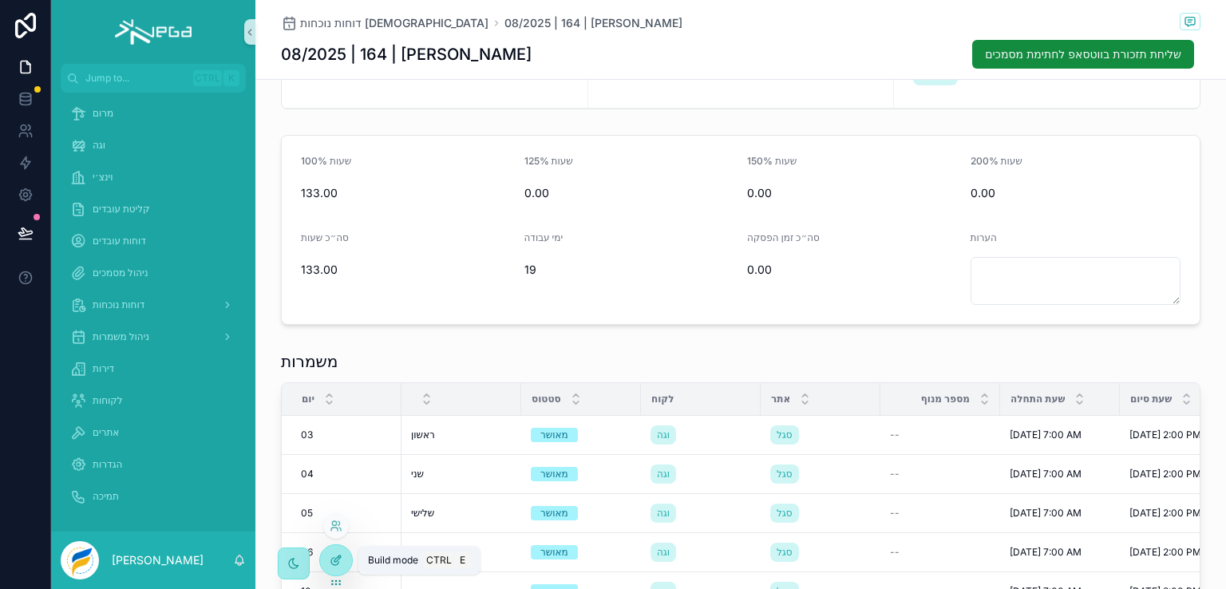
click at [332, 560] on icon at bounding box center [336, 560] width 13 height 13
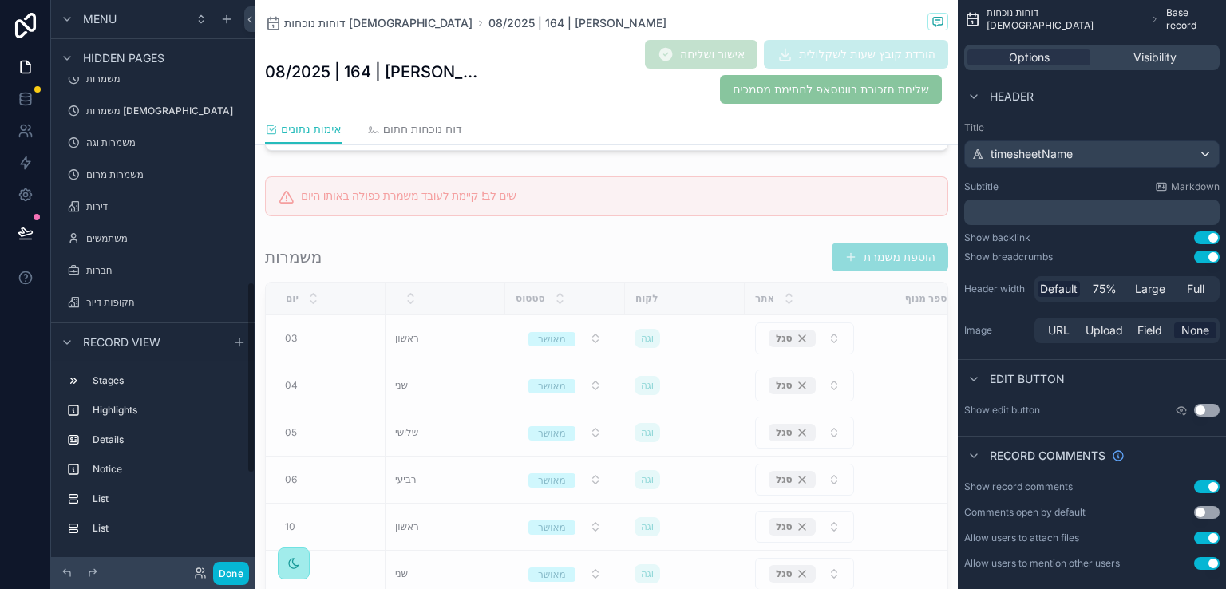
scroll to position [839, 0]
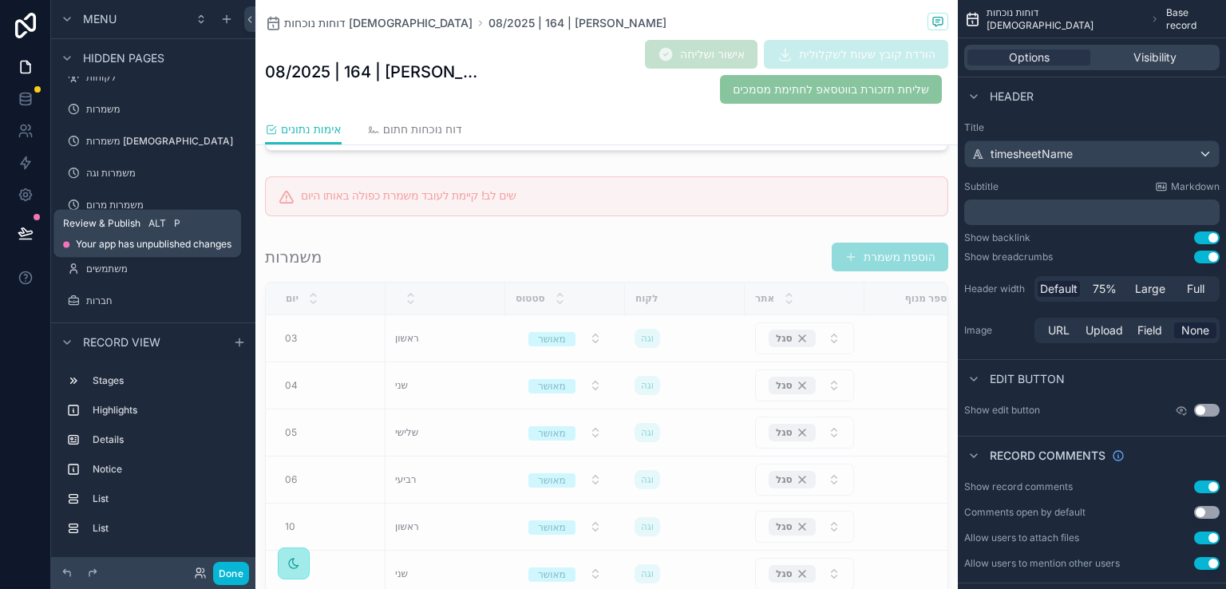
click at [25, 235] on icon at bounding box center [25, 232] width 14 height 8
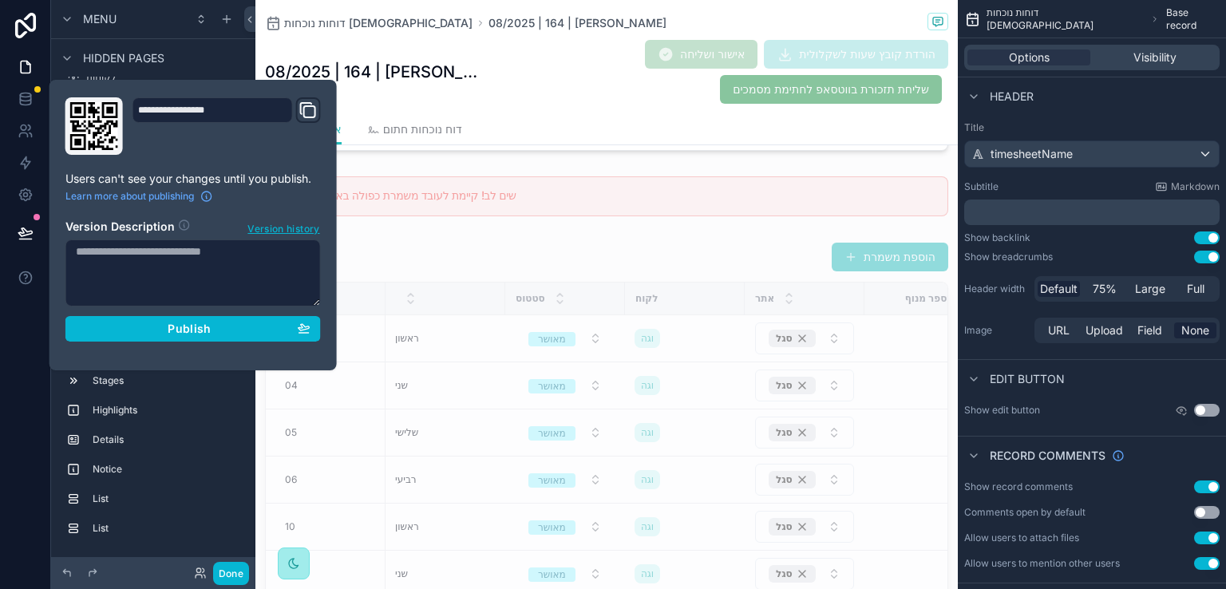
click at [143, 270] on textarea at bounding box center [192, 272] width 255 height 67
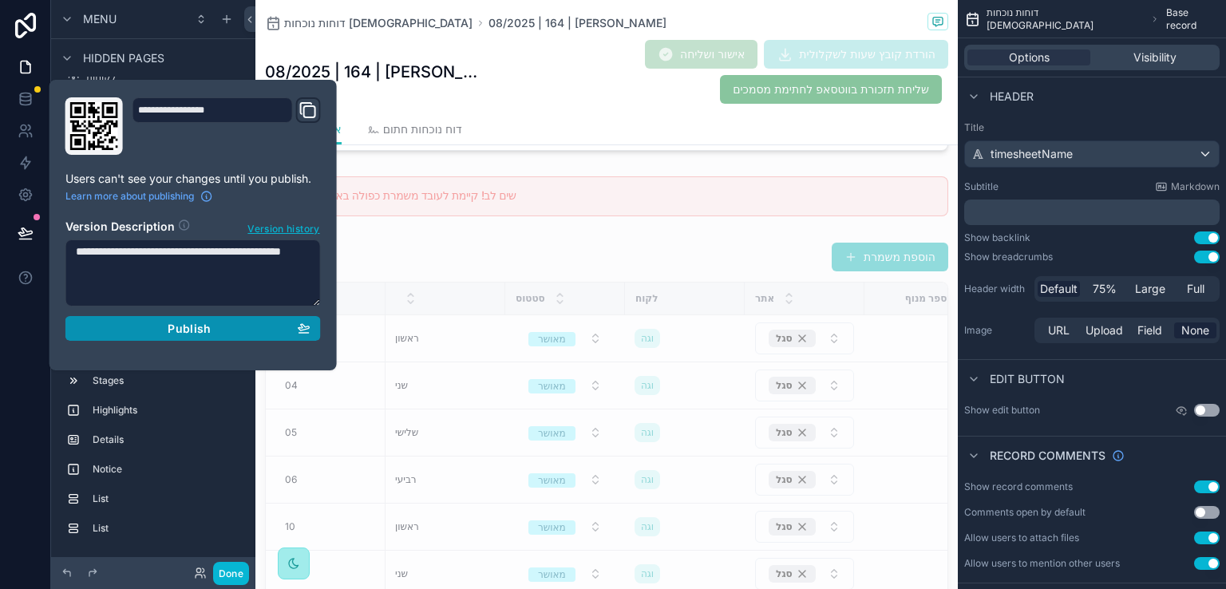
type textarea "**********"
click at [166, 326] on div "Publish" at bounding box center [193, 329] width 235 height 14
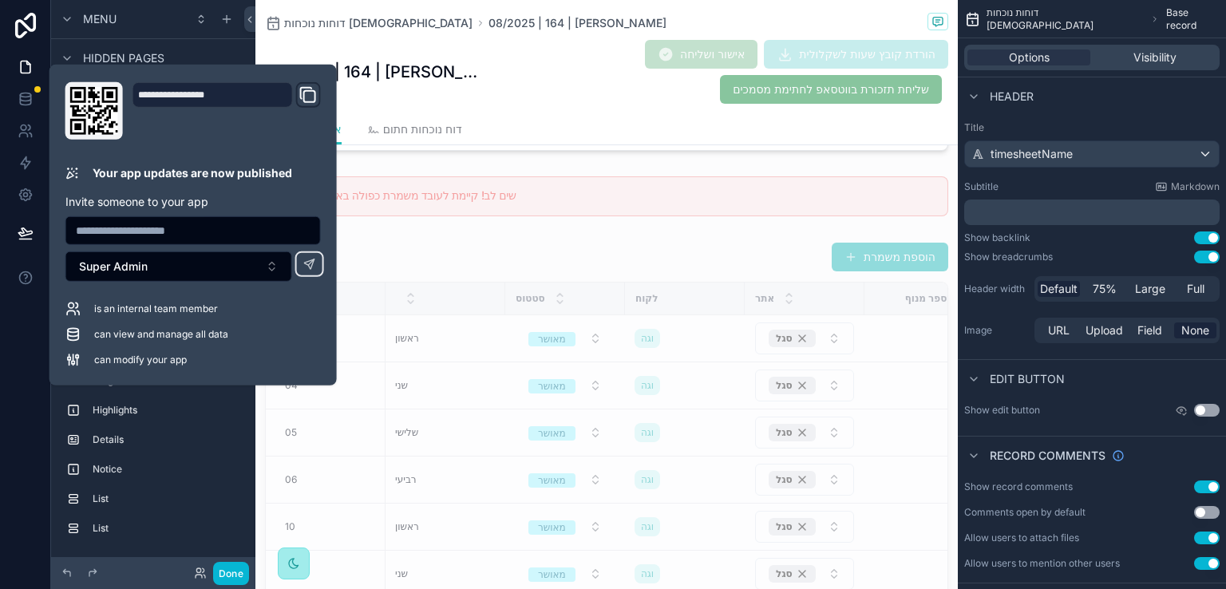
click at [282, 52] on div "08/2025 | 164 | רנא גאנם אישור ושליחה הורדת קובץ שעות לשקלולית שליחת תזכורת בוו…" at bounding box center [606, 71] width 683 height 65
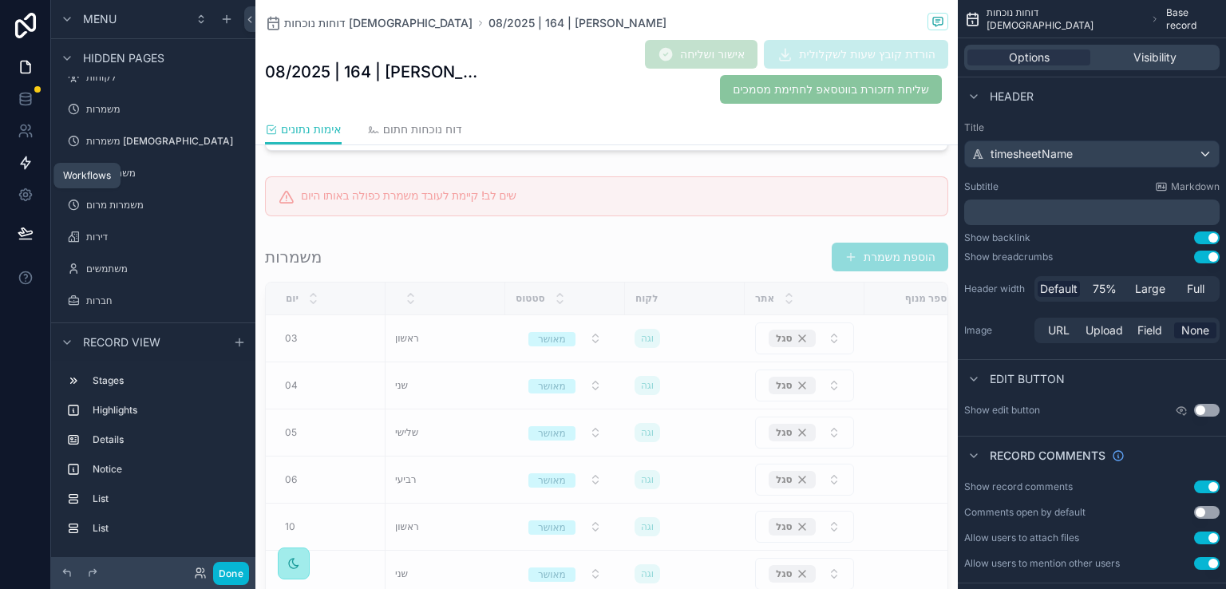
click at [26, 163] on icon at bounding box center [26, 163] width 16 height 16
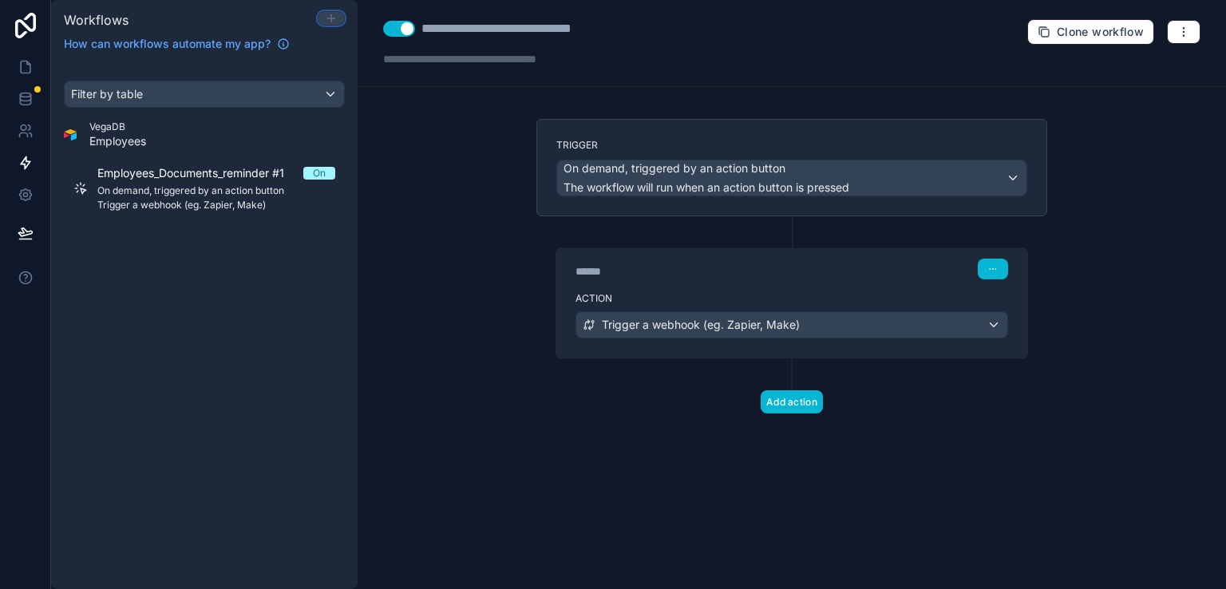
click at [335, 15] on icon at bounding box center [331, 18] width 13 height 13
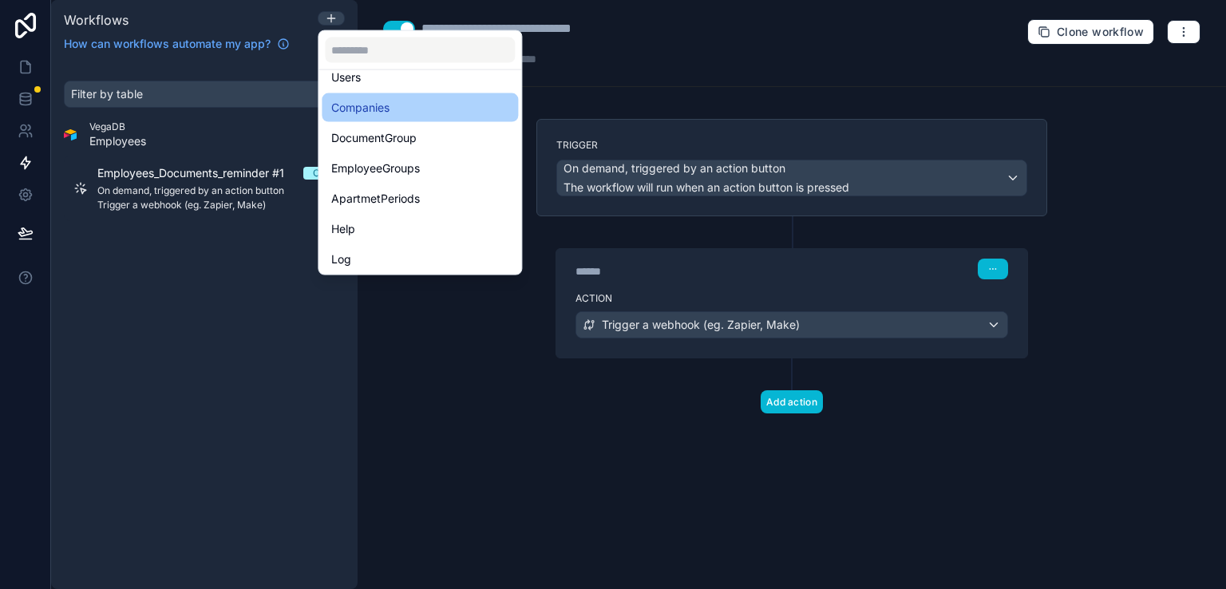
scroll to position [399, 0]
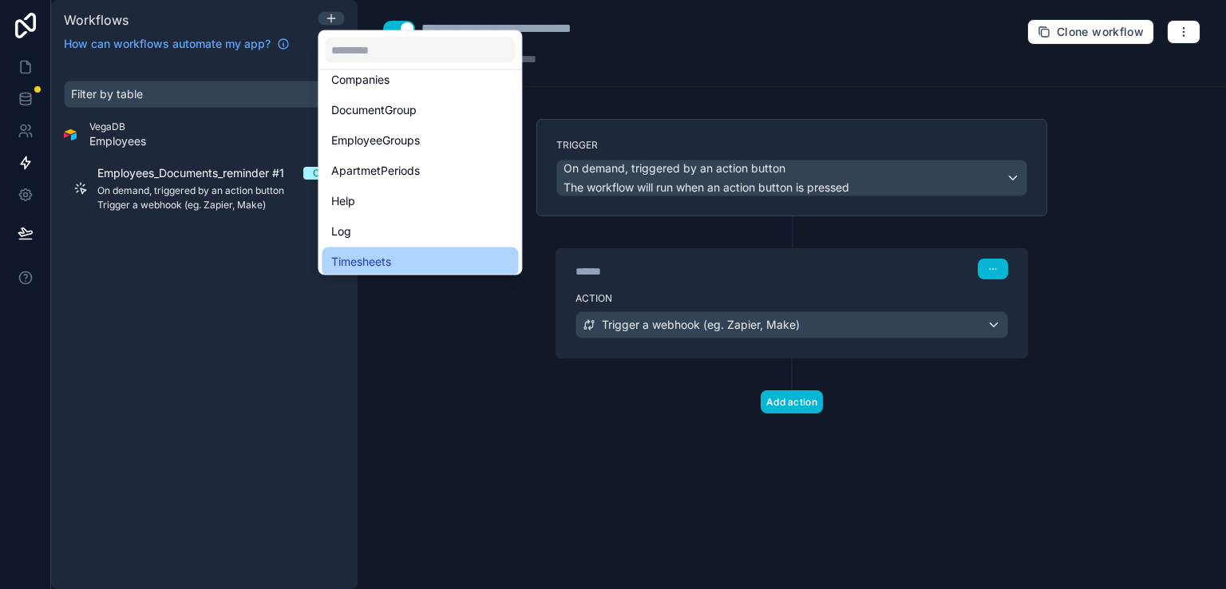
click at [377, 259] on span "Timesheets" at bounding box center [361, 261] width 60 height 19
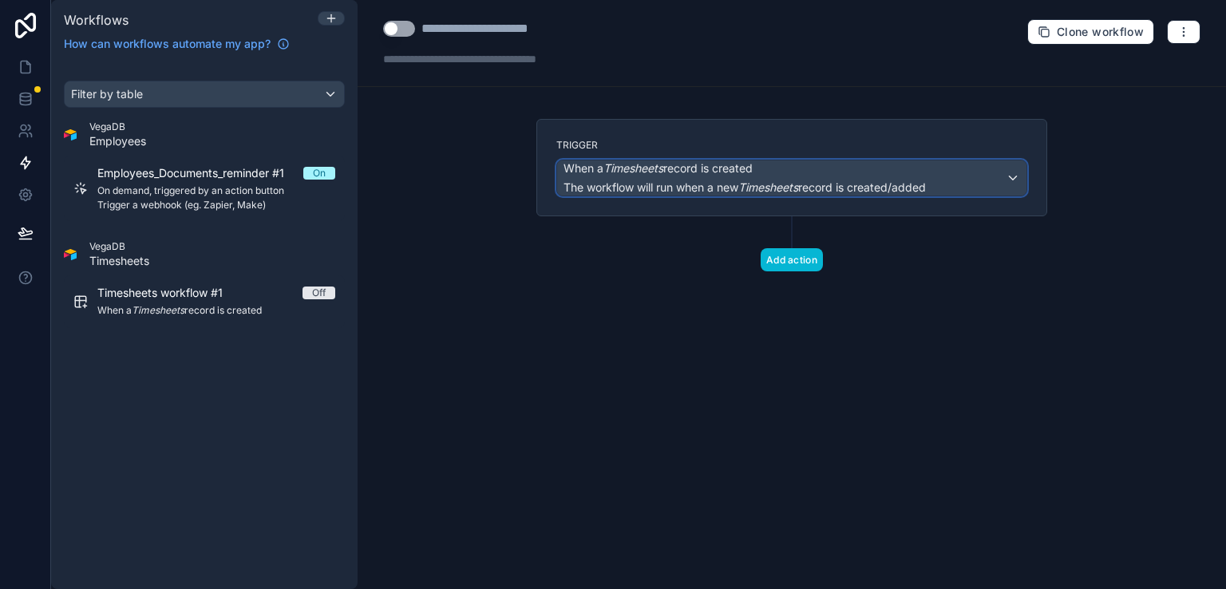
click at [1013, 180] on div "When a Timesheets record is created The workflow will run when a new Timesheets…" at bounding box center [791, 177] width 469 height 35
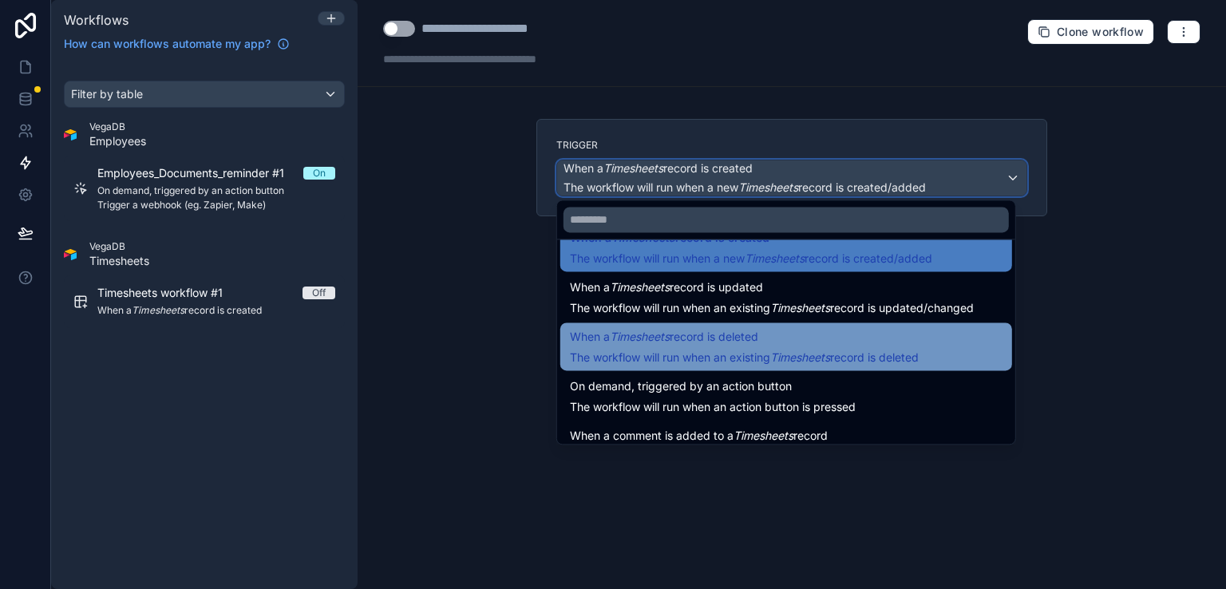
scroll to position [57, 0]
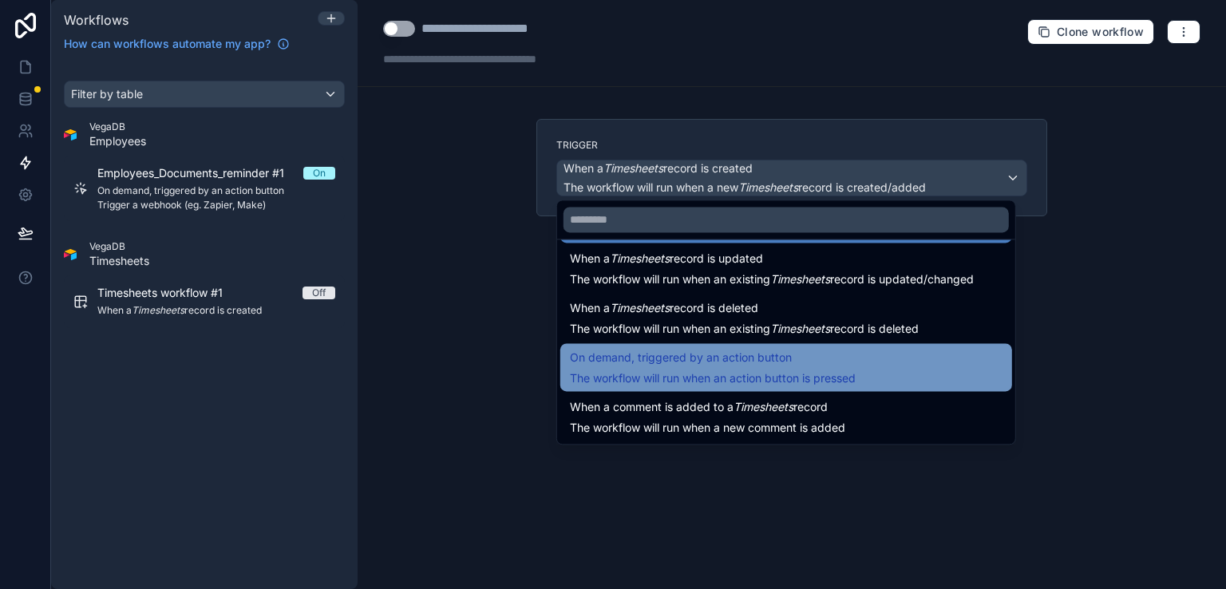
click at [735, 360] on span "On demand, triggered by an action button" at bounding box center [681, 357] width 222 height 19
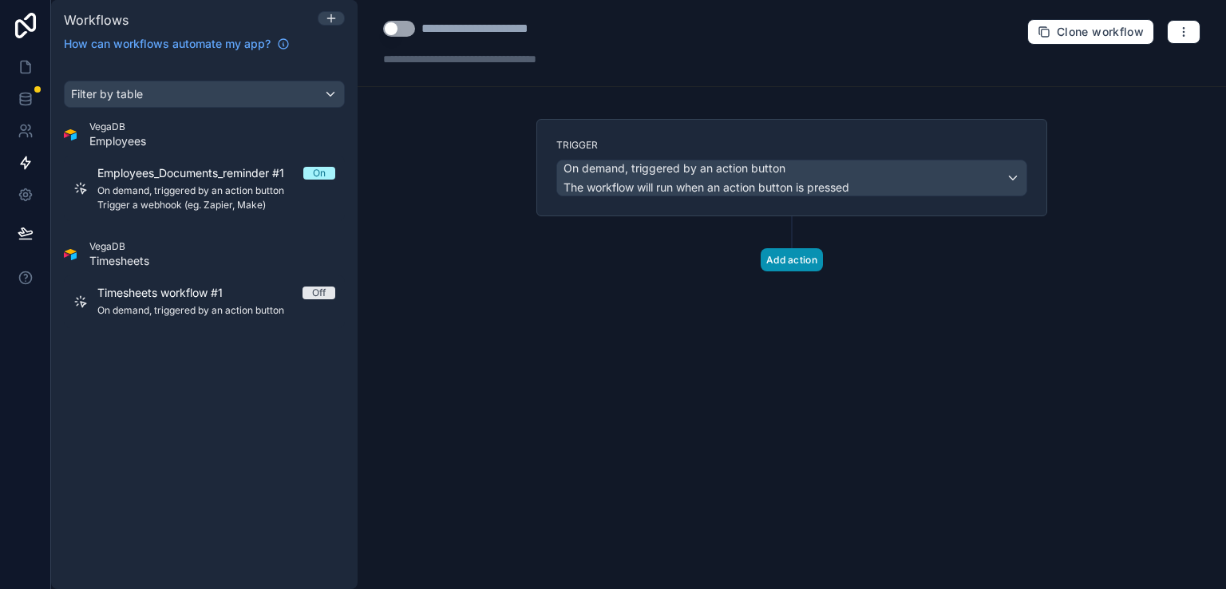
click at [796, 253] on button "Add action" at bounding box center [792, 259] width 62 height 23
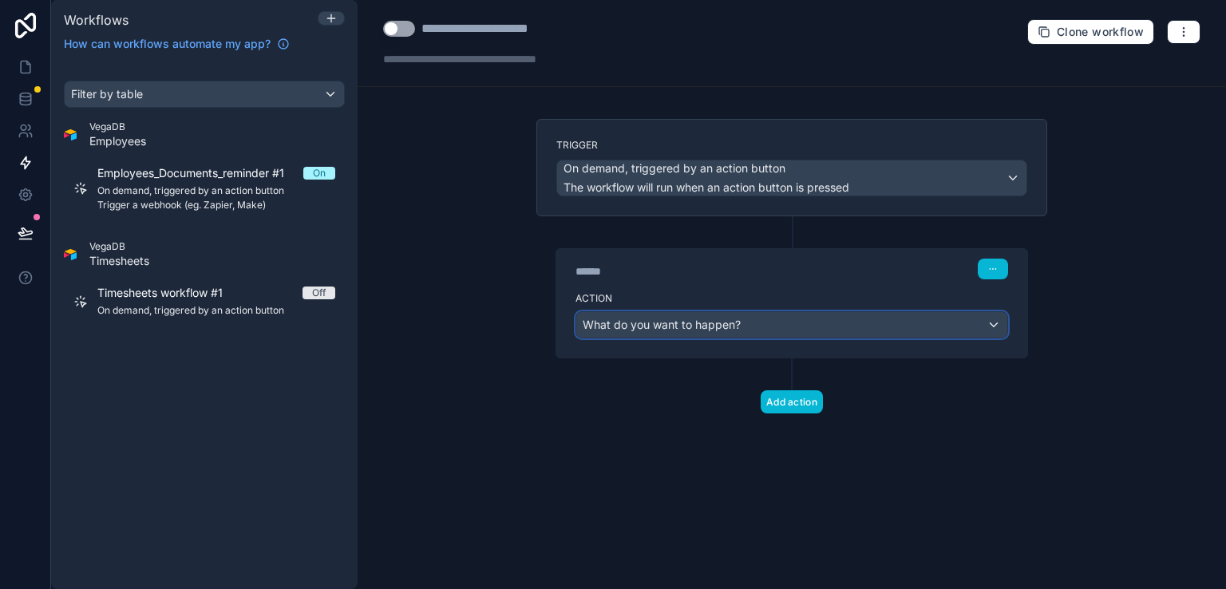
click at [796, 330] on div "What do you want to happen?" at bounding box center [791, 325] width 431 height 26
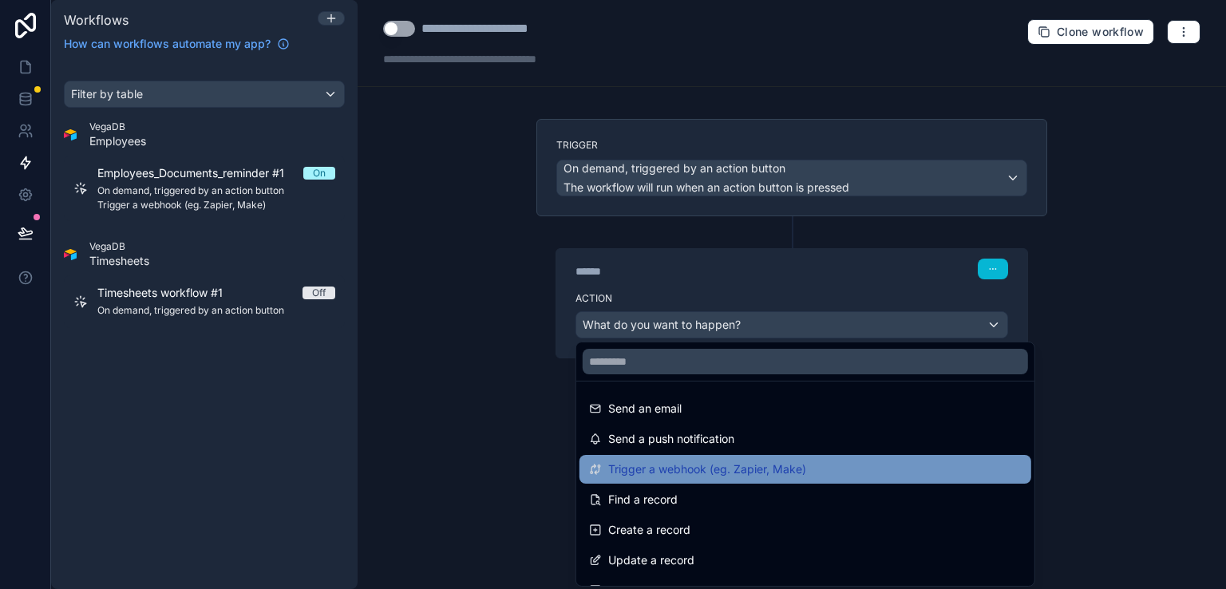
click at [804, 467] on span "Trigger a webhook (eg. Zapier, Make)" at bounding box center [707, 469] width 198 height 19
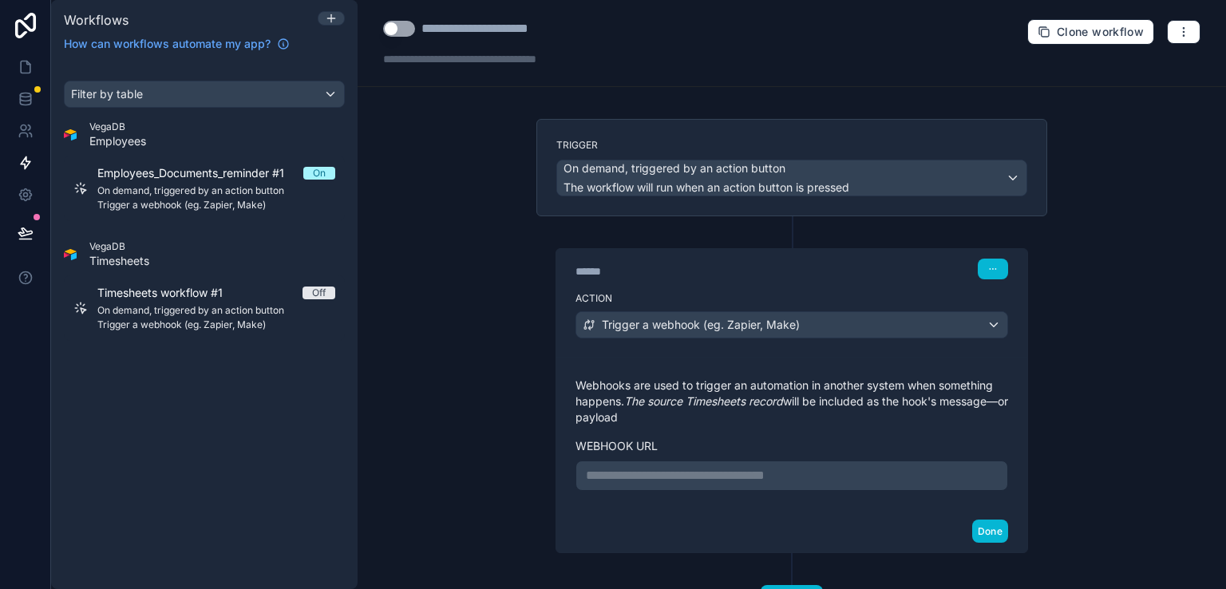
scroll to position [67, 0]
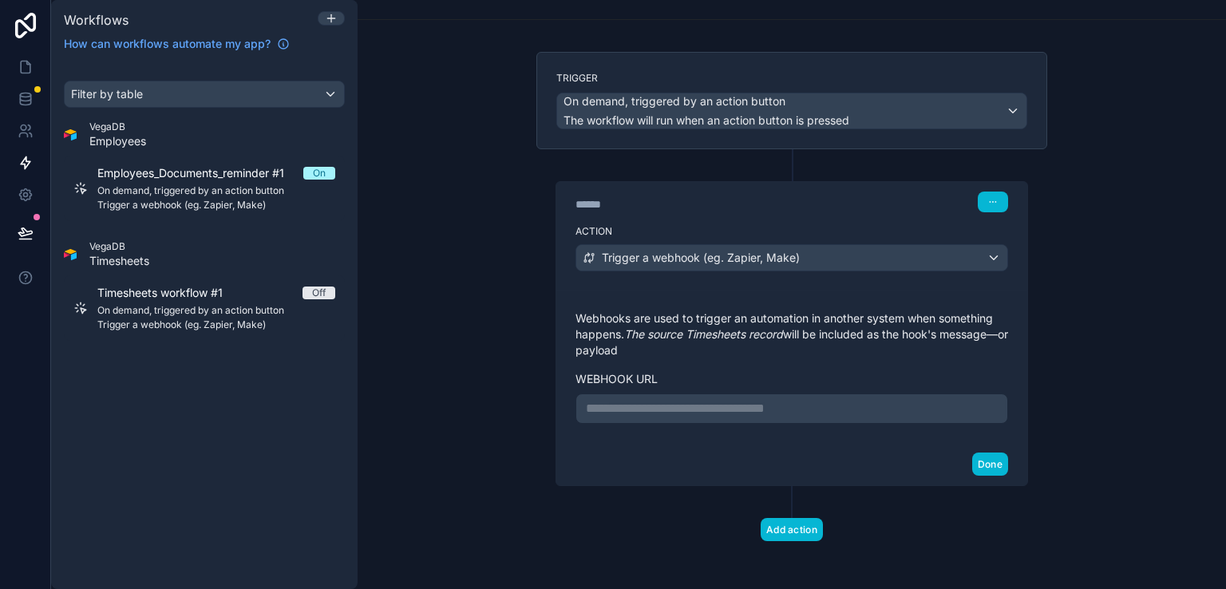
click at [816, 371] on label "Webhook url" at bounding box center [791, 379] width 433 height 16
click at [920, 106] on div "On demand, triggered by an action button The workflow will run when an action b…" at bounding box center [791, 110] width 469 height 35
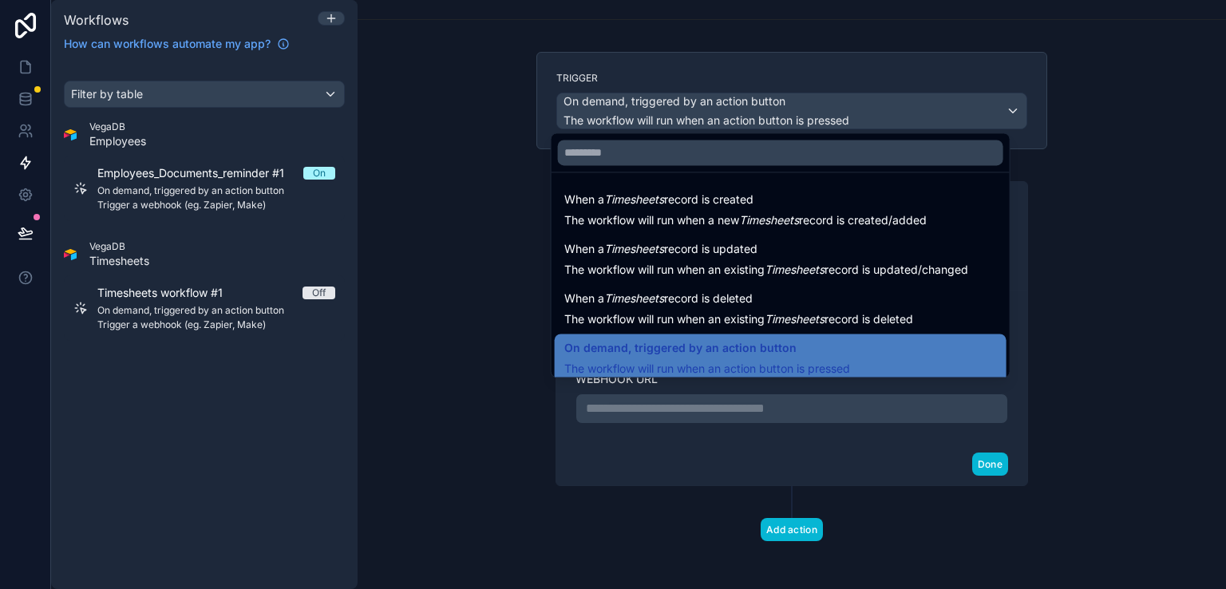
click at [920, 106] on div at bounding box center [613, 294] width 1226 height 589
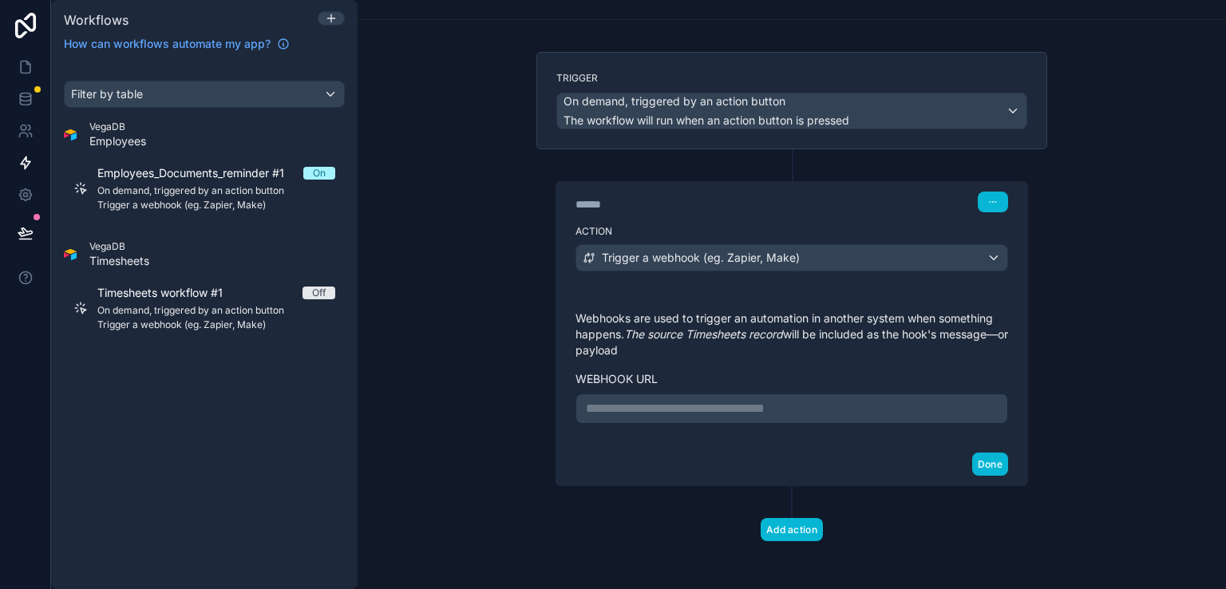
click at [1078, 472] on div "**********" at bounding box center [792, 294] width 868 height 589
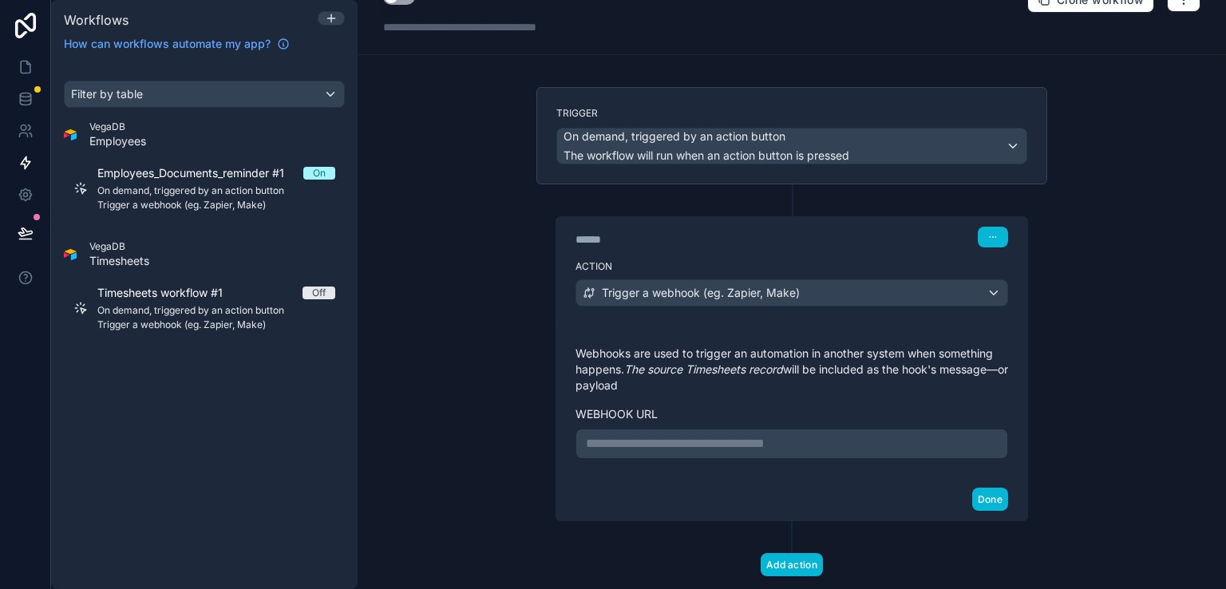
scroll to position [0, 0]
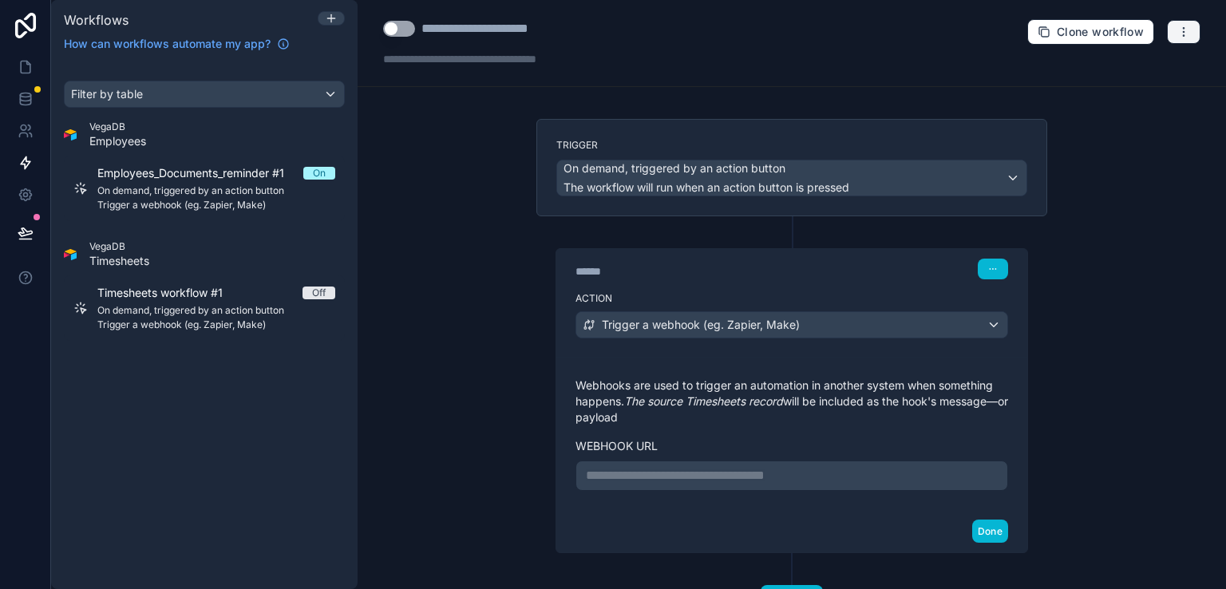
click at [1177, 33] on icon "button" at bounding box center [1183, 32] width 13 height 13
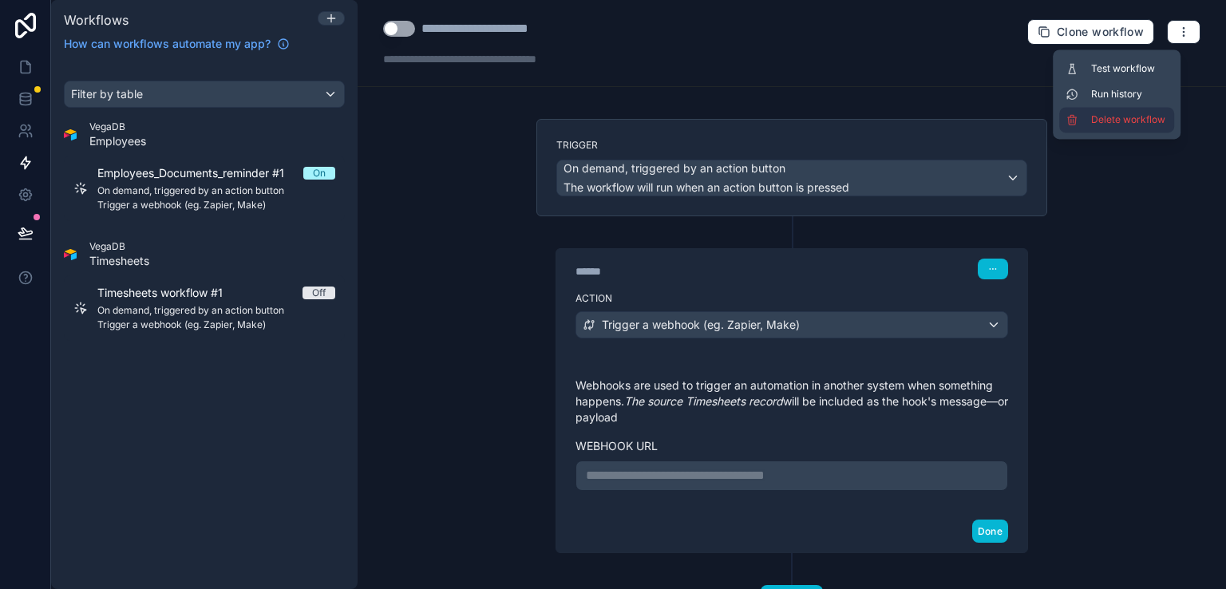
click at [1150, 124] on span "Delete workflow" at bounding box center [1129, 119] width 77 height 13
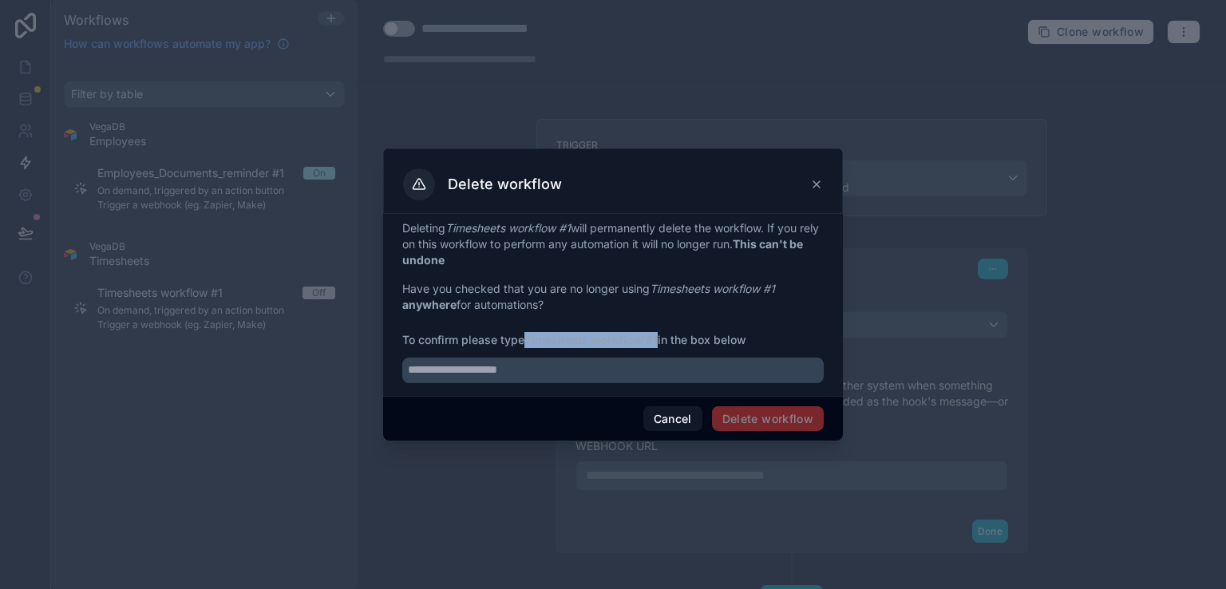
drag, startPoint x: 530, startPoint y: 339, endPoint x: 661, endPoint y: 344, distance: 131.0
click at [661, 344] on span "To confirm please type Timesheets workflow #1 in the box below" at bounding box center [612, 340] width 421 height 16
copy strong "Timesheets workflow #1"
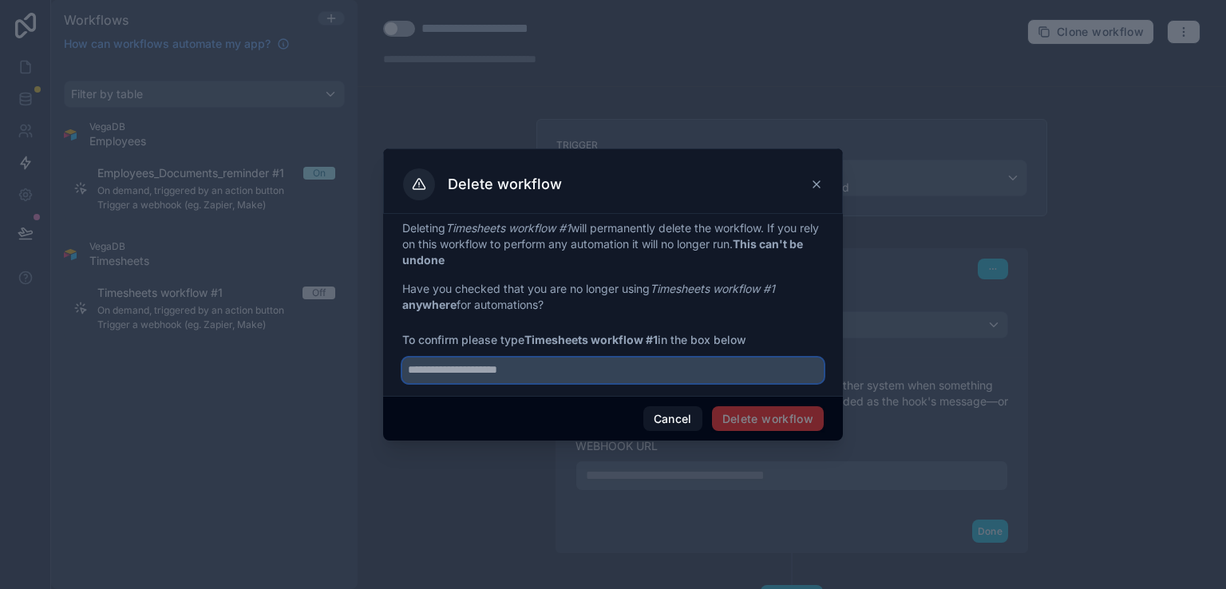
click at [530, 367] on input "text" at bounding box center [612, 371] width 421 height 26
paste input "**********"
type input "**********"
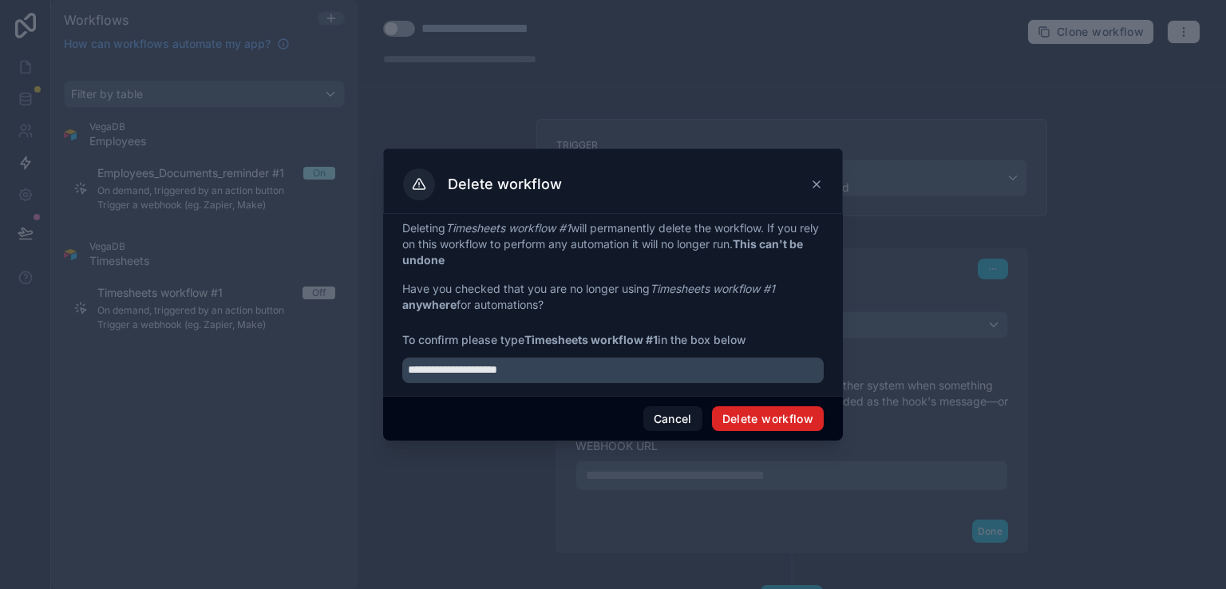
click at [802, 419] on button "Delete workflow" at bounding box center [768, 419] width 112 height 26
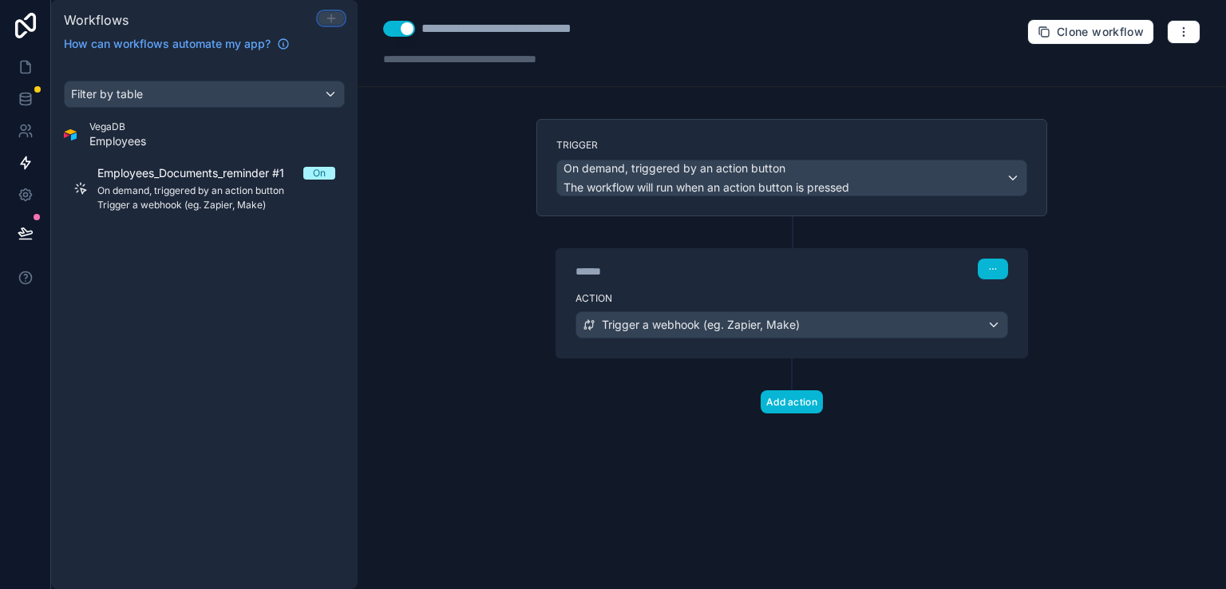
click at [332, 16] on icon at bounding box center [331, 18] width 13 height 13
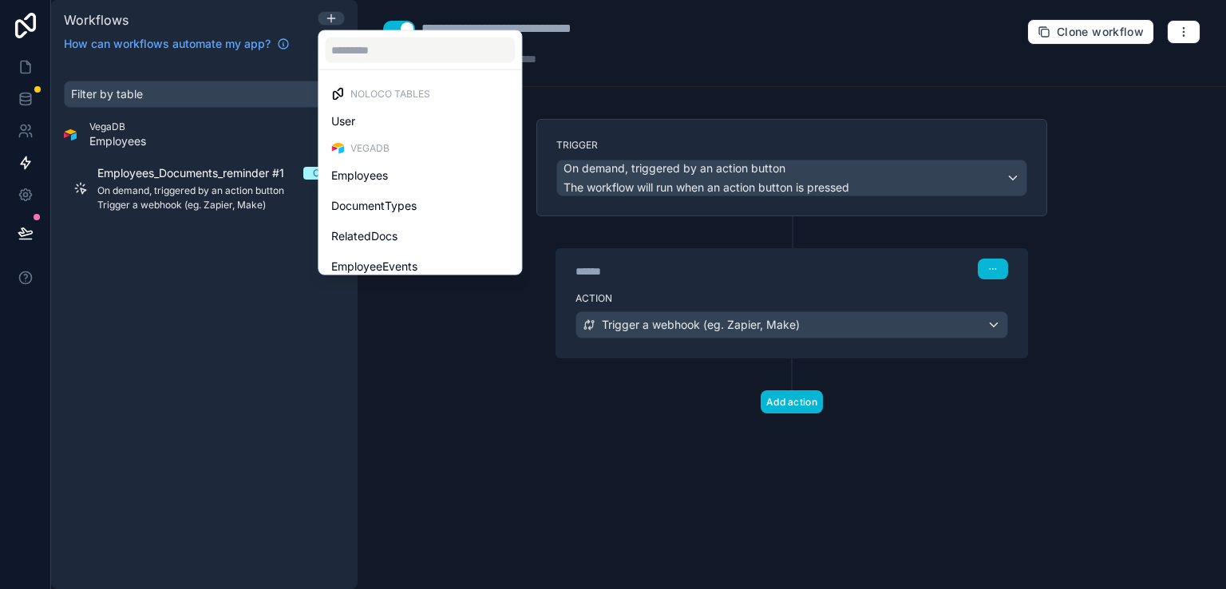
click at [375, 173] on span "Employees" at bounding box center [359, 175] width 57 height 19
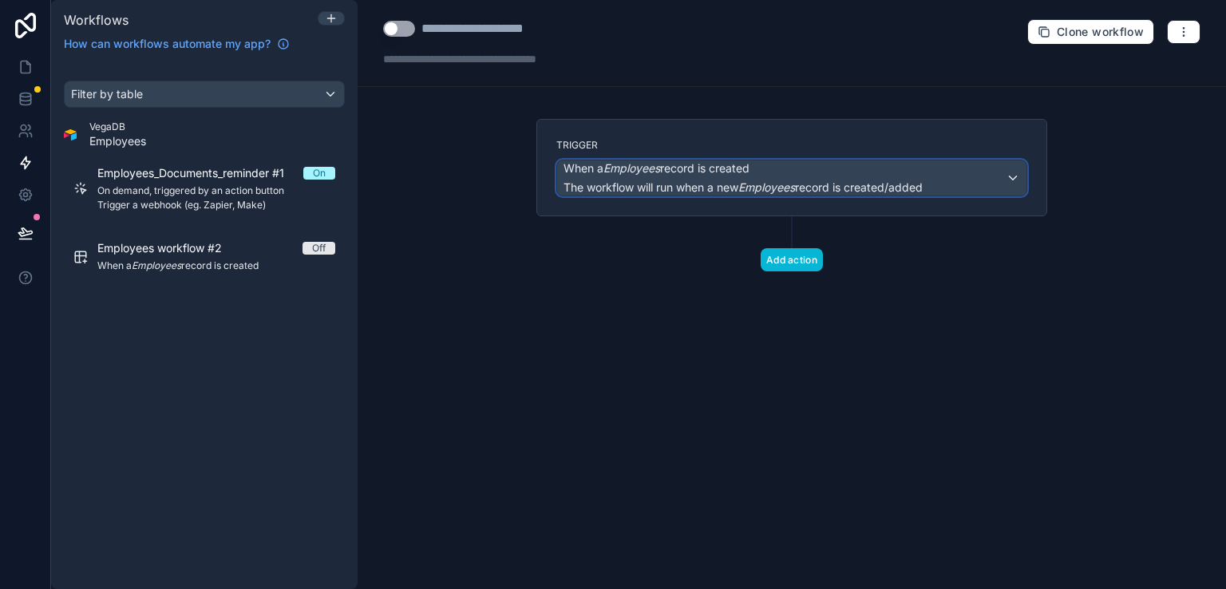
click at [923, 180] on span "The workflow will run when a new Employees record is created/added" at bounding box center [742, 187] width 359 height 14
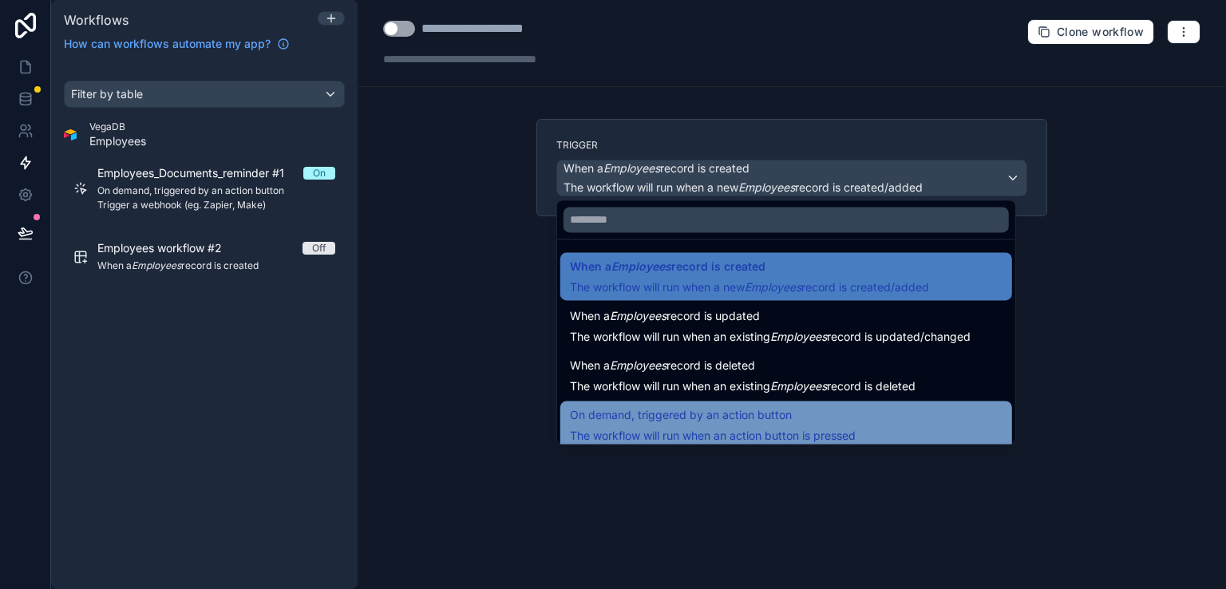
click at [696, 424] on span "On demand, triggered by an action button" at bounding box center [681, 414] width 222 height 19
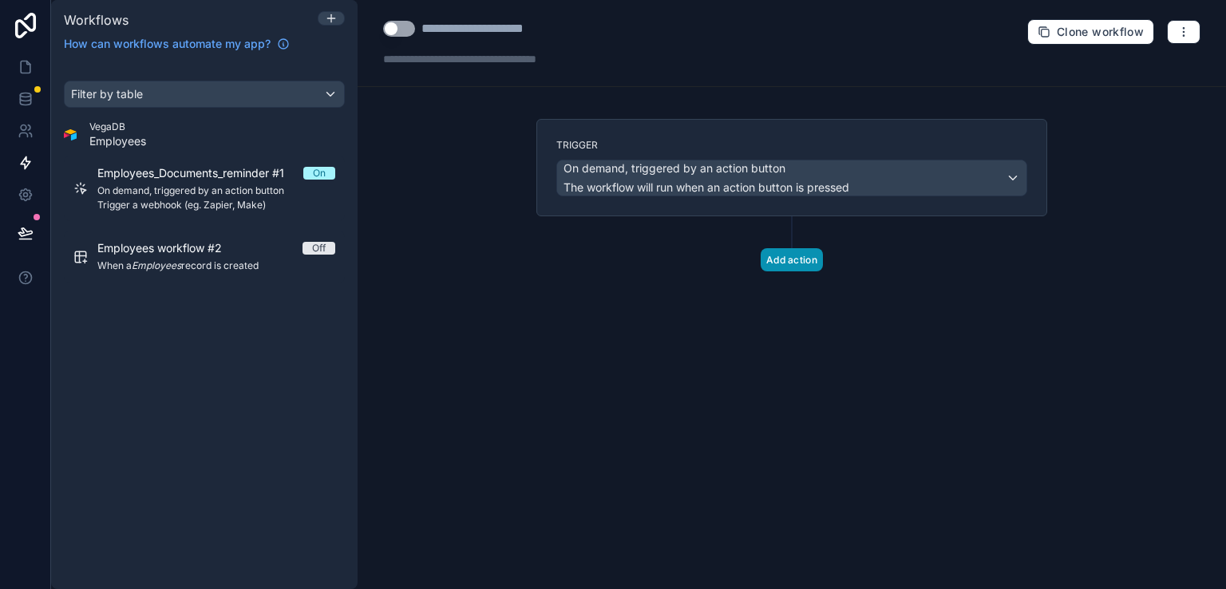
click at [804, 260] on button "Add action" at bounding box center [792, 259] width 62 height 23
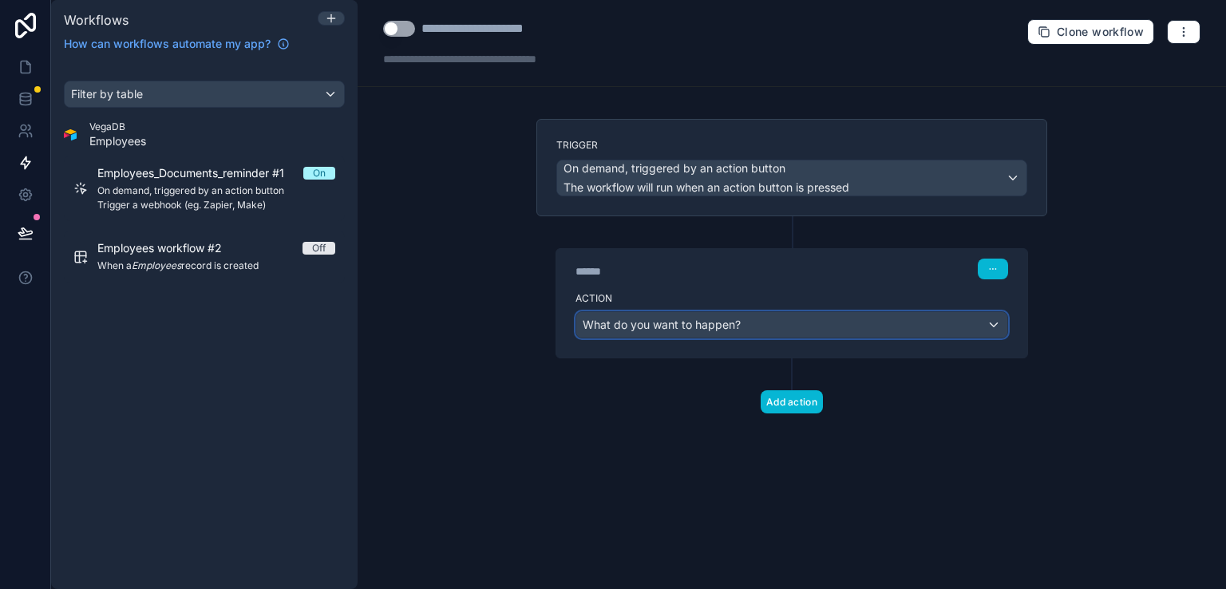
click at [895, 323] on div "What do you want to happen?" at bounding box center [791, 325] width 431 height 26
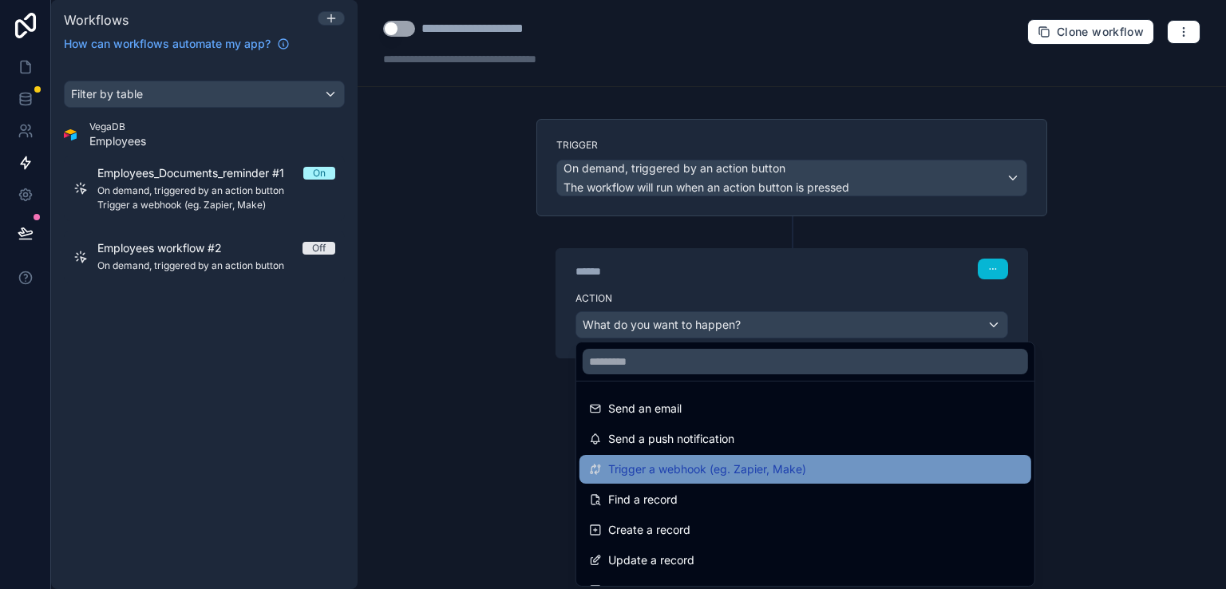
click at [830, 464] on div "Trigger a webhook (eg. Zapier, Make)" at bounding box center [805, 469] width 433 height 19
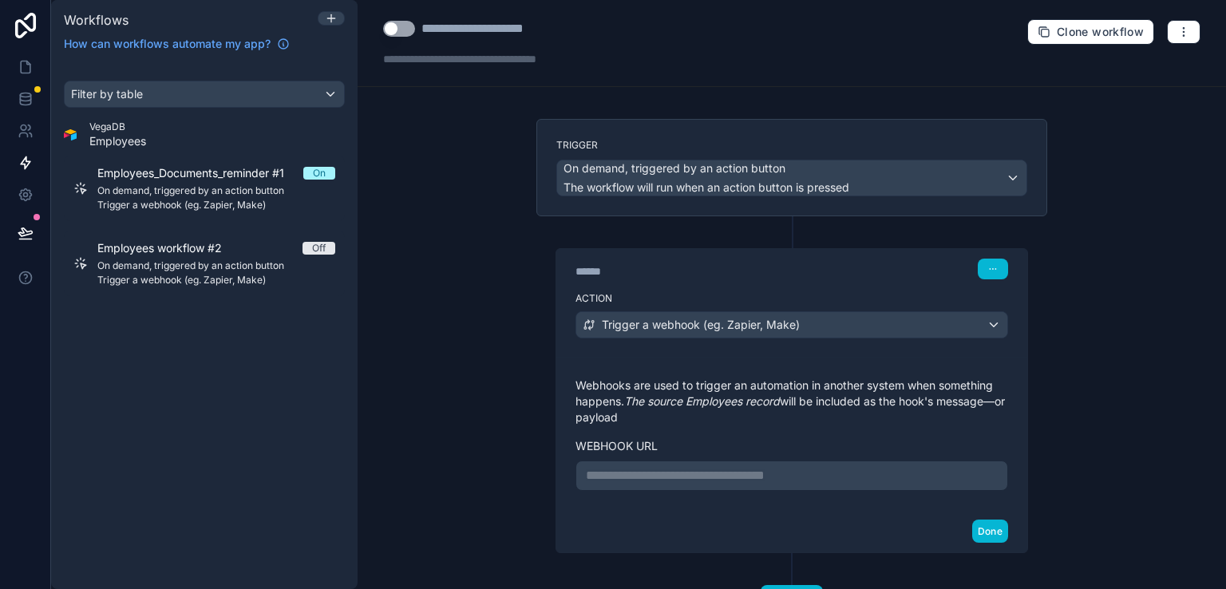
click at [670, 476] on p "**********" at bounding box center [792, 475] width 412 height 19
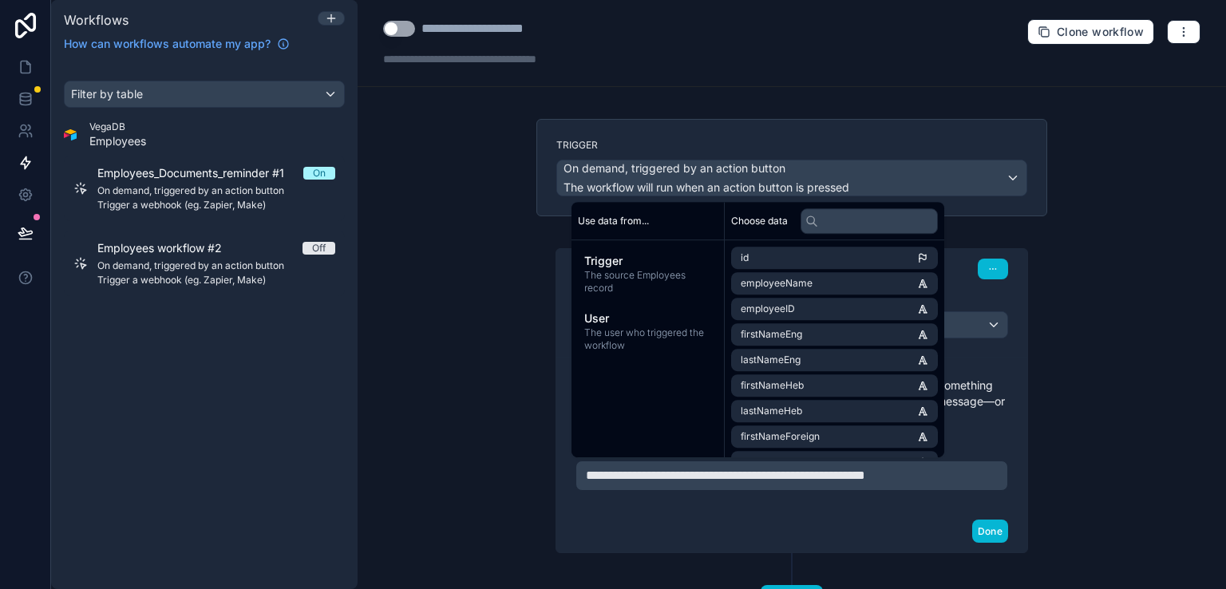
click at [900, 527] on div "Done" at bounding box center [791, 531] width 471 height 42
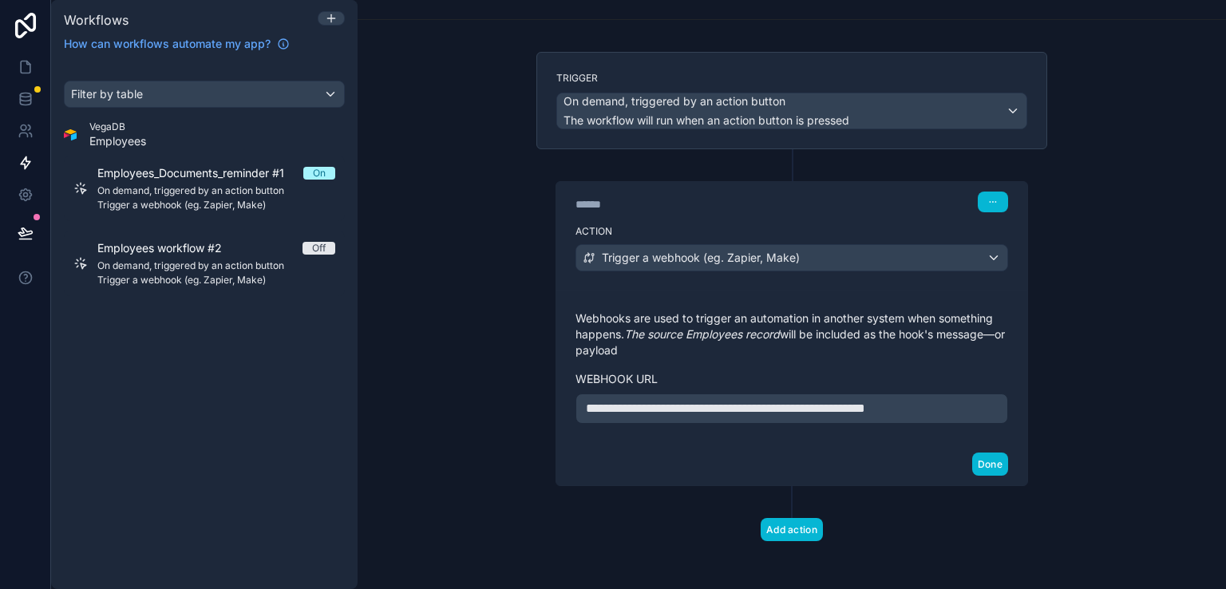
scroll to position [67, 0]
click at [974, 460] on button "Done" at bounding box center [990, 463] width 36 height 23
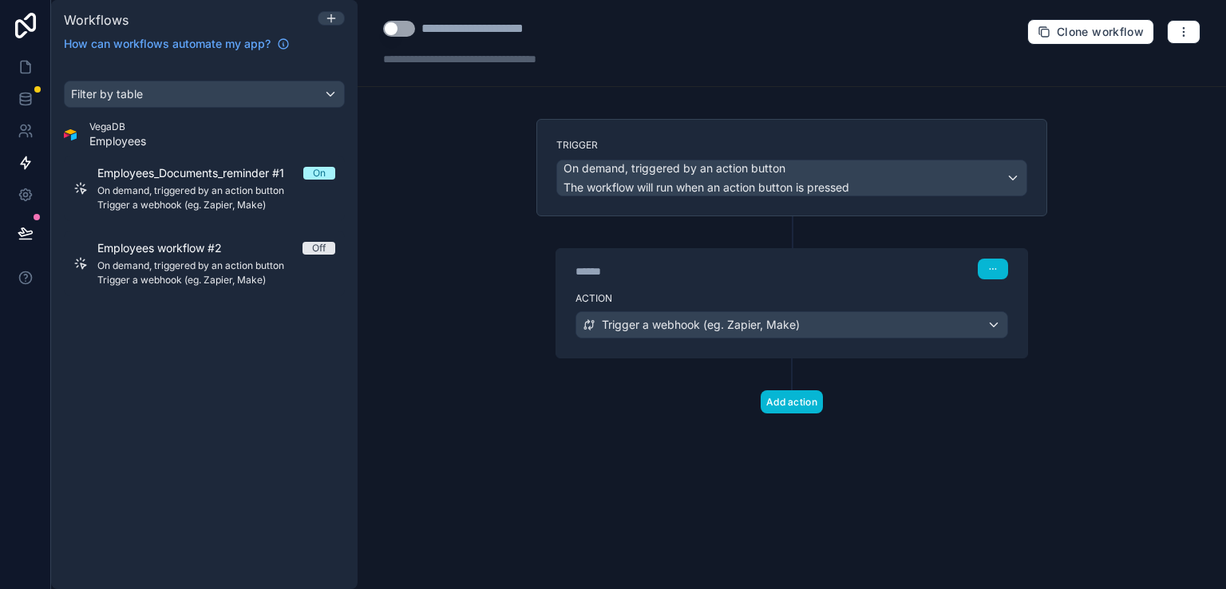
click at [495, 25] on div "**********" at bounding box center [499, 28] width 157 height 19
drag, startPoint x: 570, startPoint y: 27, endPoint x: 424, endPoint y: 28, distance: 146.0
click at [424, 28] on div "**********" at bounding box center [499, 28] width 157 height 19
type div "**********"
click at [717, 54] on div "**********" at bounding box center [792, 43] width 868 height 87
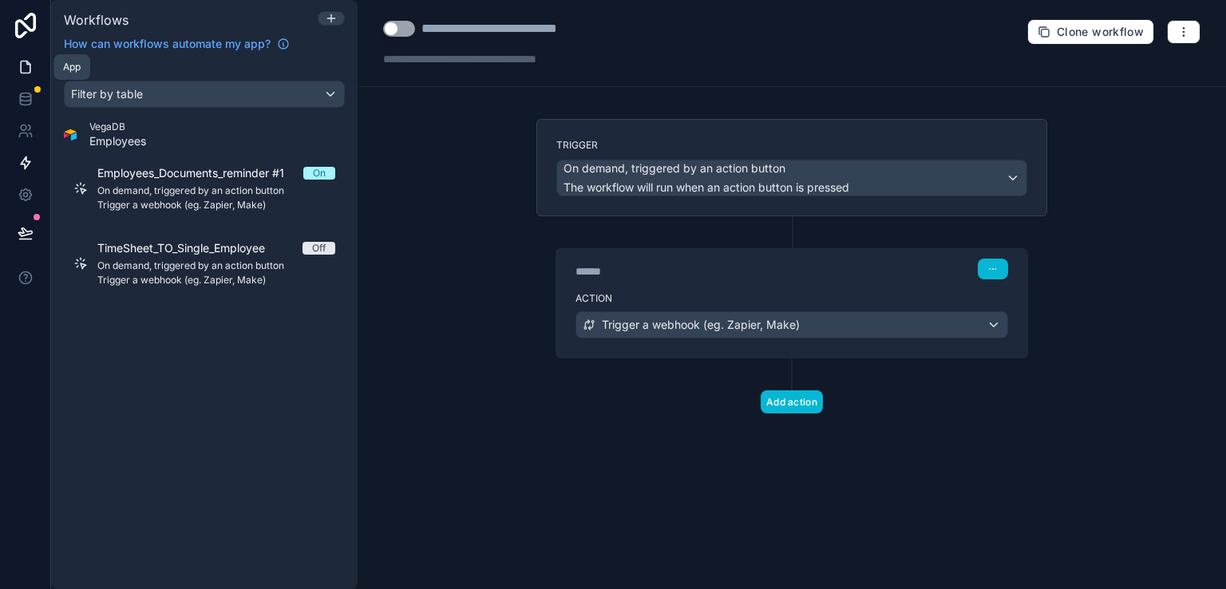
click at [29, 68] on icon at bounding box center [26, 67] width 16 height 16
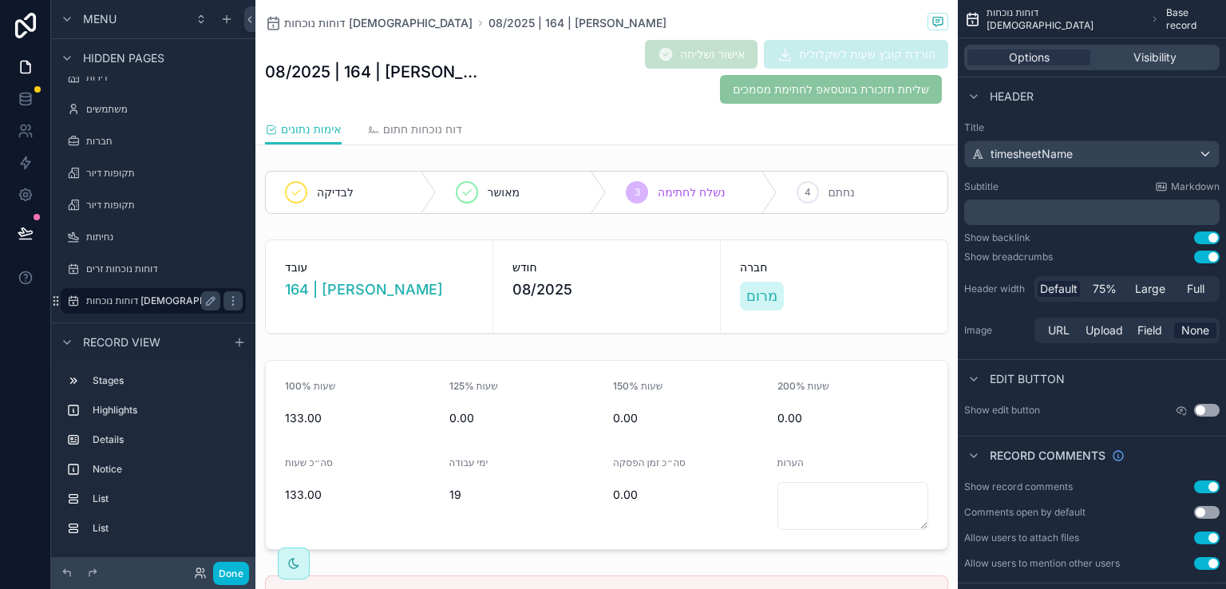
click at [146, 300] on label "דוחות נוכחות ישראלים" at bounding box center [168, 300] width 164 height 13
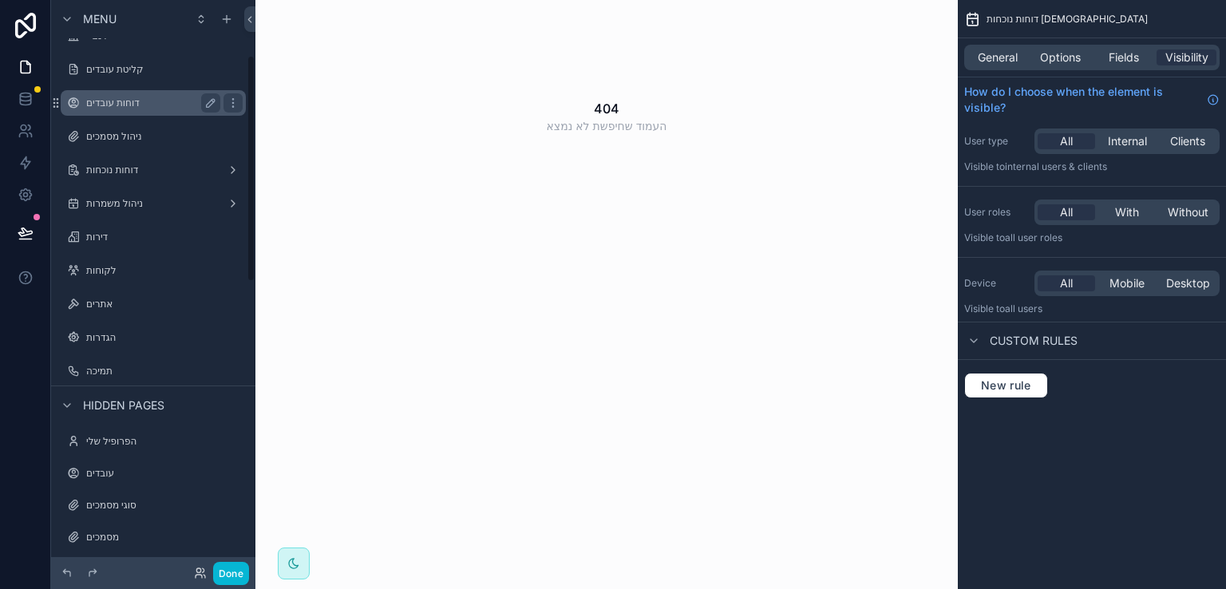
scroll to position [160, 0]
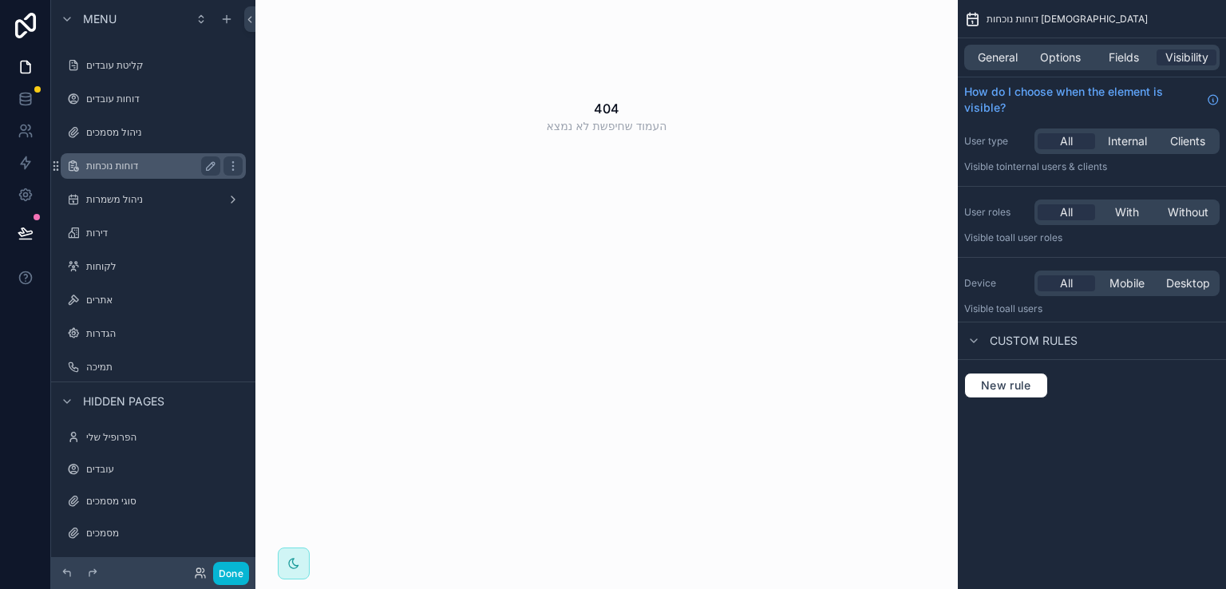
click at [125, 167] on label "דוחות נוכחות" at bounding box center [150, 166] width 128 height 13
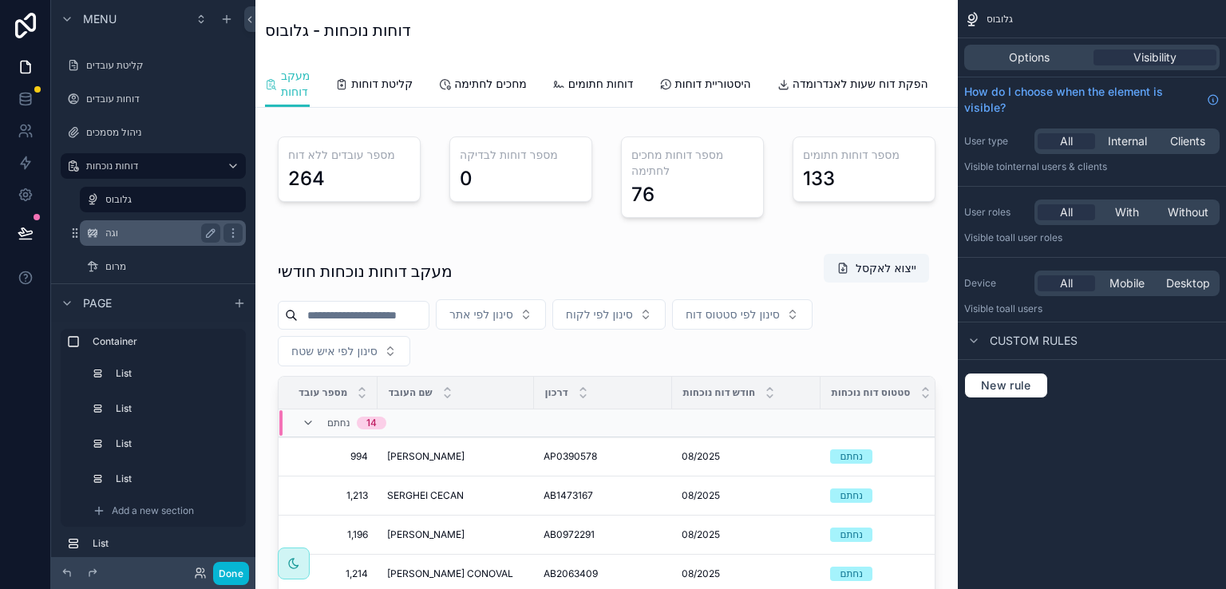
click at [112, 230] on label "וגה" at bounding box center [159, 233] width 109 height 13
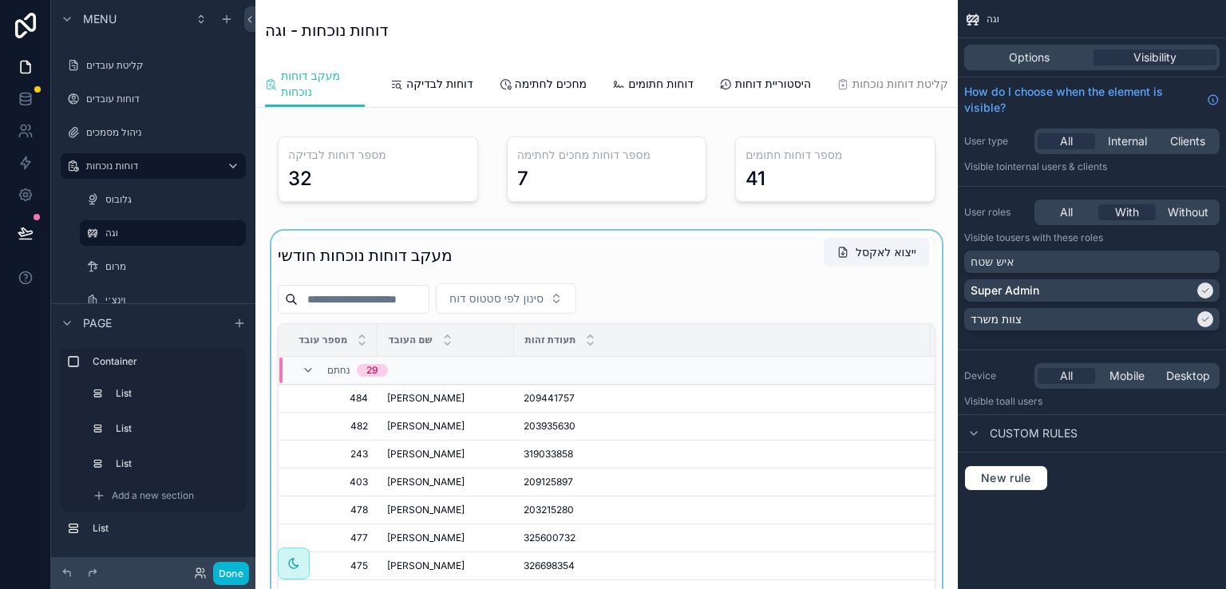
click at [373, 318] on div "scrollable content" at bounding box center [606, 502] width 677 height 543
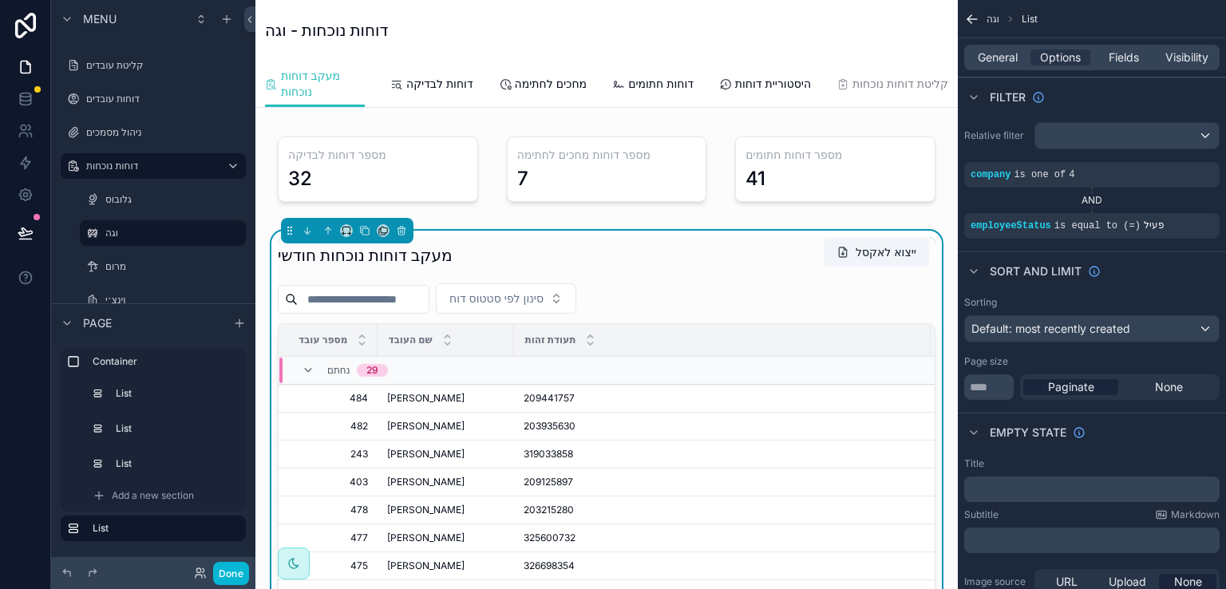
click at [388, 310] on input "scrollable content" at bounding box center [363, 299] width 131 height 22
type input "*"
type input "****"
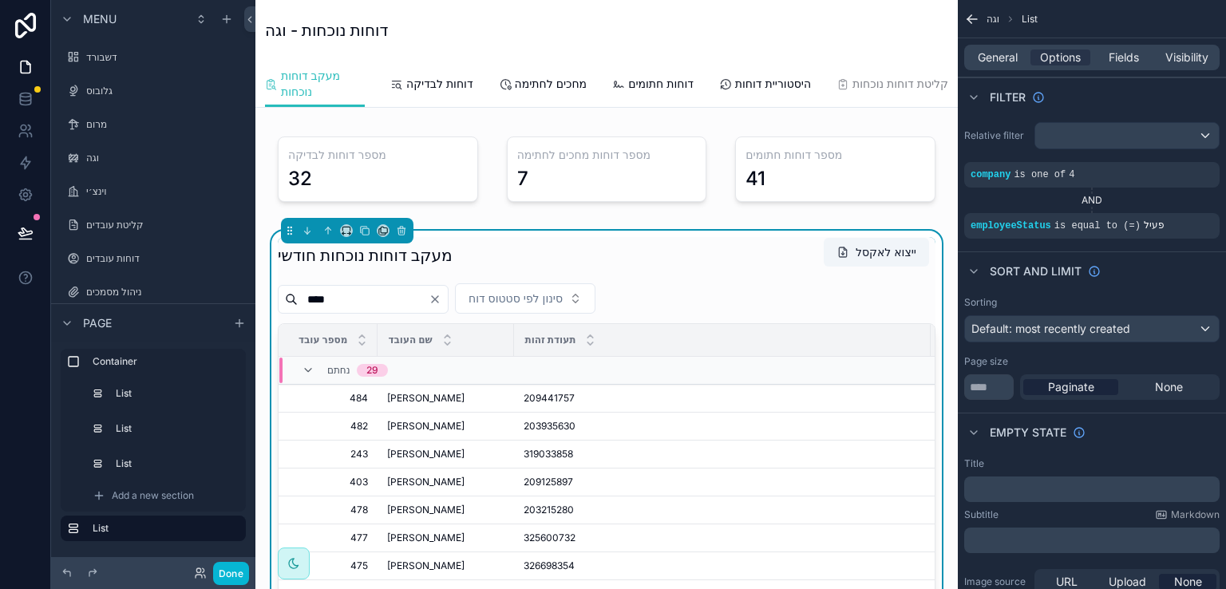
scroll to position [160, 0]
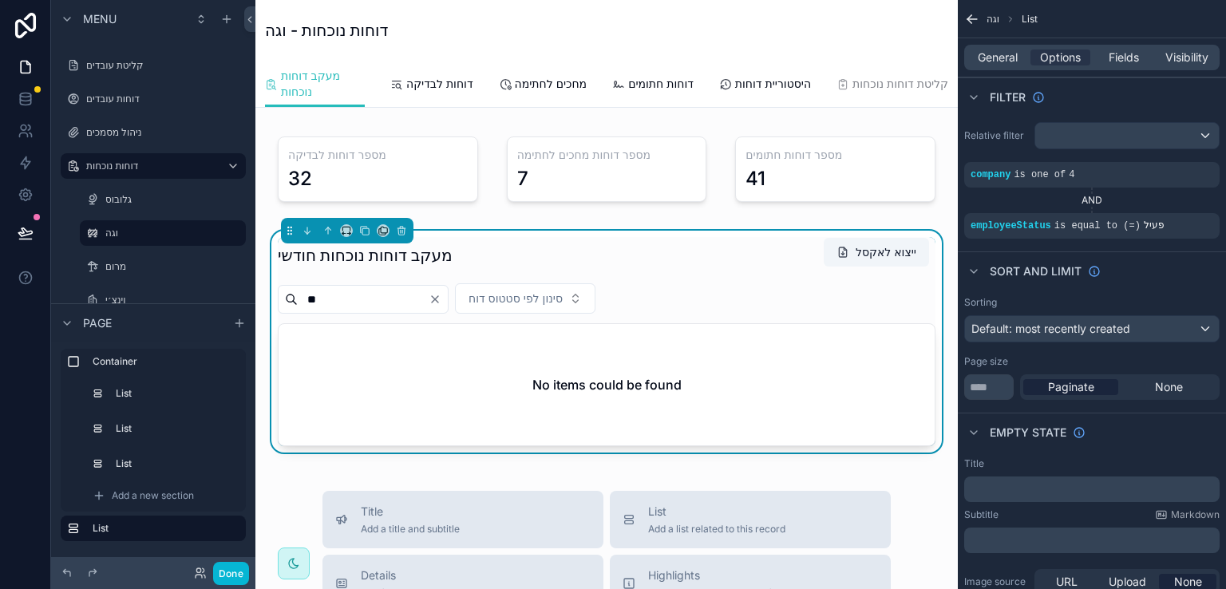
type input "*"
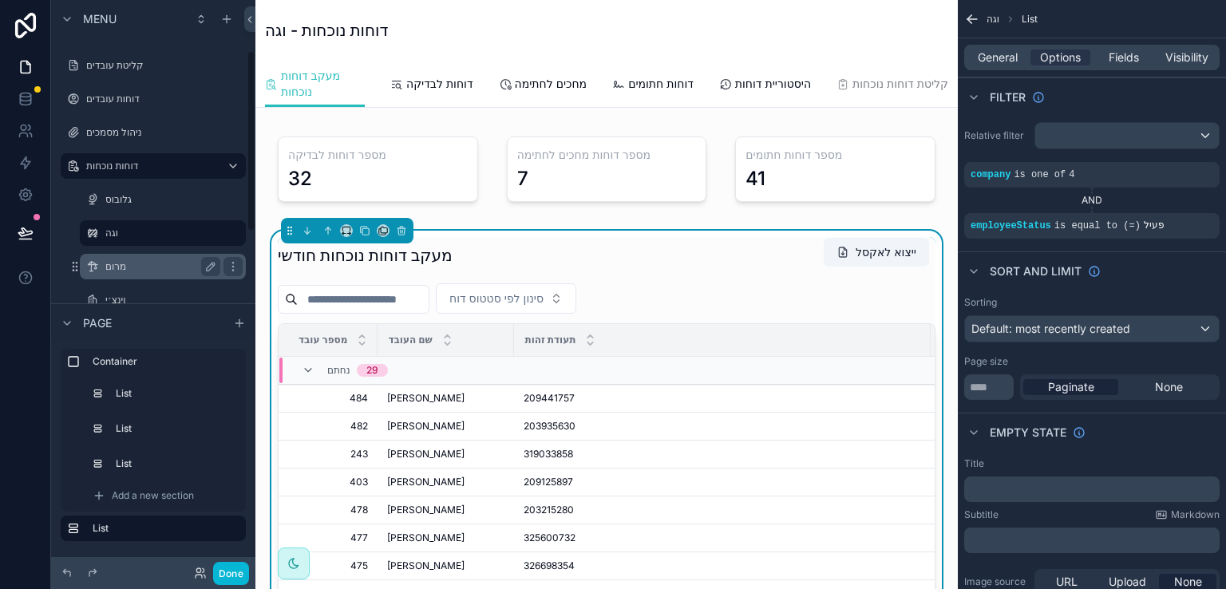
click at [123, 263] on label "מרום" at bounding box center [159, 266] width 109 height 13
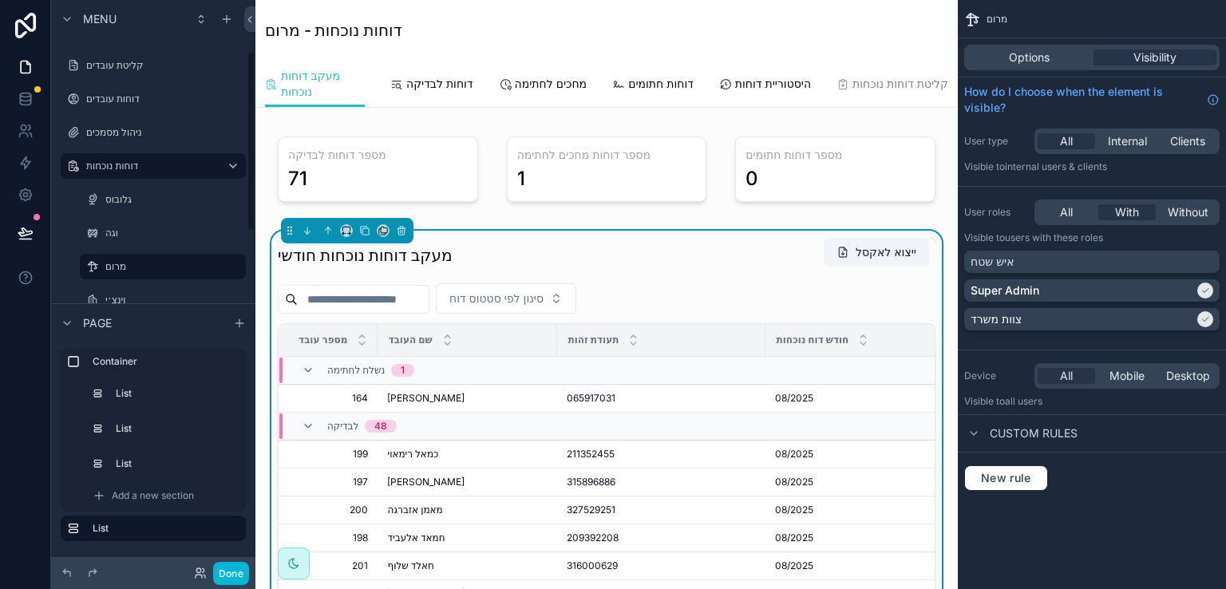
click at [392, 310] on input "scrollable content" at bounding box center [363, 299] width 131 height 22
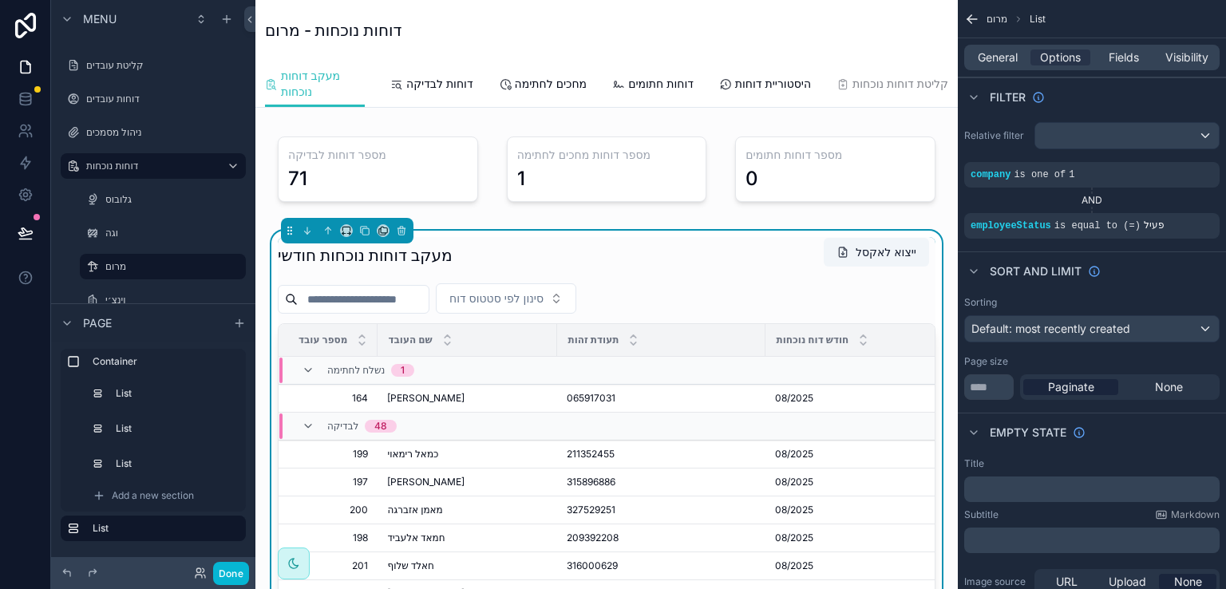
click at [392, 310] on input "scrollable content" at bounding box center [363, 299] width 131 height 22
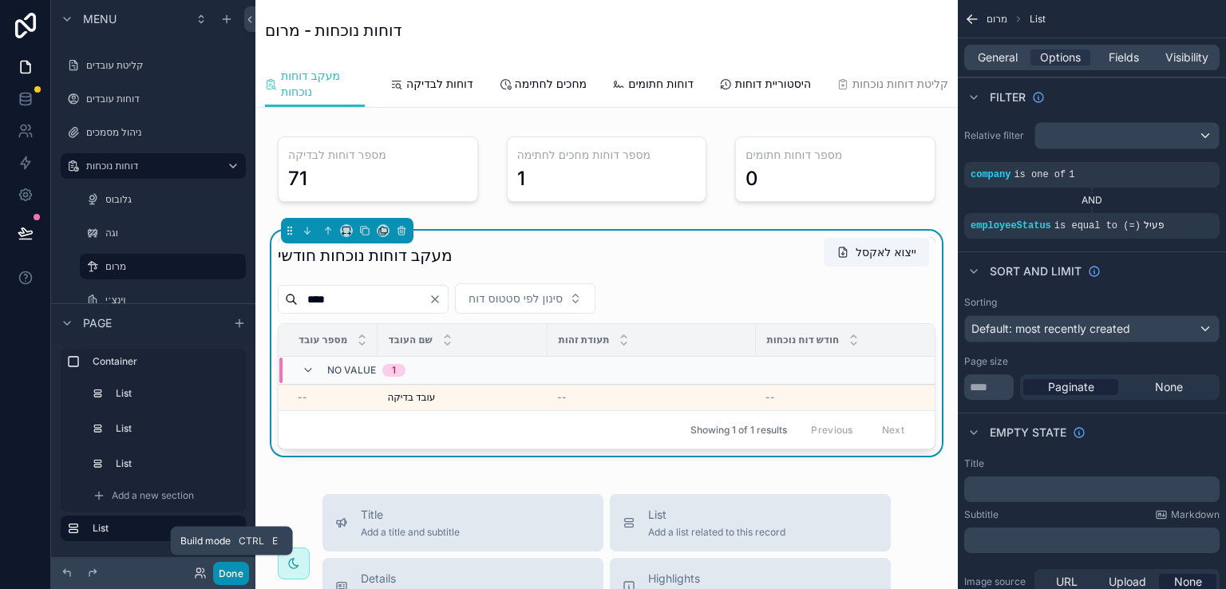
type input "****"
click at [231, 569] on button "Done" at bounding box center [231, 573] width 36 height 23
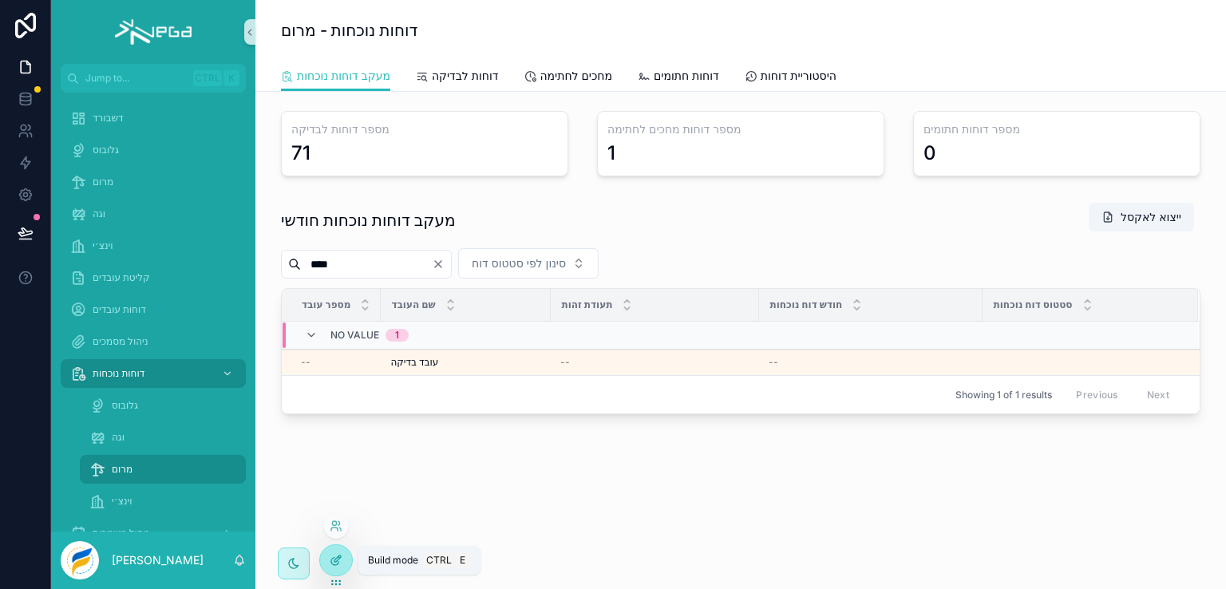
click at [334, 559] on icon at bounding box center [337, 558] width 6 height 6
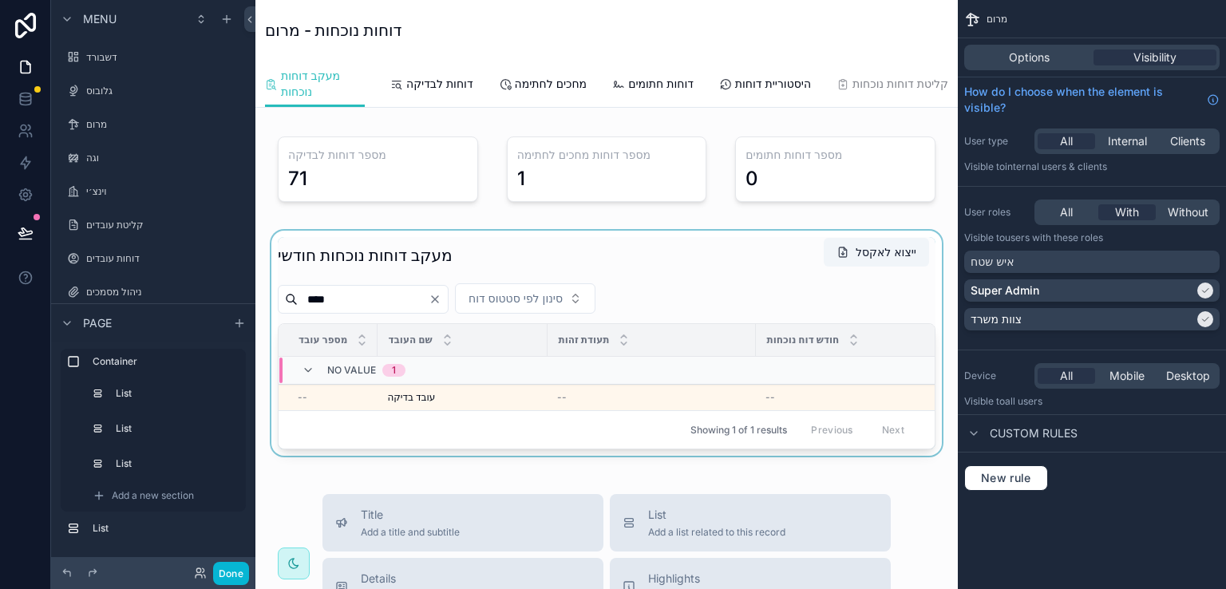
click at [767, 253] on div "scrollable content" at bounding box center [606, 343] width 677 height 225
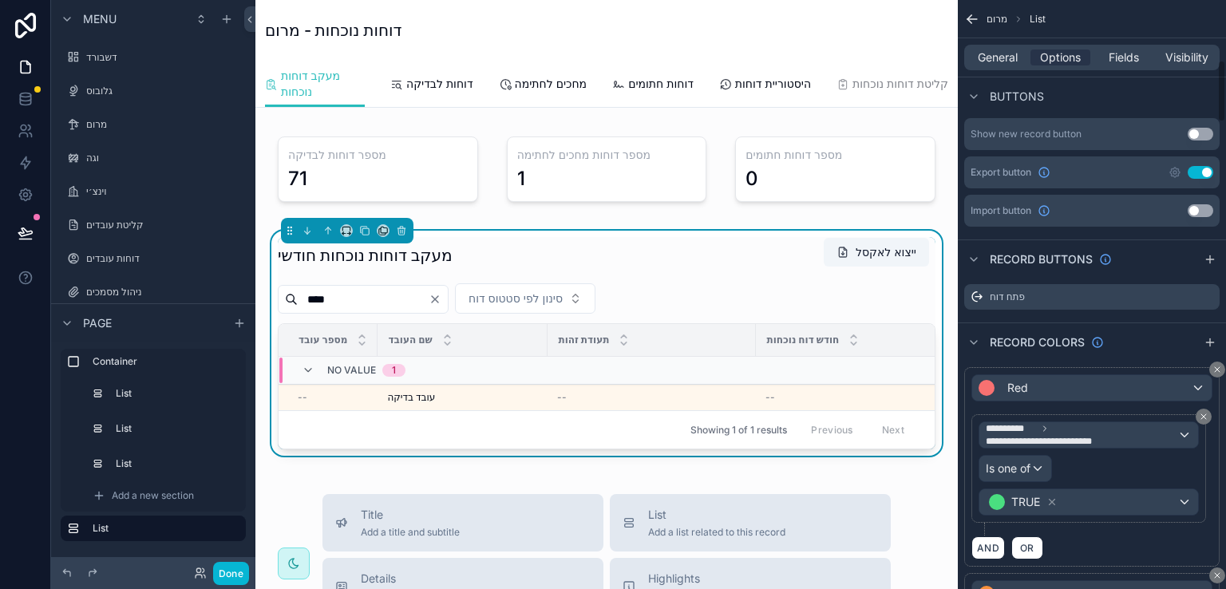
scroll to position [559, 0]
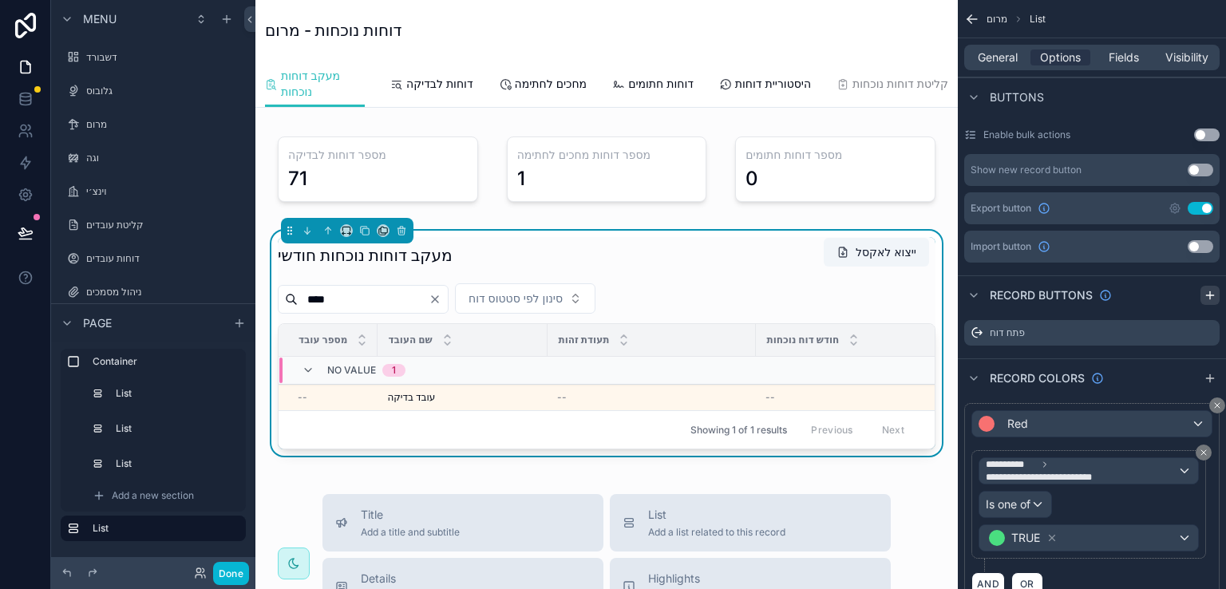
click at [1207, 291] on icon "scrollable content" at bounding box center [1209, 295] width 13 height 13
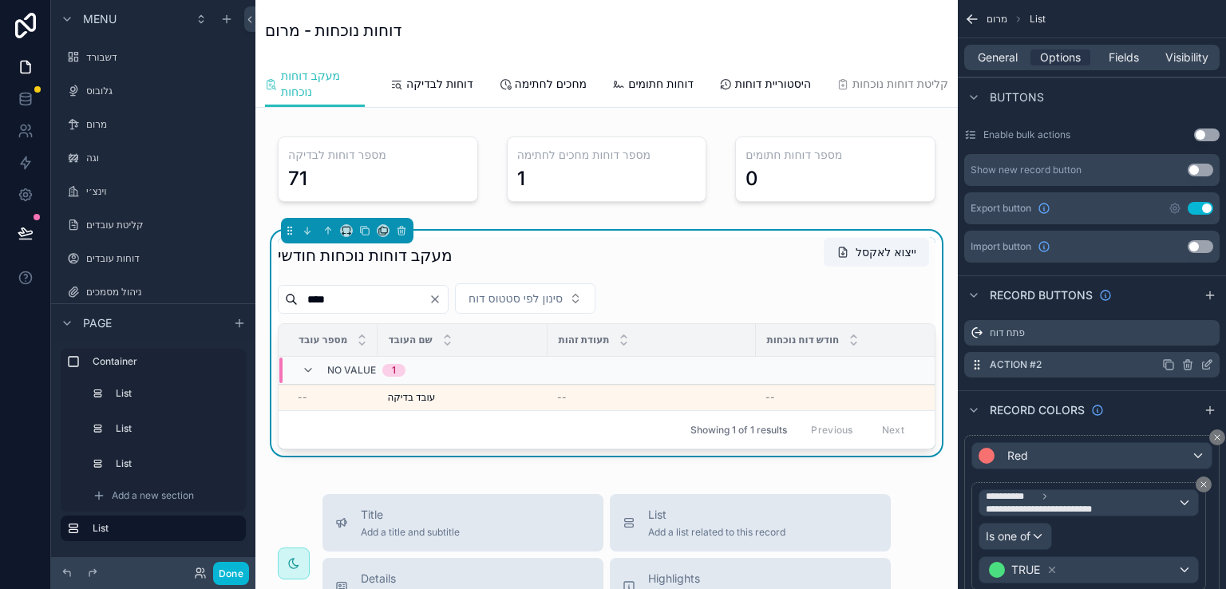
click at [1204, 360] on icon "scrollable content" at bounding box center [1206, 364] width 13 height 13
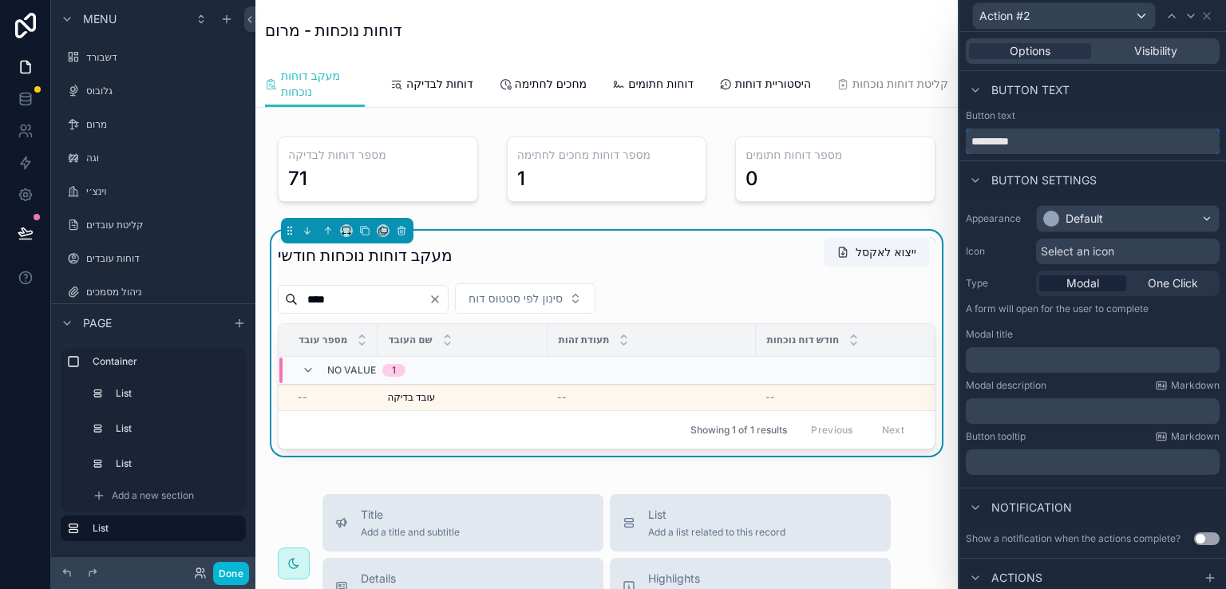
click at [1039, 145] on input "*********" at bounding box center [1093, 141] width 254 height 26
type input "**********"
click at [228, 569] on button "Done" at bounding box center [231, 573] width 36 height 23
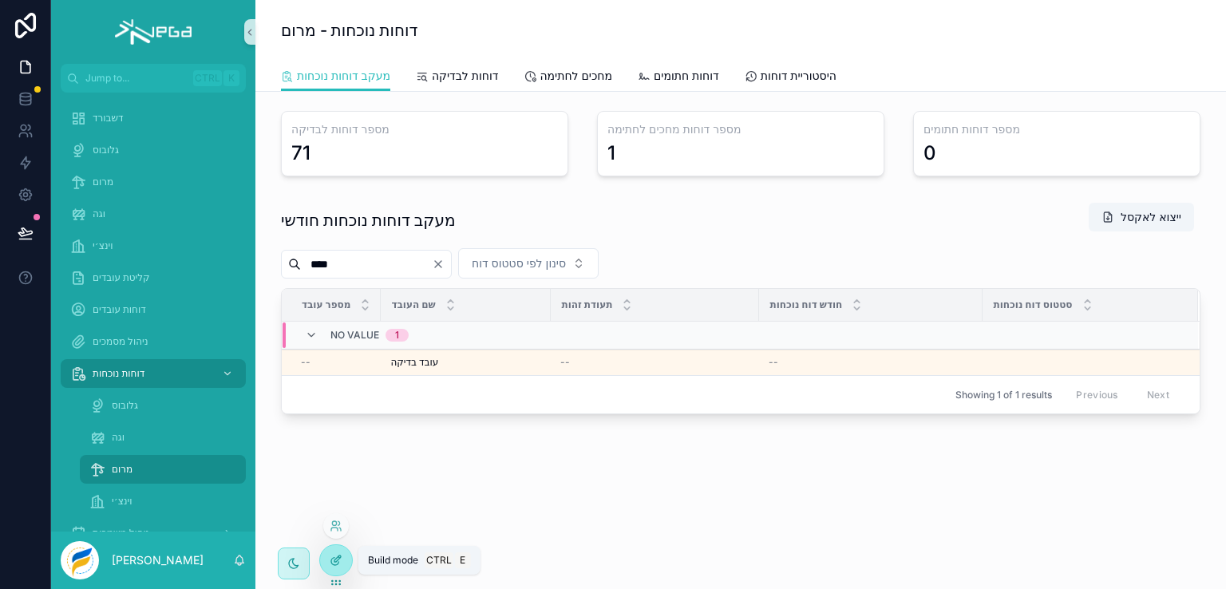
click at [338, 563] on icon at bounding box center [334, 561] width 7 height 7
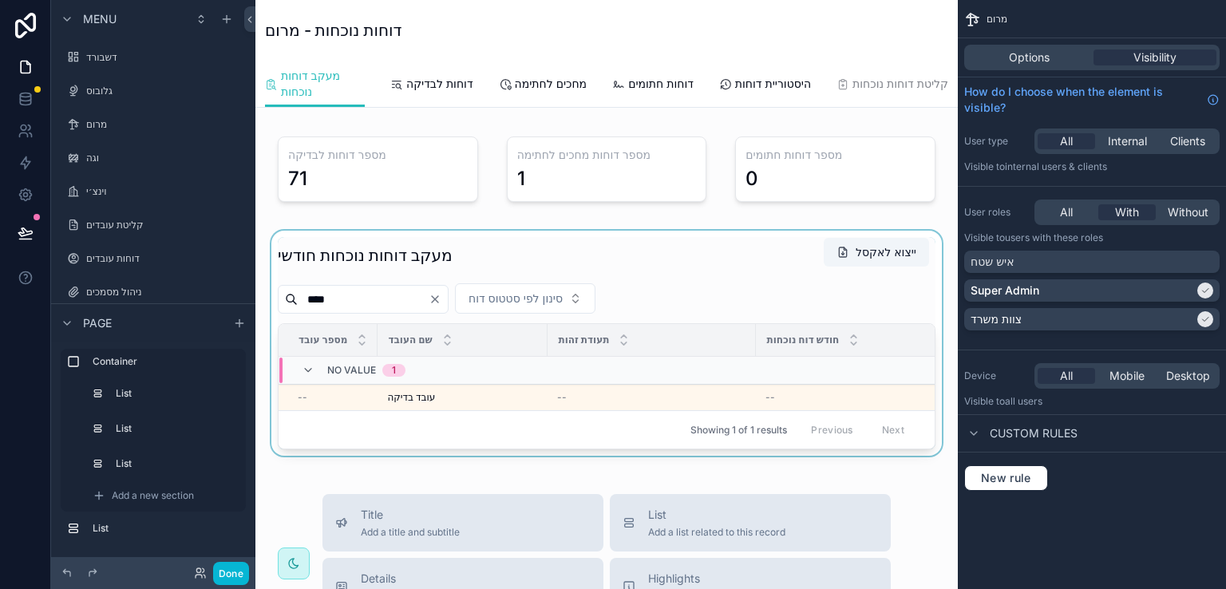
click at [830, 417] on div "scrollable content" at bounding box center [606, 343] width 677 height 225
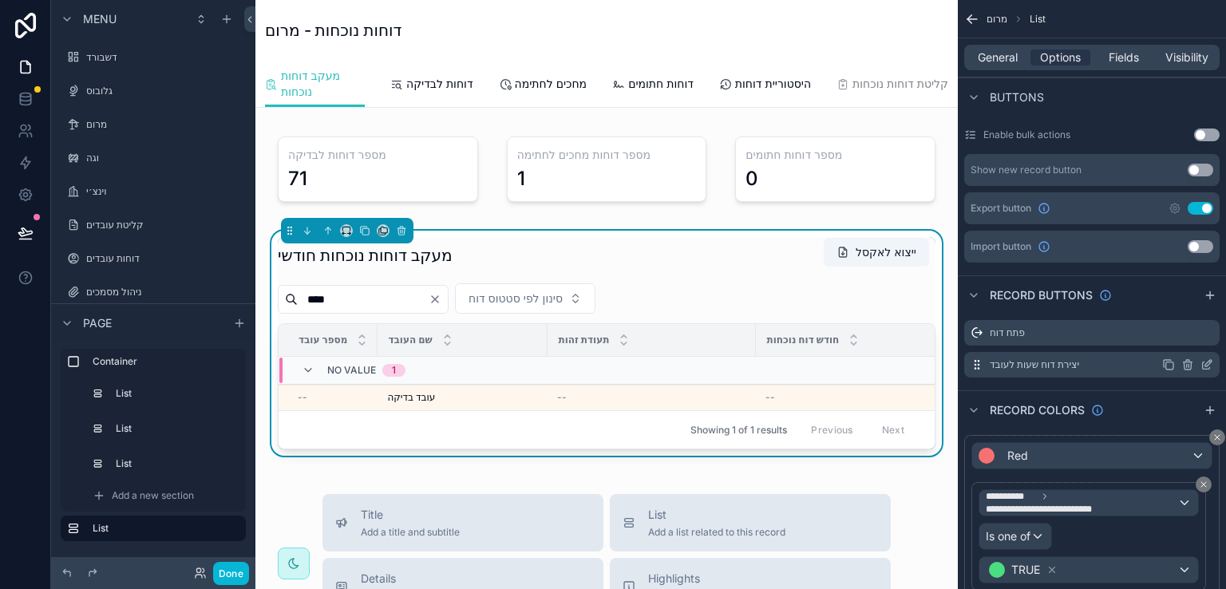
click at [1206, 363] on icon "scrollable content" at bounding box center [1208, 363] width 6 height 6
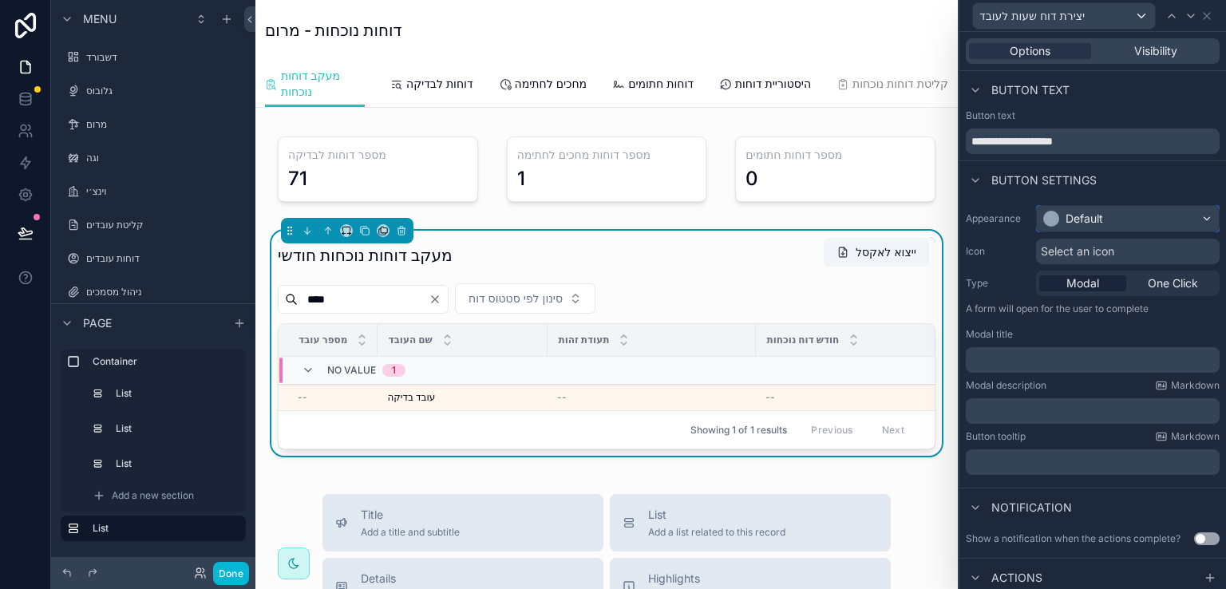
click at [1192, 220] on div "Default" at bounding box center [1128, 219] width 182 height 26
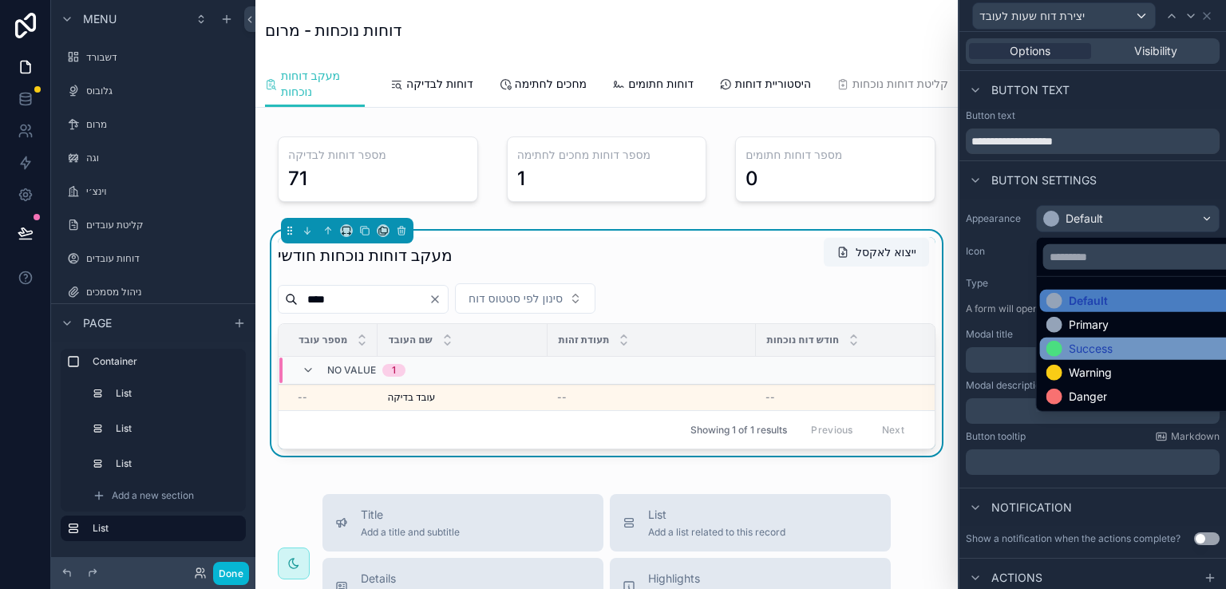
click at [1067, 344] on div "Success" at bounding box center [1079, 349] width 66 height 16
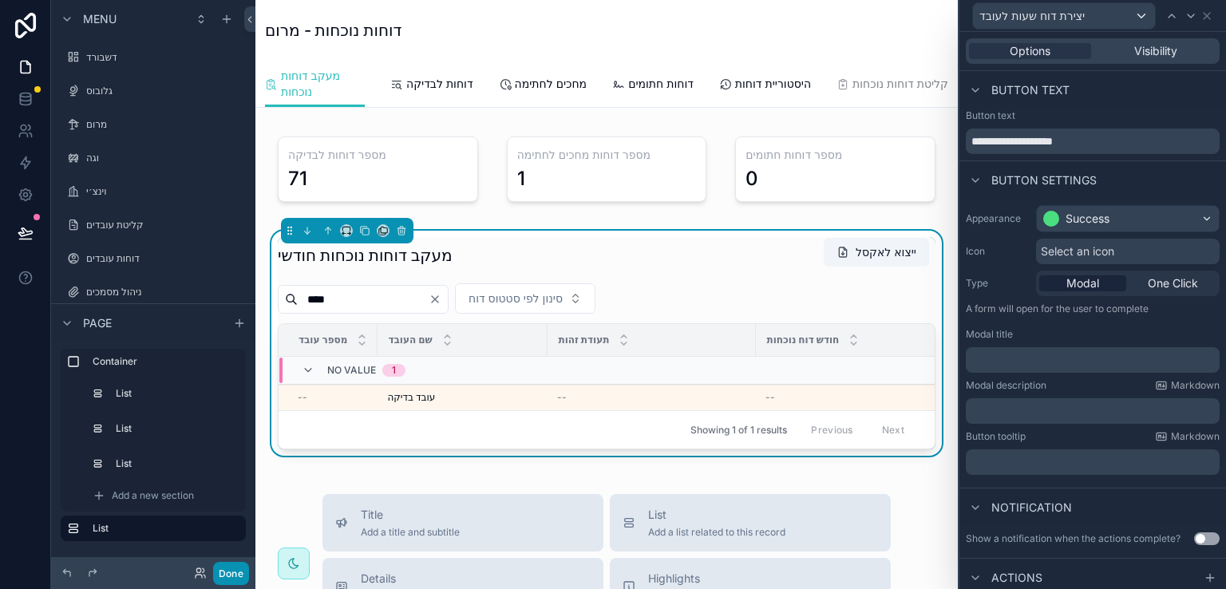
click at [229, 572] on button "Done" at bounding box center [231, 573] width 36 height 23
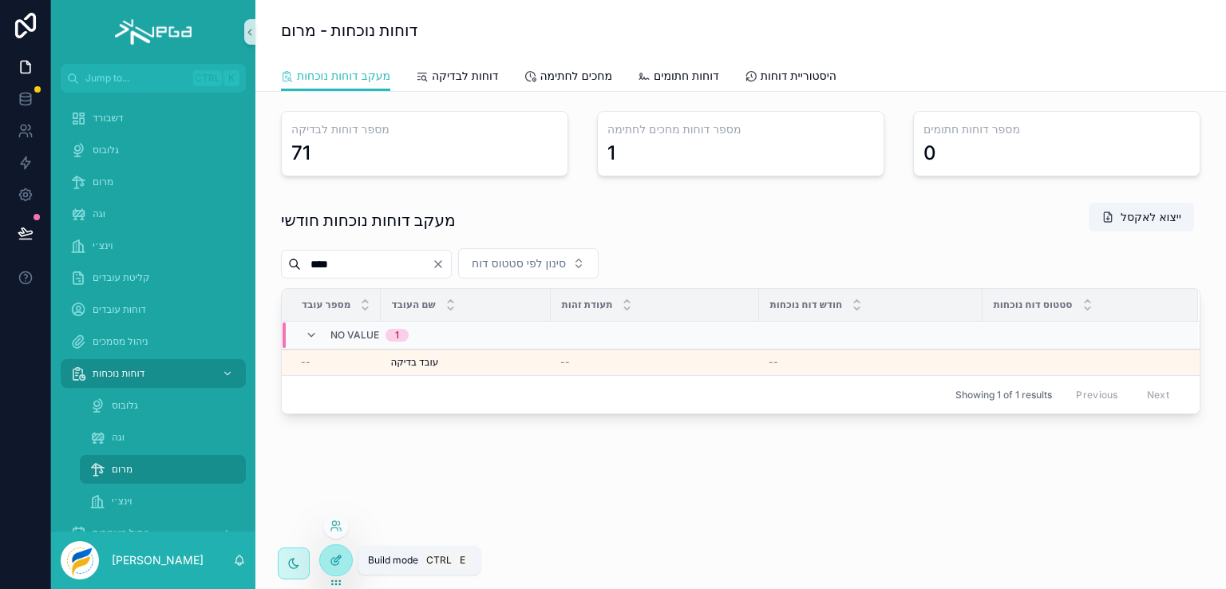
click at [335, 562] on icon at bounding box center [336, 560] width 13 height 13
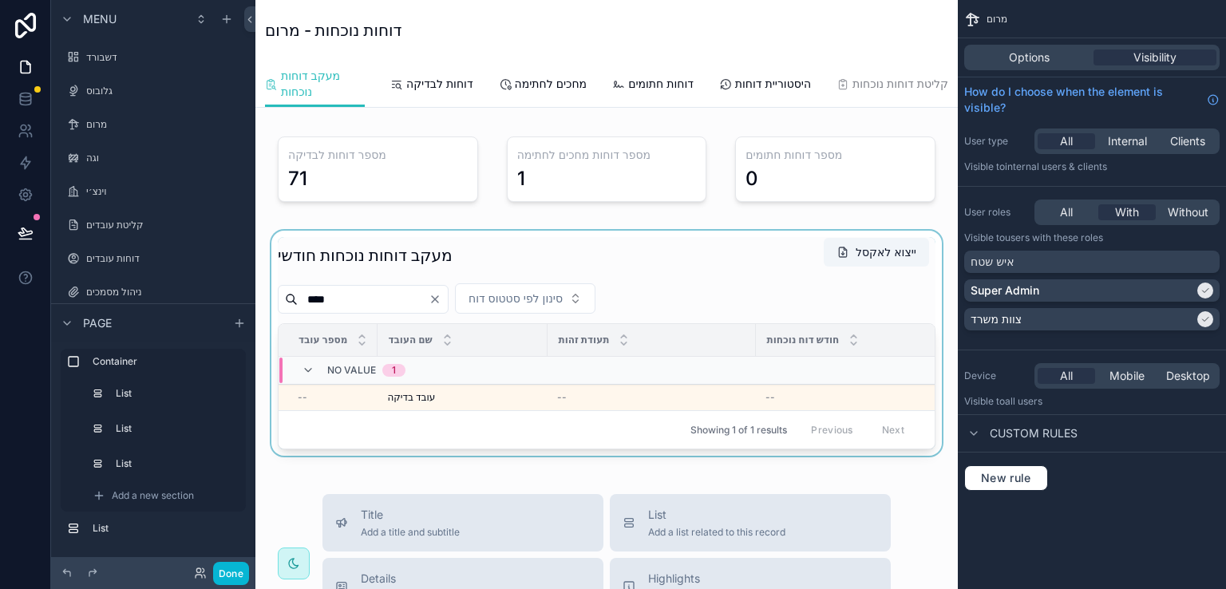
click at [879, 413] on div "scrollable content" at bounding box center [606, 343] width 677 height 225
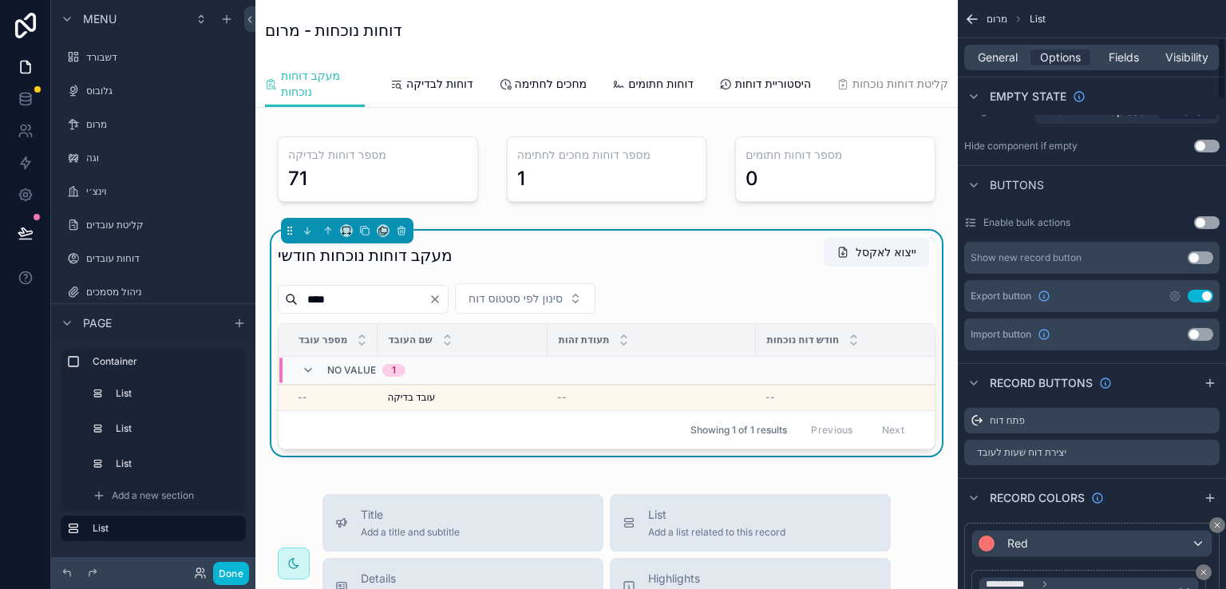
scroll to position [479, 0]
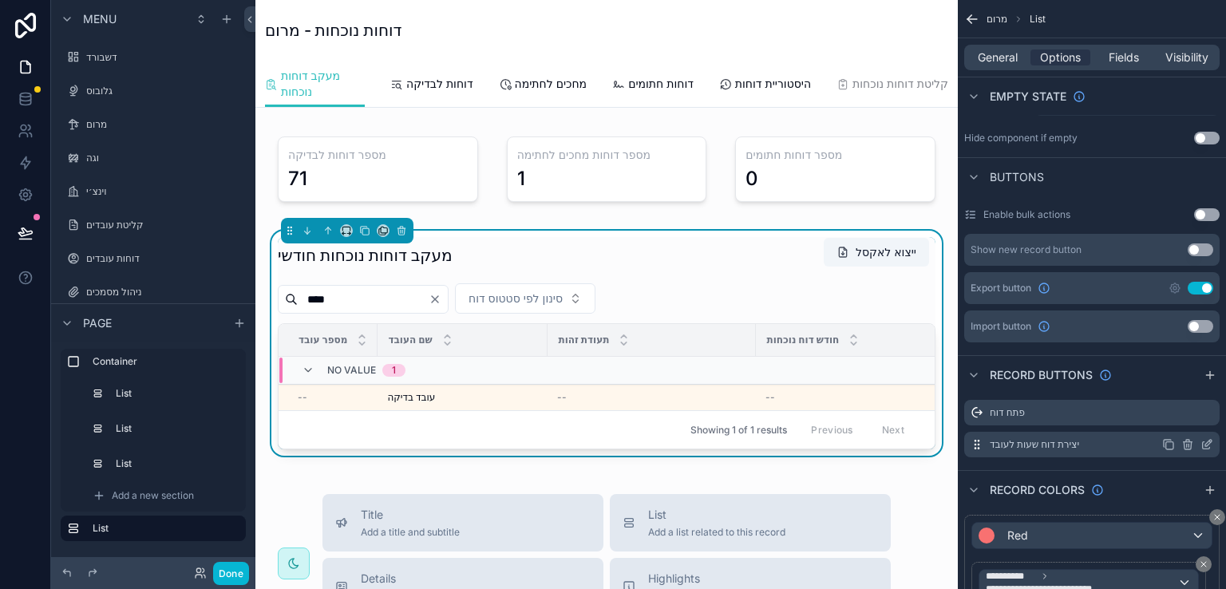
click at [1203, 441] on icon "scrollable content" at bounding box center [1206, 444] width 13 height 13
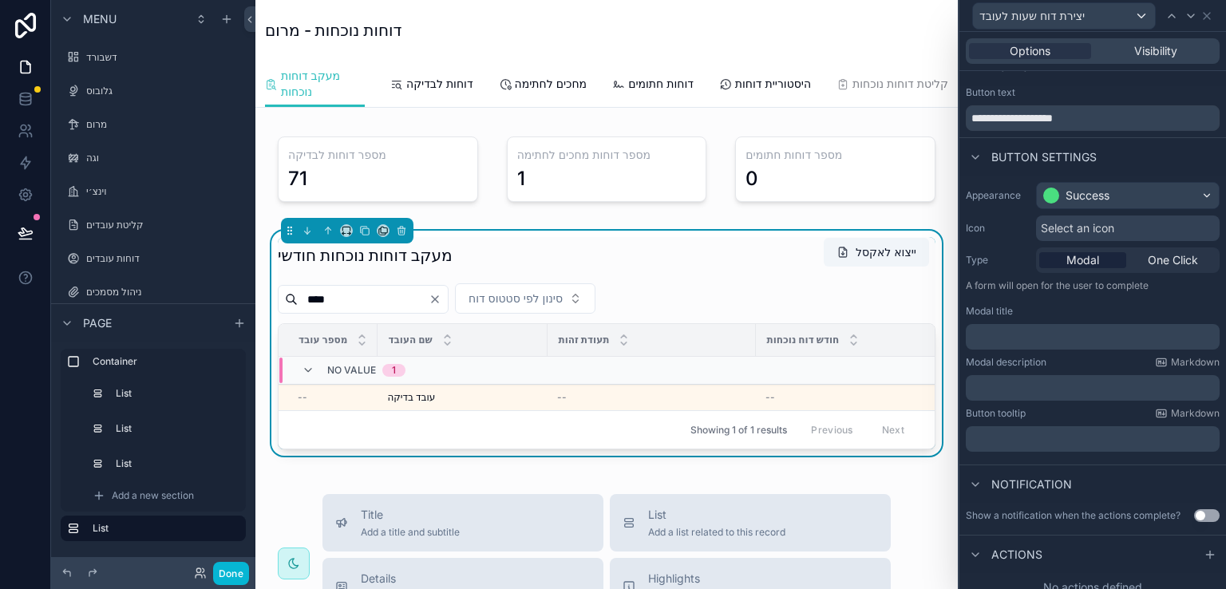
scroll to position [35, 0]
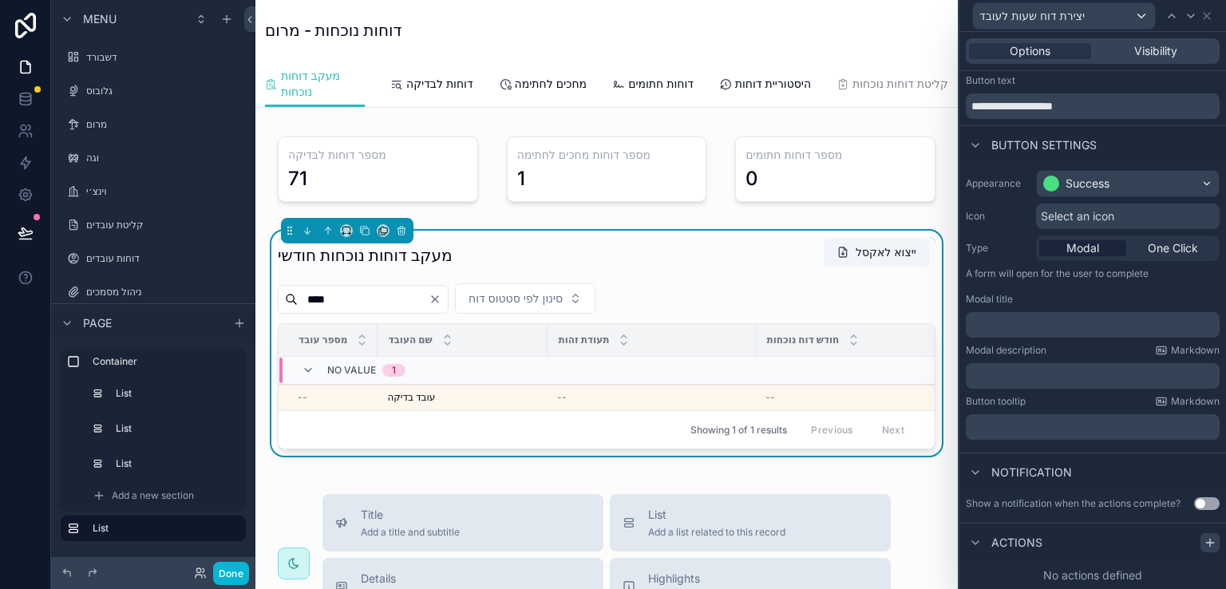
click at [1206, 543] on icon at bounding box center [1209, 543] width 7 height 0
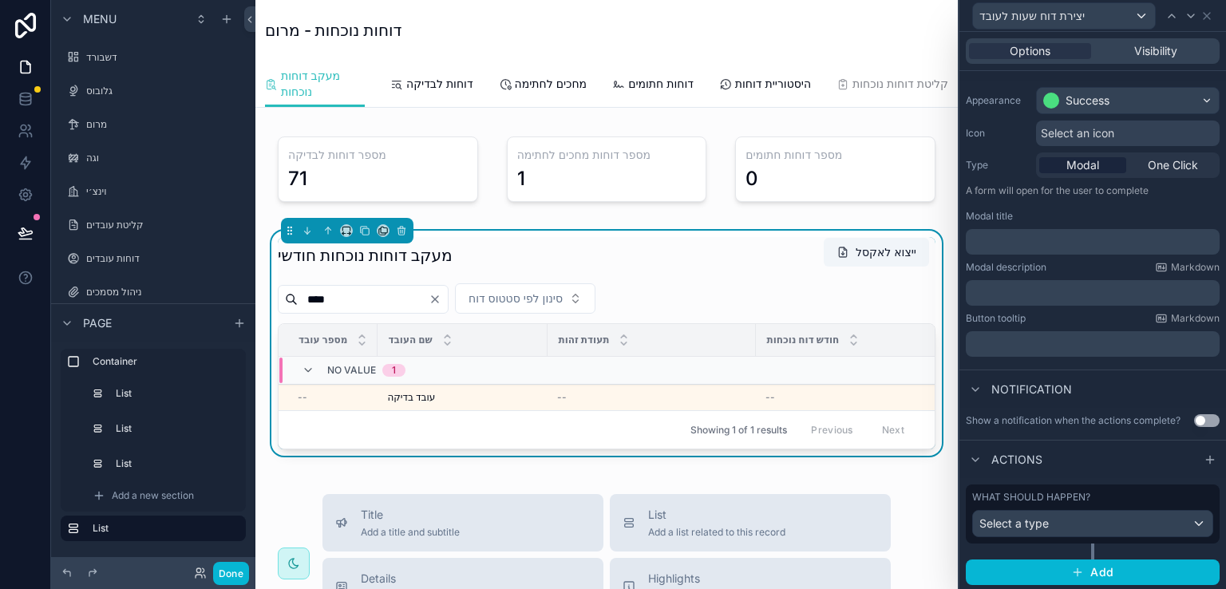
scroll to position [119, 0]
click at [1087, 524] on div "Select a type" at bounding box center [1092, 523] width 239 height 26
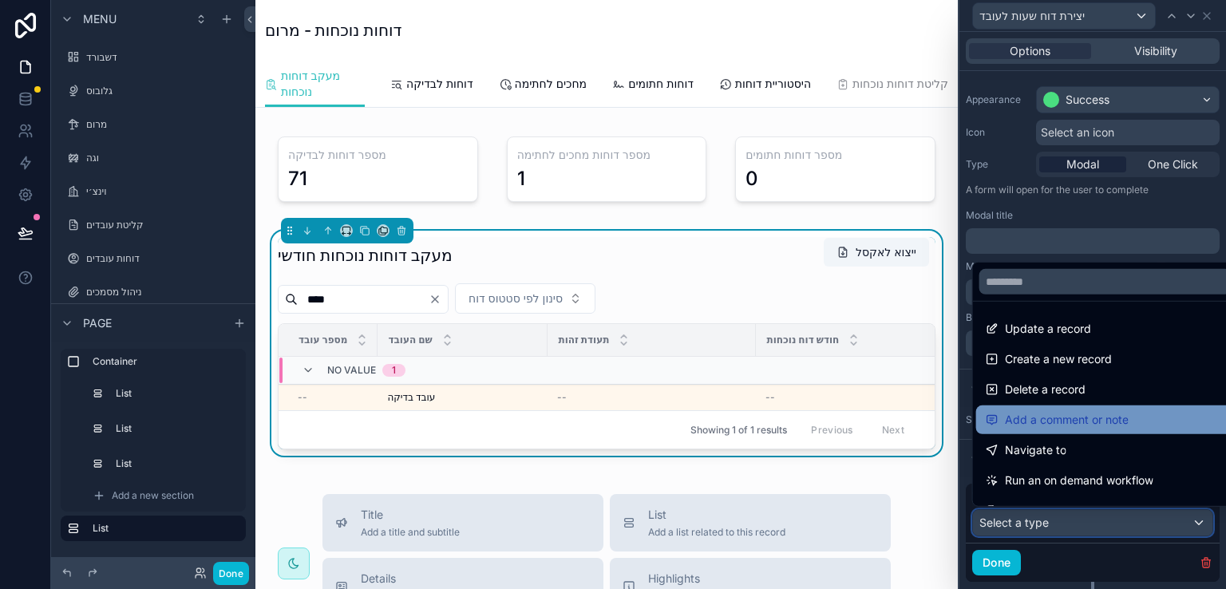
scroll to position [80, 0]
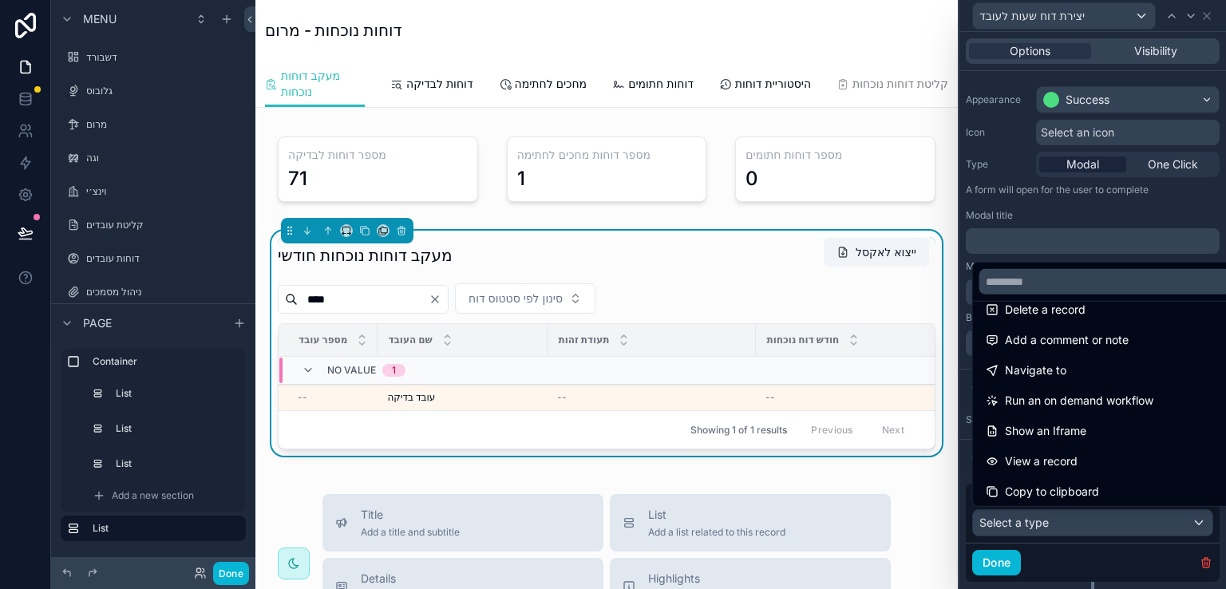
click at [1167, 161] on div at bounding box center [1092, 294] width 267 height 589
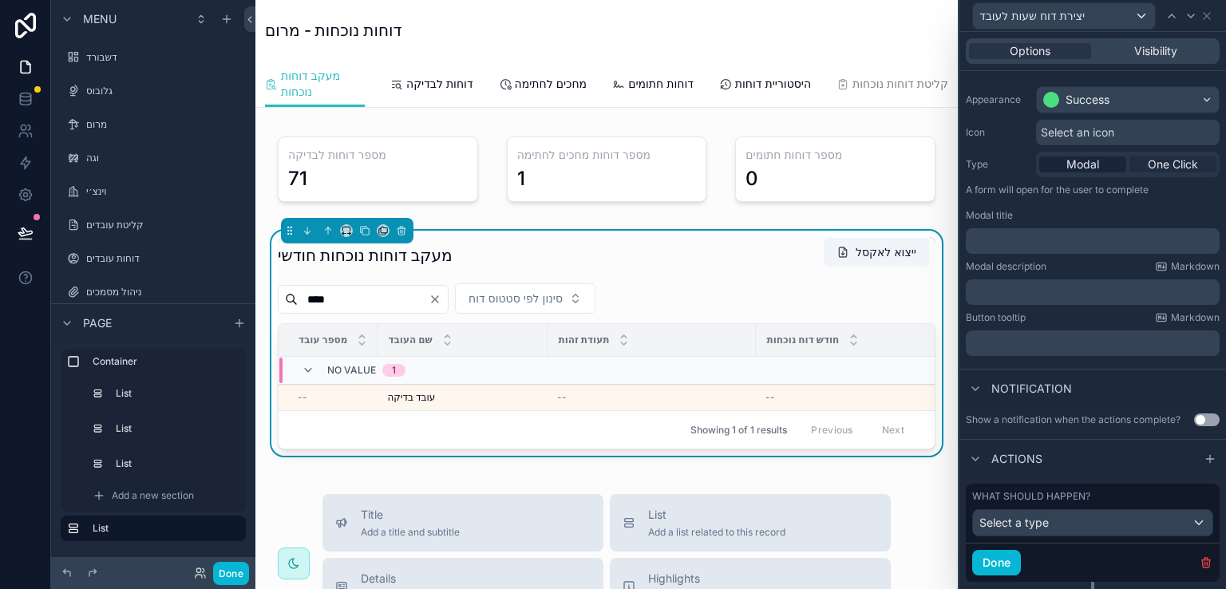
click at [1159, 161] on span "One Click" at bounding box center [1173, 164] width 50 height 16
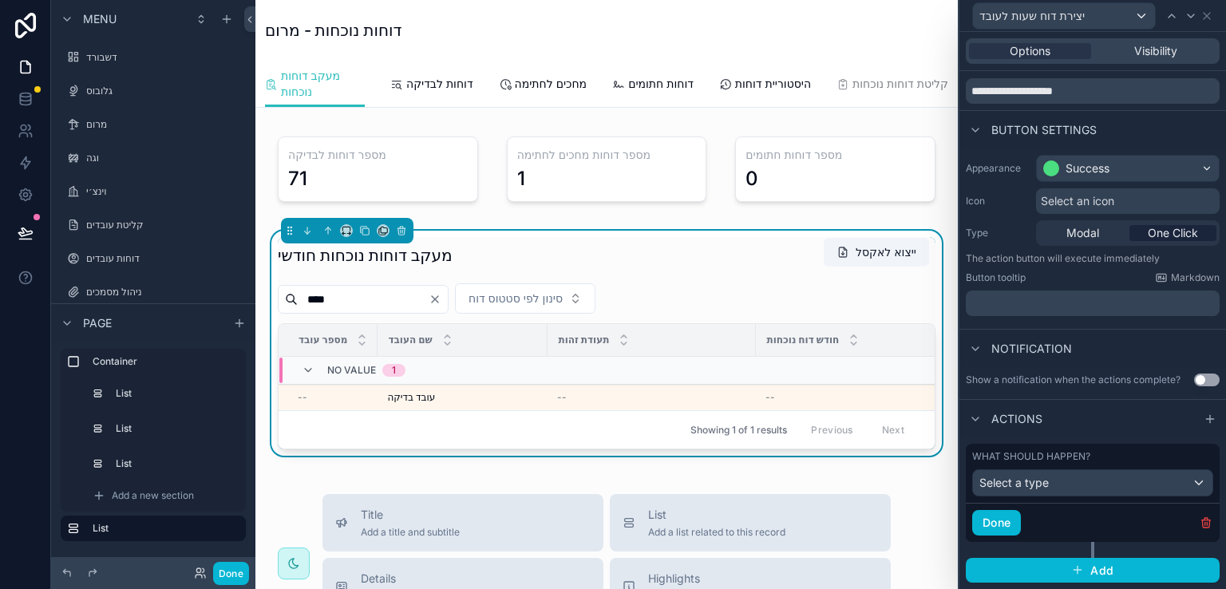
scroll to position [49, 0]
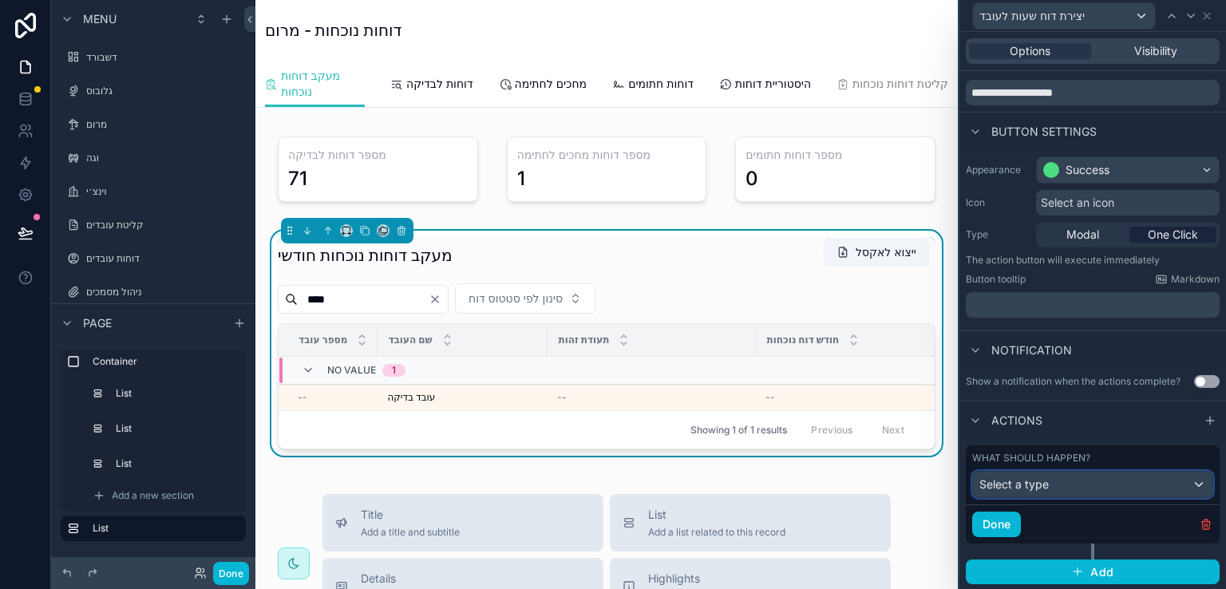
click at [1185, 480] on div "Select a type" at bounding box center [1092, 485] width 239 height 26
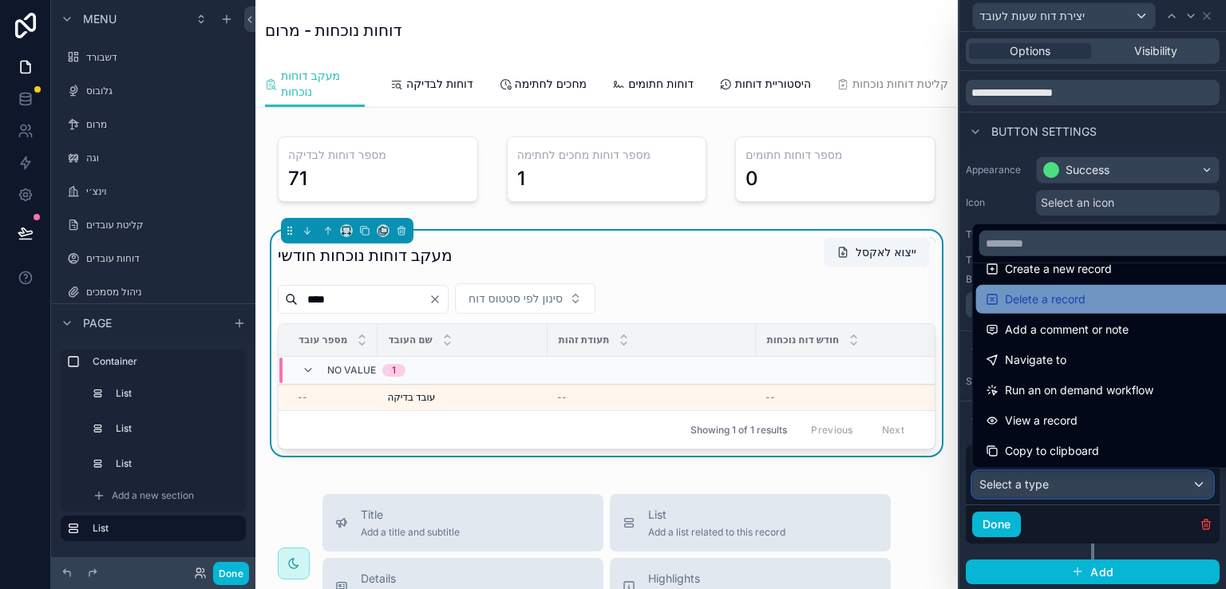
scroll to position [80, 0]
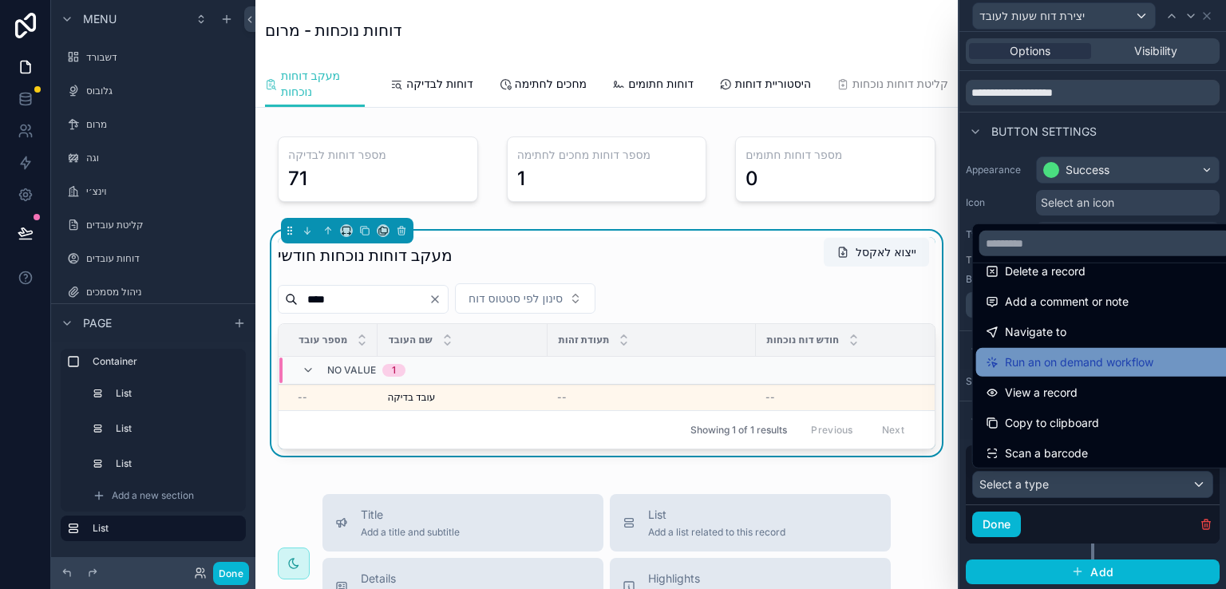
click at [1095, 365] on span "Run an on demand workflow" at bounding box center [1079, 362] width 148 height 19
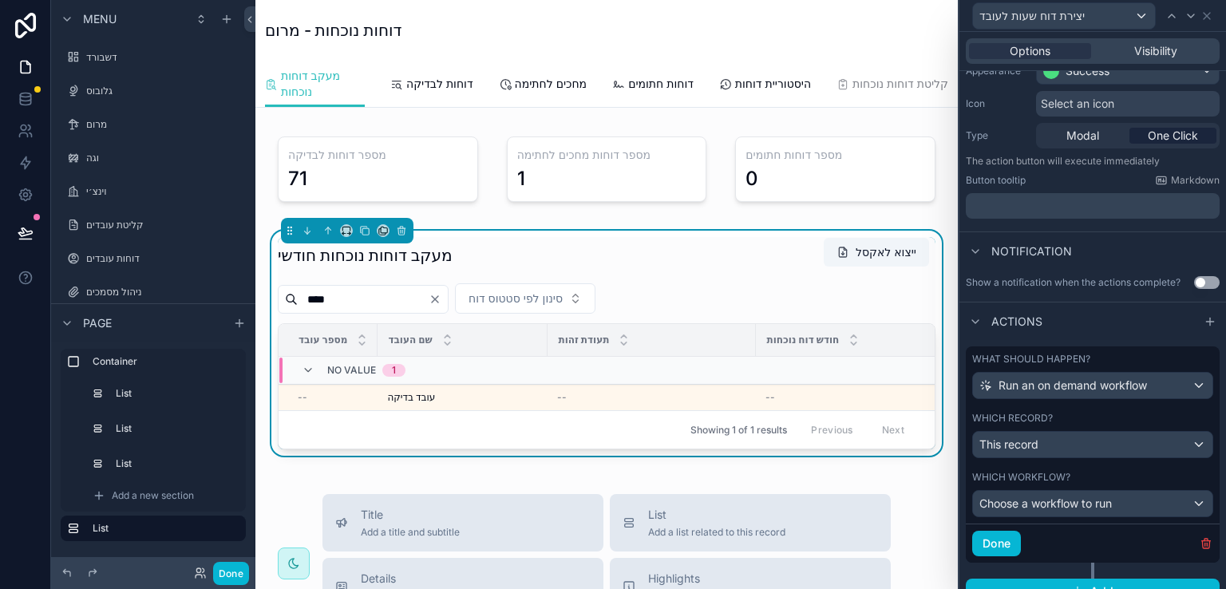
scroll to position [166, 0]
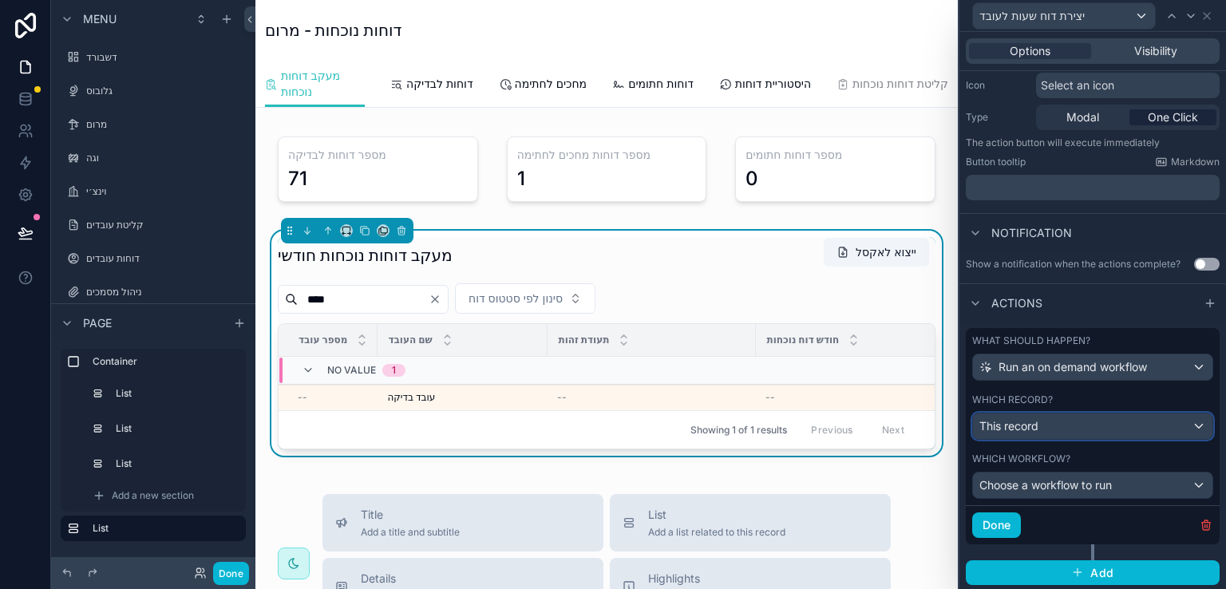
click at [1184, 422] on div "This record" at bounding box center [1092, 426] width 239 height 26
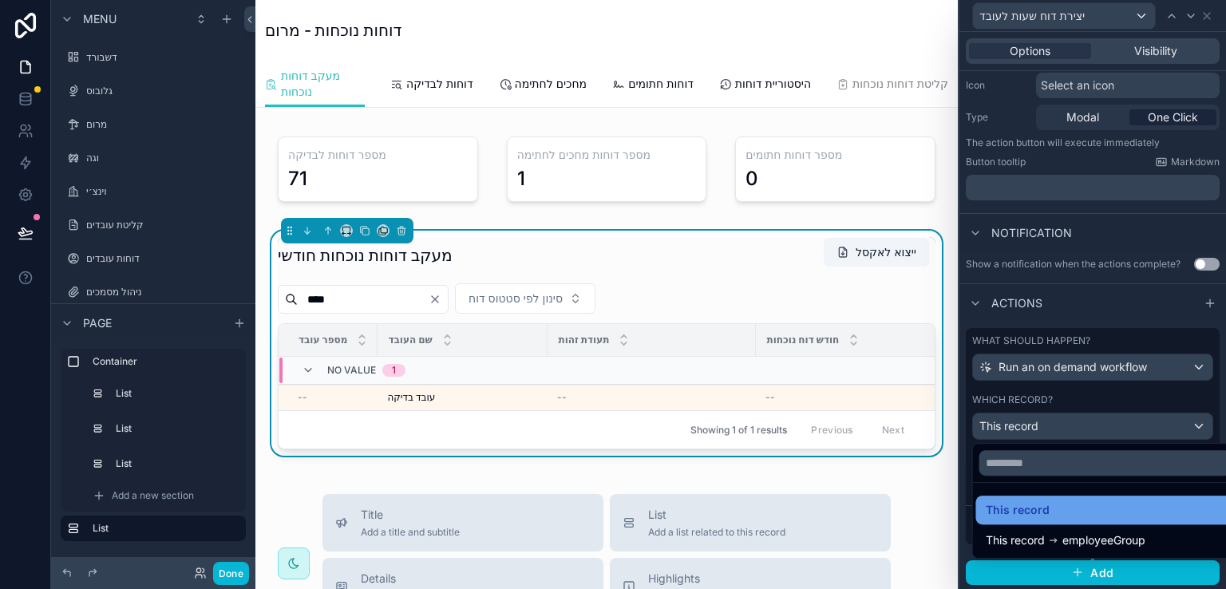
click at [1012, 508] on span "This record" at bounding box center [1018, 509] width 64 height 19
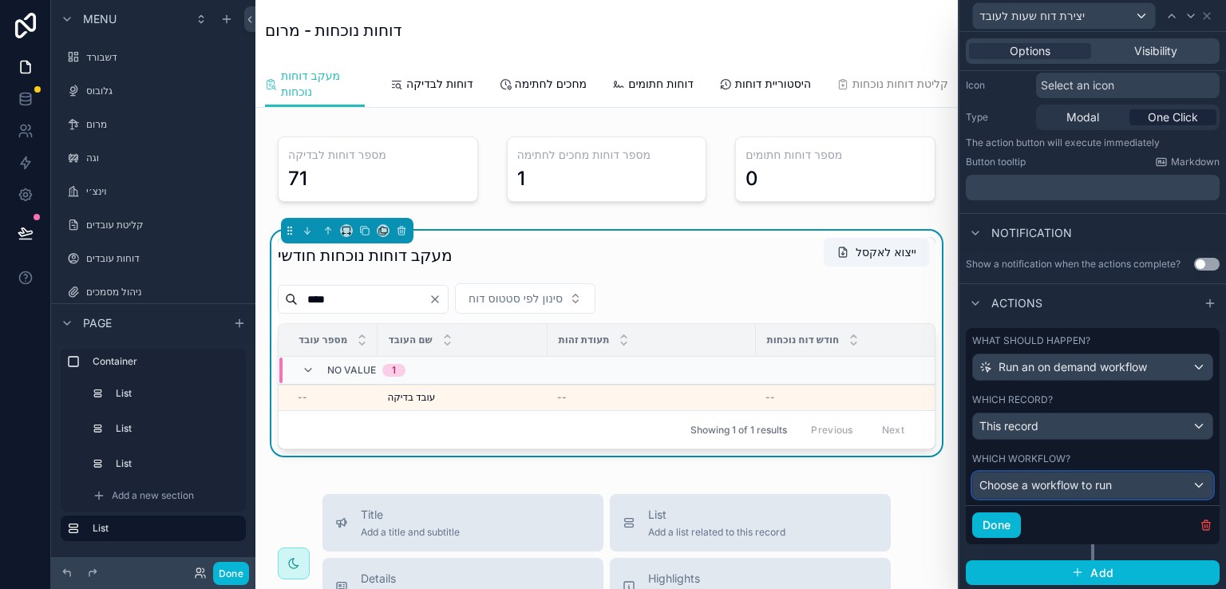
click at [1185, 485] on div "Choose a workflow to run" at bounding box center [1092, 485] width 239 height 26
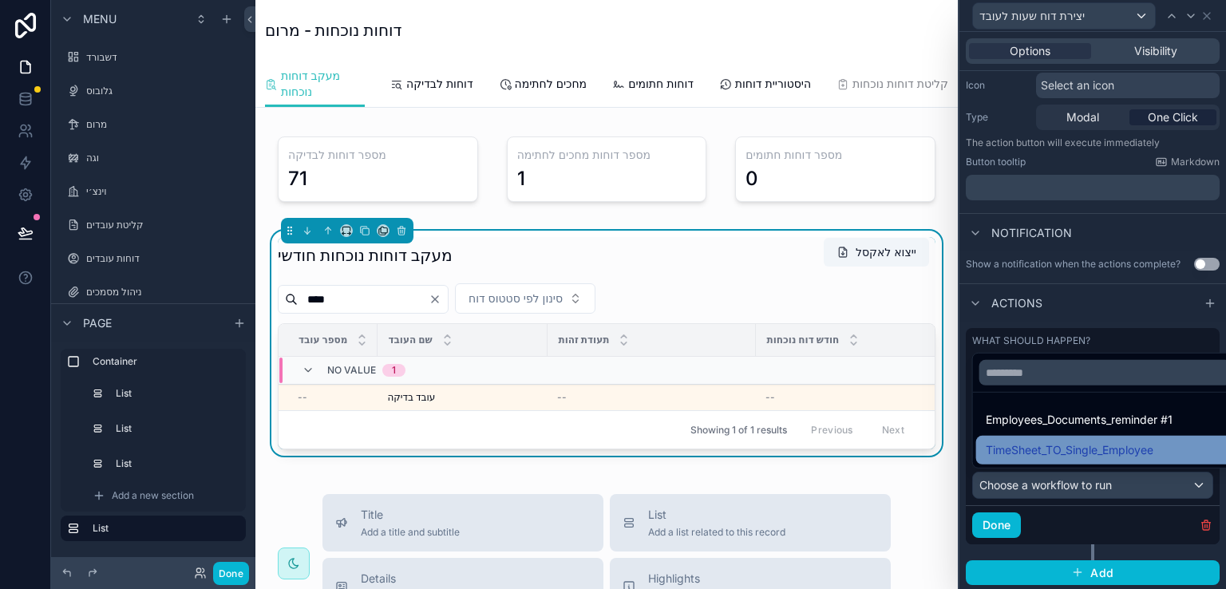
click at [1109, 450] on span "TimeSheet_TO_Single_Employee" at bounding box center [1070, 450] width 168 height 19
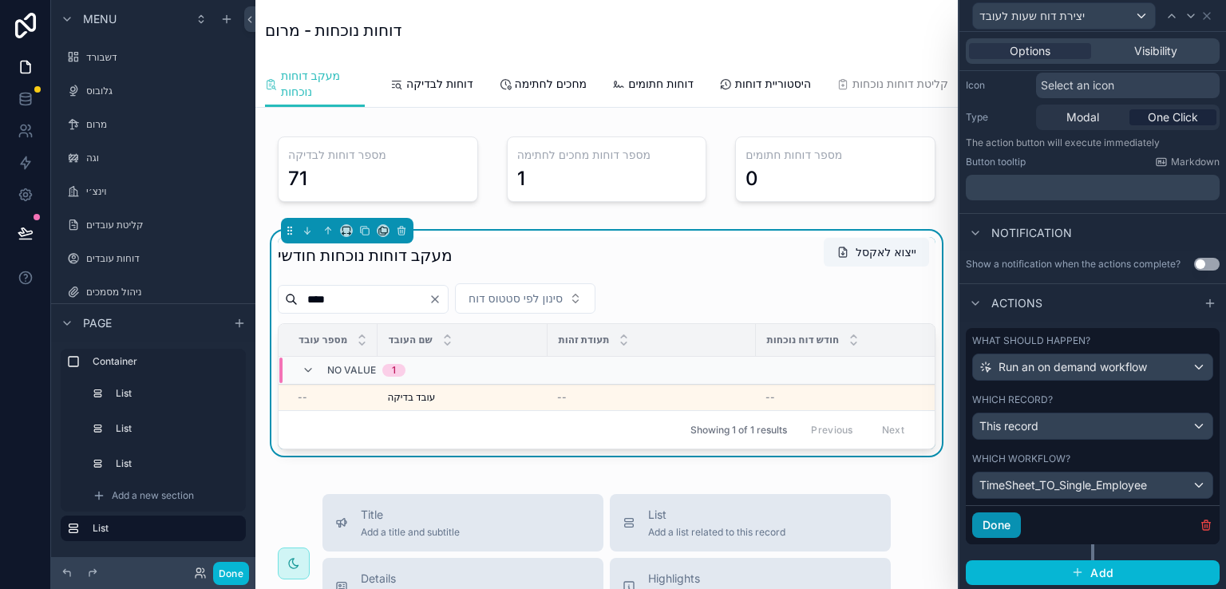
click at [1004, 515] on button "Done" at bounding box center [996, 525] width 49 height 26
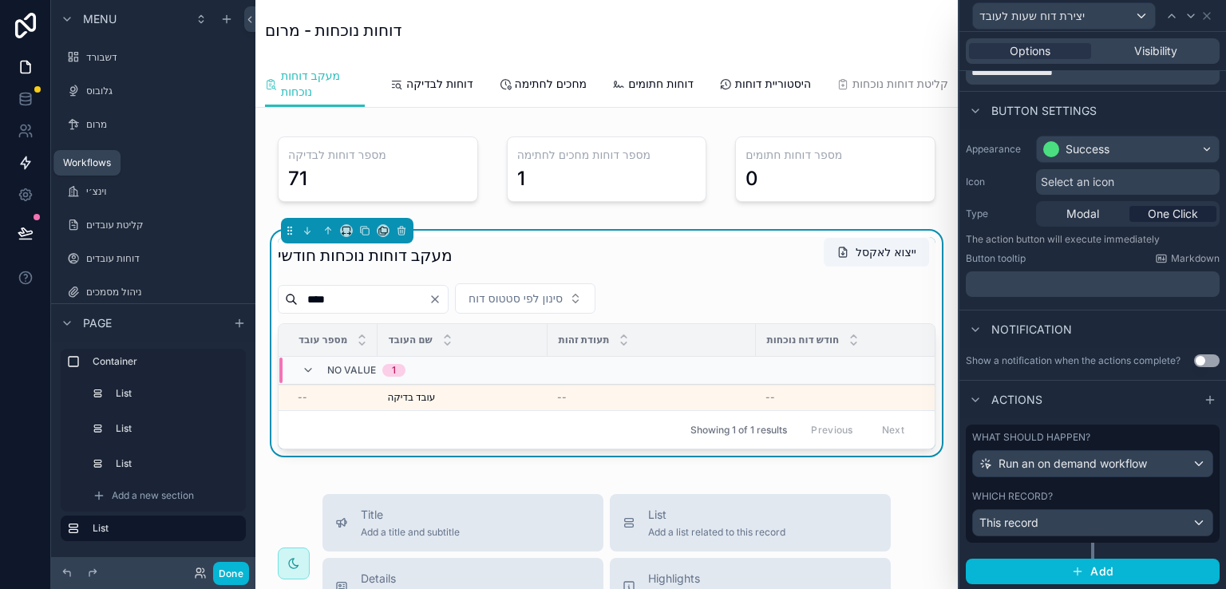
click at [22, 161] on icon at bounding box center [26, 163] width 10 height 12
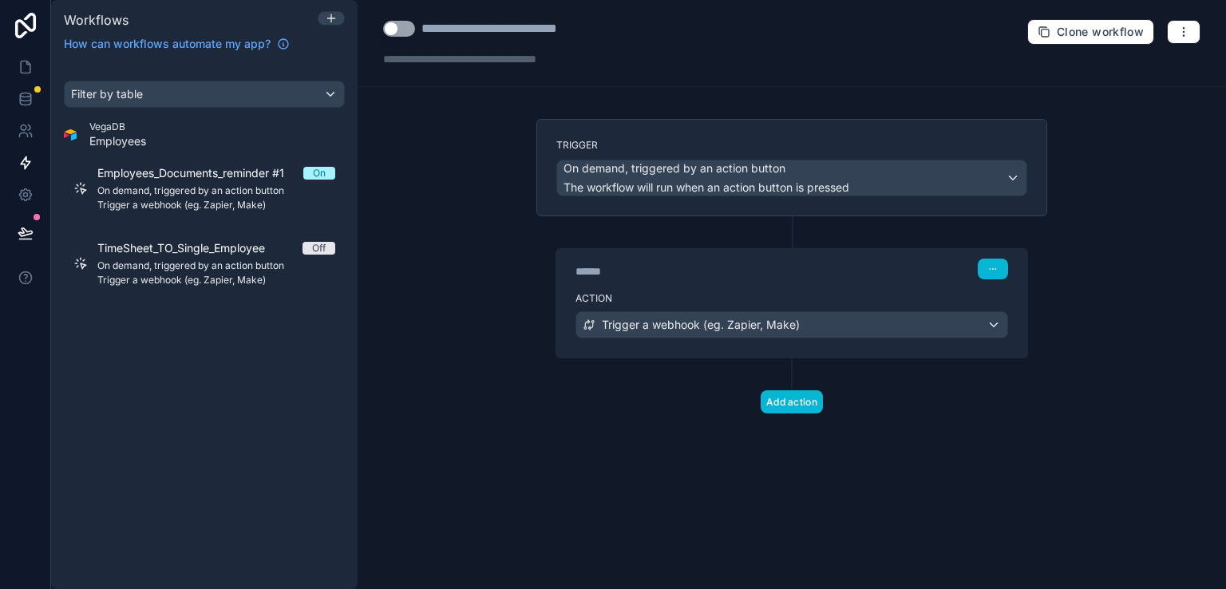
click at [499, 33] on div "**********" at bounding box center [525, 28] width 208 height 19
type div "**********"
click at [733, 43] on div "**********" at bounding box center [792, 43] width 868 height 87
click at [26, 65] on icon at bounding box center [26, 67] width 16 height 16
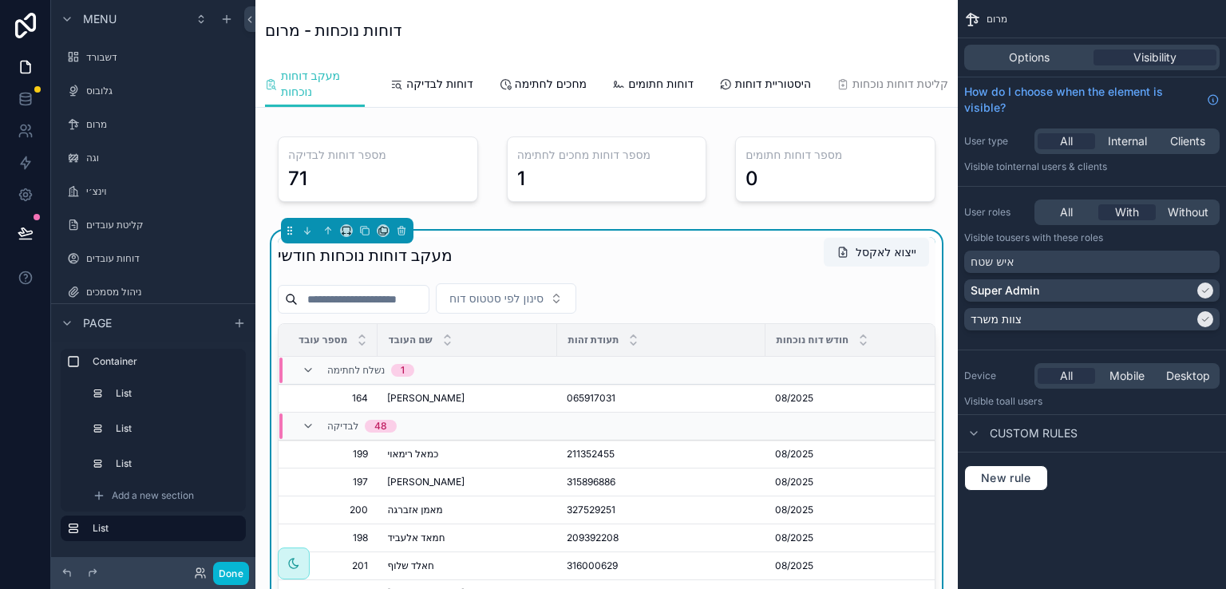
click at [381, 310] on input "scrollable content" at bounding box center [363, 299] width 131 height 22
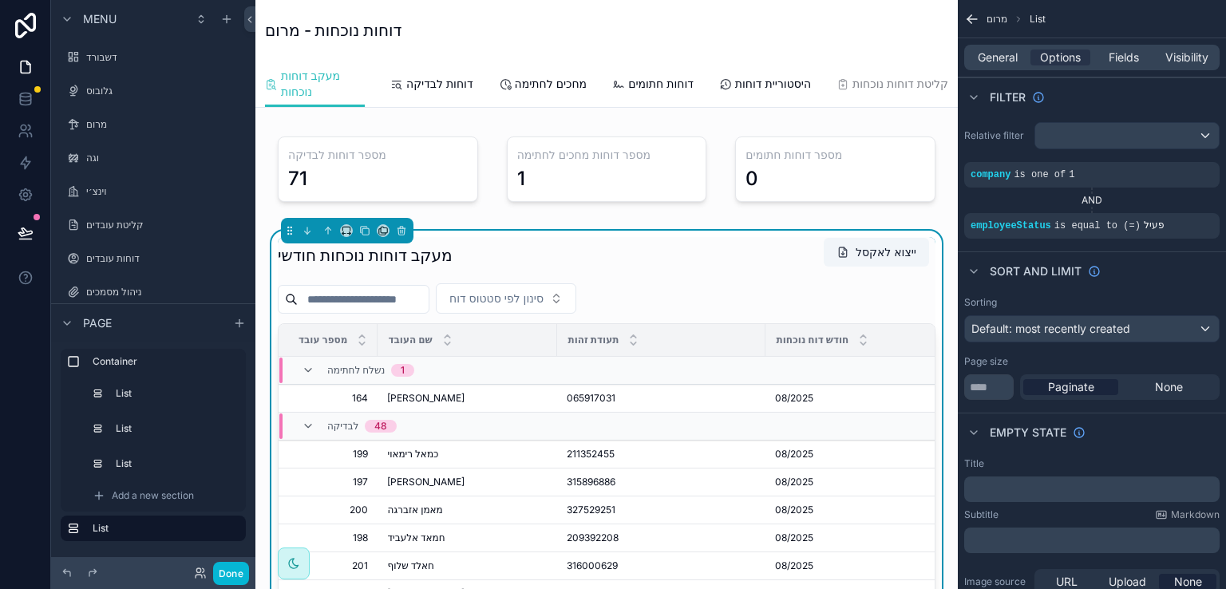
type input "****"
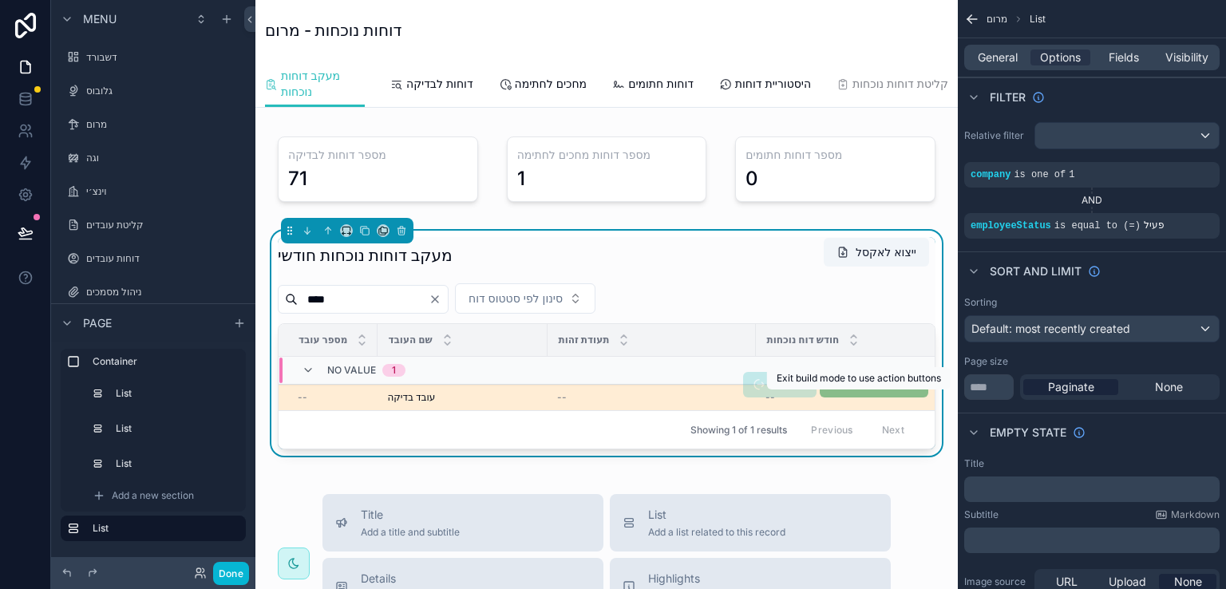
click at [820, 390] on span "יצירת דוח שעות לעובד" at bounding box center [874, 384] width 109 height 12
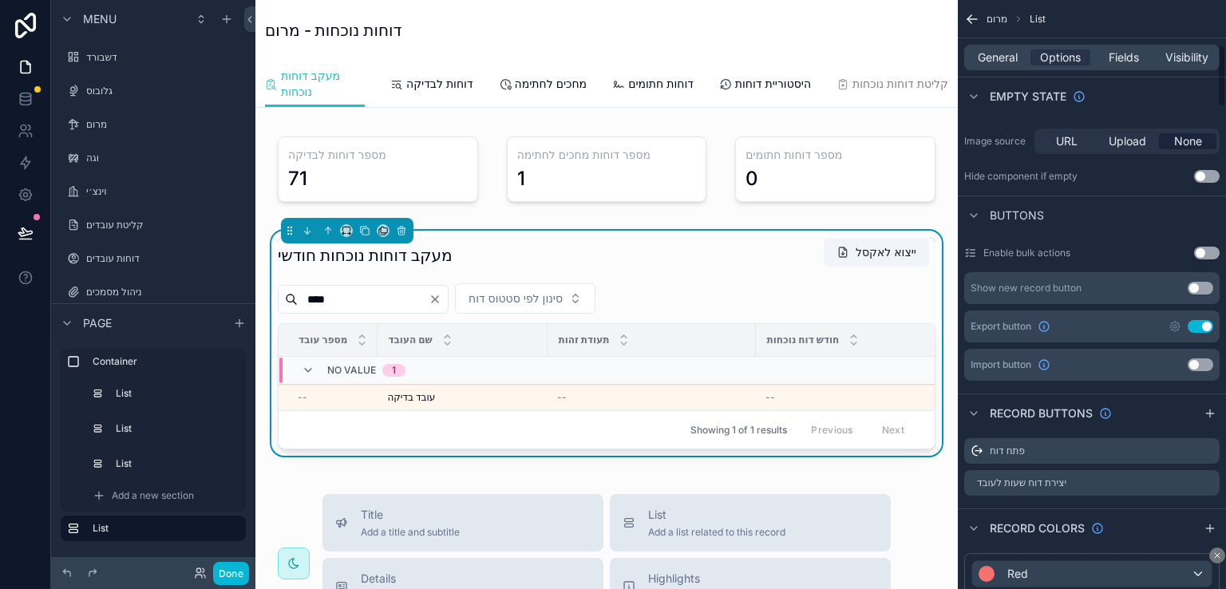
scroll to position [479, 0]
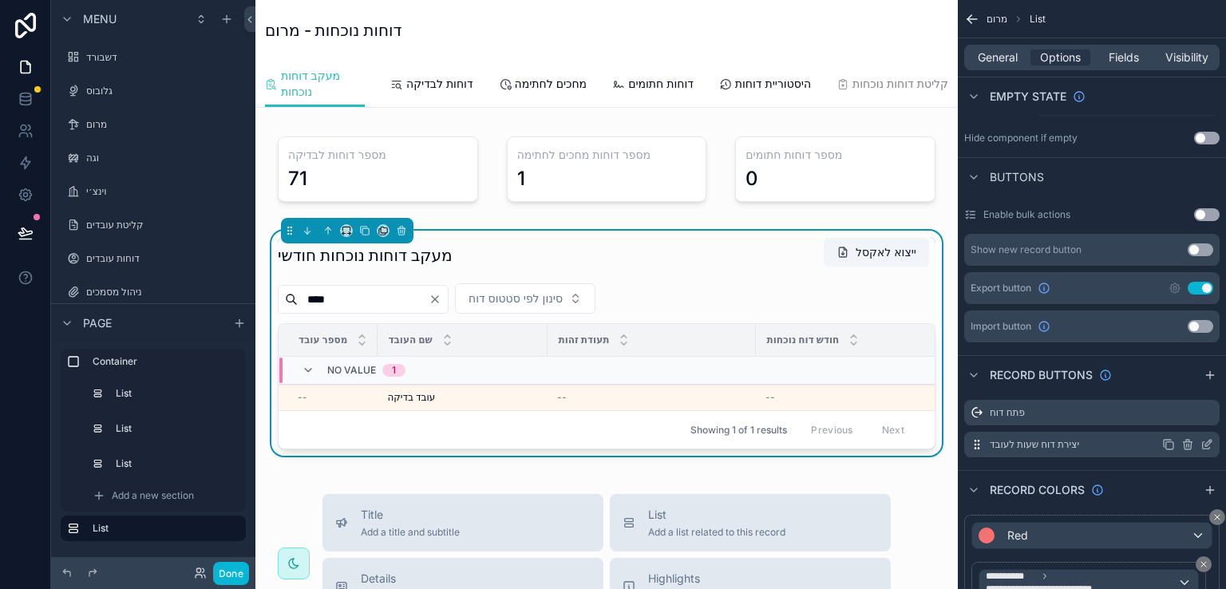
click at [1205, 443] on icon "scrollable content" at bounding box center [1208, 443] width 6 height 6
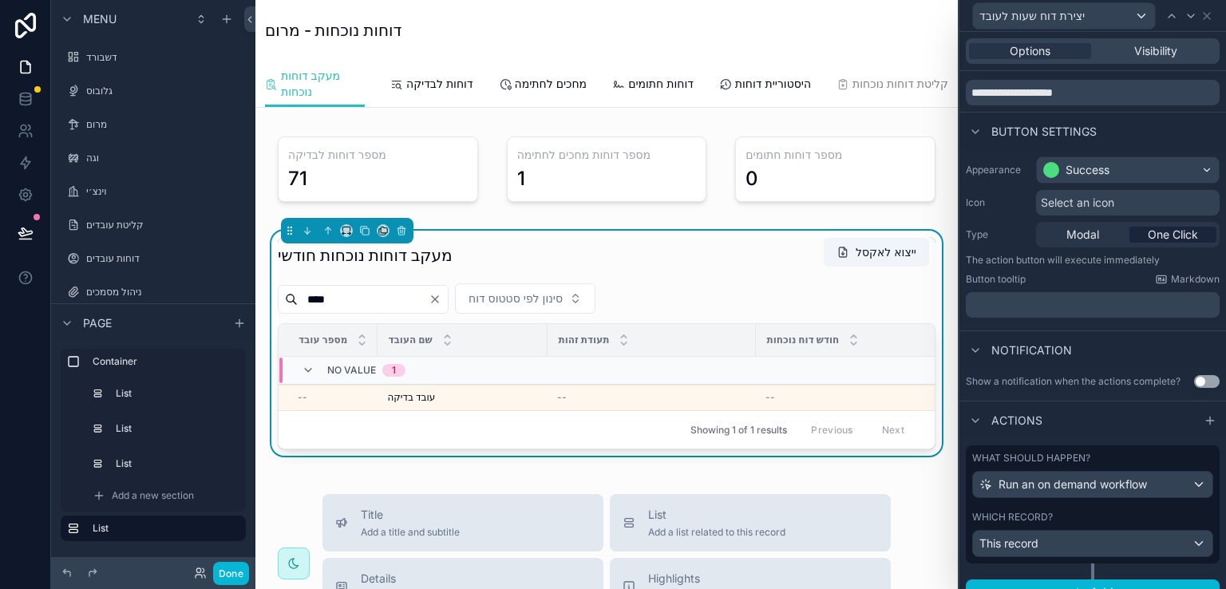
scroll to position [69, 0]
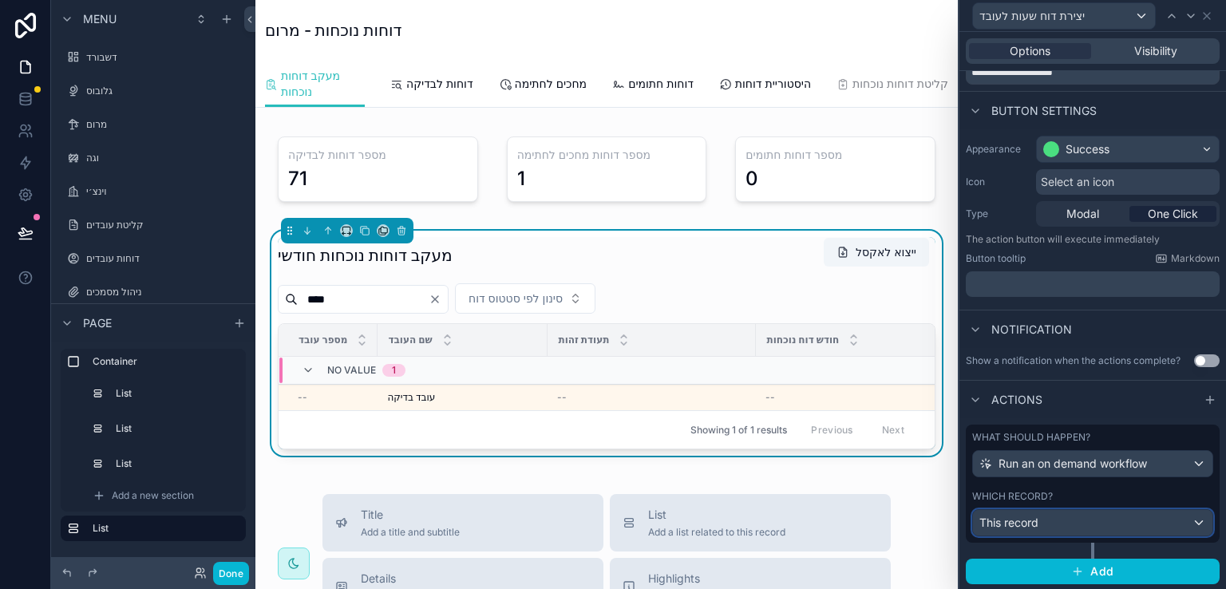
click at [1079, 515] on div "This record" at bounding box center [1092, 523] width 239 height 26
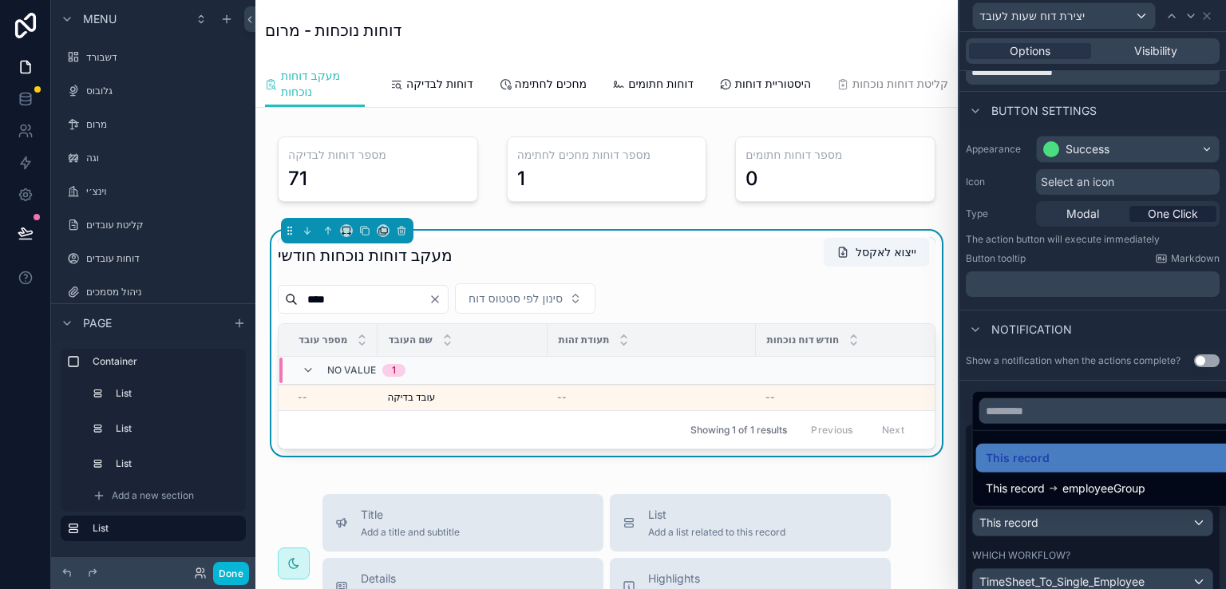
click at [1087, 582] on div at bounding box center [1092, 294] width 267 height 589
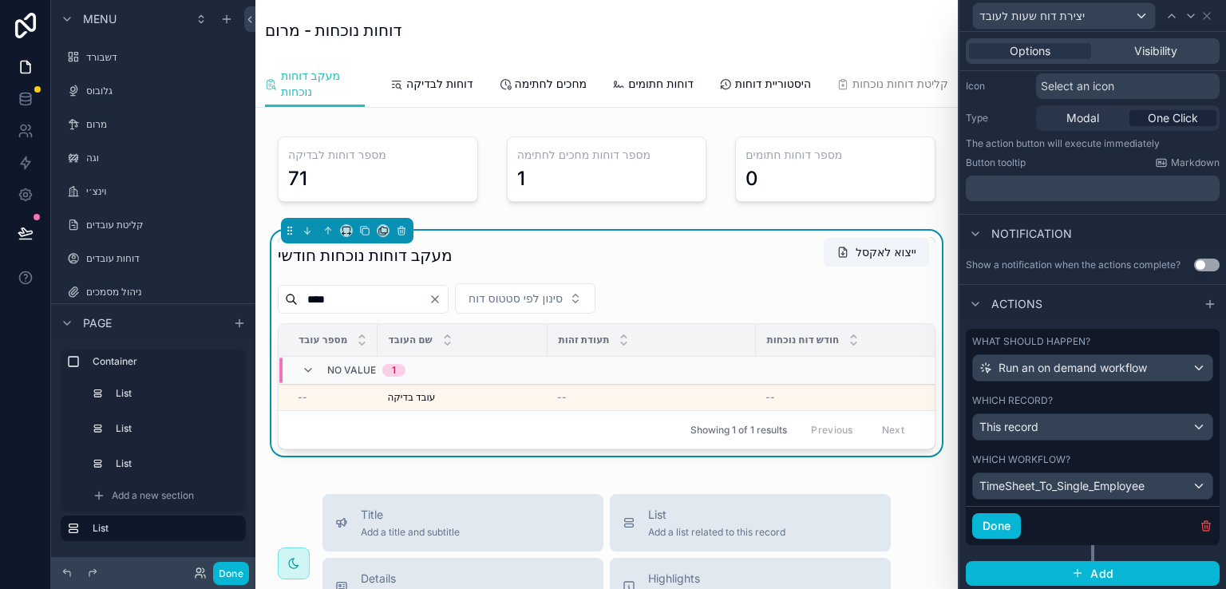
scroll to position [166, 0]
click at [986, 519] on button "Done" at bounding box center [996, 525] width 49 height 26
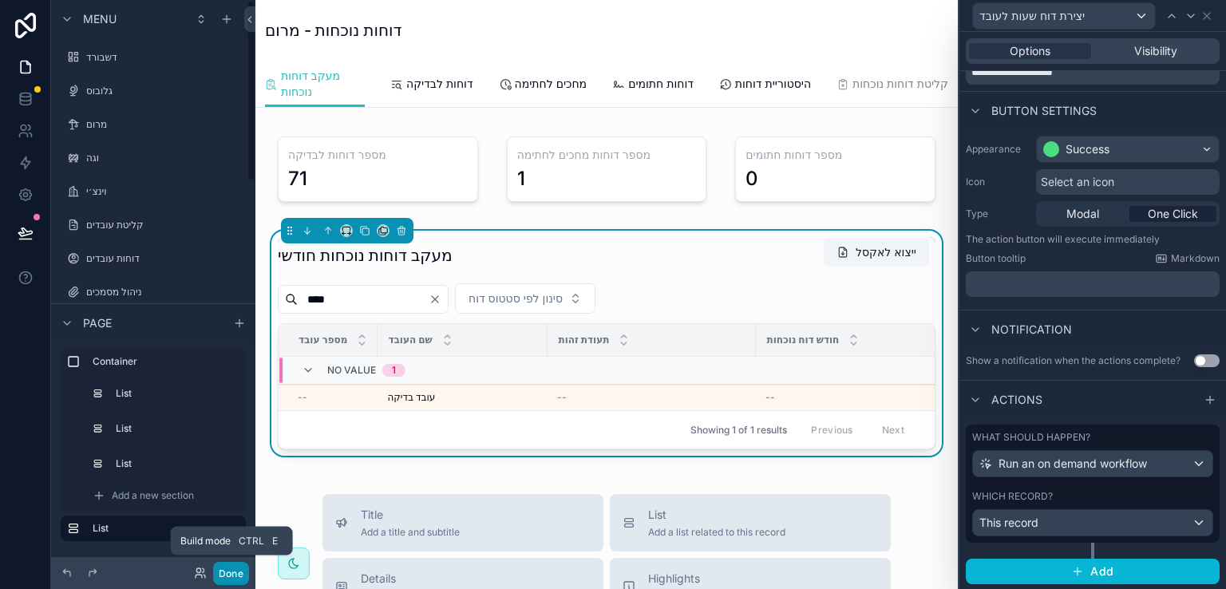
click at [227, 575] on button "Done" at bounding box center [231, 573] width 36 height 23
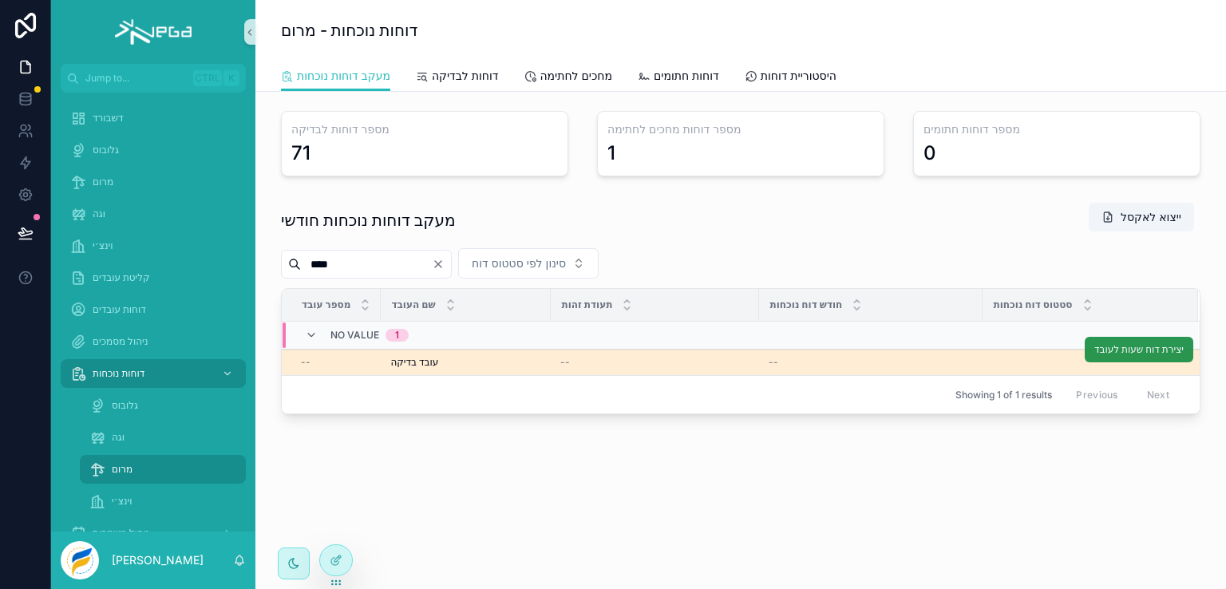
click at [1110, 351] on span "יצירת דוח שעות לעובד" at bounding box center [1138, 349] width 89 height 13
click at [29, 161] on icon at bounding box center [26, 163] width 10 height 12
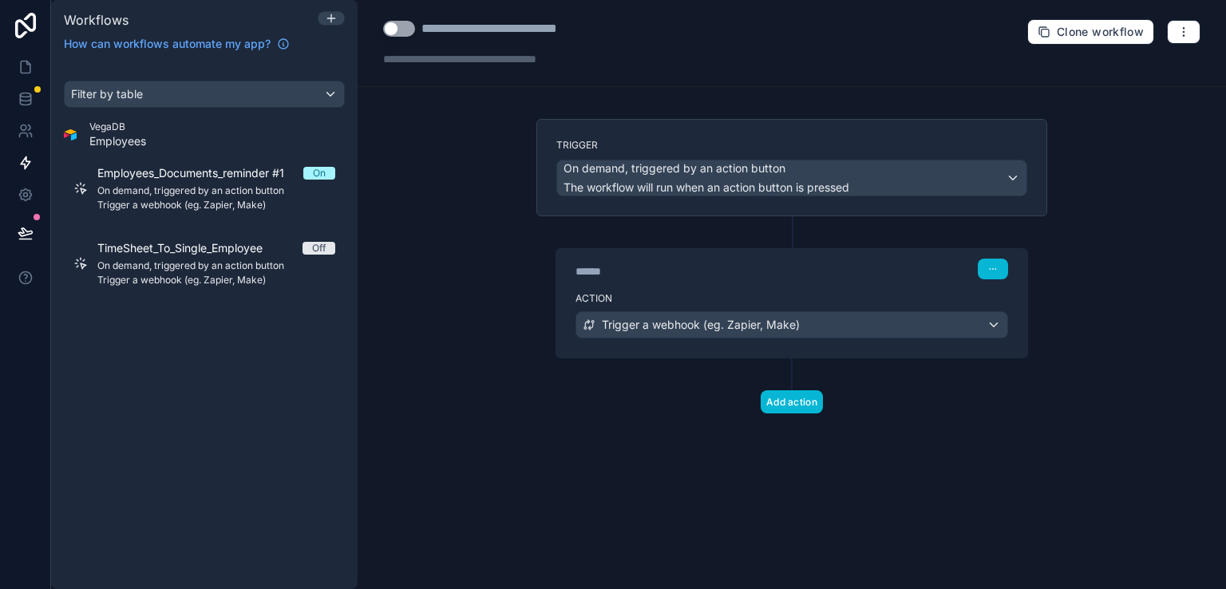
click at [397, 26] on button "Use setting" at bounding box center [399, 29] width 32 height 16
click at [28, 65] on icon at bounding box center [26, 67] width 16 height 16
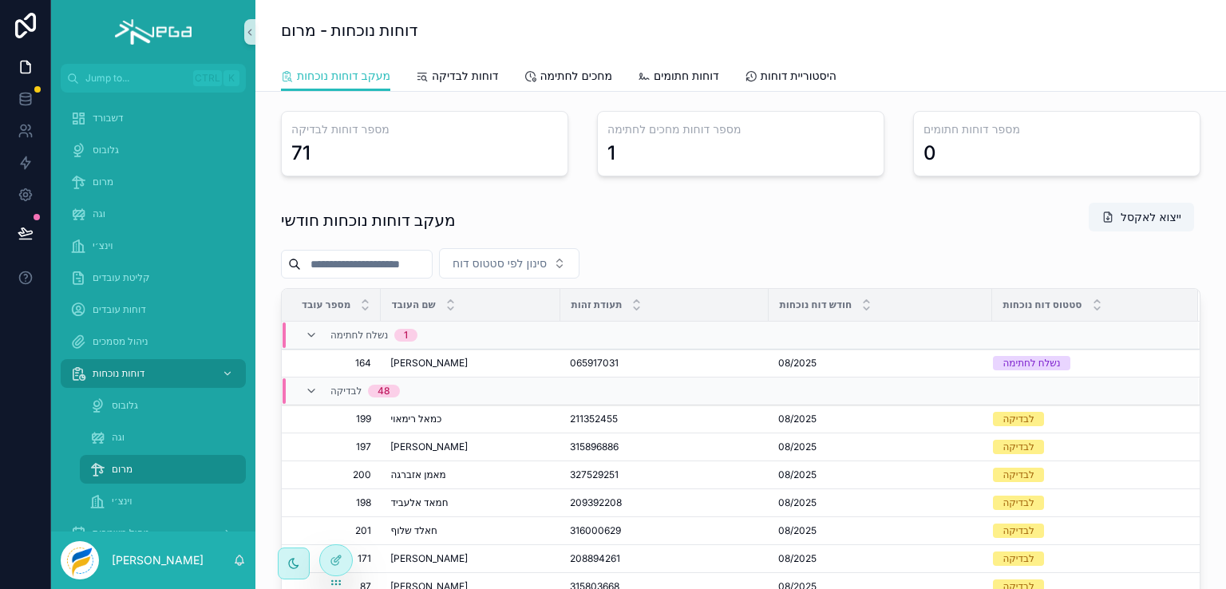
click at [363, 261] on input "scrollable content" at bounding box center [366, 264] width 131 height 22
type input "****"
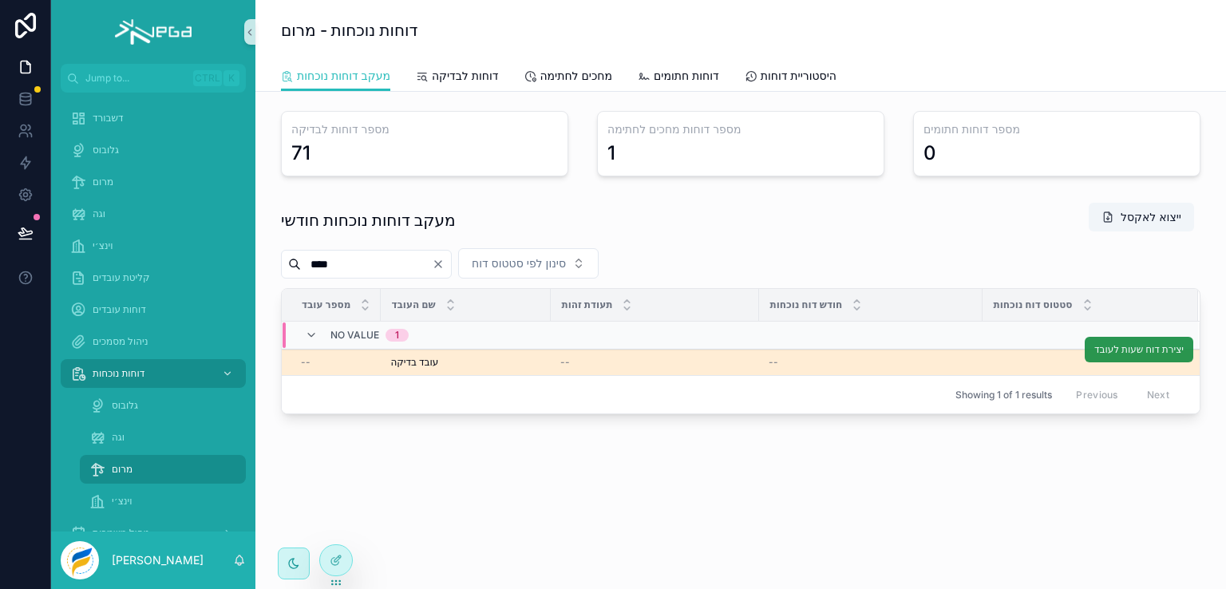
click at [1136, 348] on span "יצירת דוח שעות לעובד" at bounding box center [1138, 349] width 89 height 13
click at [1128, 343] on span "יצירת דוח שעות לעובד" at bounding box center [1138, 349] width 89 height 13
click at [1159, 347] on span "יצירת דוח שעות לעובד" at bounding box center [1138, 349] width 89 height 13
click at [1144, 350] on span "יצירת דוח שעות לעובד" at bounding box center [1138, 349] width 89 height 13
click at [1116, 344] on span "יצירת דוח שעות לעובד" at bounding box center [1138, 349] width 89 height 13
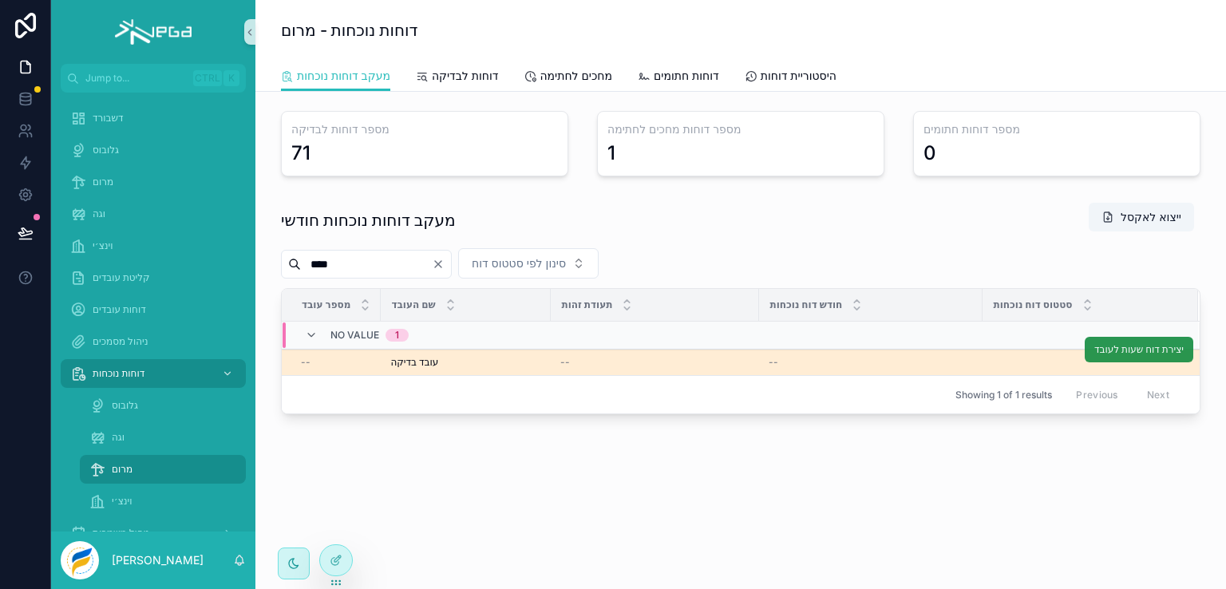
click at [1121, 350] on span "יצירת דוח שעות לעובד" at bounding box center [1138, 349] width 89 height 13
click at [24, 157] on icon at bounding box center [26, 163] width 16 height 16
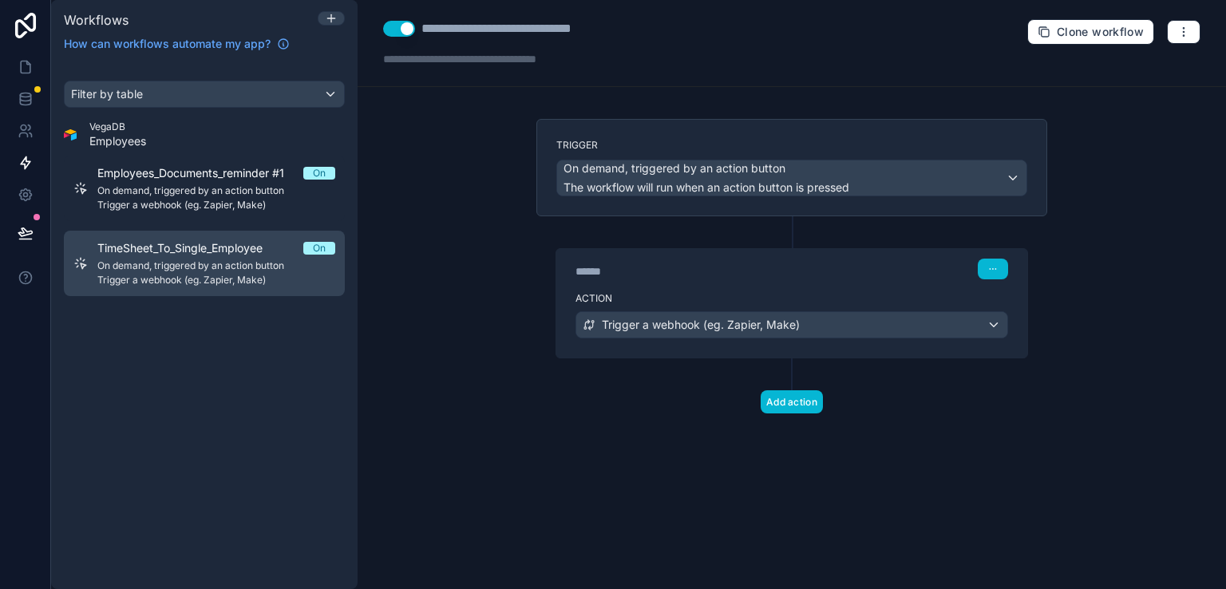
click at [198, 247] on span "TimeSheet_To_Single_Employee" at bounding box center [189, 248] width 184 height 16
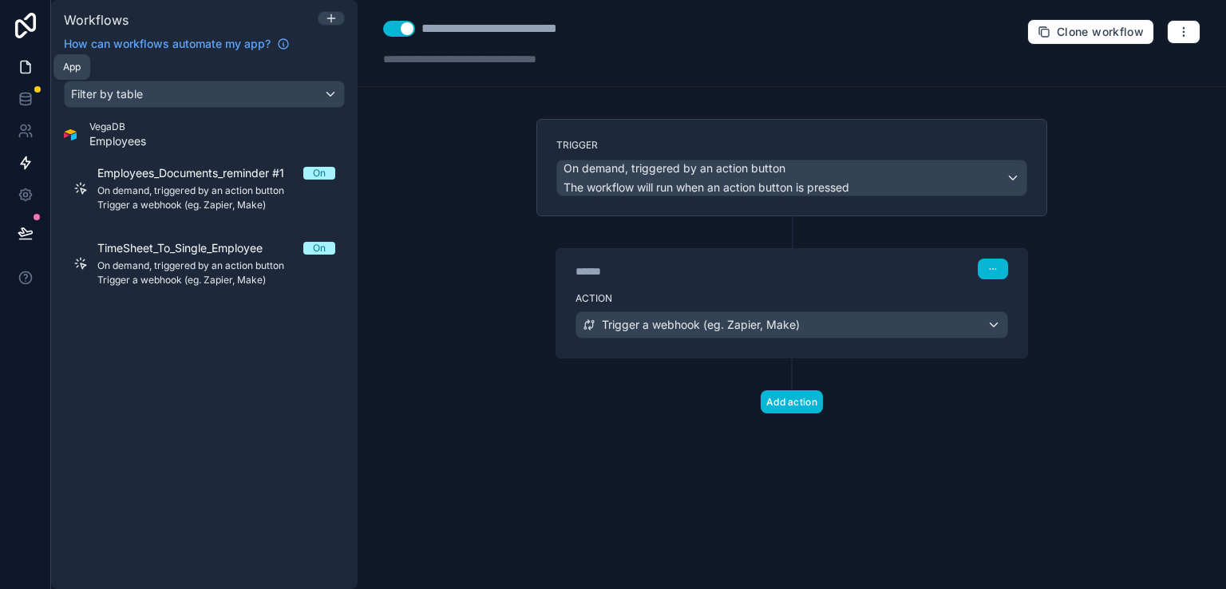
click at [30, 66] on icon at bounding box center [26, 67] width 16 height 16
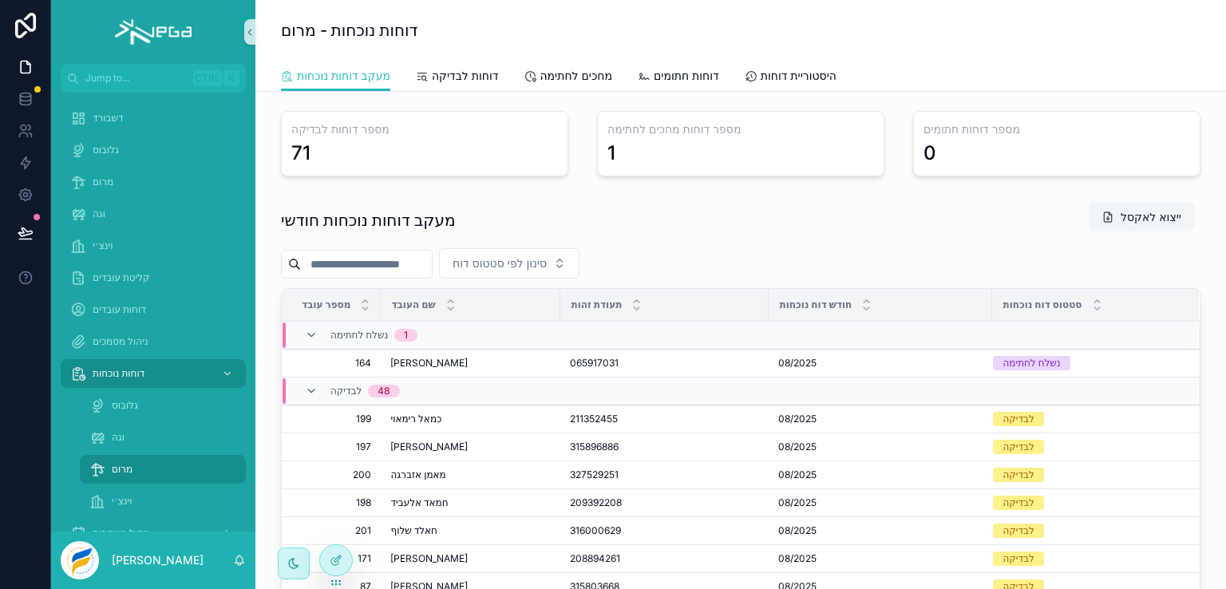
click at [383, 265] on input "scrollable content" at bounding box center [366, 264] width 131 height 22
type input "****"
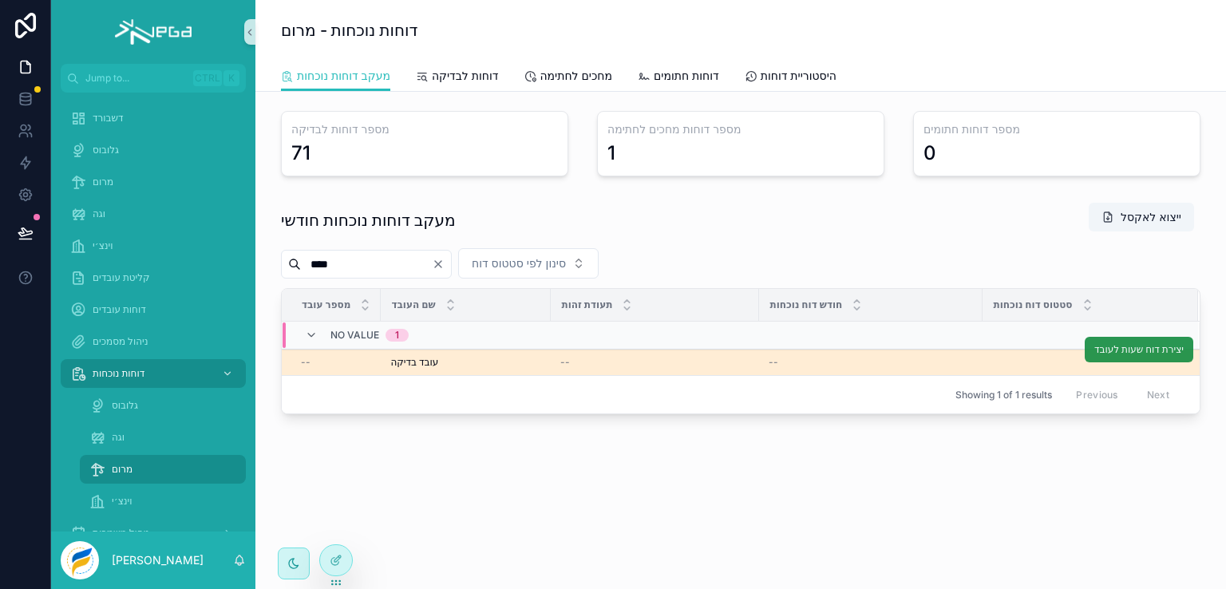
click at [1127, 343] on span "יצירת דוח שעות לעובד" at bounding box center [1138, 349] width 89 height 13
click at [337, 566] on icon at bounding box center [336, 560] width 13 height 13
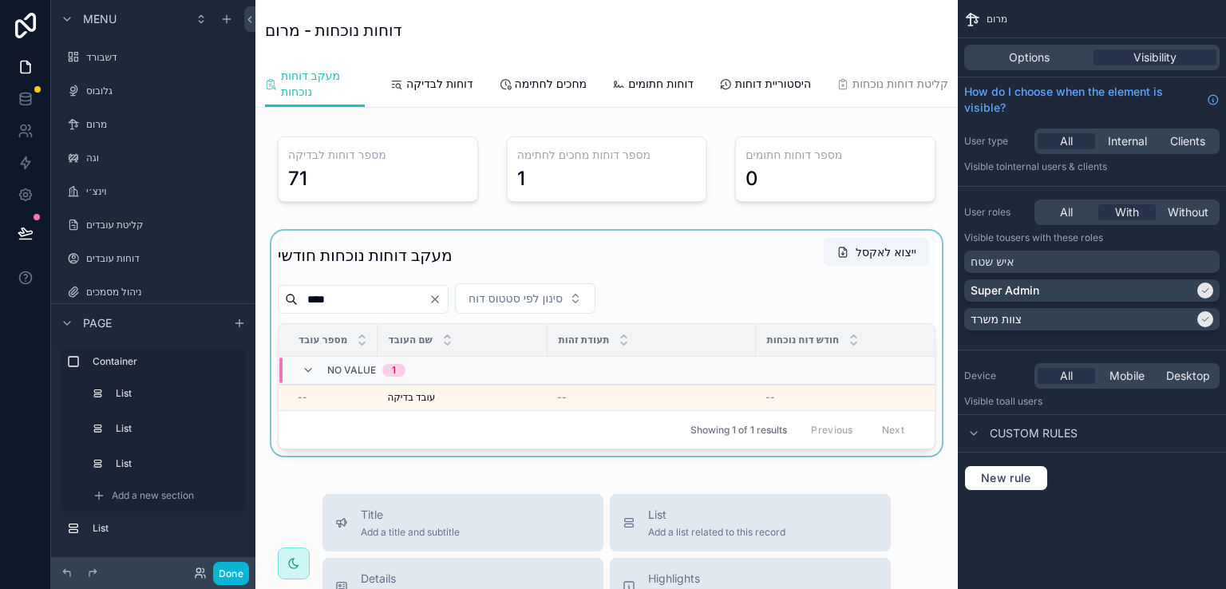
click at [860, 418] on div "scrollable content" at bounding box center [606, 343] width 677 height 225
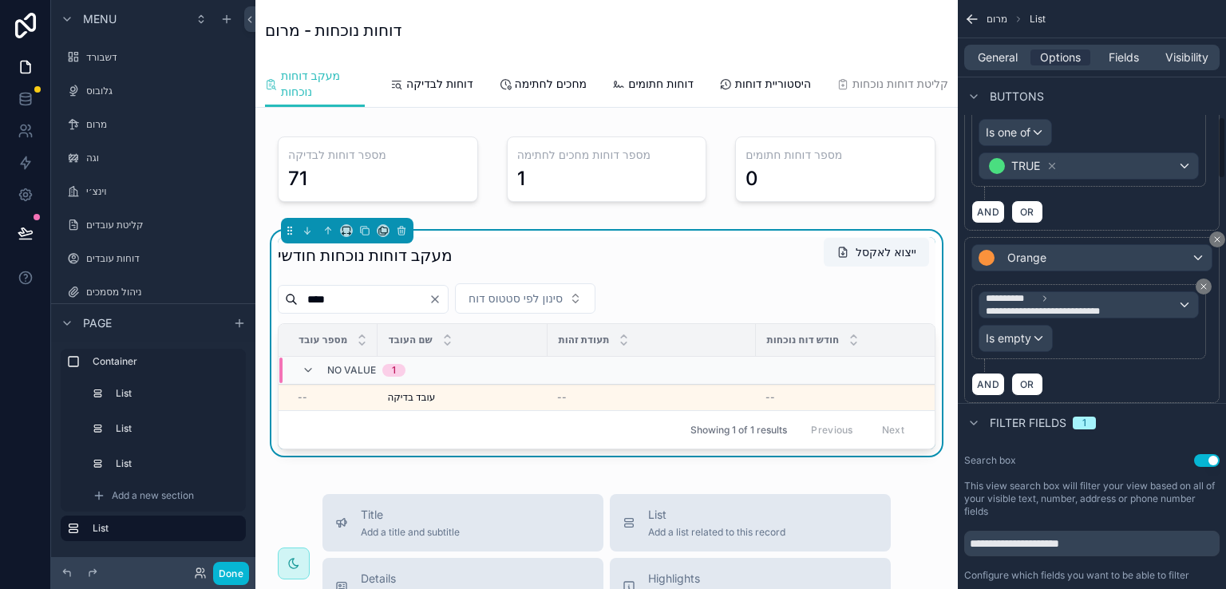
scroll to position [1117, 0]
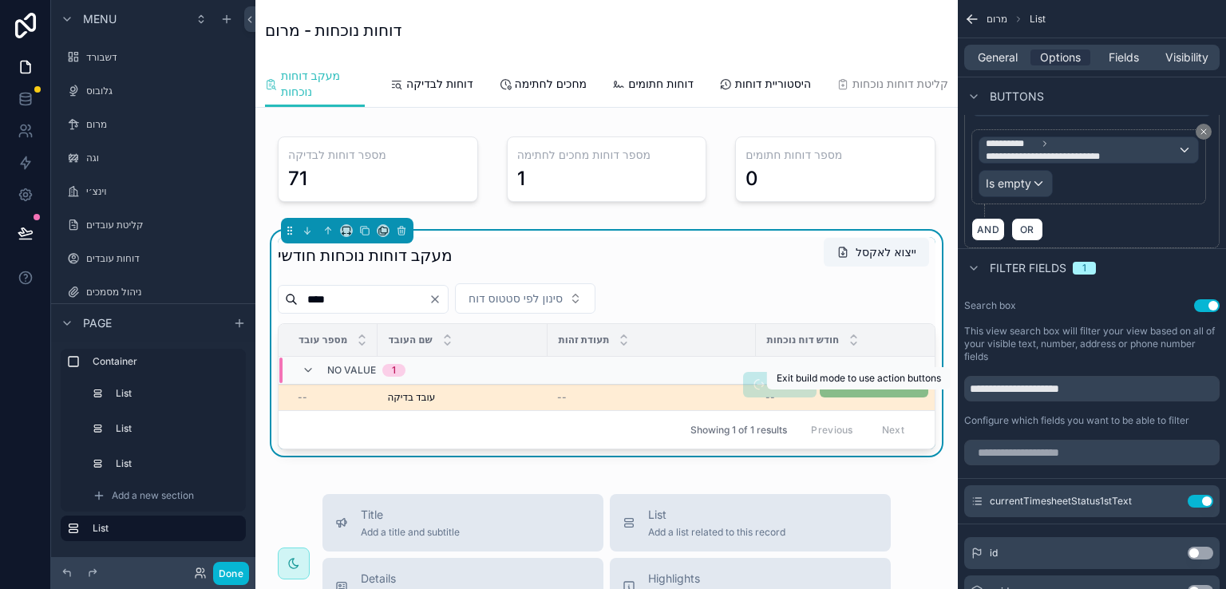
click at [867, 390] on span "יצירת דוח שעות לעובד" at bounding box center [874, 384] width 109 height 12
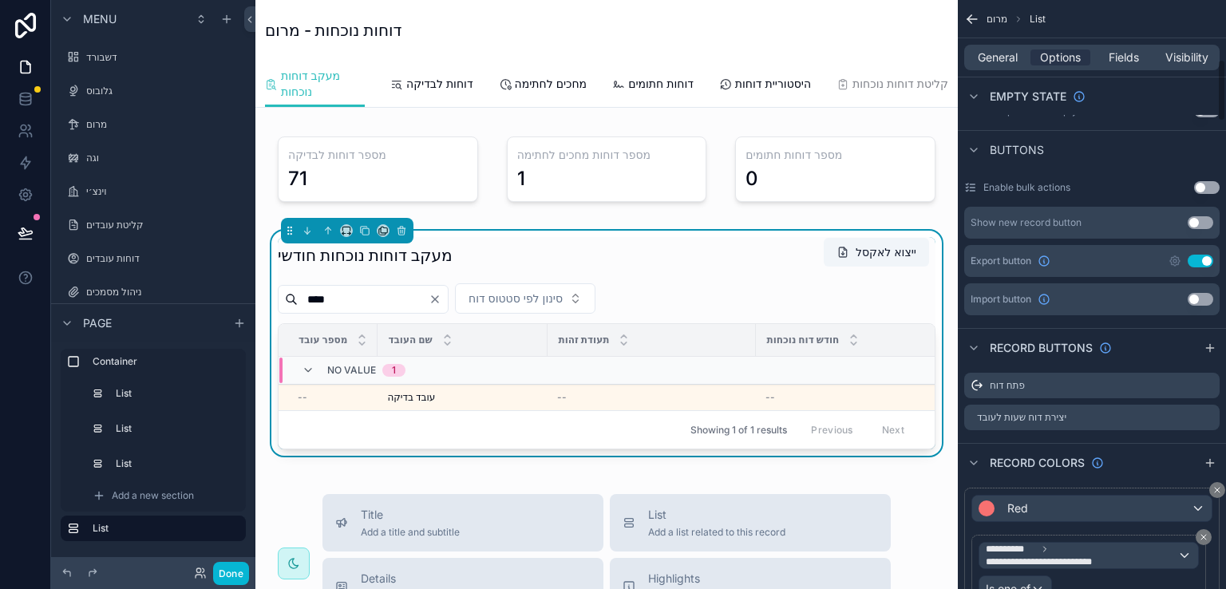
scroll to position [479, 0]
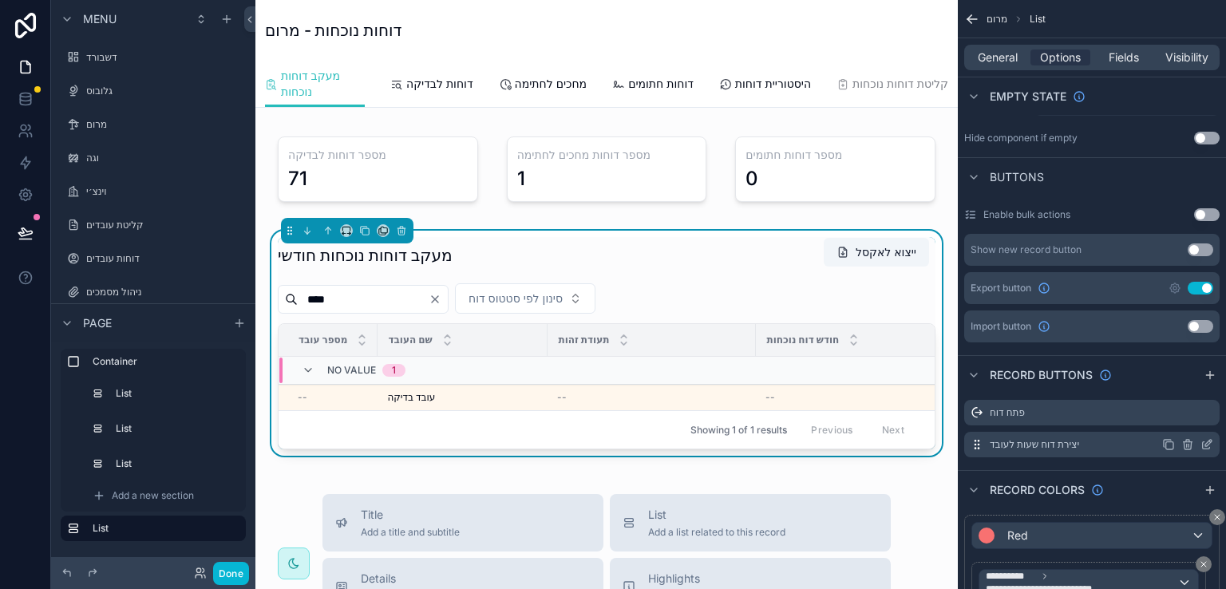
click at [1205, 444] on icon "scrollable content" at bounding box center [1208, 443] width 6 height 6
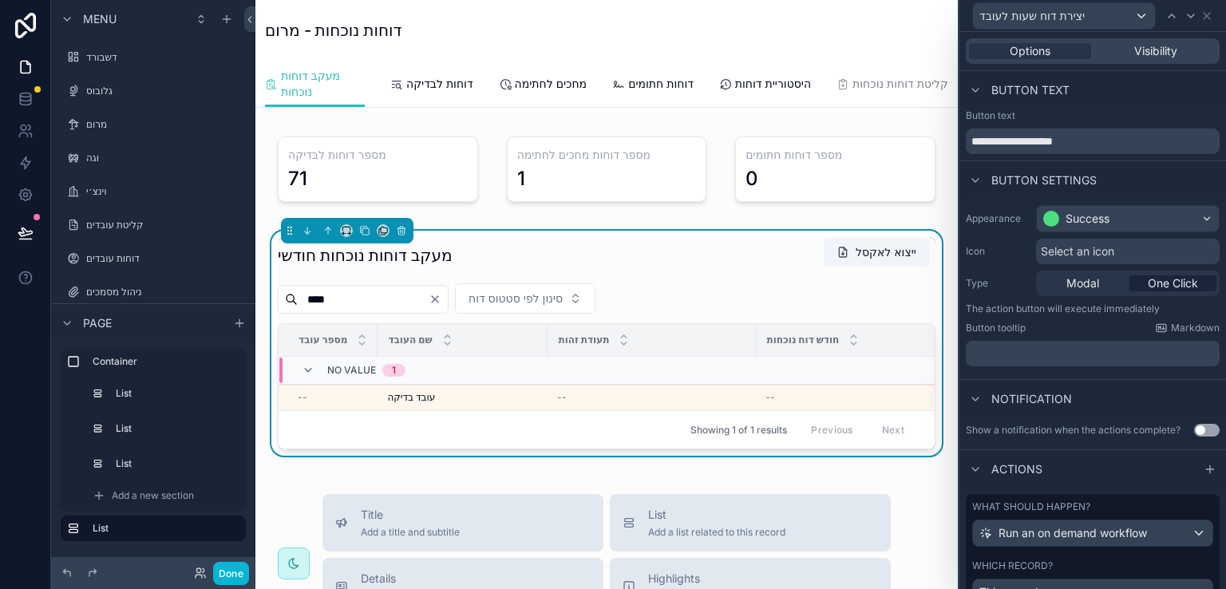
scroll to position [69, 0]
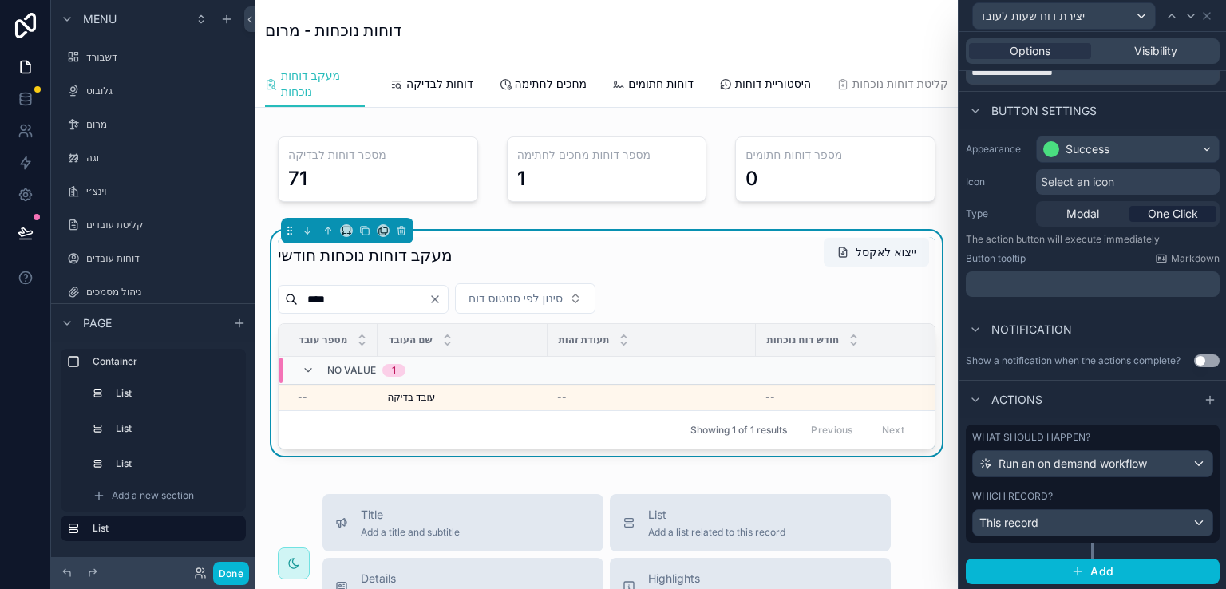
click at [1101, 543] on div "What should happen? Run an on demand workflow Which record? This record" at bounding box center [1093, 492] width 254 height 134
click at [1100, 567] on span "Add" at bounding box center [1101, 571] width 23 height 14
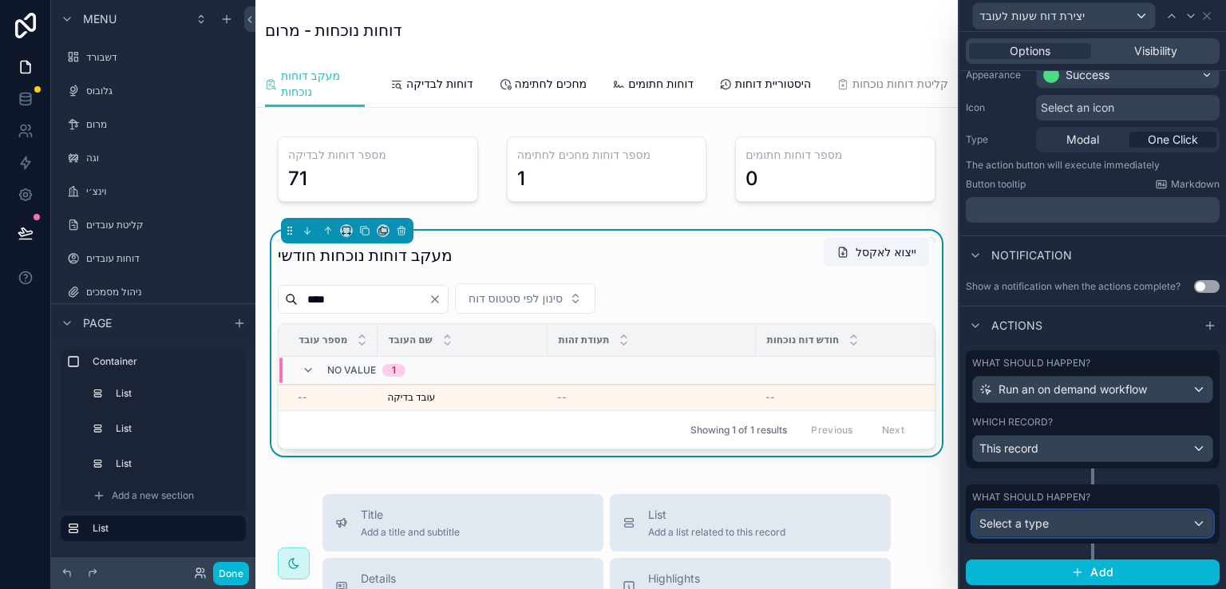
click at [1186, 520] on div "Select a type" at bounding box center [1092, 524] width 239 height 26
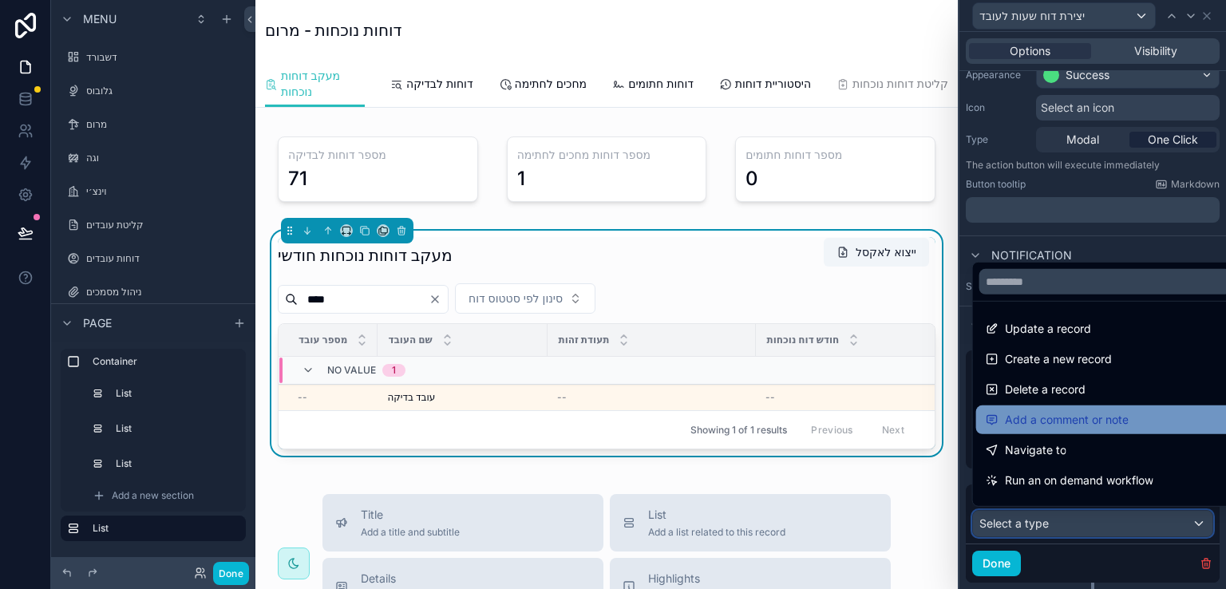
scroll to position [80, 0]
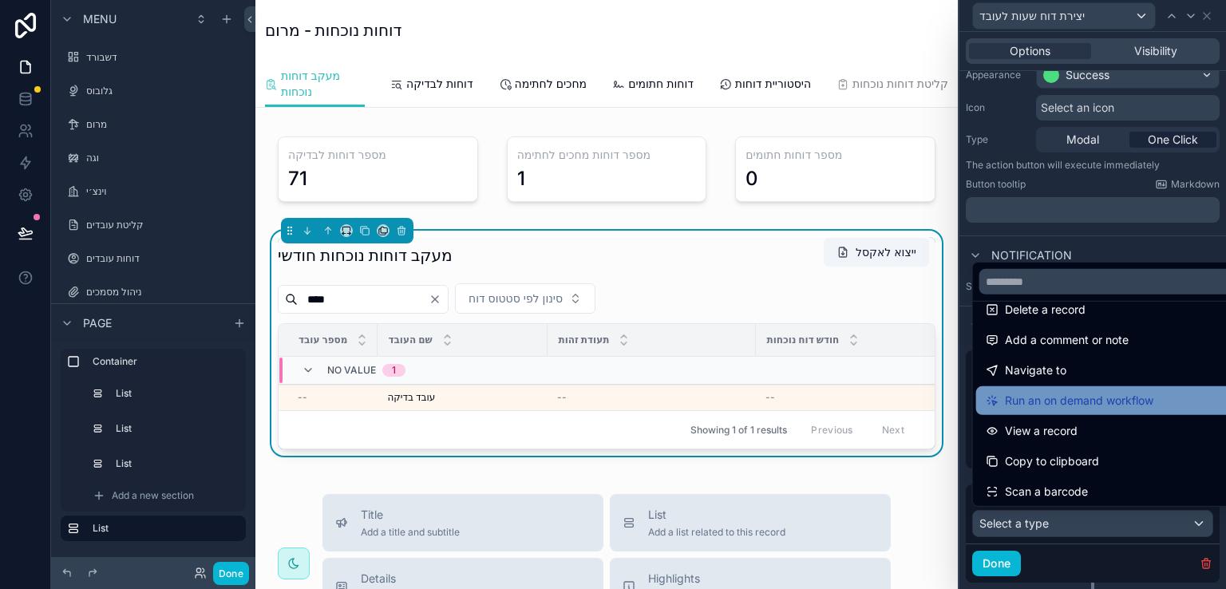
click at [1103, 398] on span "Run an on demand workflow" at bounding box center [1079, 400] width 148 height 19
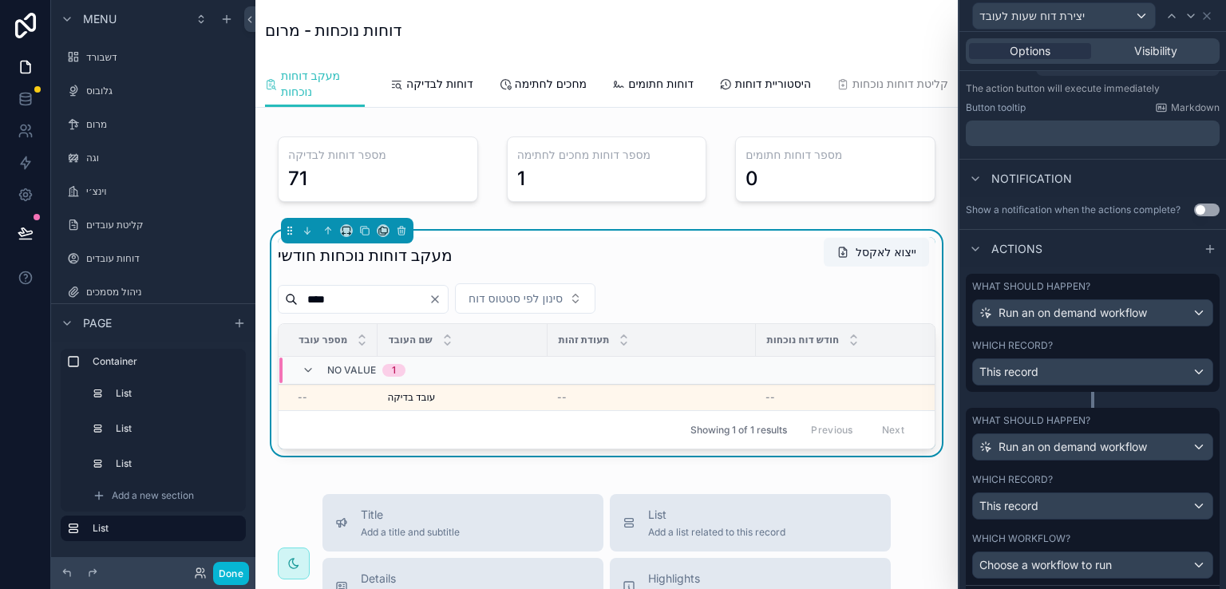
scroll to position [300, 0]
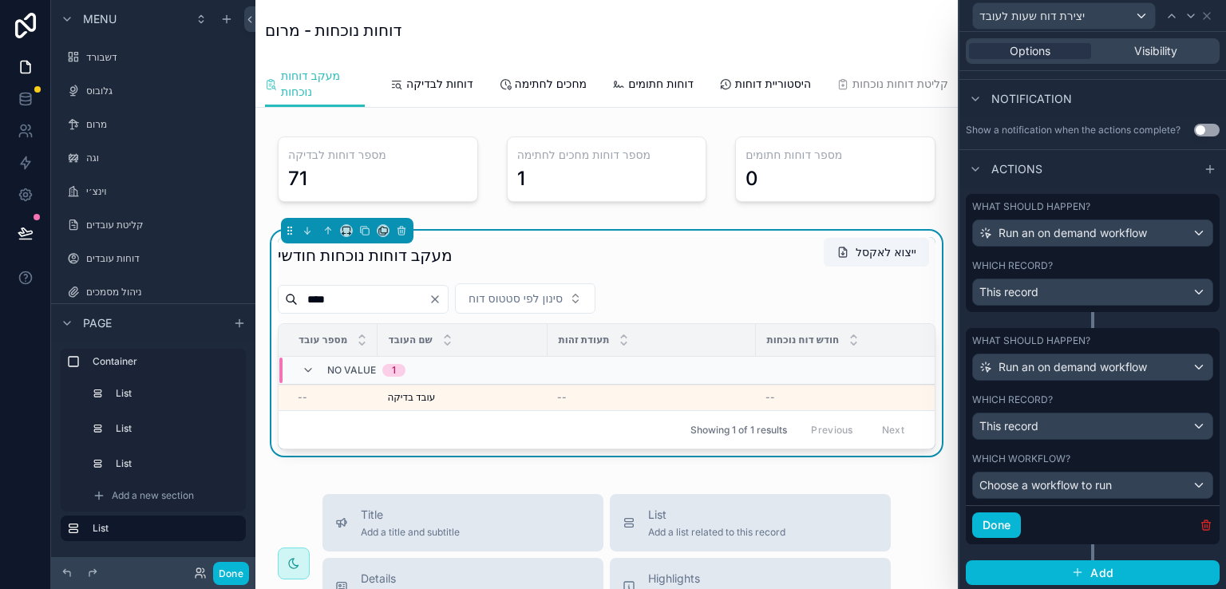
click at [1199, 520] on icon "button" at bounding box center [1205, 525] width 13 height 13
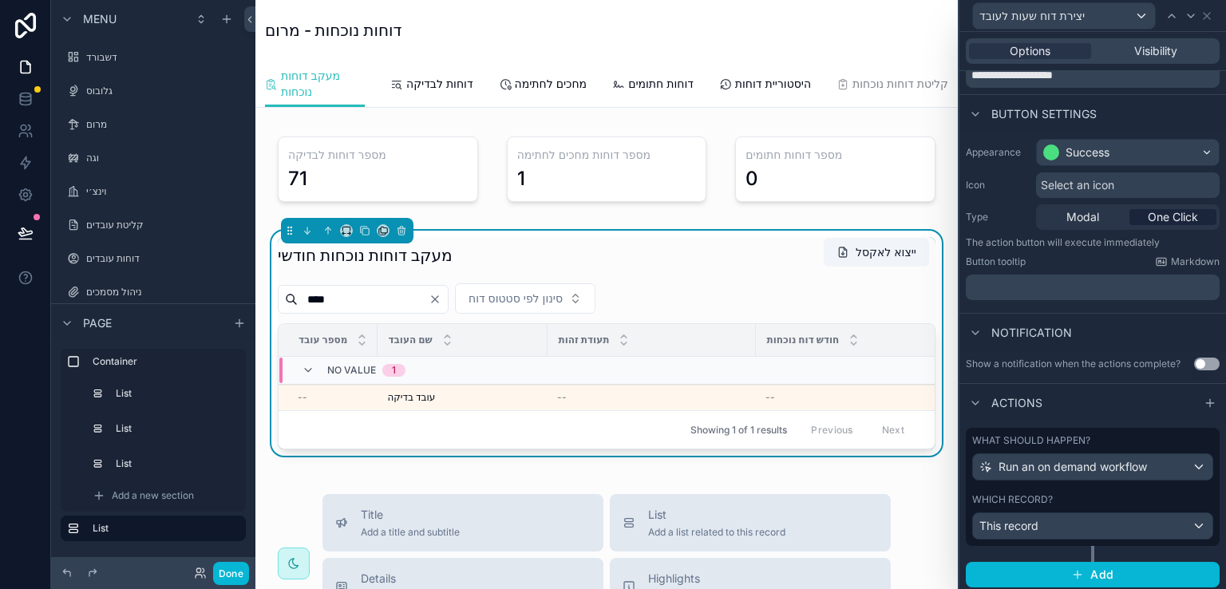
scroll to position [69, 0]
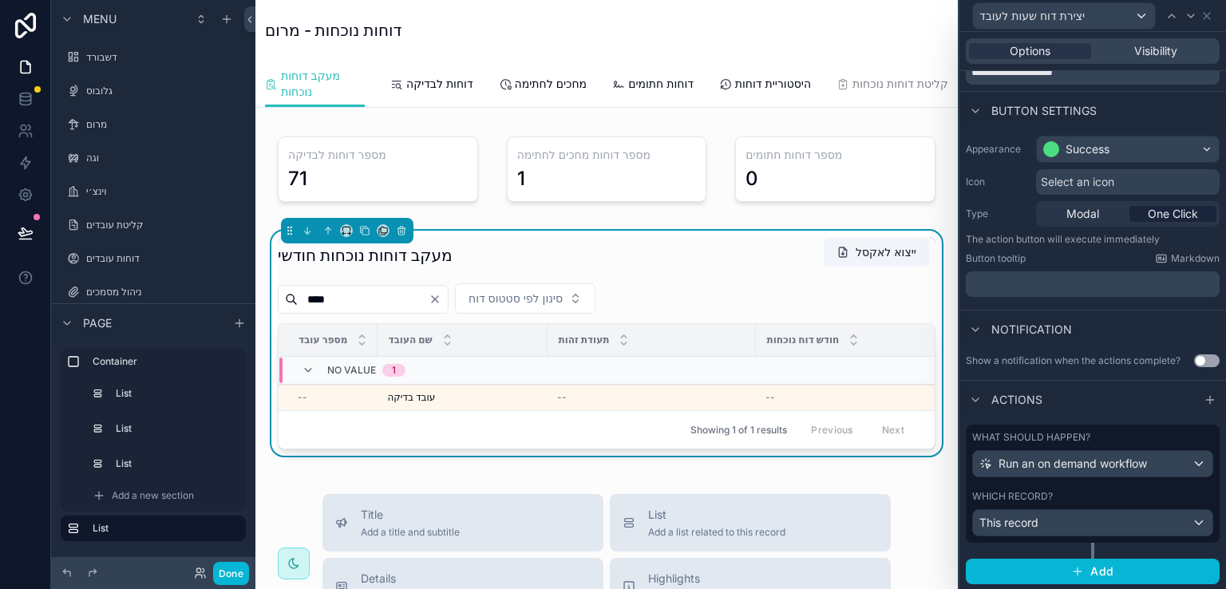
click at [1170, 496] on div "Which record?" at bounding box center [1092, 496] width 241 height 13
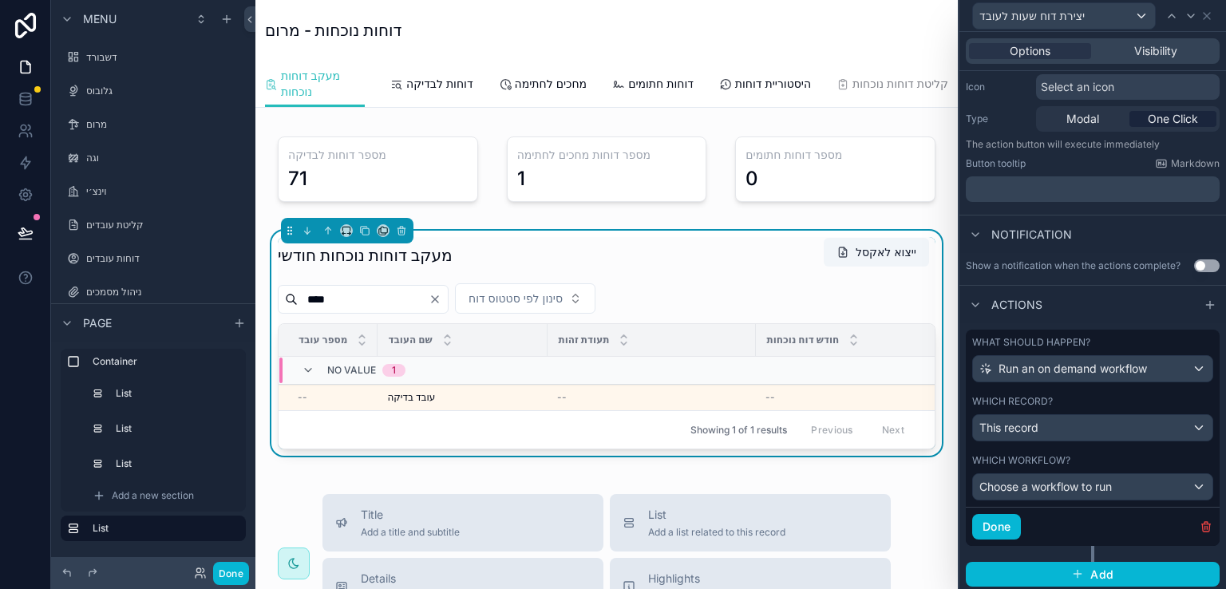
scroll to position [166, 0]
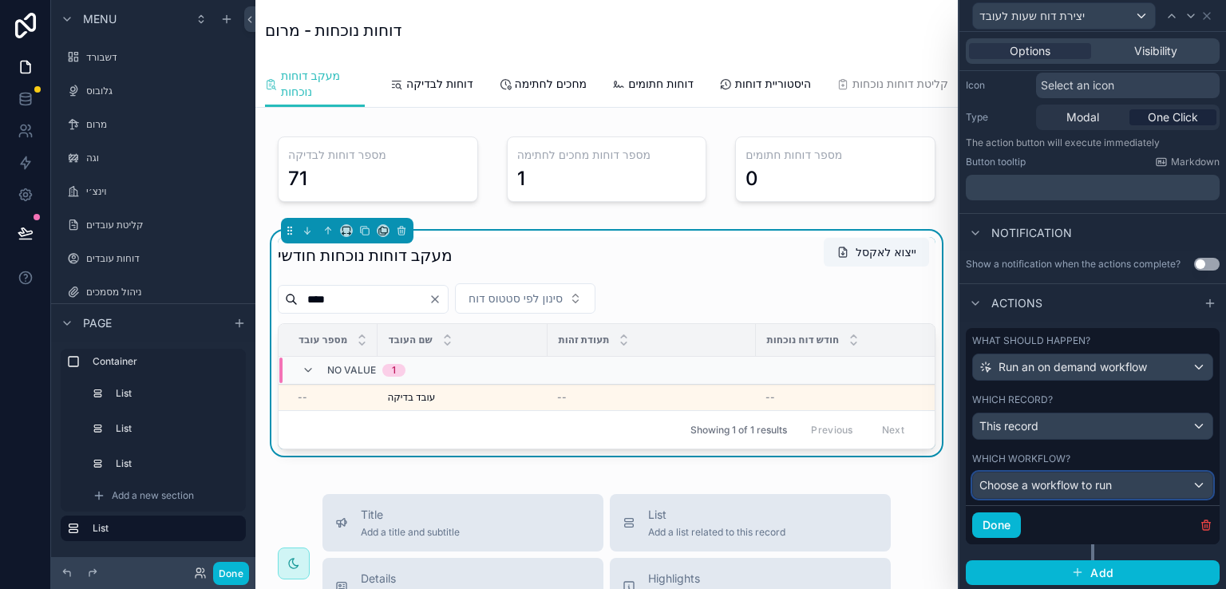
click at [1184, 481] on div "Choose a workflow to run" at bounding box center [1092, 485] width 239 height 26
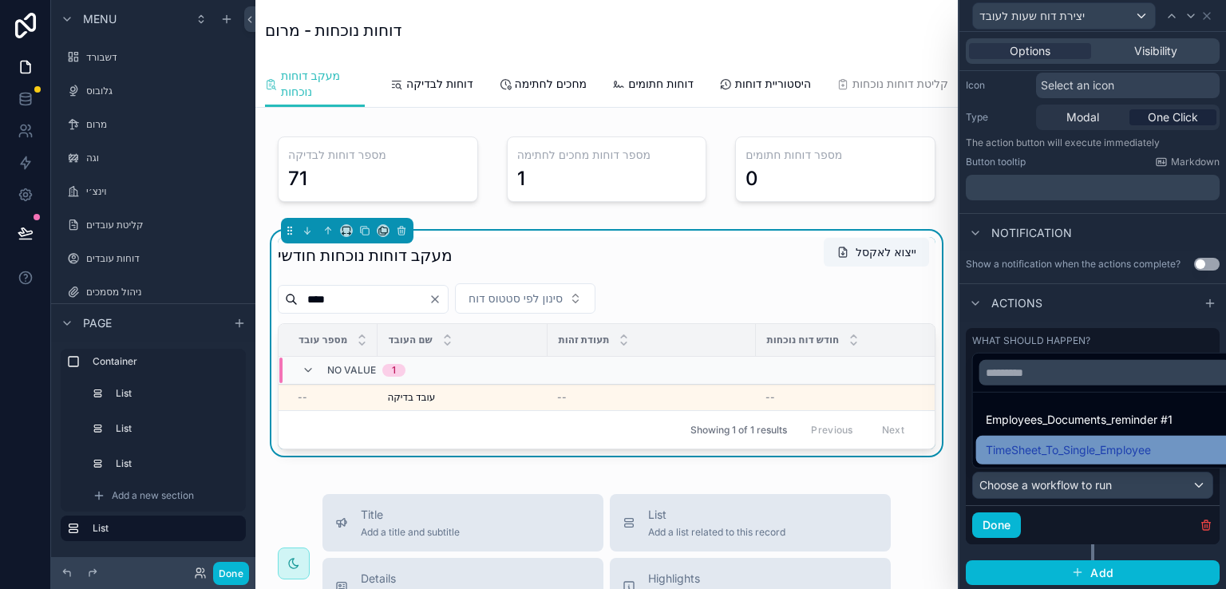
click at [1133, 450] on span "TimeSheet_To_Single_Employee" at bounding box center [1068, 450] width 165 height 19
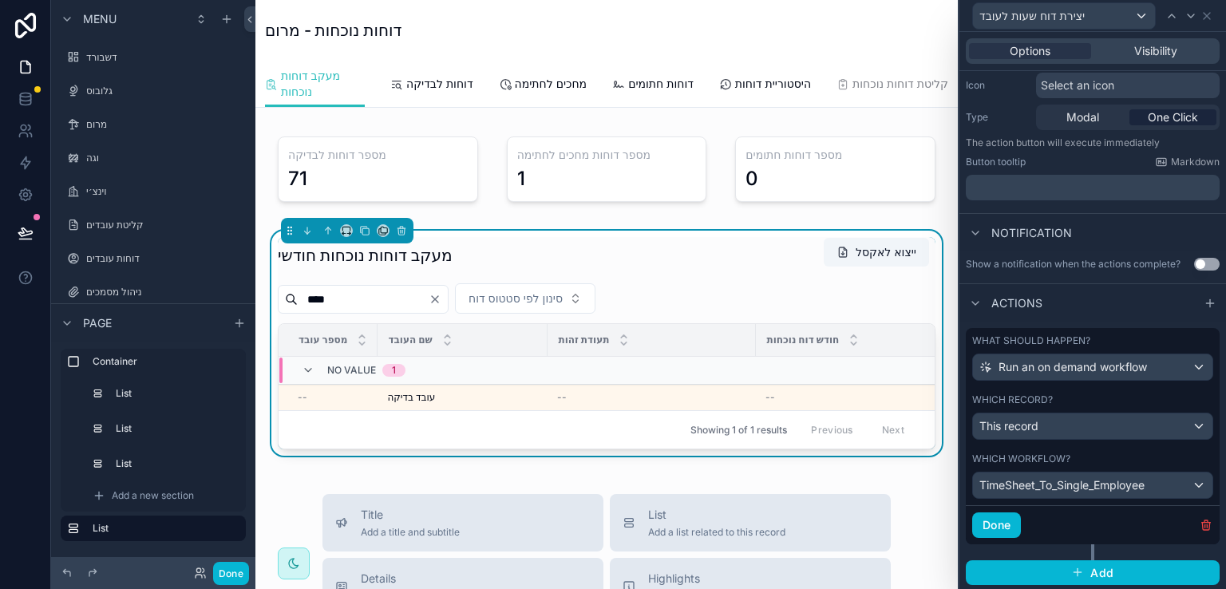
click at [1133, 452] on div "Which workflow?" at bounding box center [1092, 458] width 241 height 13
click at [994, 523] on button "Done" at bounding box center [996, 525] width 49 height 26
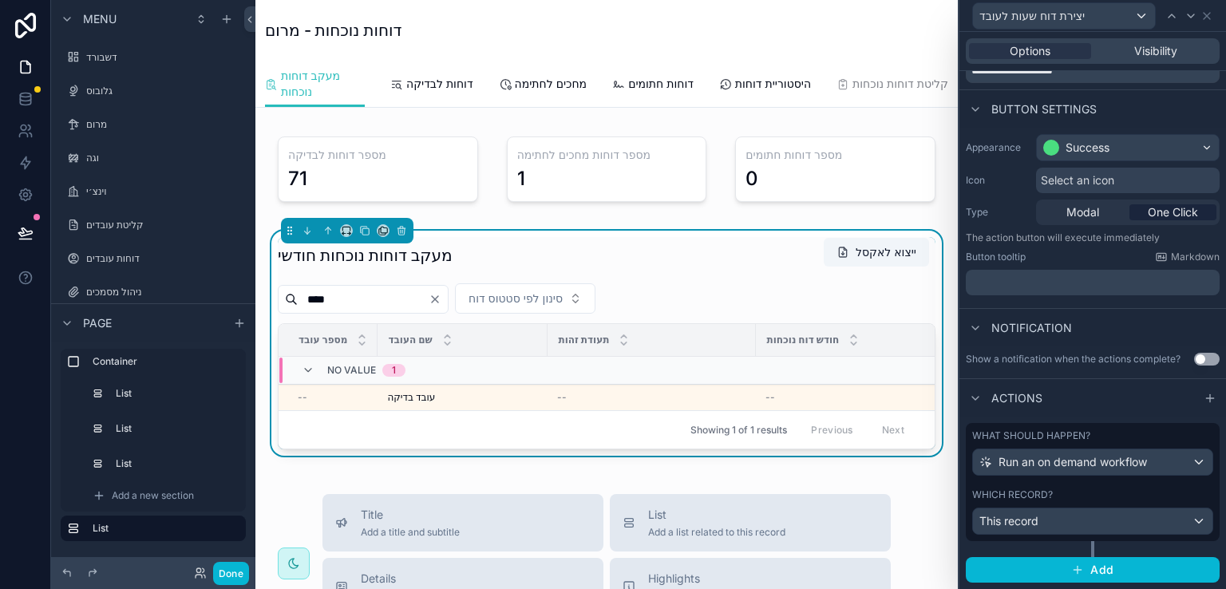
scroll to position [69, 0]
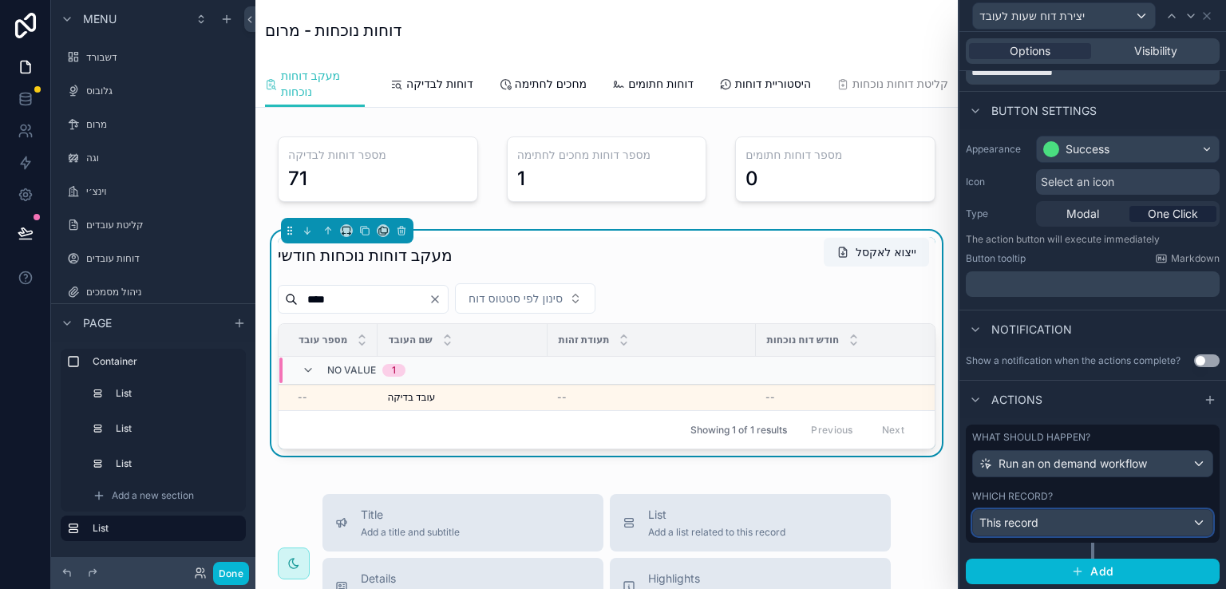
click at [1184, 515] on div "This record" at bounding box center [1092, 523] width 239 height 26
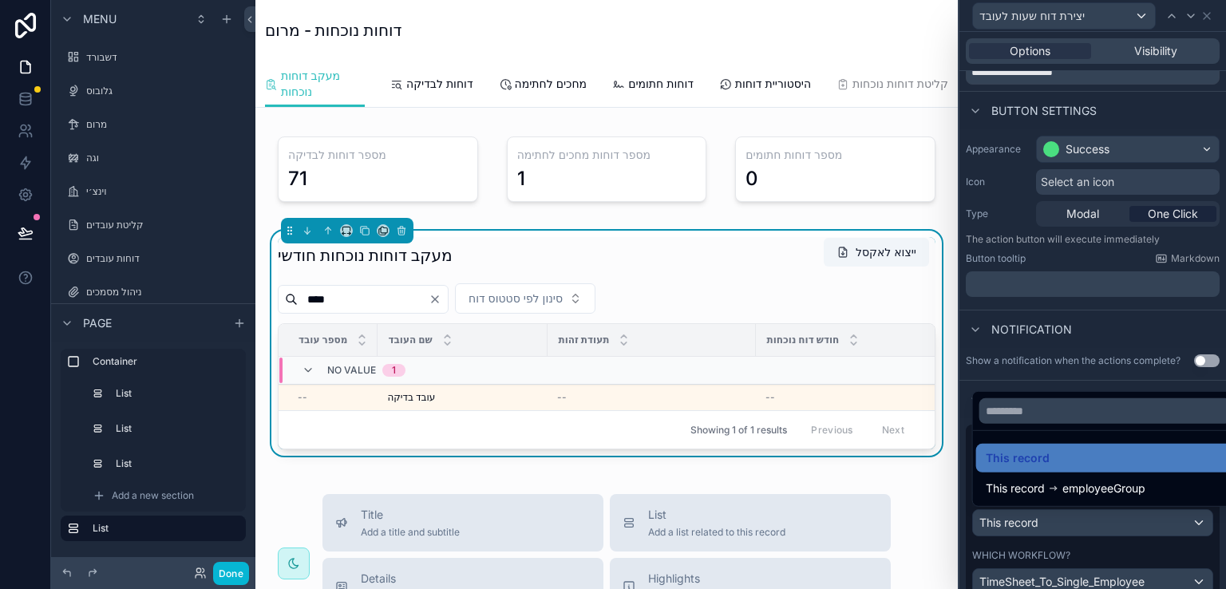
click at [1200, 549] on div at bounding box center [1092, 294] width 267 height 589
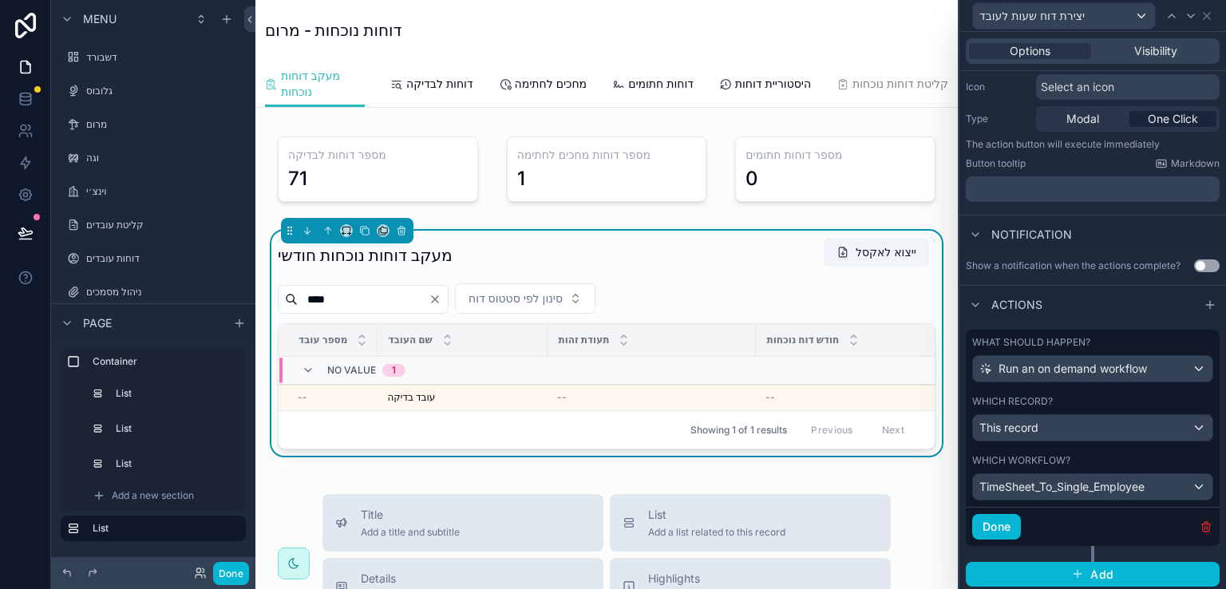
scroll to position [166, 0]
click at [986, 521] on button "Done" at bounding box center [996, 525] width 49 height 26
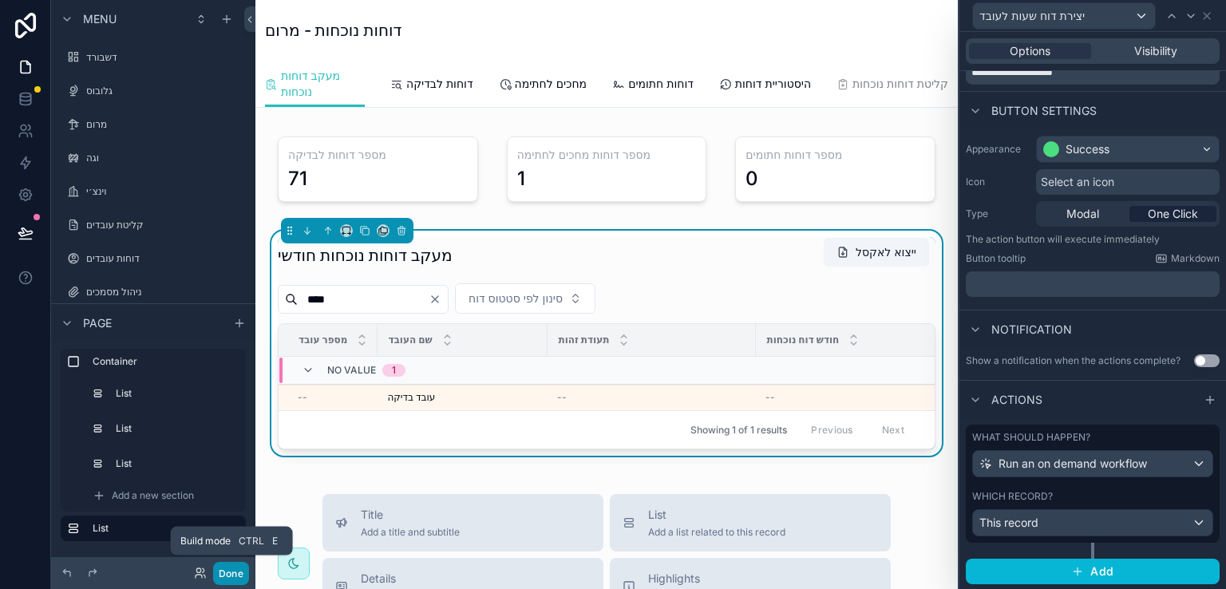
click at [234, 569] on button "Done" at bounding box center [231, 573] width 36 height 23
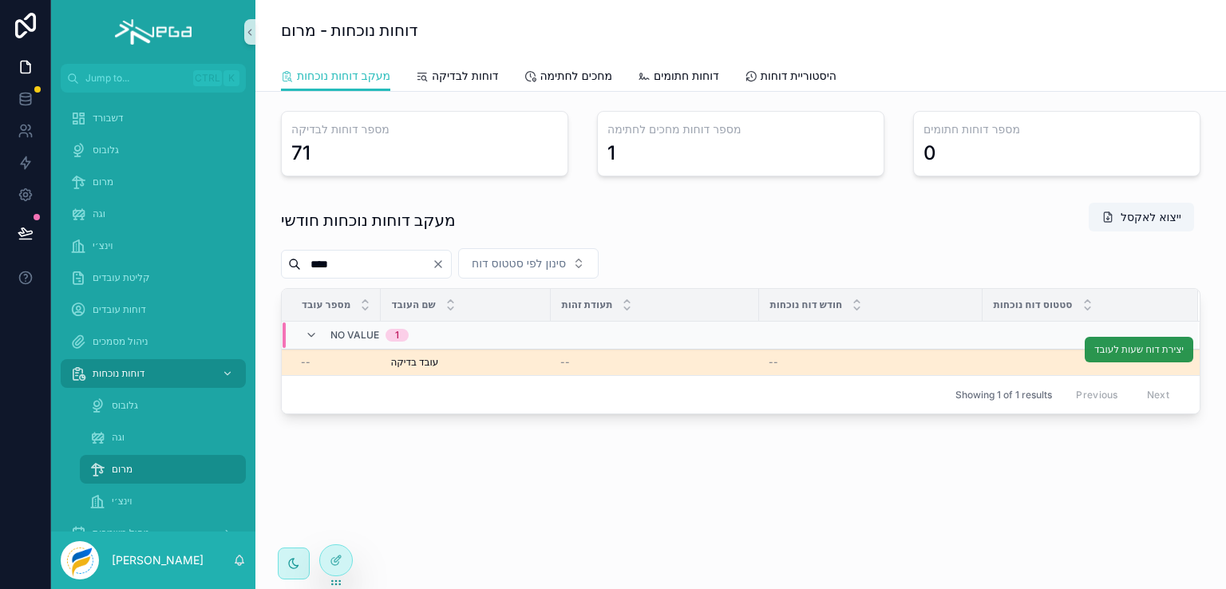
click at [1173, 343] on span "יצירת דוח שעות לעובד" at bounding box center [1138, 349] width 89 height 13
click at [1099, 344] on span "יצירת דוח שעות לעובד" at bounding box center [1138, 349] width 89 height 13
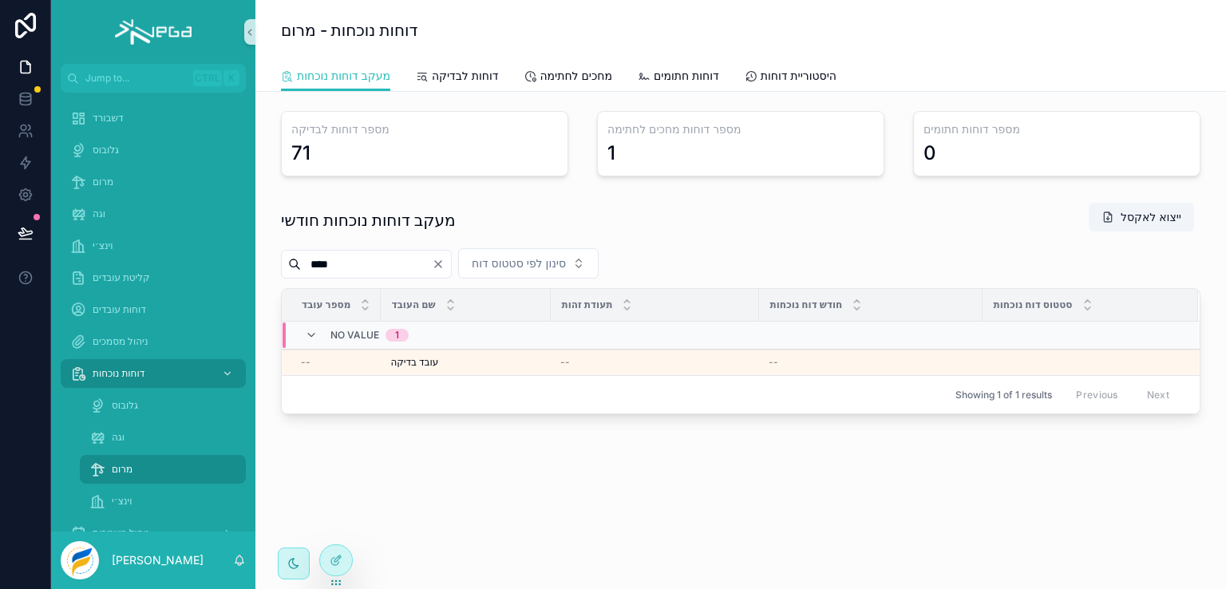
click at [444, 263] on icon "Clear" at bounding box center [438, 264] width 13 height 13
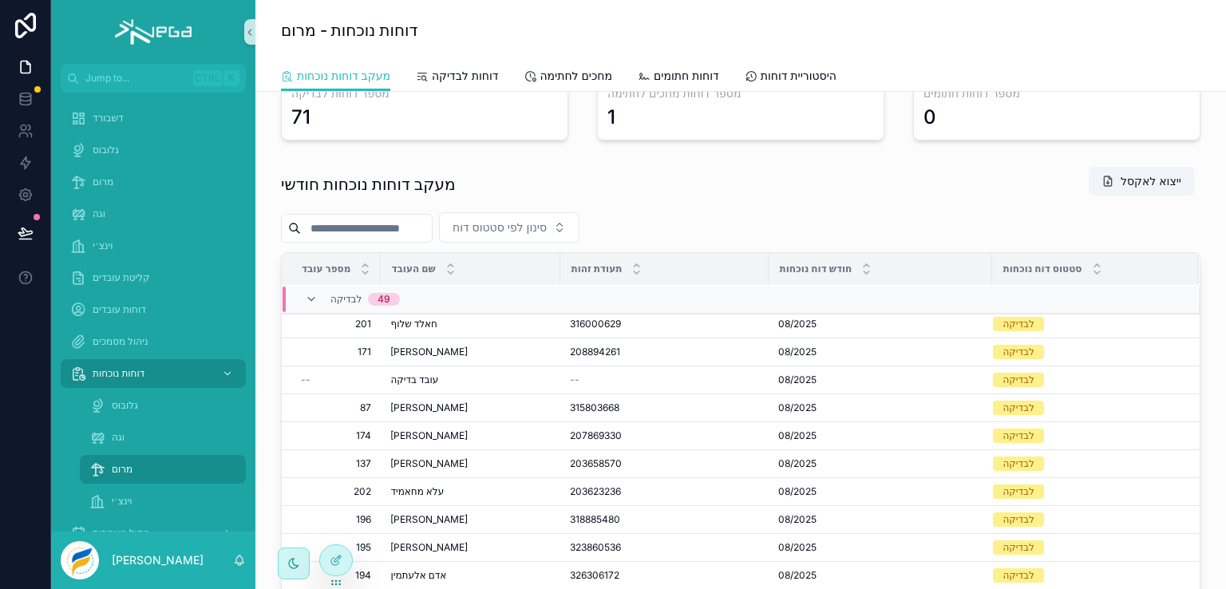
scroll to position [239, 0]
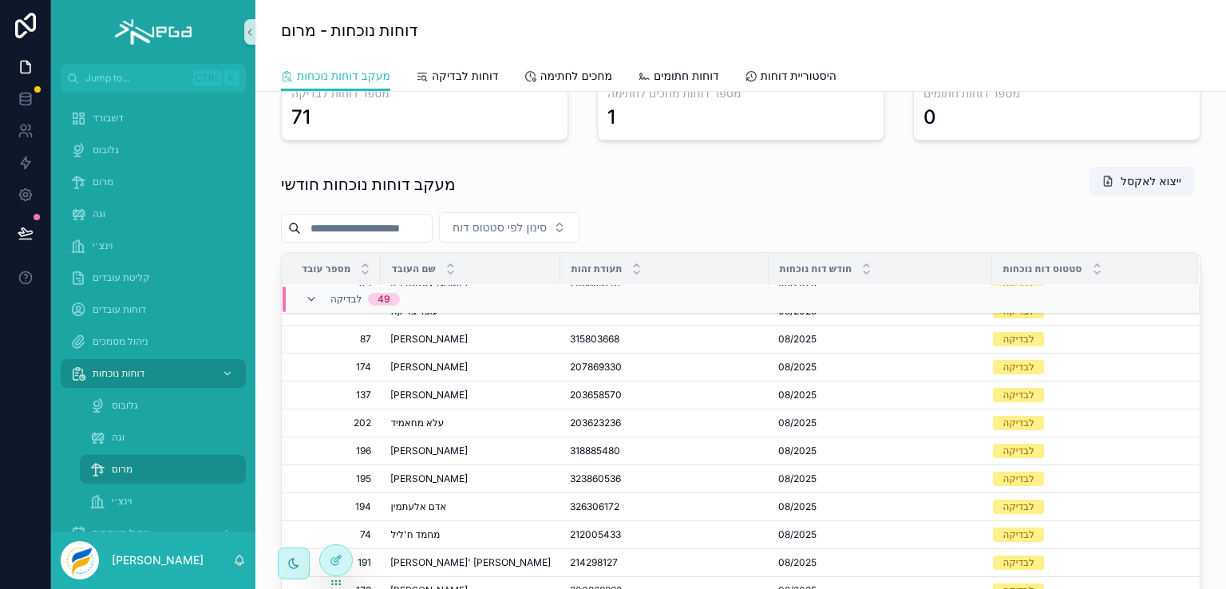
click at [389, 228] on input "scrollable content" at bounding box center [366, 228] width 131 height 22
type input "****"
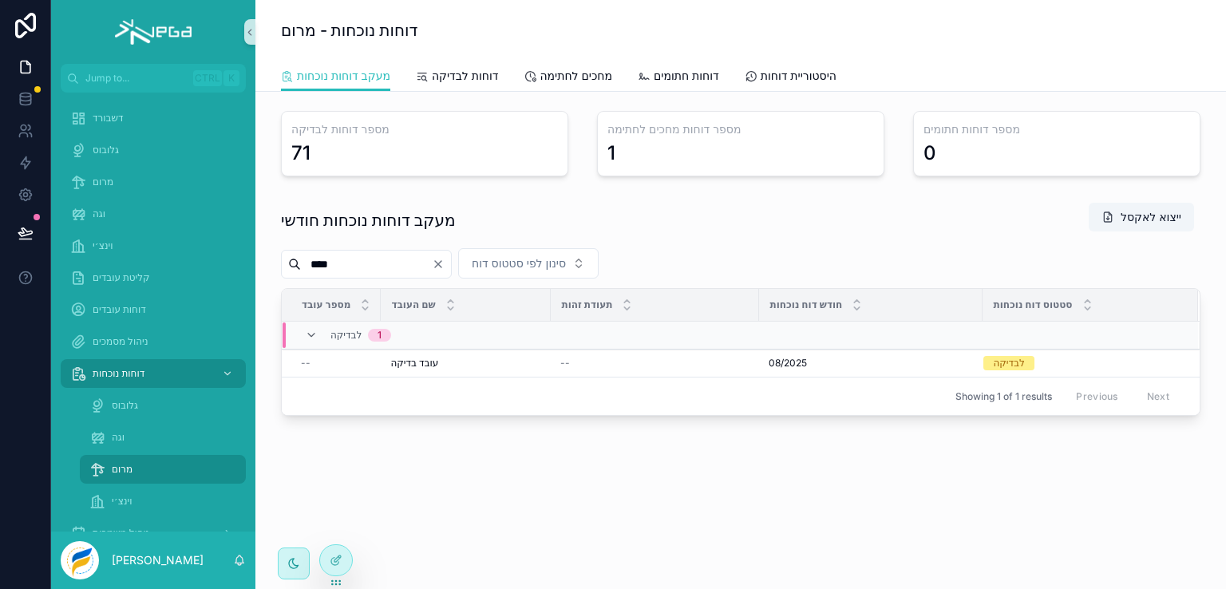
click at [444, 263] on icon "Clear" at bounding box center [438, 264] width 13 height 13
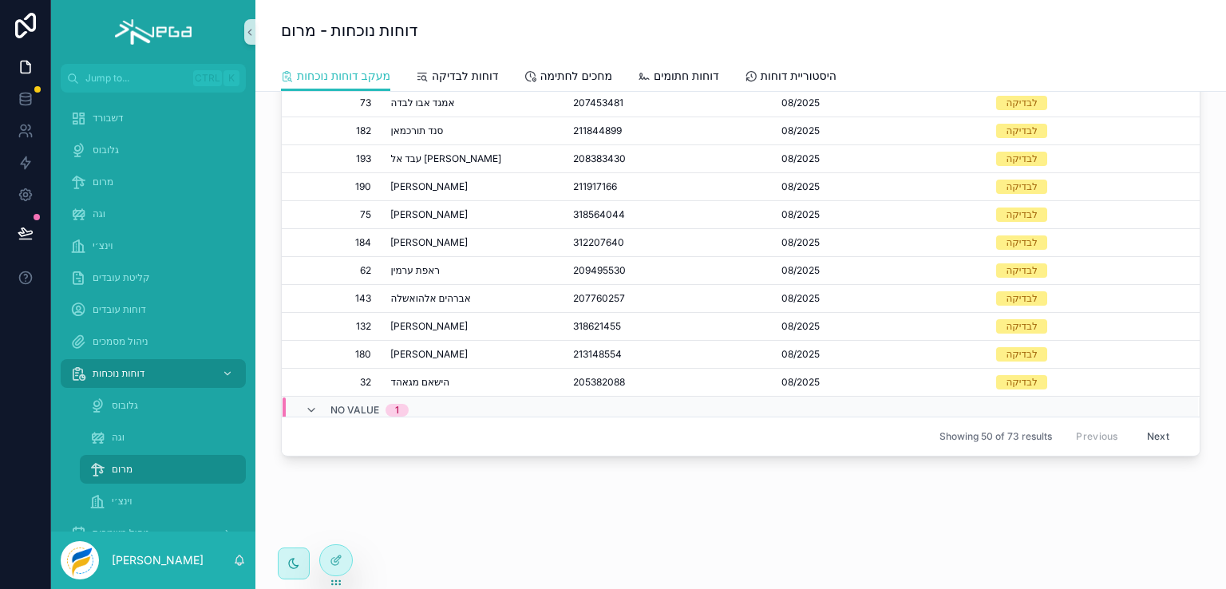
scroll to position [1119, 0]
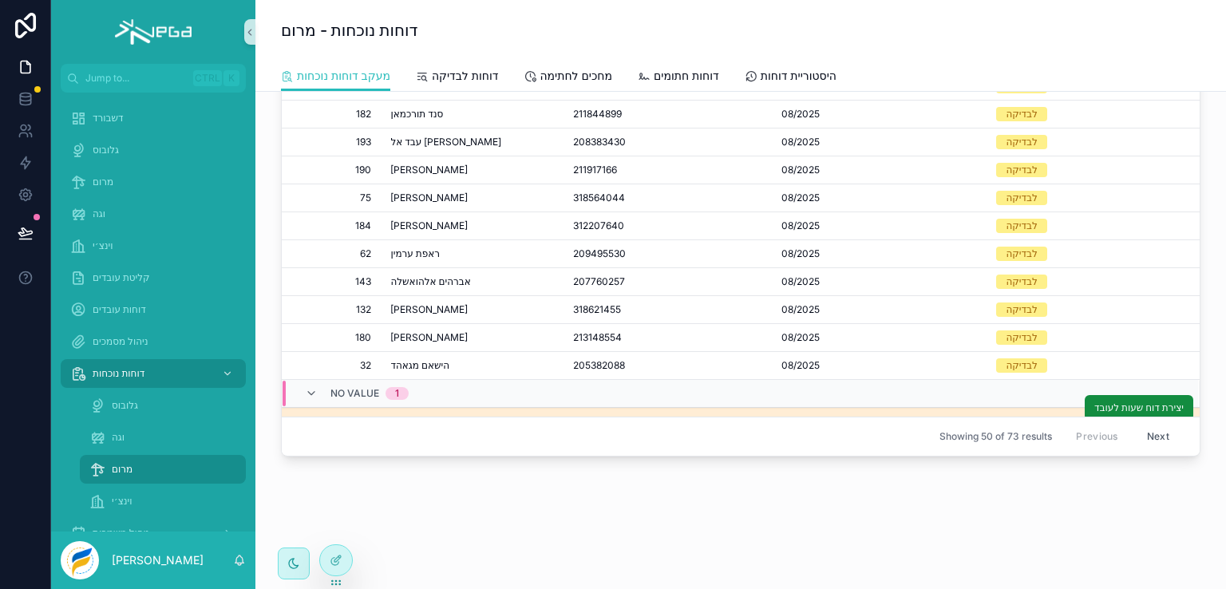
click at [372, 408] on td "--" at bounding box center [331, 421] width 99 height 26
click at [1094, 401] on span "יצירת דוח שעות לעובד" at bounding box center [1138, 407] width 89 height 13
